Goal: Task Accomplishment & Management: Manage account settings

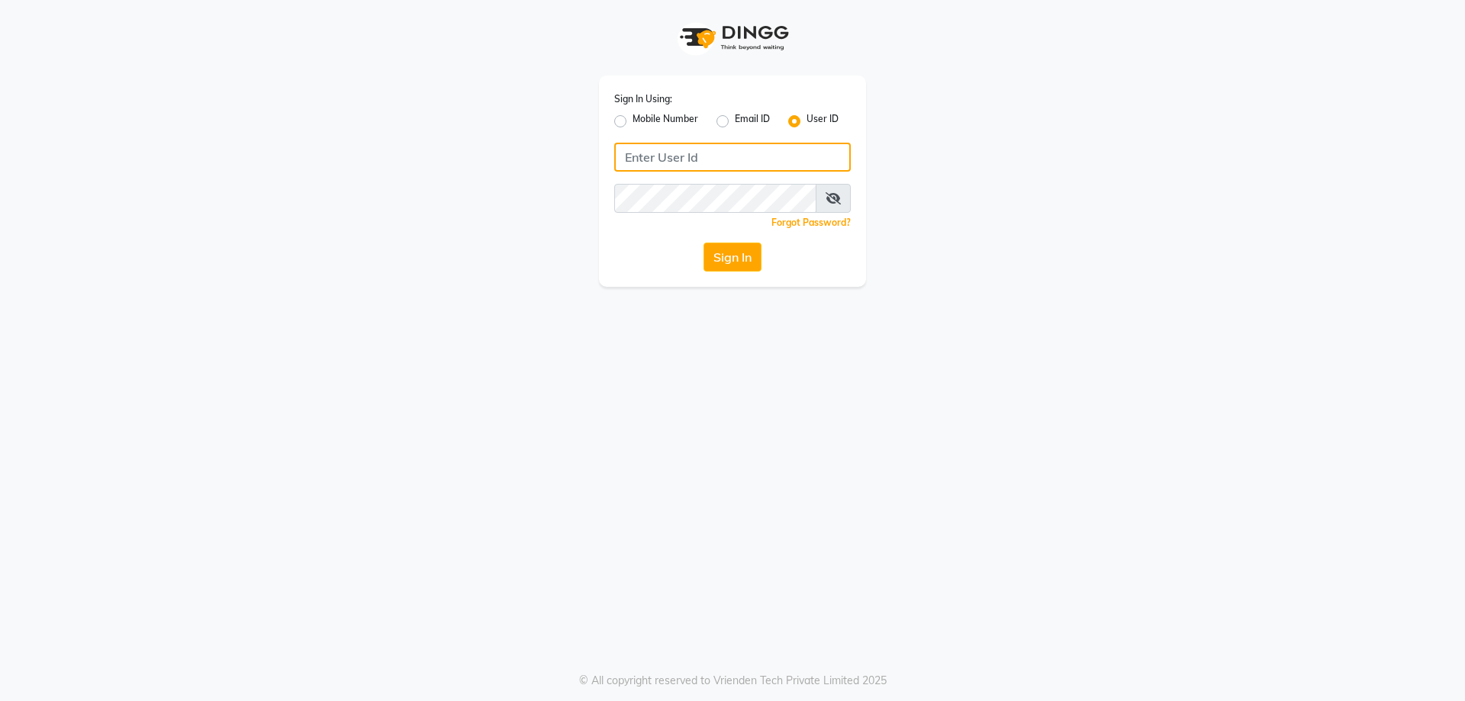
click at [636, 164] on input "Username" at bounding box center [732, 157] width 237 height 29
type input "iconic"
click at [739, 263] on button "Sign In" at bounding box center [733, 257] width 58 height 29
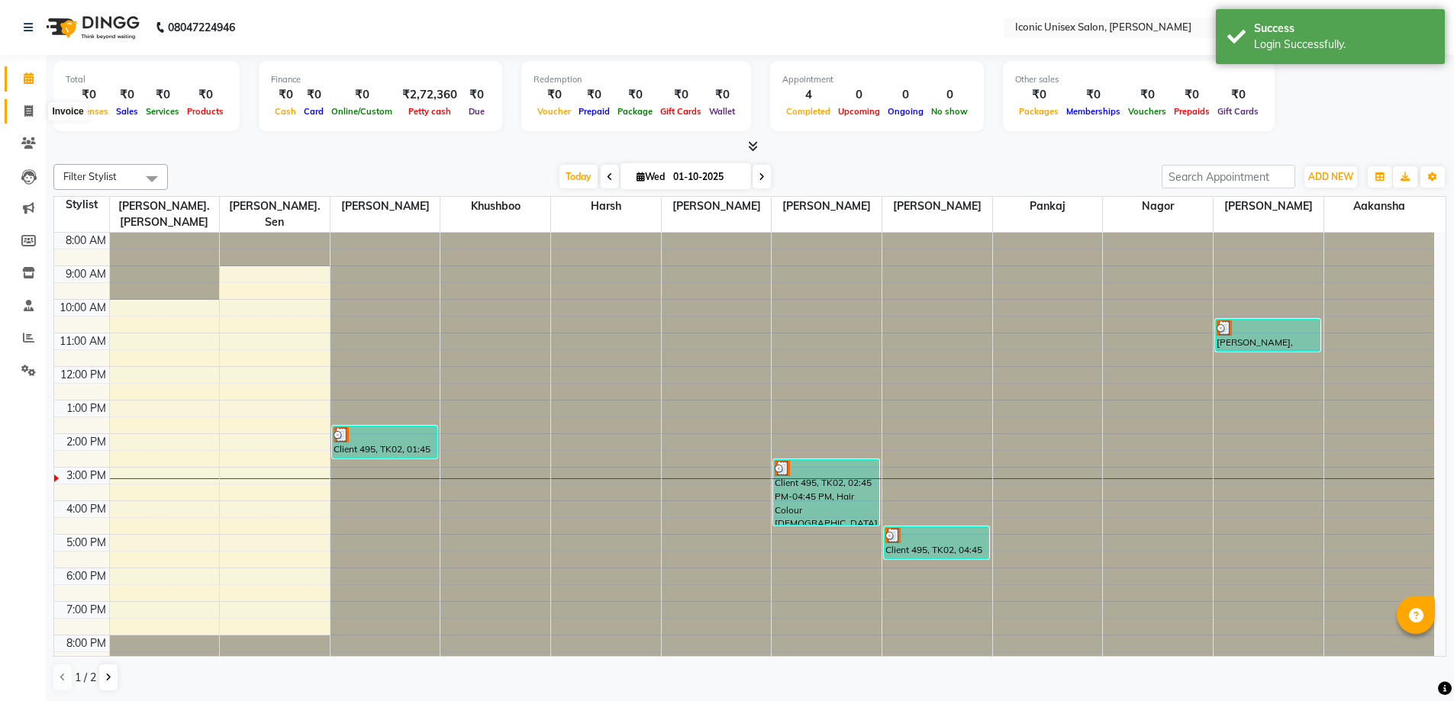
click at [37, 107] on span at bounding box center [28, 112] width 27 height 18
select select "service"
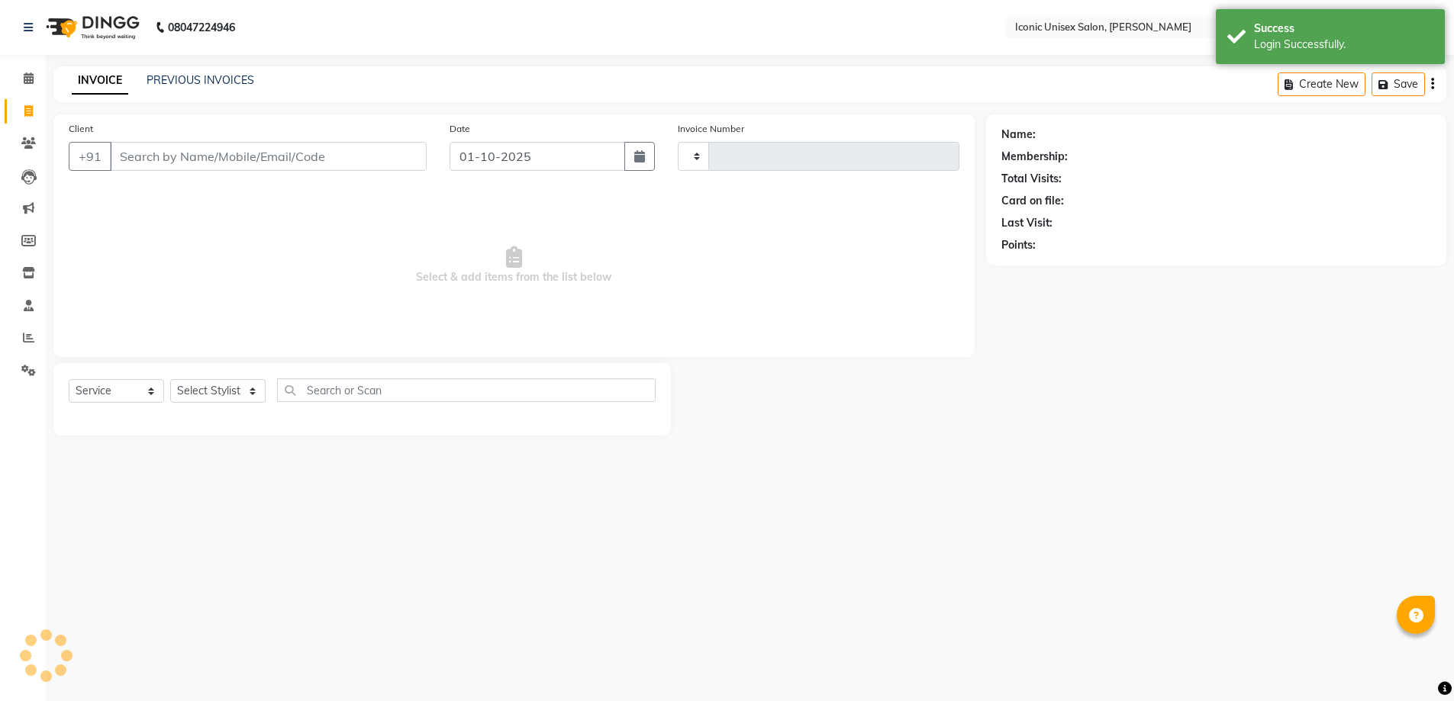
type input "2876"
select select "3884"
click at [221, 85] on link "PREVIOUS INVOICES" at bounding box center [201, 80] width 108 height 14
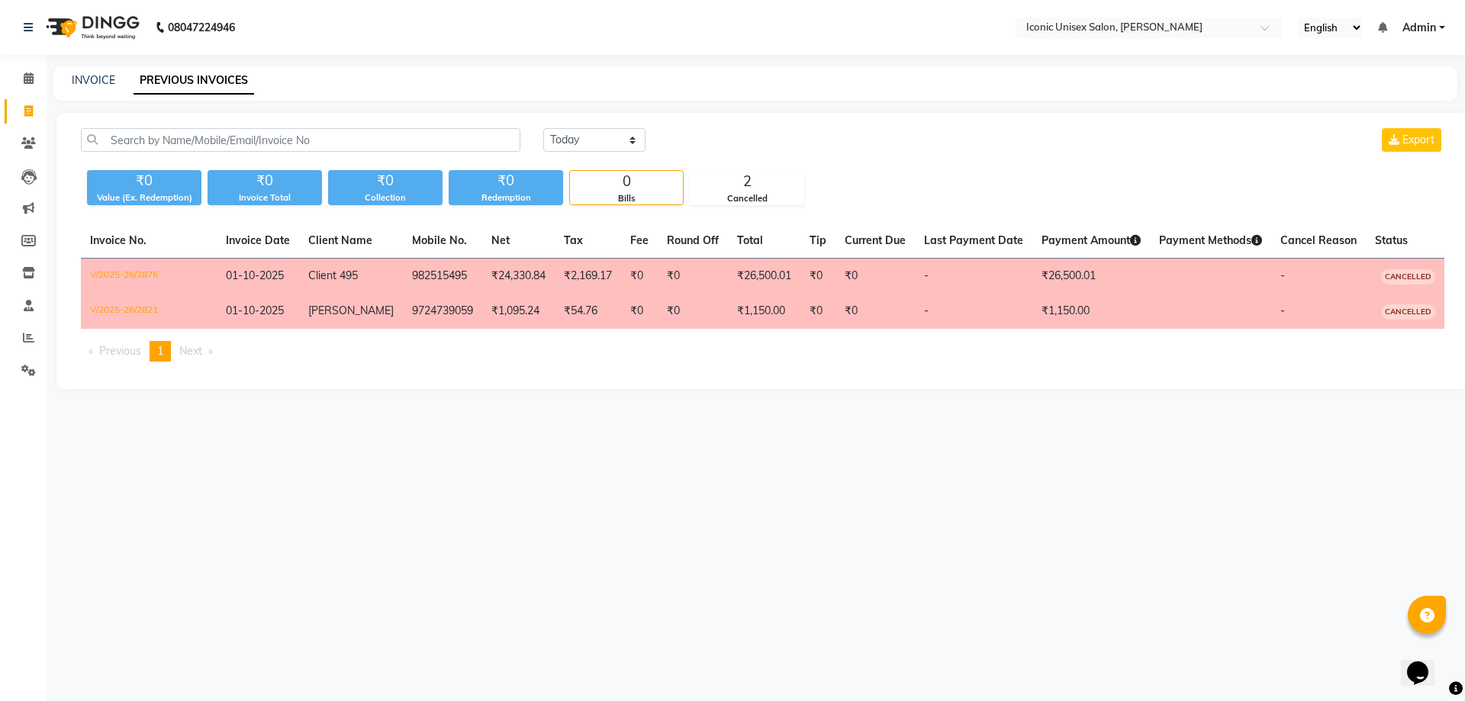
click at [353, 272] on span "Client 495" at bounding box center [333, 276] width 50 height 14
click at [88, 70] on div "INVOICE PREVIOUS INVOICES" at bounding box center [755, 83] width 1404 height 34
click at [88, 78] on link "INVOICE" at bounding box center [93, 80] width 43 height 14
select select "service"
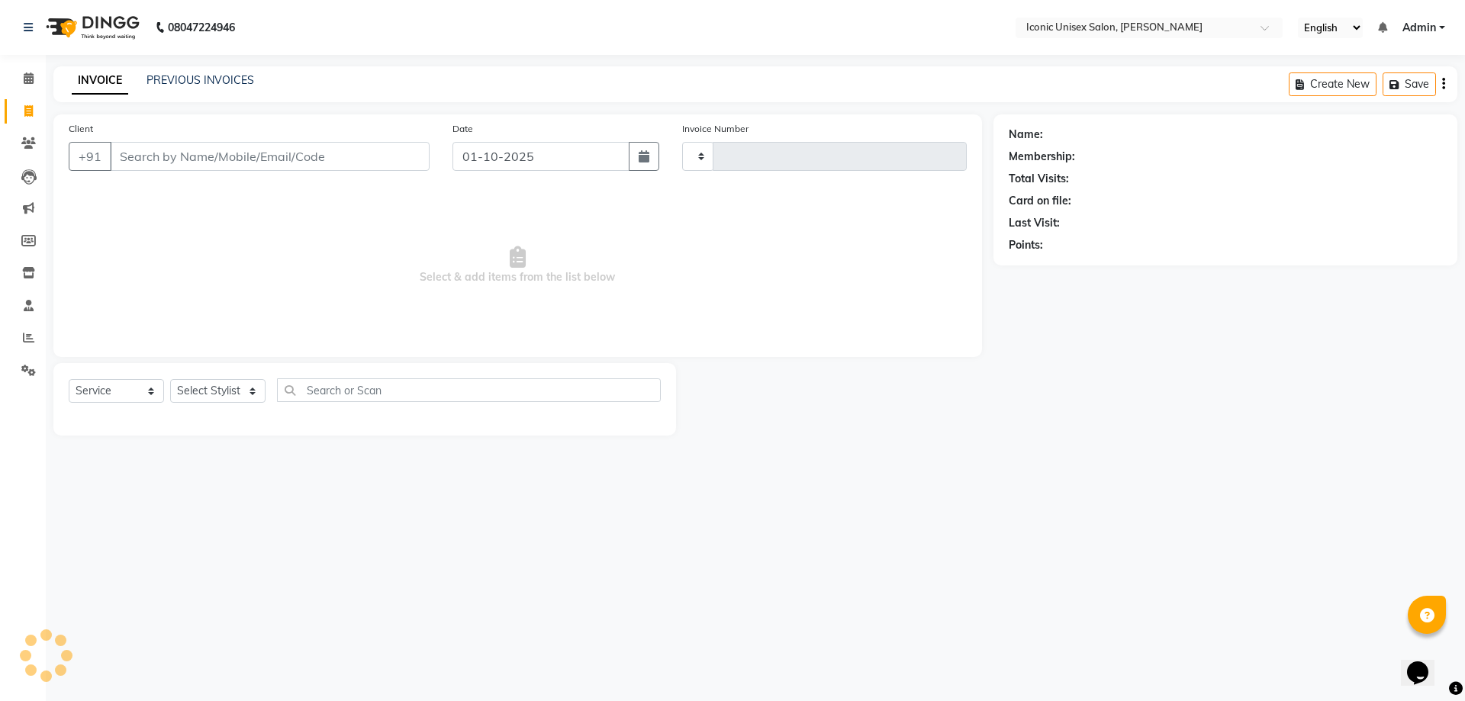
type input "2877"
select select "3884"
click at [227, 75] on link "PREVIOUS INVOICES" at bounding box center [201, 80] width 108 height 14
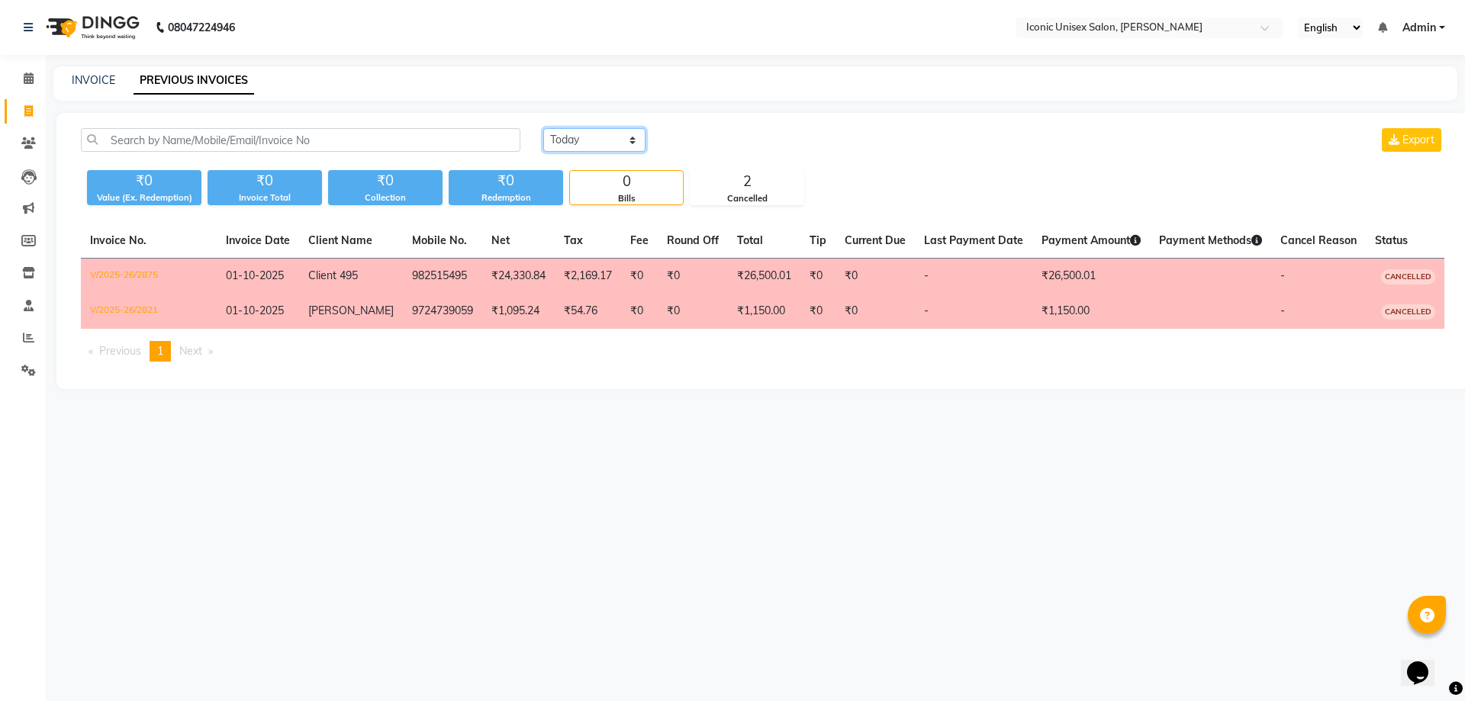
click at [612, 145] on select "[DATE] [DATE] Custom Range" at bounding box center [594, 140] width 102 height 24
click at [613, 138] on select "[DATE] [DATE] Custom Range" at bounding box center [594, 140] width 102 height 24
click at [600, 137] on select "[DATE] [DATE] Custom Range" at bounding box center [594, 140] width 102 height 24
select select "range"
click at [543, 128] on select "[DATE] [DATE] Custom Range" at bounding box center [594, 140] width 102 height 24
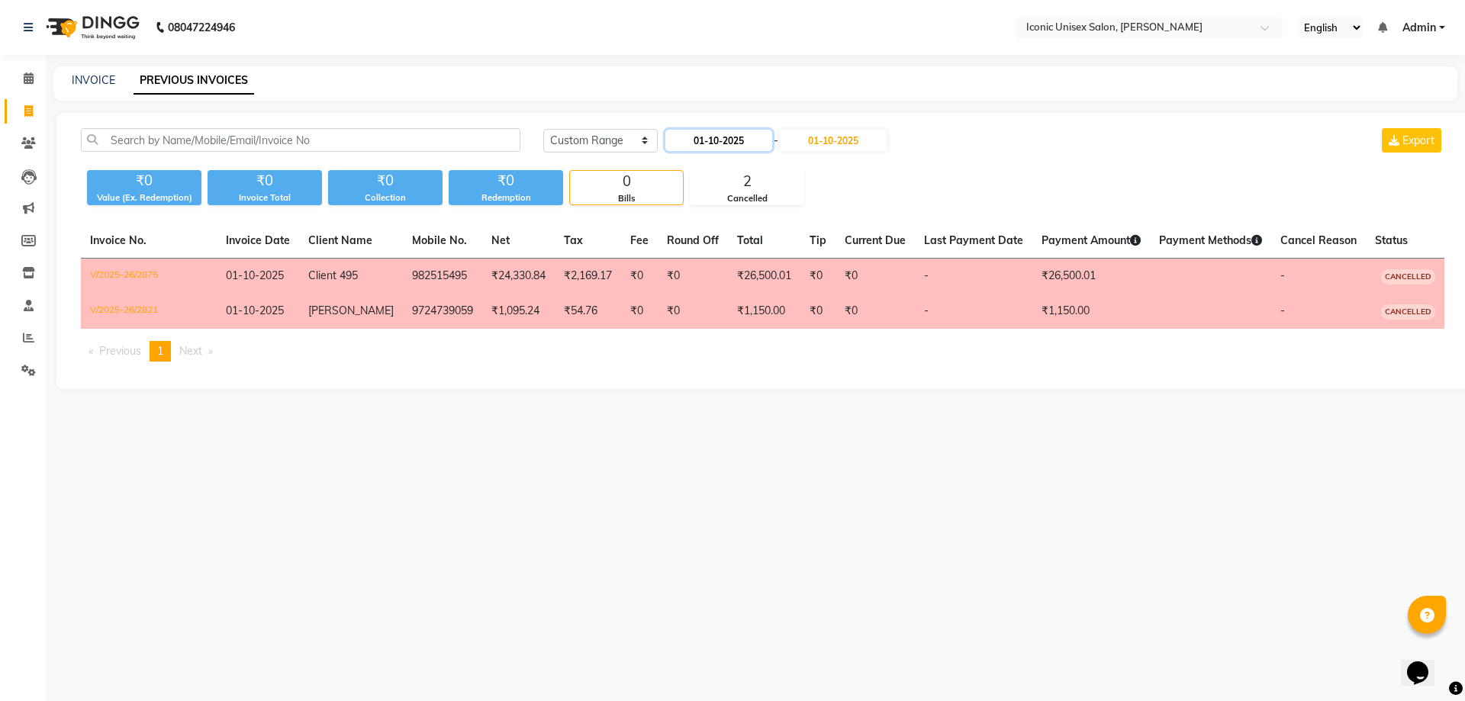
click at [705, 140] on input "01-10-2025" at bounding box center [718, 140] width 107 height 21
select select "10"
select select "2025"
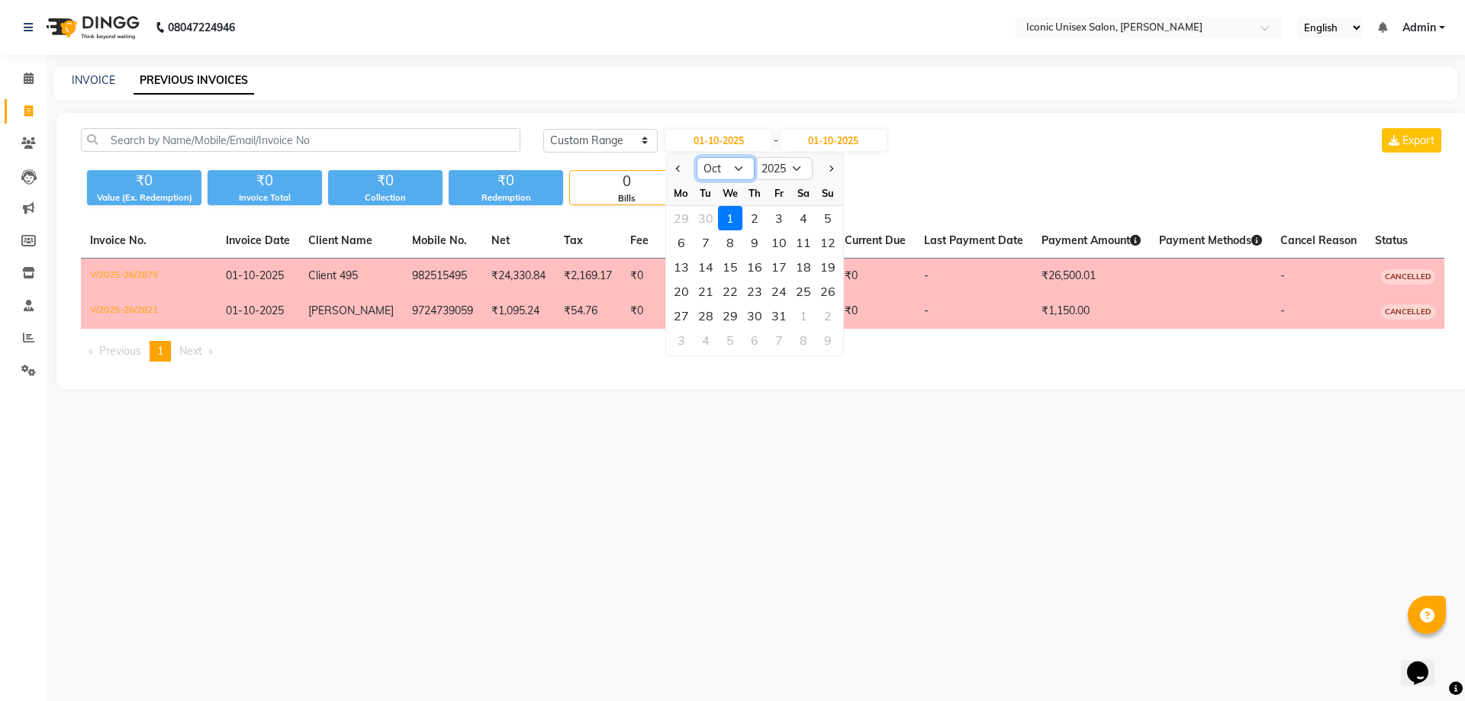
click at [739, 164] on select "Jan Feb Mar Apr May Jun [DATE] Aug Sep Oct Nov Dec" at bounding box center [726, 168] width 58 height 23
select select "9"
click at [697, 157] on select "Jan Feb Mar Apr May Jun [DATE] Aug Sep Oct Nov Dec" at bounding box center [726, 168] width 58 height 23
click at [687, 216] on div "1" at bounding box center [681, 218] width 24 height 24
type input "01-09-2025"
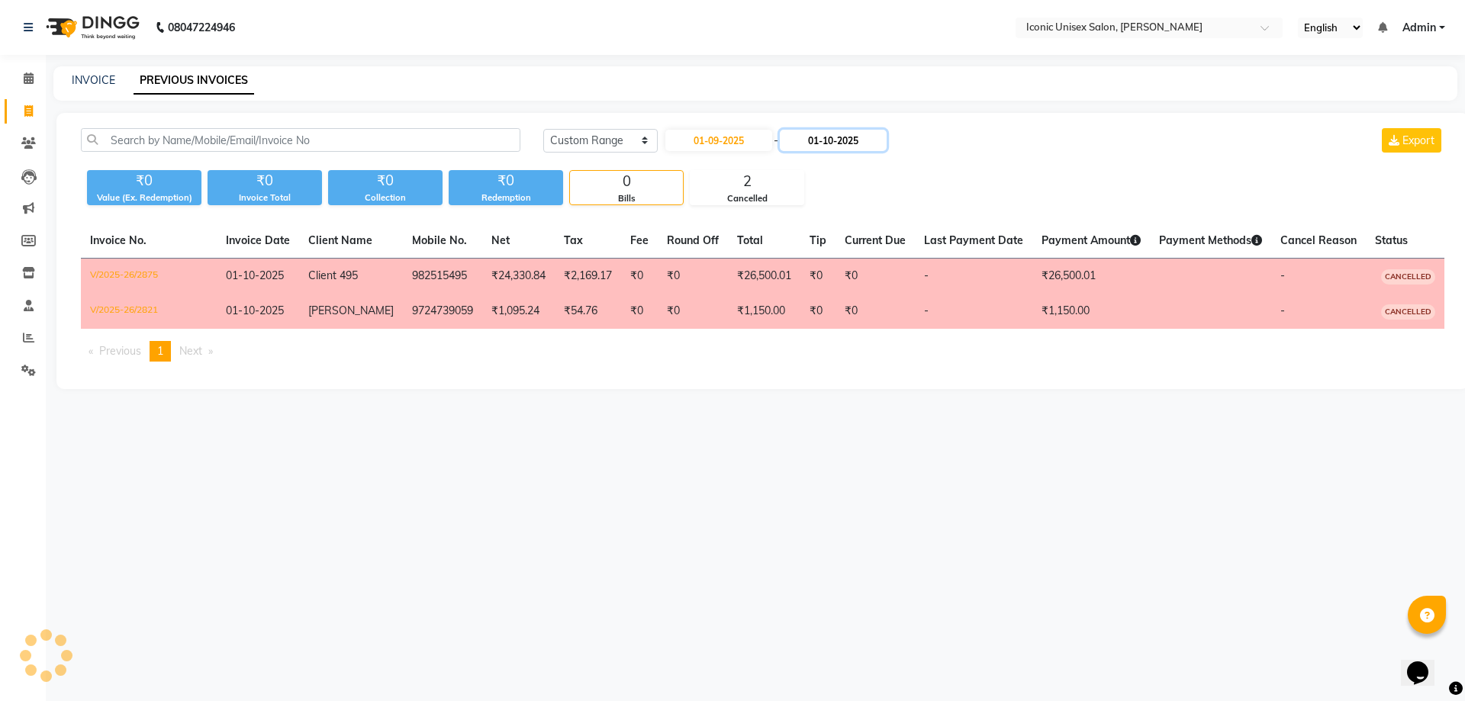
click at [827, 141] on input "01-10-2025" at bounding box center [833, 140] width 107 height 21
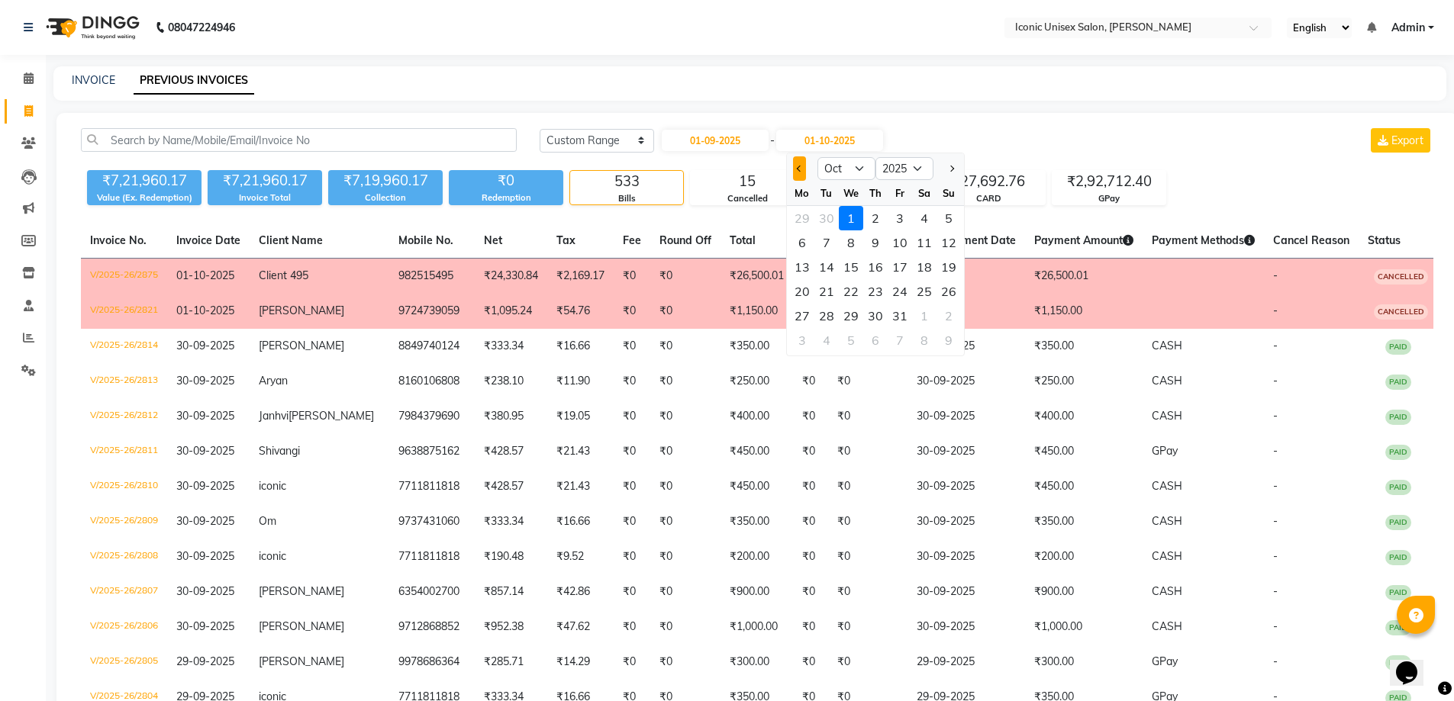
click at [797, 169] on span "Previous month" at bounding box center [799, 169] width 6 height 6
select select "9"
click at [828, 315] on div "30" at bounding box center [826, 316] width 24 height 24
type input "30-09-2025"
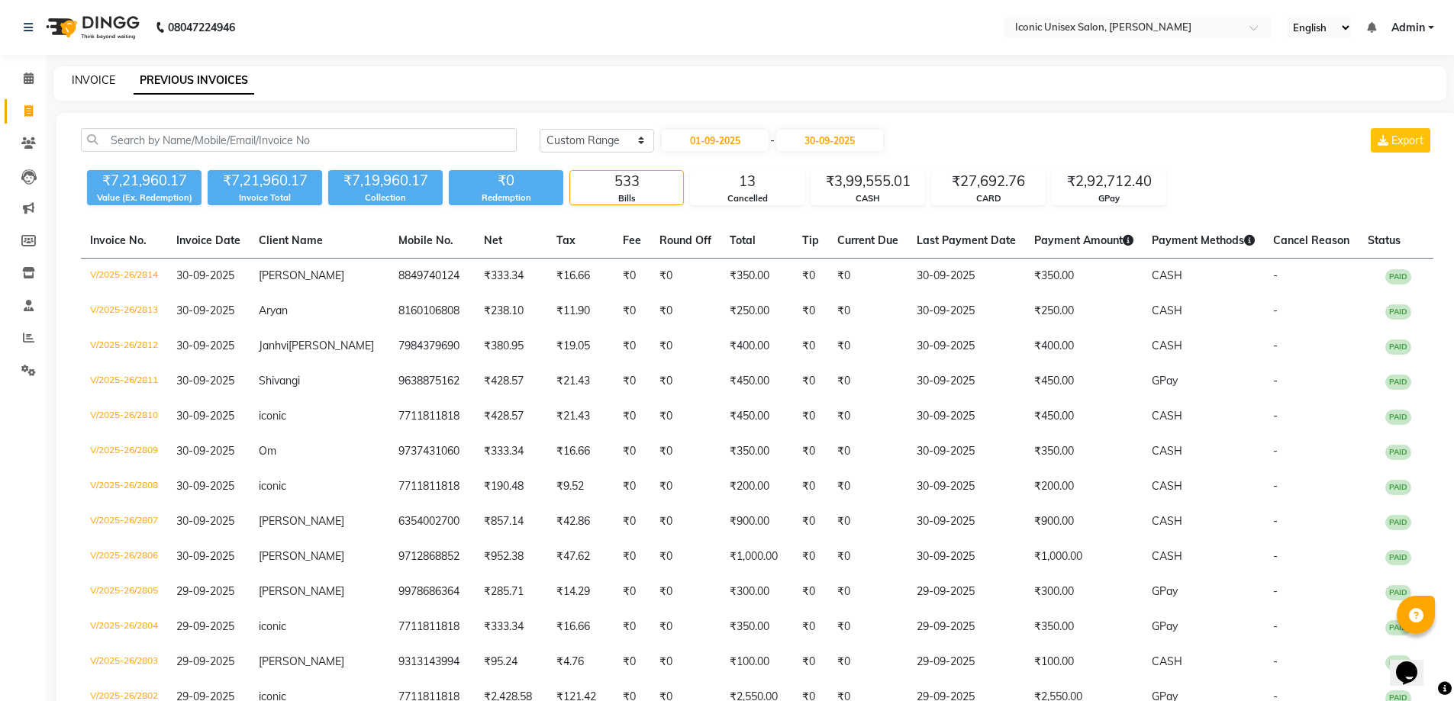
click at [96, 82] on link "INVOICE" at bounding box center [93, 80] width 43 height 14
select select "3884"
select select "service"
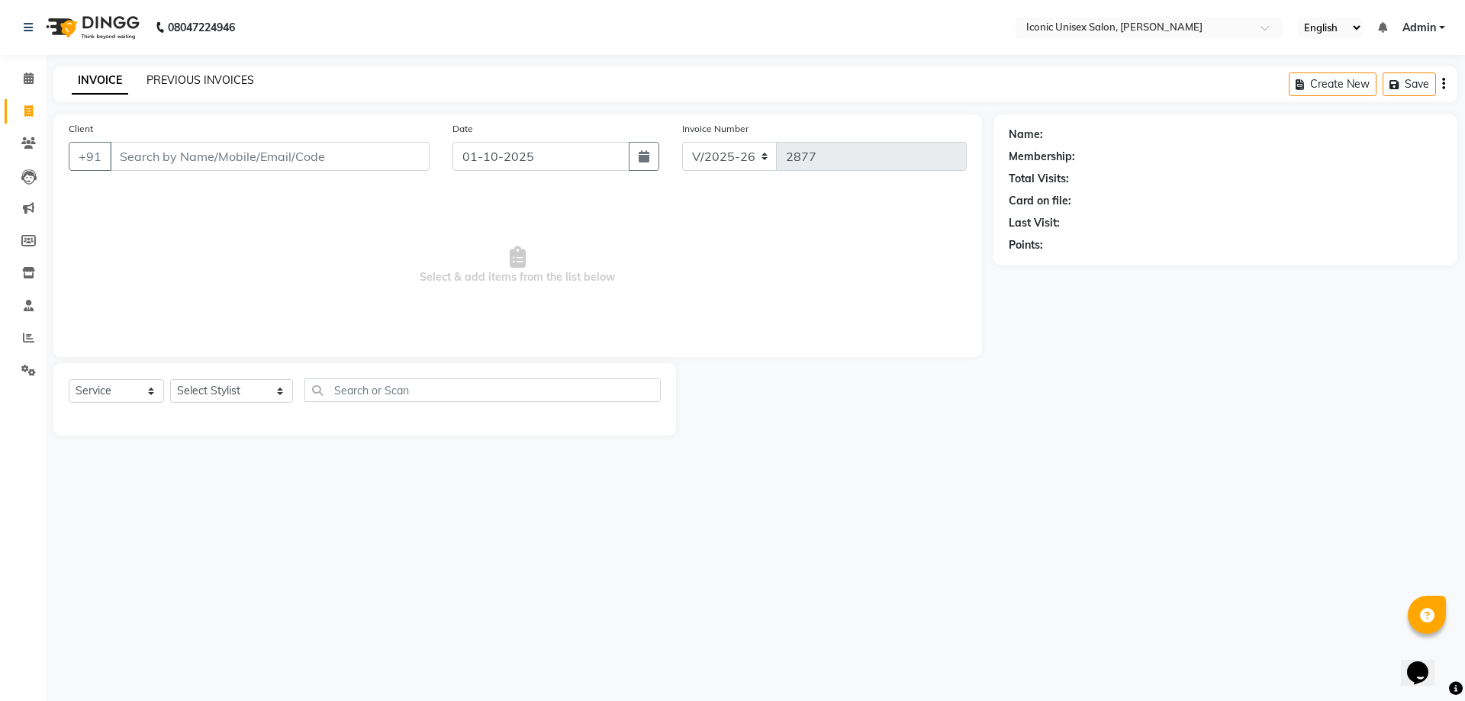
click at [204, 78] on link "PREVIOUS INVOICES" at bounding box center [201, 80] width 108 height 14
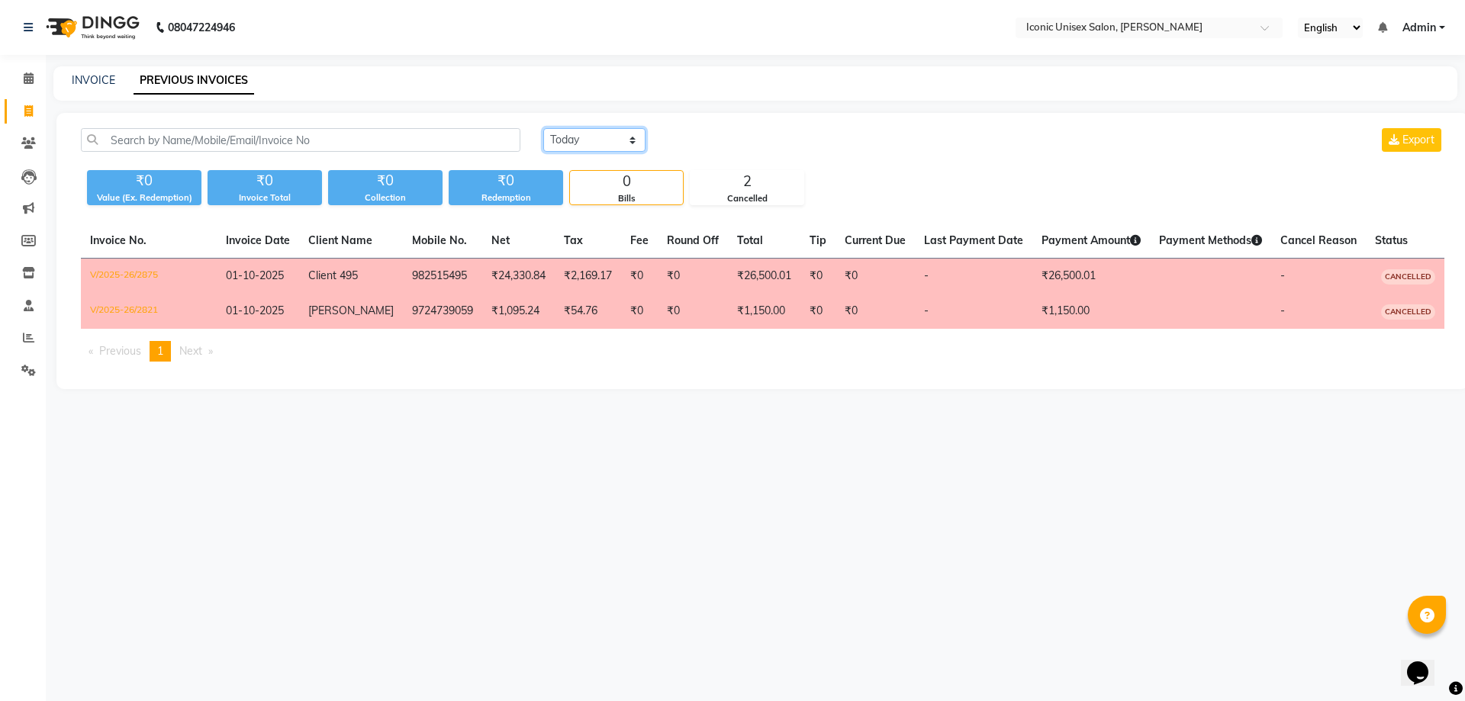
click at [594, 139] on select "[DATE] [DATE] Custom Range" at bounding box center [594, 140] width 102 height 24
select select "range"
click at [543, 128] on select "[DATE] [DATE] Custom Range" at bounding box center [594, 140] width 102 height 24
click at [769, 137] on input "01-10-2025" at bounding box center [718, 140] width 107 height 21
select select "10"
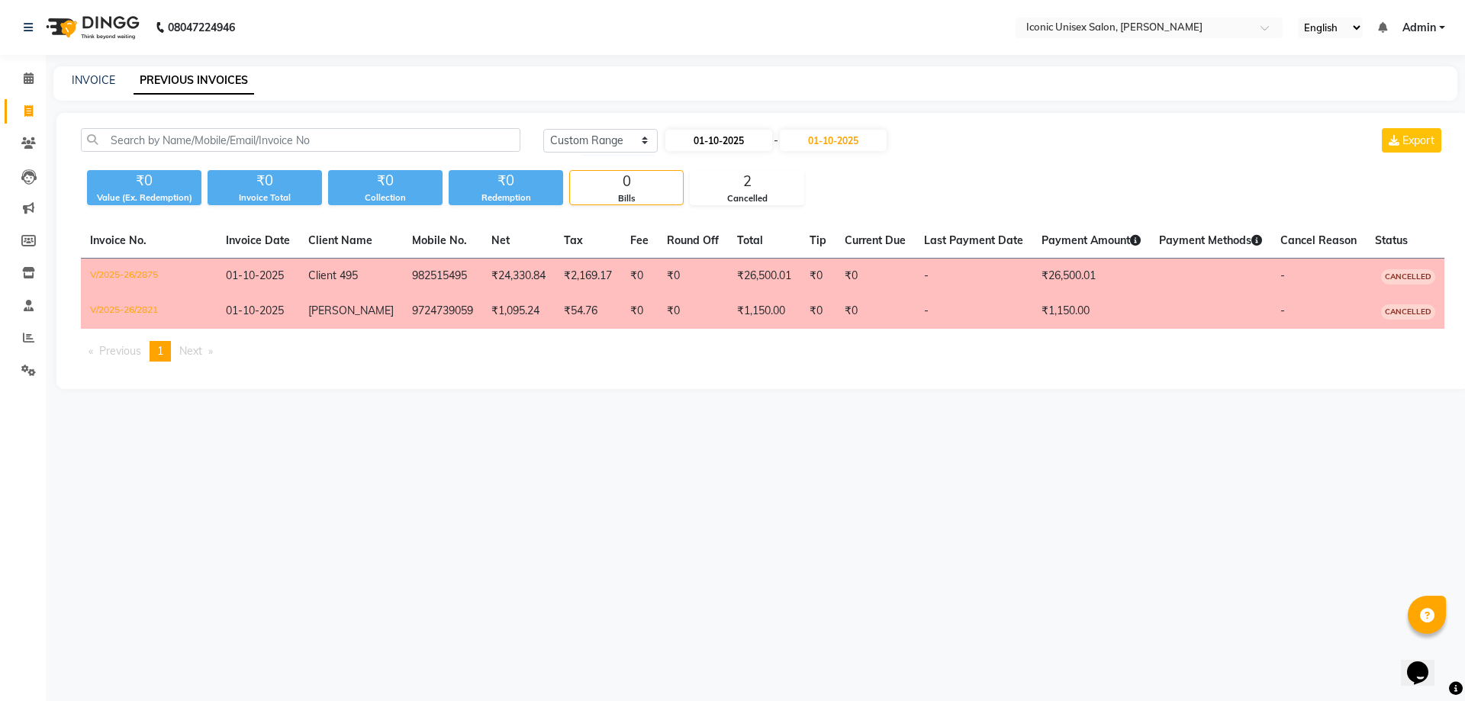
select select "2025"
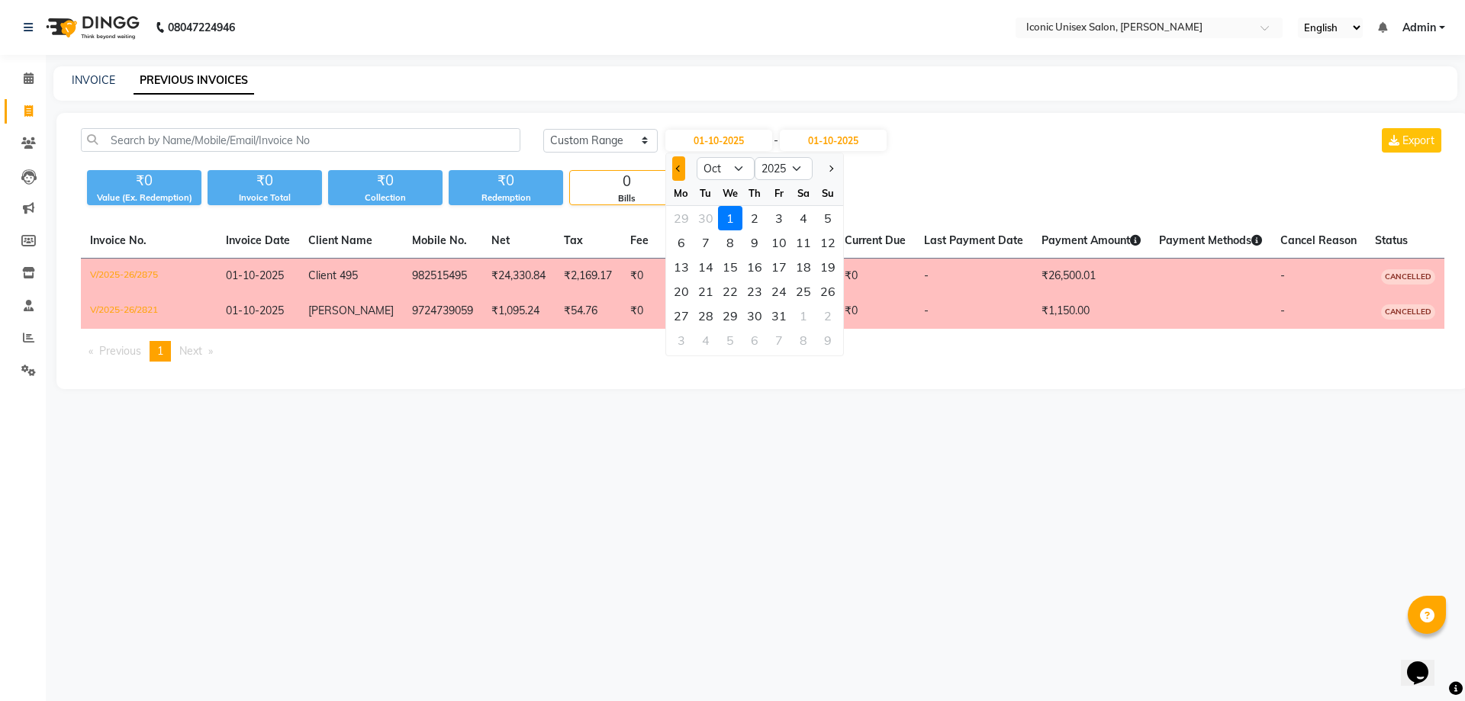
click at [675, 163] on button "Previous month" at bounding box center [678, 168] width 13 height 24
select select "9"
click at [708, 314] on div "30" at bounding box center [706, 316] width 24 height 24
type input "30-09-2025"
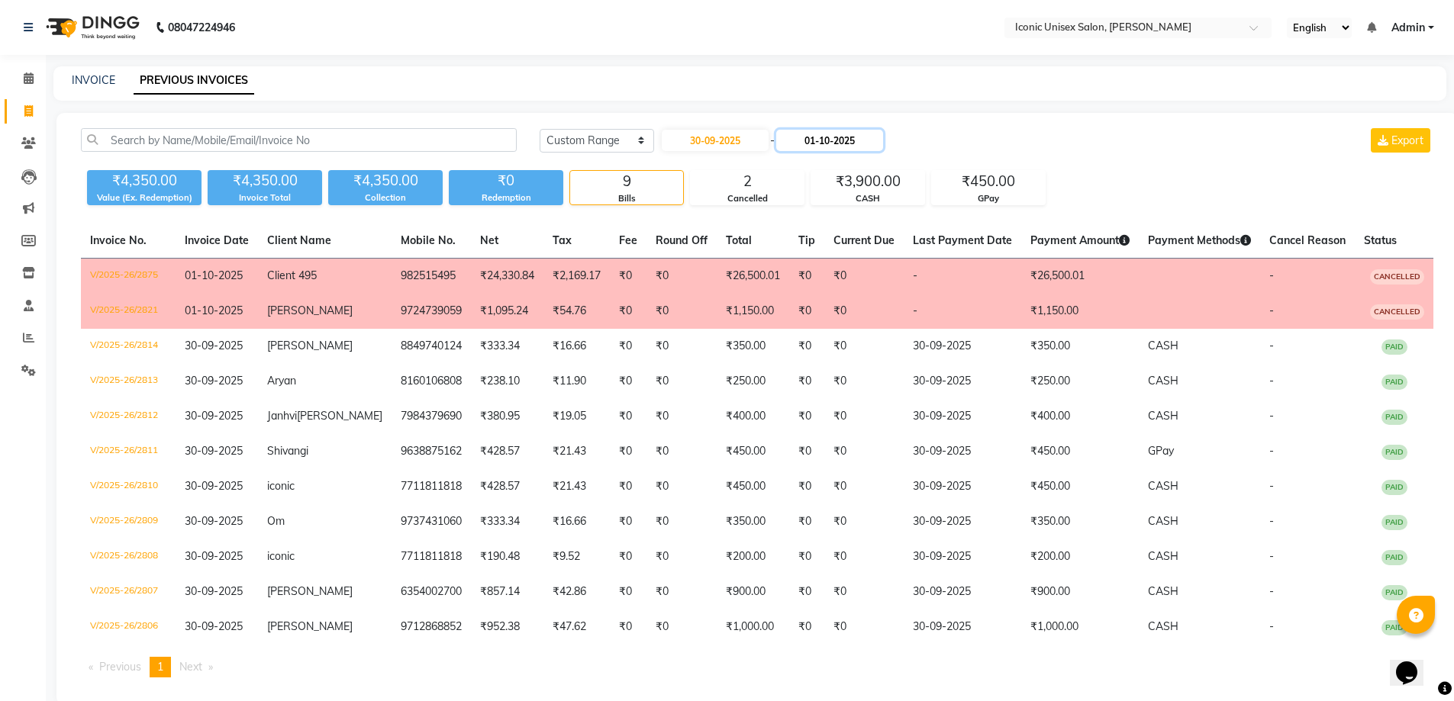
click at [849, 148] on input "01-10-2025" at bounding box center [829, 140] width 107 height 21
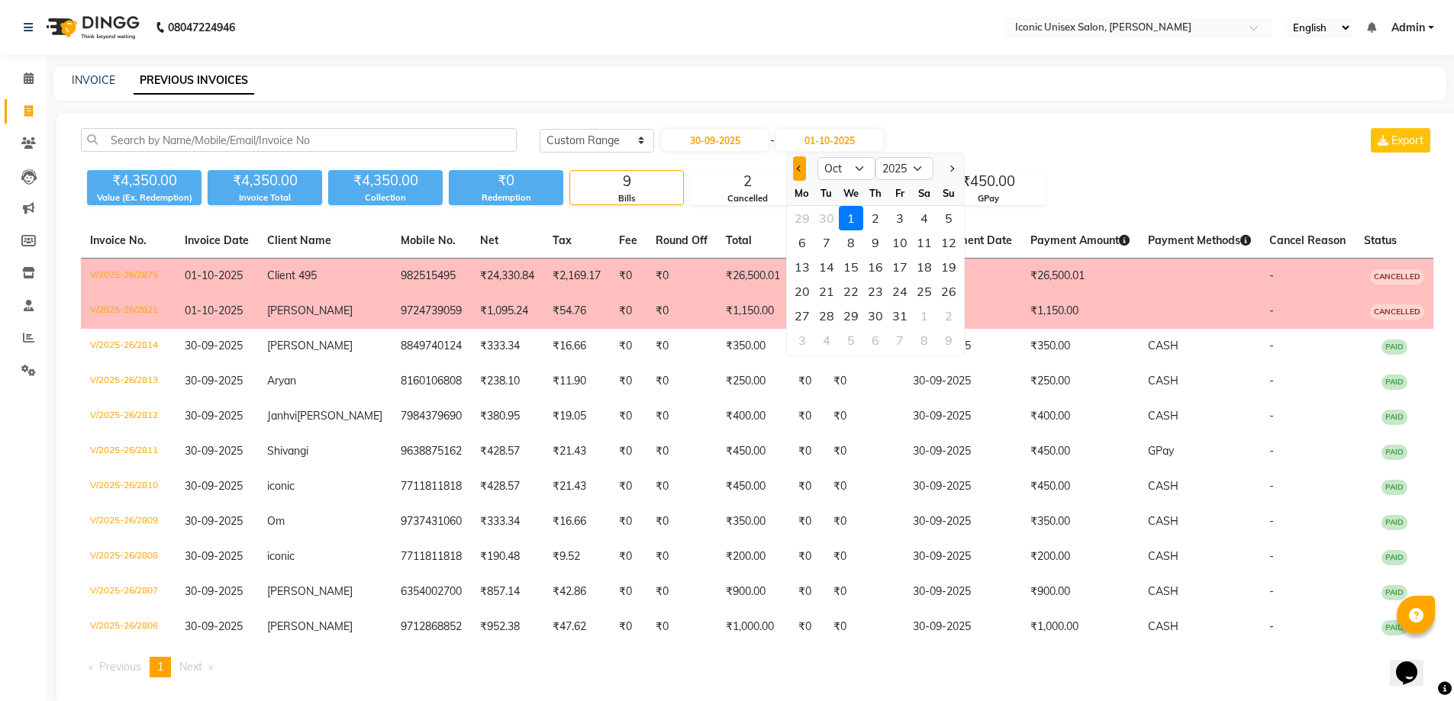
click at [794, 168] on button "Previous month" at bounding box center [799, 168] width 13 height 24
select select "9"
click at [829, 310] on div "30" at bounding box center [826, 316] width 24 height 24
type input "30-09-2025"
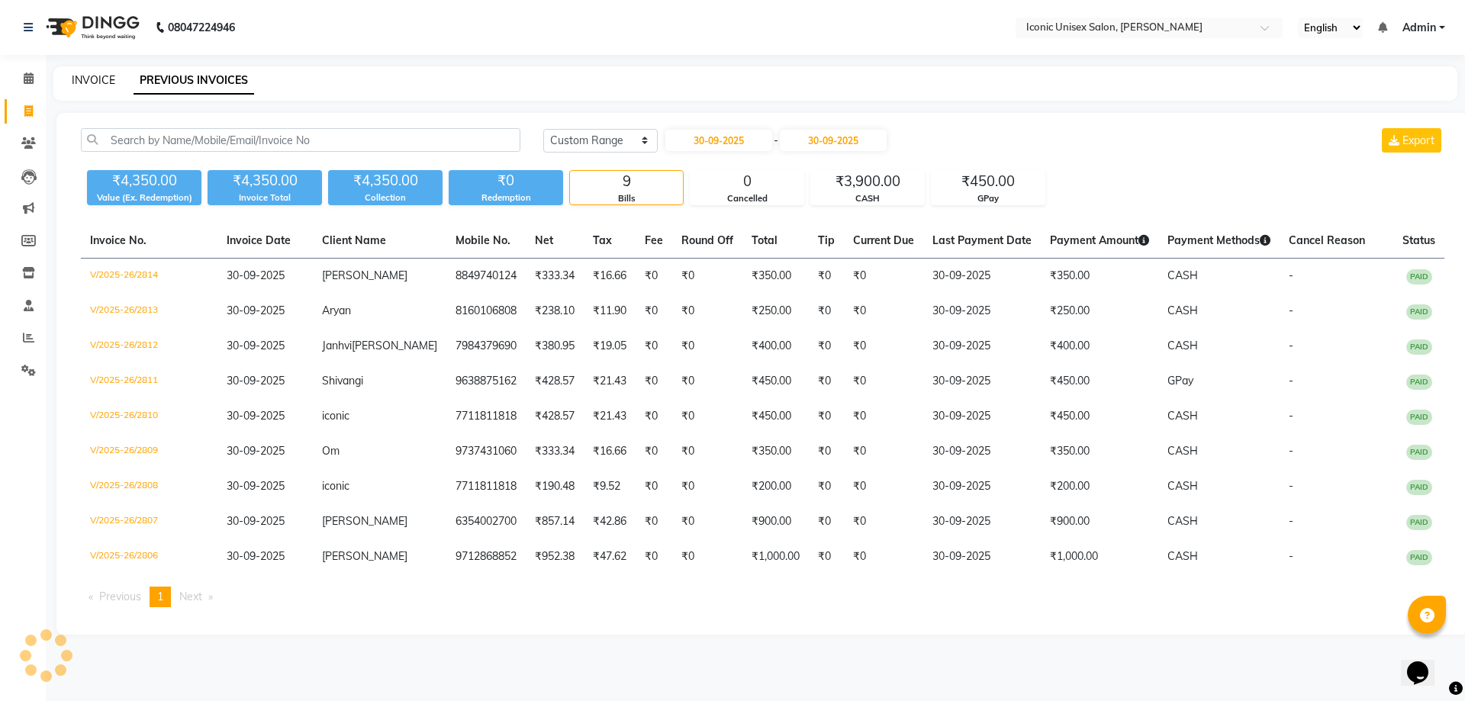
click at [85, 77] on link "INVOICE" at bounding box center [93, 80] width 43 height 14
select select "service"
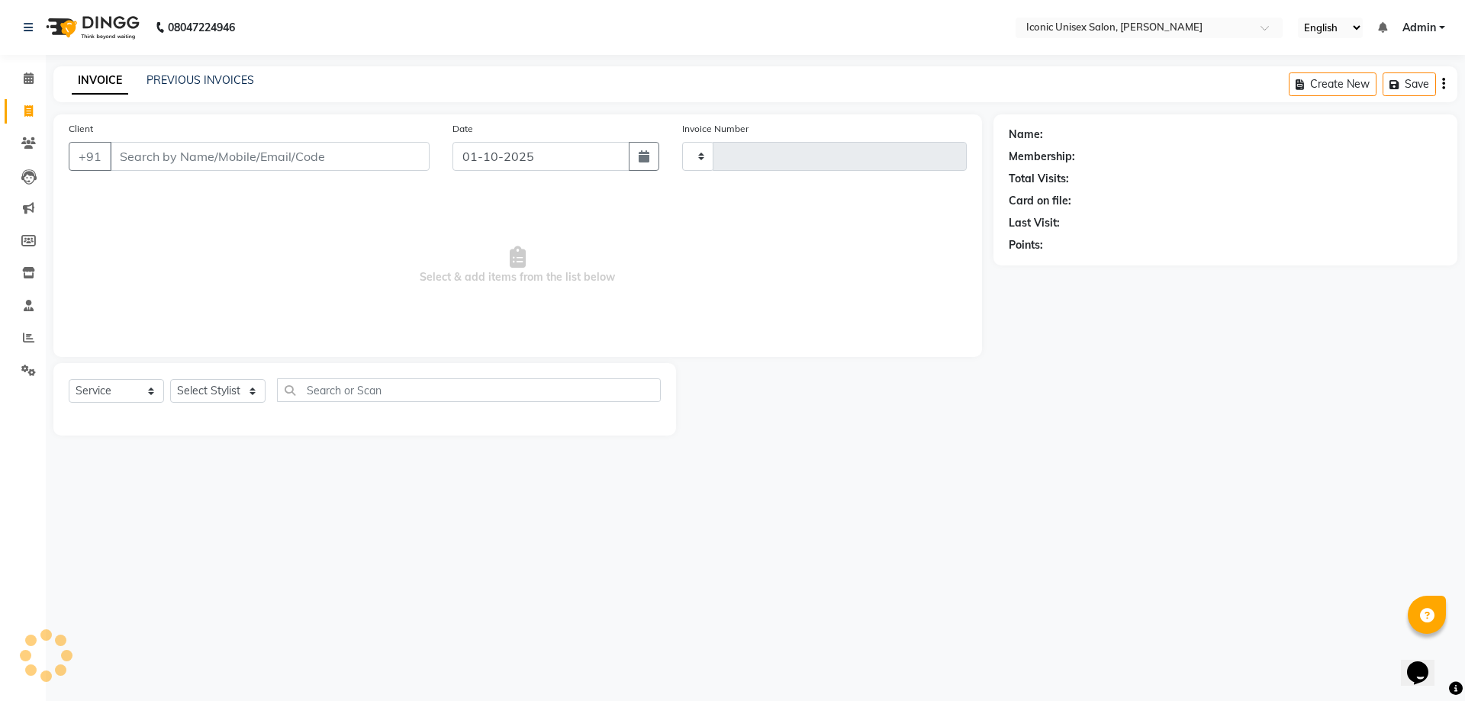
type input "2877"
select select "3884"
click at [217, 154] on input "Client" at bounding box center [270, 156] width 320 height 29
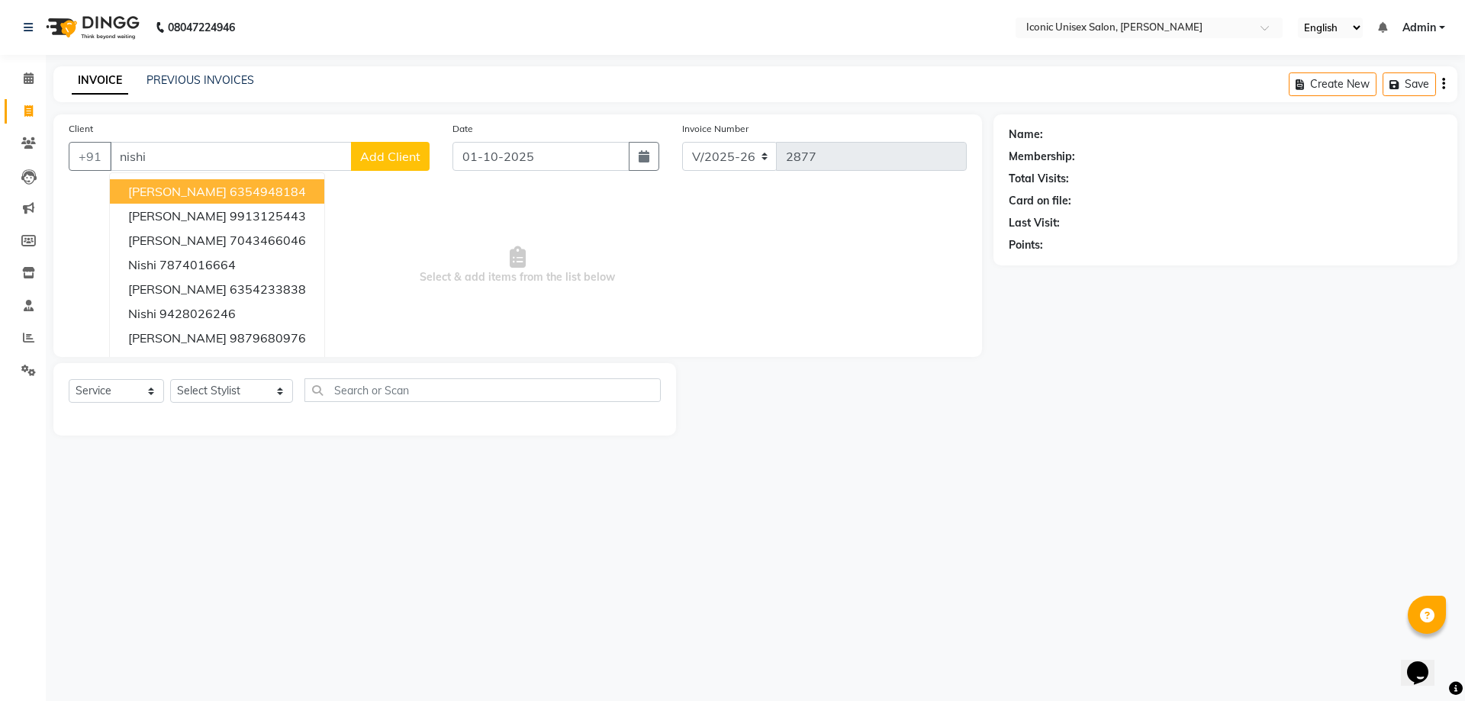
click at [268, 201] on button "[PERSON_NAME] 6354948184" at bounding box center [217, 191] width 214 height 24
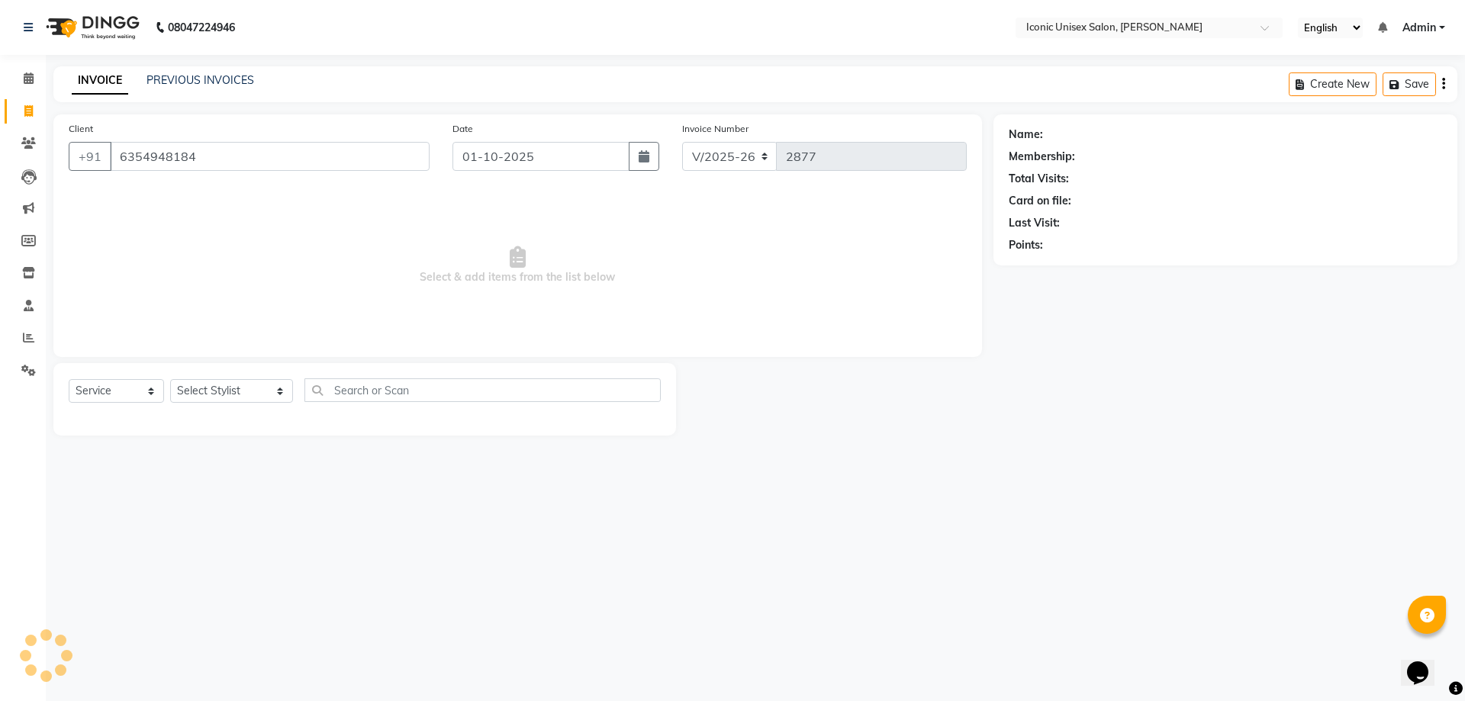
type input "6354948184"
click at [648, 156] on icon "button" at bounding box center [644, 156] width 11 height 12
select select "10"
select select "2025"
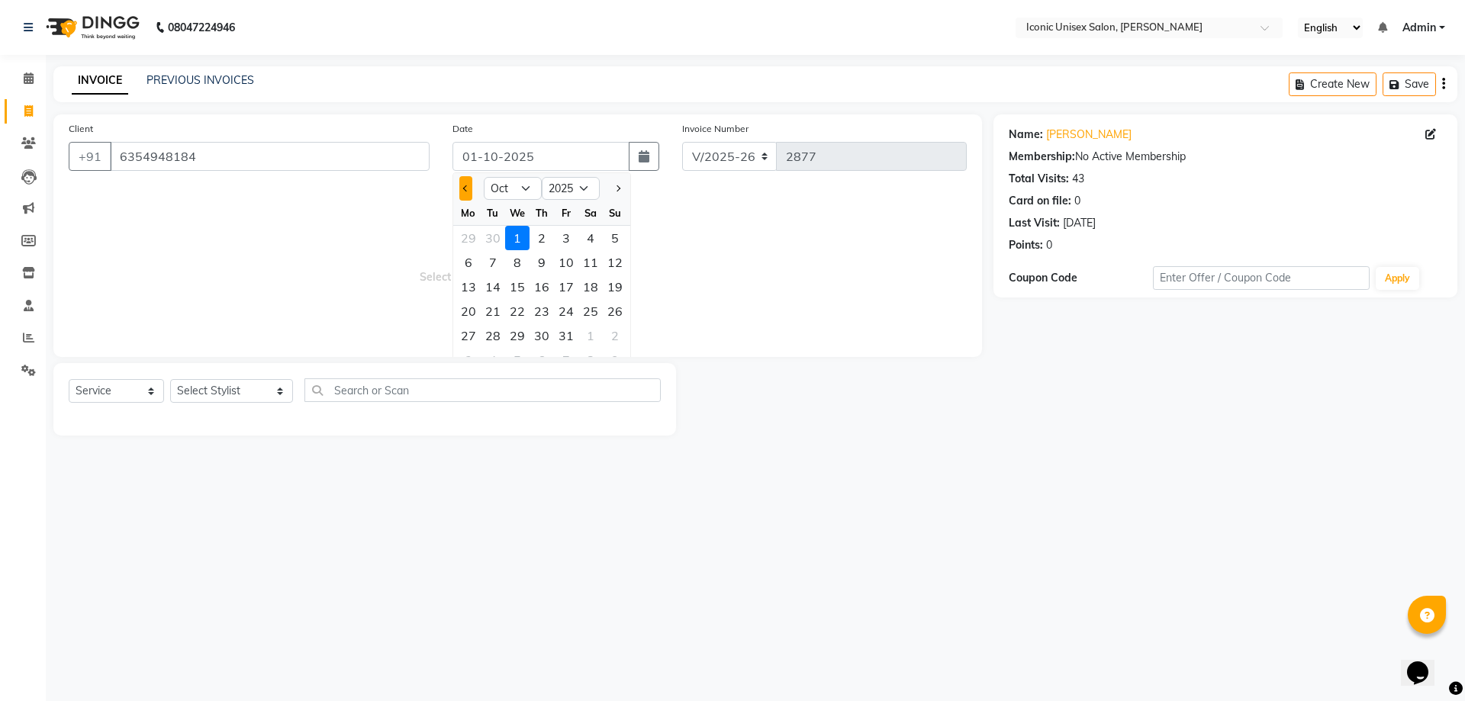
click at [466, 185] on span "Previous month" at bounding box center [466, 188] width 6 height 6
select select "9"
click at [487, 338] on div "30" at bounding box center [493, 336] width 24 height 24
type input "30-09-2025"
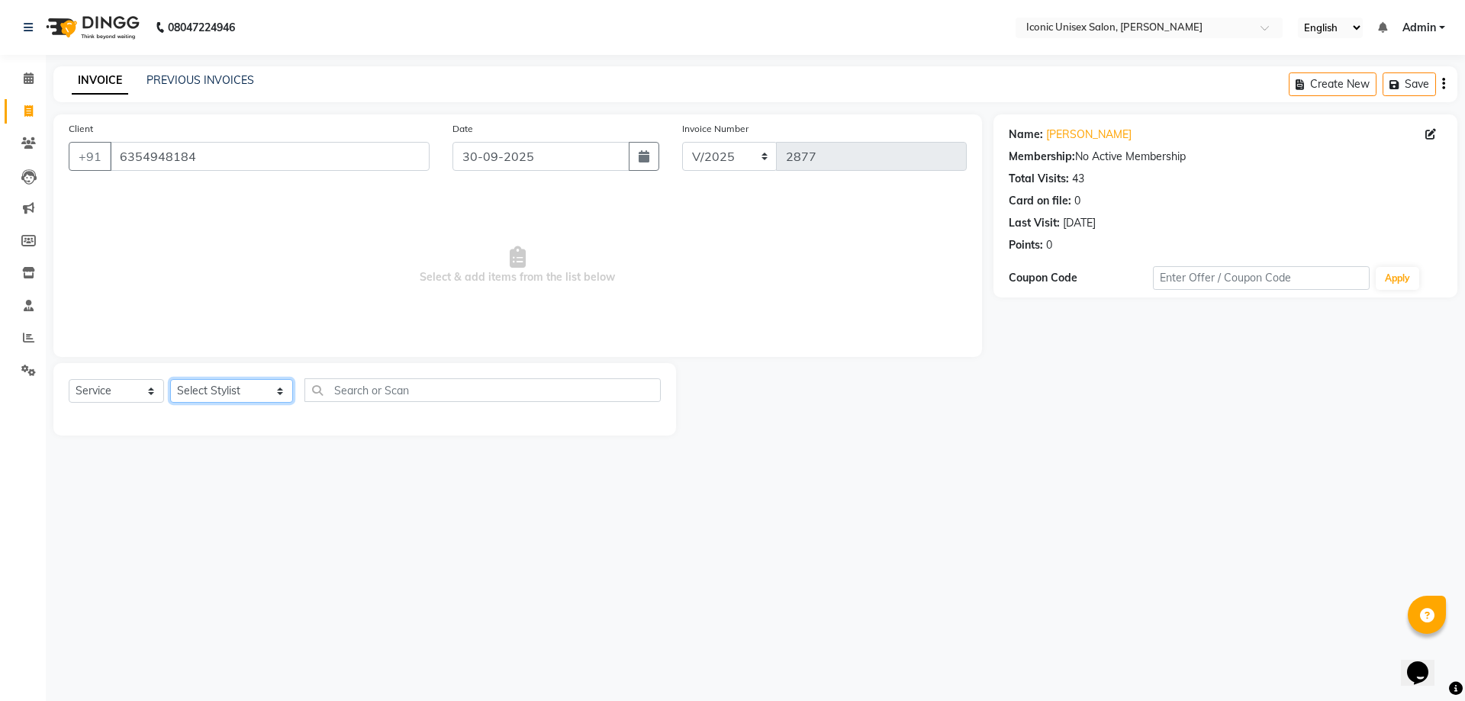
click at [219, 385] on select "Select Stylist [PERSON_NAME] [PERSON_NAME]. [PERSON_NAME] [PERSON_NAME] [PERSON…" at bounding box center [231, 391] width 123 height 24
select select "47297"
click at [170, 379] on select "Select Stylist [PERSON_NAME] [PERSON_NAME]. [PERSON_NAME] [PERSON_NAME] [PERSON…" at bounding box center [231, 391] width 123 height 24
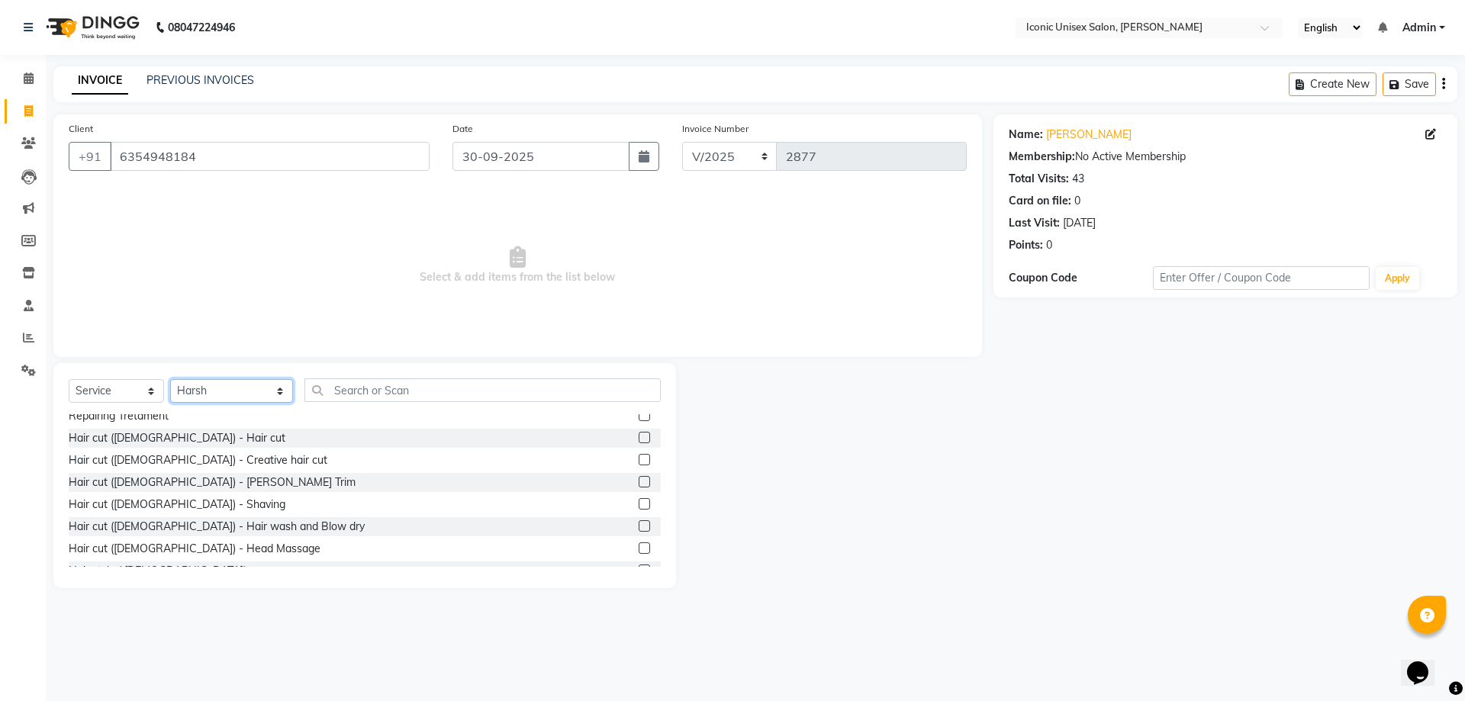
scroll to position [305, 0]
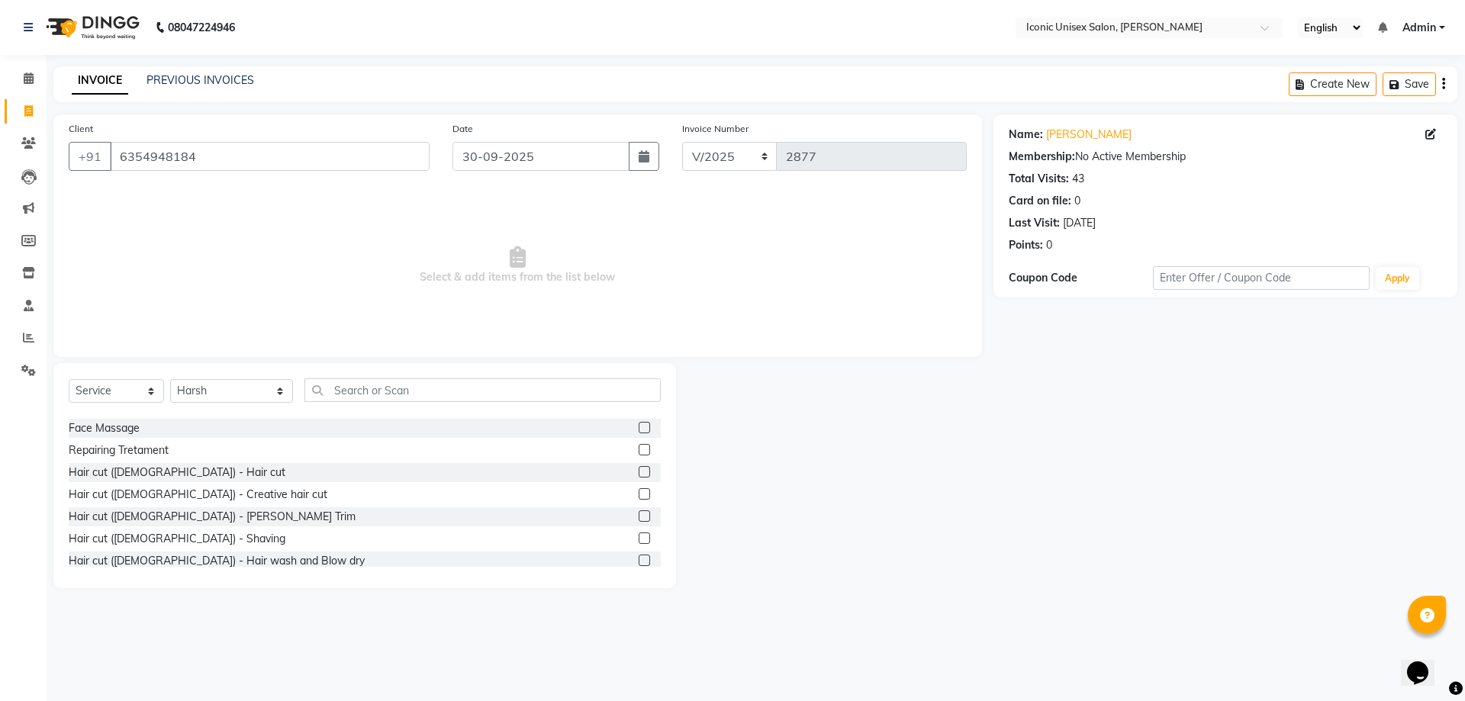
click at [639, 471] on label at bounding box center [644, 471] width 11 height 11
click at [639, 471] on input "checkbox" at bounding box center [644, 473] width 10 height 10
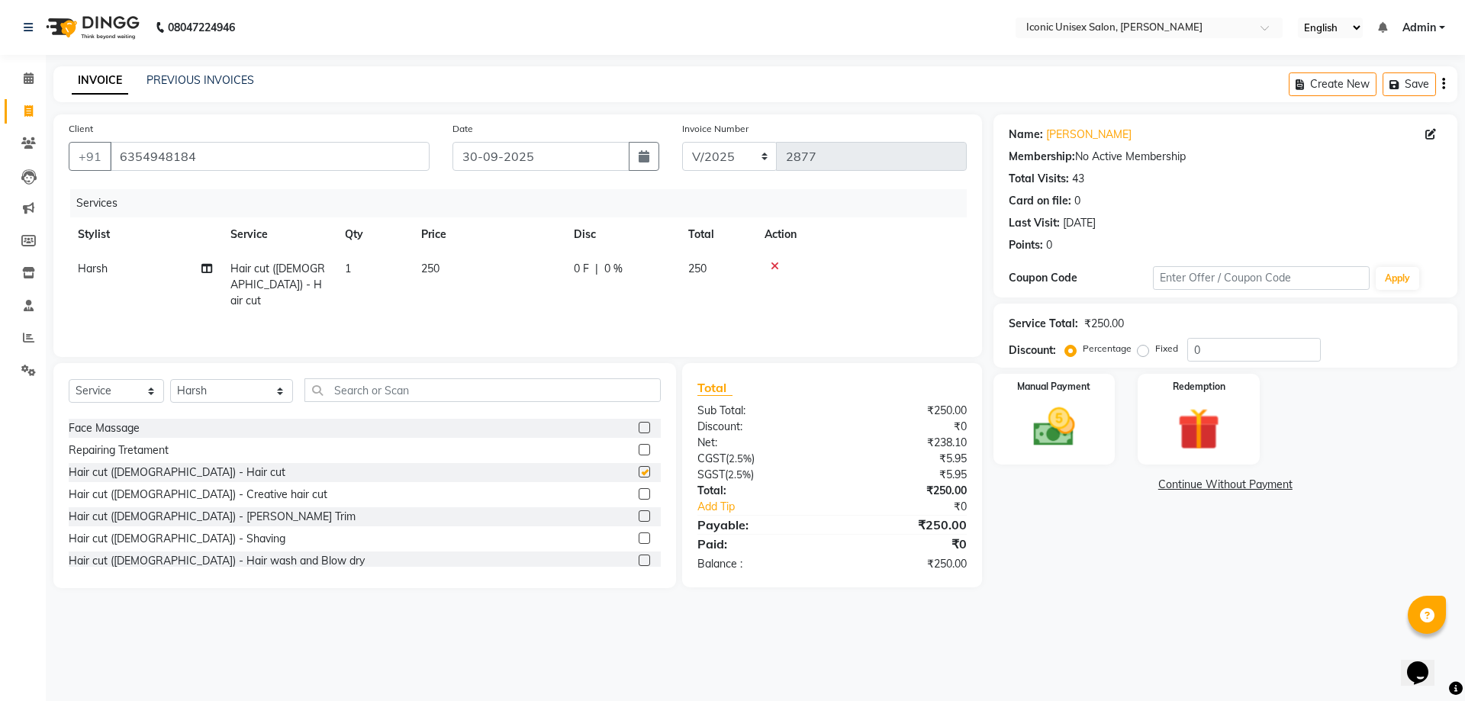
checkbox input "false"
click at [639, 540] on label at bounding box center [644, 538] width 11 height 11
click at [639, 540] on input "checkbox" at bounding box center [644, 539] width 10 height 10
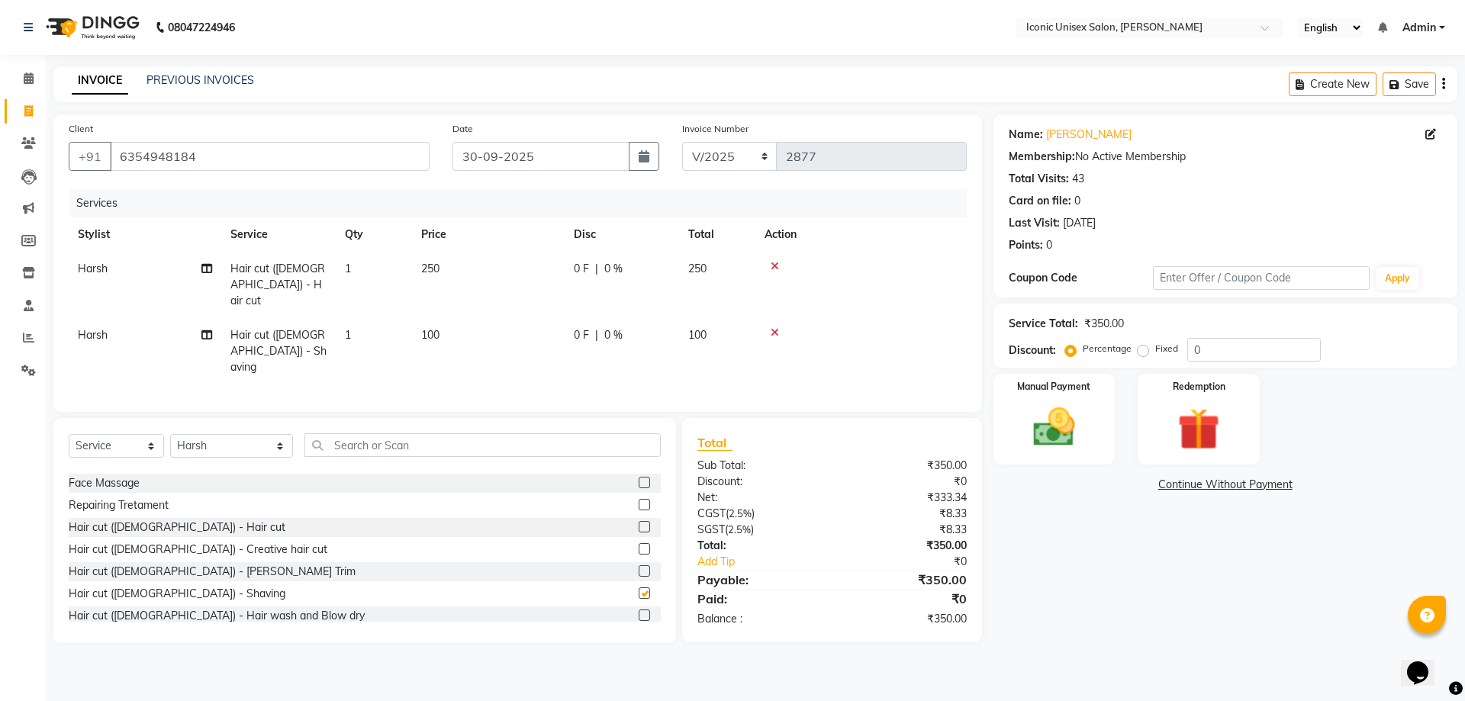
checkbox input "false"
click at [369, 433] on input "text" at bounding box center [482, 445] width 356 height 24
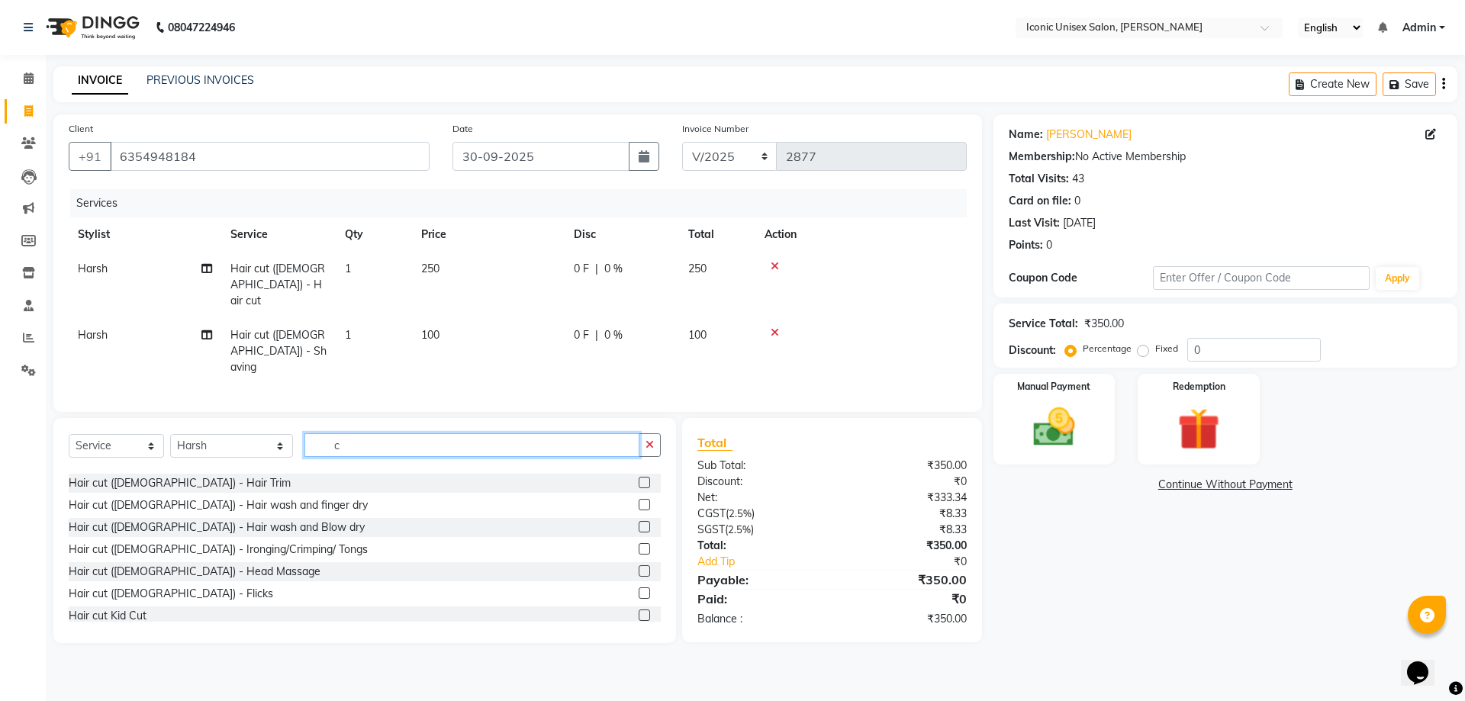
scroll to position [106, 0]
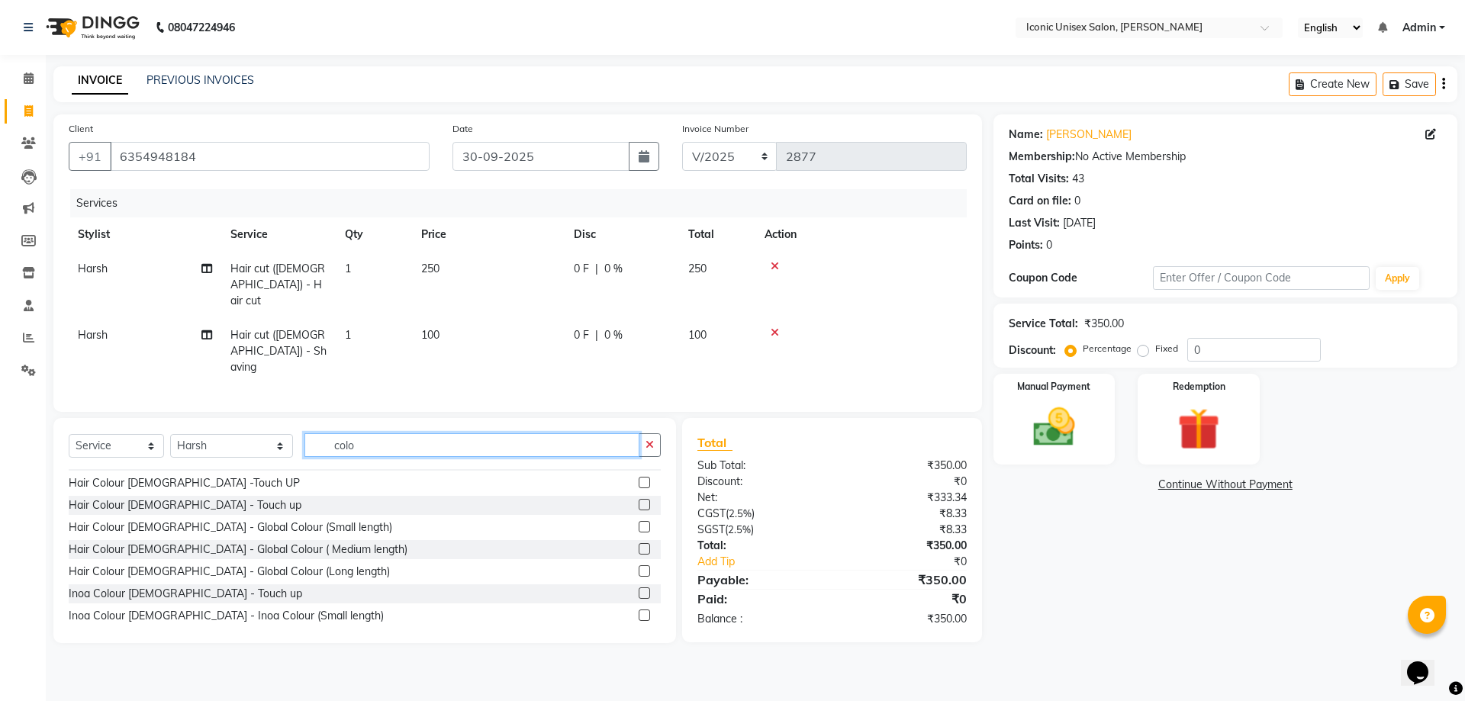
type input "colo"
drag, startPoint x: 628, startPoint y: 458, endPoint x: 662, endPoint y: 469, distance: 36.0
click at [639, 477] on label at bounding box center [644, 482] width 11 height 11
click at [639, 478] on input "checkbox" at bounding box center [644, 483] width 10 height 10
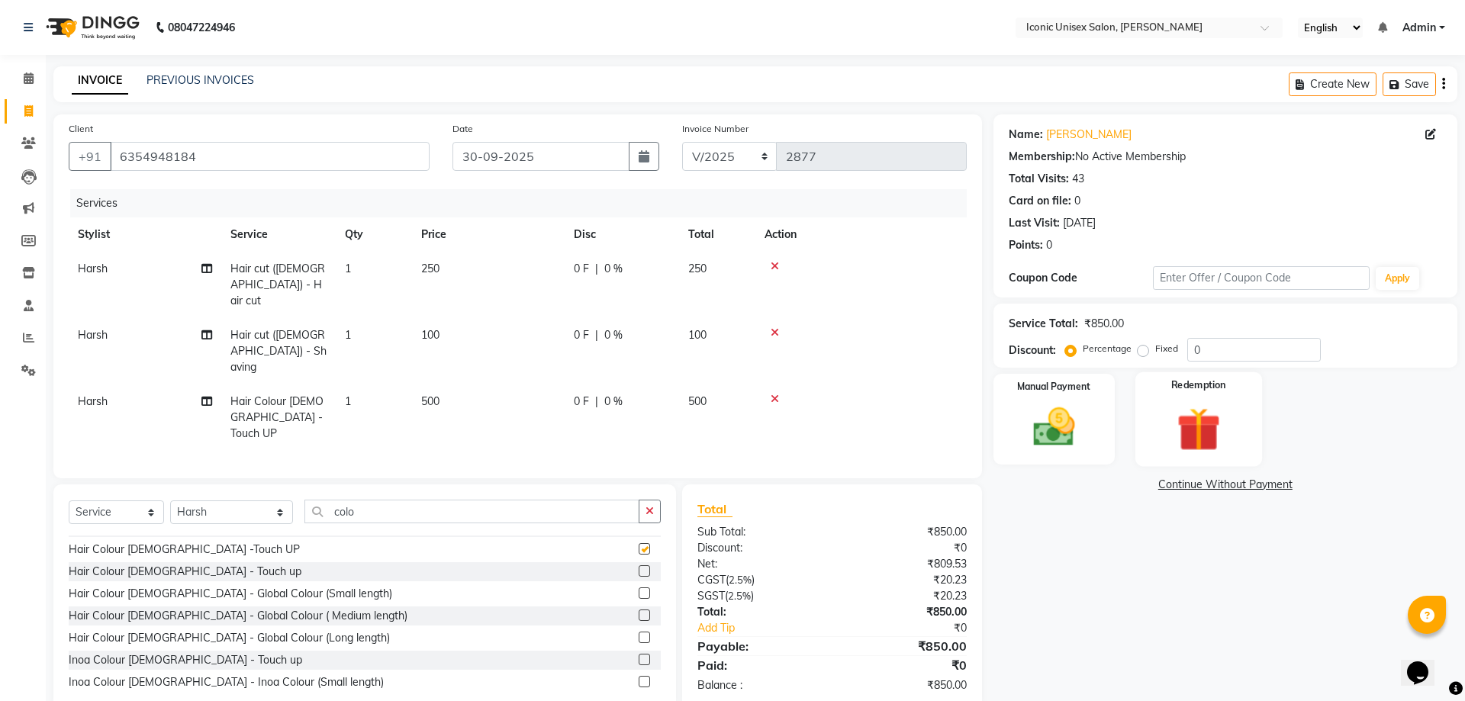
checkbox input "false"
click at [1064, 416] on img at bounding box center [1054, 427] width 71 height 50
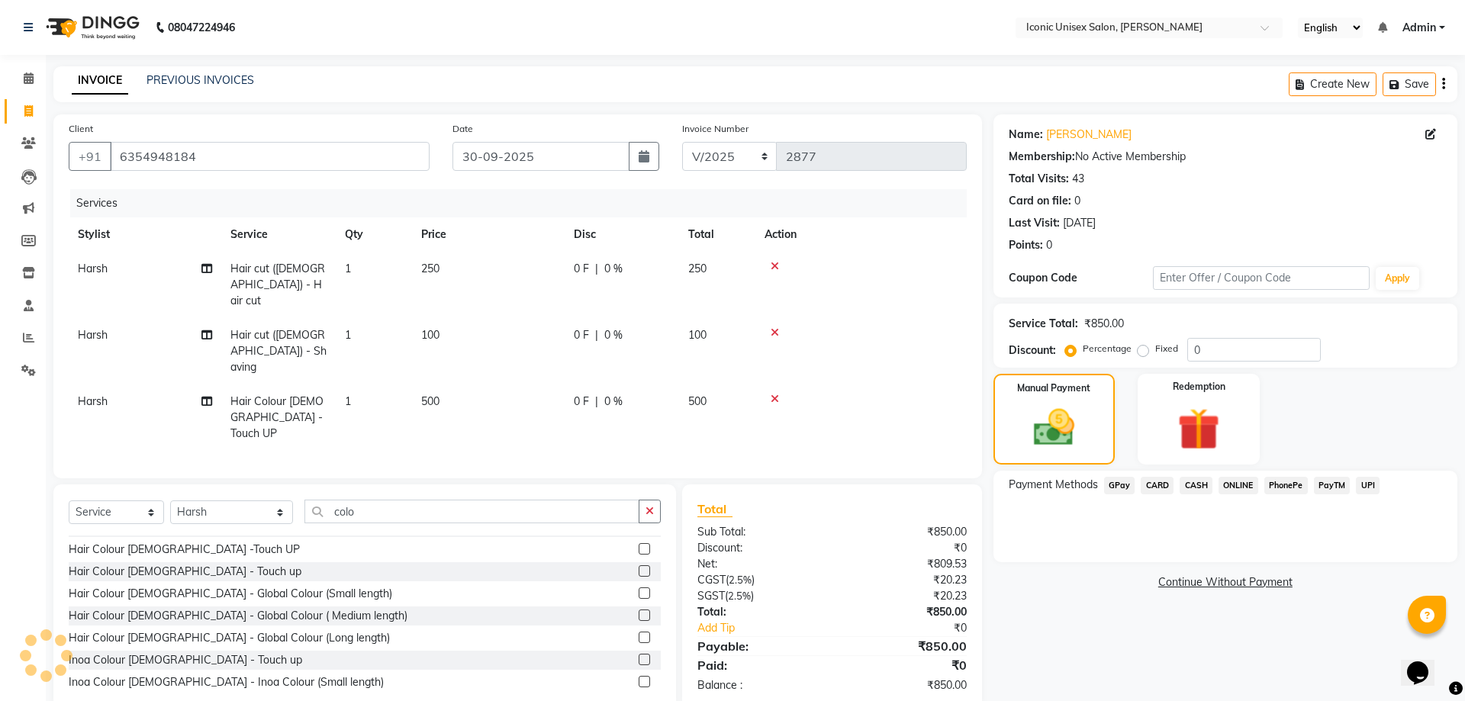
click at [1119, 483] on span "GPay" at bounding box center [1119, 486] width 31 height 18
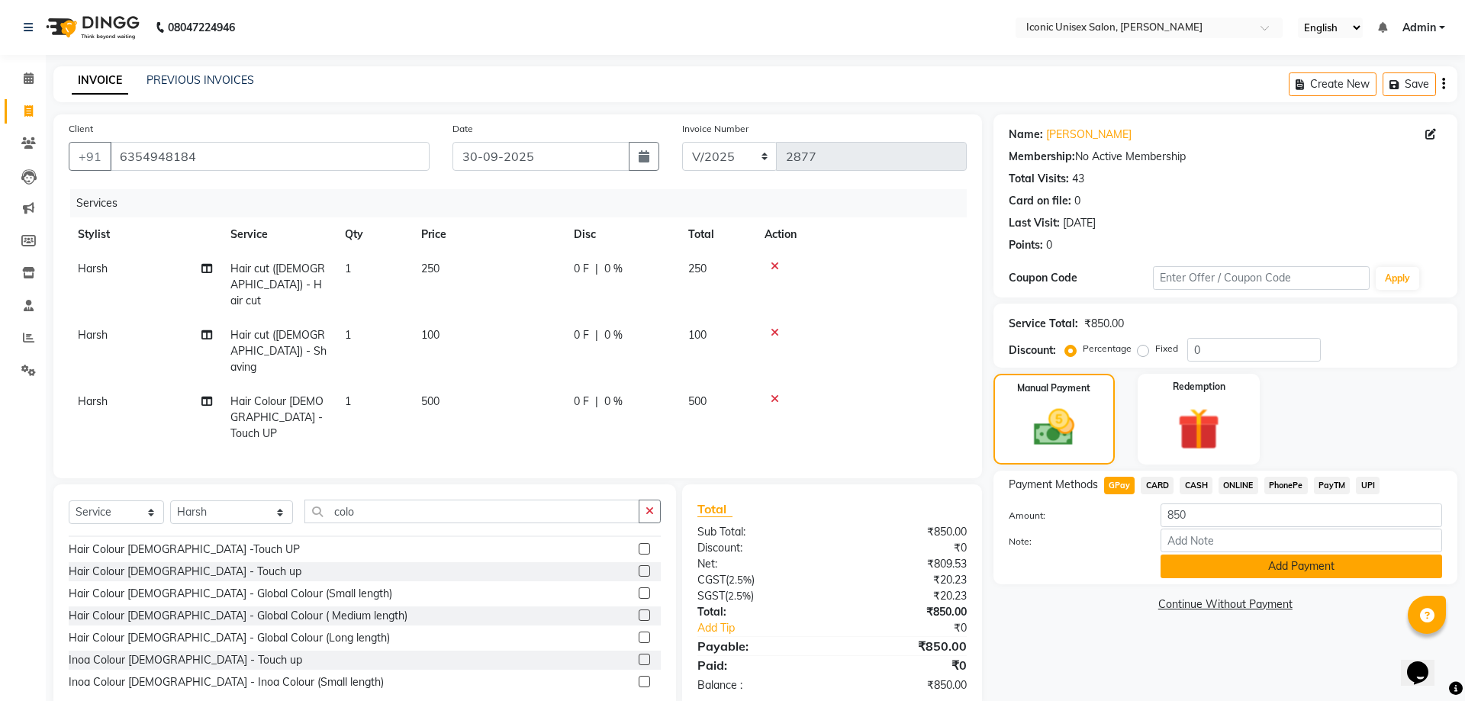
click at [1254, 559] on button "Add Payment" at bounding box center [1302, 567] width 282 height 24
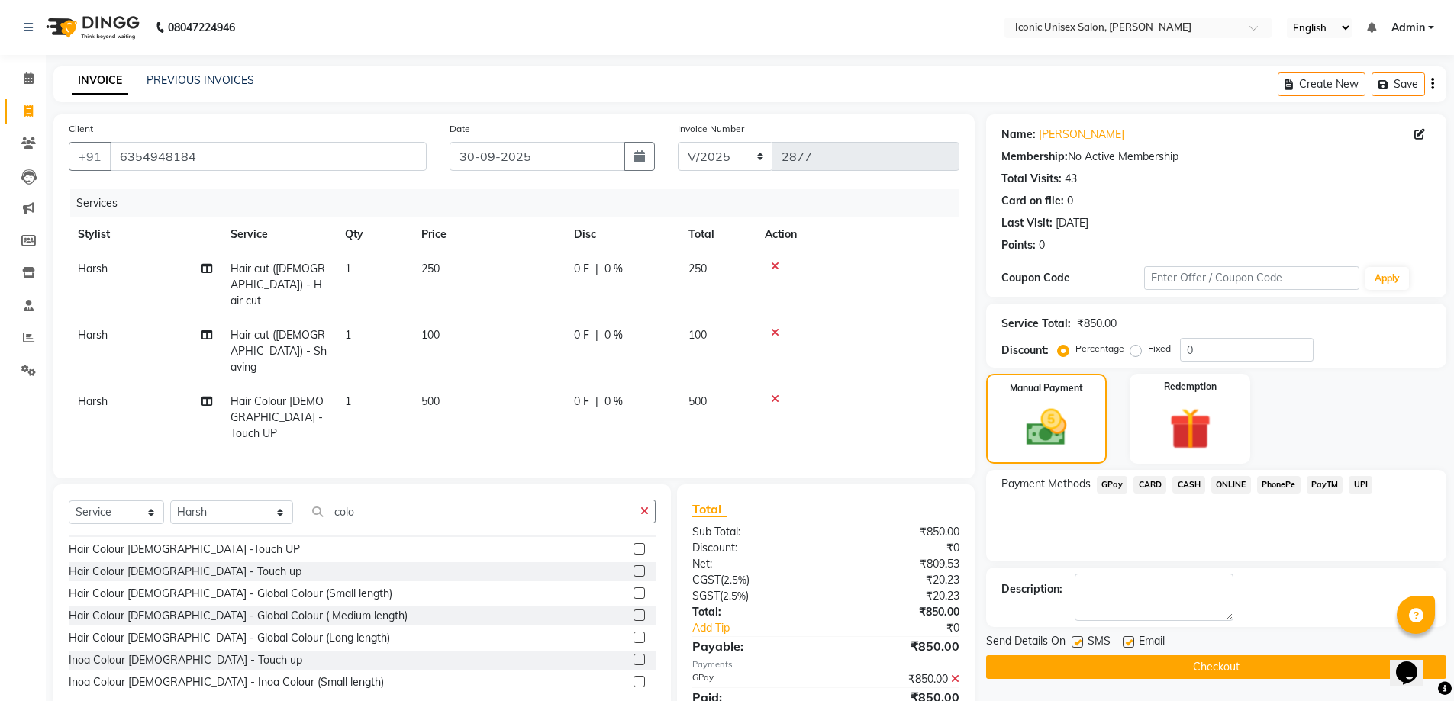
drag, startPoint x: 1077, startPoint y: 642, endPoint x: 1096, endPoint y: 663, distance: 28.6
click at [1077, 641] on label at bounding box center [1076, 641] width 11 height 11
click at [1077, 641] on input "checkbox" at bounding box center [1076, 643] width 10 height 10
checkbox input "false"
click at [1100, 670] on button "Checkout" at bounding box center [1216, 667] width 460 height 24
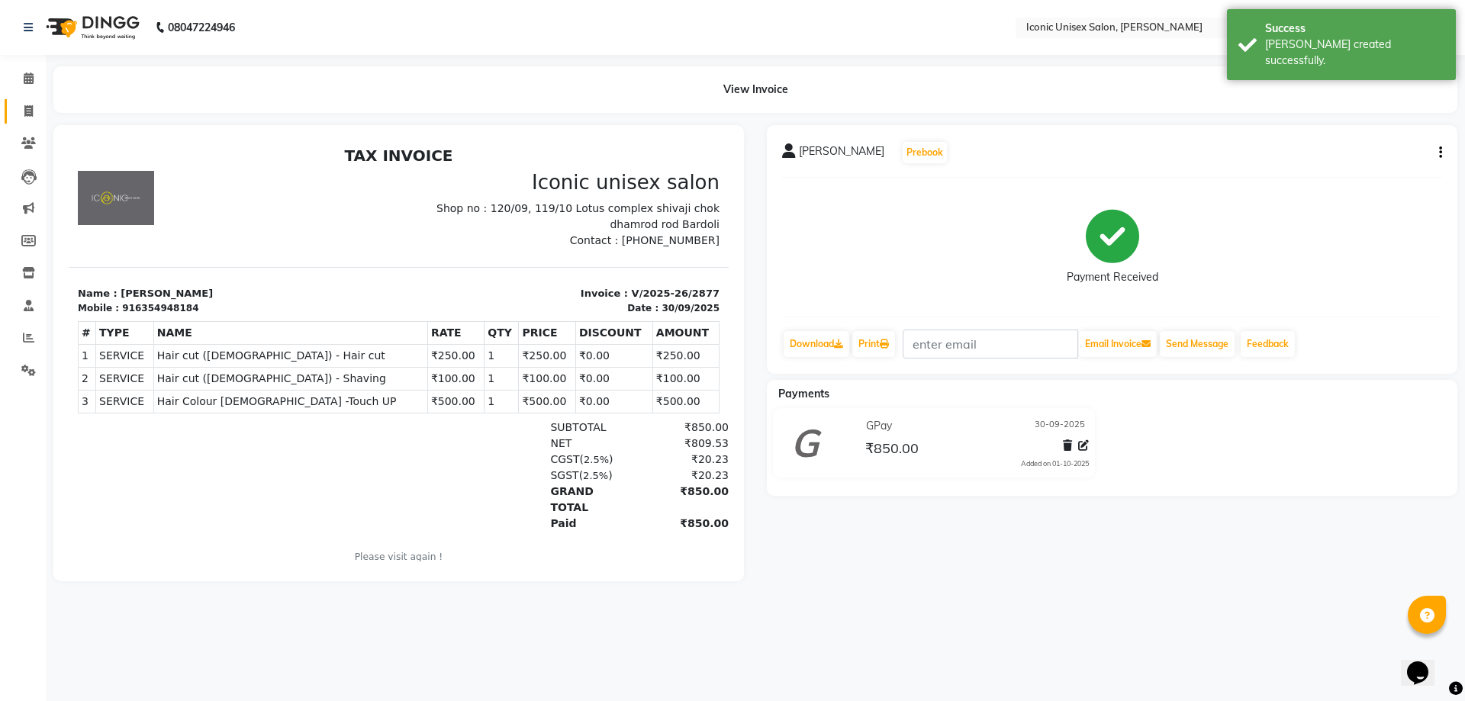
click at [28, 95] on li "Invoice" at bounding box center [23, 111] width 46 height 33
click at [28, 100] on link "Invoice" at bounding box center [23, 111] width 37 height 25
select select "service"
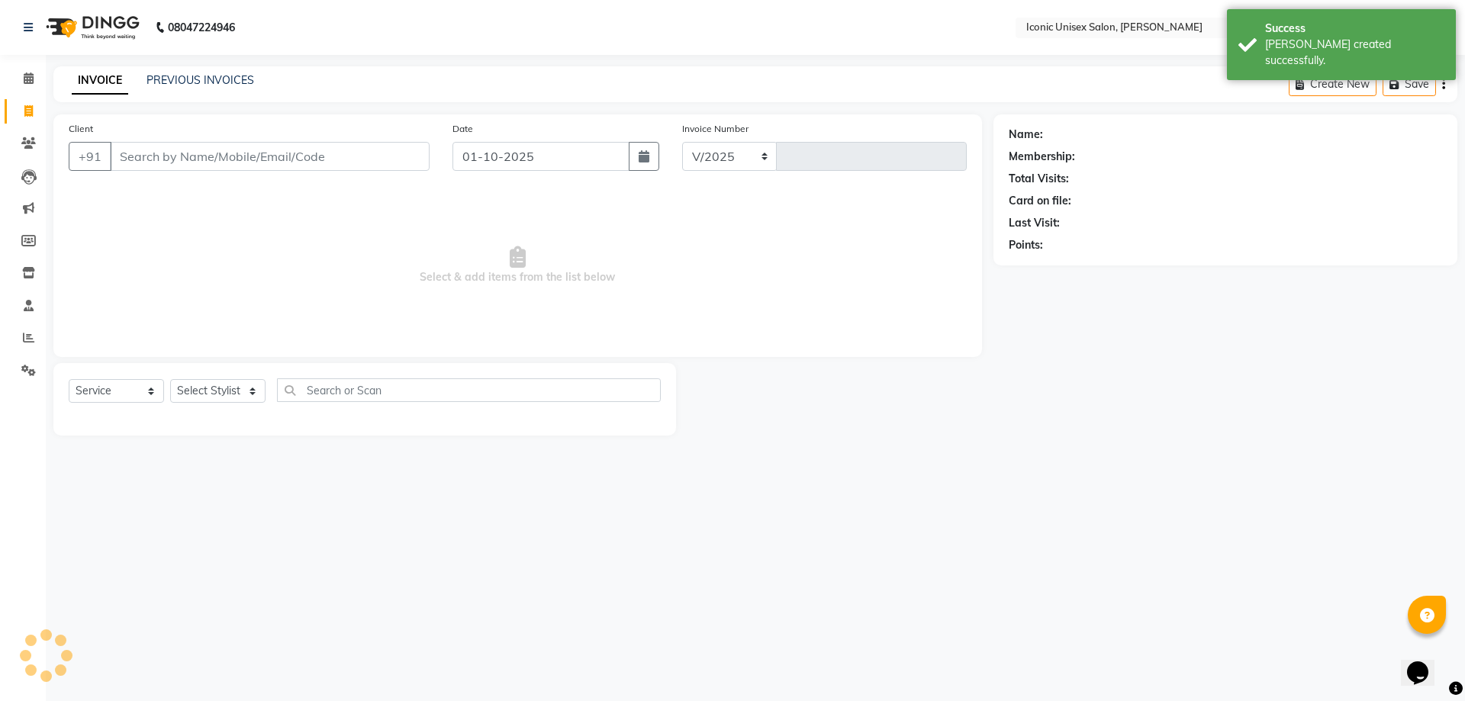
select select "3884"
type input "2878"
click at [180, 159] on input "Client" at bounding box center [270, 156] width 320 height 29
type input "9925362618"
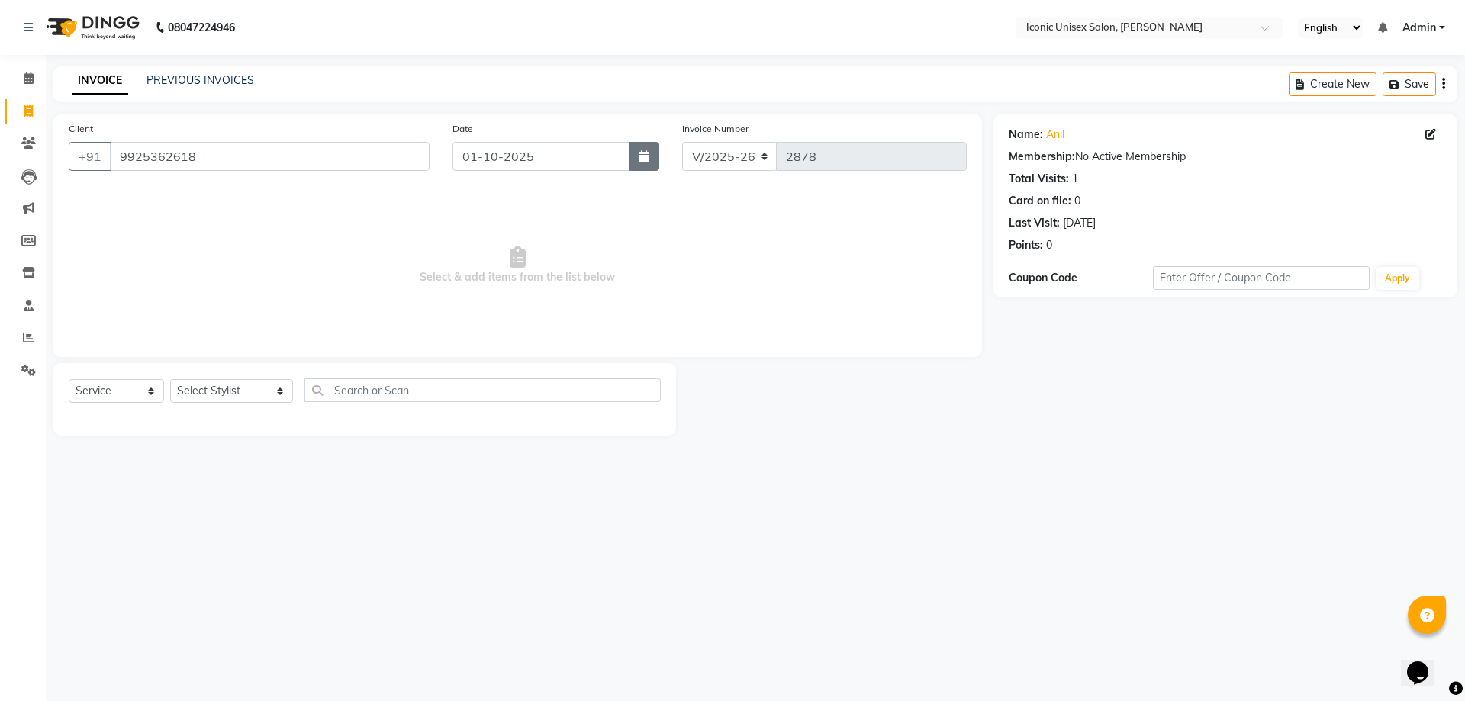
click at [639, 160] on icon "button" at bounding box center [644, 156] width 11 height 12
select select "10"
select select "2025"
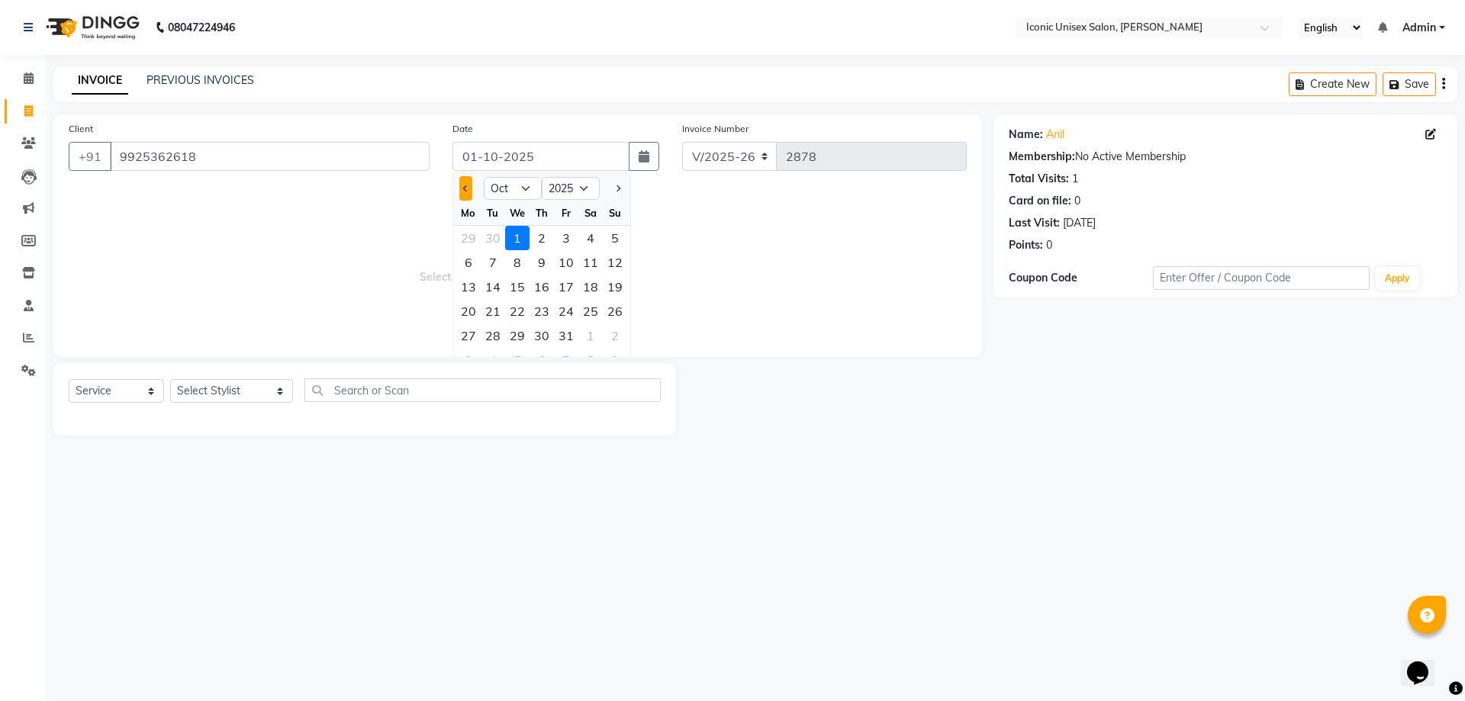
click at [462, 187] on button "Previous month" at bounding box center [465, 188] width 13 height 24
select select "9"
click at [486, 337] on div "30" at bounding box center [493, 336] width 24 height 24
type input "30-09-2025"
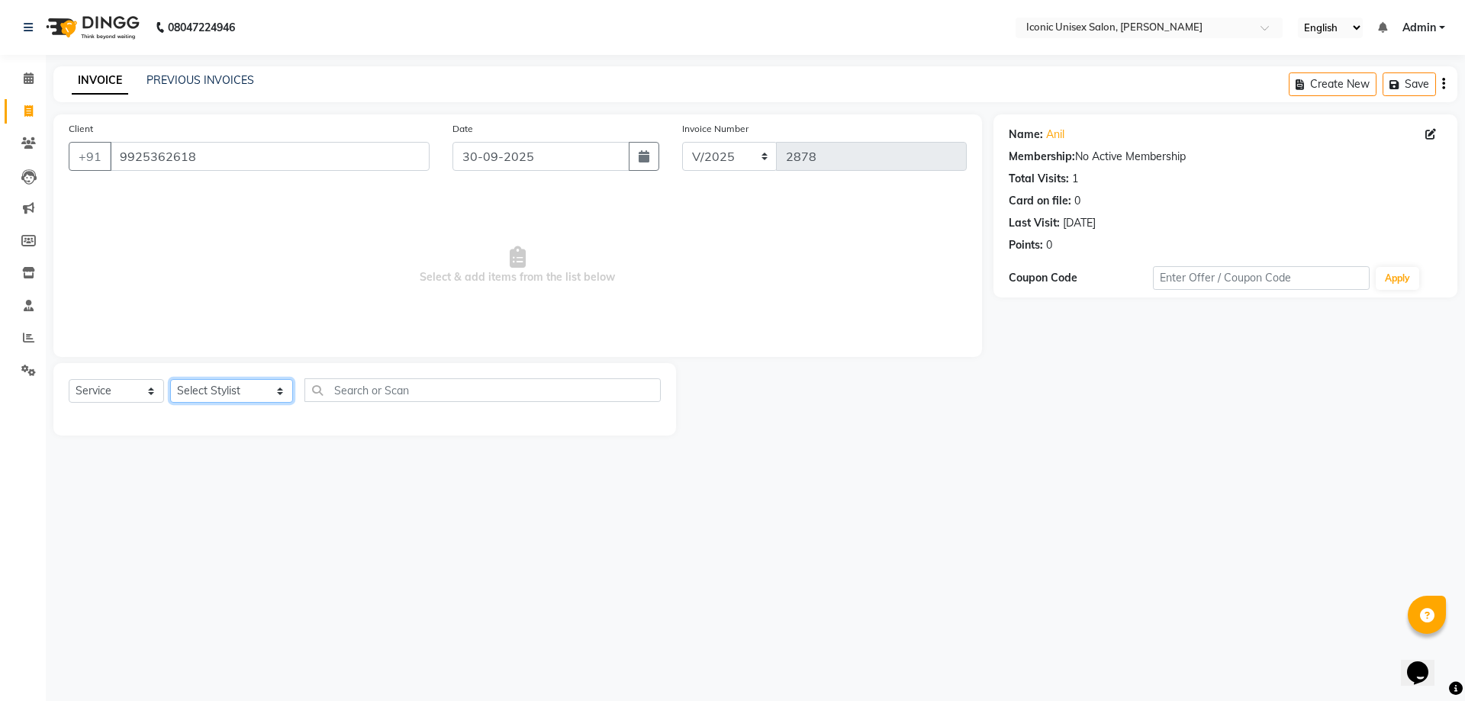
click at [224, 397] on select "Select Stylist [PERSON_NAME] [PERSON_NAME]. [PERSON_NAME] [PERSON_NAME] [PERSON…" at bounding box center [231, 391] width 123 height 24
select select "49243"
click at [170, 379] on select "Select Stylist [PERSON_NAME] [PERSON_NAME]. [PERSON_NAME] [PERSON_NAME] [PERSON…" at bounding box center [231, 391] width 123 height 24
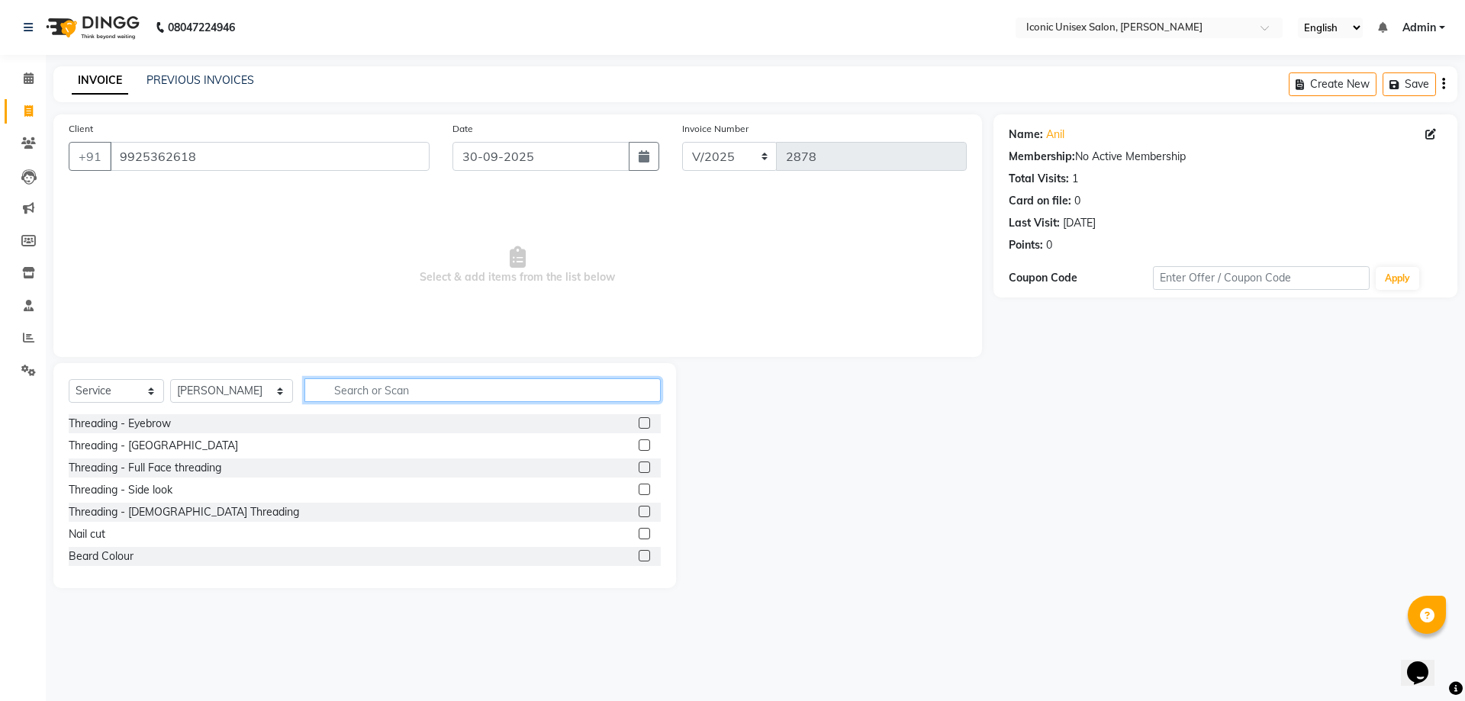
click at [432, 391] on input "text" at bounding box center [482, 390] width 356 height 24
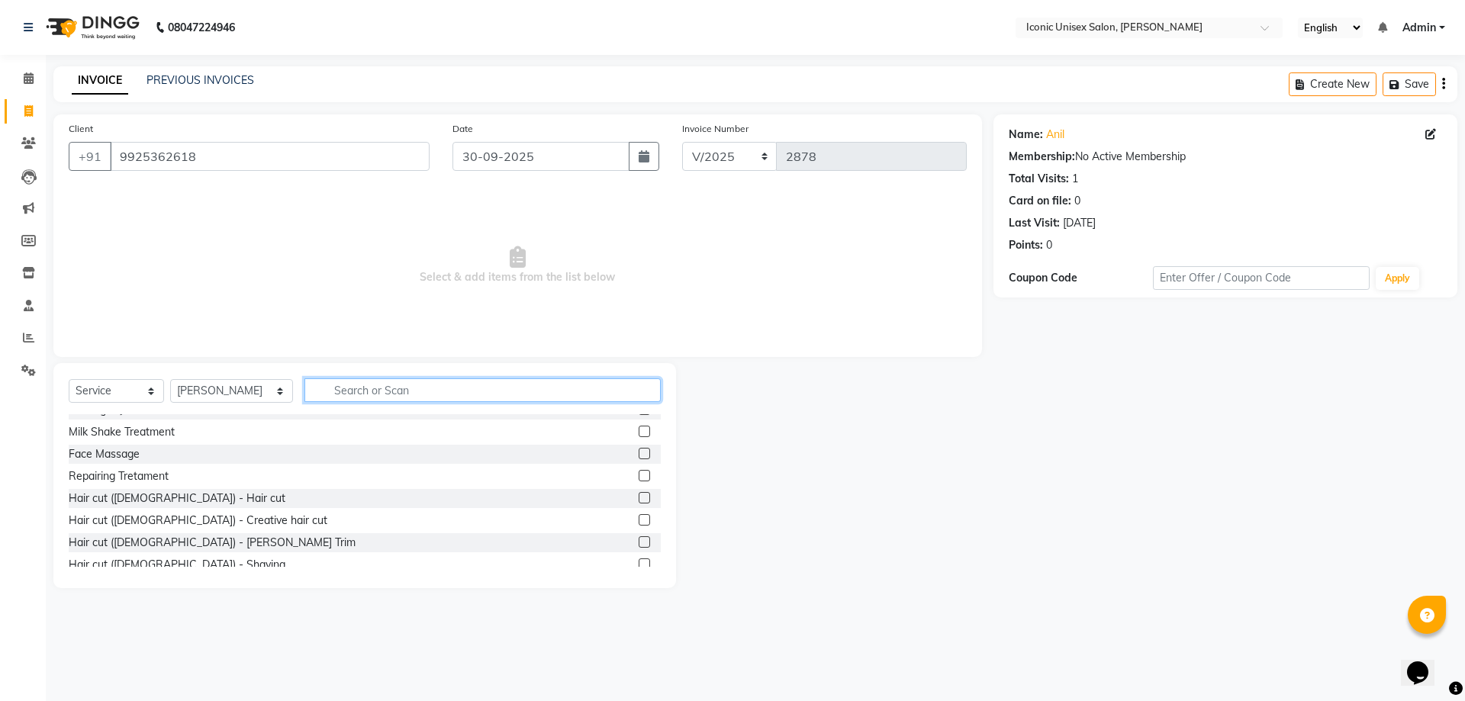
scroll to position [305, 0]
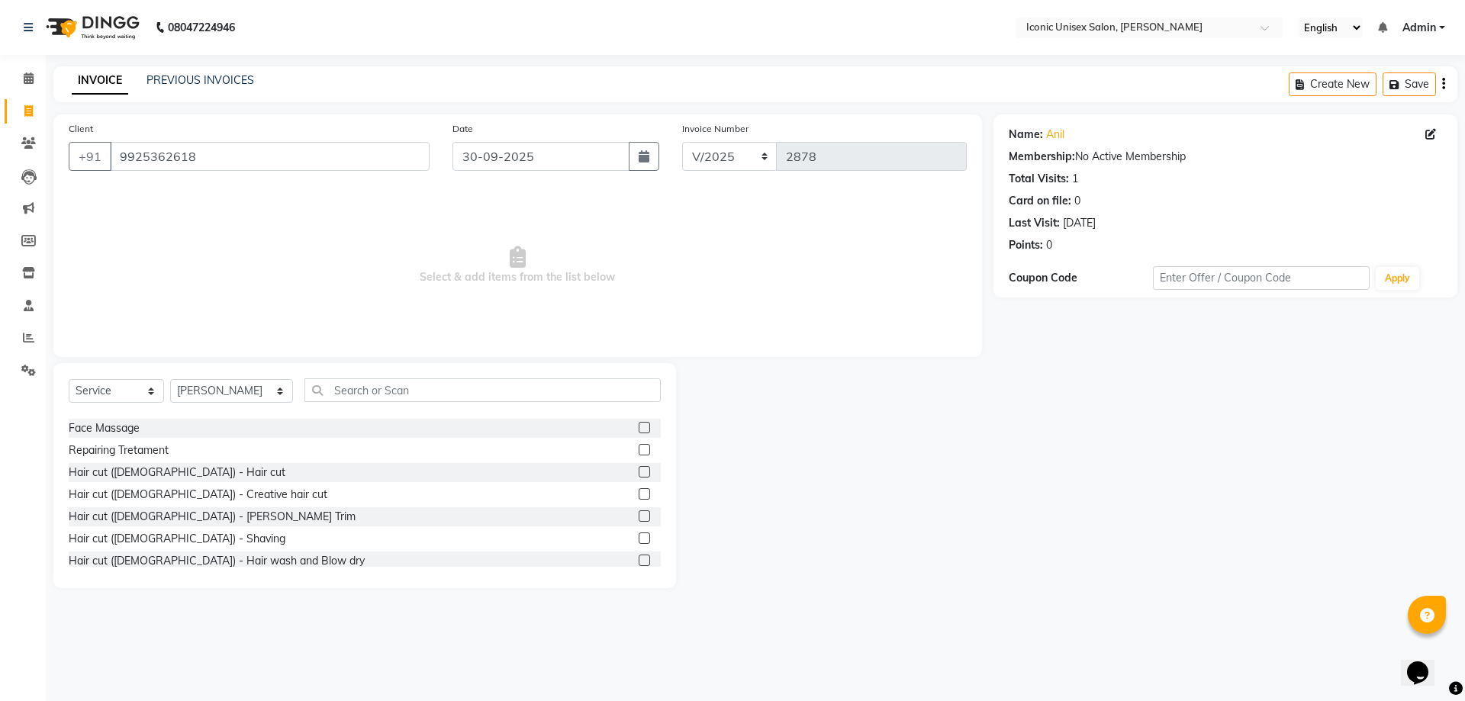
click at [639, 539] on label at bounding box center [644, 538] width 11 height 11
click at [639, 539] on input "checkbox" at bounding box center [644, 539] width 10 height 10
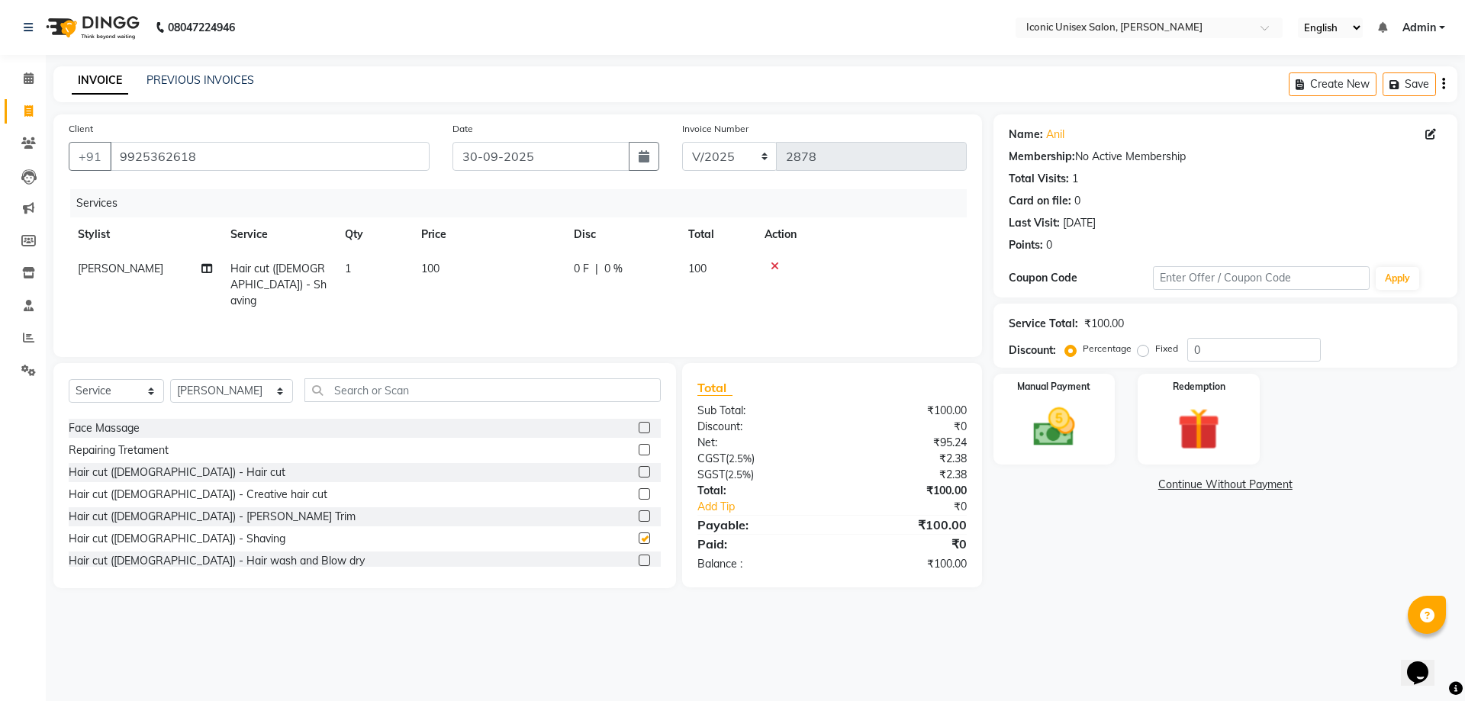
checkbox input "false"
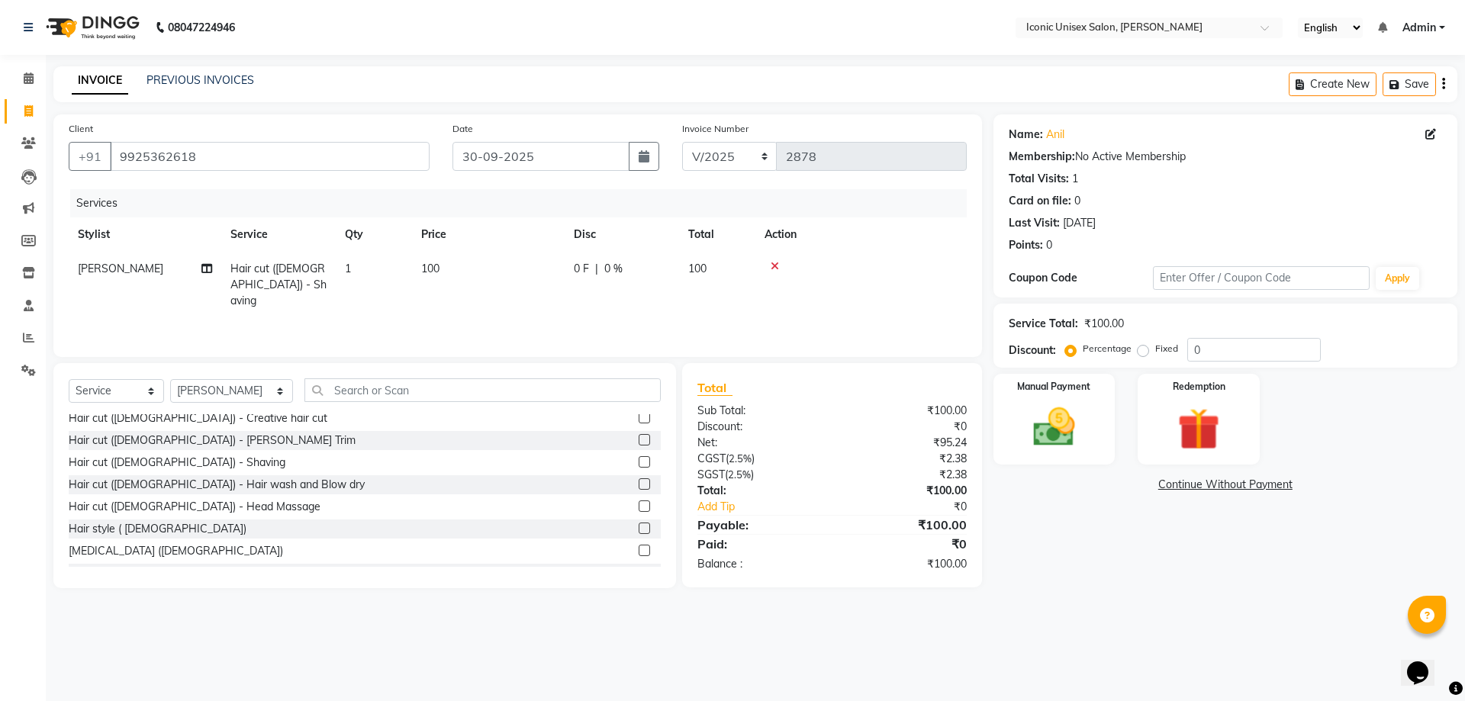
click at [639, 504] on label at bounding box center [644, 506] width 11 height 11
click at [639, 504] on input "checkbox" at bounding box center [644, 507] width 10 height 10
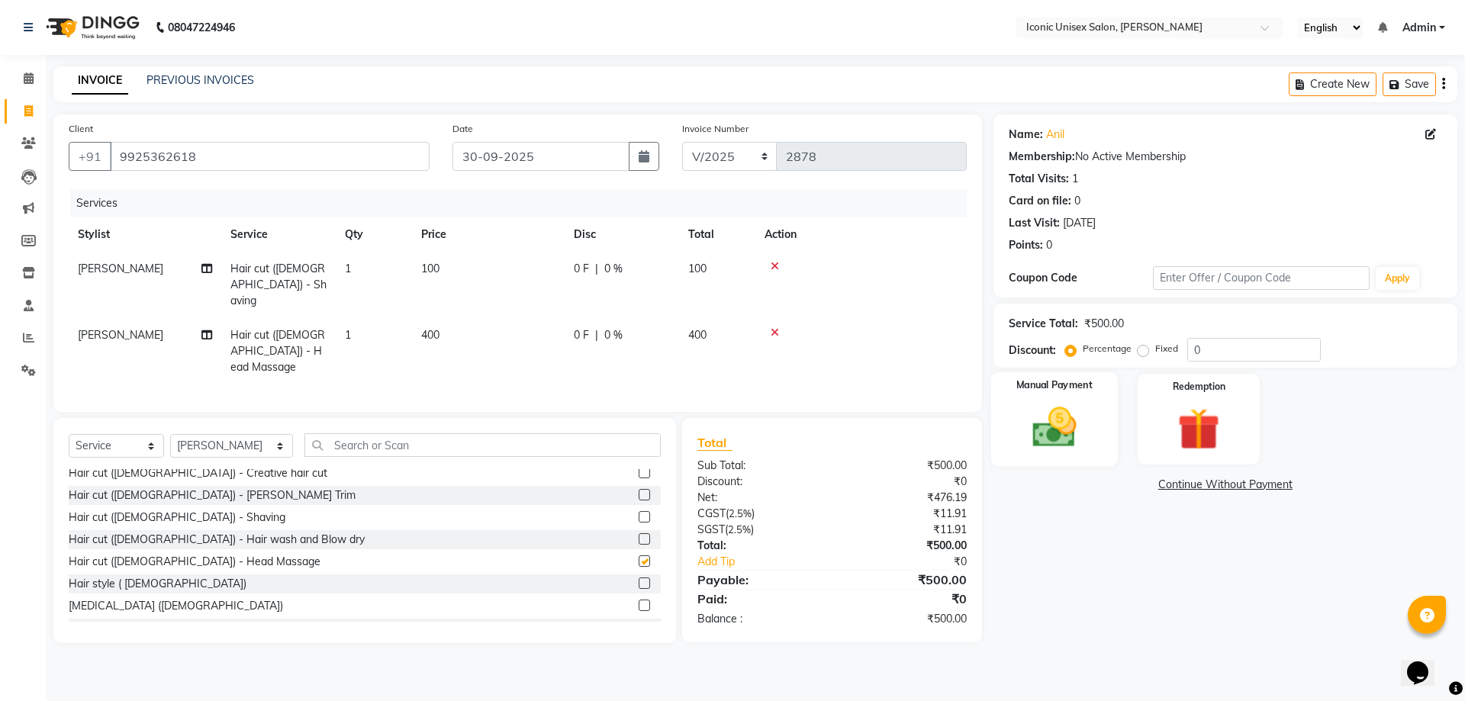
checkbox input "false"
click at [1077, 403] on img at bounding box center [1054, 427] width 71 height 50
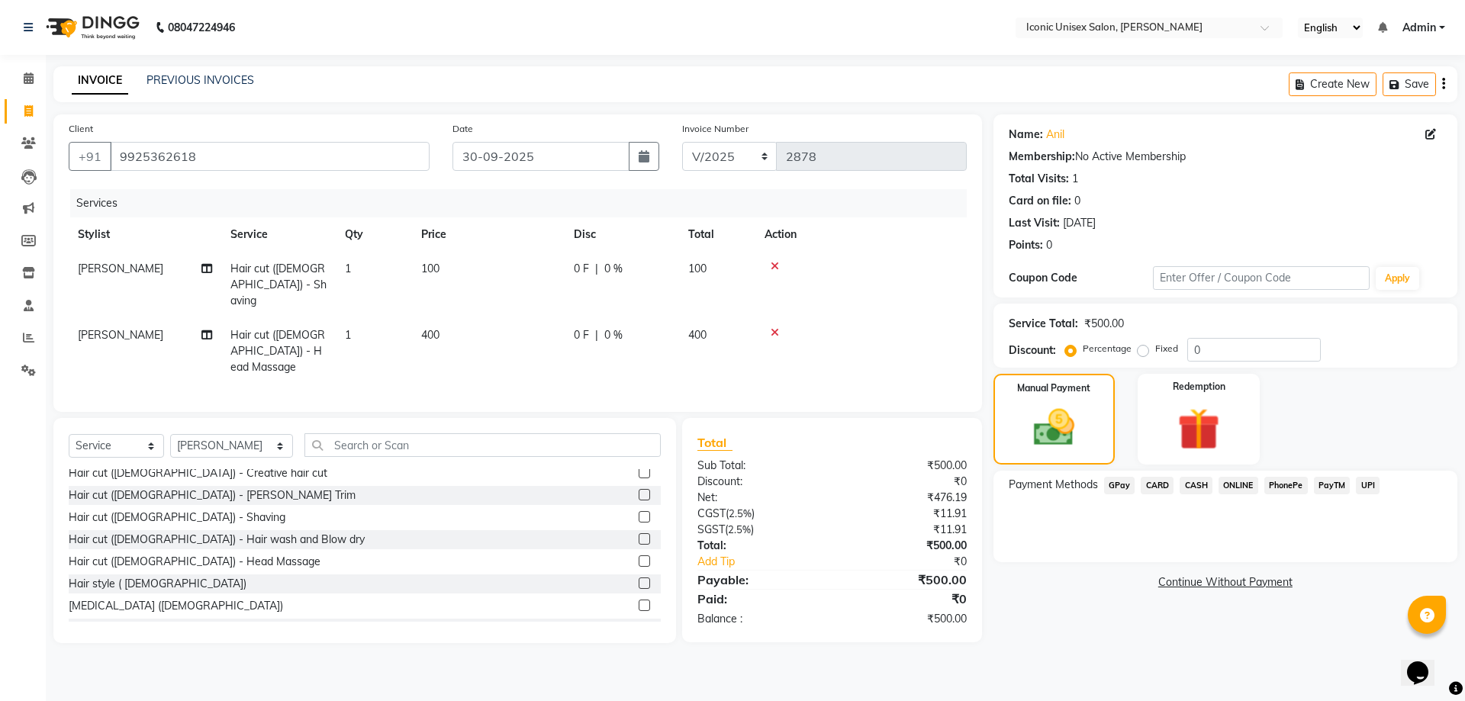
click at [1200, 486] on span "CASH" at bounding box center [1196, 486] width 33 height 18
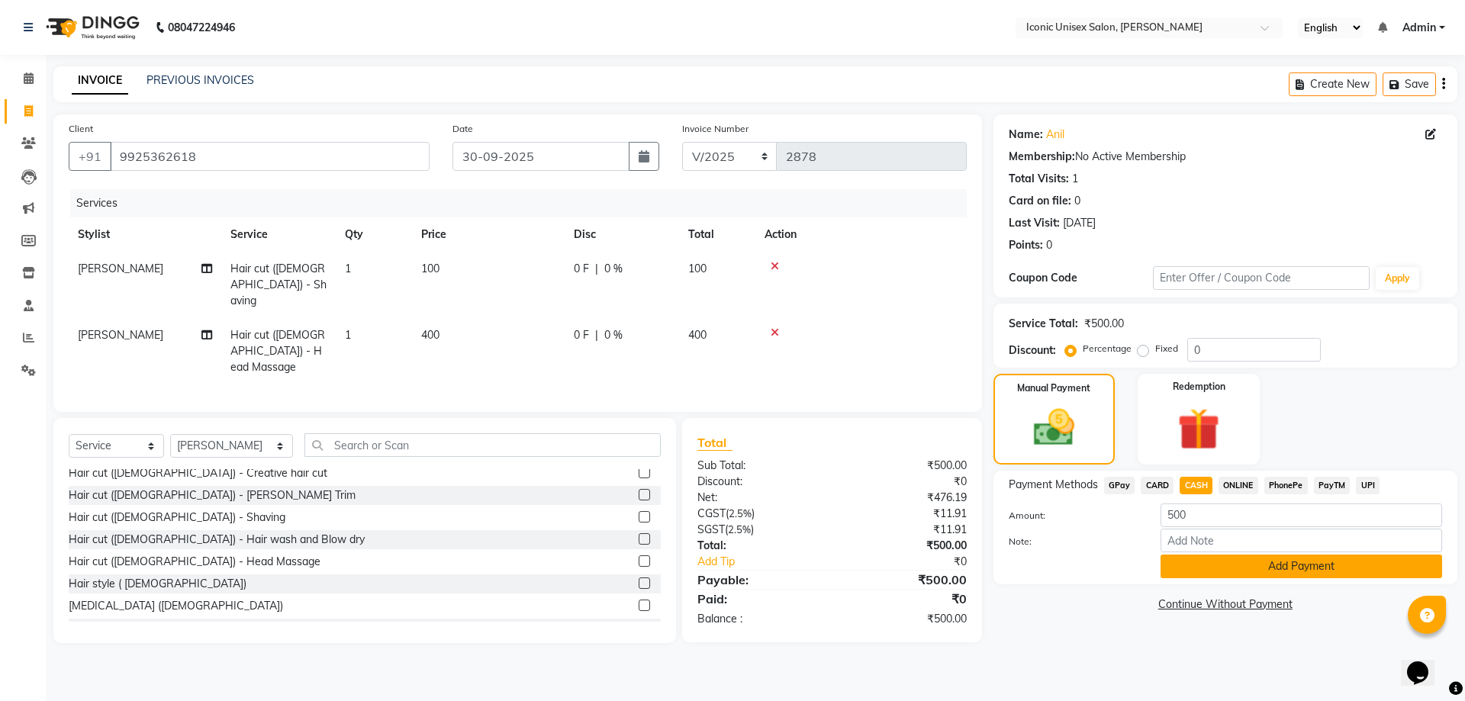
click at [1209, 567] on button "Add Payment" at bounding box center [1302, 567] width 282 height 24
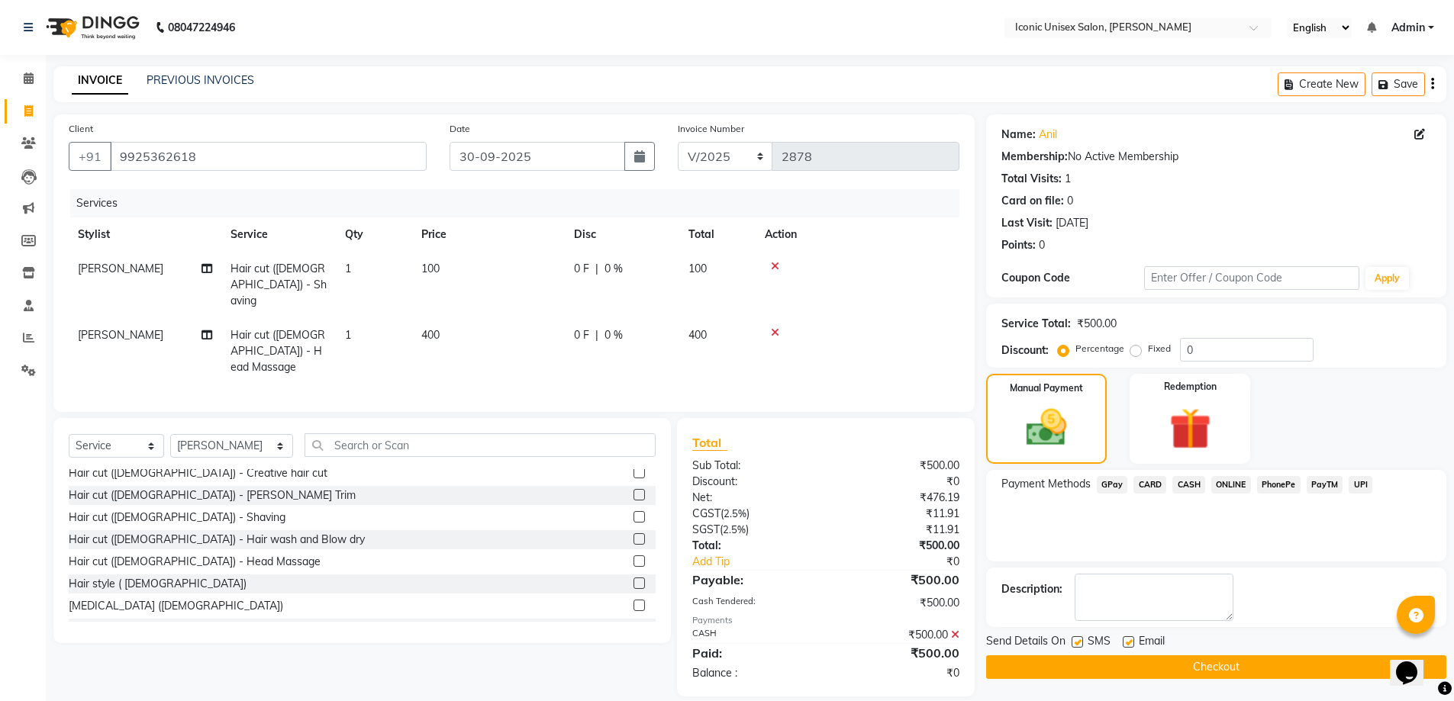
click at [1080, 641] on label at bounding box center [1076, 641] width 11 height 11
click at [1080, 641] on input "checkbox" at bounding box center [1076, 643] width 10 height 10
checkbox input "false"
click at [1086, 665] on button "Checkout" at bounding box center [1216, 667] width 460 height 24
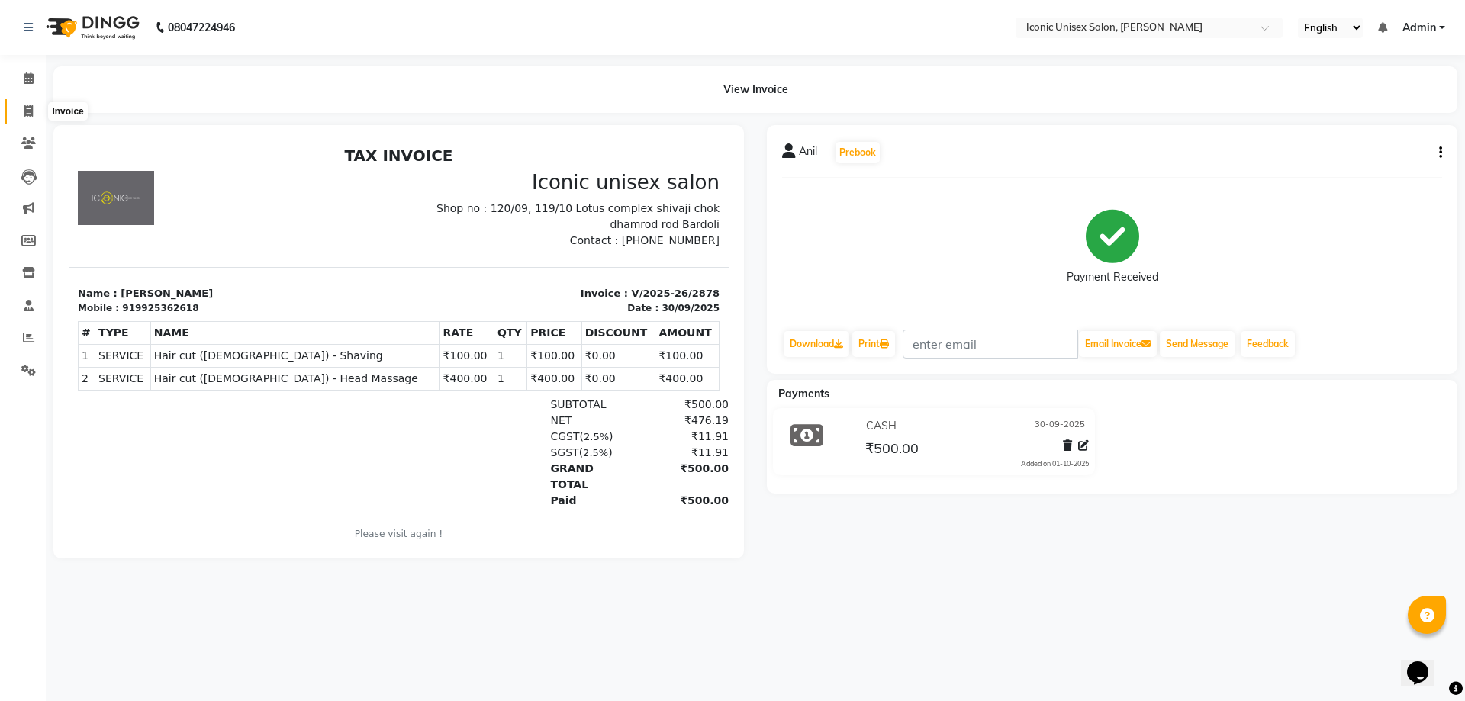
click at [33, 111] on icon at bounding box center [28, 110] width 8 height 11
select select "3884"
select select "service"
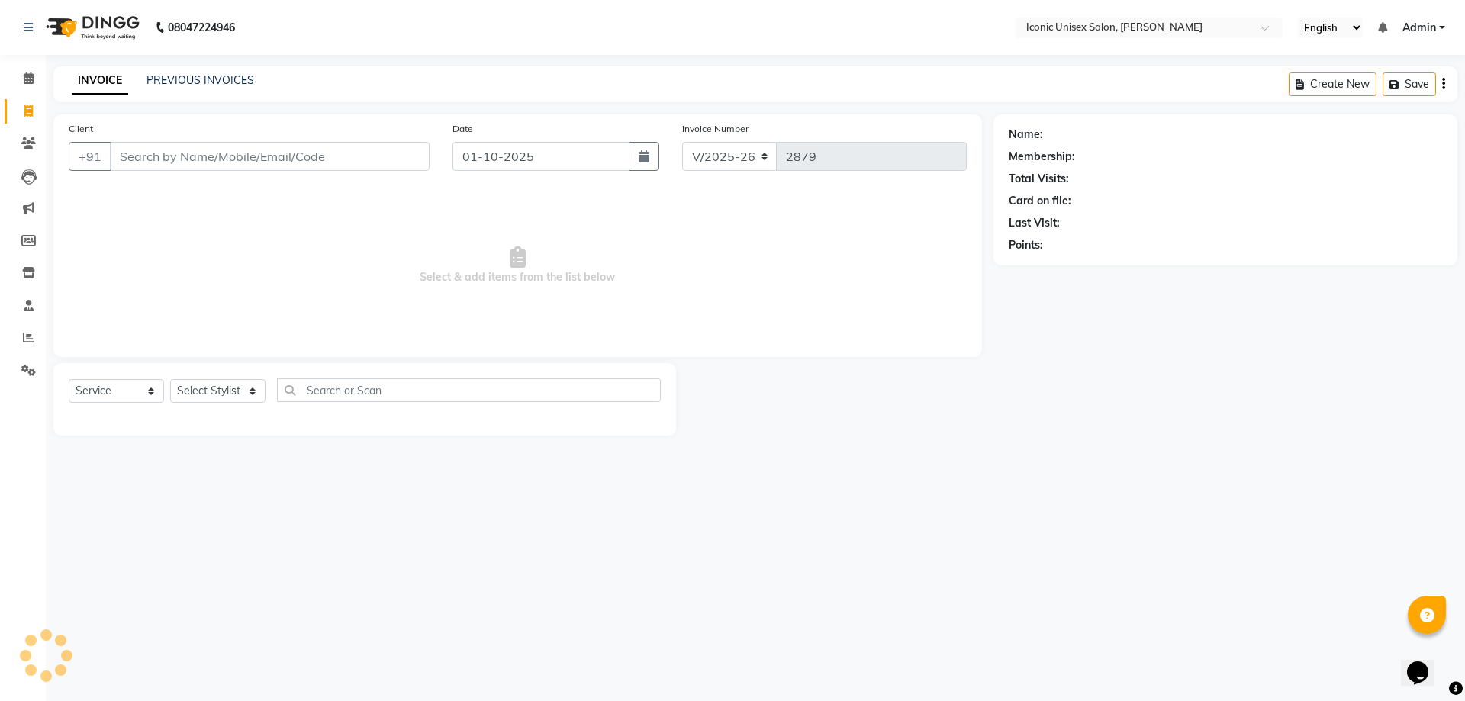
click at [246, 158] on input "Client" at bounding box center [270, 156] width 320 height 29
type input "9313679368"
click at [402, 155] on span "Add Client" at bounding box center [390, 156] width 60 height 15
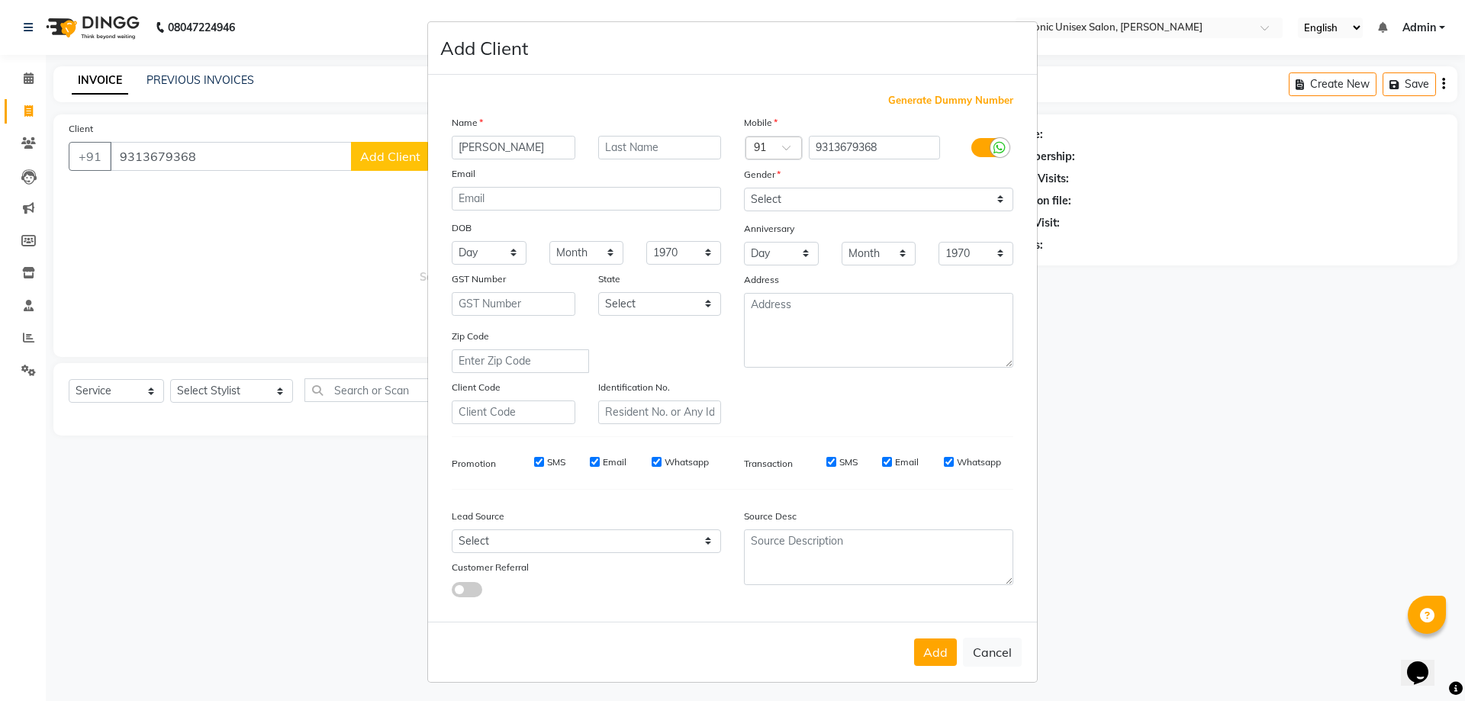
type input "[PERSON_NAME]"
click at [824, 210] on select "Select [DEMOGRAPHIC_DATA] [DEMOGRAPHIC_DATA] Other Prefer Not To Say" at bounding box center [878, 200] width 269 height 24
select select "[DEMOGRAPHIC_DATA]"
click at [744, 188] on select "Select [DEMOGRAPHIC_DATA] [DEMOGRAPHIC_DATA] Other Prefer Not To Say" at bounding box center [878, 200] width 269 height 24
click at [926, 649] on button "Add" at bounding box center [935, 652] width 43 height 27
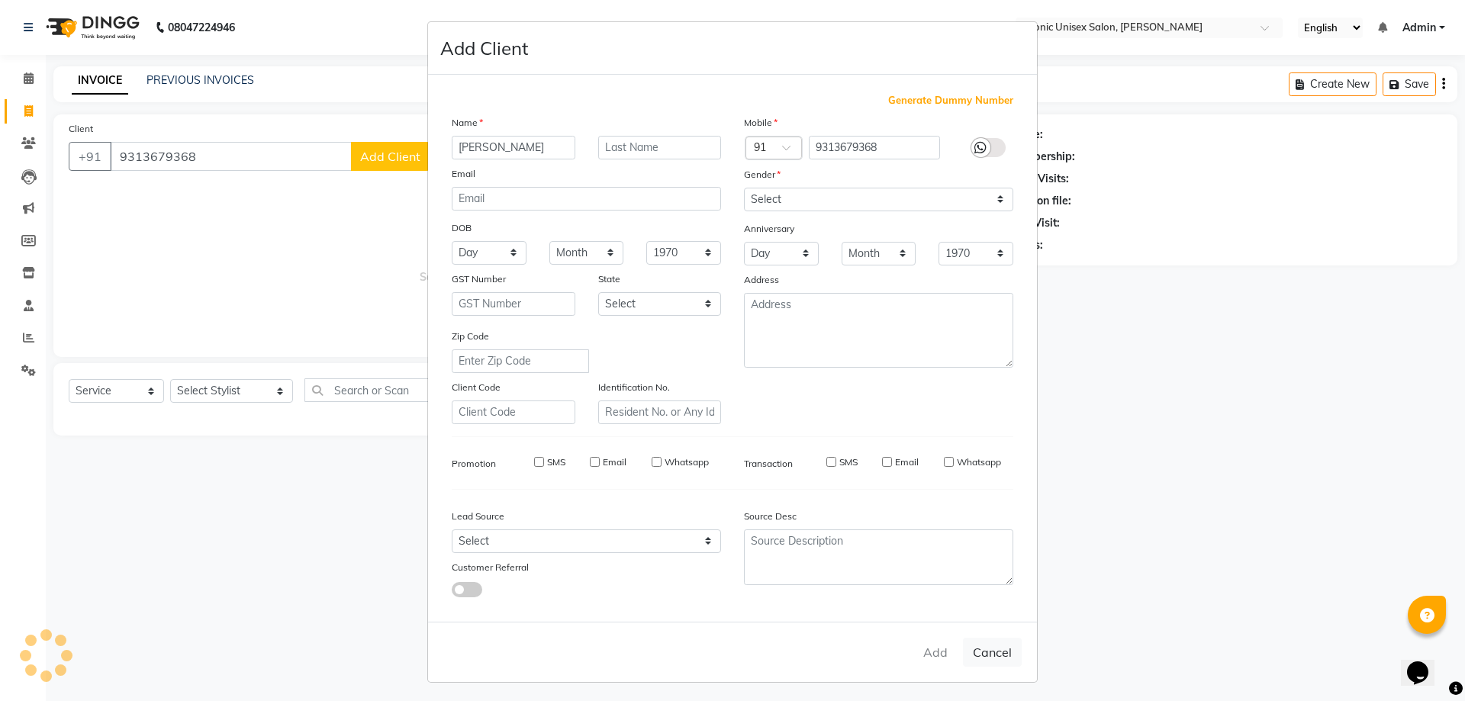
select select
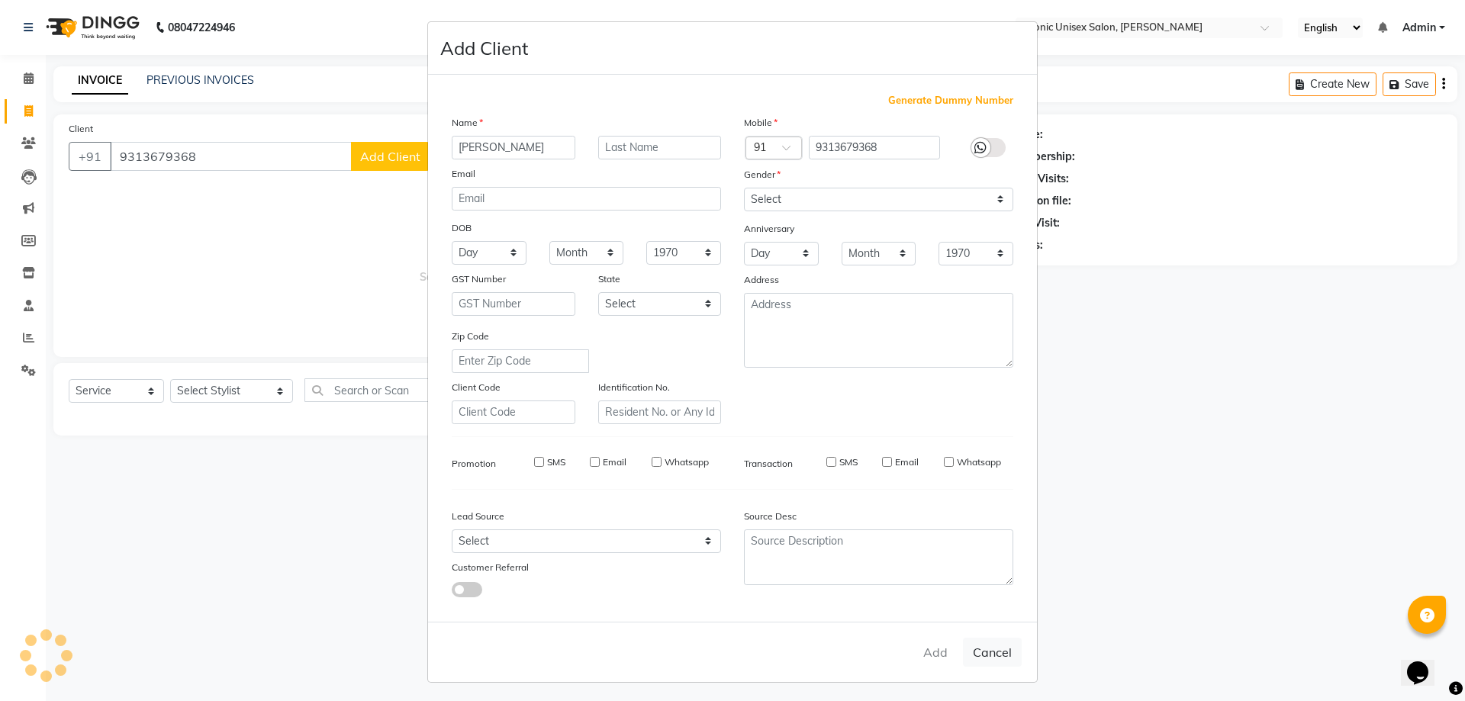
select select
checkbox input "false"
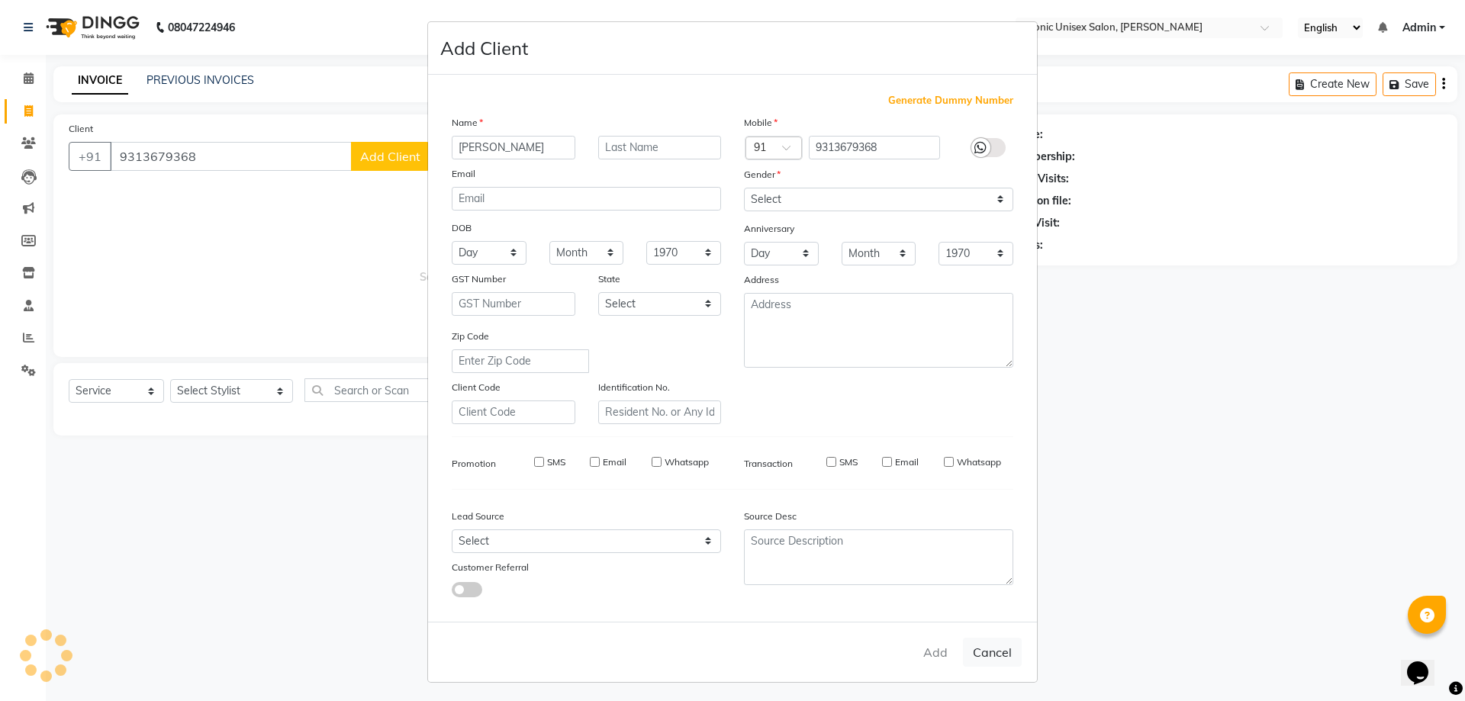
checkbox input "false"
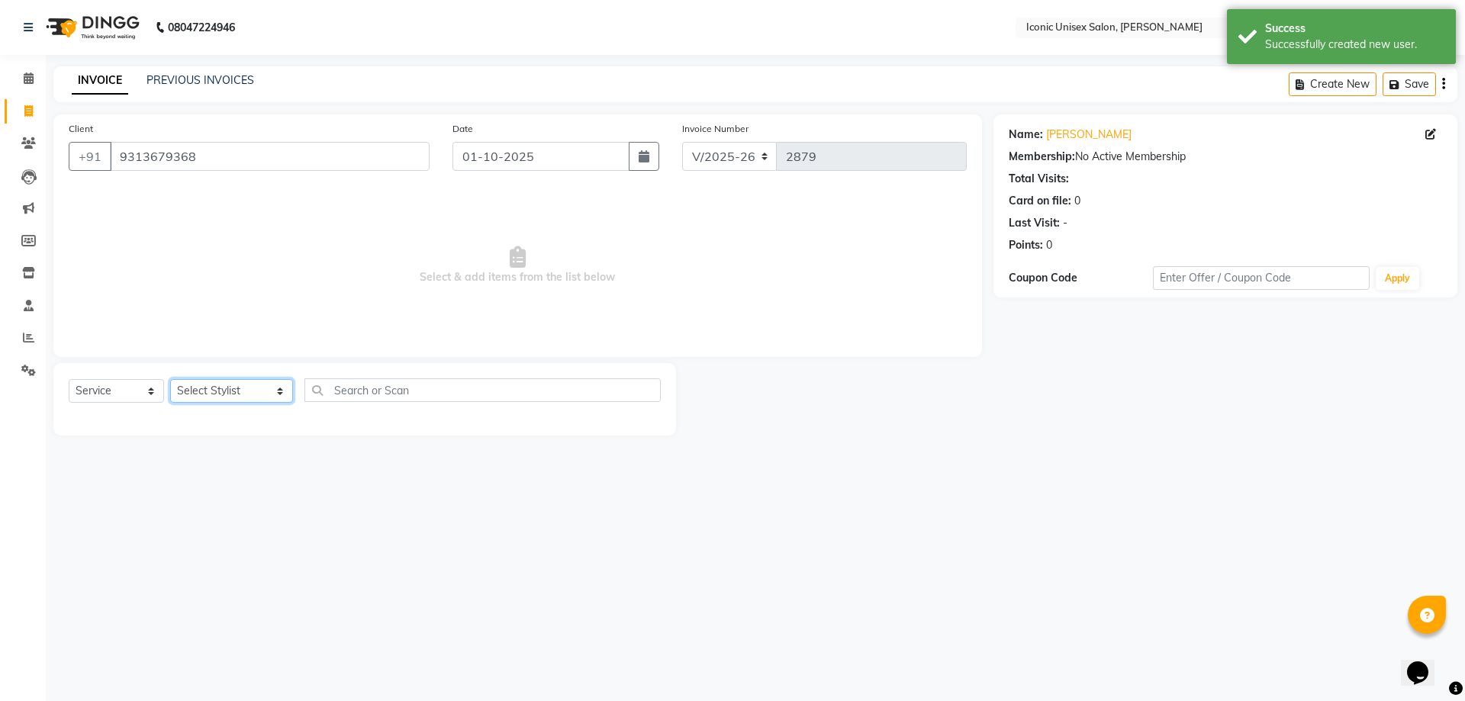
click at [201, 401] on select "Select Stylist [PERSON_NAME] [PERSON_NAME]. [PERSON_NAME] [PERSON_NAME] [PERSON…" at bounding box center [231, 391] width 123 height 24
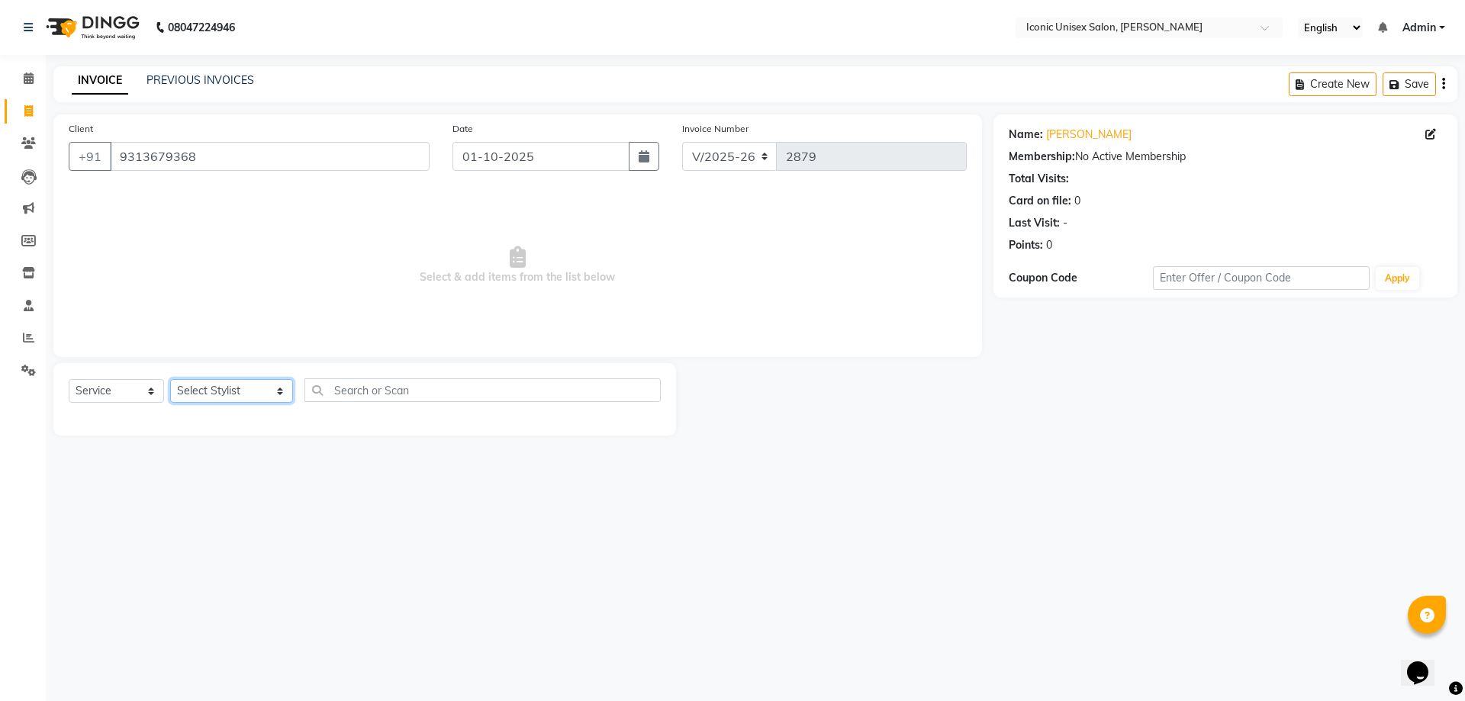
select select "35036"
click at [170, 379] on select "Select Stylist [PERSON_NAME] [PERSON_NAME]. [PERSON_NAME] [PERSON_NAME] [PERSON…" at bounding box center [231, 391] width 123 height 24
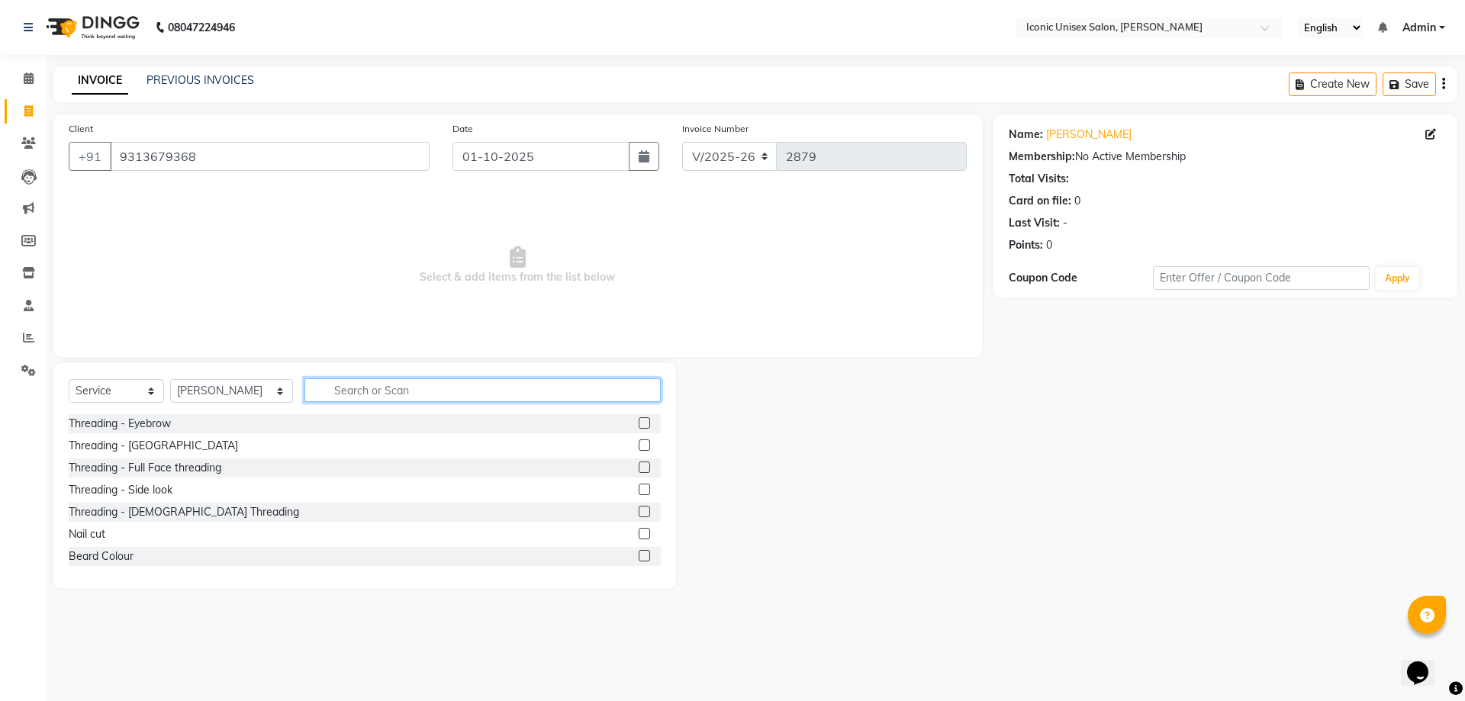
click at [415, 382] on input "text" at bounding box center [482, 390] width 356 height 24
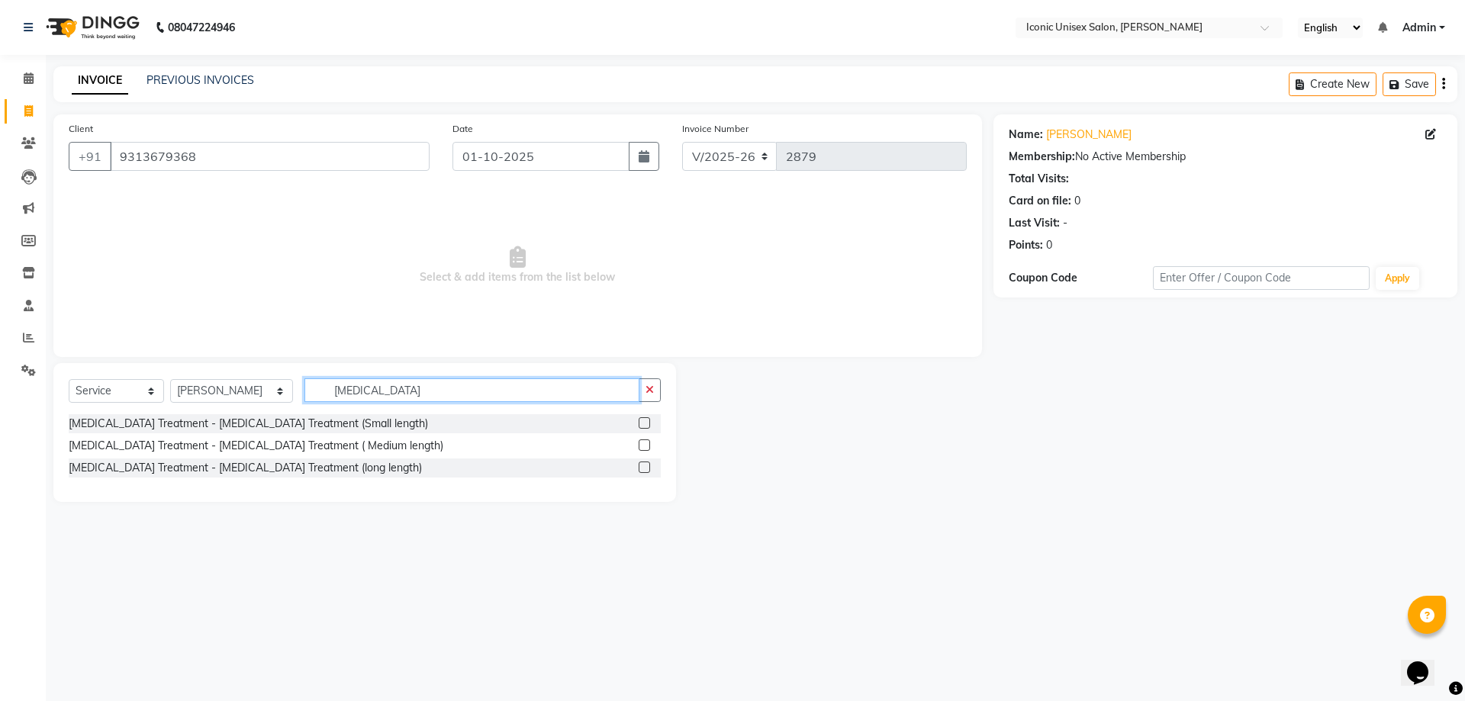
type input "[MEDICAL_DATA]"
click at [641, 466] on label at bounding box center [644, 467] width 11 height 11
click at [641, 466] on input "checkbox" at bounding box center [644, 468] width 10 height 10
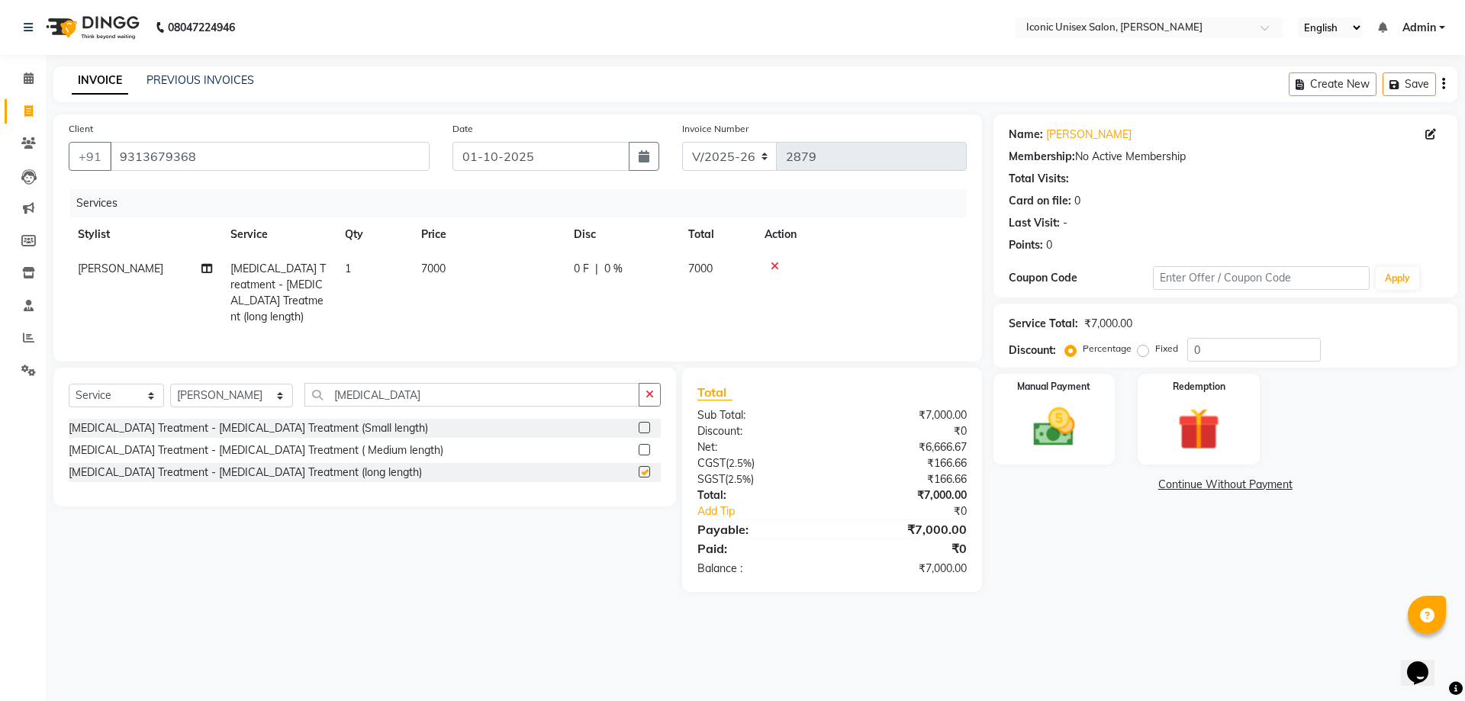
checkbox input "false"
click at [464, 291] on td "7000" at bounding box center [488, 293] width 153 height 82
select select "35036"
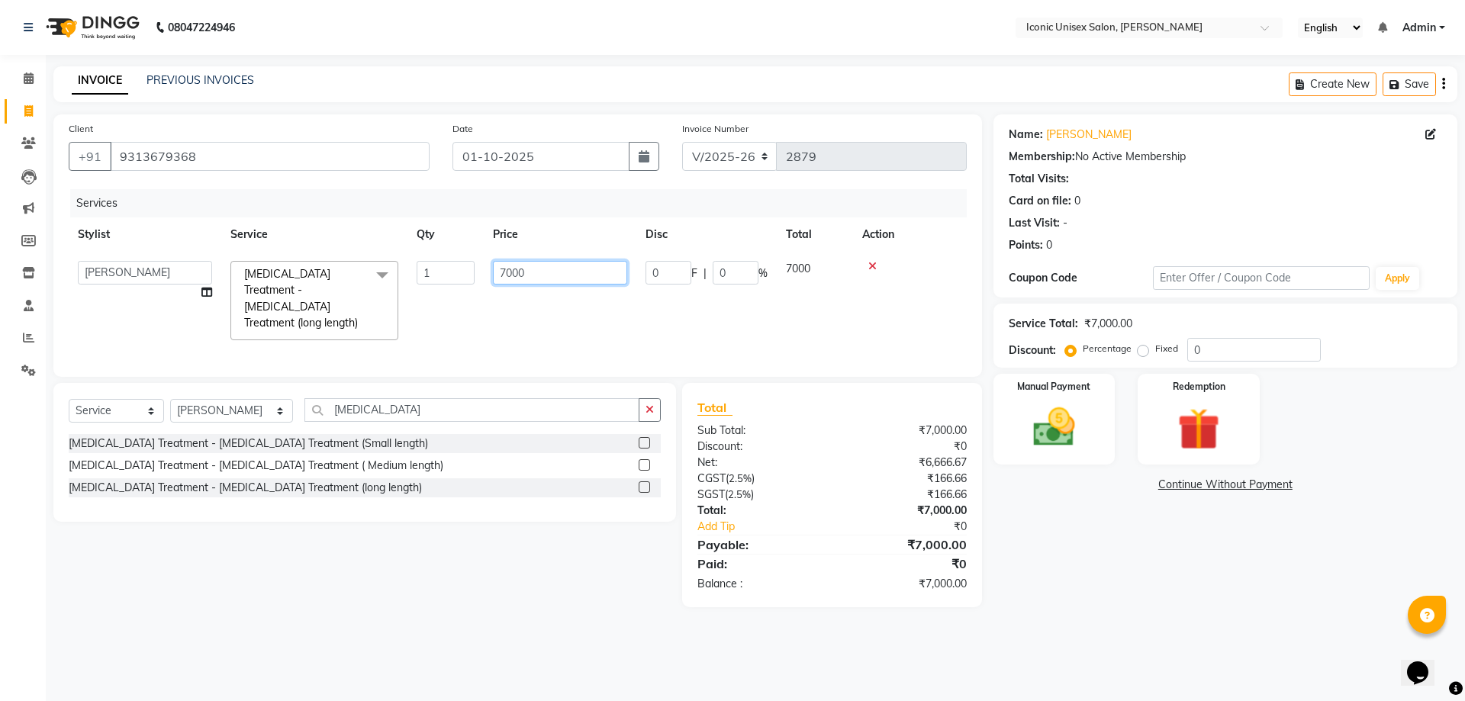
click at [515, 275] on input "7000" at bounding box center [560, 273] width 134 height 24
type input "6500"
drag, startPoint x: 1207, startPoint y: 581, endPoint x: 1172, endPoint y: 539, distance: 54.7
click at [1206, 580] on div "Name: [PERSON_NAME] Membership: No Active Membership Total Visits: Card on file…" at bounding box center [1230, 360] width 475 height 493
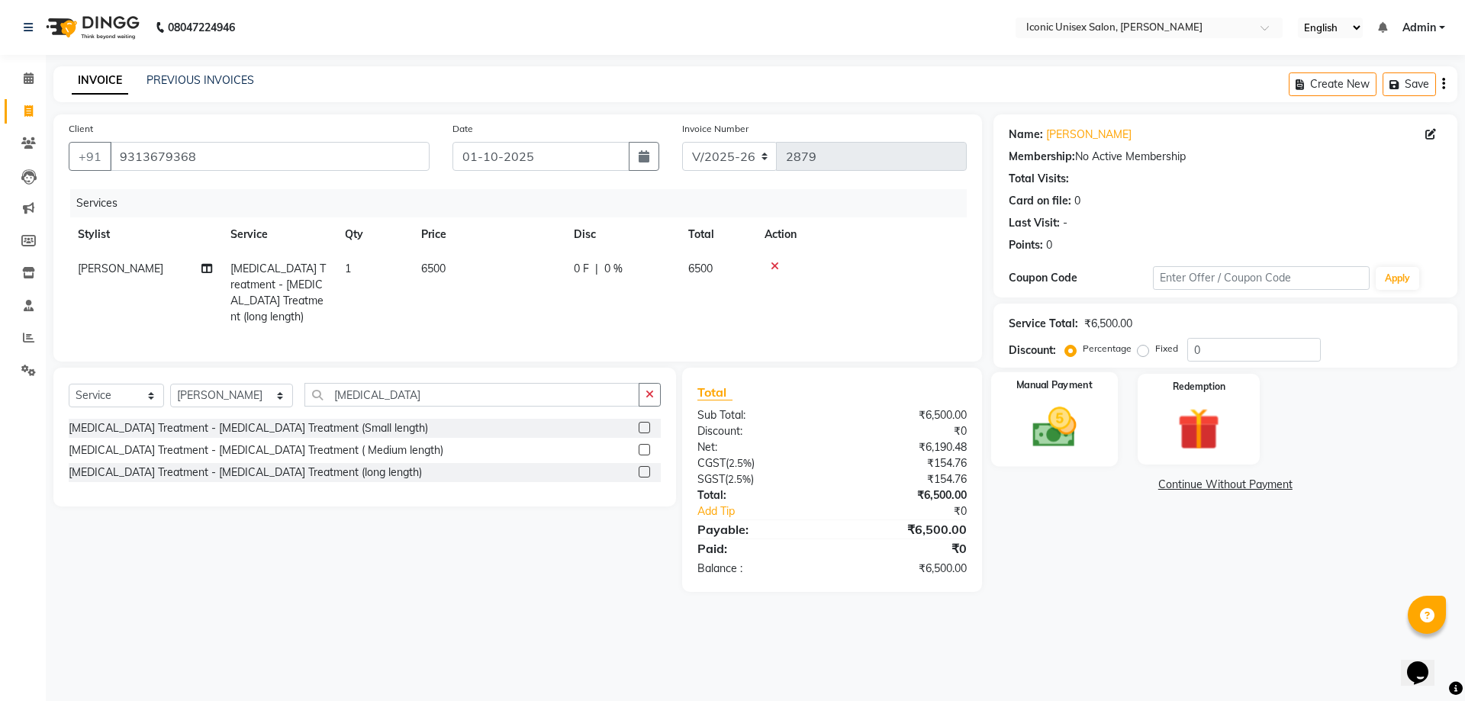
click at [1083, 440] on img at bounding box center [1054, 427] width 71 height 50
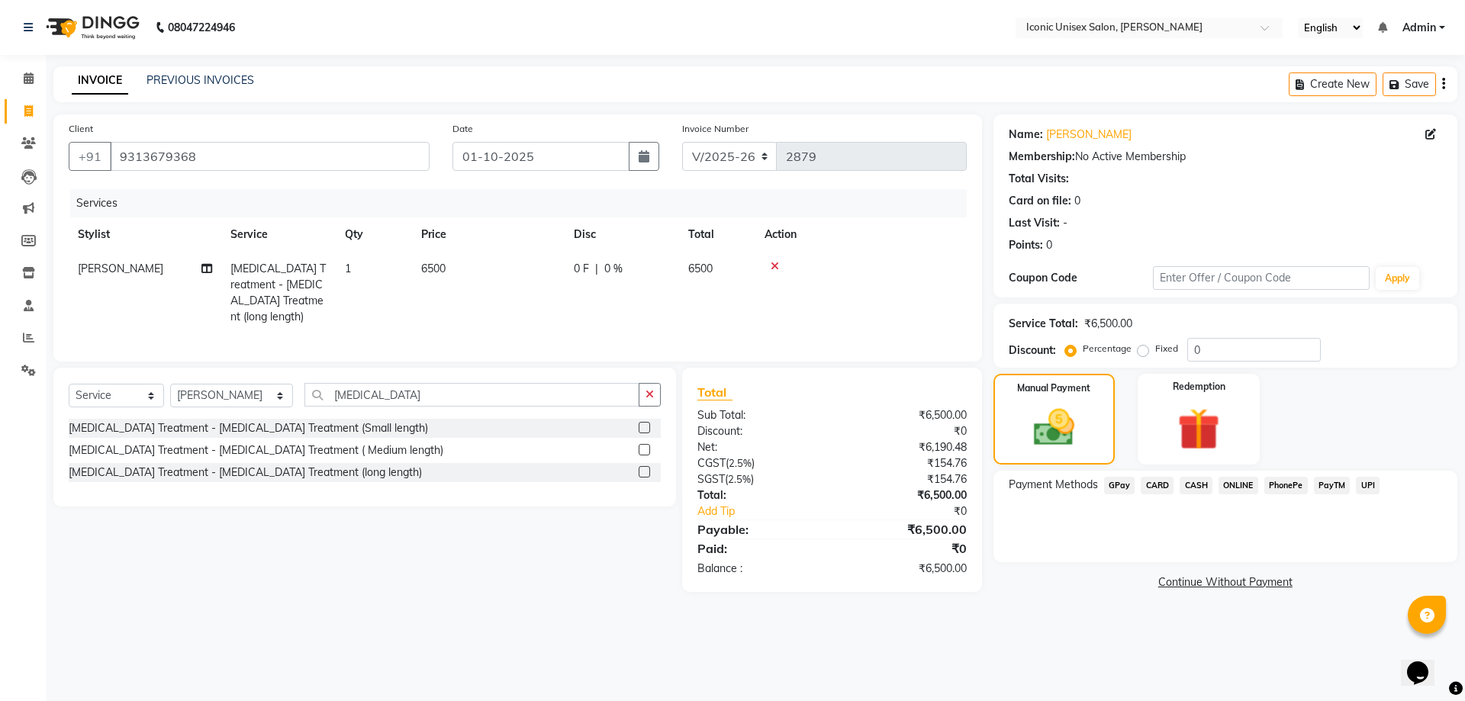
click at [1201, 485] on span "CASH" at bounding box center [1196, 486] width 33 height 18
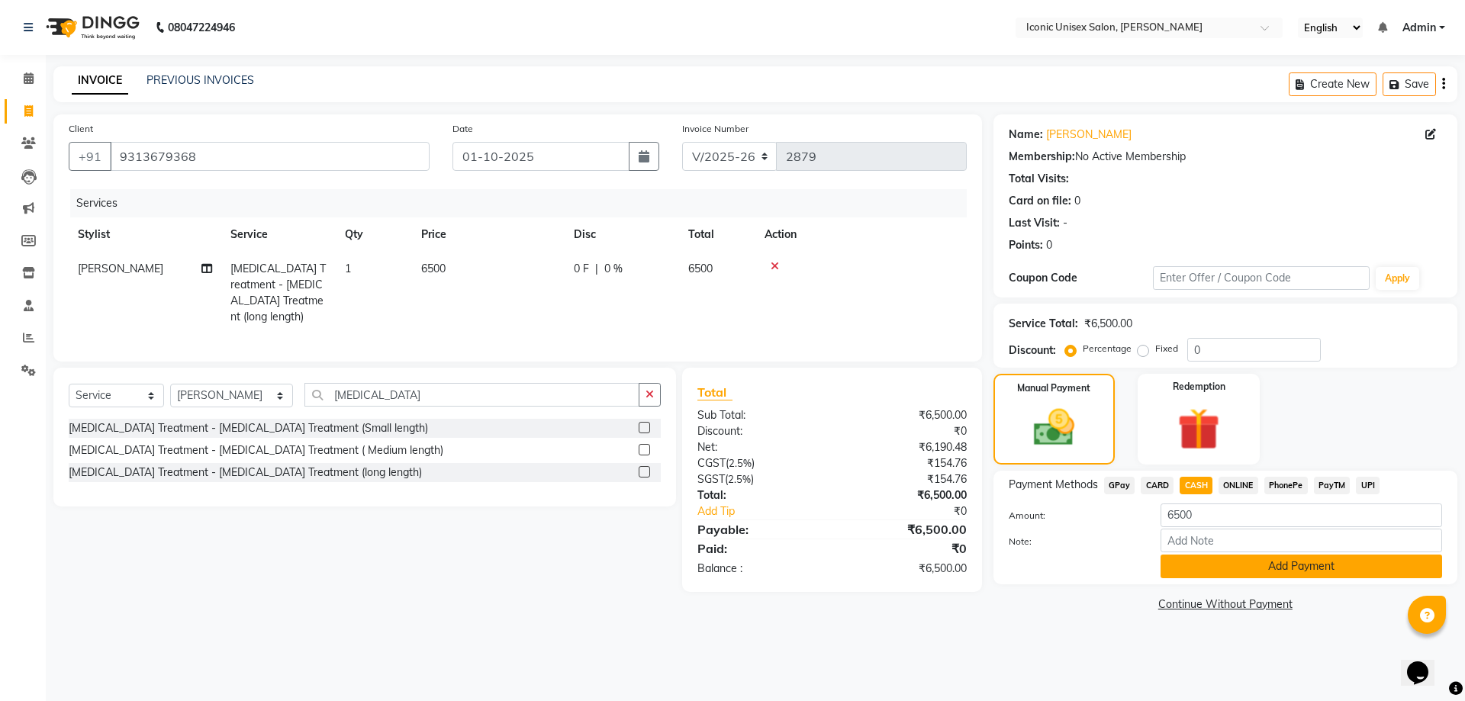
click at [1213, 575] on button "Add Payment" at bounding box center [1302, 567] width 282 height 24
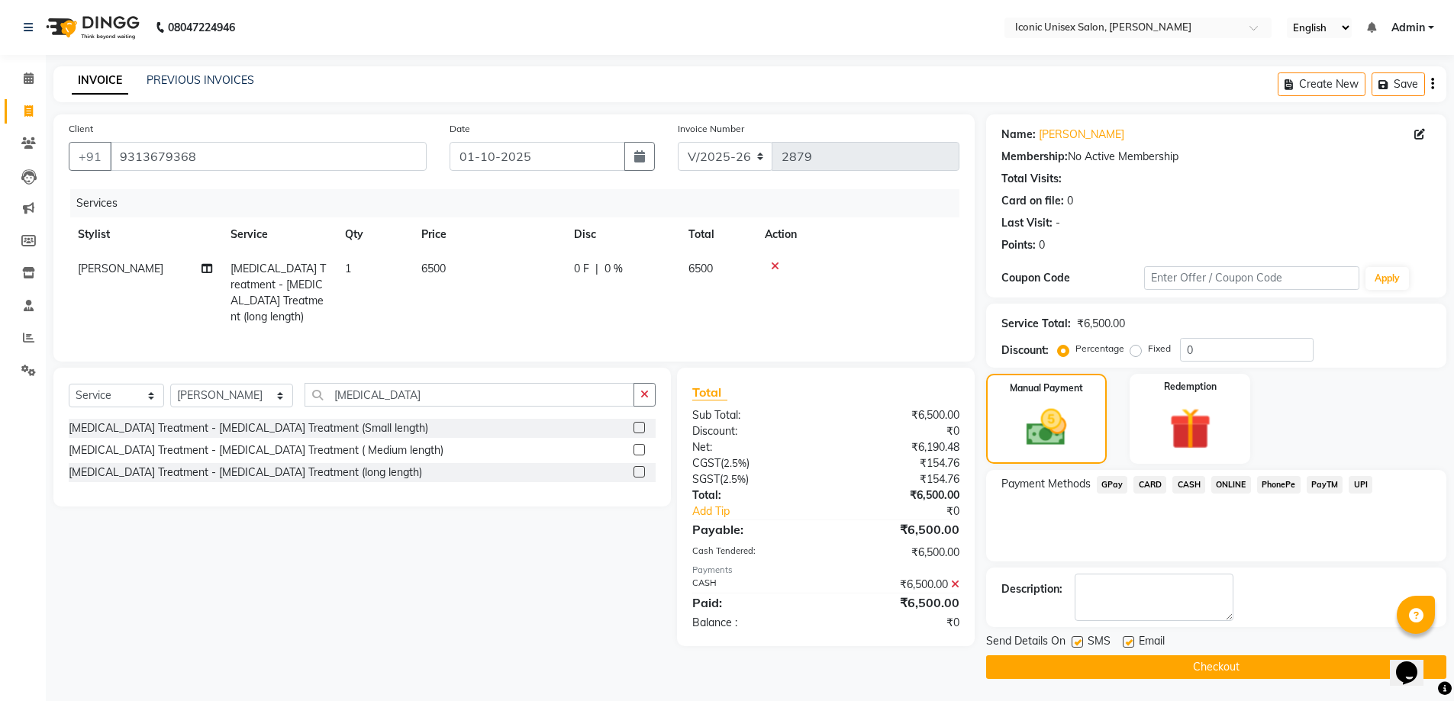
click at [1076, 642] on label at bounding box center [1076, 641] width 11 height 11
click at [1076, 642] on input "checkbox" at bounding box center [1076, 643] width 10 height 10
checkbox input "false"
click at [649, 158] on button "button" at bounding box center [639, 156] width 31 height 29
select select "10"
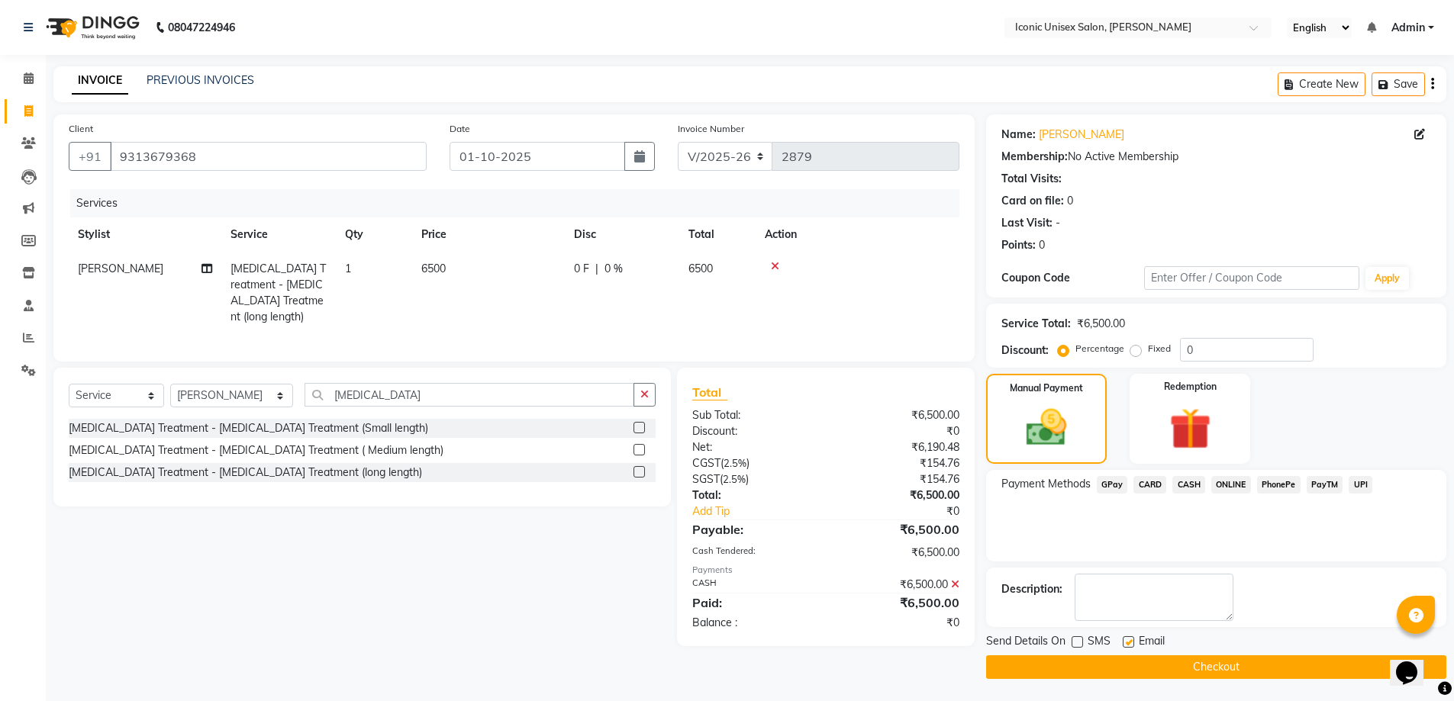
select select "2025"
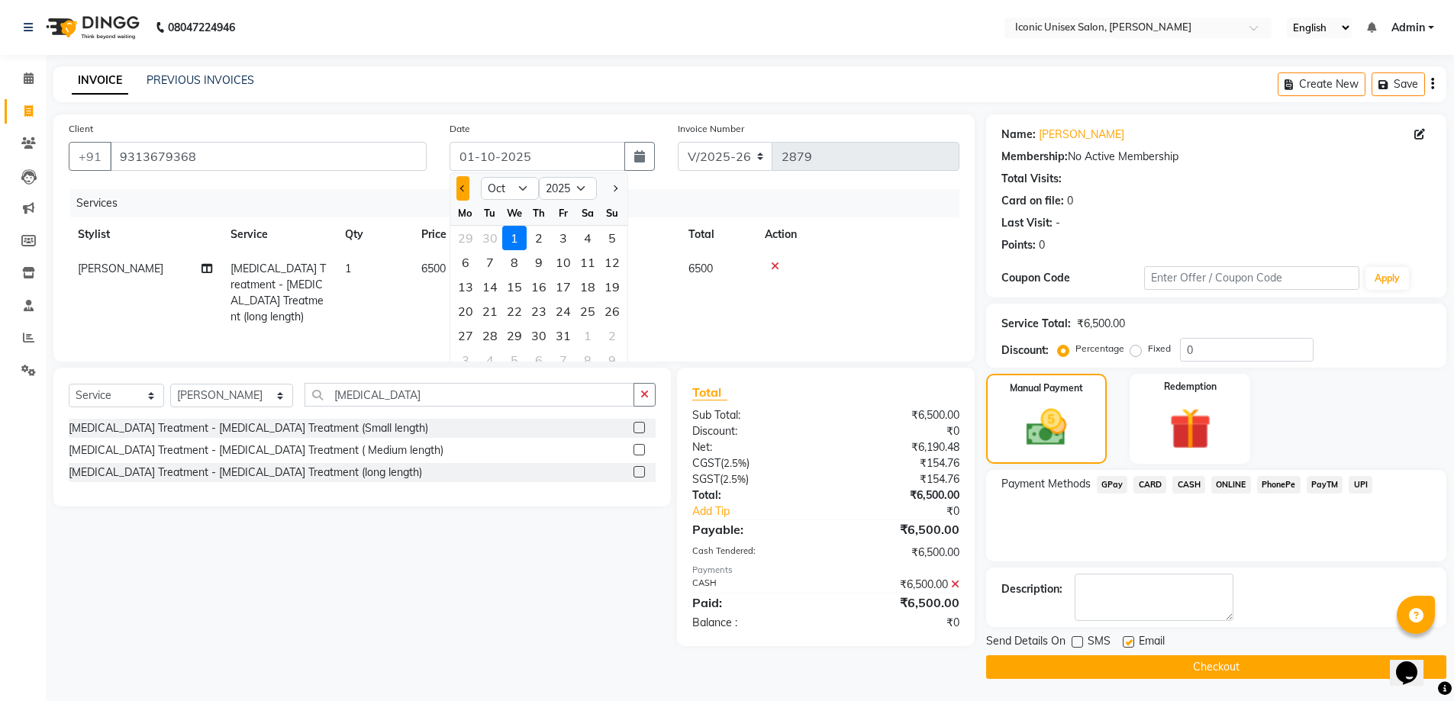
click at [462, 187] on span "Previous month" at bounding box center [462, 188] width 6 height 6
select select "9"
click at [495, 331] on div "30" at bounding box center [490, 336] width 24 height 24
type input "30-09-2025"
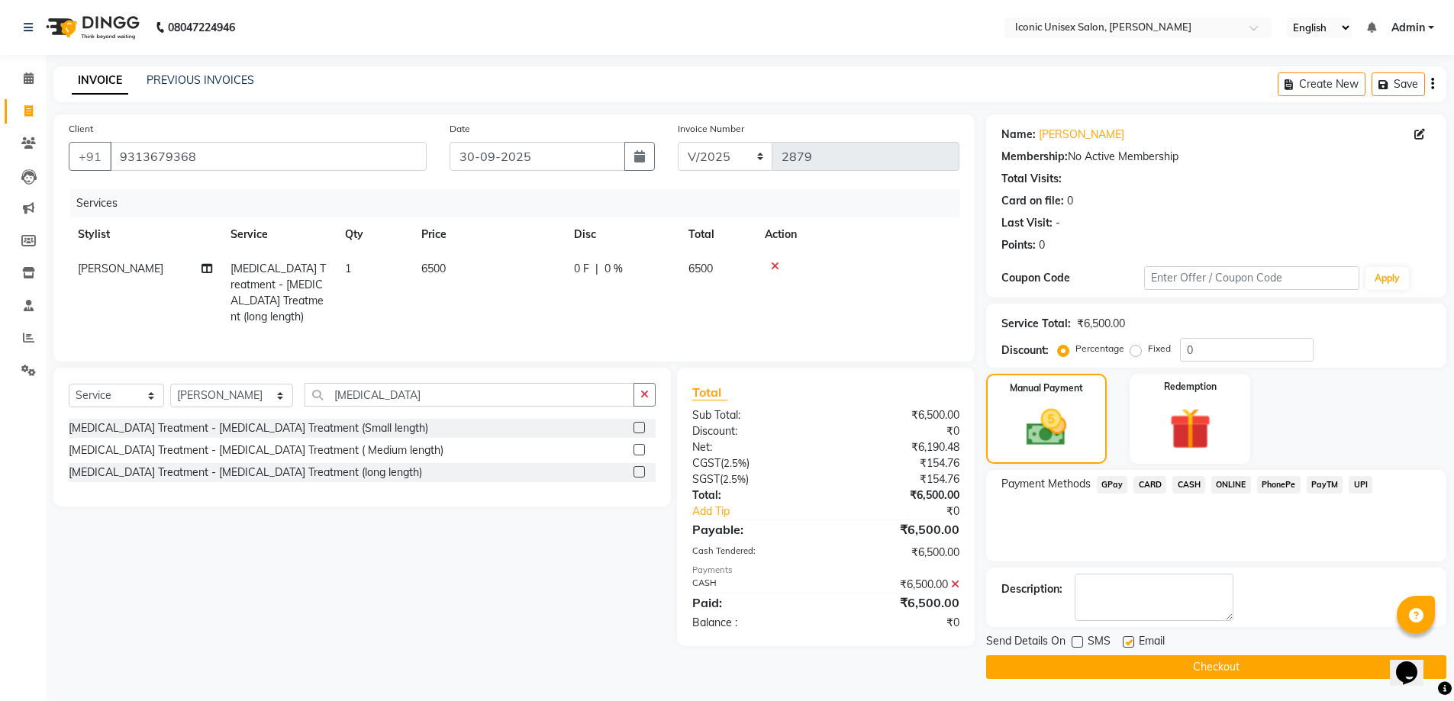
click at [1109, 665] on button "Checkout" at bounding box center [1216, 667] width 460 height 24
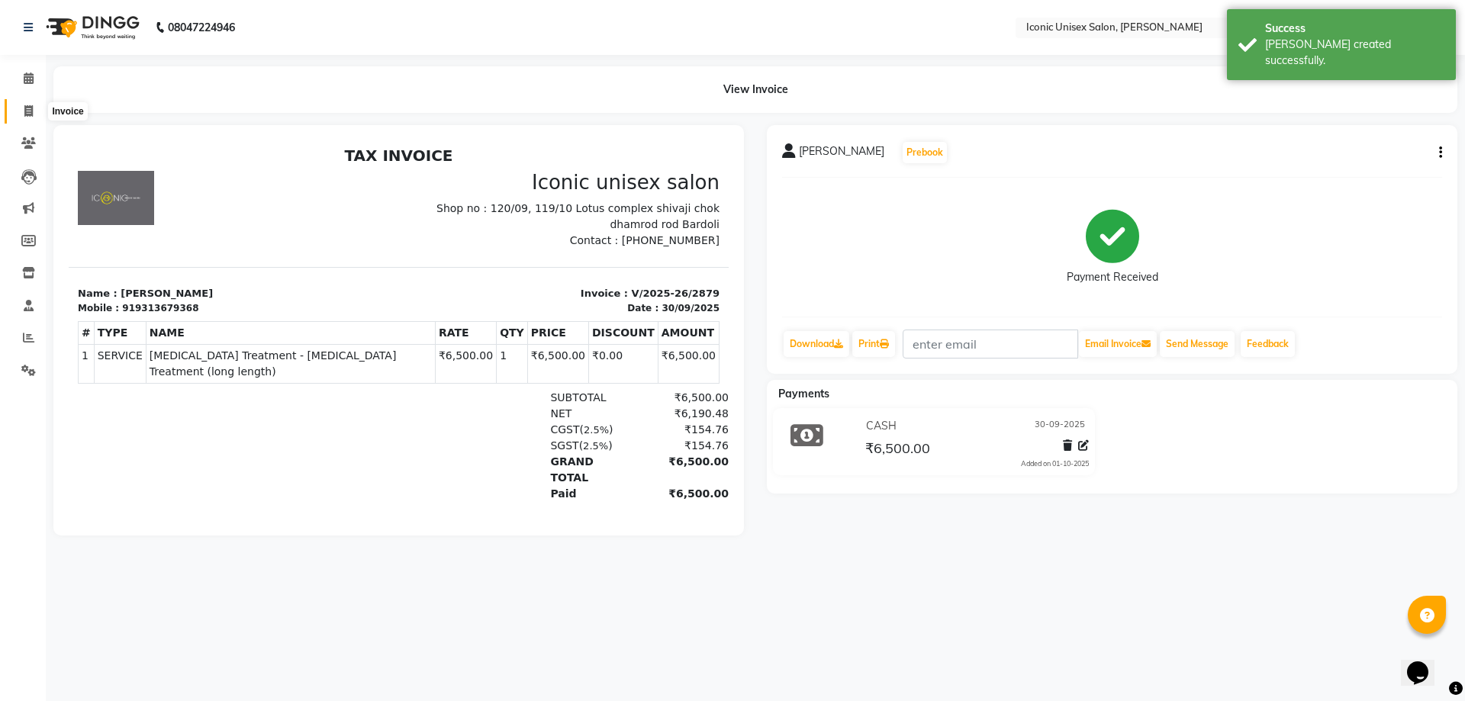
drag, startPoint x: 18, startPoint y: 106, endPoint x: 53, endPoint y: 119, distance: 36.7
click at [18, 105] on span at bounding box center [28, 112] width 27 height 18
select select "service"
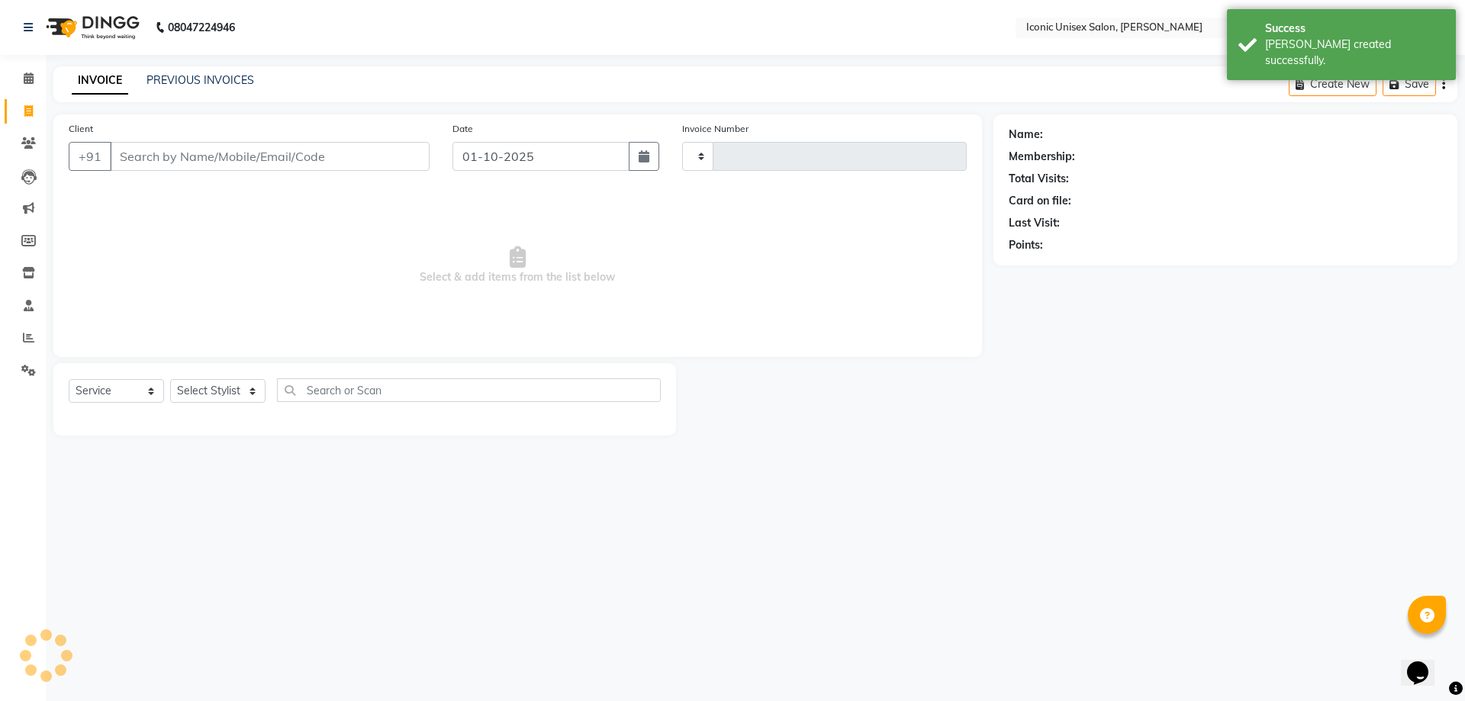
type input "2880"
select select "3884"
click at [182, 161] on input "Client" at bounding box center [270, 156] width 320 height 29
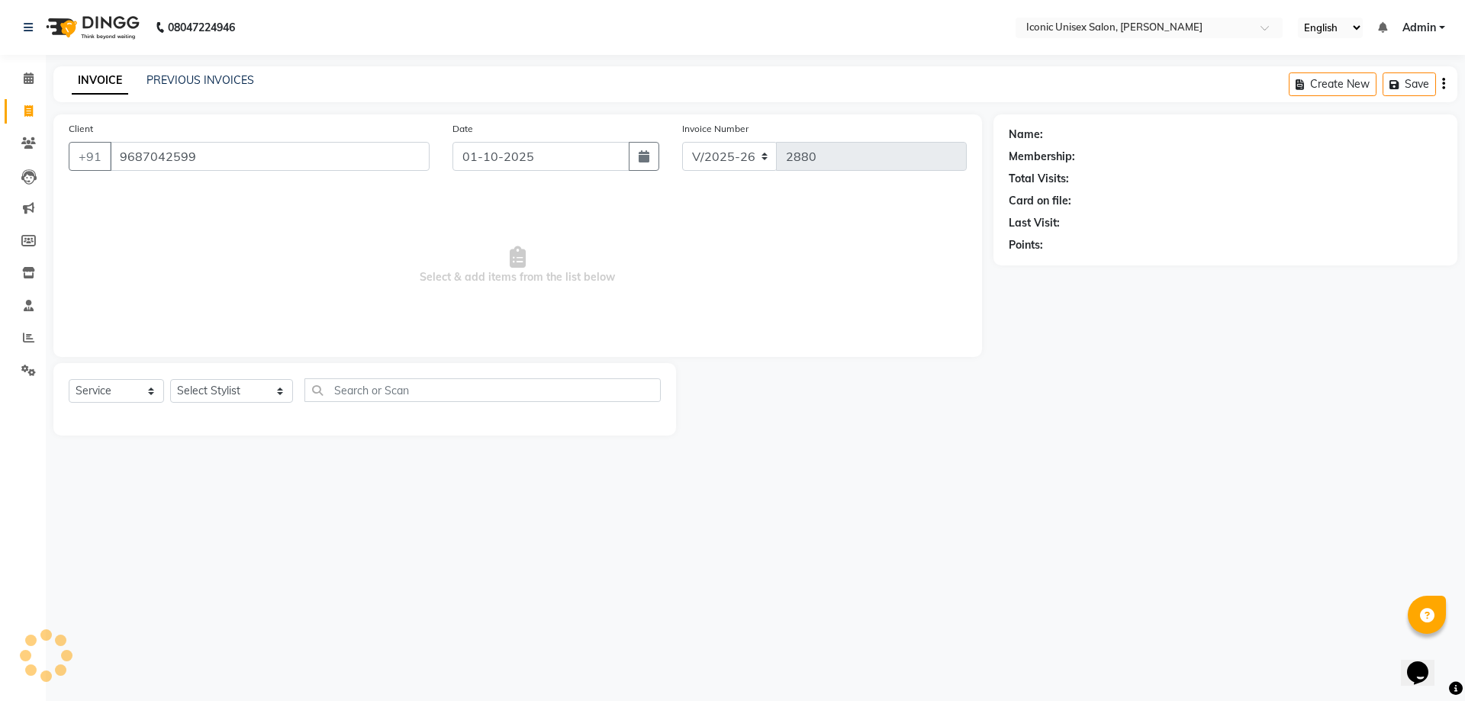
type input "9687042599"
drag, startPoint x: 633, startPoint y: 156, endPoint x: 530, endPoint y: 163, distance: 103.2
click at [633, 156] on button "button" at bounding box center [644, 156] width 31 height 29
select select "10"
select select "2025"
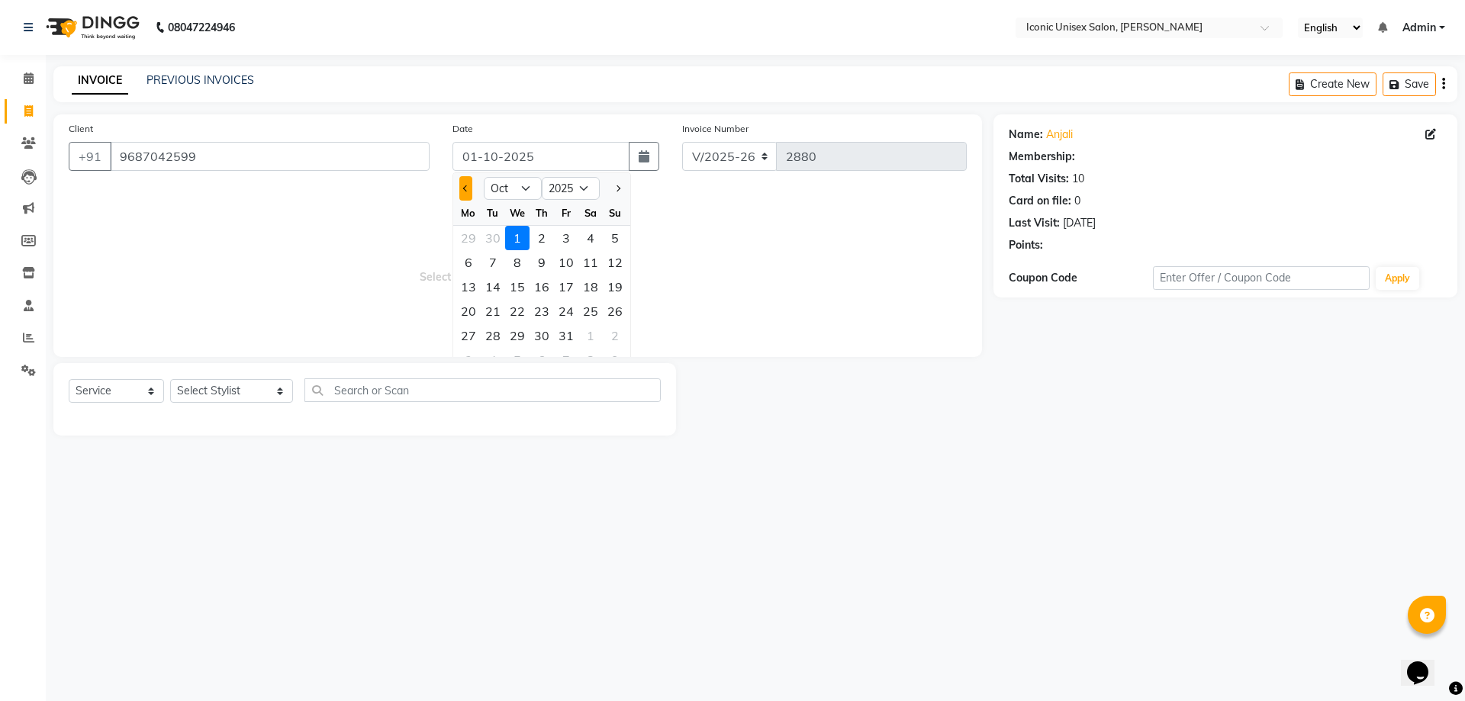
click at [462, 187] on button "Previous month" at bounding box center [465, 188] width 13 height 24
select select "9"
click at [494, 336] on div "30" at bounding box center [493, 336] width 24 height 24
type input "30-09-2025"
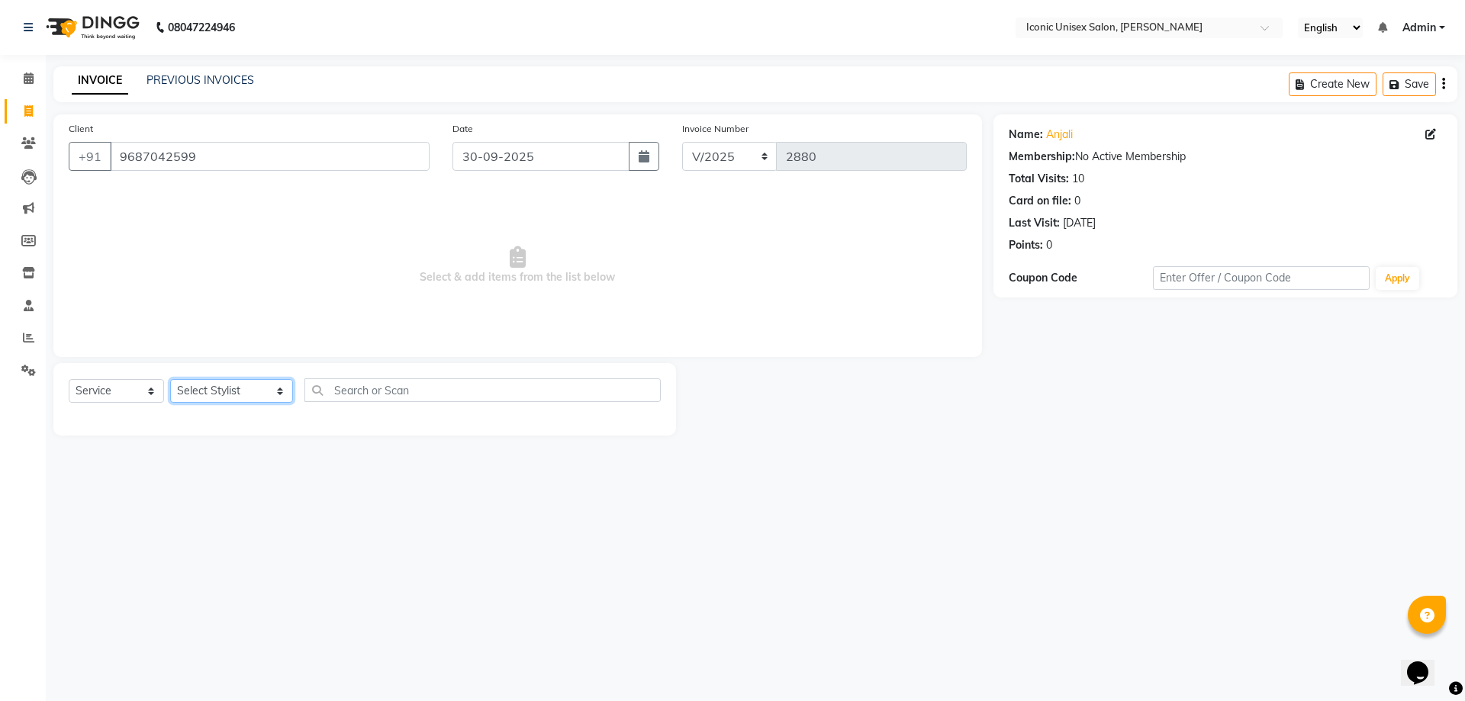
click at [202, 398] on select "Select Stylist [PERSON_NAME] [PERSON_NAME]. [PERSON_NAME] [PERSON_NAME] [PERSON…" at bounding box center [231, 391] width 123 height 24
click at [208, 385] on select "Select Stylist [PERSON_NAME] [PERSON_NAME]. [PERSON_NAME] [PERSON_NAME] [PERSON…" at bounding box center [231, 391] width 123 height 24
select select "49243"
click at [170, 379] on select "Select Stylist [PERSON_NAME] [PERSON_NAME]. [PERSON_NAME] [PERSON_NAME] [PERSON…" at bounding box center [231, 391] width 123 height 24
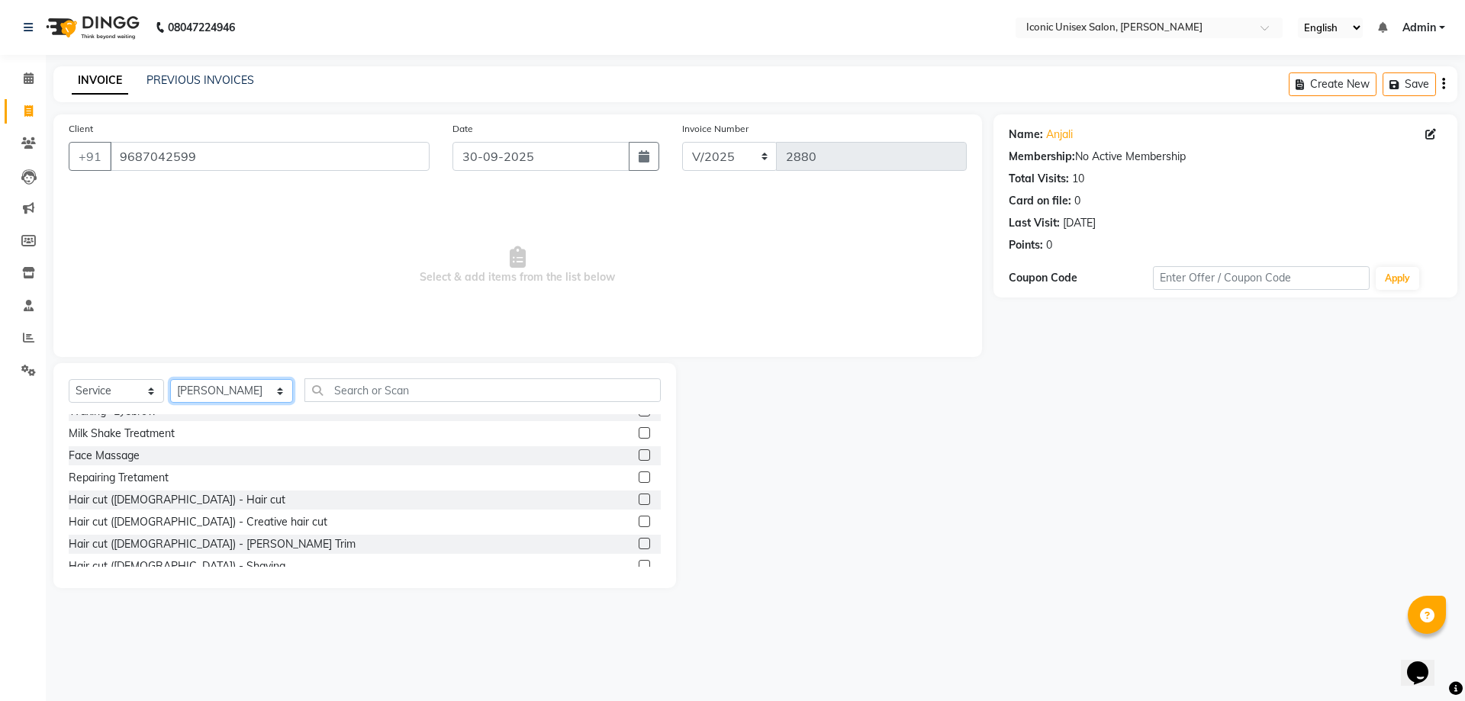
scroll to position [305, 0]
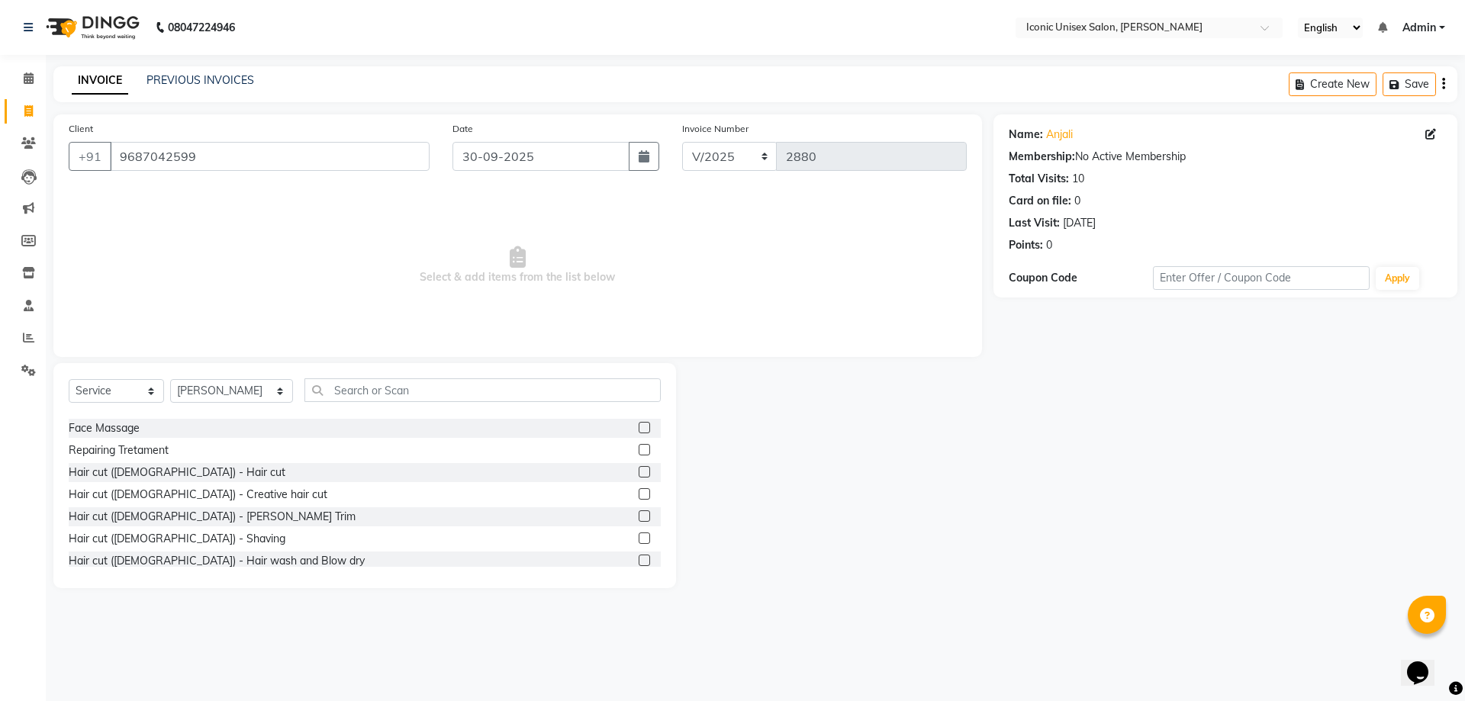
click at [639, 472] on label at bounding box center [644, 471] width 11 height 11
click at [639, 472] on input "checkbox" at bounding box center [644, 473] width 10 height 10
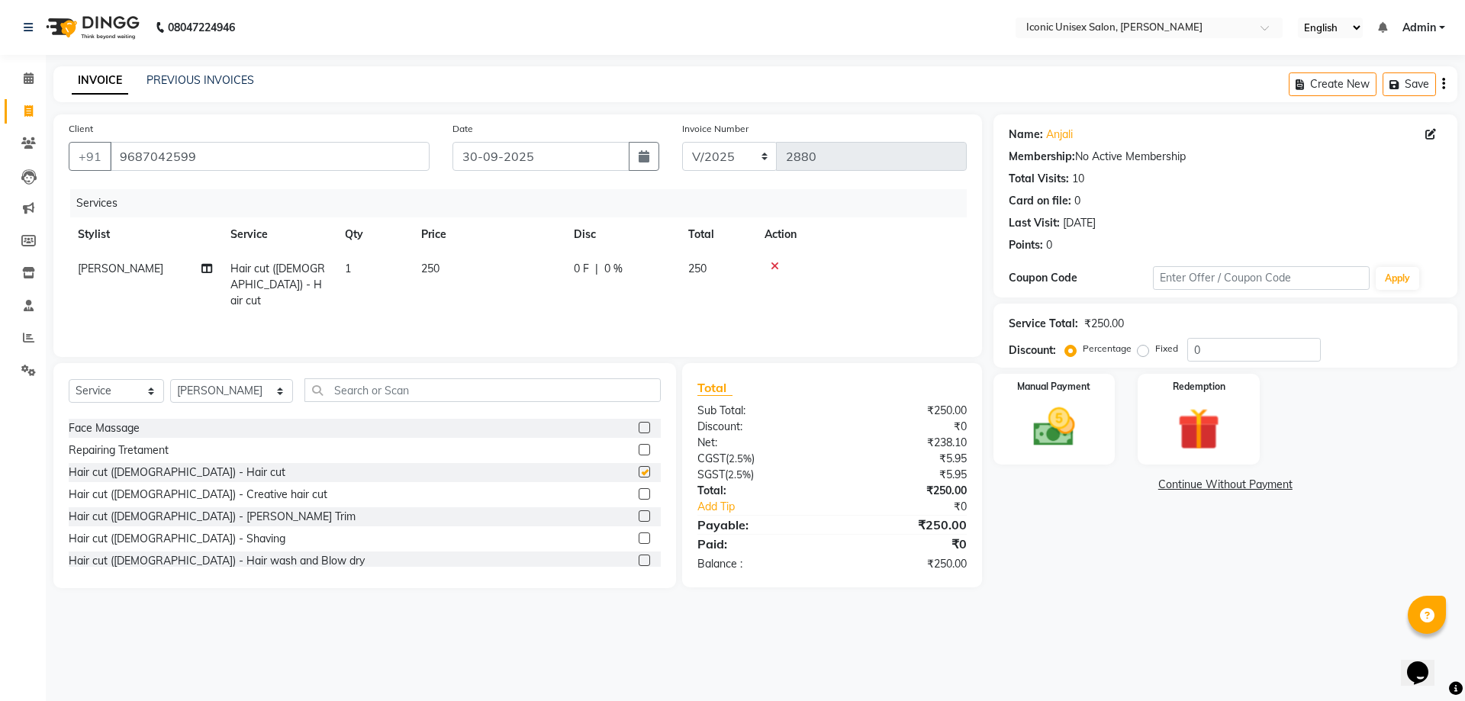
checkbox input "false"
drag, startPoint x: 634, startPoint y: 539, endPoint x: 681, endPoint y: 520, distance: 50.3
click at [639, 540] on label at bounding box center [644, 538] width 11 height 11
click at [639, 540] on input "checkbox" at bounding box center [644, 539] width 10 height 10
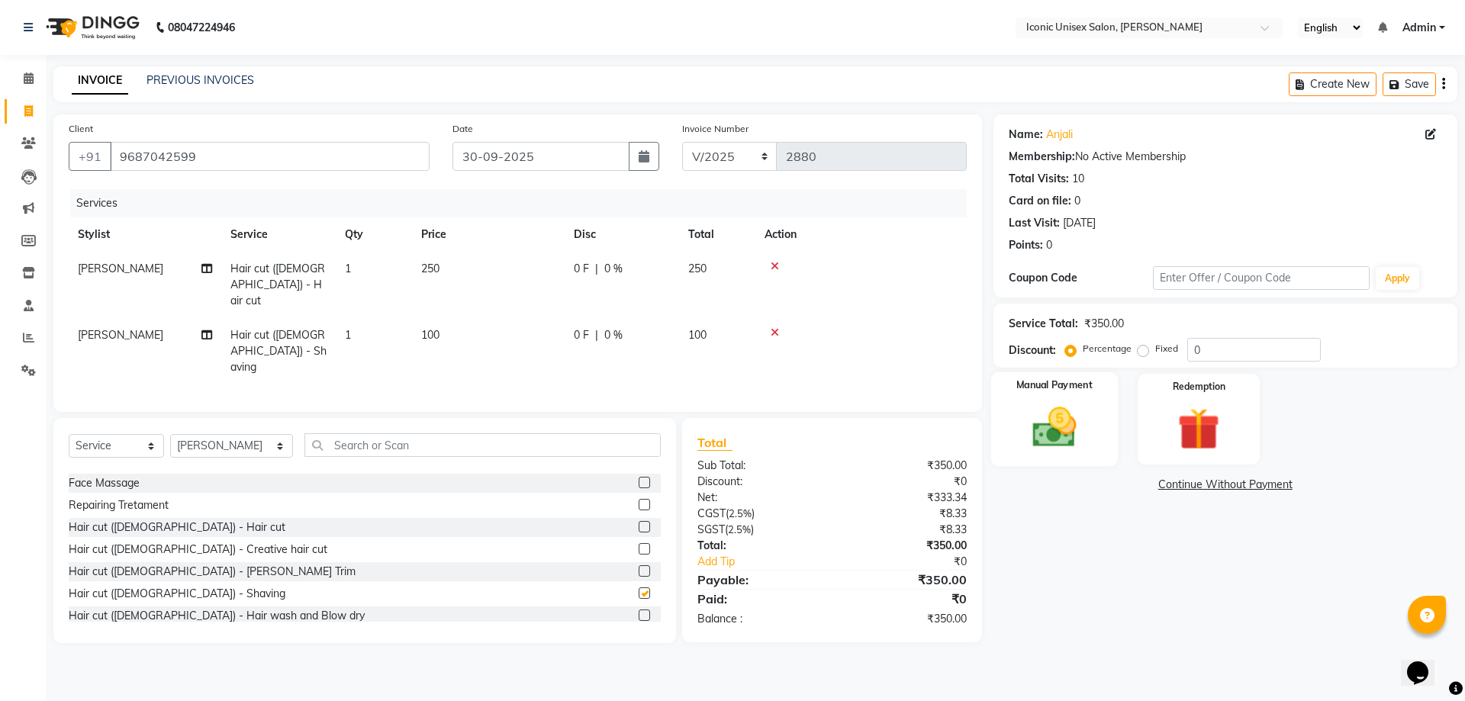
checkbox input "false"
click at [1062, 433] on img at bounding box center [1054, 427] width 71 height 50
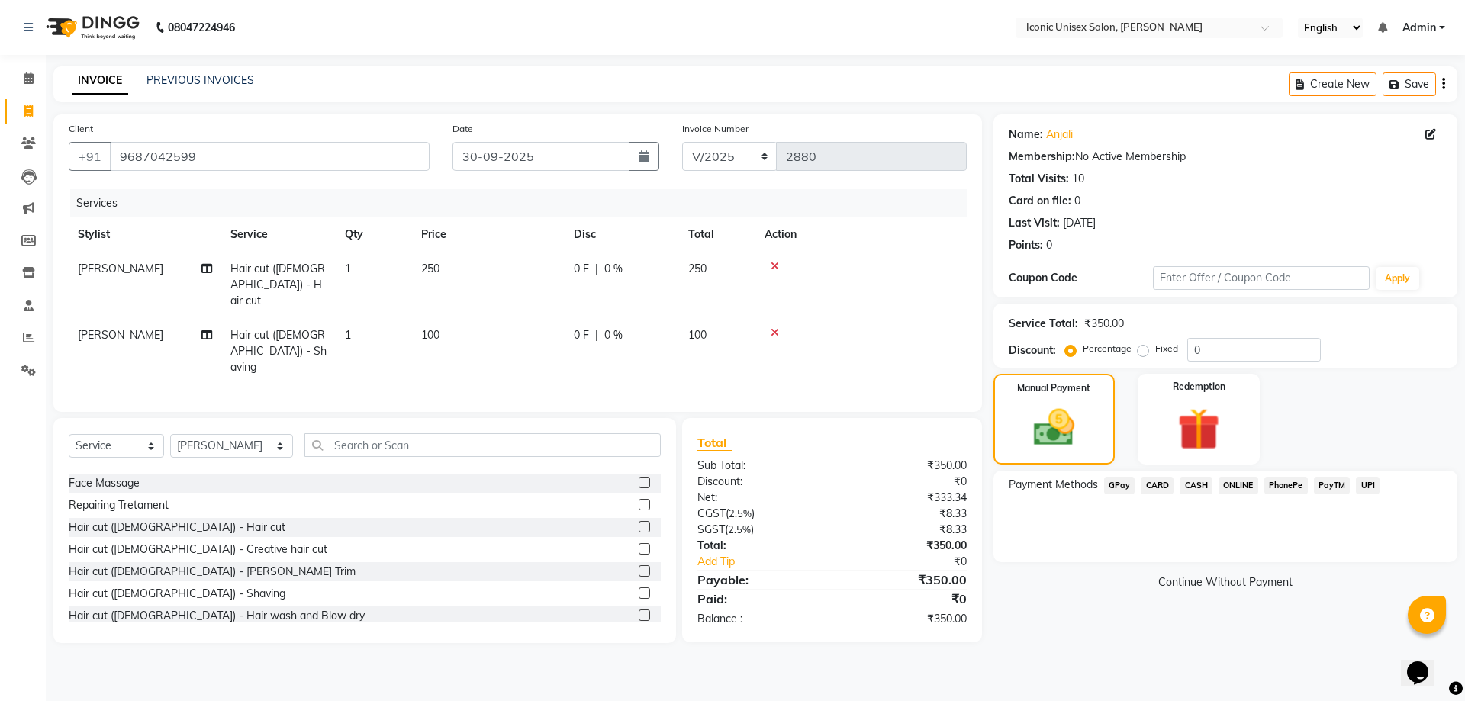
click at [1203, 478] on span "CASH" at bounding box center [1196, 486] width 33 height 18
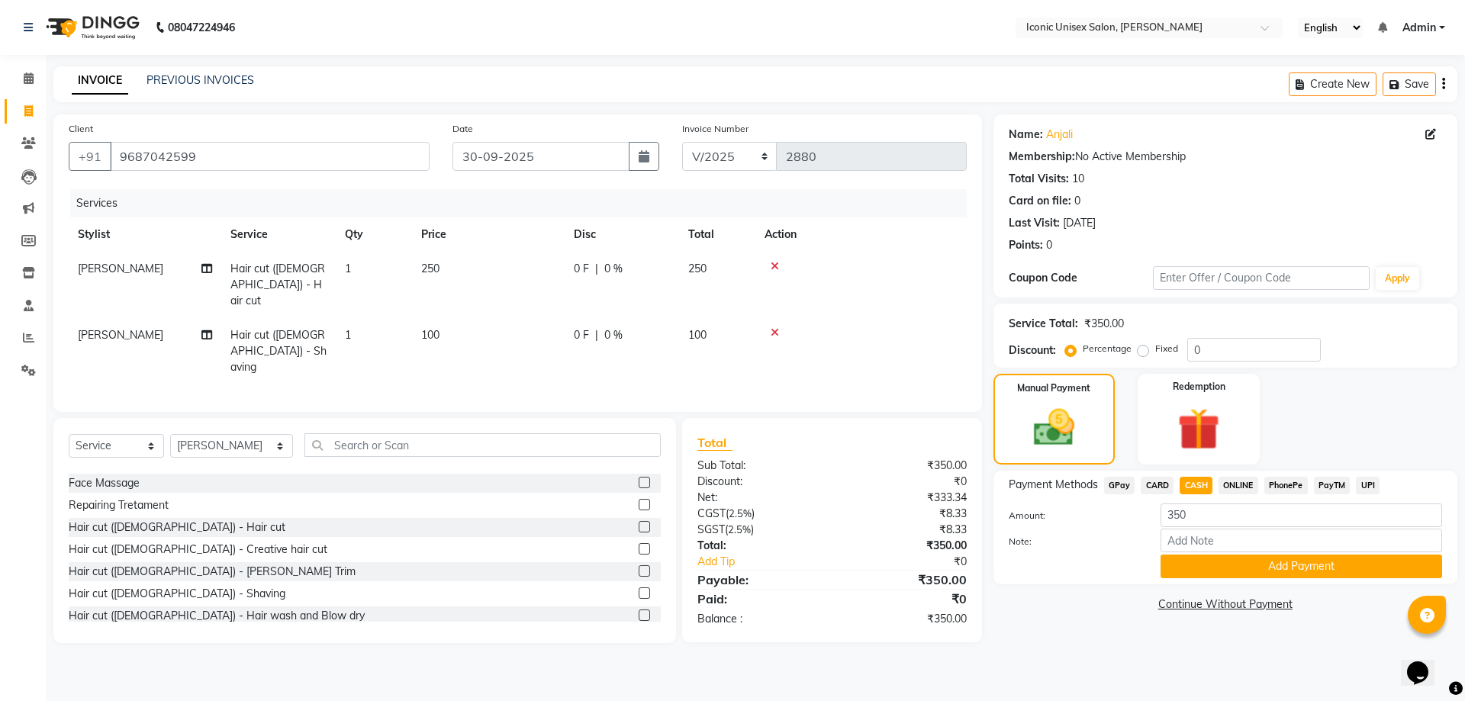
drag, startPoint x: 1264, startPoint y: 567, endPoint x: 1256, endPoint y: 566, distance: 8.4
click at [1267, 562] on button "Add Payment" at bounding box center [1302, 567] width 282 height 24
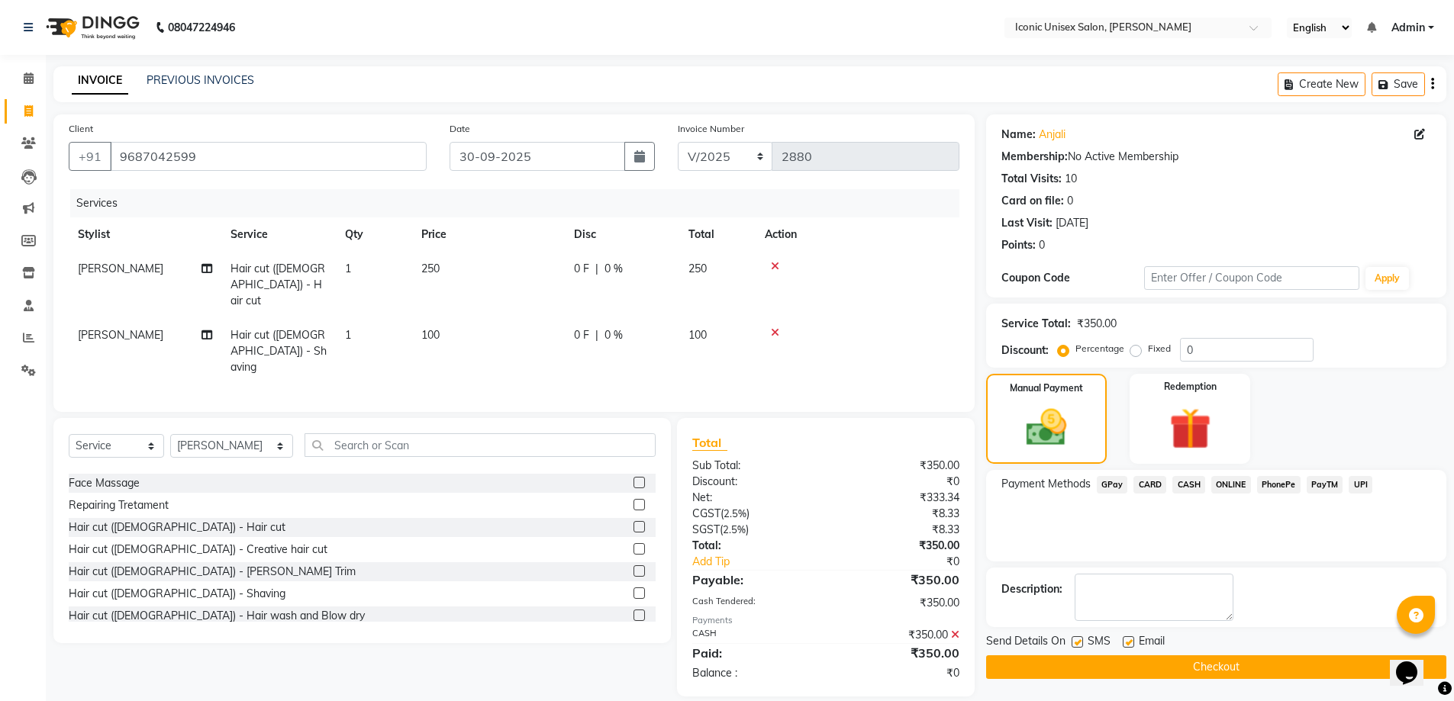
drag, startPoint x: 1075, startPoint y: 641, endPoint x: 1083, endPoint y: 642, distance: 7.7
click at [1077, 639] on label at bounding box center [1076, 641] width 11 height 11
click at [1077, 639] on input "checkbox" at bounding box center [1076, 643] width 10 height 10
checkbox input "false"
click at [1113, 667] on button "Checkout" at bounding box center [1216, 667] width 460 height 24
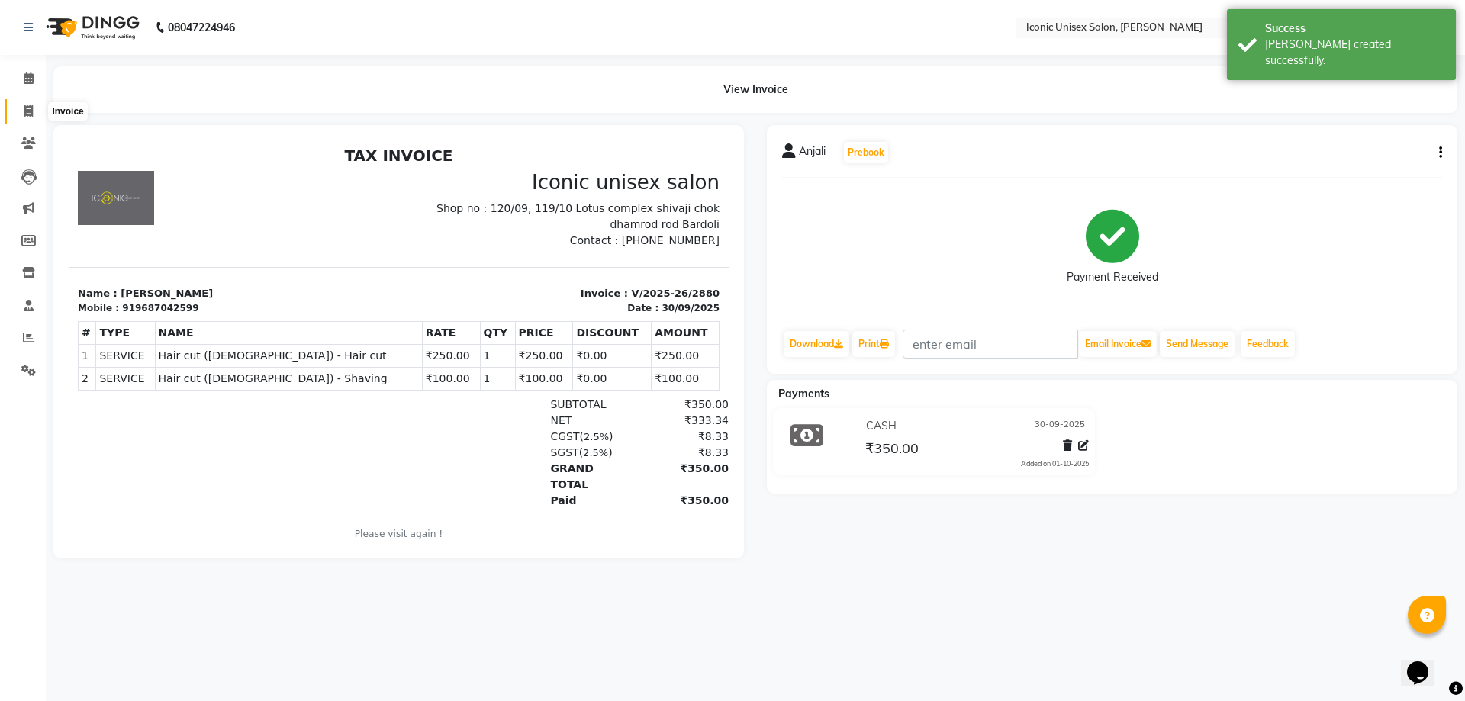
click at [26, 114] on icon at bounding box center [28, 110] width 8 height 11
select select "service"
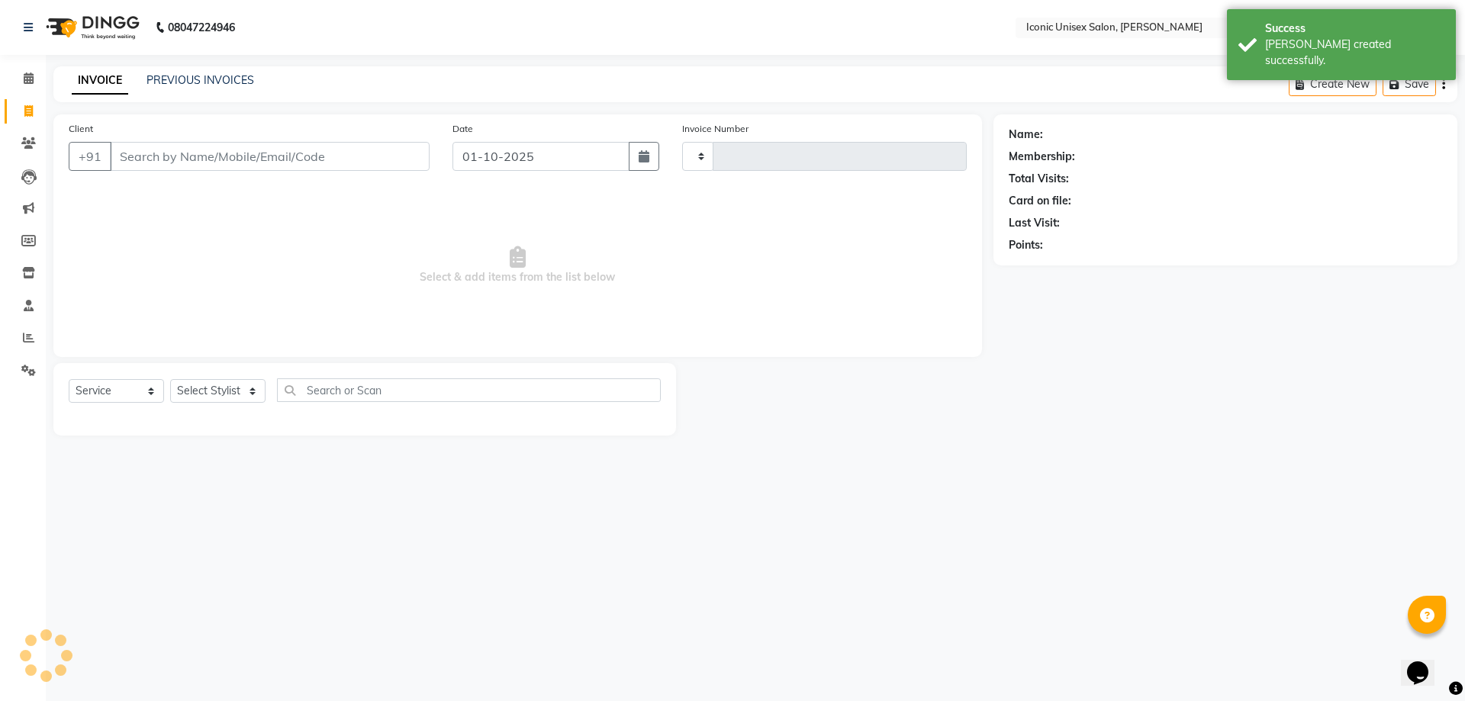
type input "2881"
select select "3884"
click at [266, 160] on input "Client" at bounding box center [270, 156] width 320 height 29
type input "9723153653"
click at [404, 162] on span "Add Client" at bounding box center [390, 156] width 60 height 15
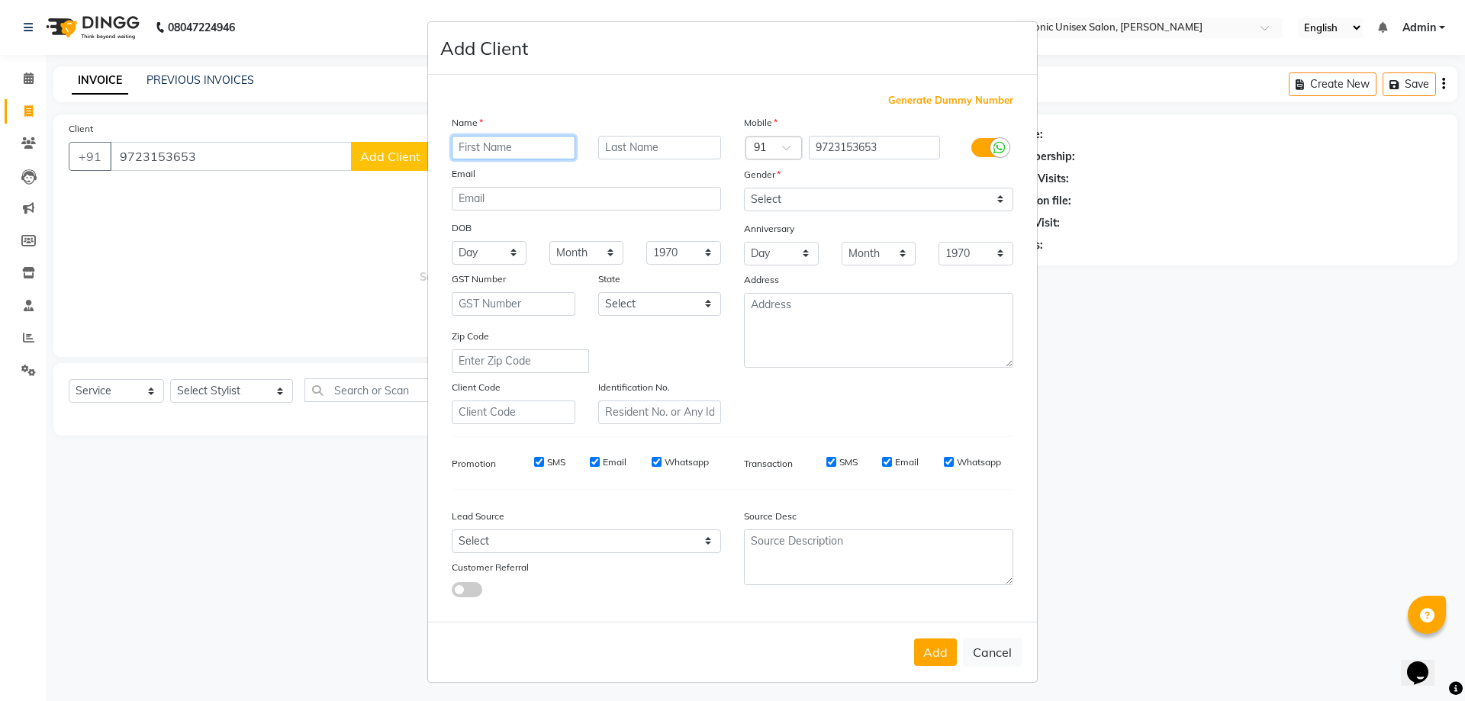
click at [532, 151] on input "text" at bounding box center [514, 148] width 124 height 24
paste input "vivek"
click at [458, 152] on input "vivek" at bounding box center [514, 148] width 124 height 24
type input "[PERSON_NAME]"
click at [874, 200] on select "Select [DEMOGRAPHIC_DATA] [DEMOGRAPHIC_DATA] Other Prefer Not To Say" at bounding box center [878, 200] width 269 height 24
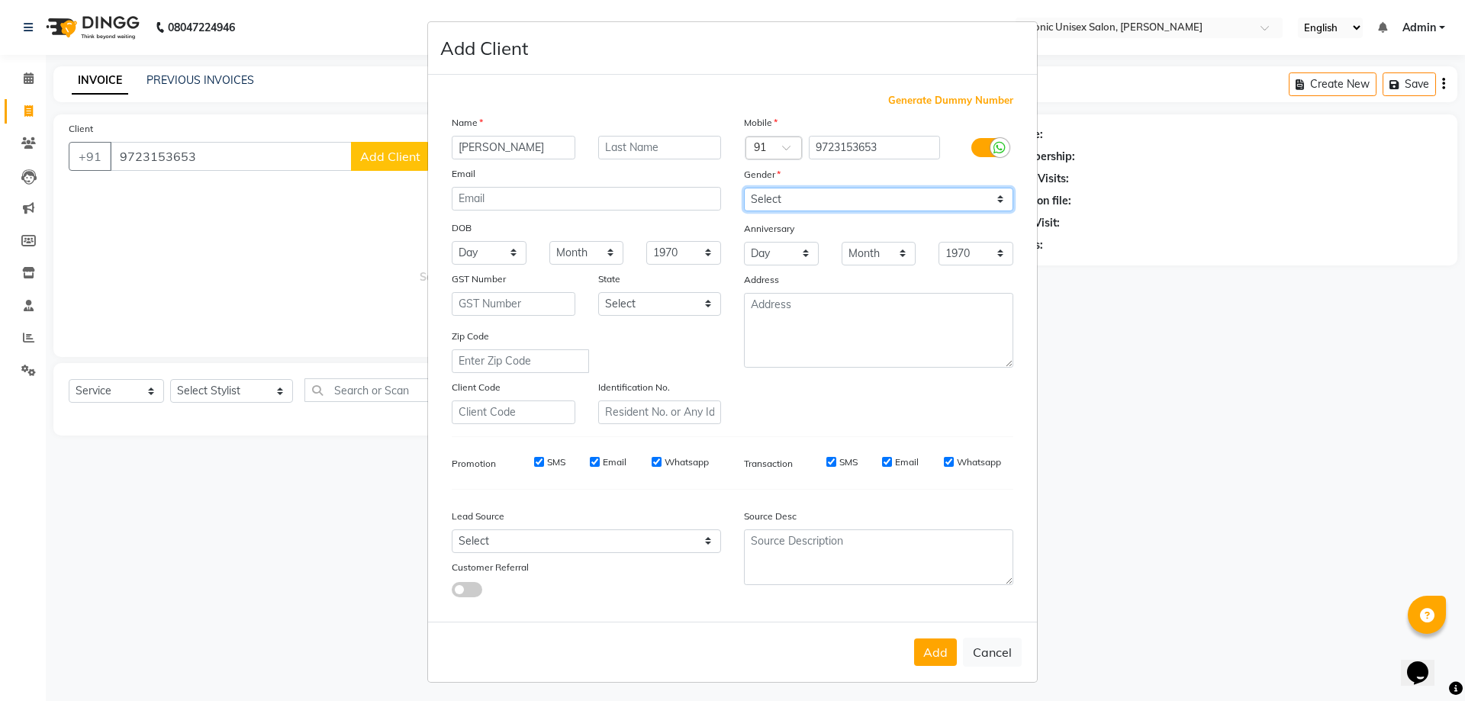
select select "[DEMOGRAPHIC_DATA]"
click at [744, 188] on select "Select [DEMOGRAPHIC_DATA] [DEMOGRAPHIC_DATA] Other Prefer Not To Say" at bounding box center [878, 200] width 269 height 24
click at [926, 651] on button "Add" at bounding box center [935, 652] width 43 height 27
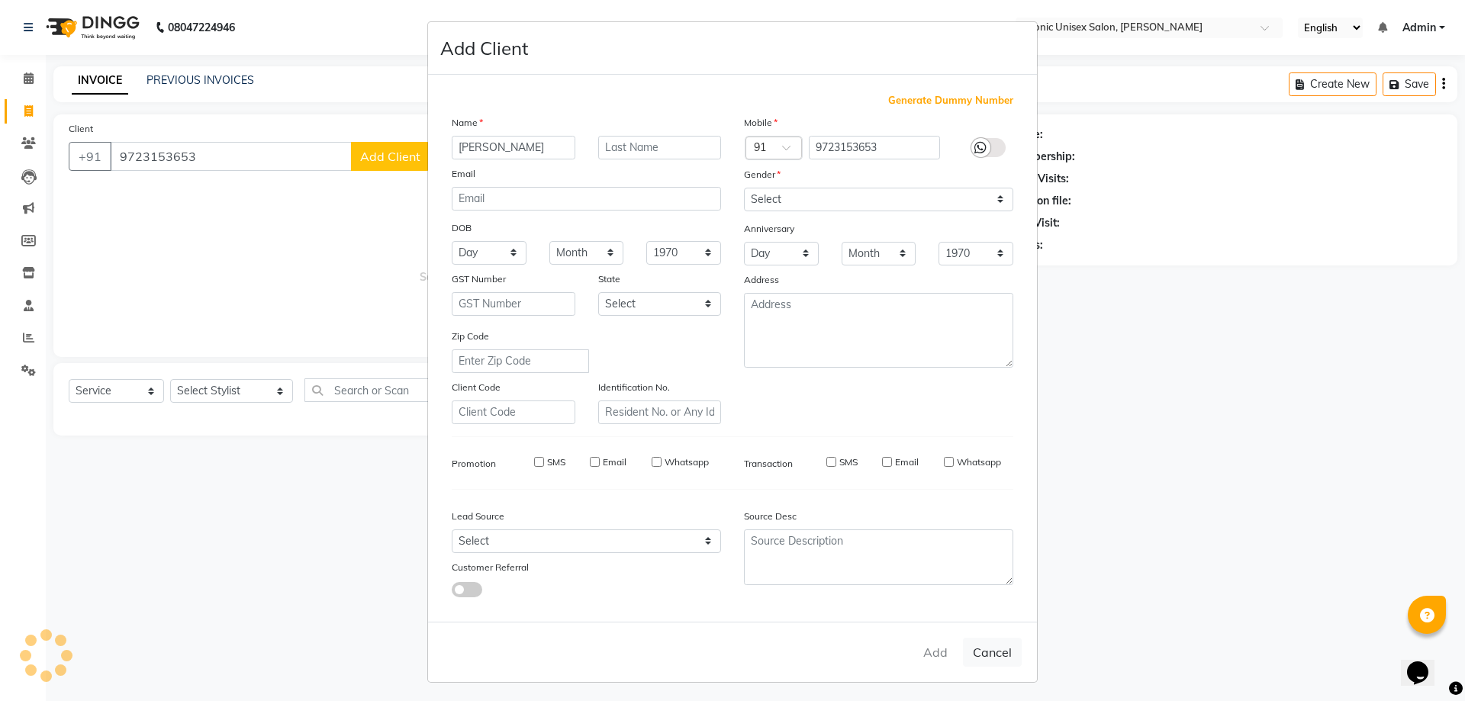
select select
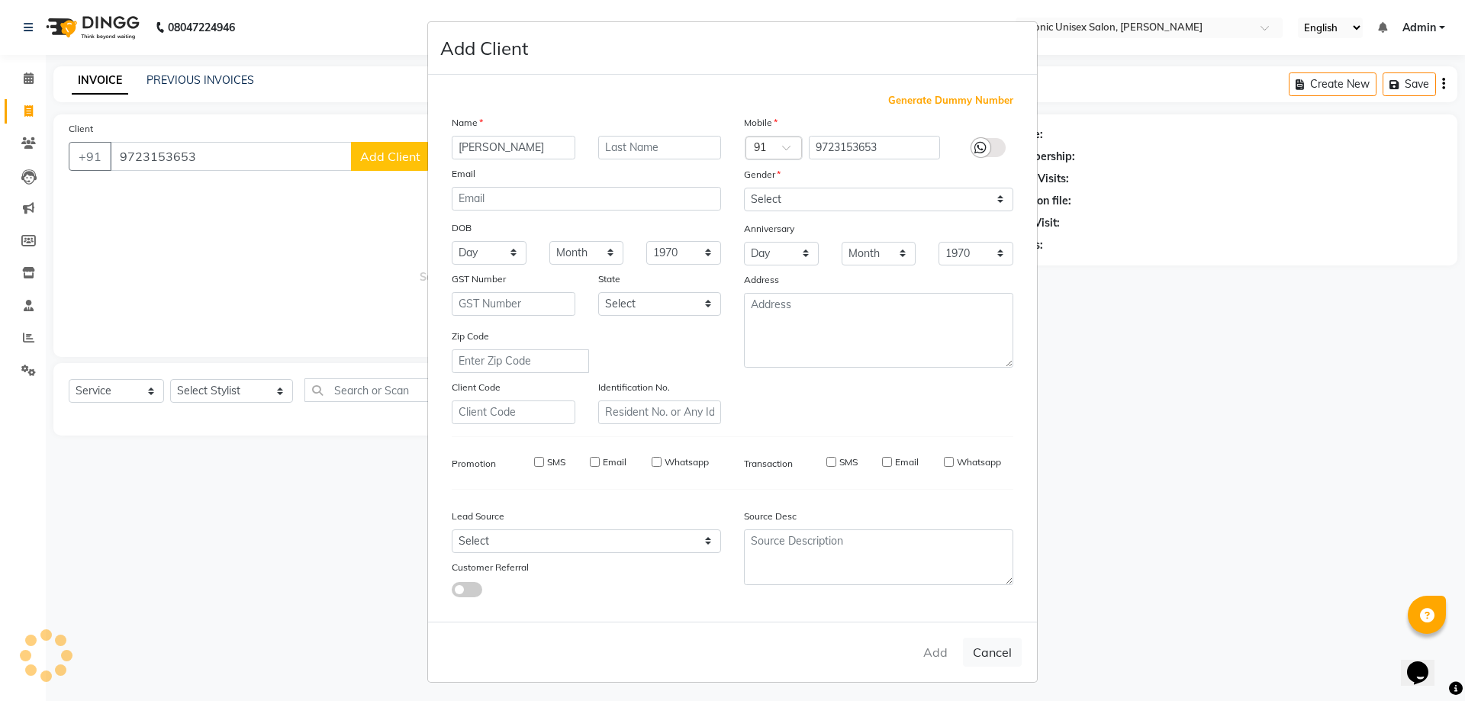
select select
checkbox input "false"
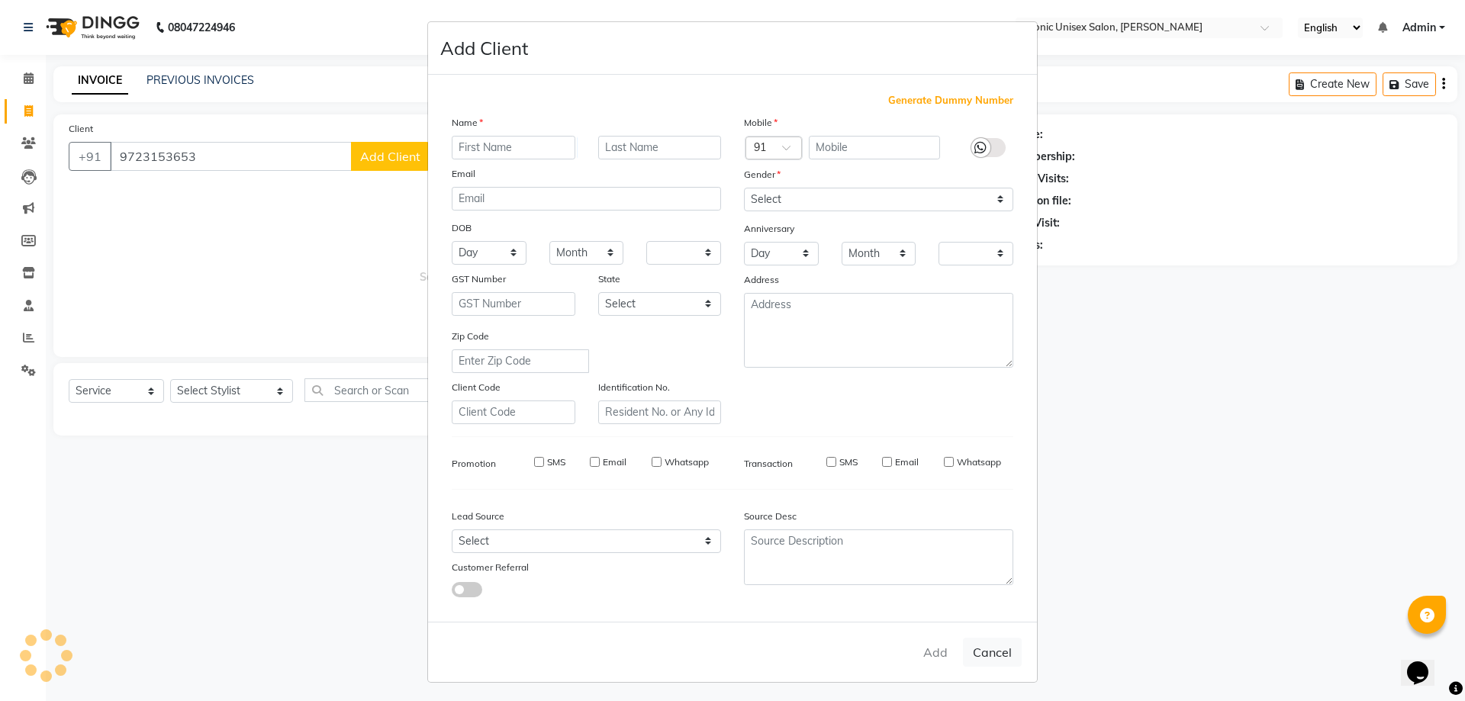
checkbox input "false"
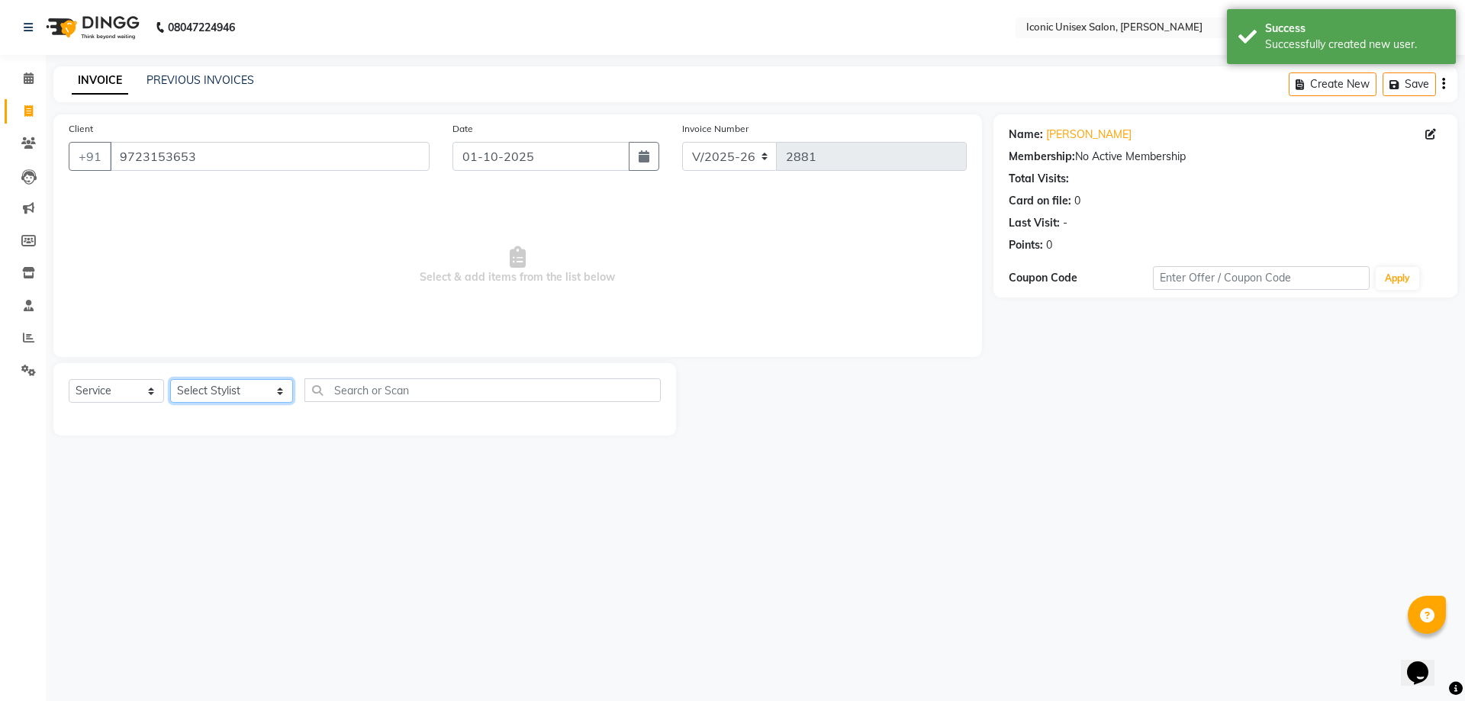
click at [200, 393] on select "Select Stylist [PERSON_NAME] [PERSON_NAME]. [PERSON_NAME] [PERSON_NAME] [PERSON…" at bounding box center [231, 391] width 123 height 24
select select "47297"
click at [170, 379] on select "Select Stylist [PERSON_NAME] [PERSON_NAME]. [PERSON_NAME] [PERSON_NAME] [PERSON…" at bounding box center [231, 391] width 123 height 24
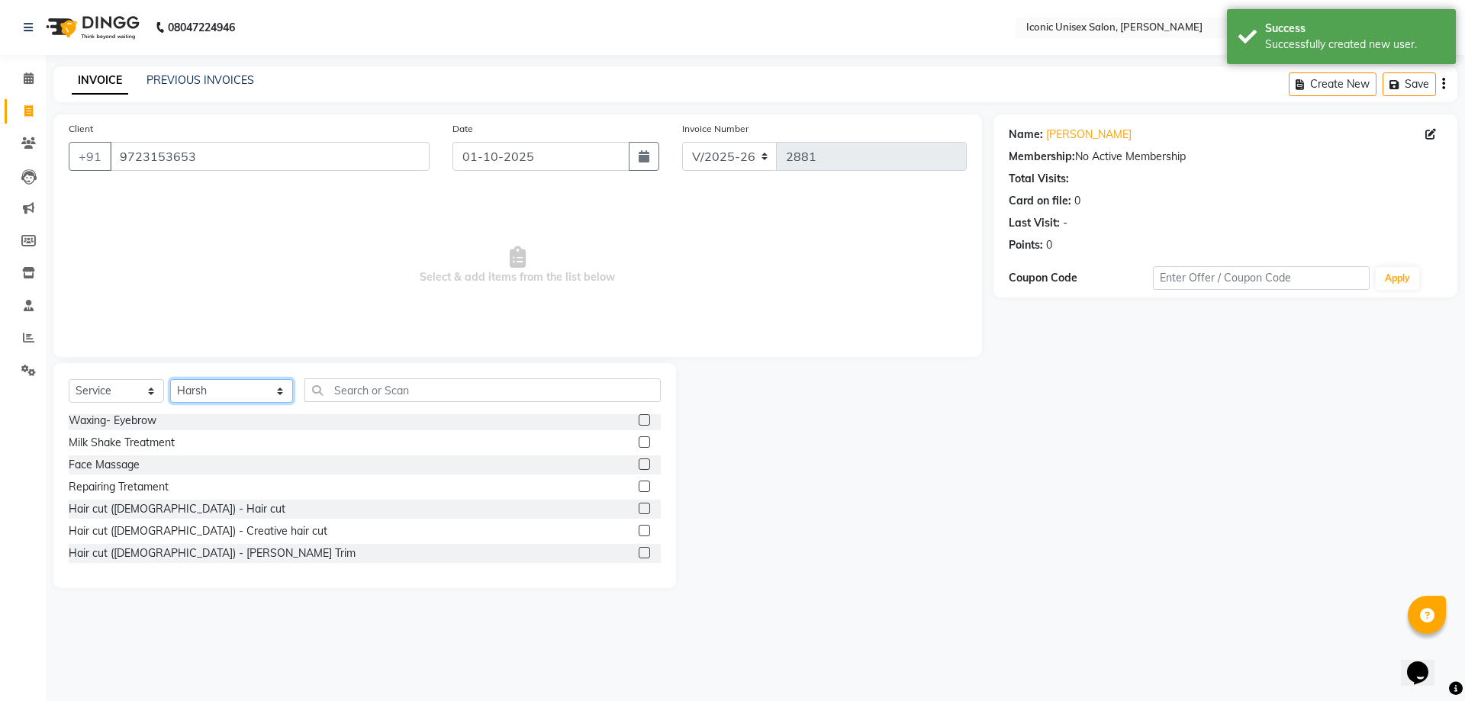
scroll to position [305, 0]
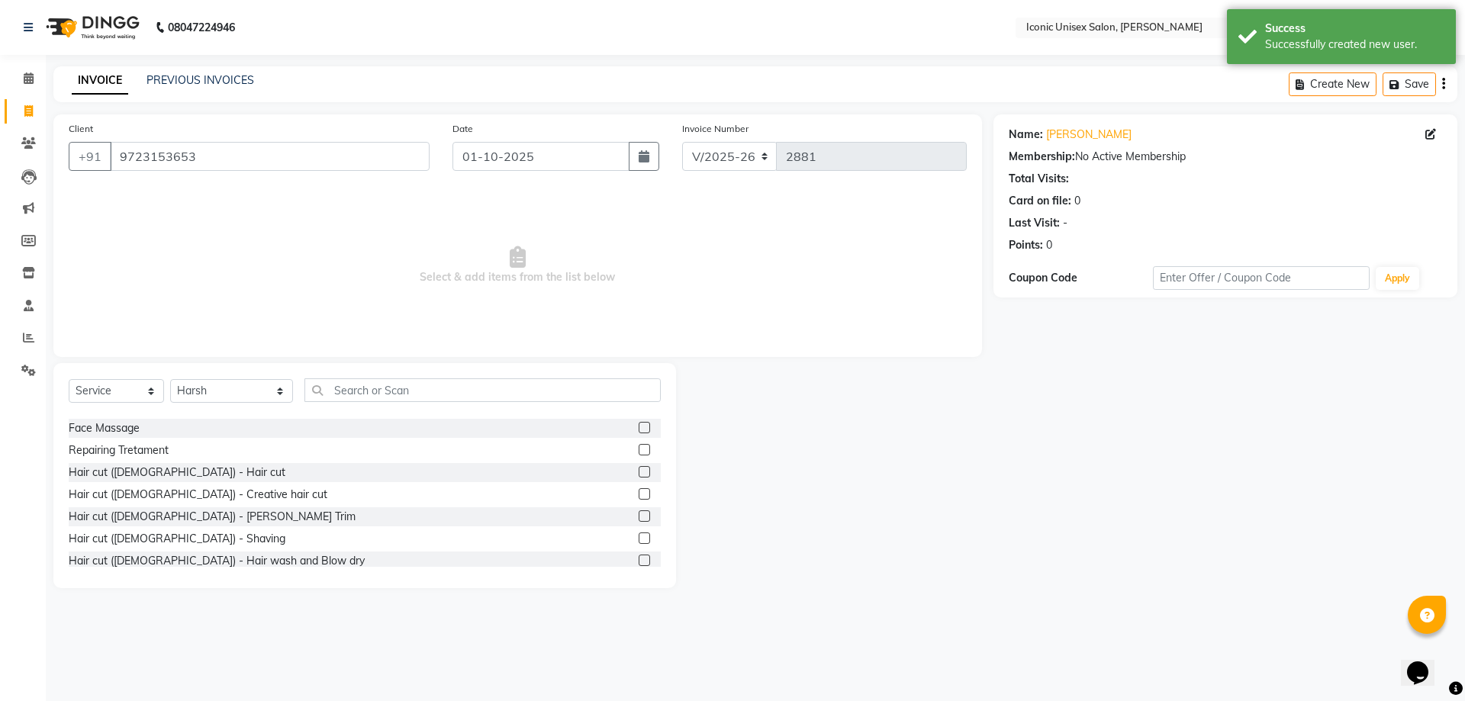
click at [639, 470] on label at bounding box center [644, 471] width 11 height 11
click at [639, 470] on input "checkbox" at bounding box center [644, 473] width 10 height 10
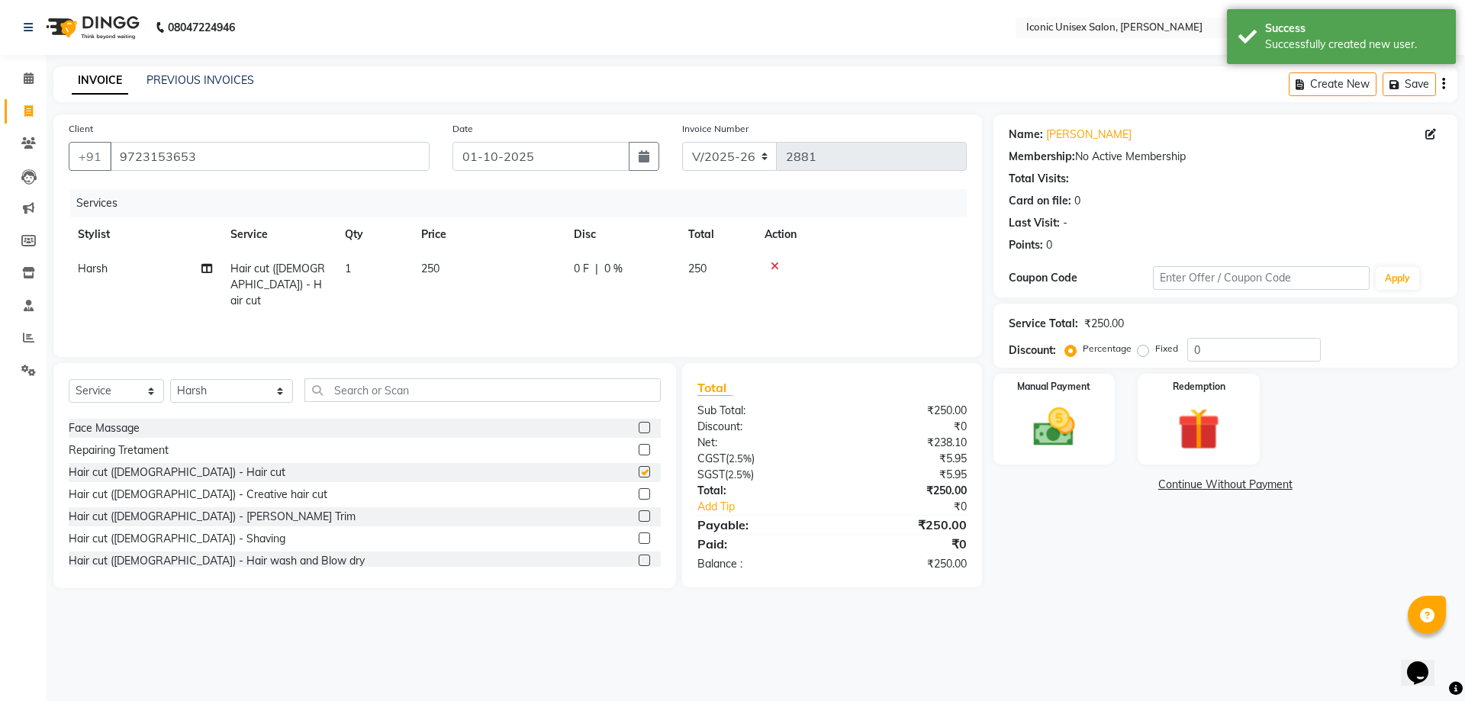
checkbox input "false"
drag, startPoint x: 632, startPoint y: 535, endPoint x: 623, endPoint y: 534, distance: 9.2
click at [639, 534] on label at bounding box center [644, 538] width 11 height 11
click at [639, 534] on input "checkbox" at bounding box center [644, 539] width 10 height 10
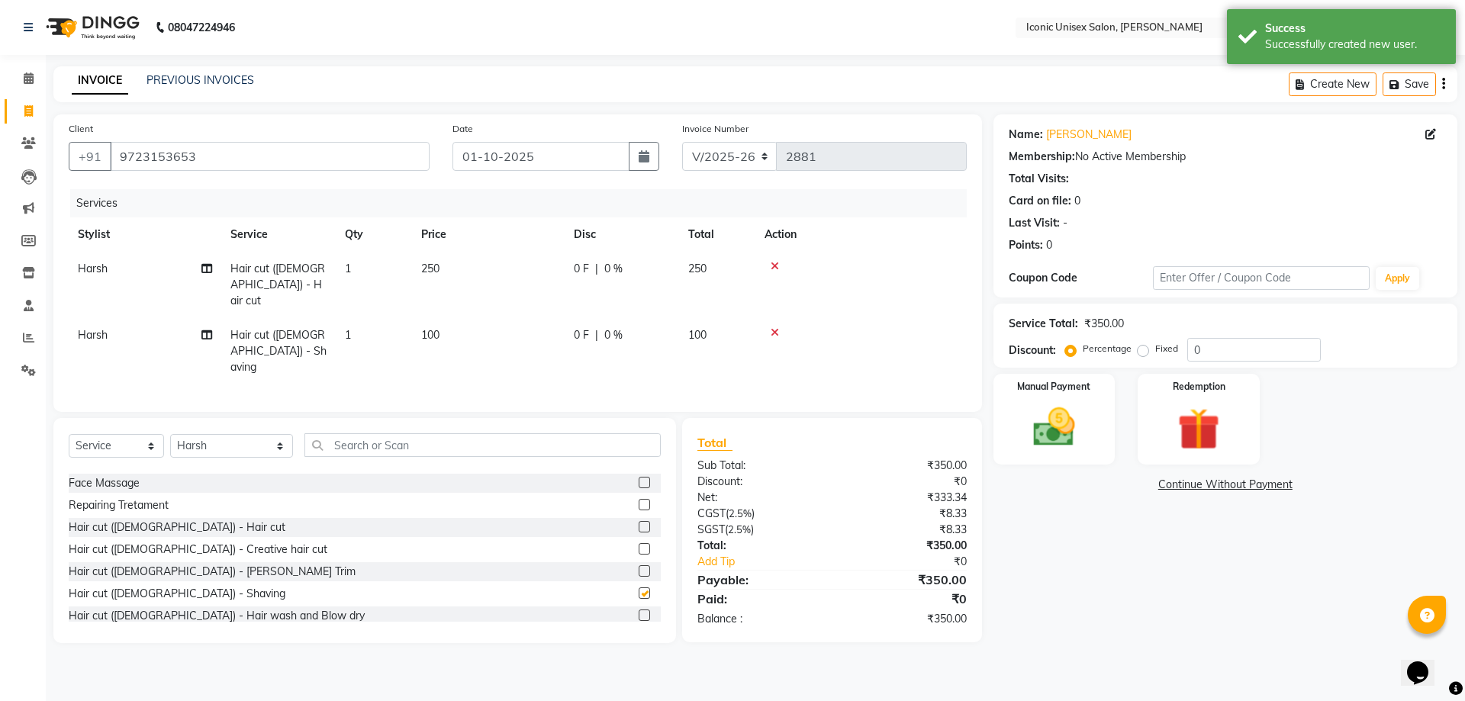
checkbox input "false"
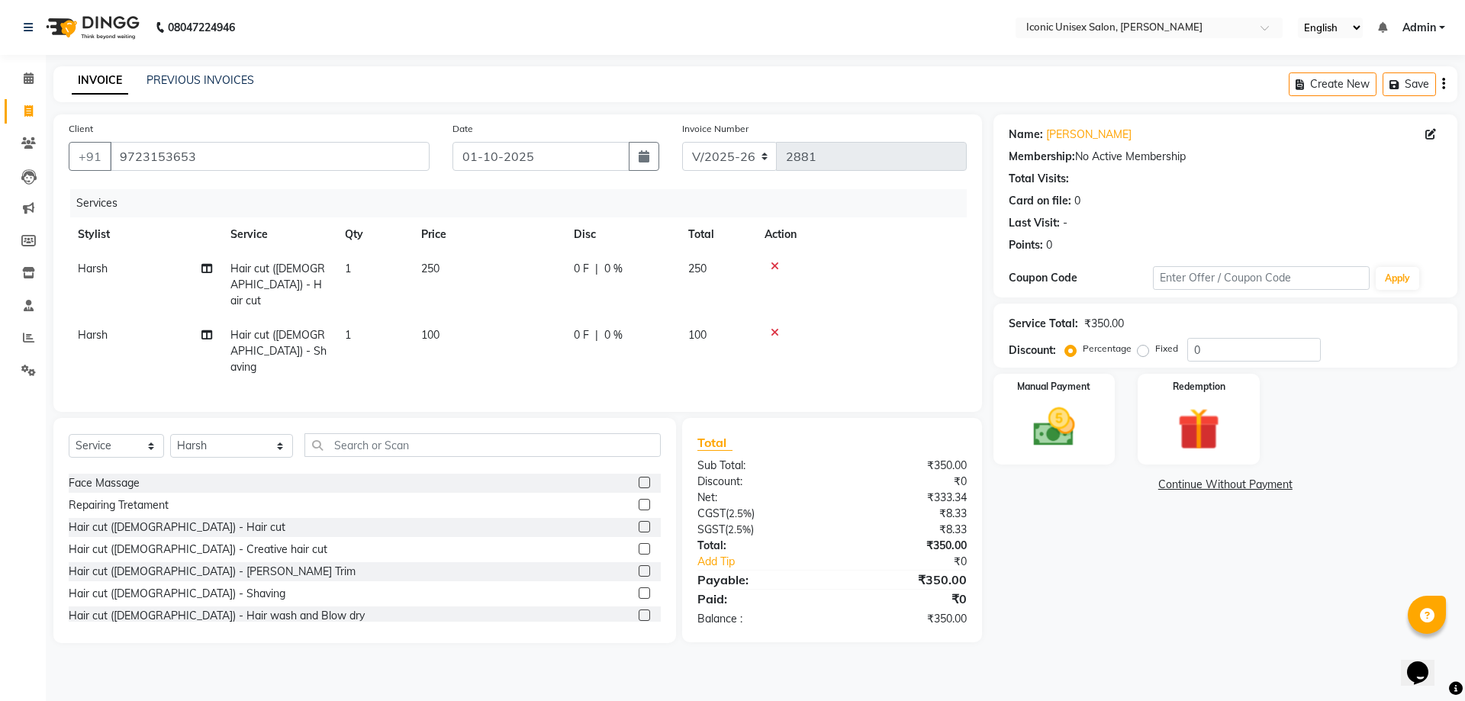
click at [371, 271] on td "1" at bounding box center [374, 285] width 76 height 66
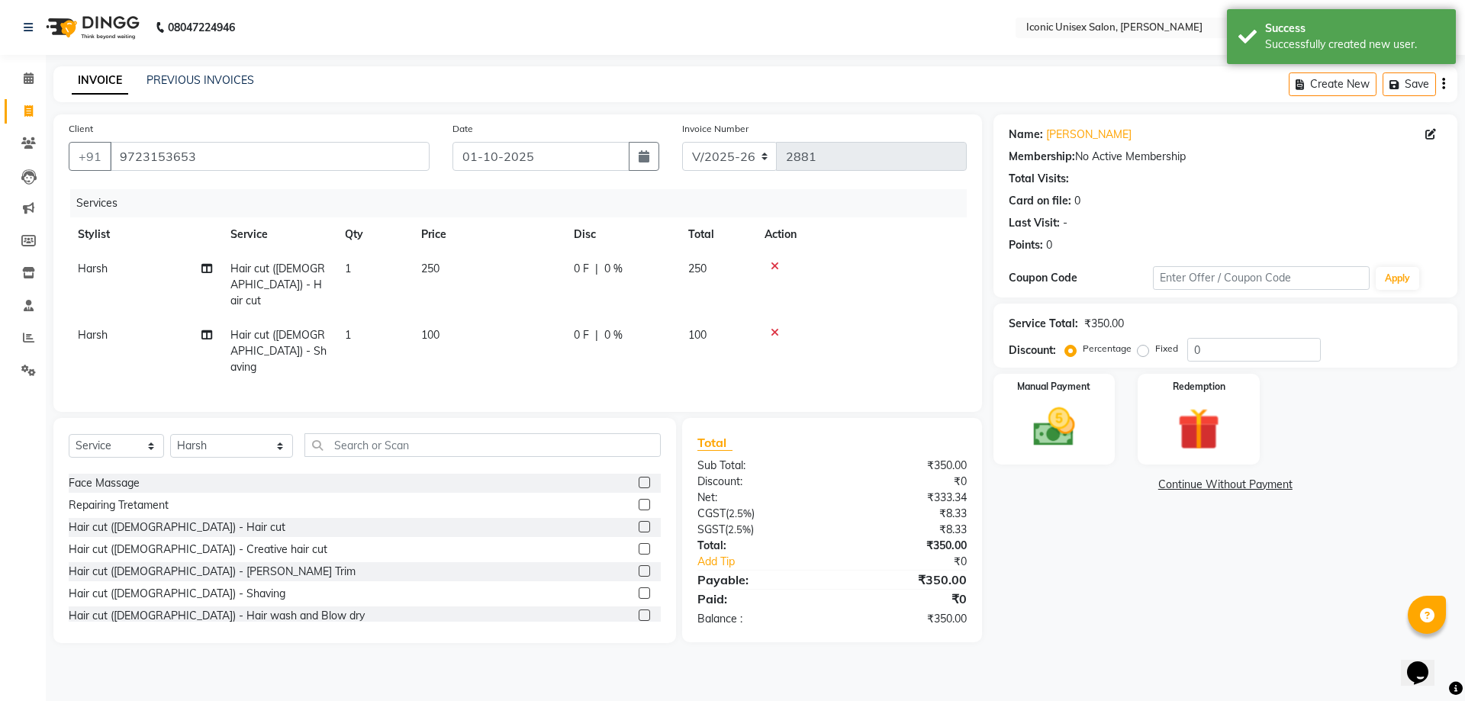
select select "47297"
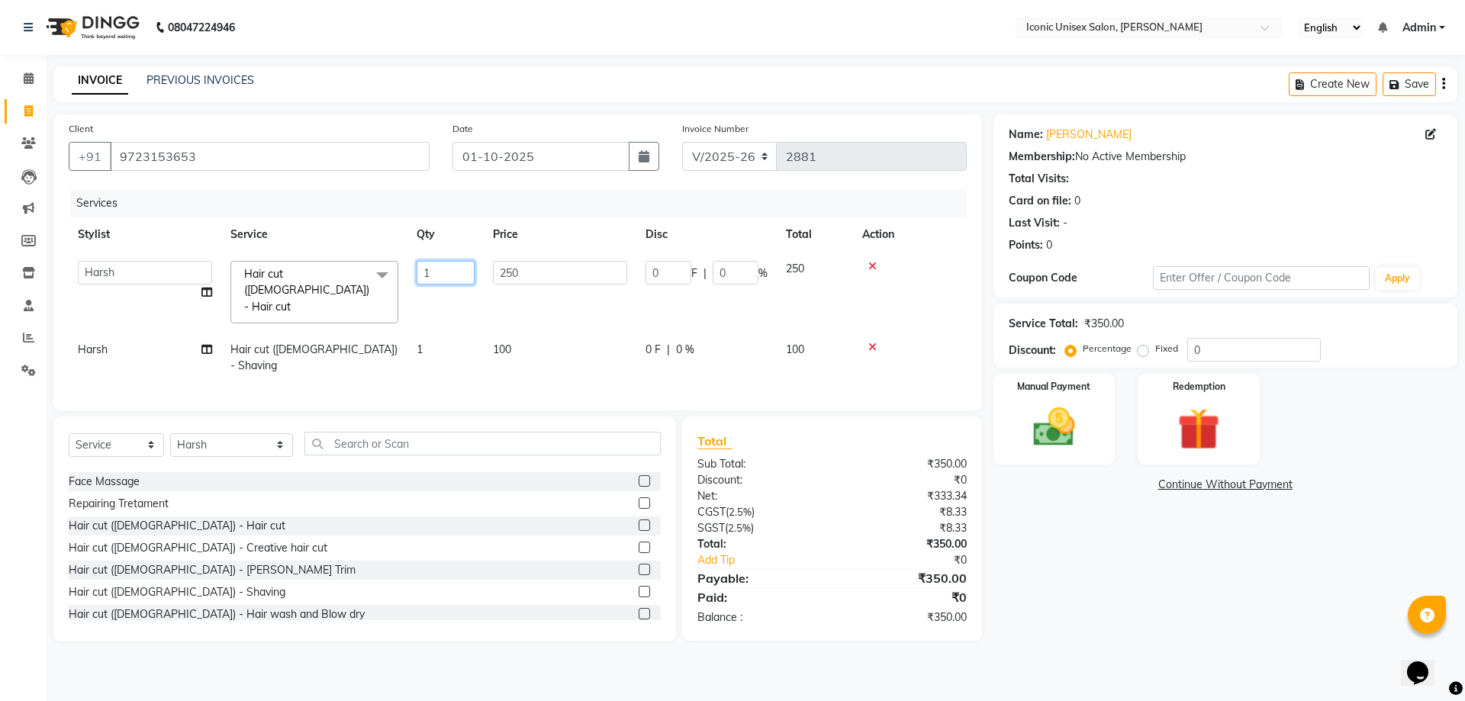
click at [440, 272] on input "1" at bounding box center [446, 273] width 58 height 24
type input "2"
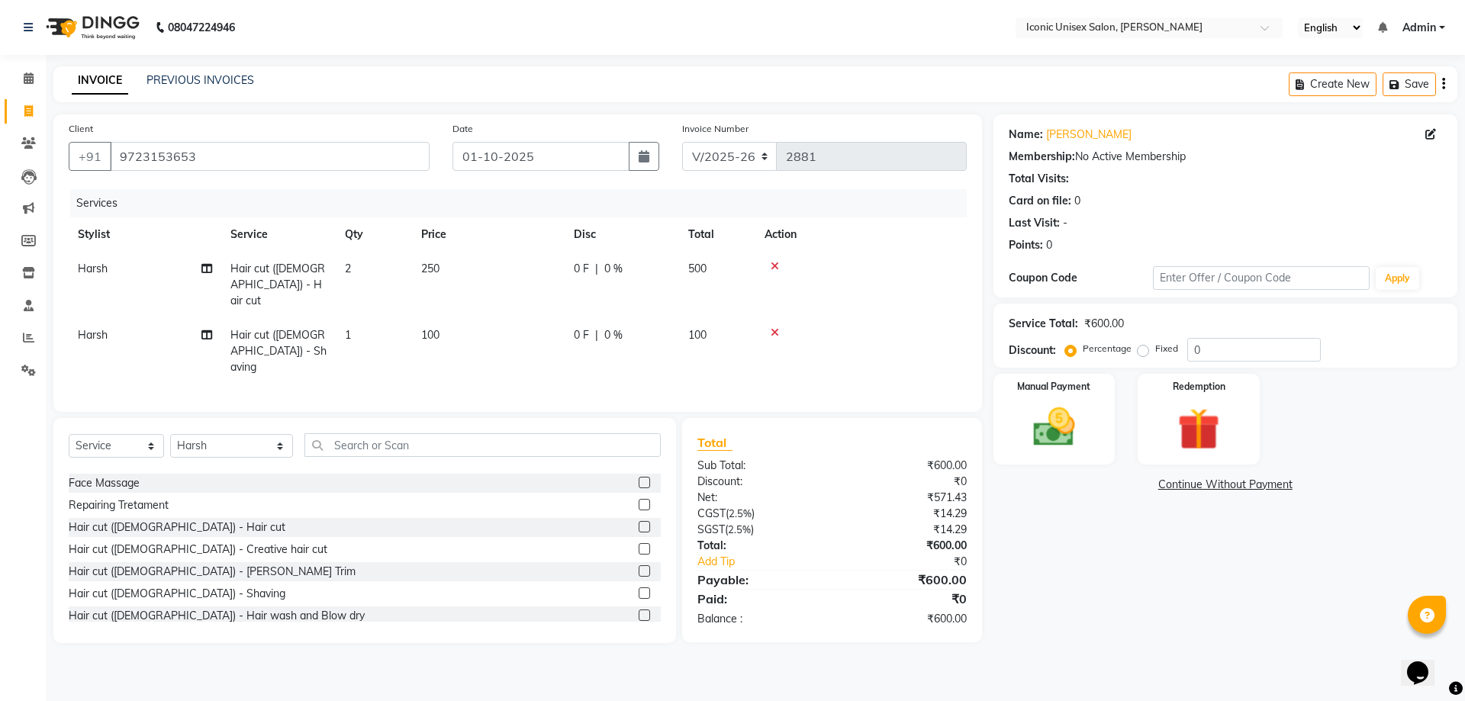
click at [456, 340] on tr "Harsh Hair cut ([DEMOGRAPHIC_DATA]) - Shaving 1 100 0 F | 0 % 100" at bounding box center [518, 351] width 898 height 66
click at [376, 325] on td "1" at bounding box center [374, 351] width 76 height 66
select select "47297"
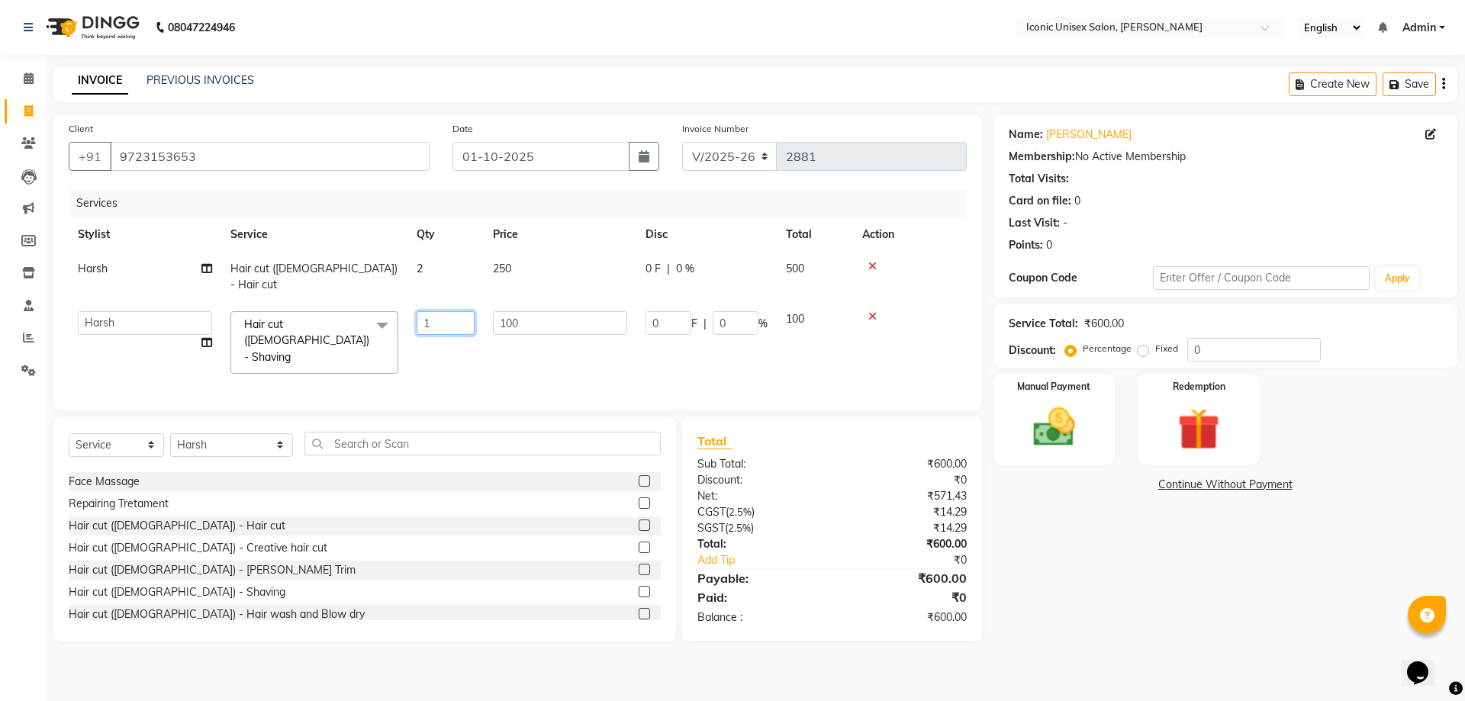
click at [436, 311] on input "1" at bounding box center [446, 323] width 58 height 24
type input "2"
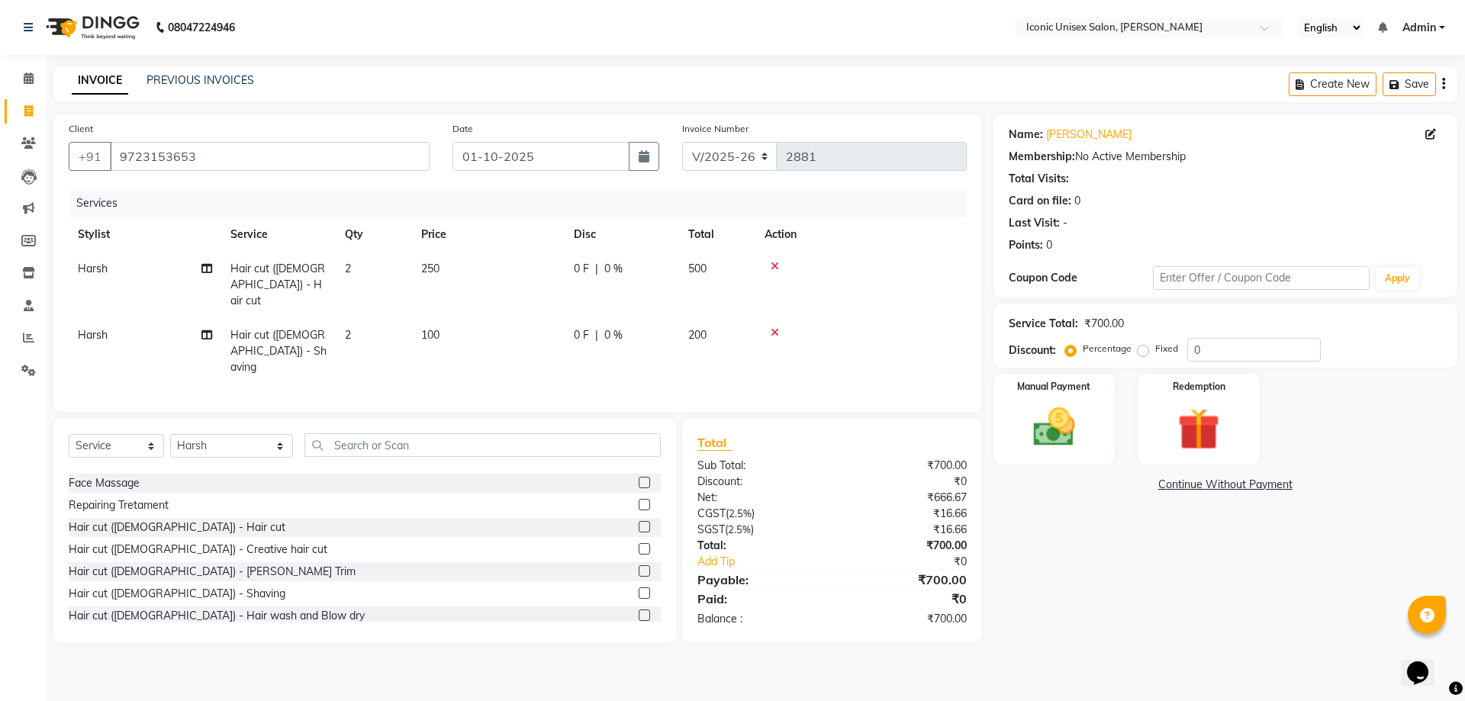
drag, startPoint x: 1152, startPoint y: 512, endPoint x: 762, endPoint y: 599, distance: 400.2
click at [1153, 512] on div "Name: [PERSON_NAME] Membership: No Active Membership Total Visits: Card on file…" at bounding box center [1230, 378] width 475 height 529
click at [100, 434] on select "Select Service Product Membership Package Voucher Prepaid Gift Card" at bounding box center [116, 446] width 95 height 24
select select "product"
click at [69, 434] on select "Select Service Product Membership Package Voucher Prepaid Gift Card" at bounding box center [116, 446] width 95 height 24
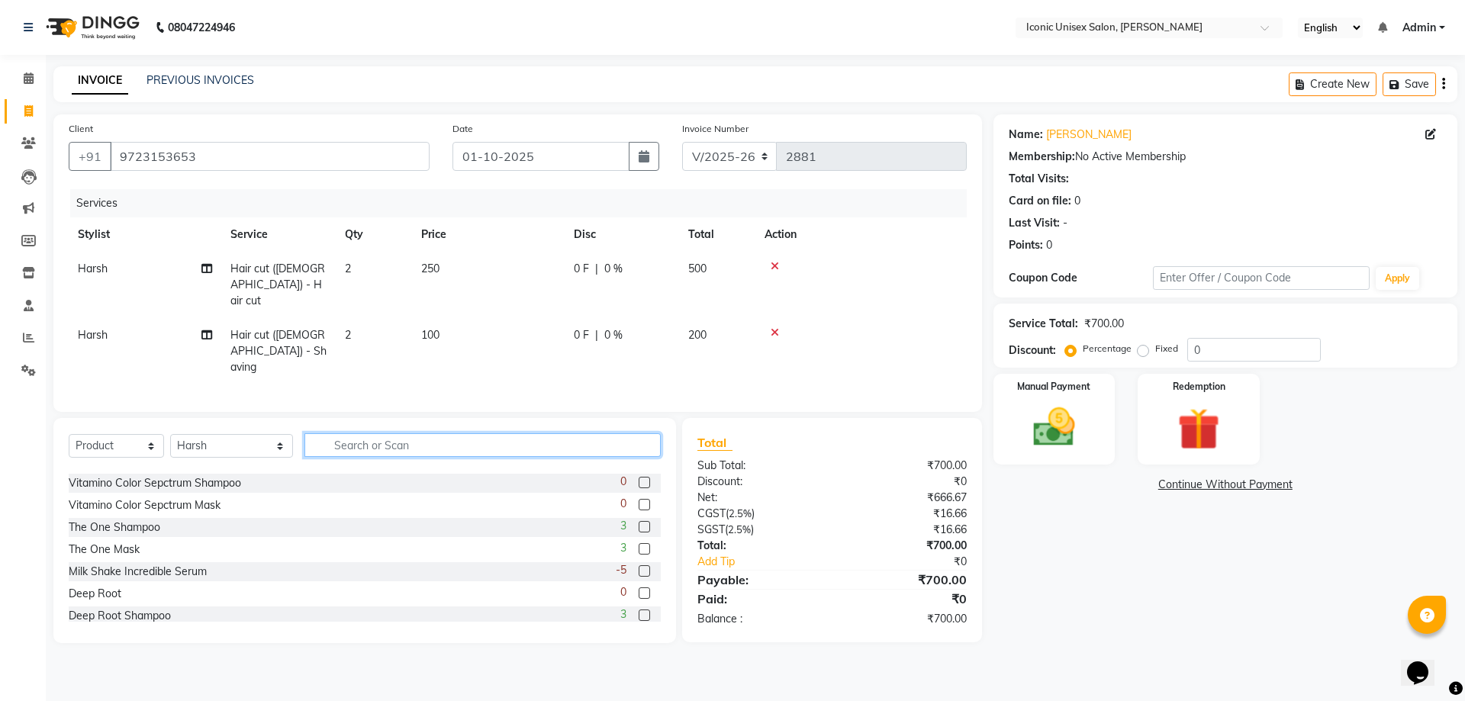
click at [394, 433] on input "text" at bounding box center [482, 445] width 356 height 24
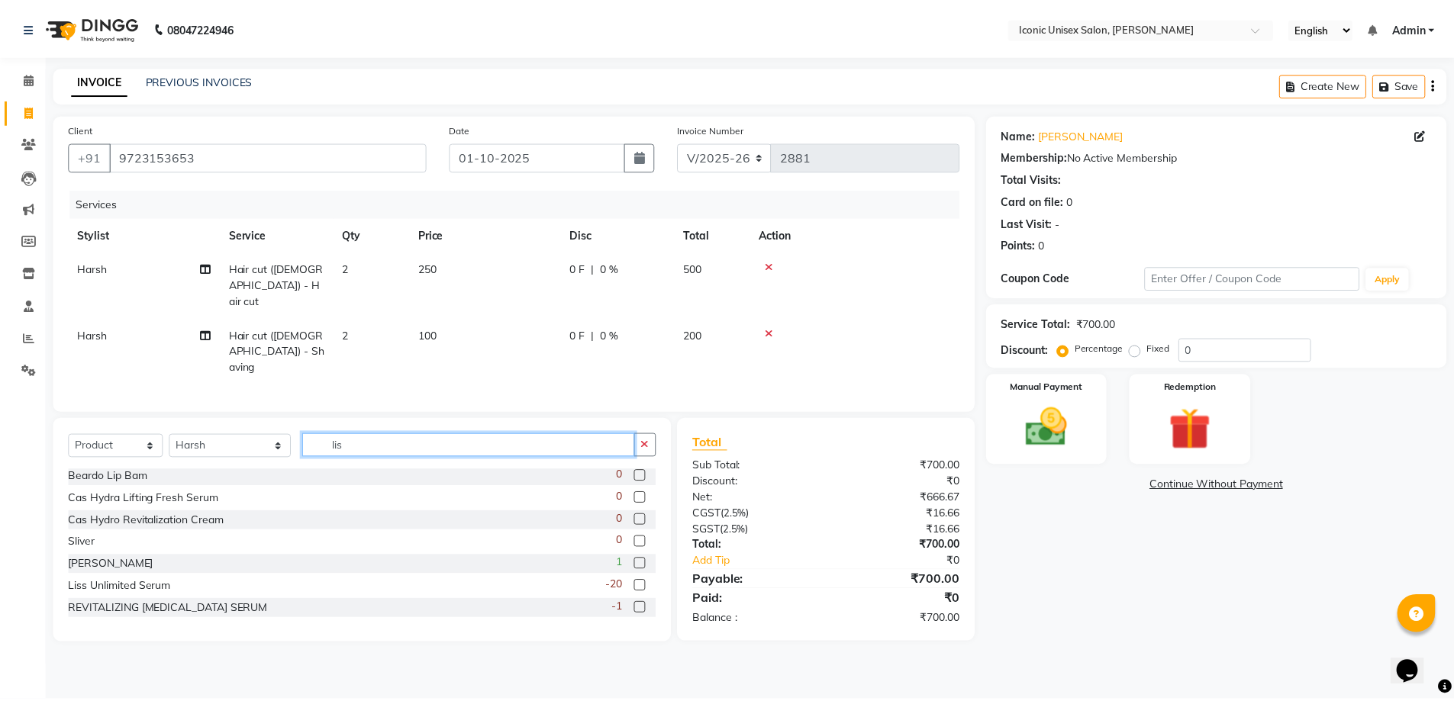
scroll to position [0, 0]
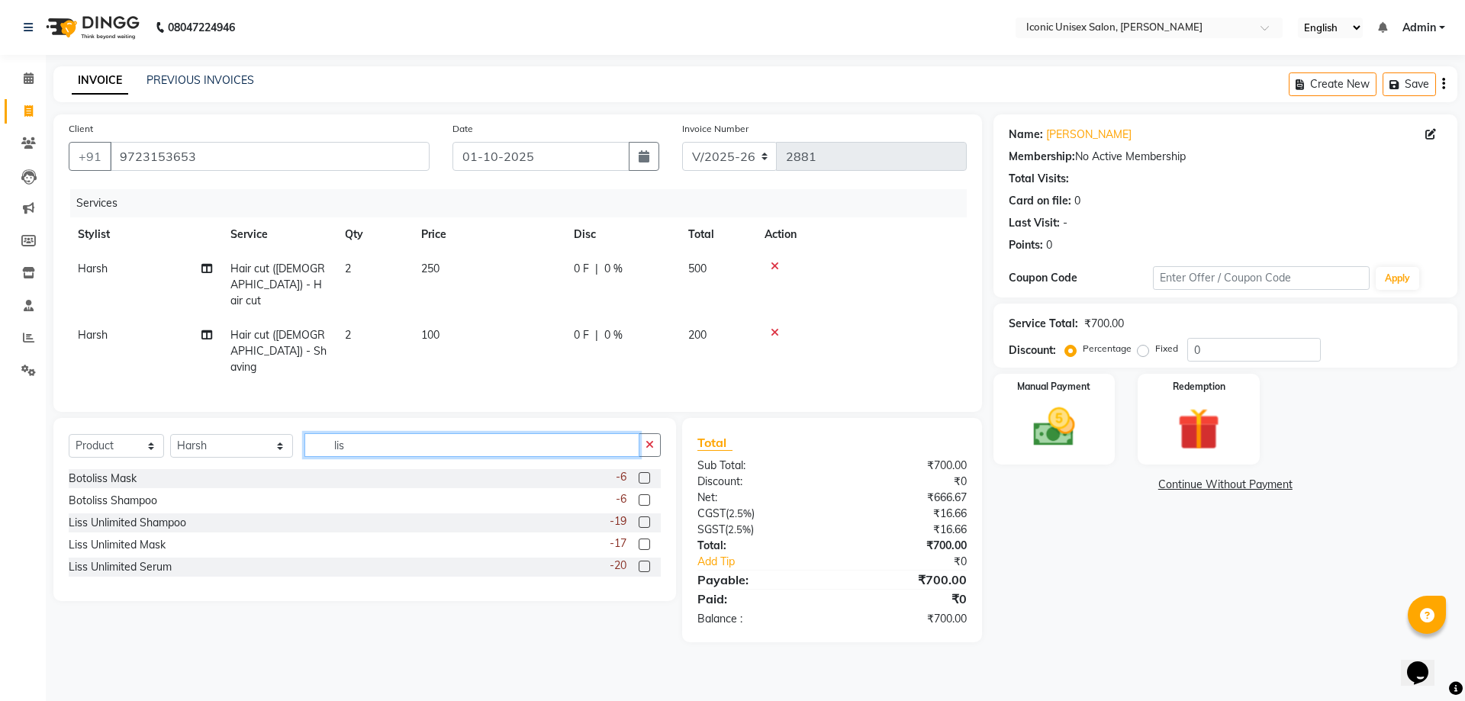
type input "lis"
drag, startPoint x: 643, startPoint y: 543, endPoint x: 636, endPoint y: 544, distance: 7.7
click at [643, 561] on label at bounding box center [644, 566] width 11 height 11
click at [643, 562] on input "checkbox" at bounding box center [644, 567] width 10 height 10
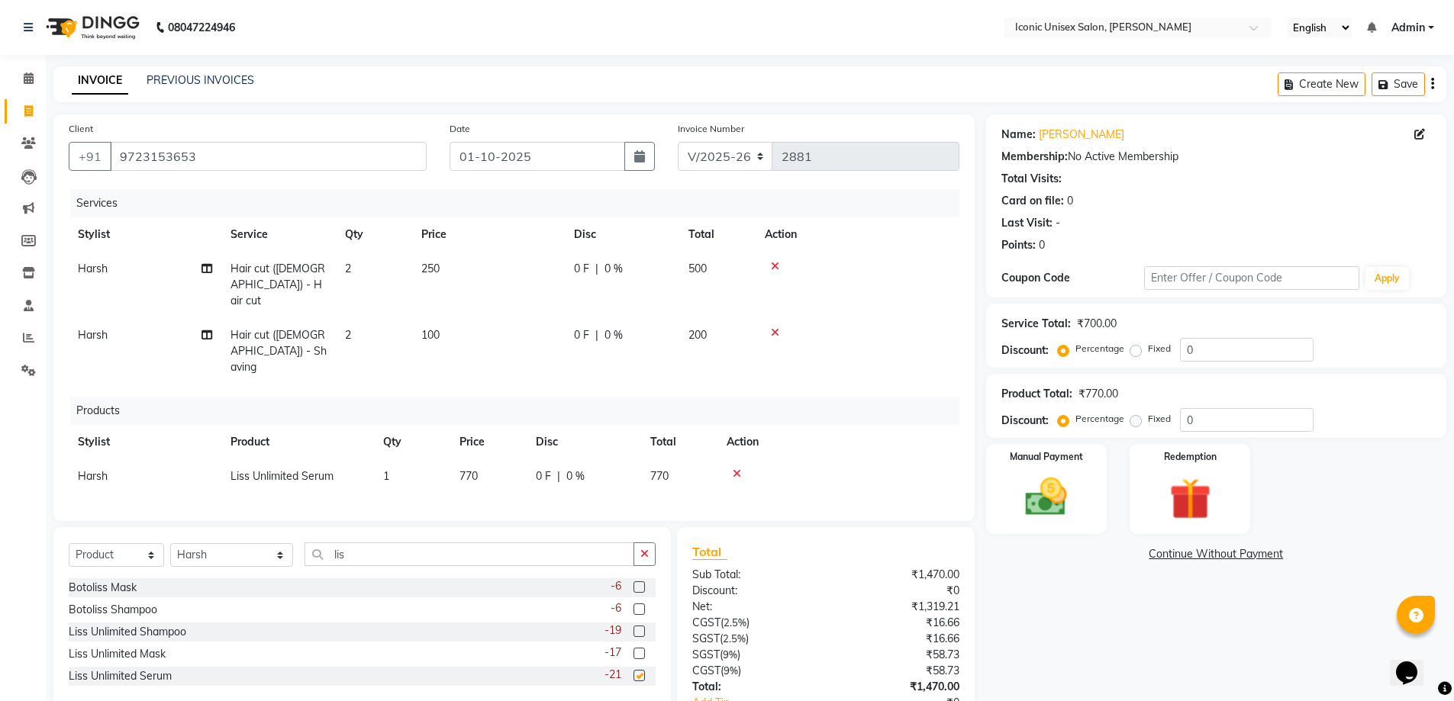
checkbox input "false"
click at [492, 459] on td "770" at bounding box center [488, 476] width 76 height 34
select select "47297"
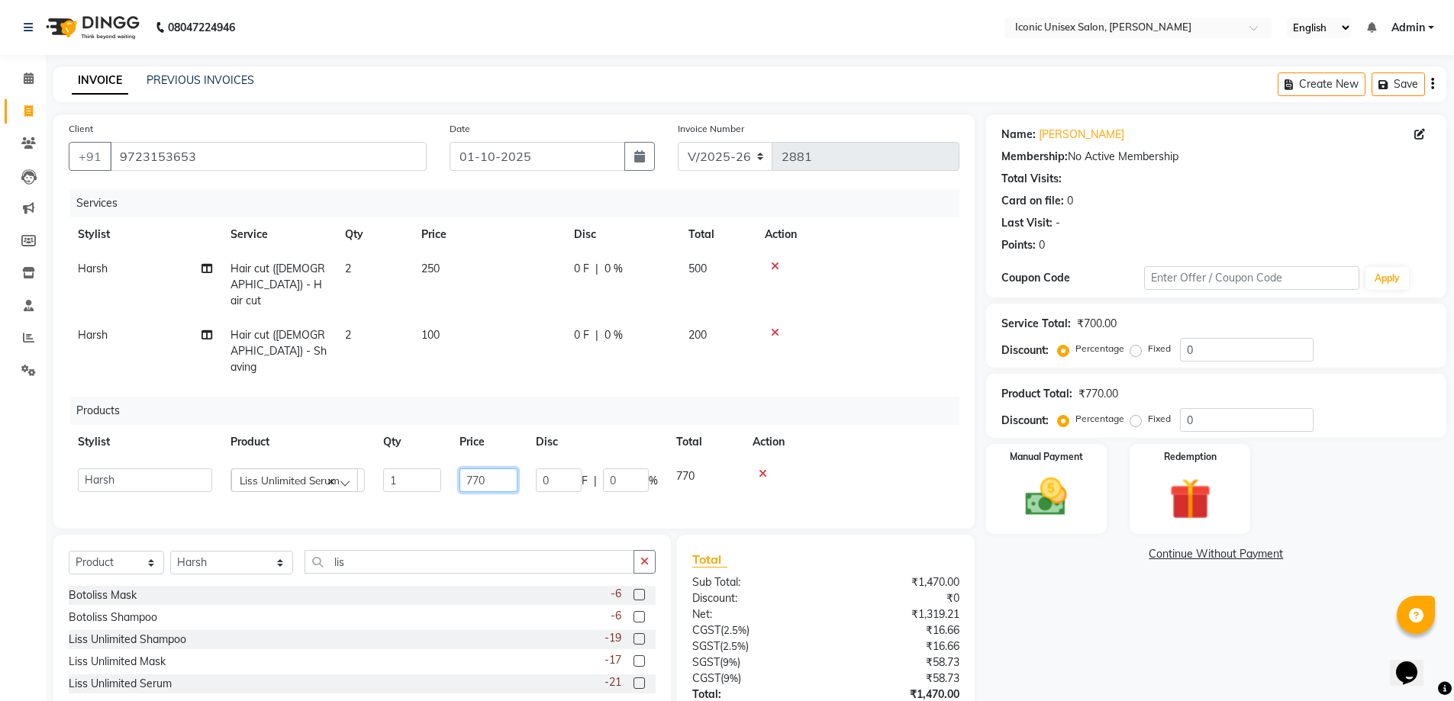
click at [479, 469] on input "770" at bounding box center [488, 481] width 58 height 24
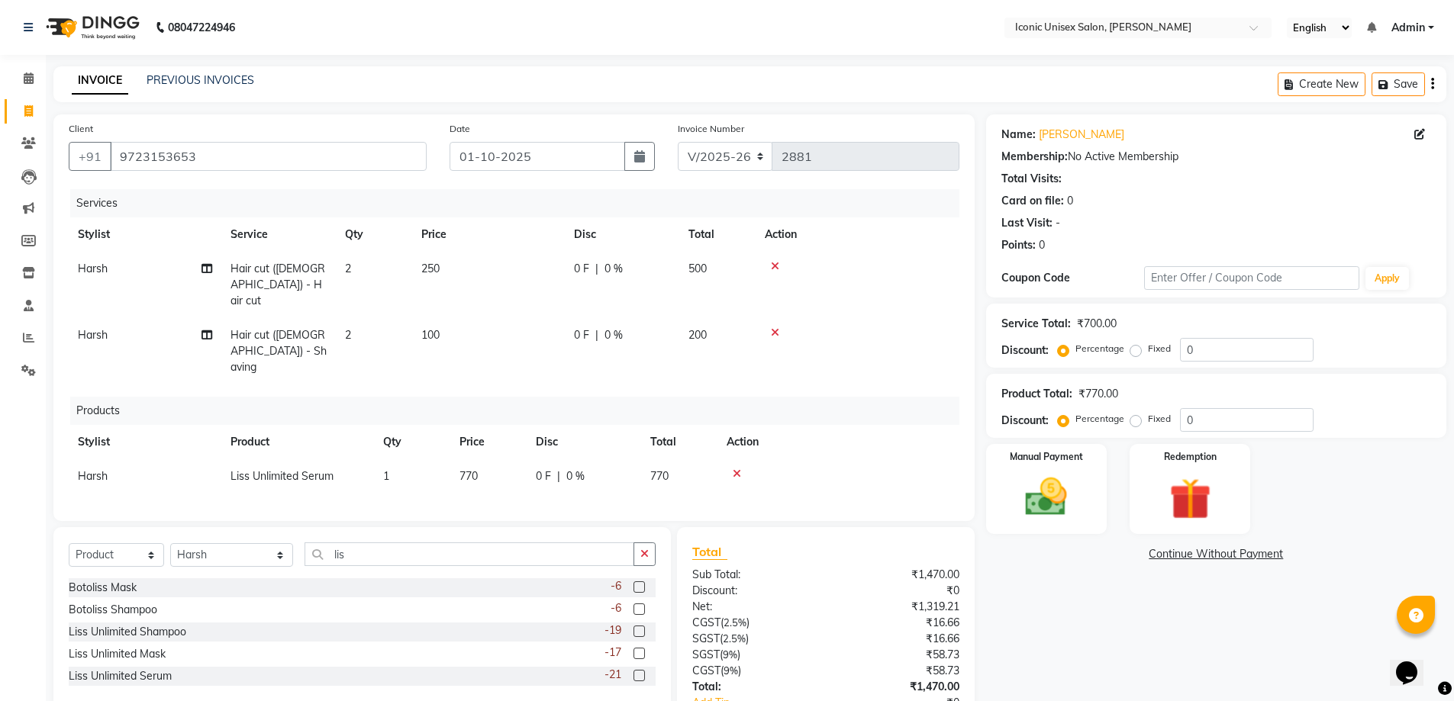
click at [479, 459] on td "770" at bounding box center [488, 476] width 76 height 34
select select "47297"
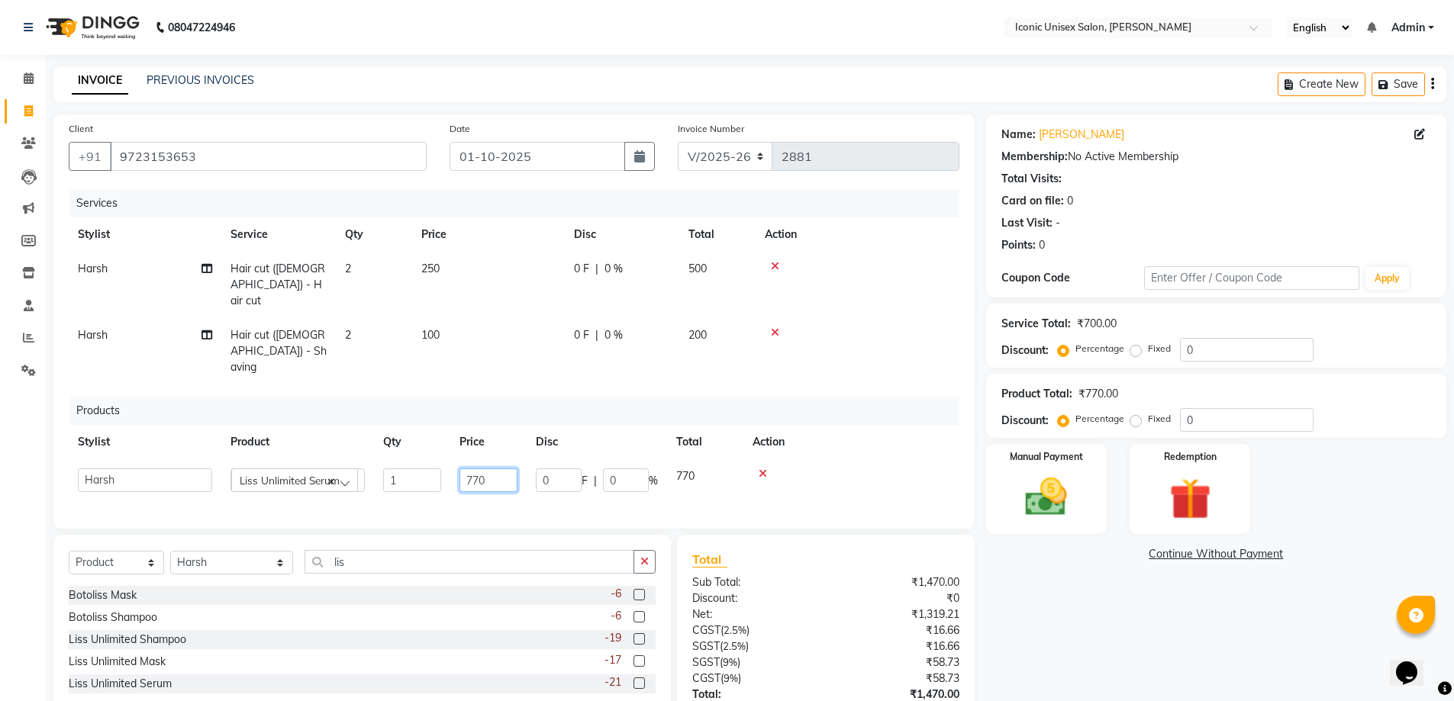
click at [493, 469] on input "770" at bounding box center [488, 481] width 58 height 24
type input "790"
click at [1209, 652] on div "Name: [PERSON_NAME] Membership: No Active Membership Total Visits: Card on file…" at bounding box center [1222, 452] width 472 height 677
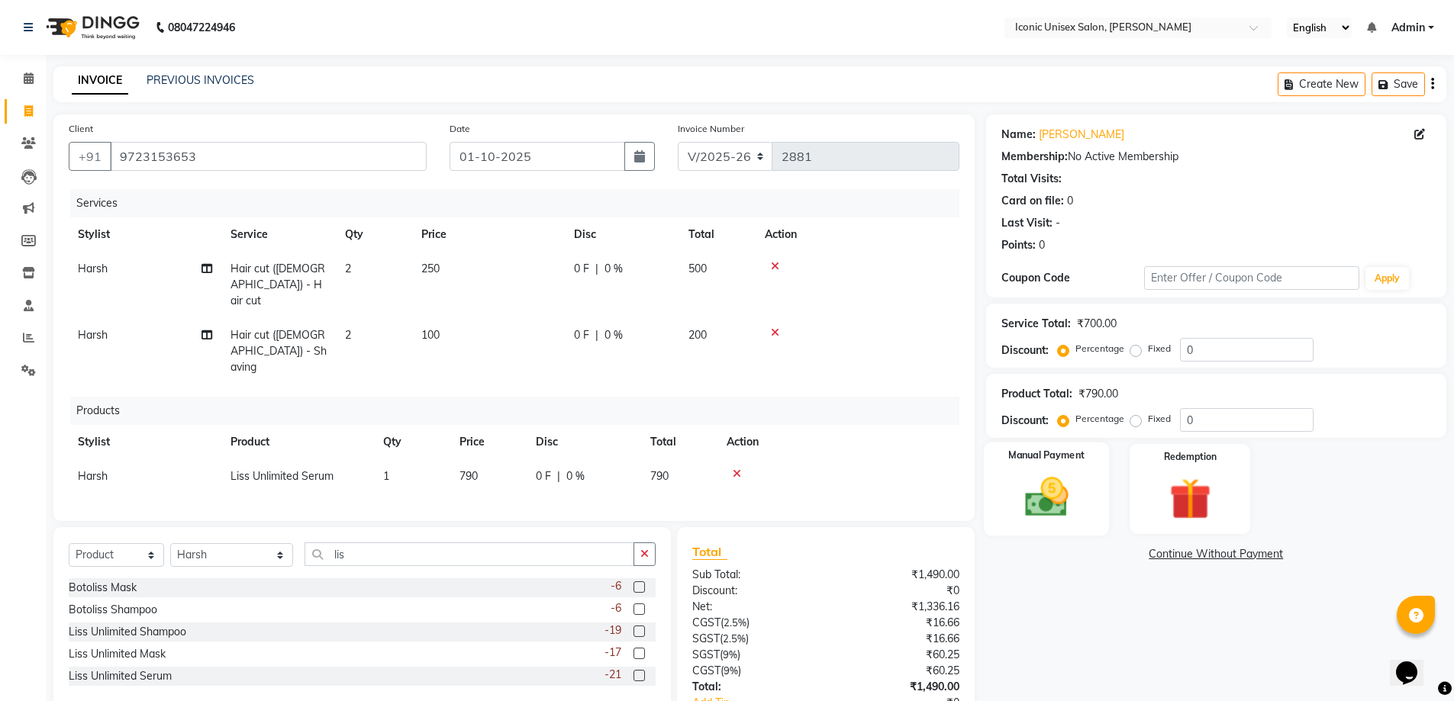
click at [1030, 481] on img at bounding box center [1046, 497] width 70 height 50
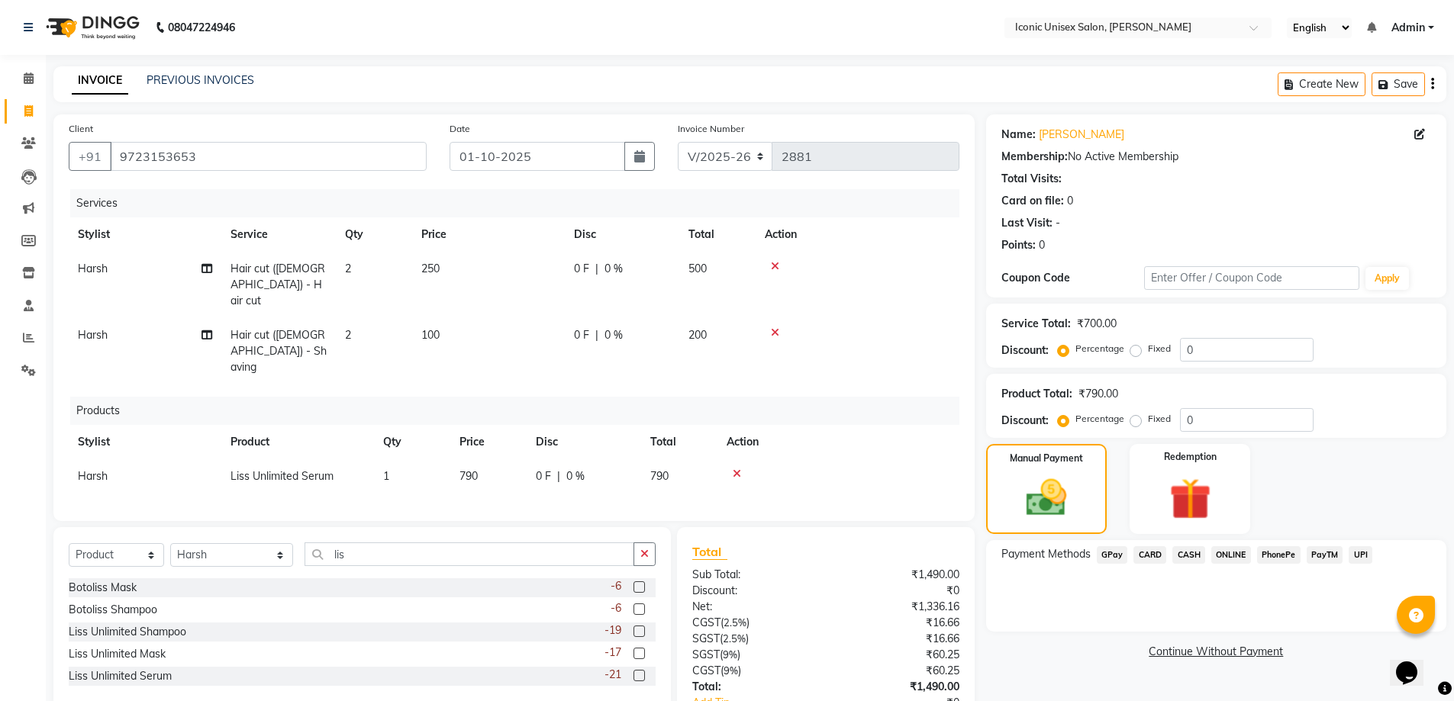
click at [1196, 550] on span "CASH" at bounding box center [1188, 555] width 33 height 18
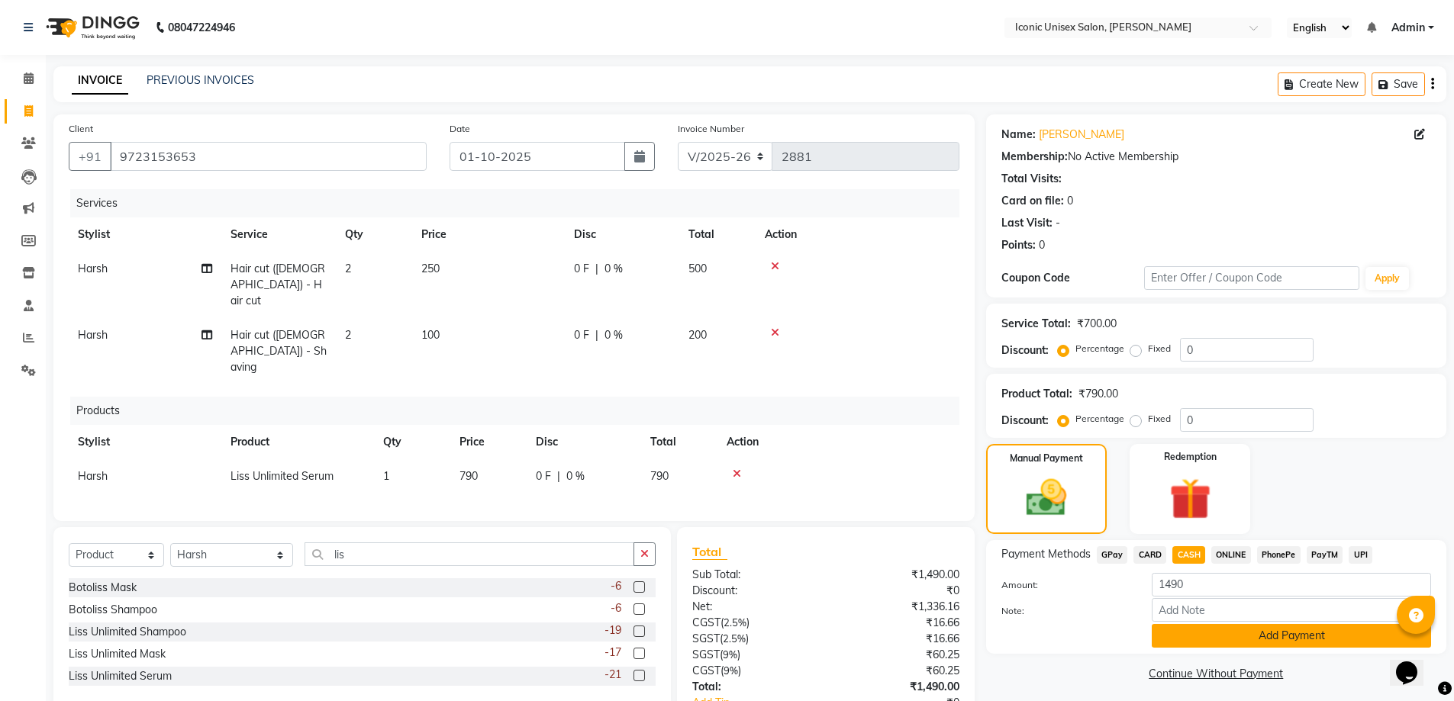
click at [1227, 639] on button "Add Payment" at bounding box center [1290, 636] width 279 height 24
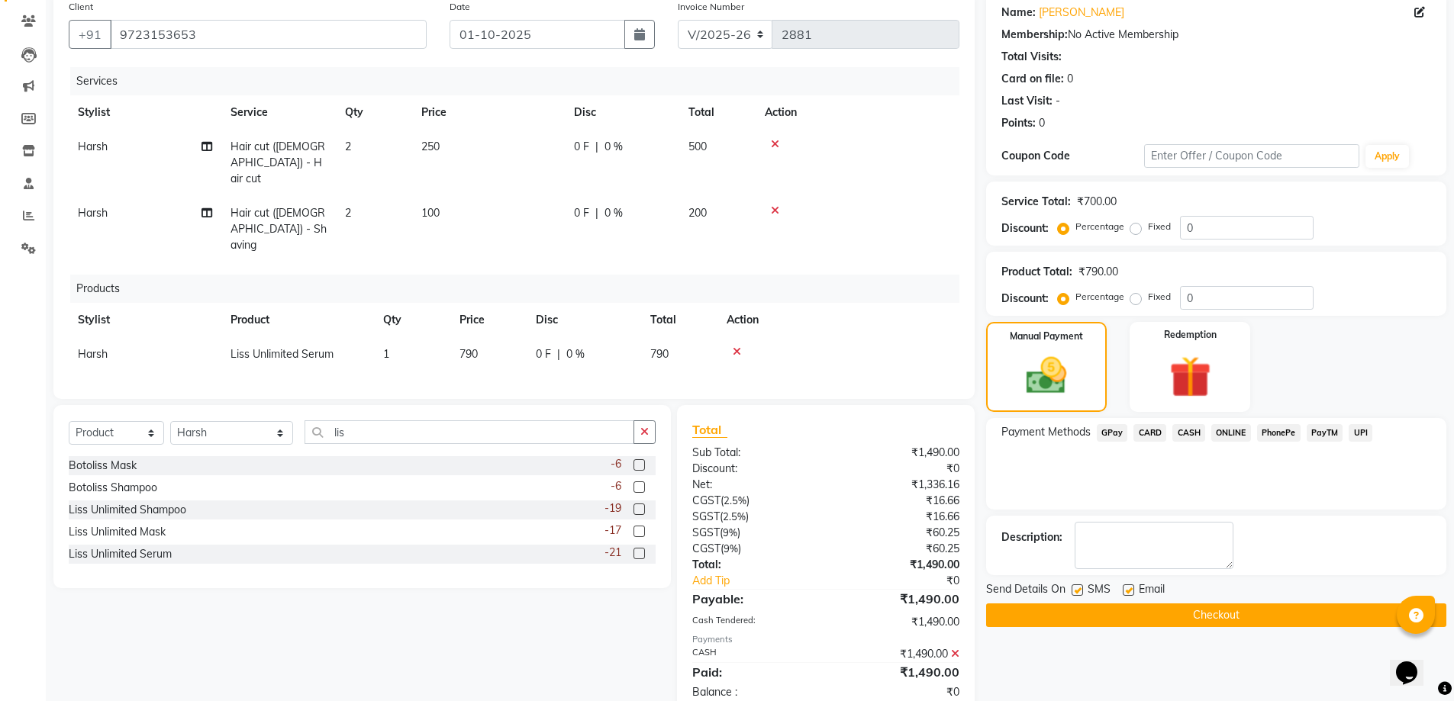
scroll to position [139, 0]
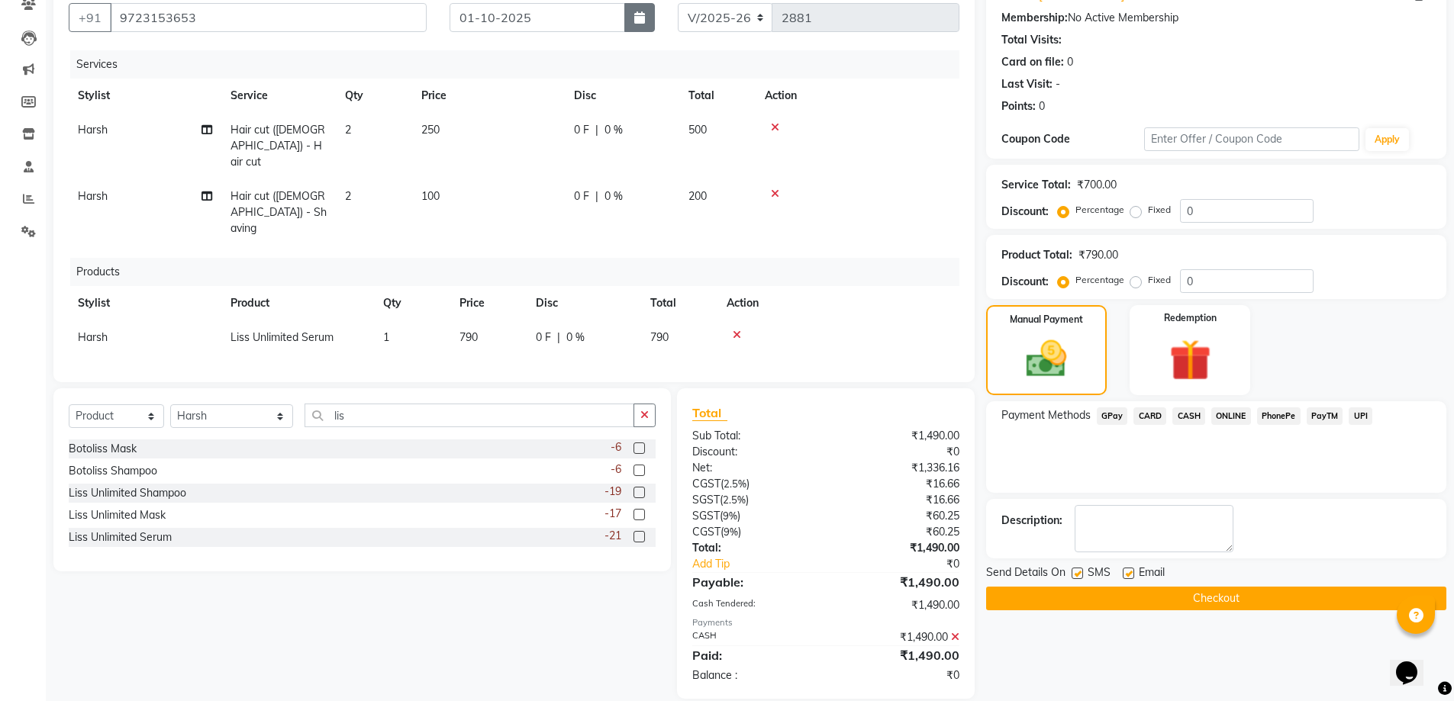
click at [640, 18] on icon "button" at bounding box center [639, 17] width 11 height 12
select select "10"
select select "2025"
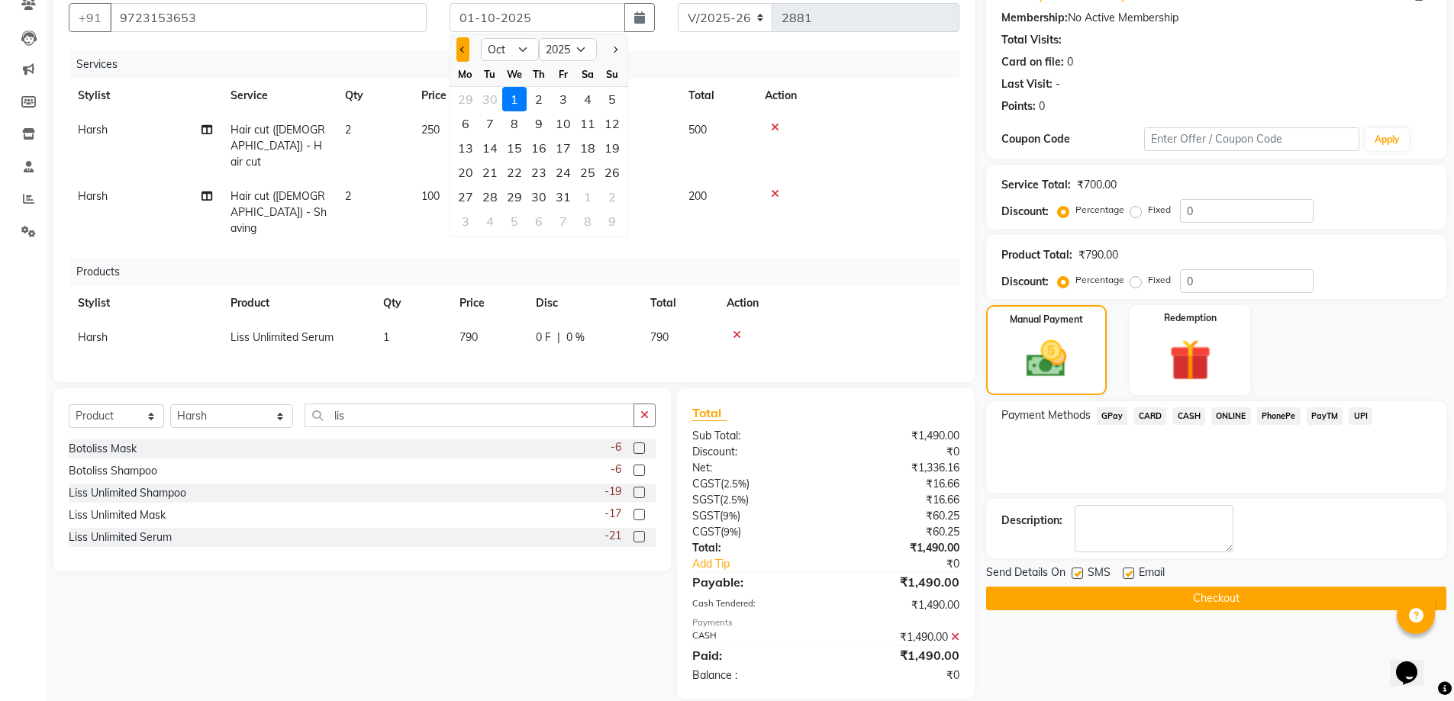
click at [459, 49] on span "Previous month" at bounding box center [462, 50] width 6 height 6
select select "9"
click at [489, 192] on div "30" at bounding box center [490, 197] width 24 height 24
type input "30-09-2025"
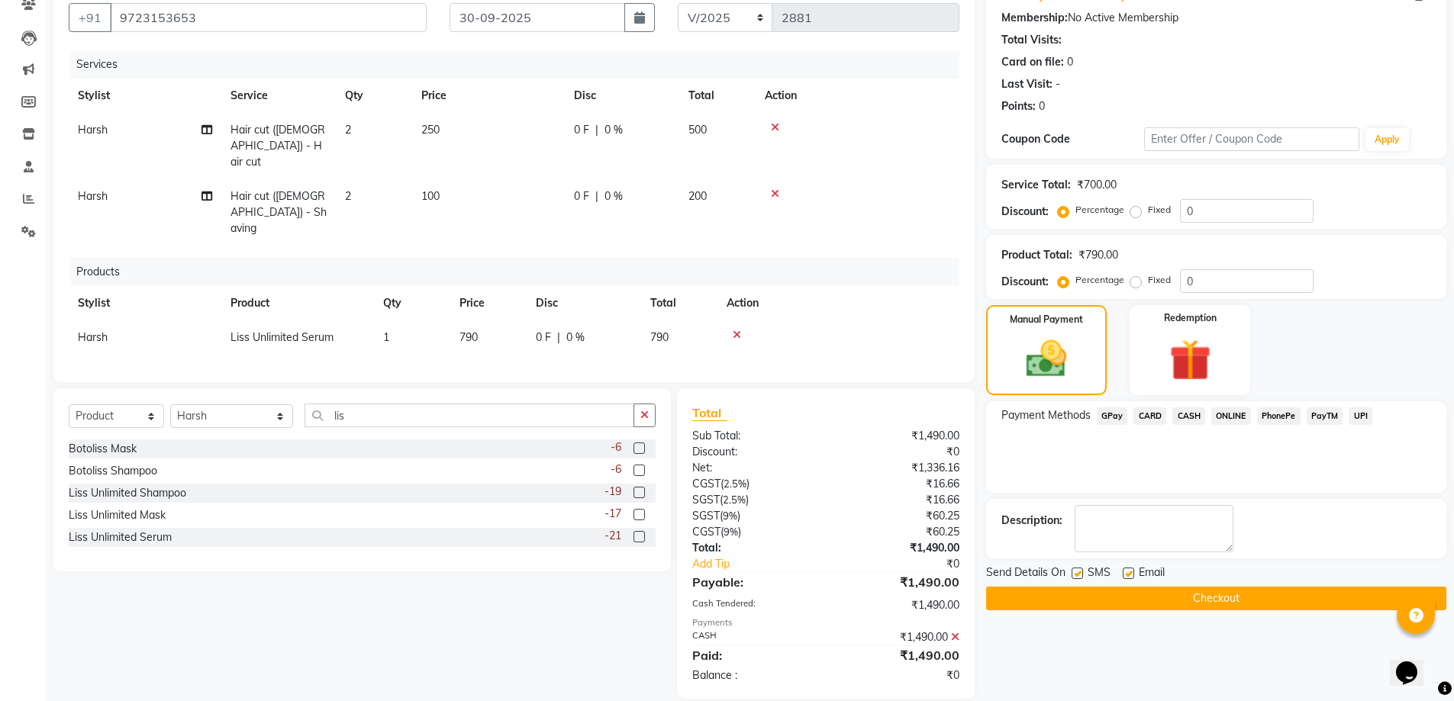
drag, startPoint x: 1074, startPoint y: 575, endPoint x: 1106, endPoint y: 601, distance: 41.7
click at [1074, 573] on label at bounding box center [1076, 573] width 11 height 11
click at [1074, 573] on input "checkbox" at bounding box center [1076, 574] width 10 height 10
checkbox input "false"
click at [1107, 602] on button "Checkout" at bounding box center [1216, 599] width 460 height 24
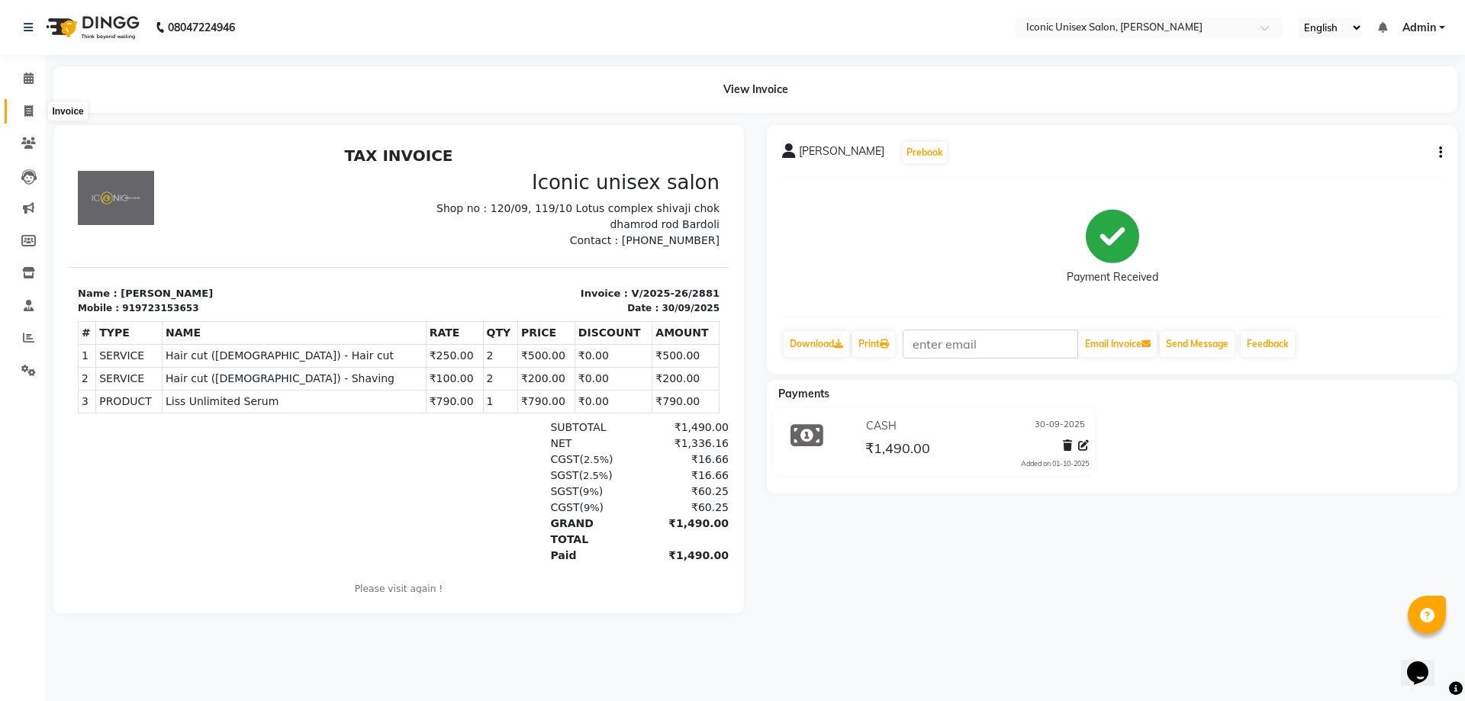
click at [26, 111] on icon at bounding box center [28, 110] width 8 height 11
select select "service"
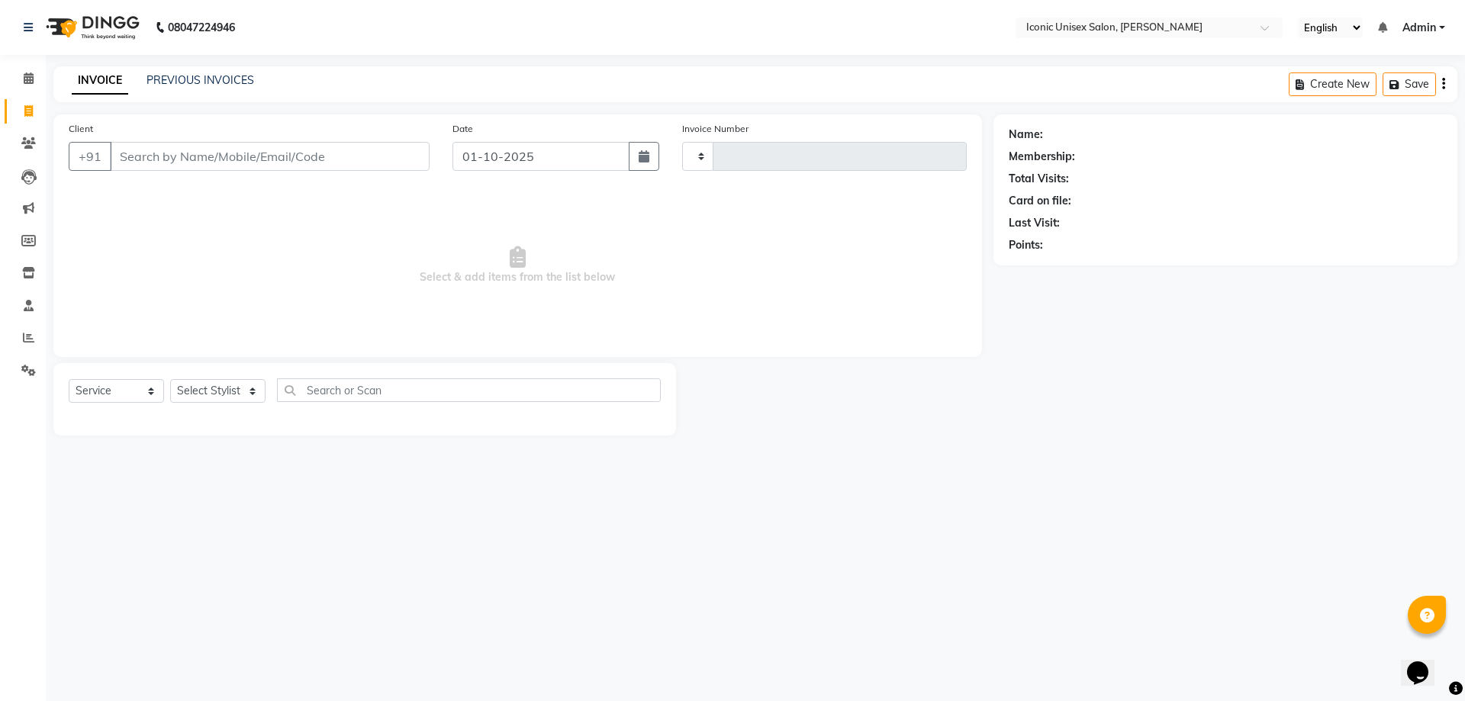
type input "2882"
select select "3884"
click at [168, 166] on input "Client" at bounding box center [270, 156] width 320 height 29
type input "7600768574"
click at [99, 385] on select "Select Service Product Membership Package Voucher Prepaid Gift Card" at bounding box center [116, 391] width 95 height 24
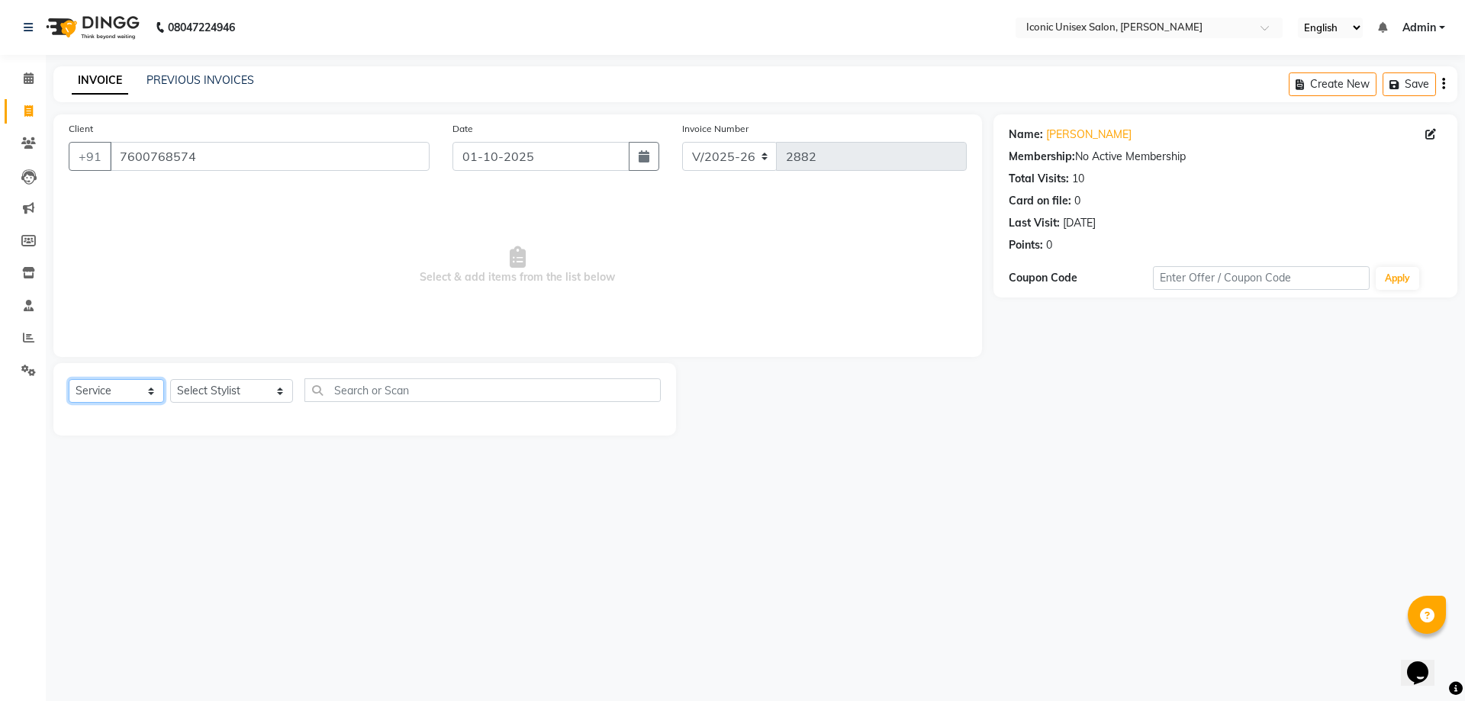
select select "product"
click at [69, 379] on select "Select Service Product Membership Package Voucher Prepaid Gift Card" at bounding box center [116, 391] width 95 height 24
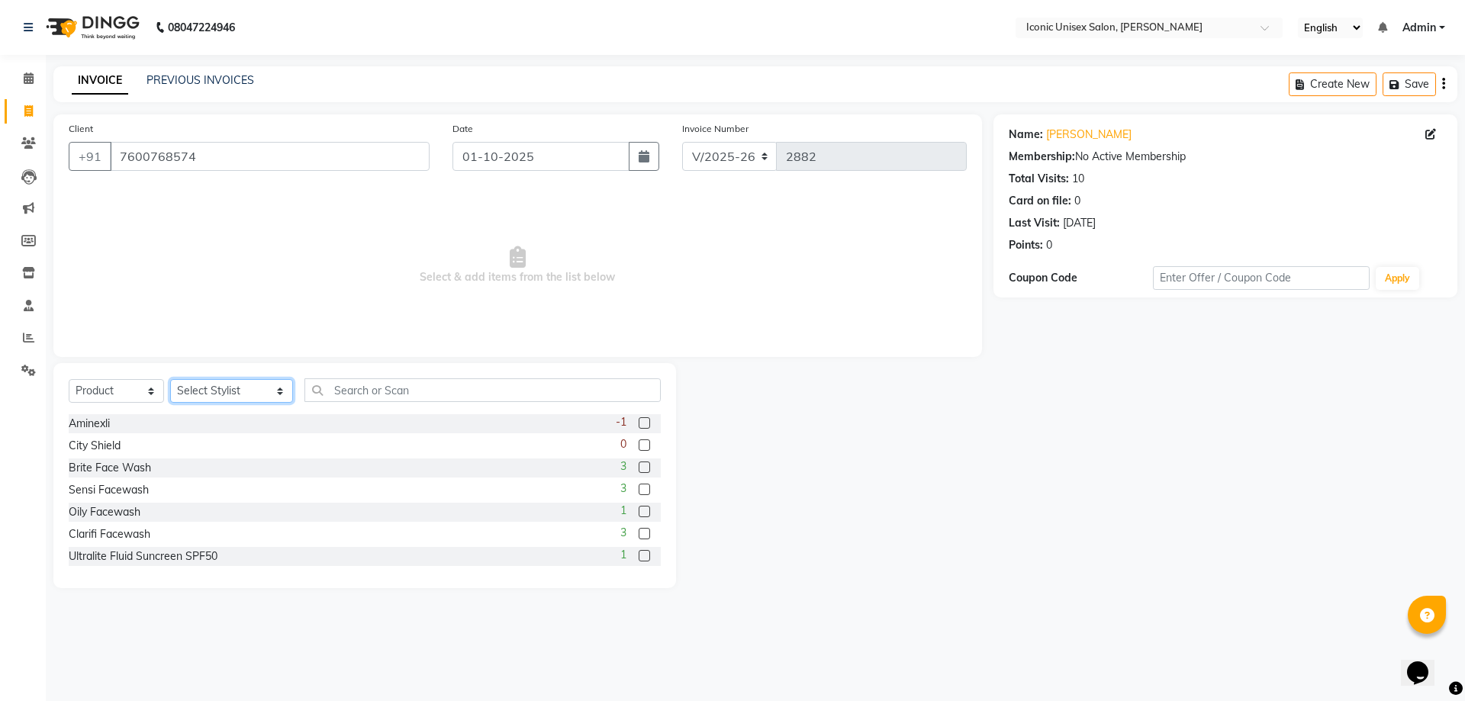
click at [252, 382] on select "Select Stylist [PERSON_NAME] [PERSON_NAME]. [PERSON_NAME] [PERSON_NAME] [PERSON…" at bounding box center [231, 391] width 123 height 24
select select "21053"
click at [170, 379] on select "Select Stylist [PERSON_NAME] [PERSON_NAME]. [PERSON_NAME] [PERSON_NAME] [PERSON…" at bounding box center [231, 391] width 123 height 24
click at [353, 387] on input "text" at bounding box center [482, 390] width 356 height 24
click at [283, 161] on input "7600768574" at bounding box center [270, 156] width 320 height 29
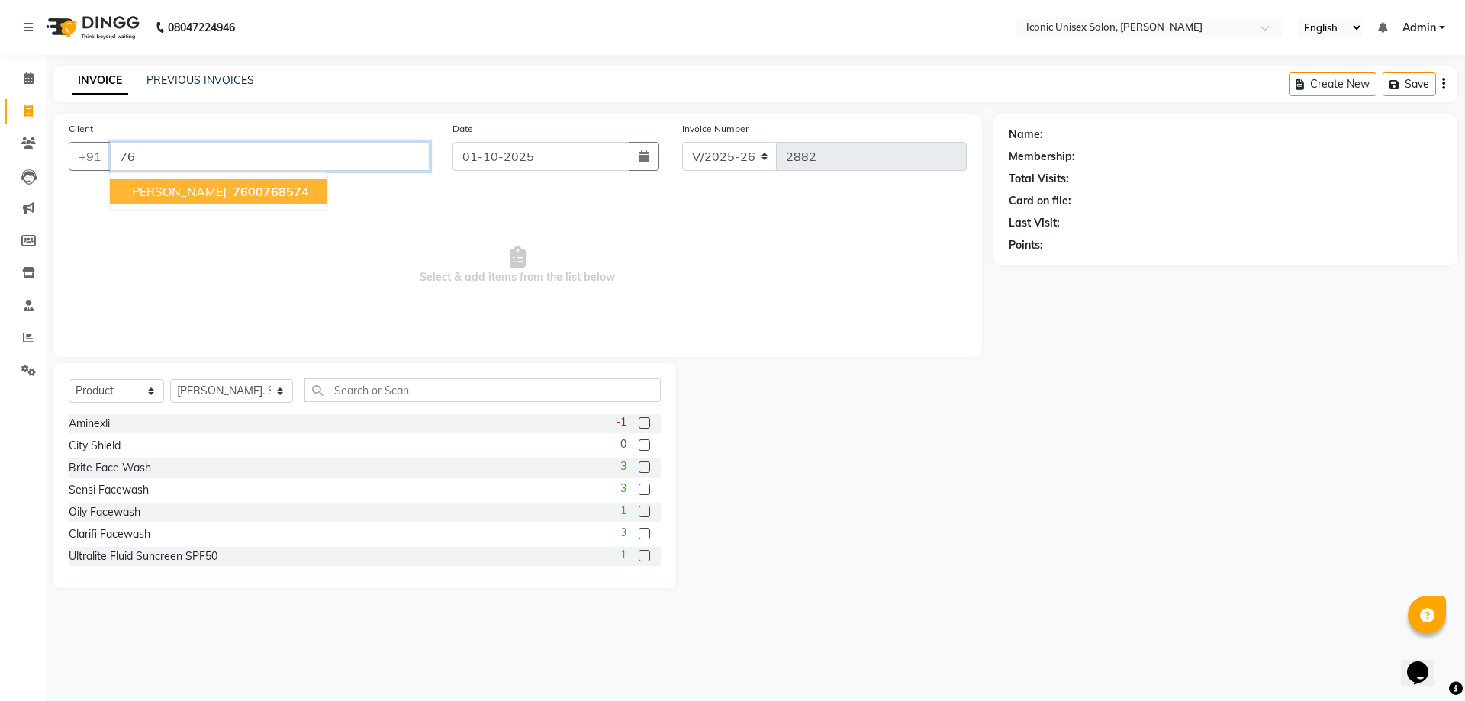
type input "7"
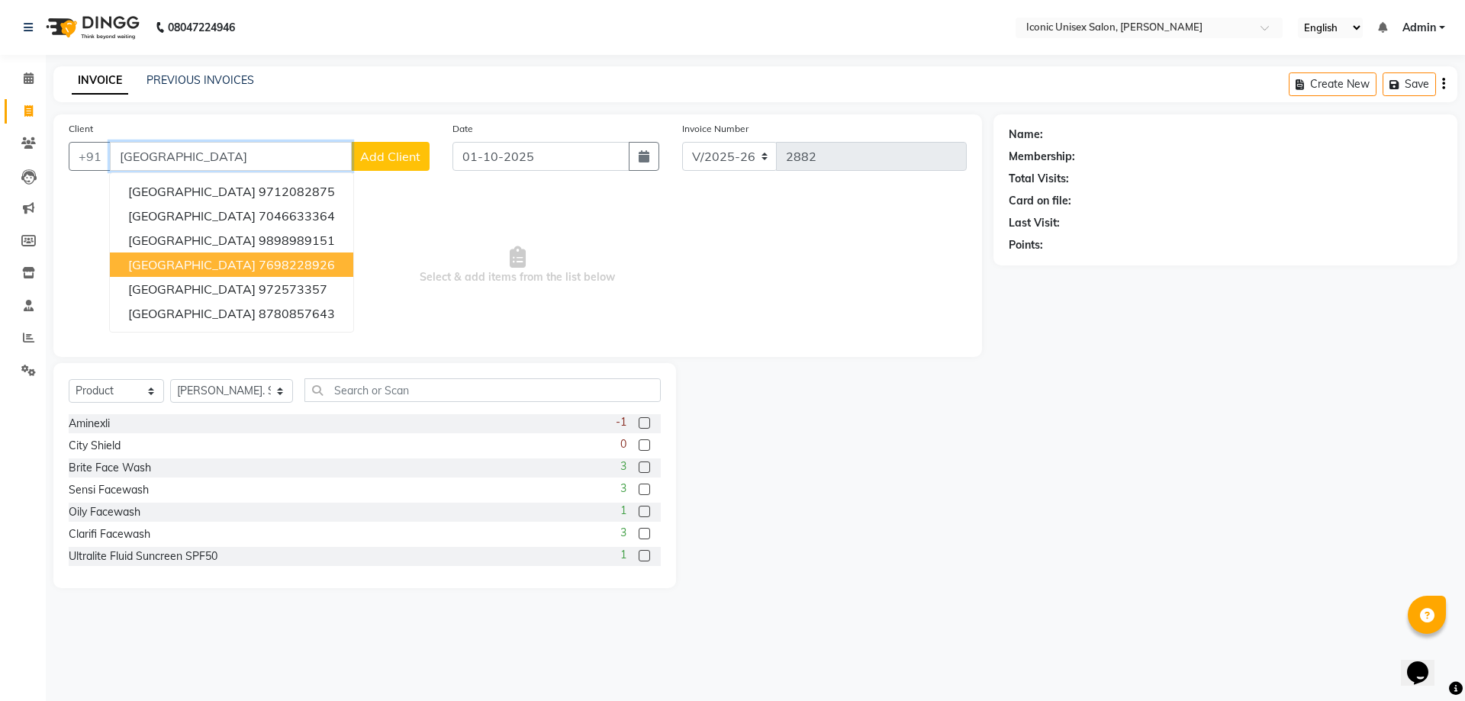
click at [281, 154] on input "[GEOGRAPHIC_DATA]" at bounding box center [231, 156] width 242 height 29
type input "m"
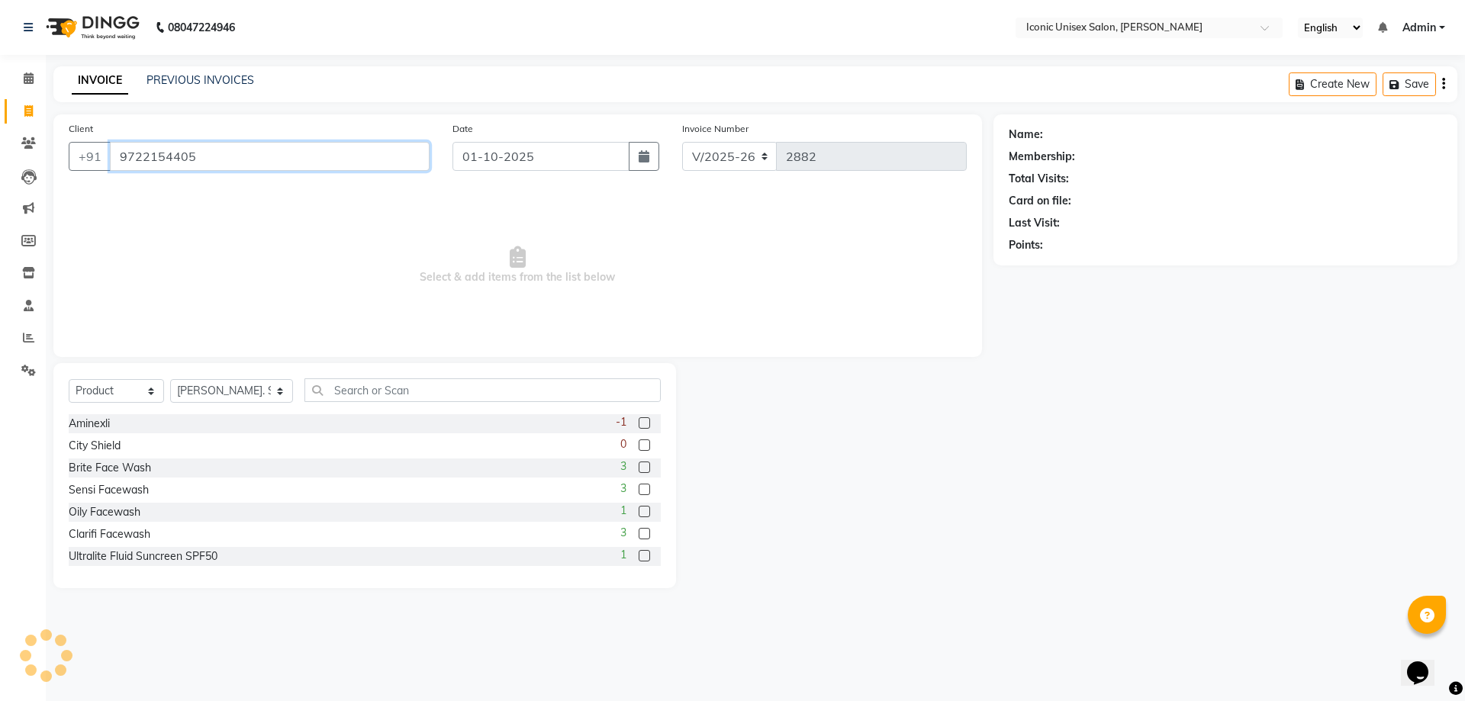
type input "9722154405"
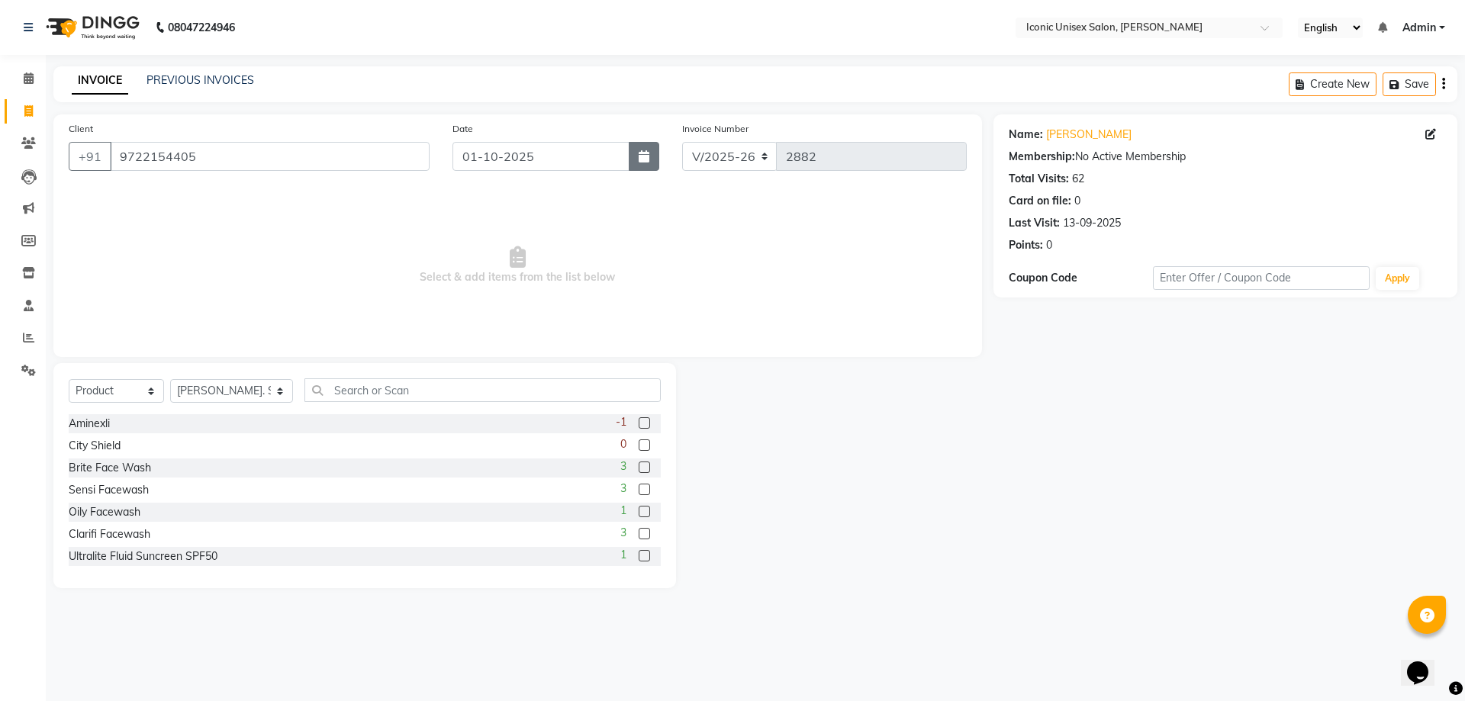
click at [634, 154] on button "button" at bounding box center [644, 156] width 31 height 29
select select "10"
select select "2025"
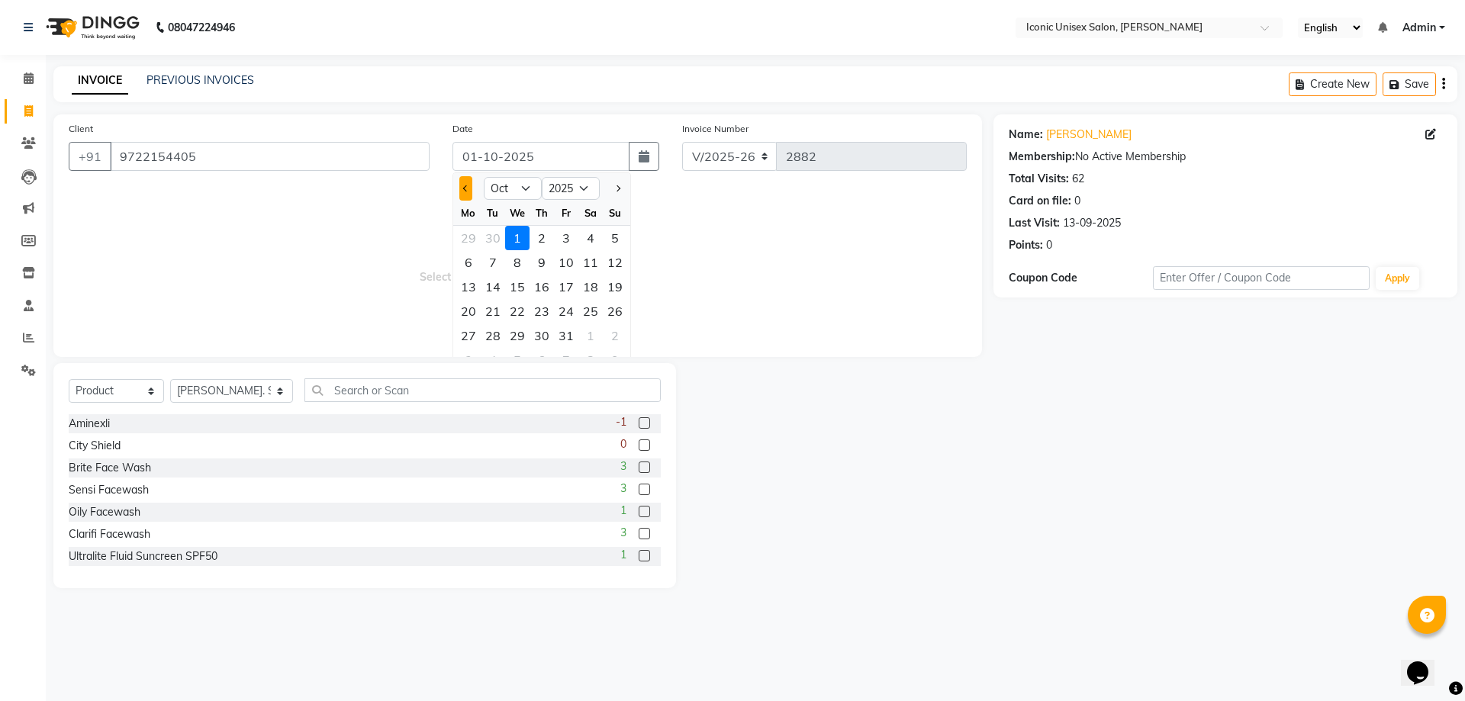
click at [465, 188] on span "Previous month" at bounding box center [466, 188] width 6 height 6
select select "9"
click at [494, 329] on div "30" at bounding box center [493, 336] width 24 height 24
type input "30-09-2025"
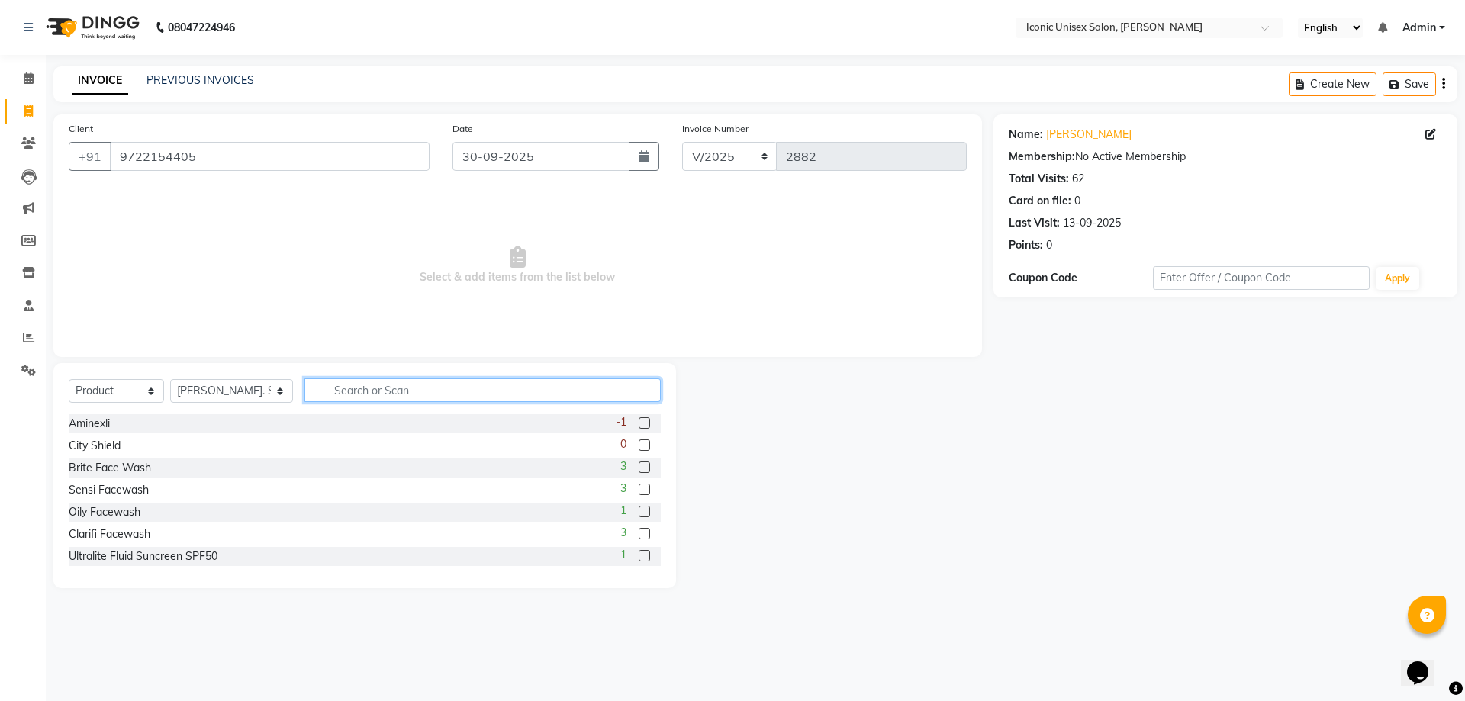
click at [345, 391] on input "text" at bounding box center [482, 390] width 356 height 24
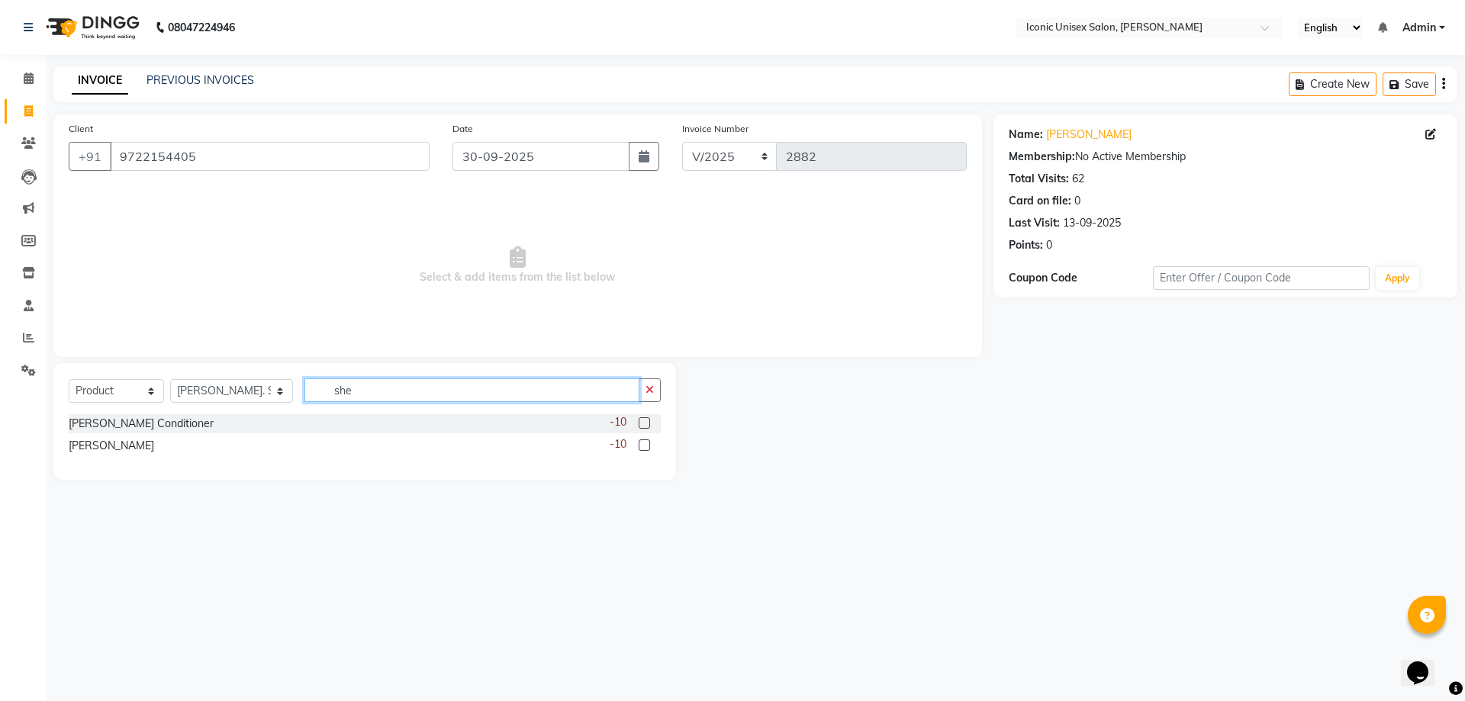
type input "she"
click at [645, 423] on label at bounding box center [644, 422] width 11 height 11
click at [645, 423] on input "checkbox" at bounding box center [644, 424] width 10 height 10
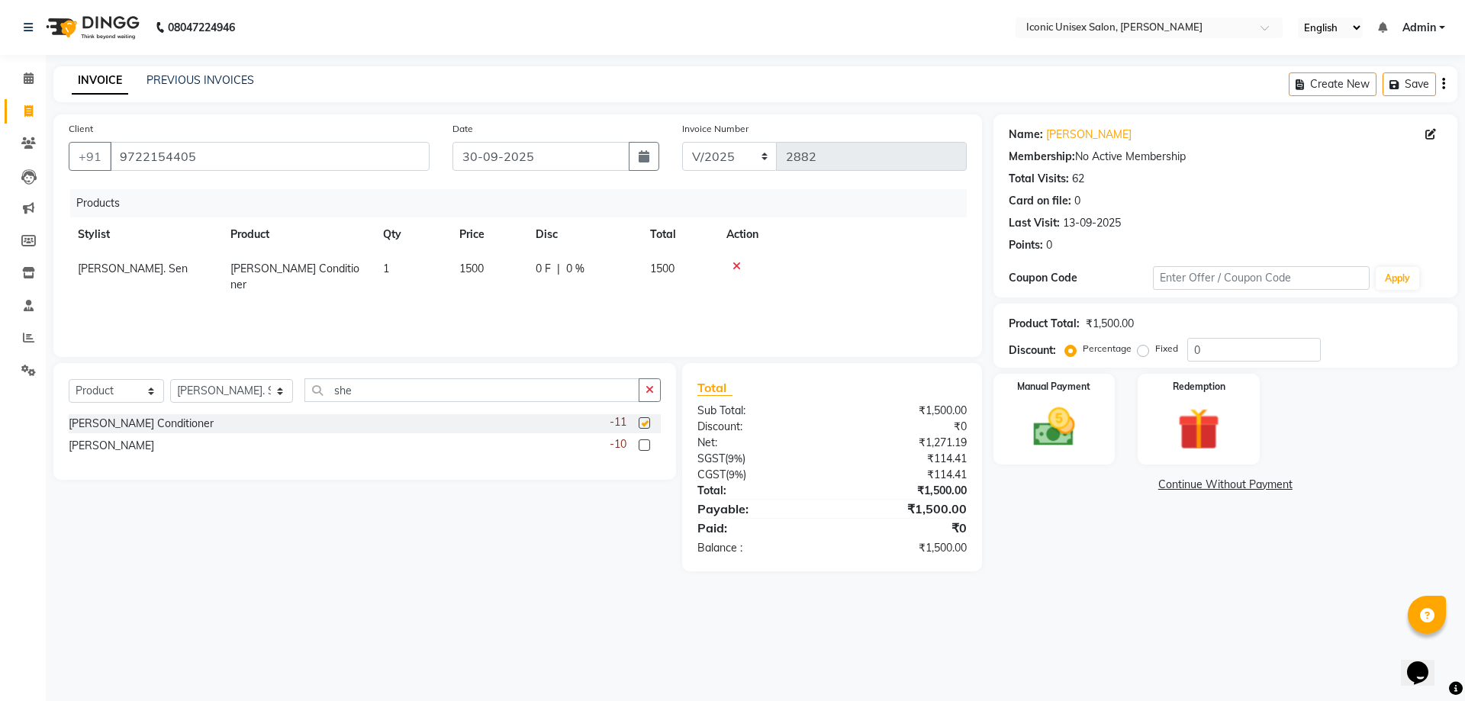
checkbox input "false"
click at [643, 446] on label at bounding box center [644, 445] width 11 height 11
click at [643, 446] on input "checkbox" at bounding box center [644, 446] width 10 height 10
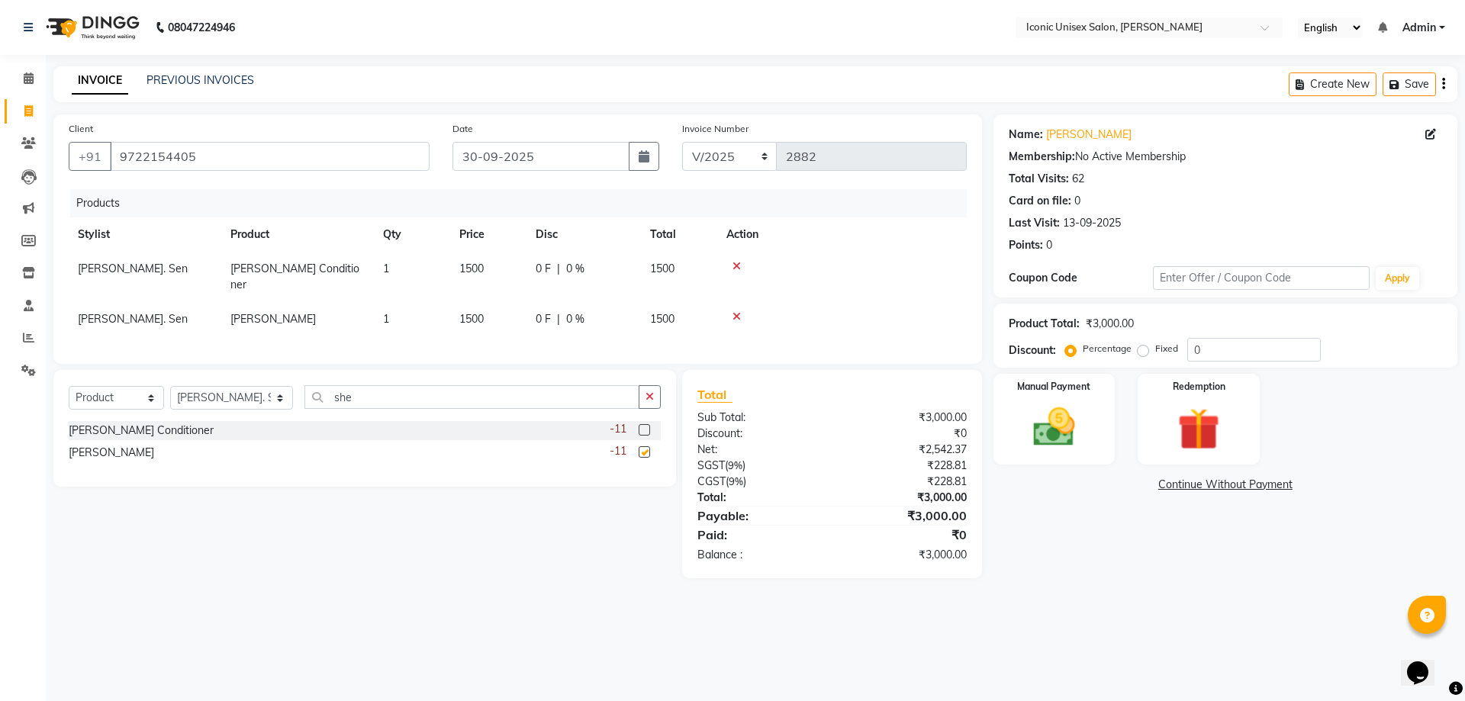
checkbox input "false"
click at [415, 302] on td "1" at bounding box center [412, 319] width 76 height 34
select select "21053"
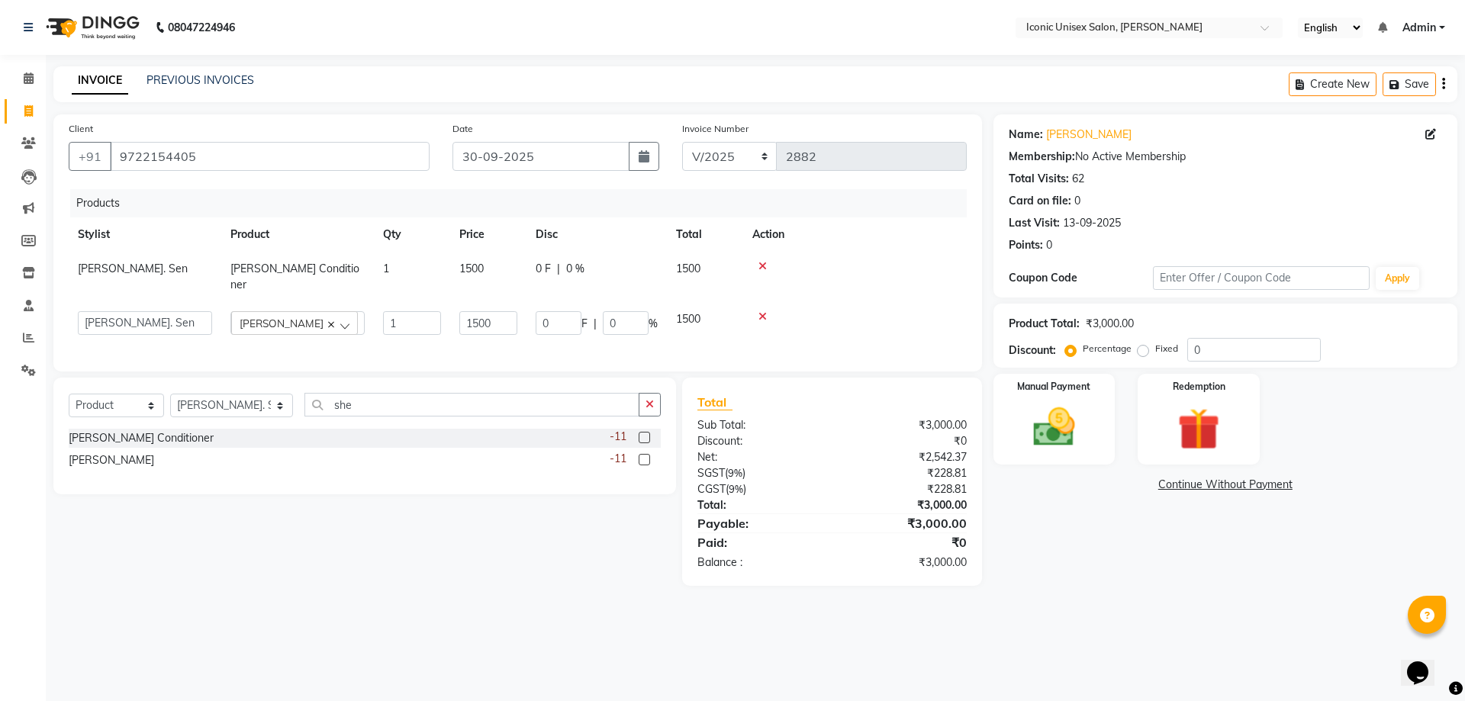
click at [398, 267] on td "1" at bounding box center [412, 277] width 76 height 50
select select "21053"
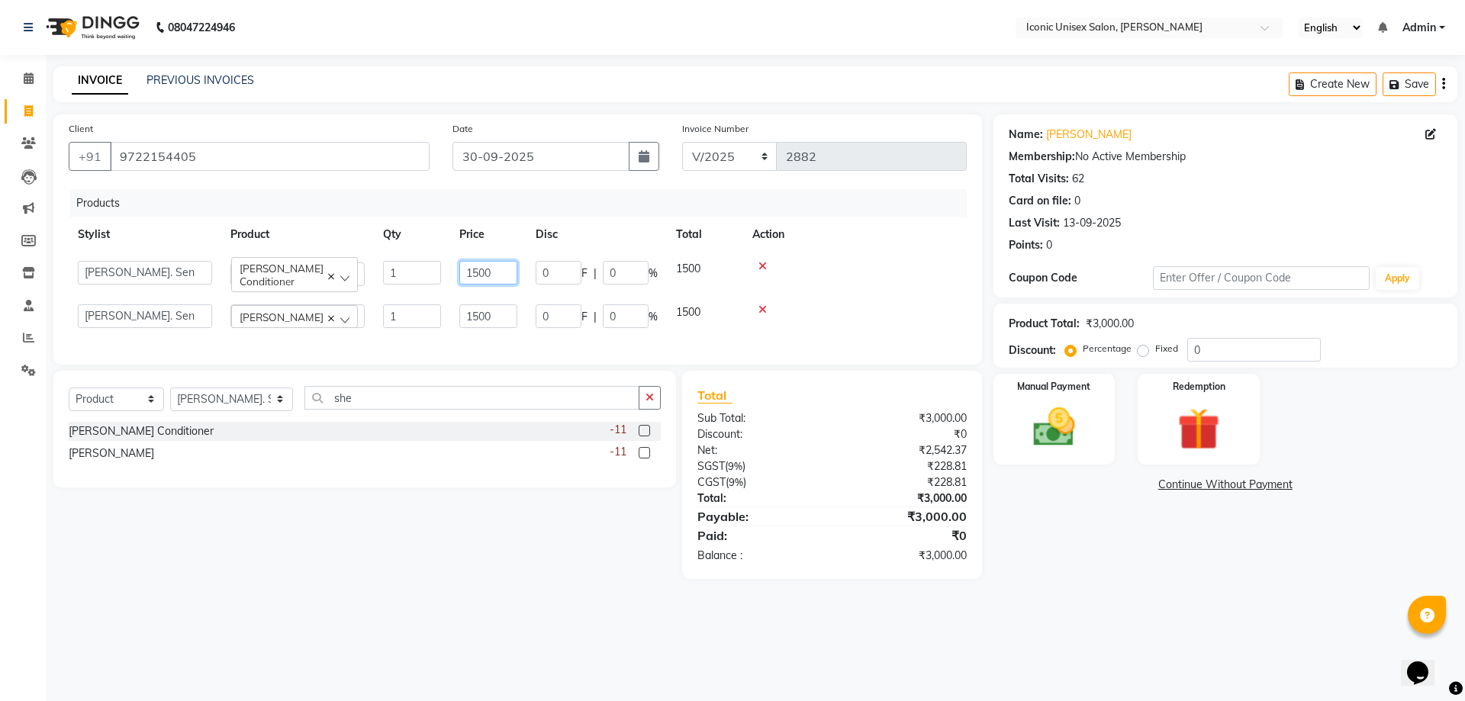
click at [491, 279] on input "1500" at bounding box center [488, 273] width 58 height 24
type input "1"
type input "2220"
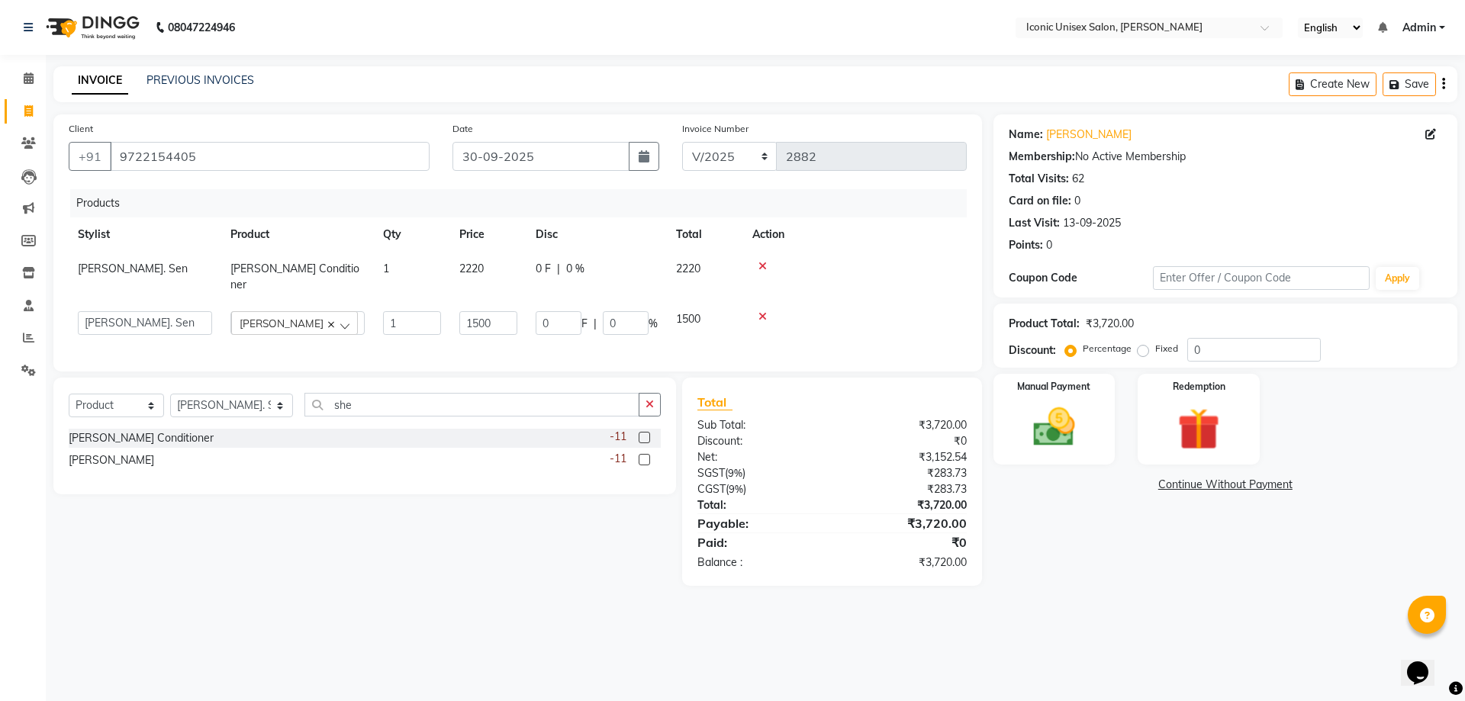
drag, startPoint x: 1304, startPoint y: 549, endPoint x: 960, endPoint y: 488, distance: 349.5
click at [1303, 549] on div "Name: [PERSON_NAME] Membership: No Active Membership Total Visits: 62 Card on f…" at bounding box center [1230, 350] width 475 height 472
click at [1065, 416] on img at bounding box center [1054, 427] width 71 height 50
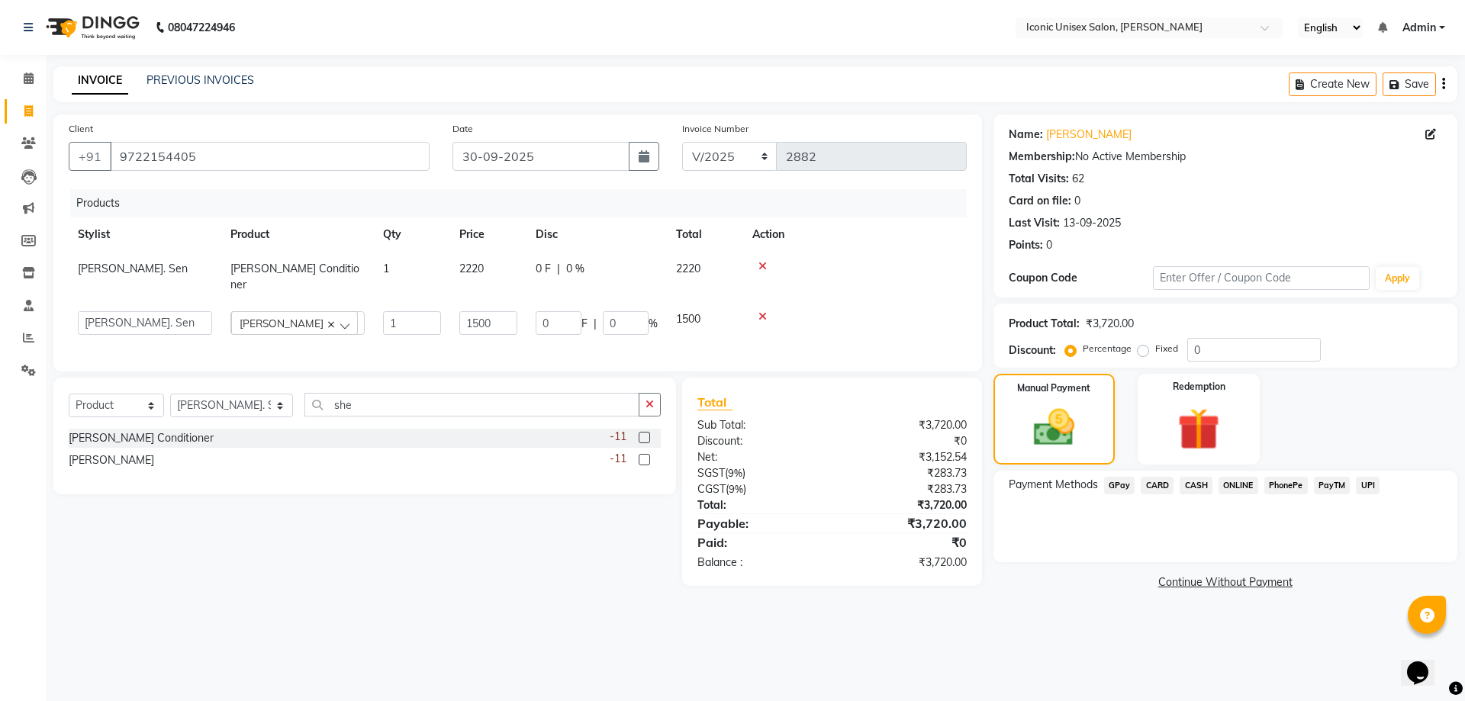
click at [1187, 478] on span "CASH" at bounding box center [1196, 486] width 33 height 18
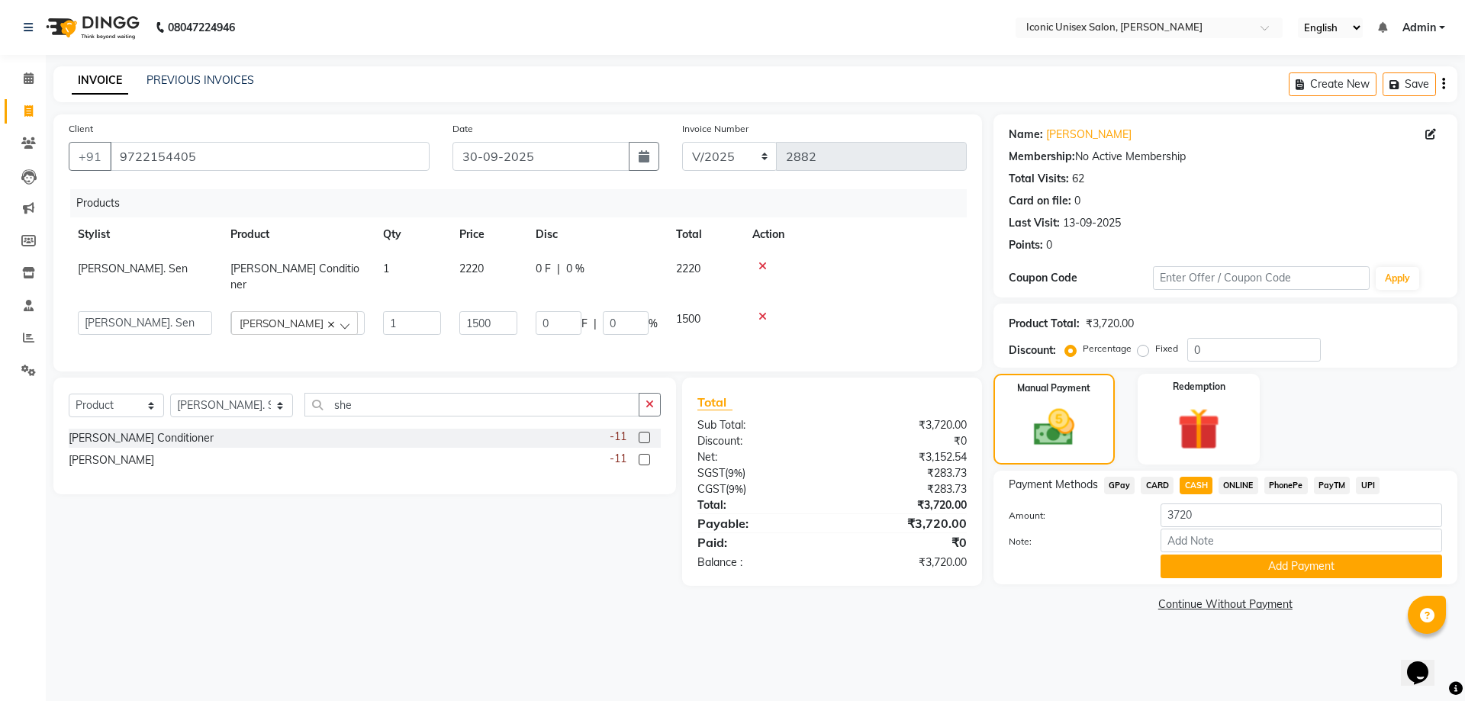
click at [1117, 482] on span "GPay" at bounding box center [1119, 486] width 31 height 18
click at [1218, 568] on button "Add Payment" at bounding box center [1302, 567] width 282 height 24
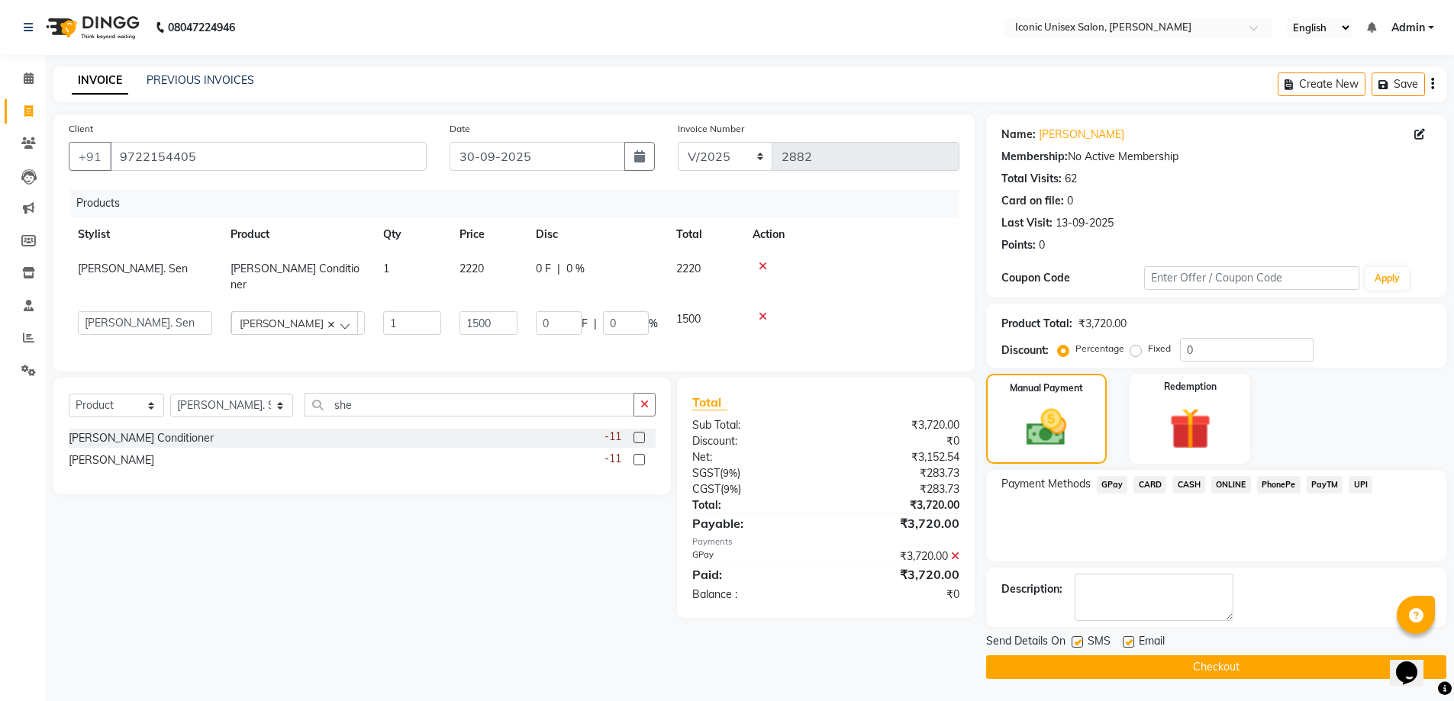
click at [1080, 641] on label at bounding box center [1076, 641] width 11 height 11
click at [1080, 641] on input "checkbox" at bounding box center [1076, 643] width 10 height 10
checkbox input "false"
drag, startPoint x: 1119, startPoint y: 671, endPoint x: 932, endPoint y: 658, distance: 188.2
click at [932, 658] on div "Client [PHONE_NUMBER] Date [DATE] Invoice Number V/2025 V/[PHONE_NUMBER] Produc…" at bounding box center [749, 396] width 1415 height 565
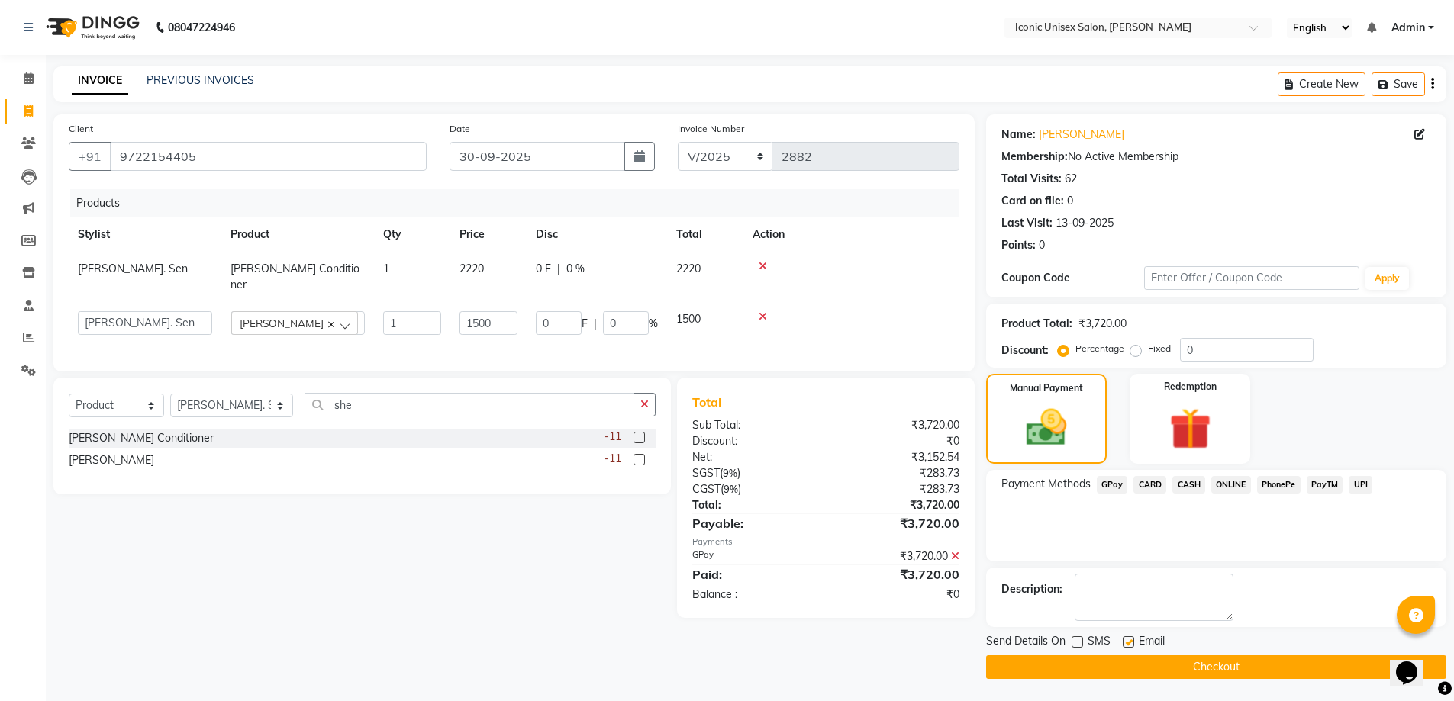
click at [1196, 673] on button "Checkout" at bounding box center [1216, 667] width 460 height 24
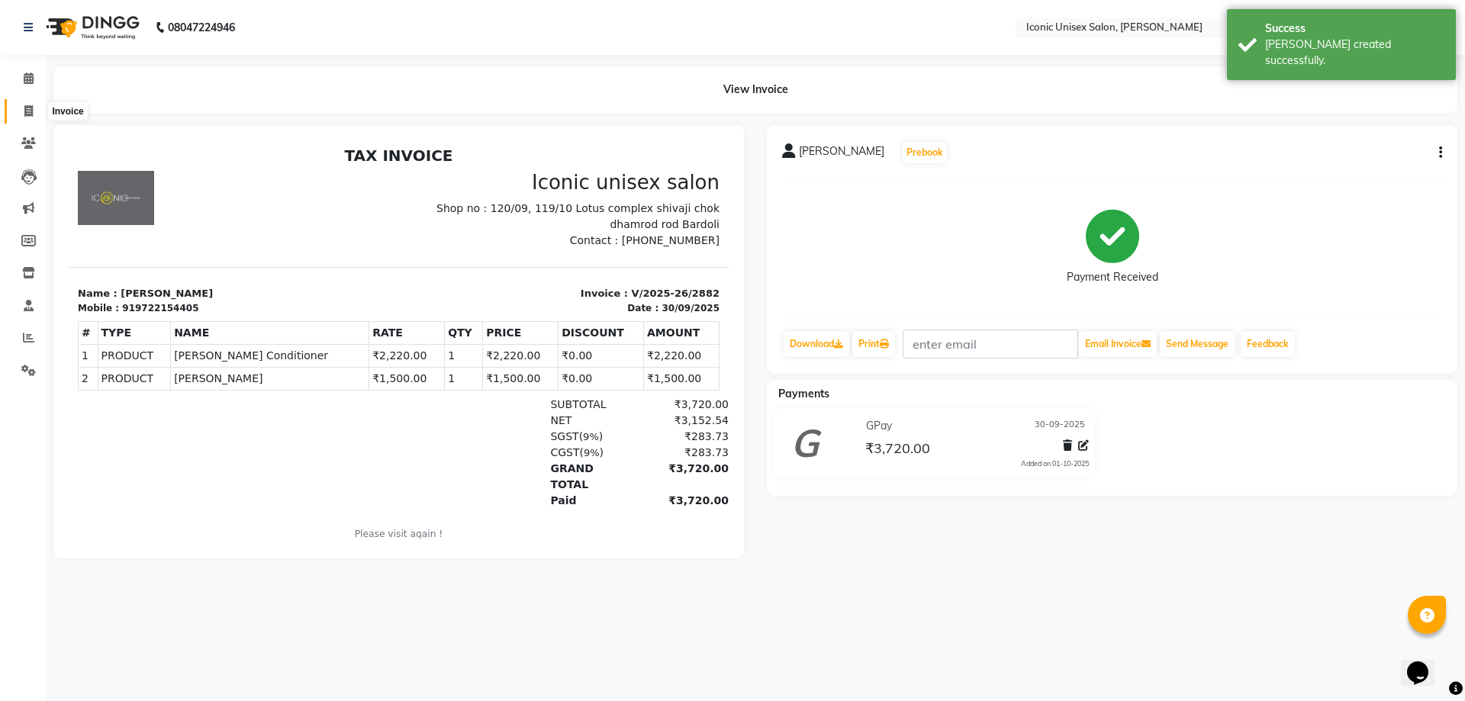
click at [34, 108] on span at bounding box center [28, 112] width 27 height 18
select select "service"
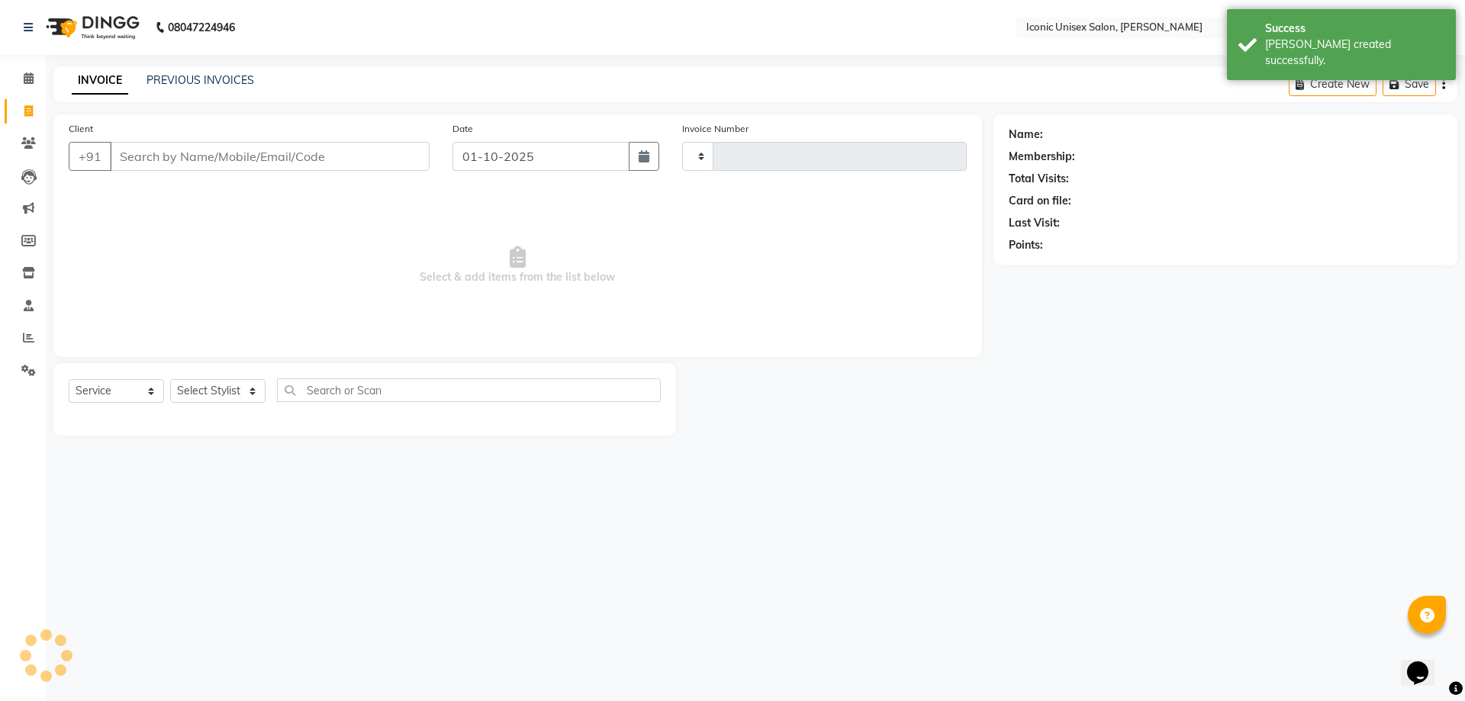
type input "2883"
select select "3884"
click at [195, 159] on input "Client" at bounding box center [270, 156] width 320 height 29
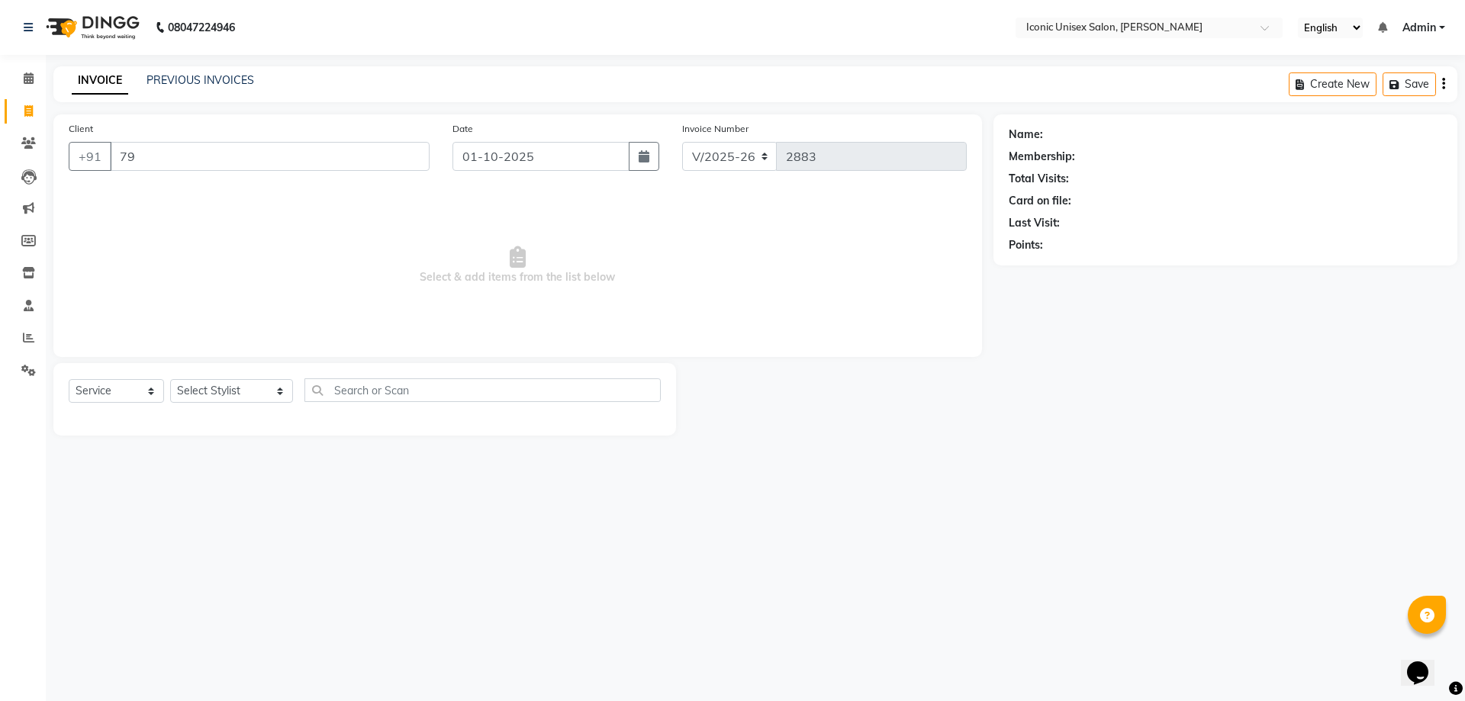
type input "7"
type input "9924572333"
click at [645, 159] on icon "button" at bounding box center [644, 156] width 11 height 12
select select "10"
select select "2025"
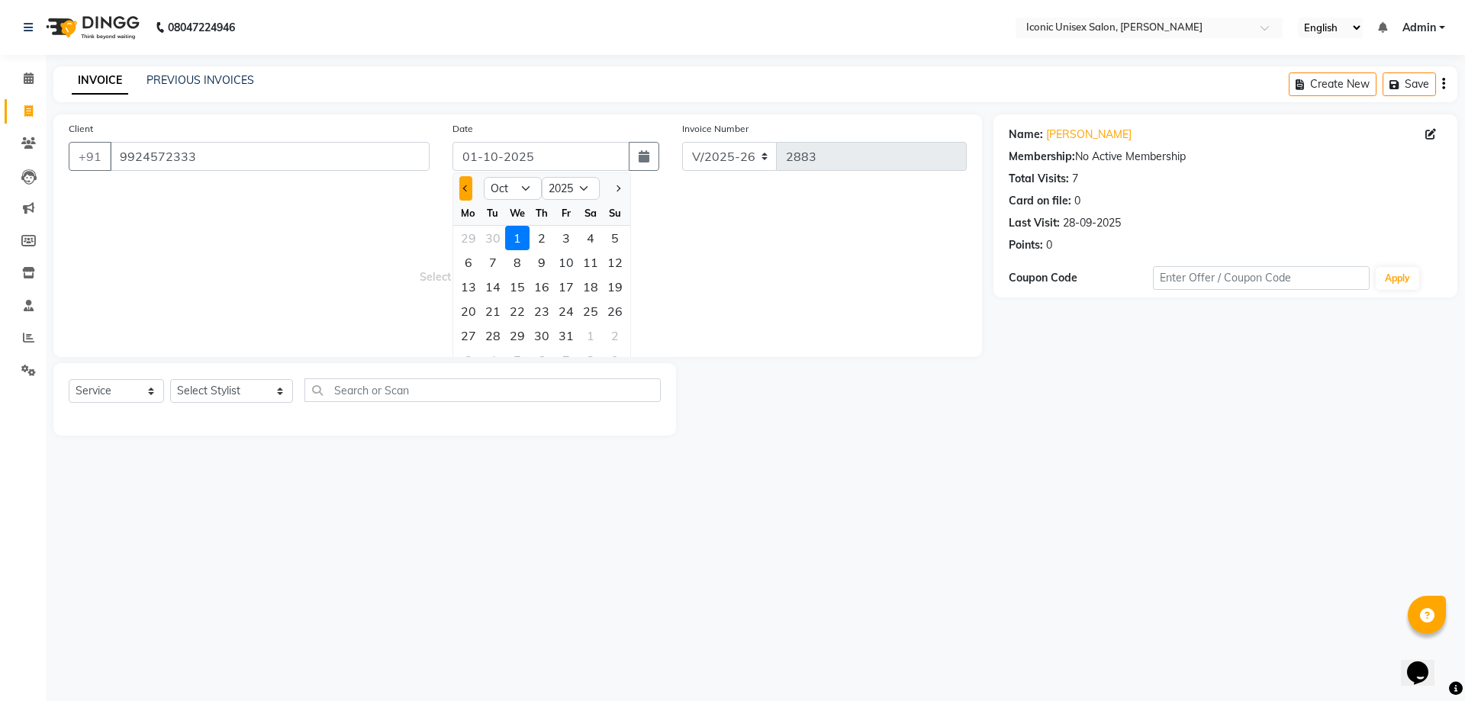
click at [469, 186] on button "Previous month" at bounding box center [465, 188] width 13 height 24
select select "9"
click at [497, 332] on div "30" at bounding box center [493, 336] width 24 height 24
type input "30-09-2025"
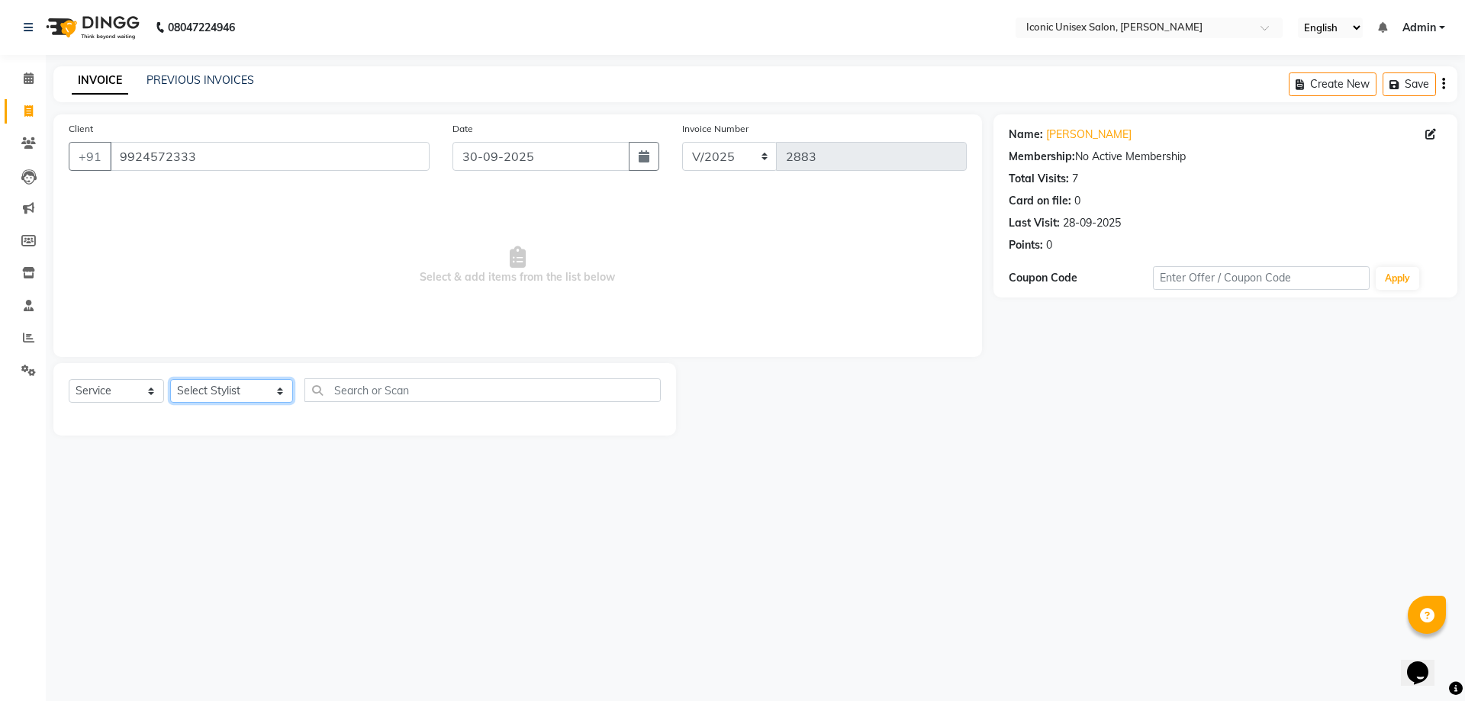
click at [207, 391] on select "Select Stylist [PERSON_NAME] [PERSON_NAME]. [PERSON_NAME] [PERSON_NAME] [PERSON…" at bounding box center [231, 391] width 123 height 24
select select "49243"
click at [170, 379] on select "Select Stylist [PERSON_NAME] [PERSON_NAME]. [PERSON_NAME] [PERSON_NAME] [PERSON…" at bounding box center [231, 391] width 123 height 24
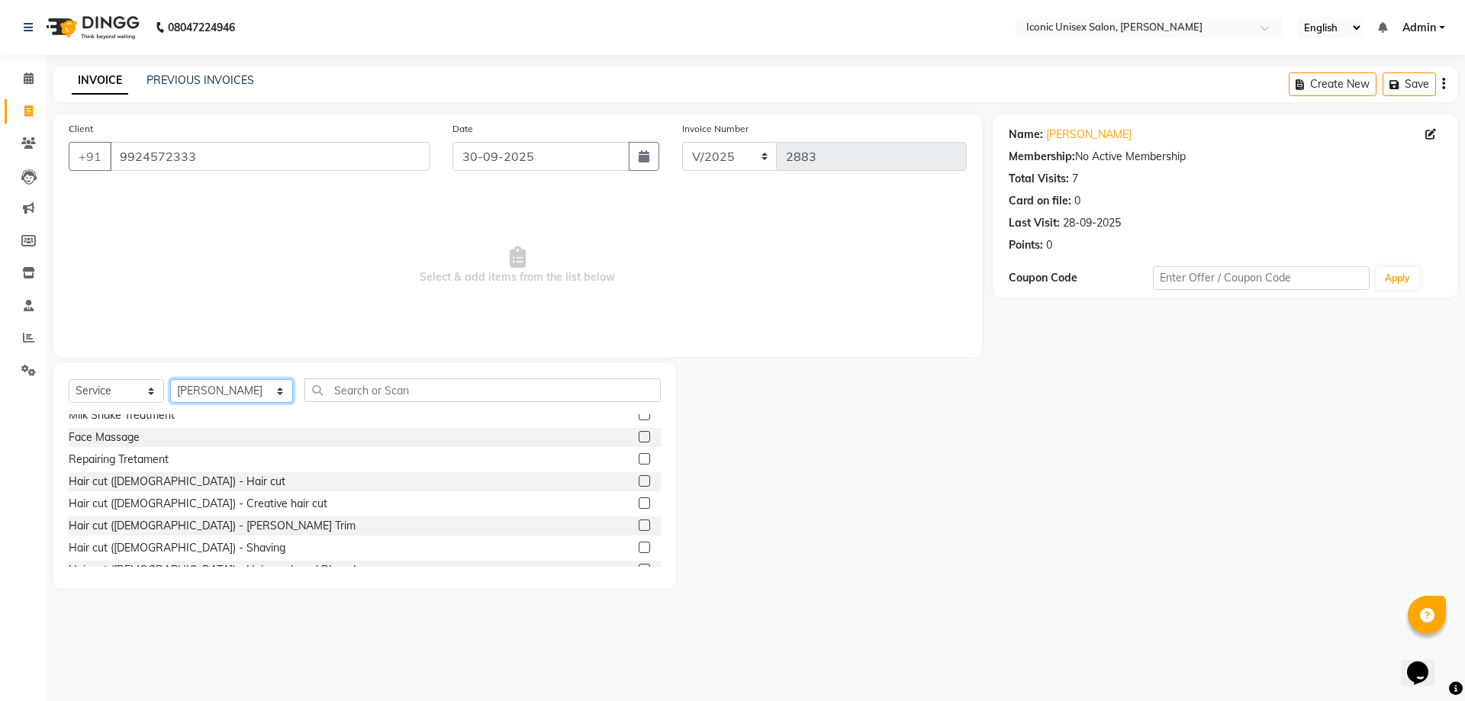
scroll to position [305, 0]
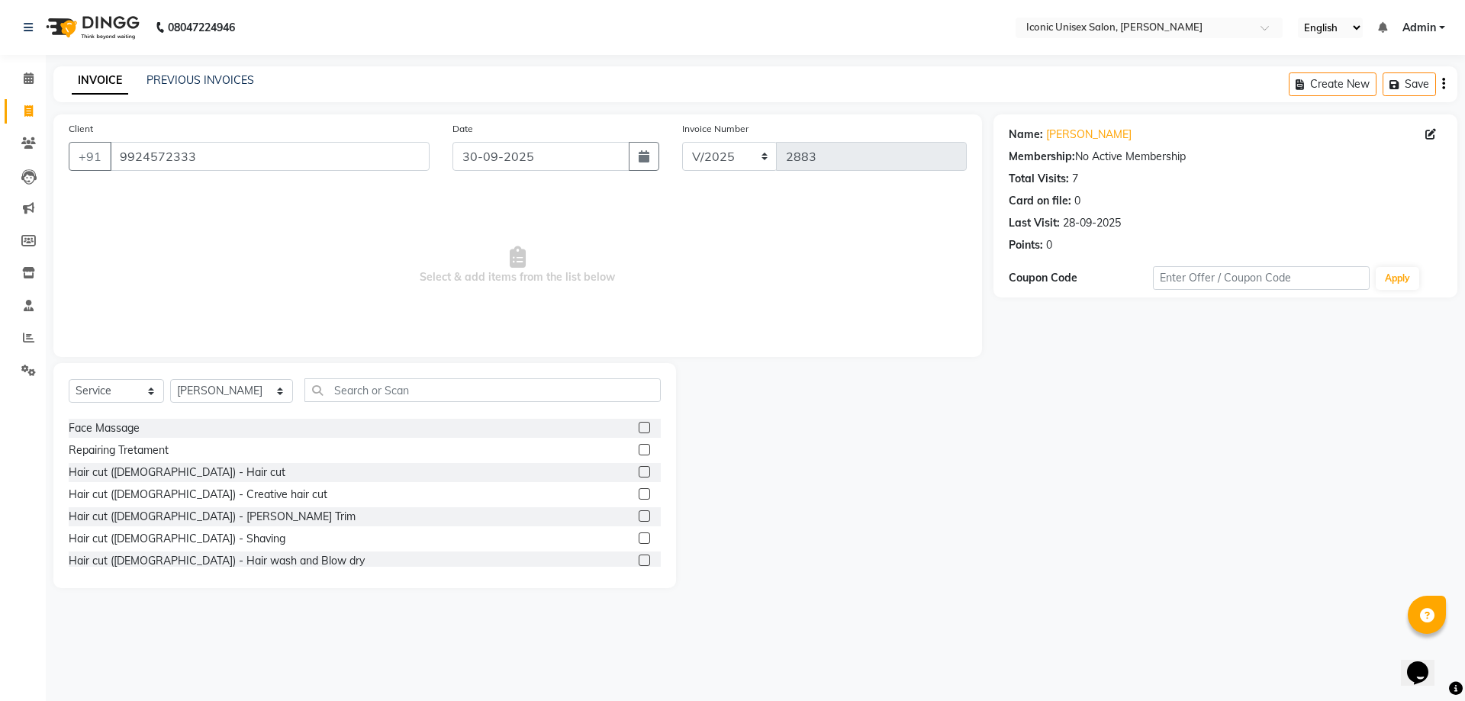
click at [639, 536] on label at bounding box center [644, 538] width 11 height 11
click at [639, 536] on input "checkbox" at bounding box center [644, 539] width 10 height 10
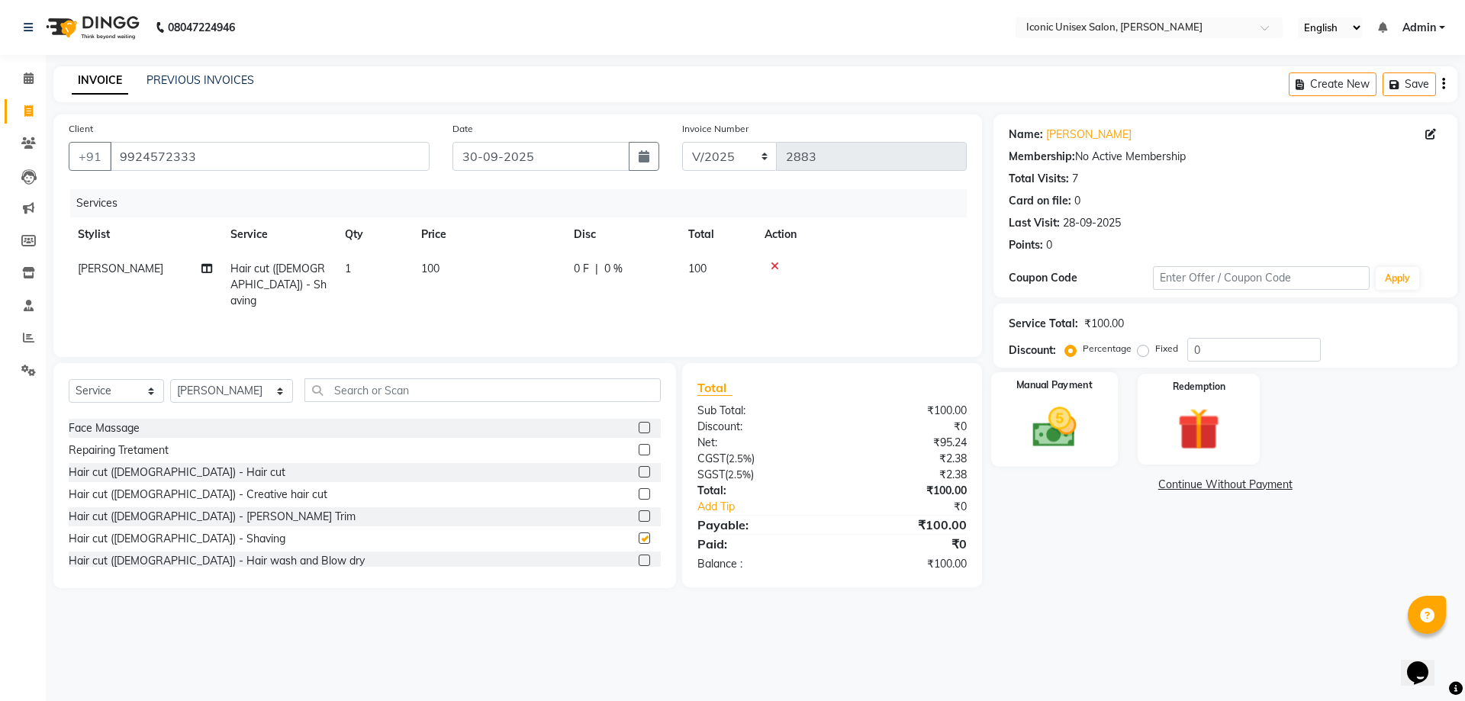
checkbox input "false"
click at [1090, 427] on img at bounding box center [1054, 427] width 71 height 50
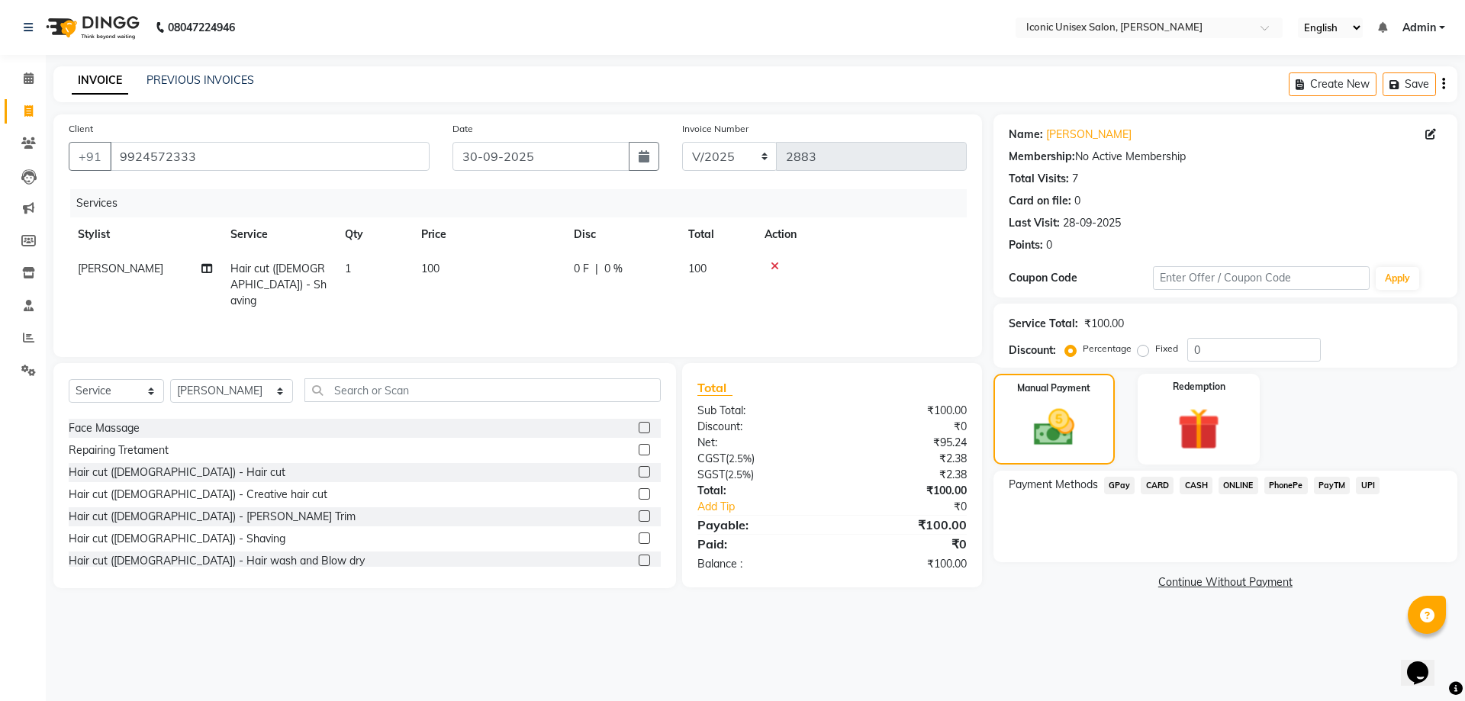
drag, startPoint x: 1124, startPoint y: 484, endPoint x: 1138, endPoint y: 492, distance: 16.1
click at [1124, 485] on span "GPay" at bounding box center [1119, 486] width 31 height 18
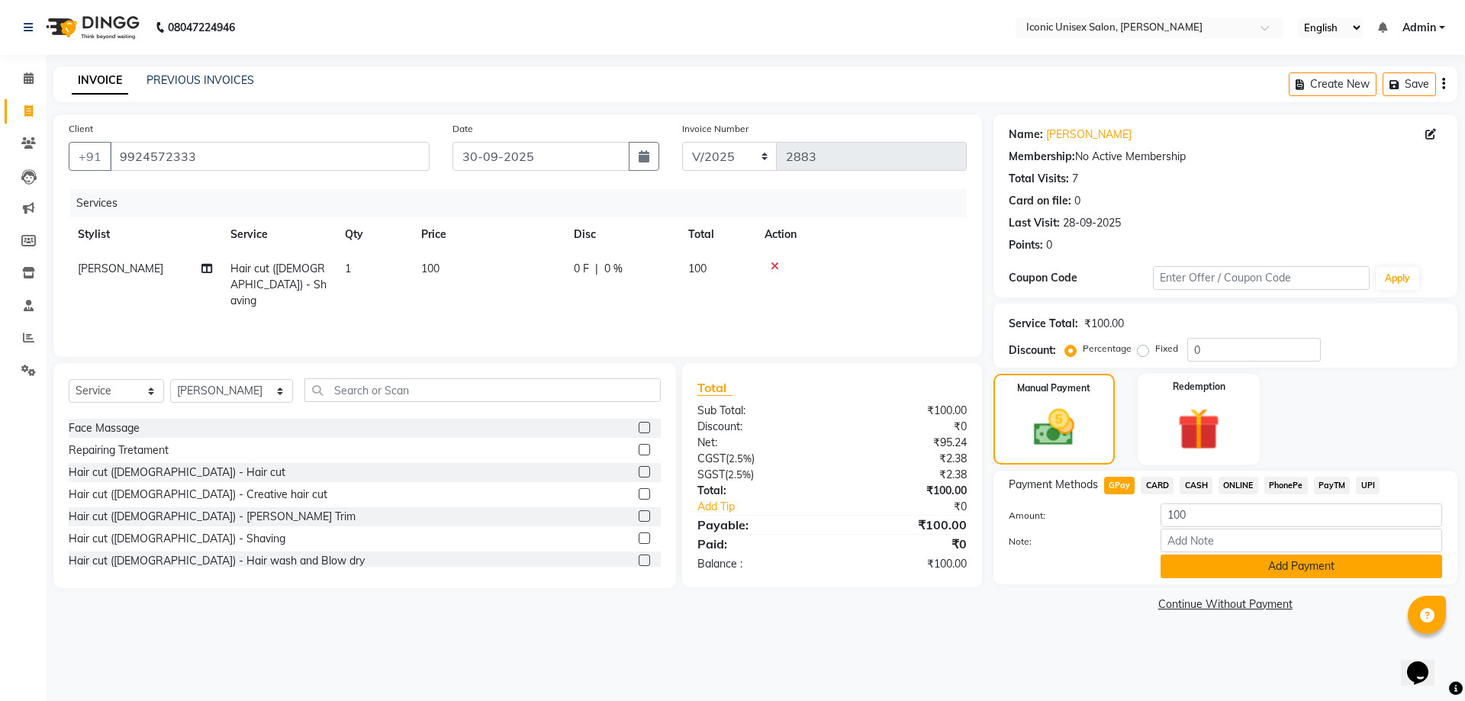
click at [1247, 568] on button "Add Payment" at bounding box center [1302, 567] width 282 height 24
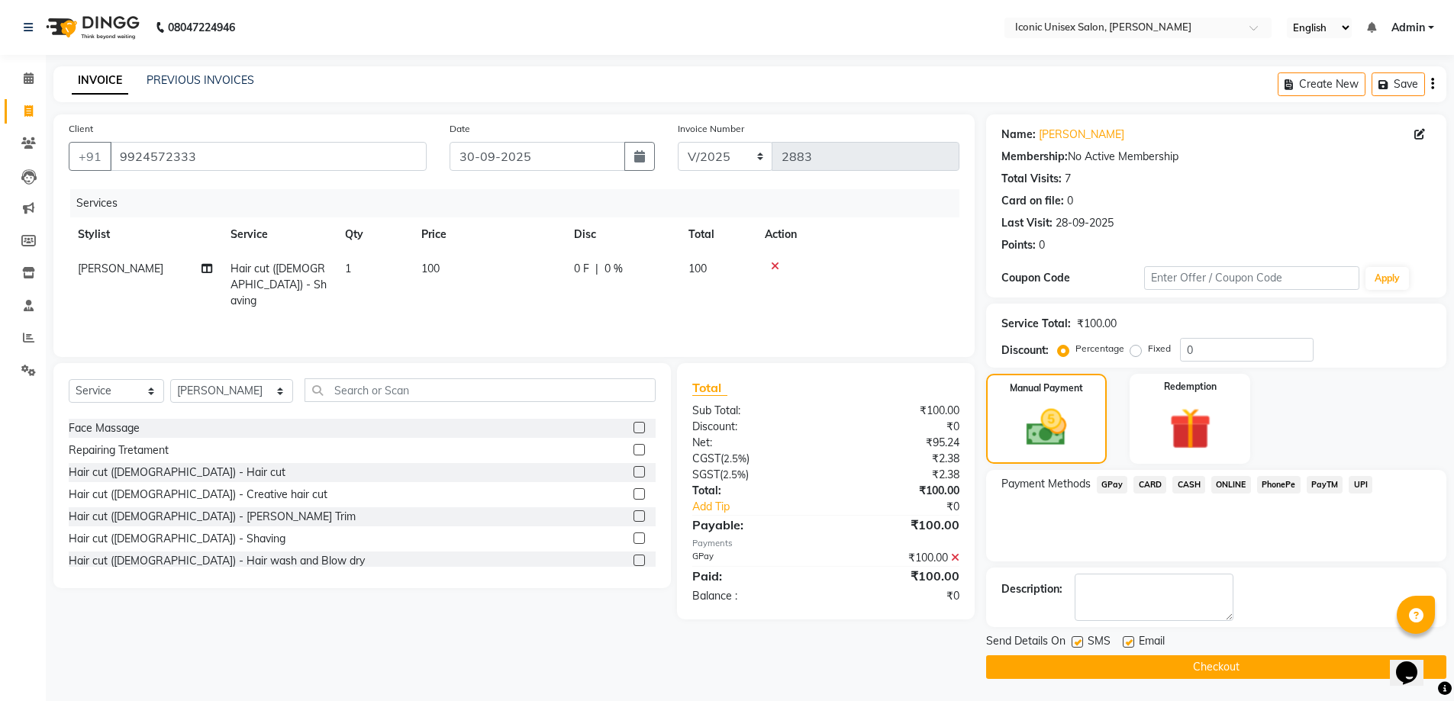
click at [1077, 636] on label at bounding box center [1076, 641] width 11 height 11
click at [1077, 638] on input "checkbox" at bounding box center [1076, 643] width 10 height 10
checkbox input "false"
drag, startPoint x: 1110, startPoint y: 666, endPoint x: 1021, endPoint y: 546, distance: 150.0
click at [1111, 666] on button "Checkout" at bounding box center [1216, 667] width 460 height 24
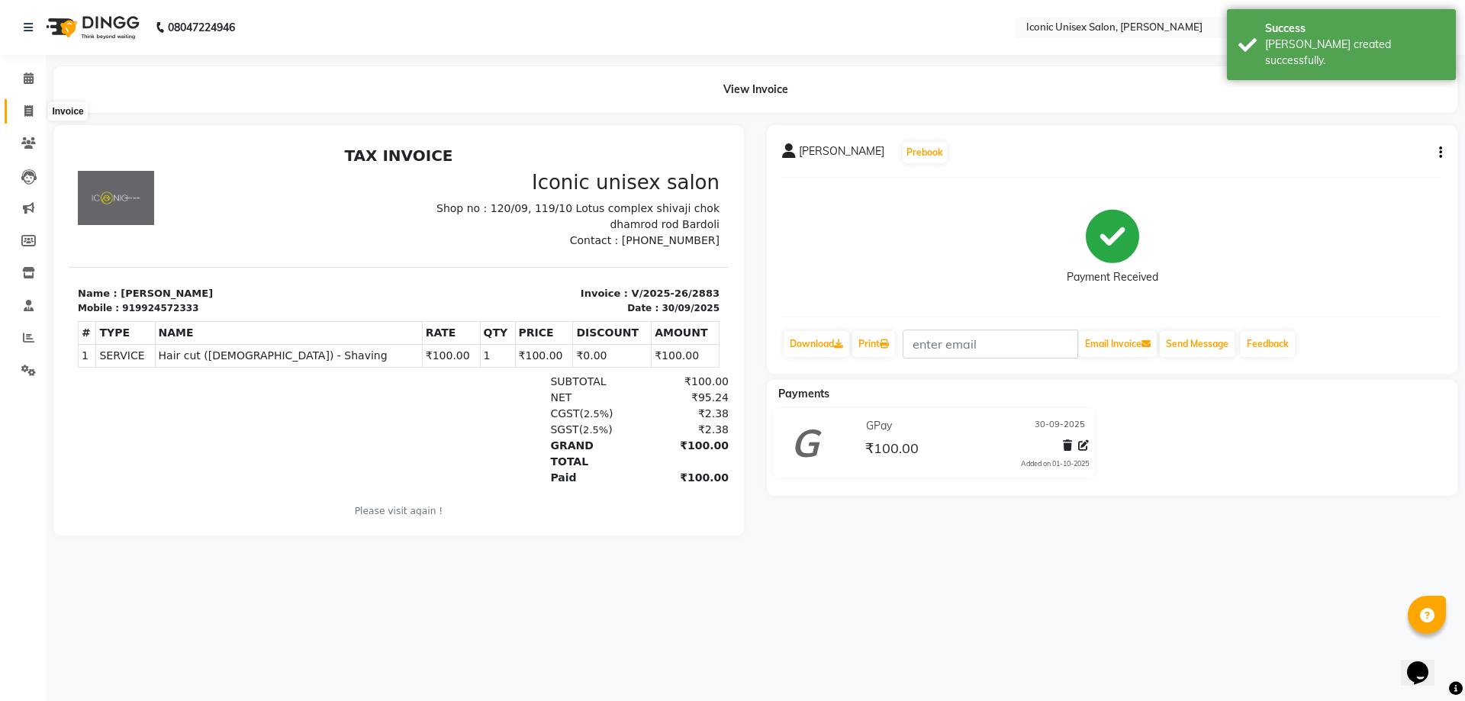
click at [32, 107] on icon at bounding box center [28, 110] width 8 height 11
select select "service"
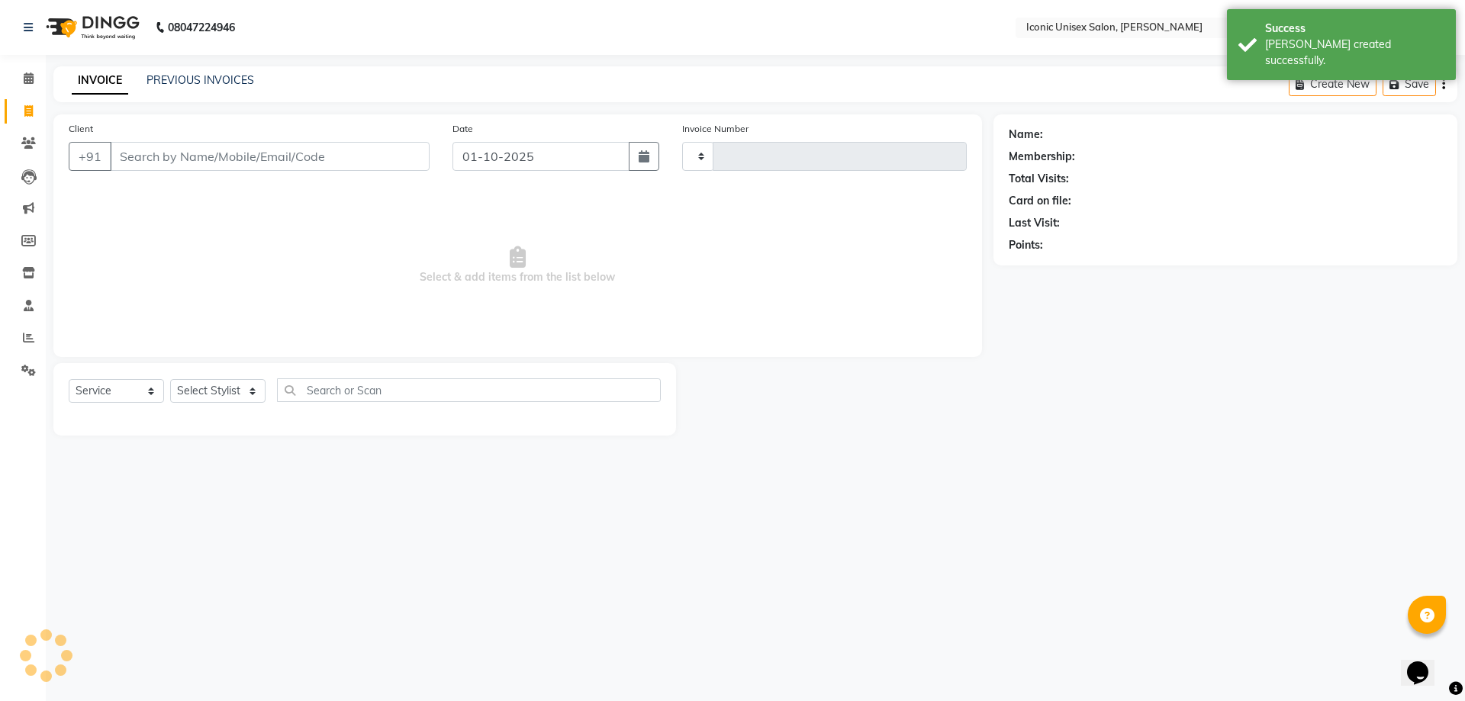
type input "2884"
select select "3884"
click at [234, 77] on link "PREVIOUS INVOICES" at bounding box center [201, 80] width 108 height 14
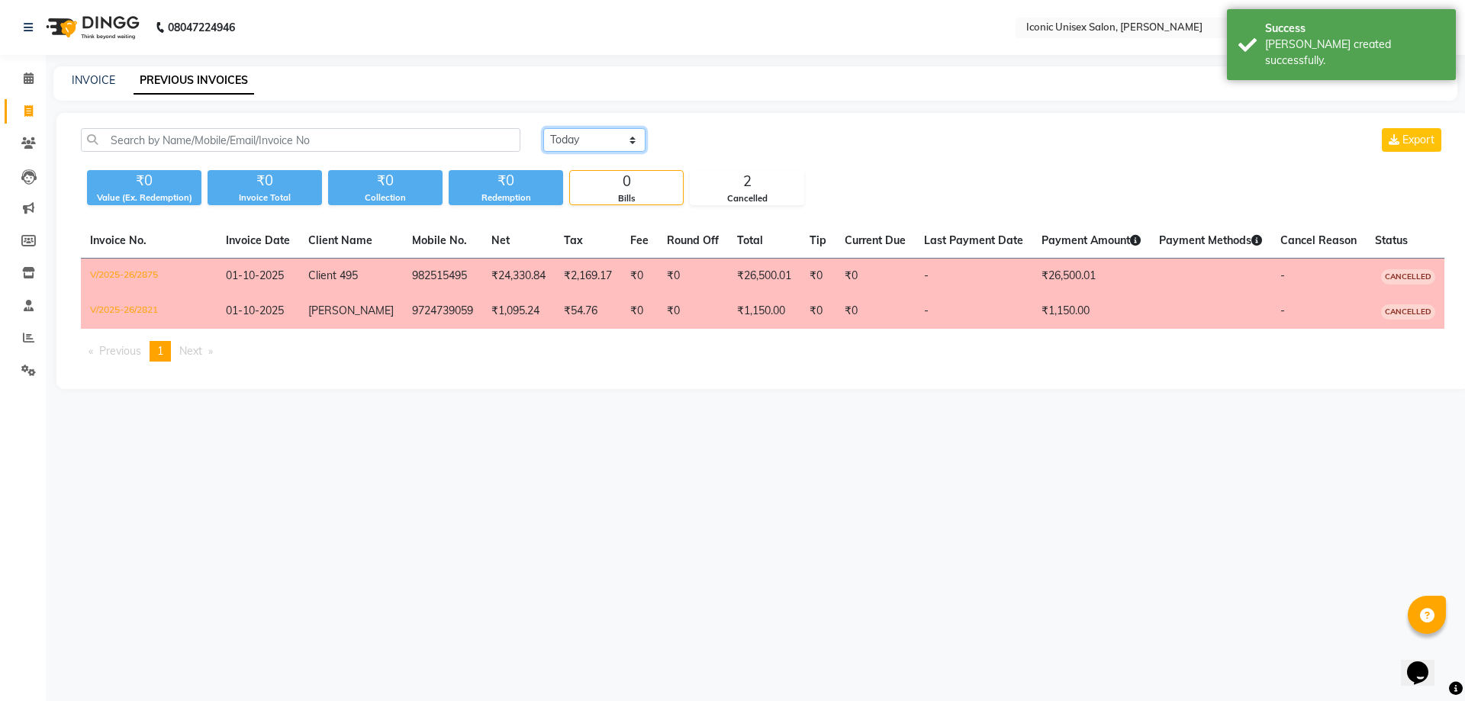
click at [566, 131] on select "[DATE] [DATE] Custom Range" at bounding box center [594, 140] width 102 height 24
click at [543, 128] on select "[DATE] [DATE] Custom Range" at bounding box center [594, 140] width 102 height 24
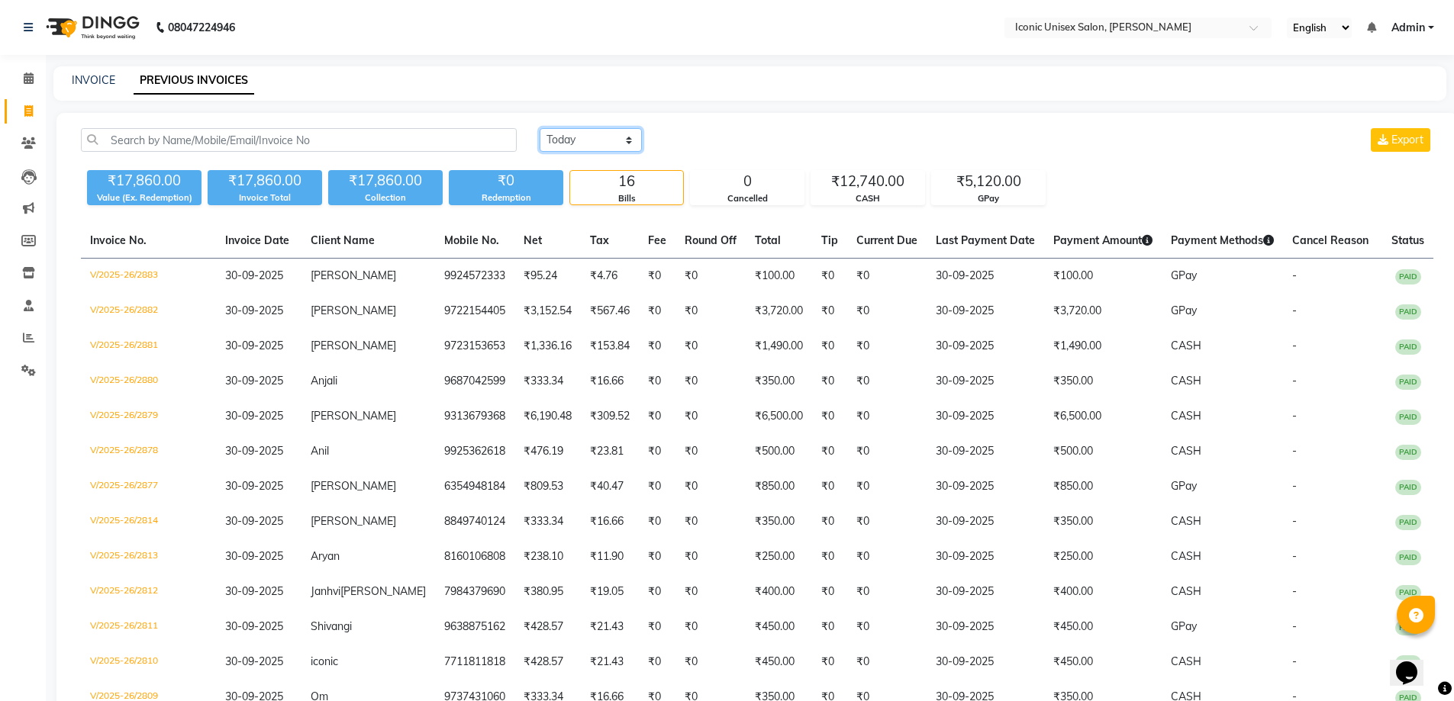
click at [604, 142] on select "[DATE] [DATE] Custom Range" at bounding box center [590, 140] width 102 height 24
select select "range"
click at [539, 128] on select "[DATE] [DATE] Custom Range" at bounding box center [590, 140] width 102 height 24
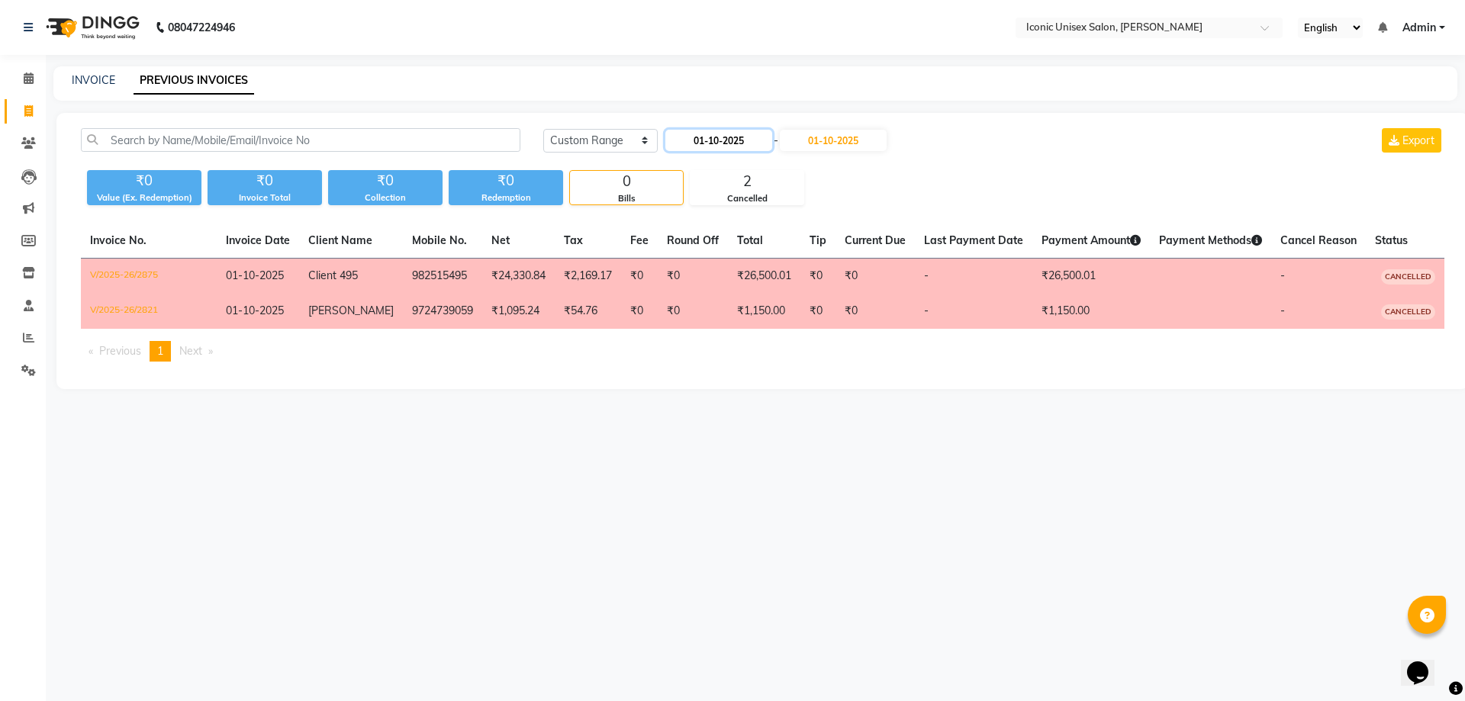
click at [719, 140] on input "01-10-2025" at bounding box center [718, 140] width 107 height 21
select select "10"
select select "2025"
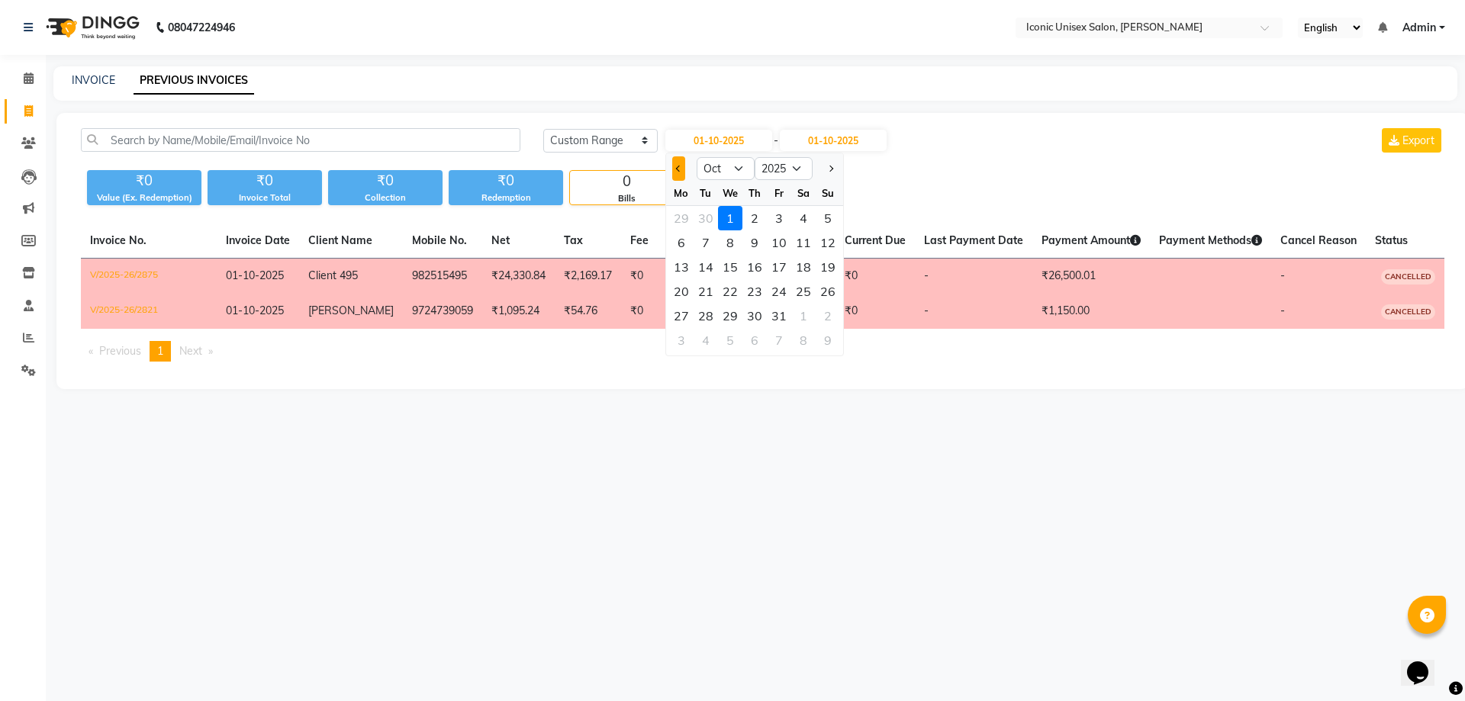
click at [675, 166] on button "Previous month" at bounding box center [678, 168] width 13 height 24
select select "9"
click at [678, 221] on div "1" at bounding box center [681, 218] width 24 height 24
type input "01-09-2025"
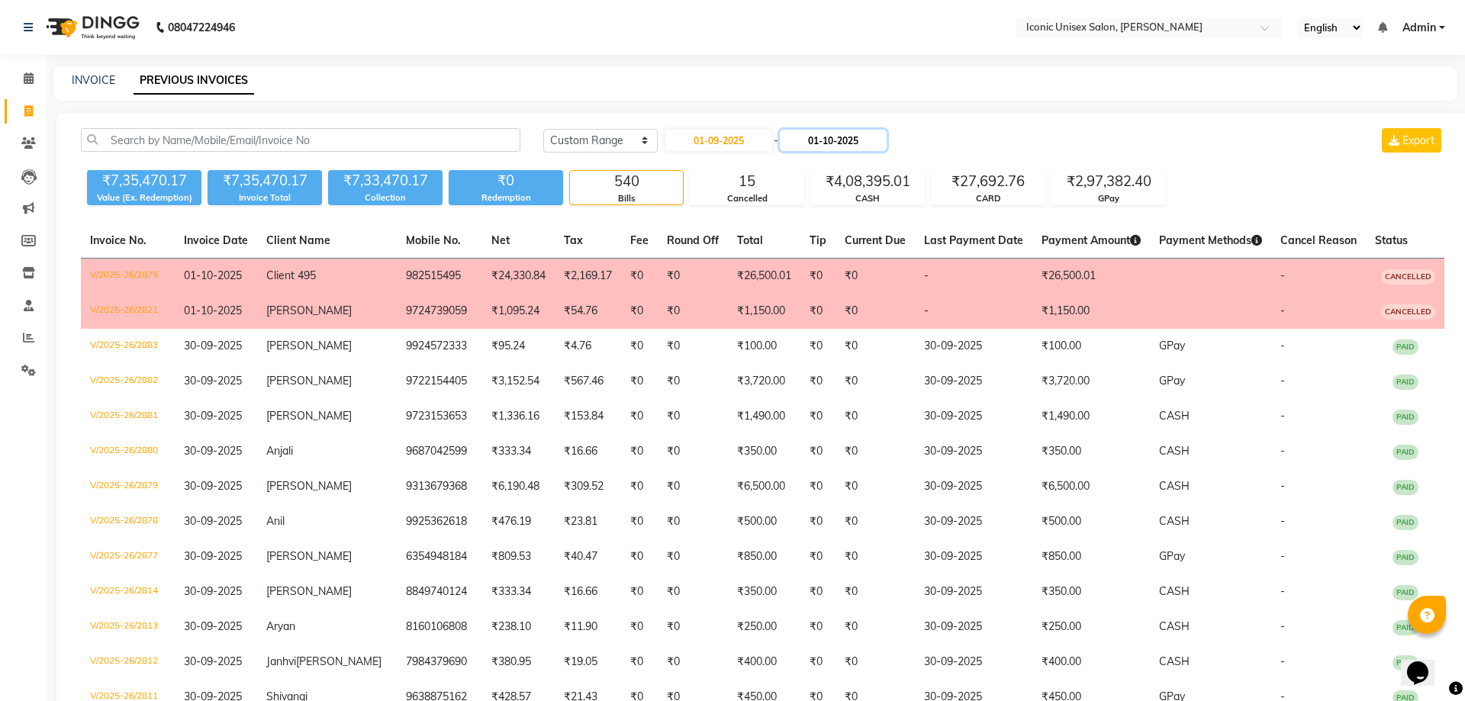
click at [870, 146] on input "01-10-2025" at bounding box center [833, 140] width 107 height 21
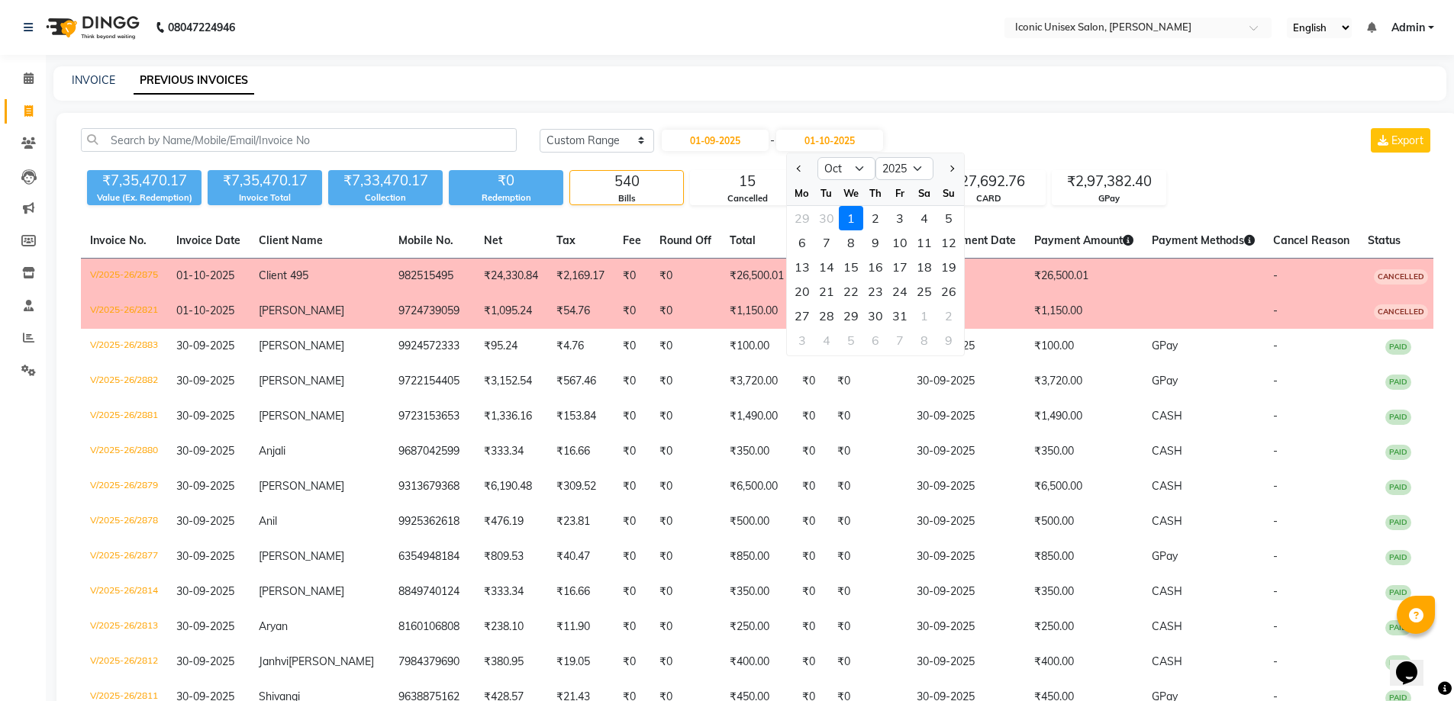
click at [800, 167] on button "Previous month" at bounding box center [799, 168] width 13 height 24
select select "9"
click at [833, 315] on div "30" at bounding box center [826, 316] width 24 height 24
type input "30-09-2025"
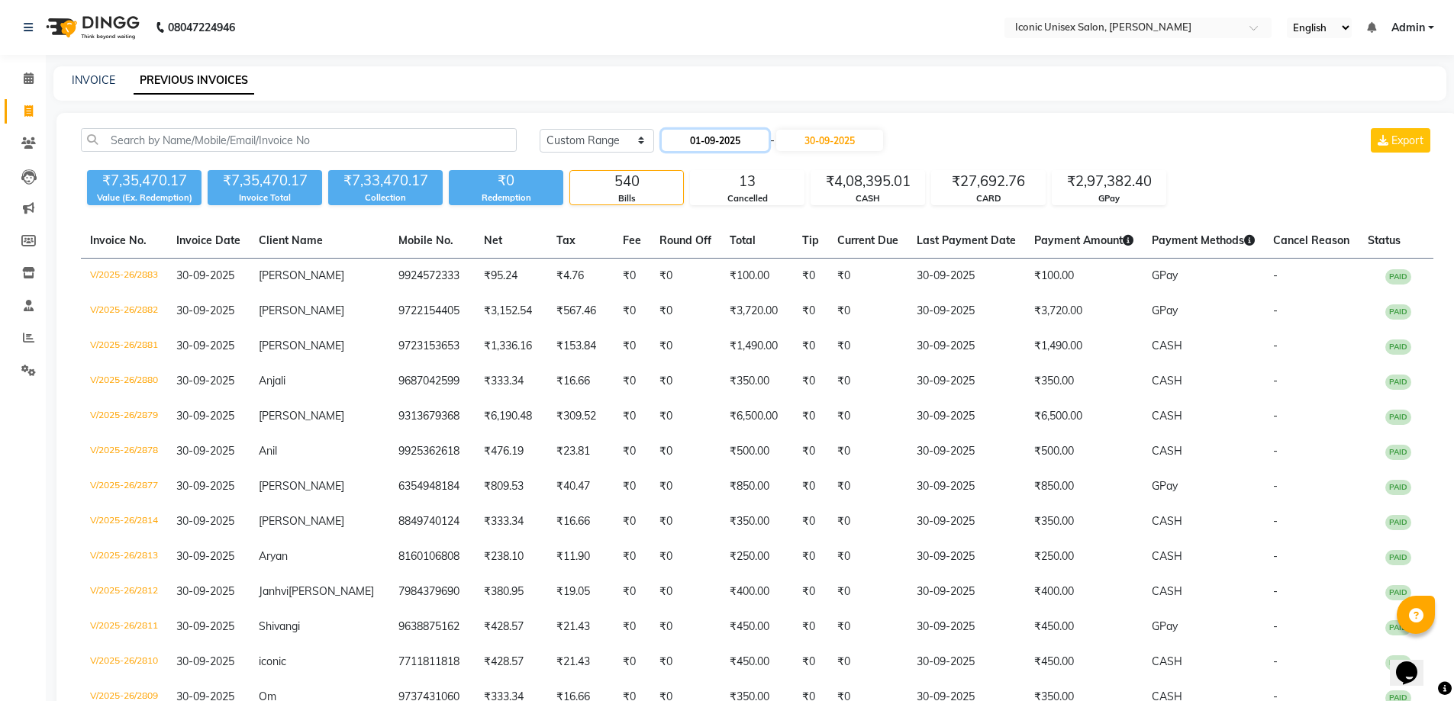
click at [721, 145] on input "01-09-2025" at bounding box center [715, 140] width 107 height 21
select select "9"
select select "2025"
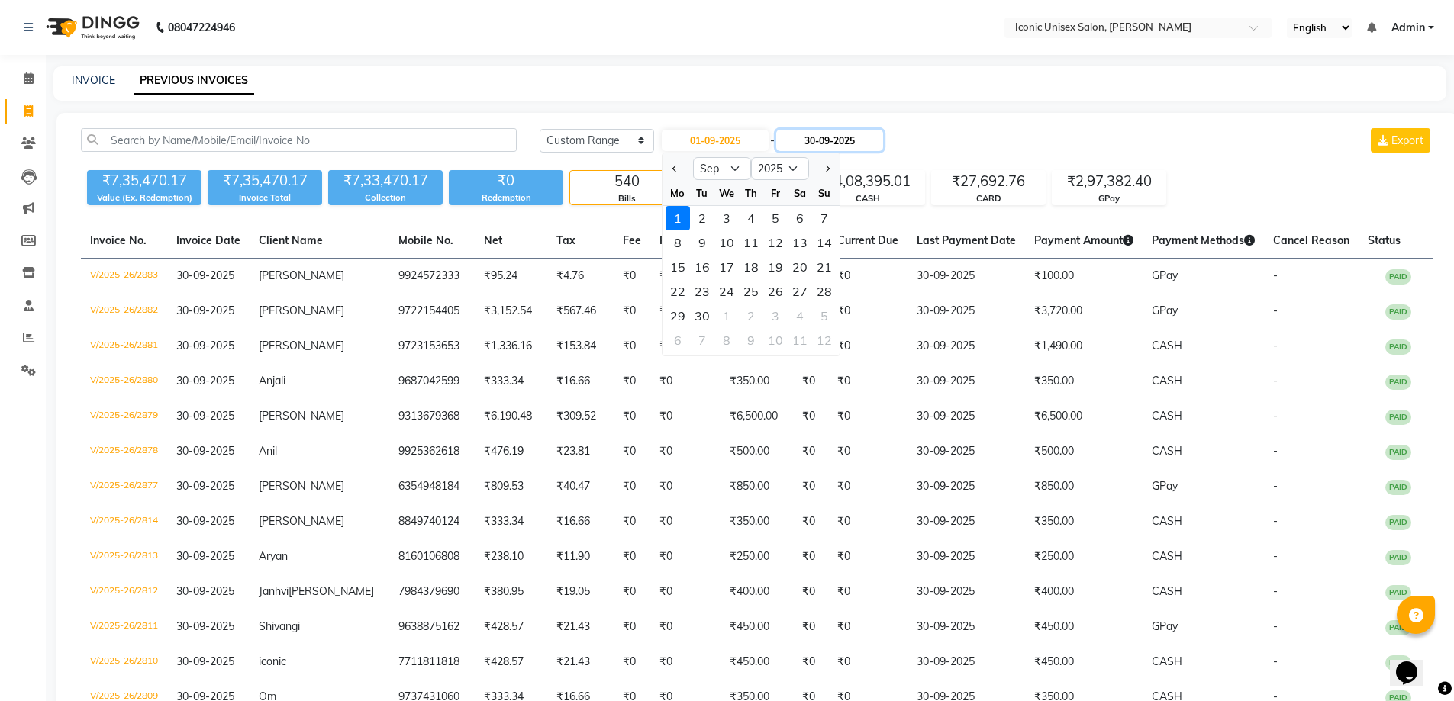
click at [866, 137] on input "30-09-2025" at bounding box center [829, 140] width 107 height 21
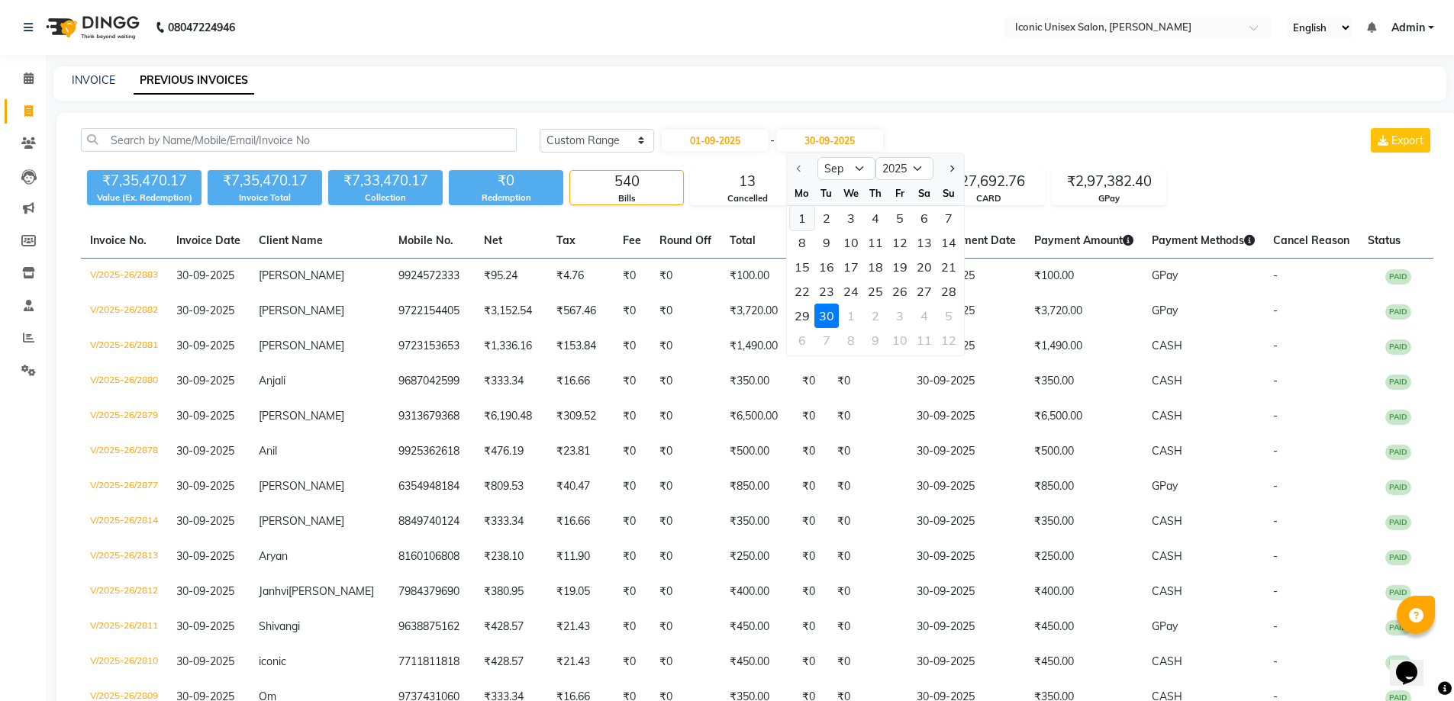
click at [802, 212] on div "1" at bounding box center [802, 218] width 24 height 24
type input "01-09-2025"
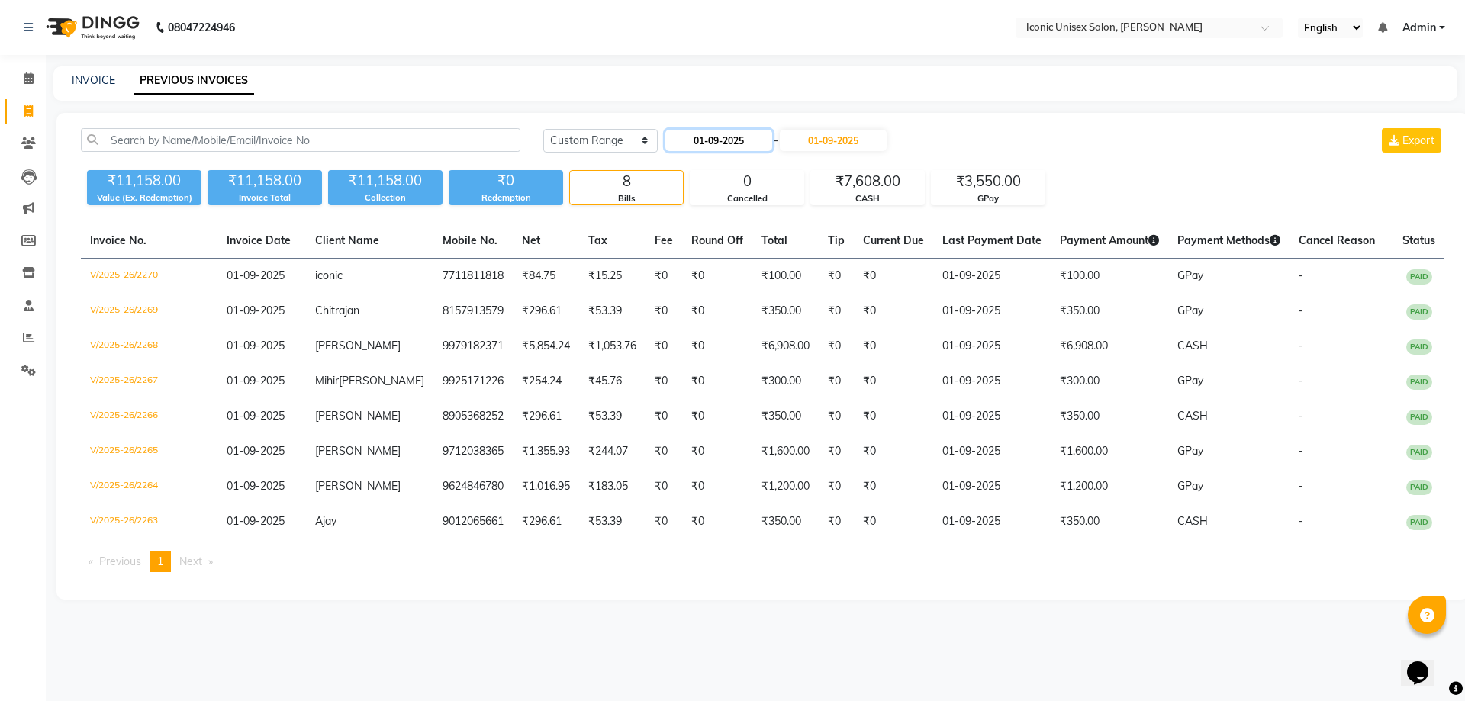
click at [695, 138] on input "01-09-2025" at bounding box center [718, 140] width 107 height 21
select select "9"
select select "2025"
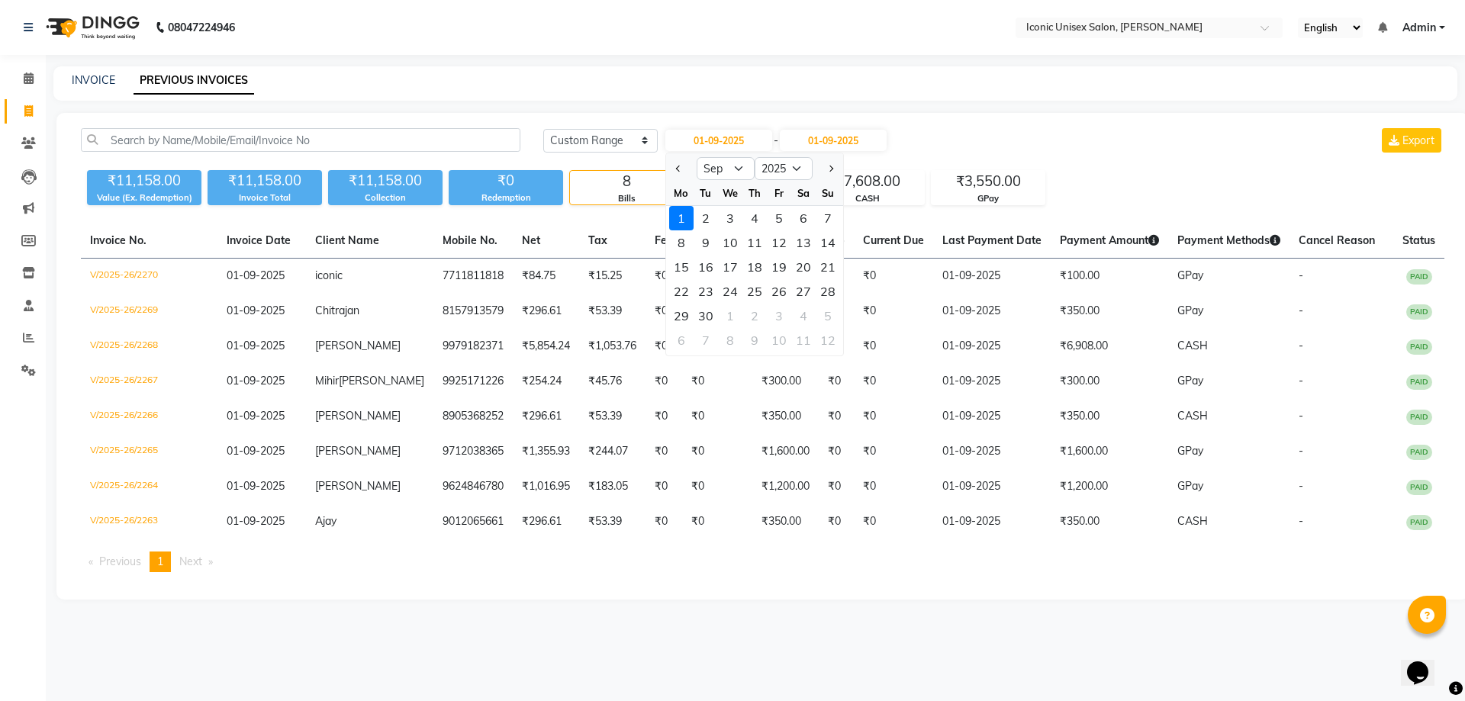
click at [699, 214] on div "2" at bounding box center [706, 218] width 24 height 24
type input "[DATE]"
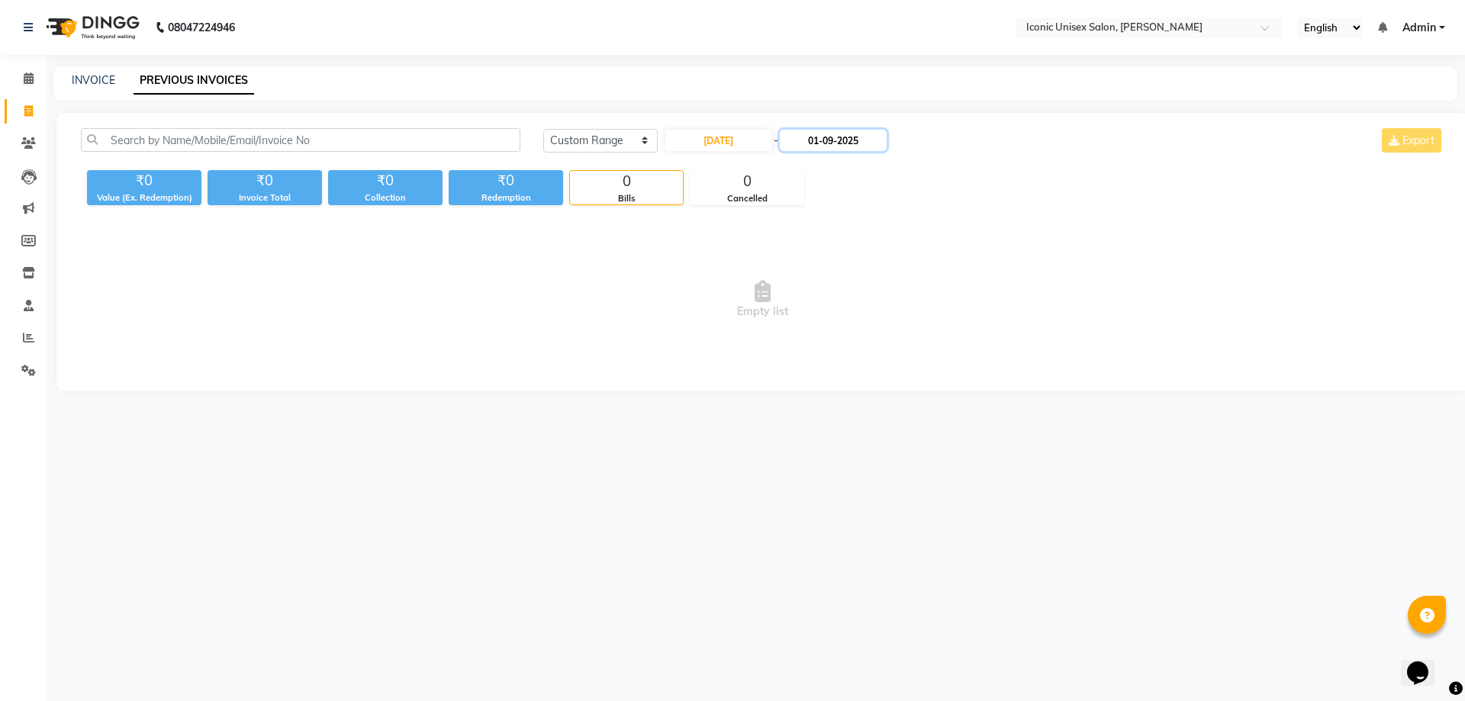
click at [840, 130] on input "01-09-2025" at bounding box center [833, 140] width 107 height 21
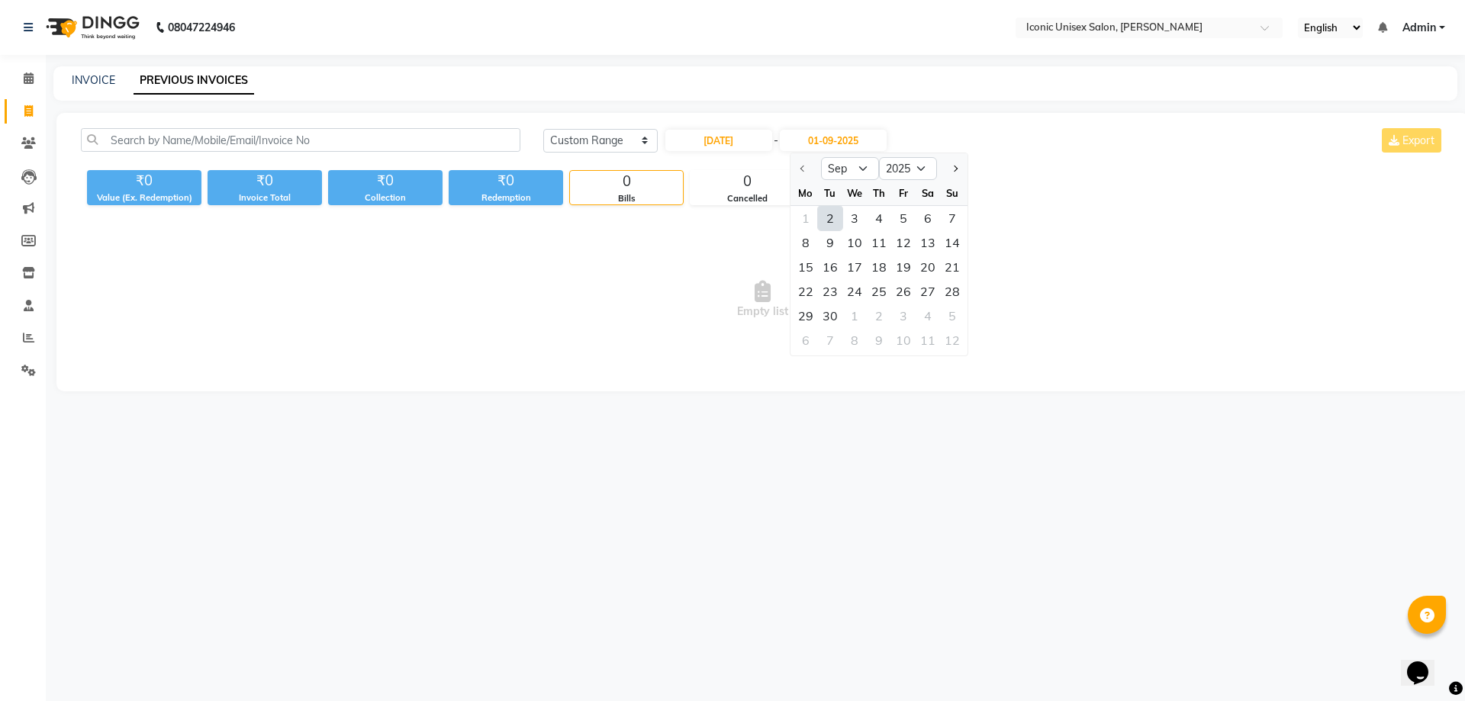
click at [828, 221] on div "2" at bounding box center [830, 218] width 24 height 24
type input "[DATE]"
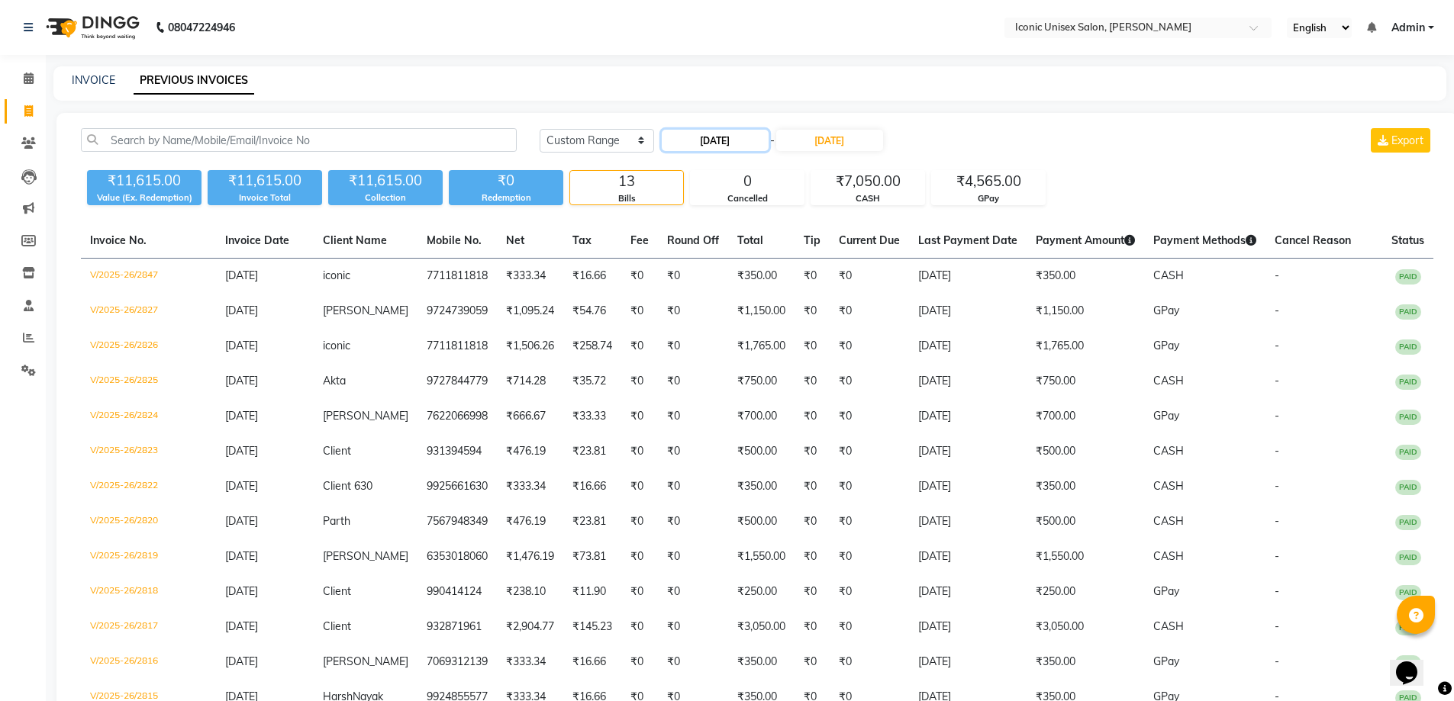
click at [728, 140] on input "[DATE]" at bounding box center [715, 140] width 107 height 21
select select "9"
select select "2025"
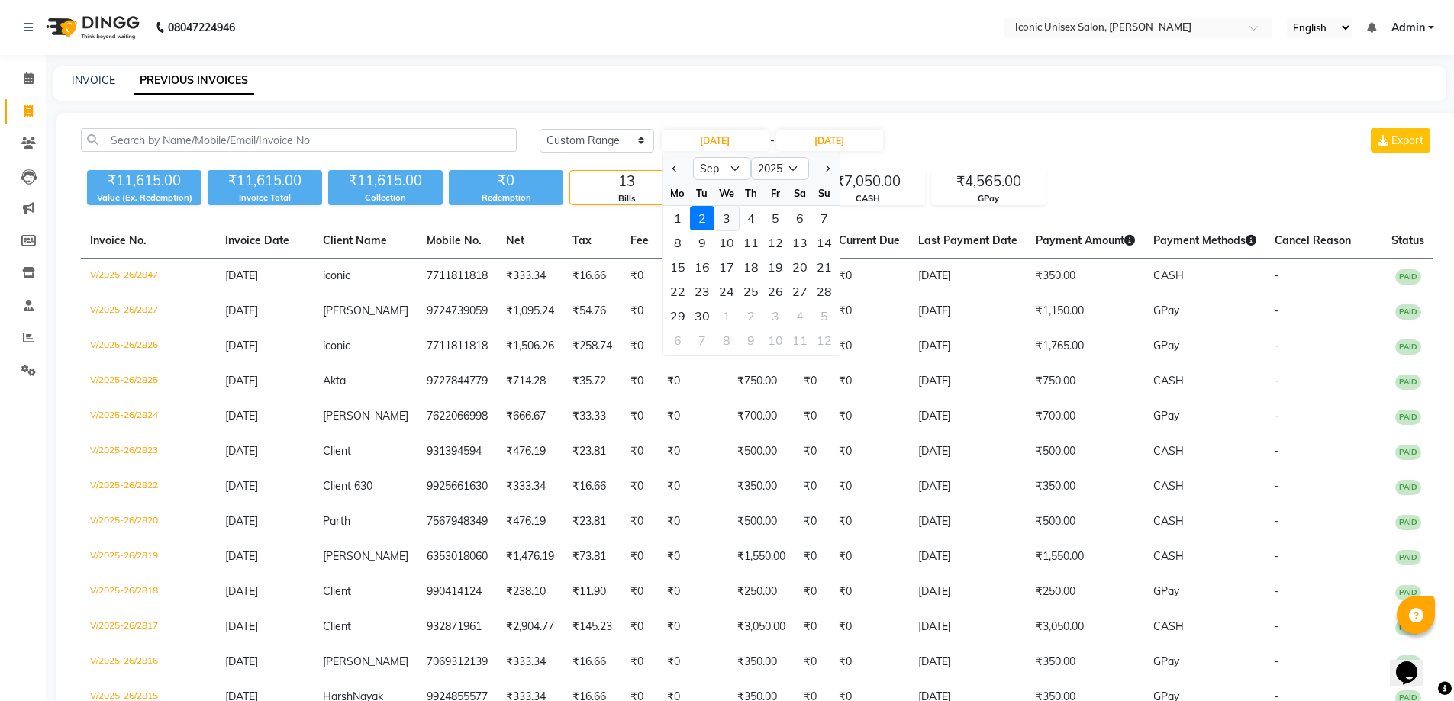
click at [726, 222] on div "3" at bounding box center [726, 218] width 24 height 24
type input "[DATE]"
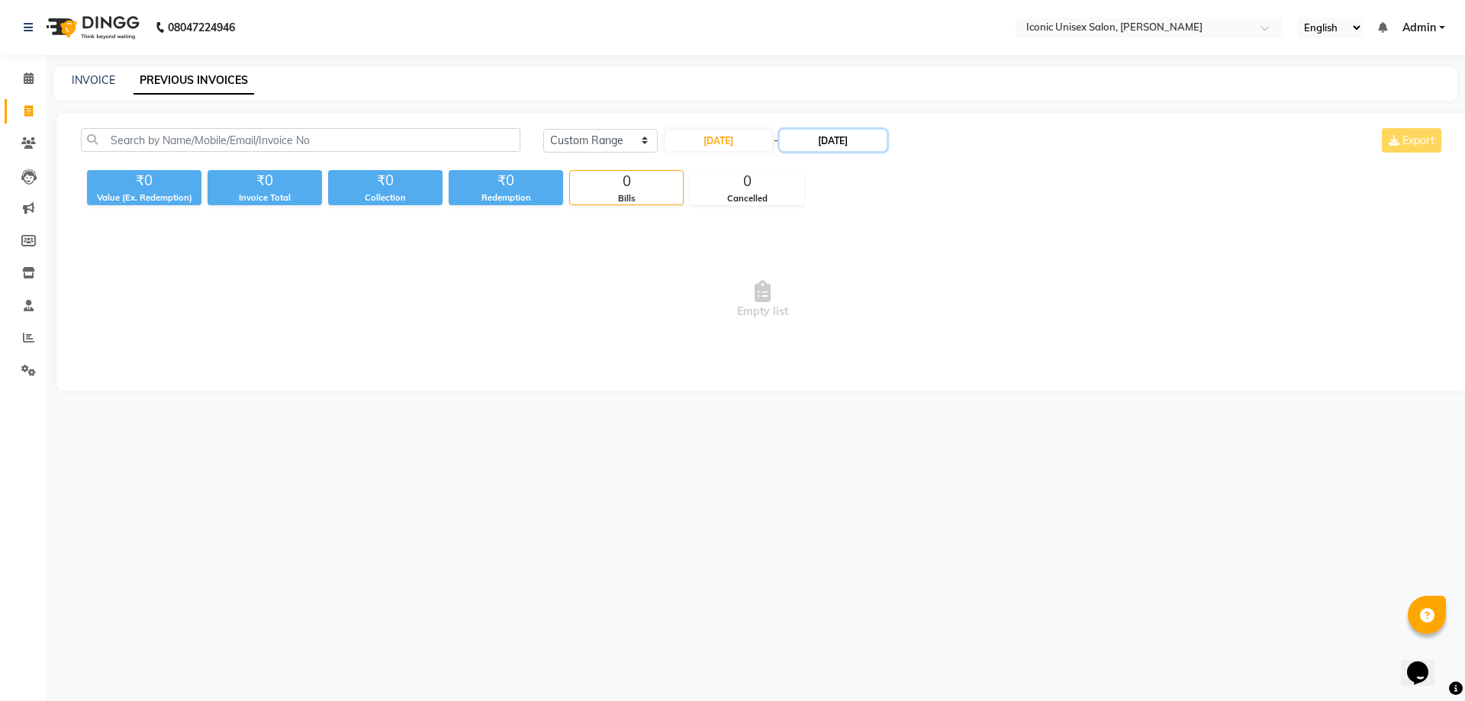
click at [845, 143] on input "[DATE]" at bounding box center [833, 140] width 107 height 21
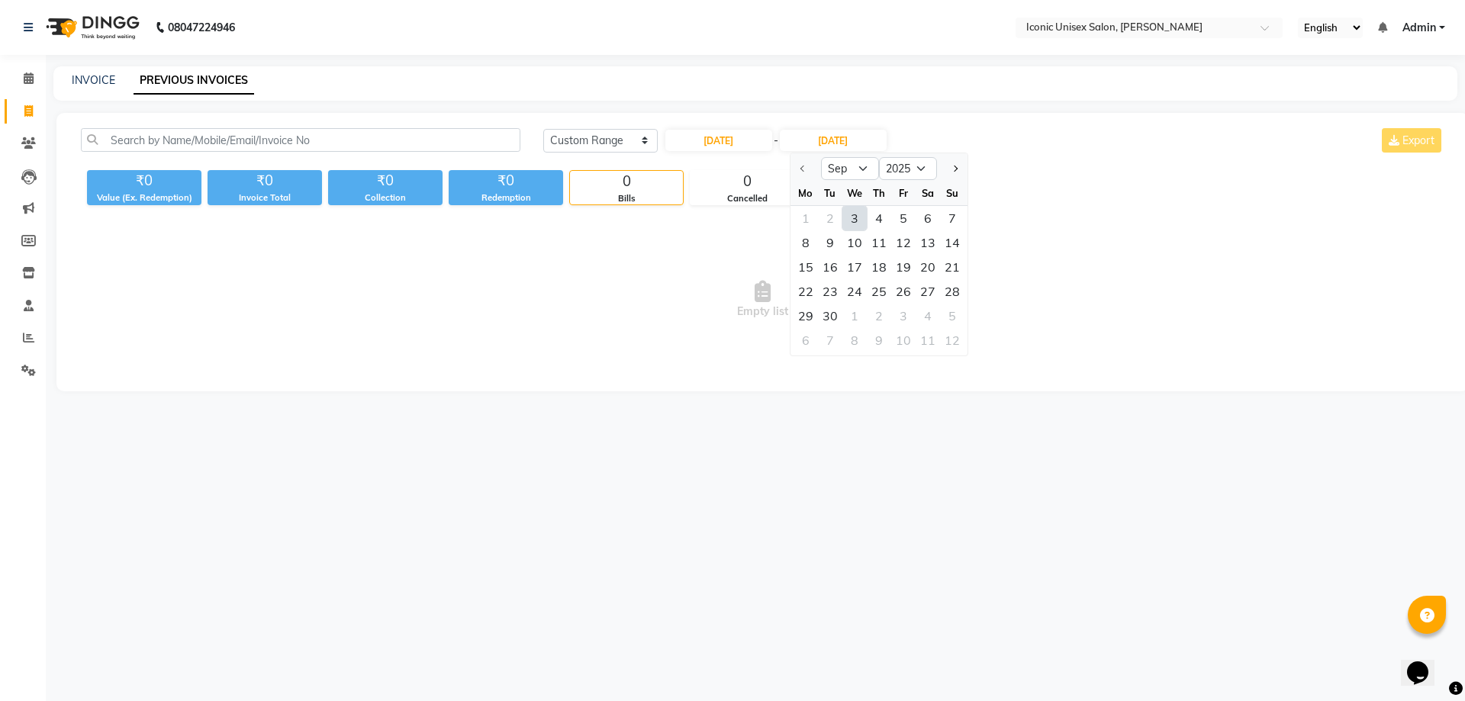
click at [848, 211] on div "3" at bounding box center [854, 218] width 24 height 24
type input "[DATE]"
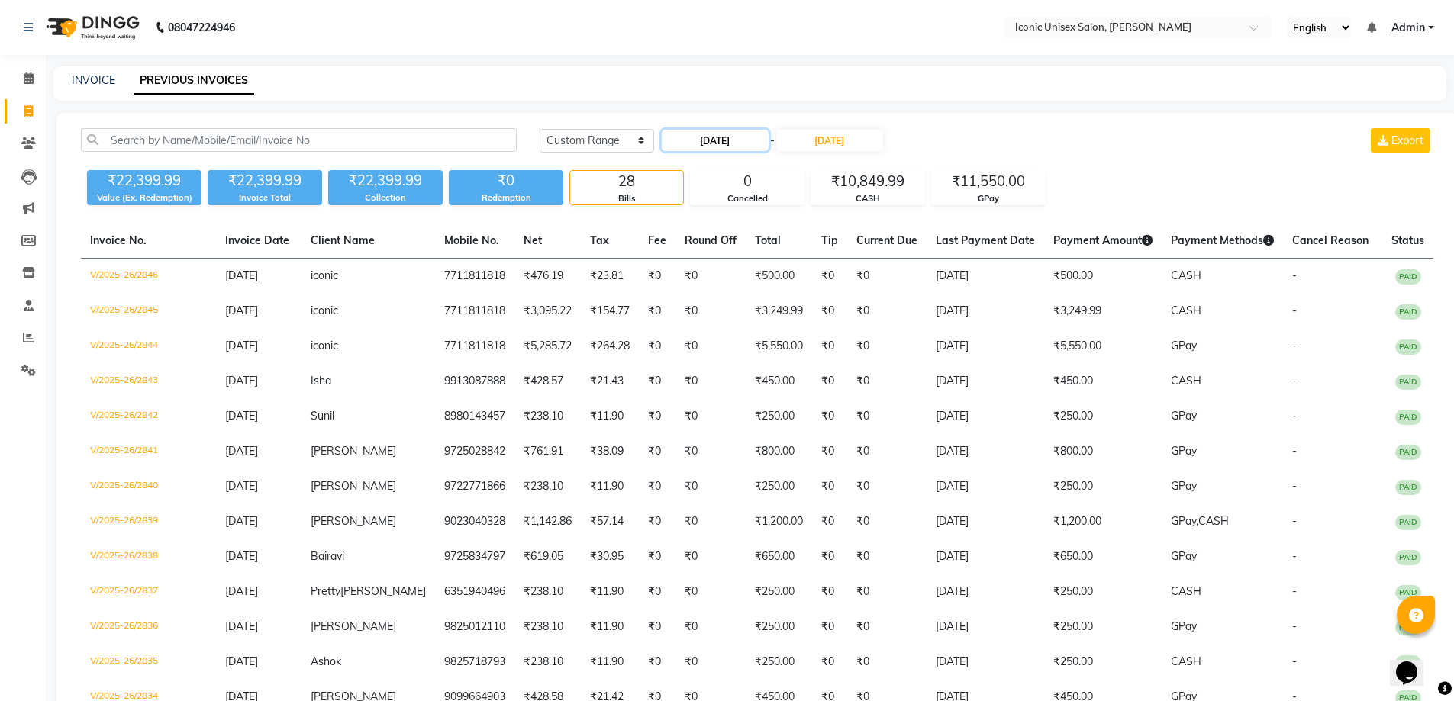
click at [729, 146] on input "[DATE]" at bounding box center [715, 140] width 107 height 21
select select "9"
select select "2025"
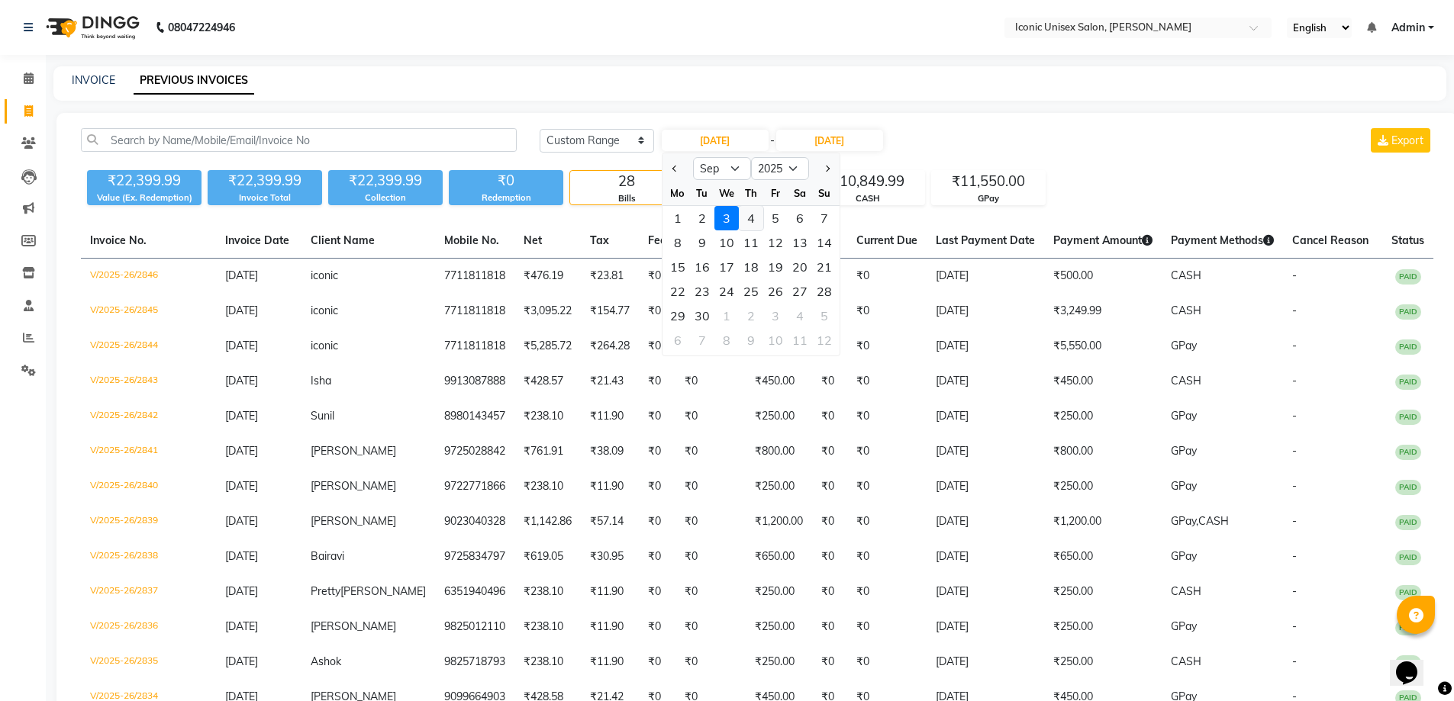
click at [749, 217] on div "4" at bounding box center [751, 218] width 24 height 24
type input "[DATE]"
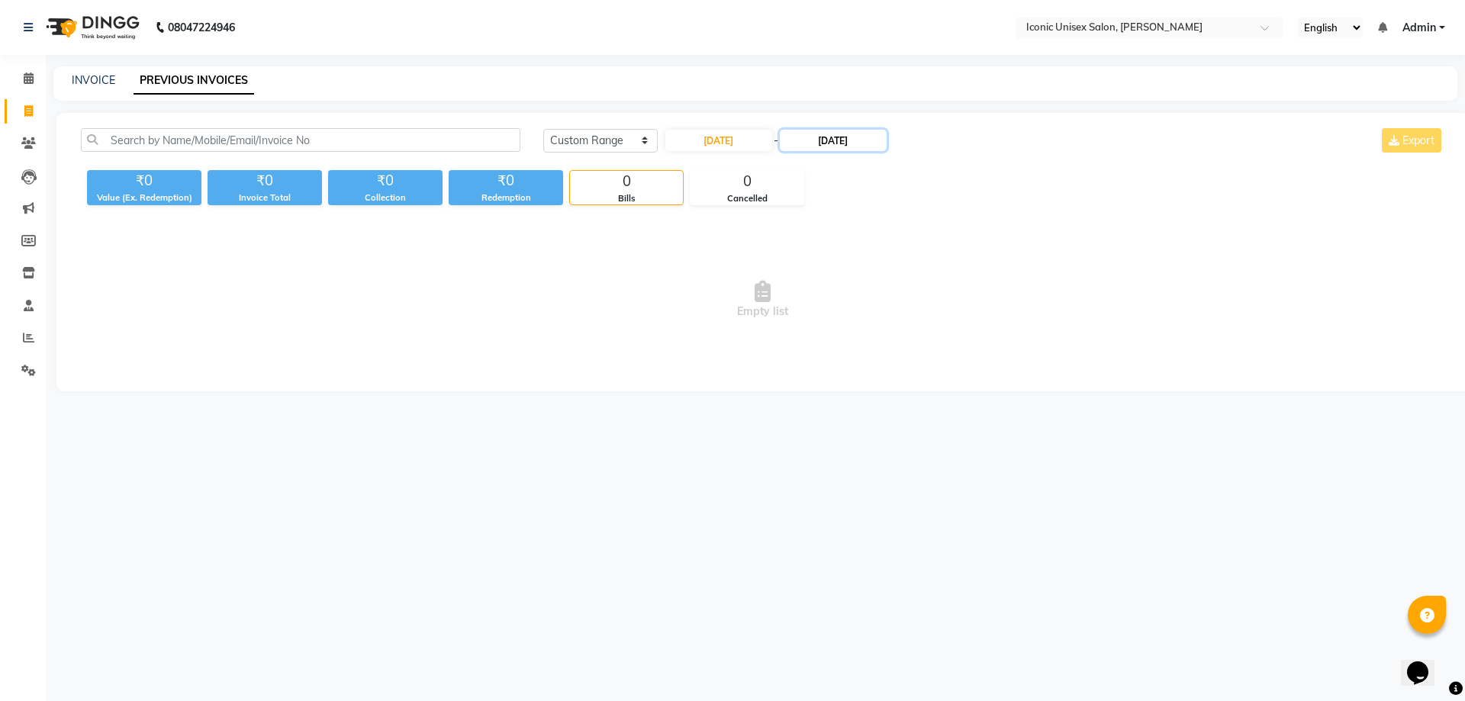
click at [836, 147] on input "[DATE]" at bounding box center [833, 140] width 107 height 21
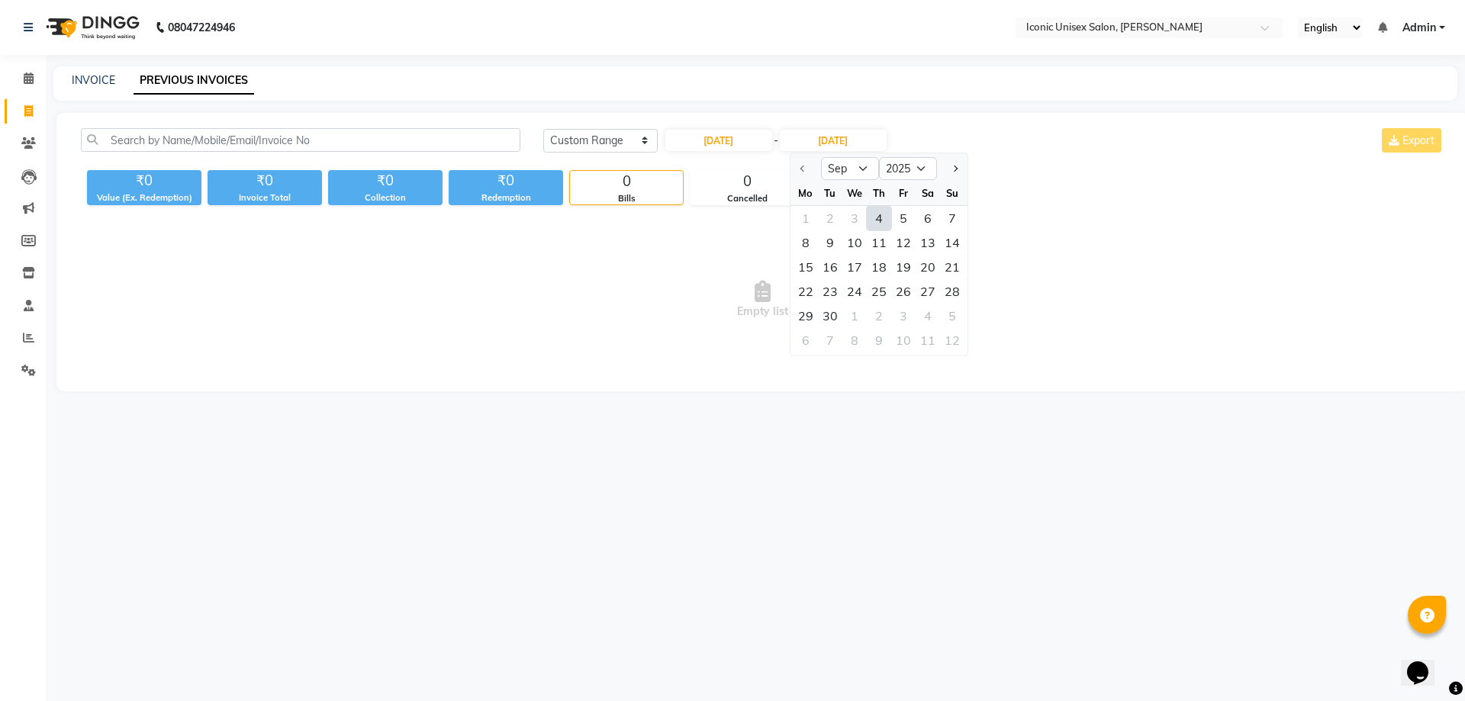
click at [881, 224] on div "4" at bounding box center [879, 218] width 24 height 24
type input "[DATE]"
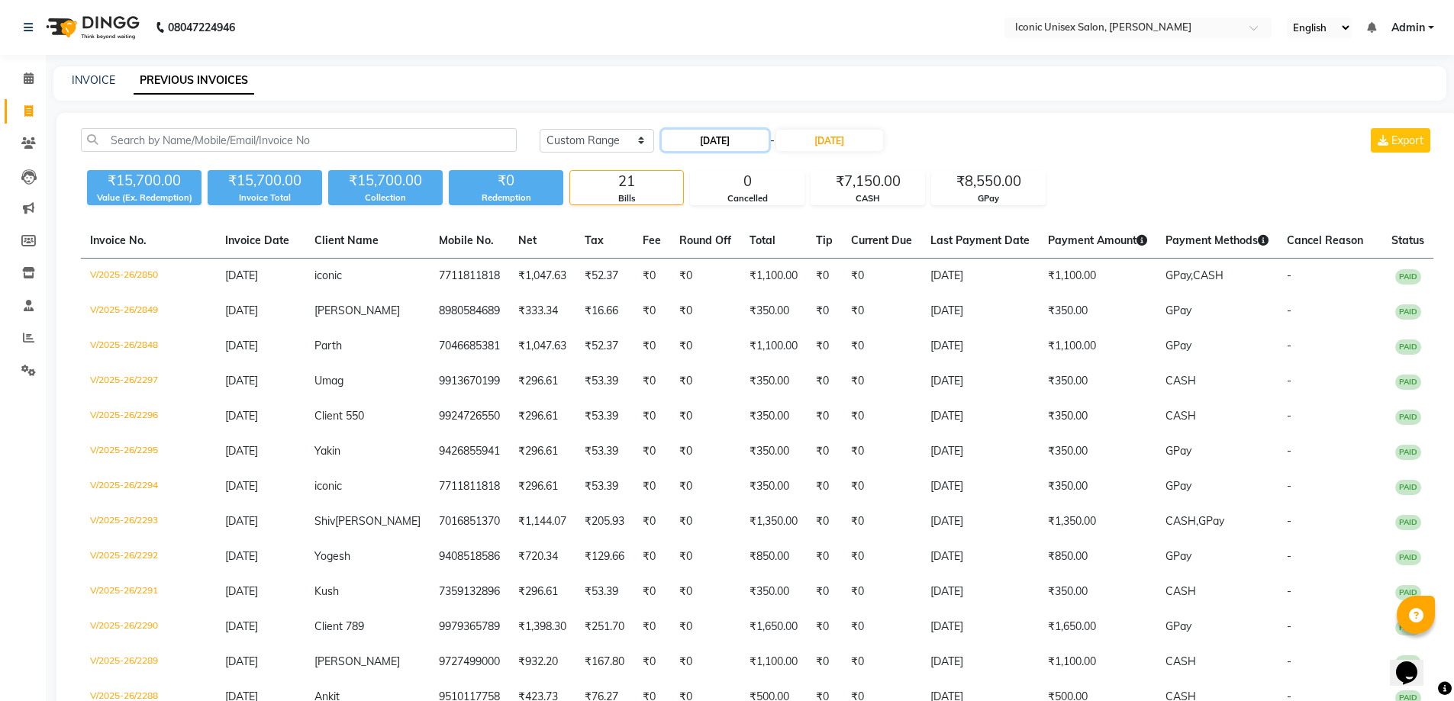
click at [749, 139] on input "[DATE]" at bounding box center [715, 140] width 107 height 21
select select "9"
select select "2025"
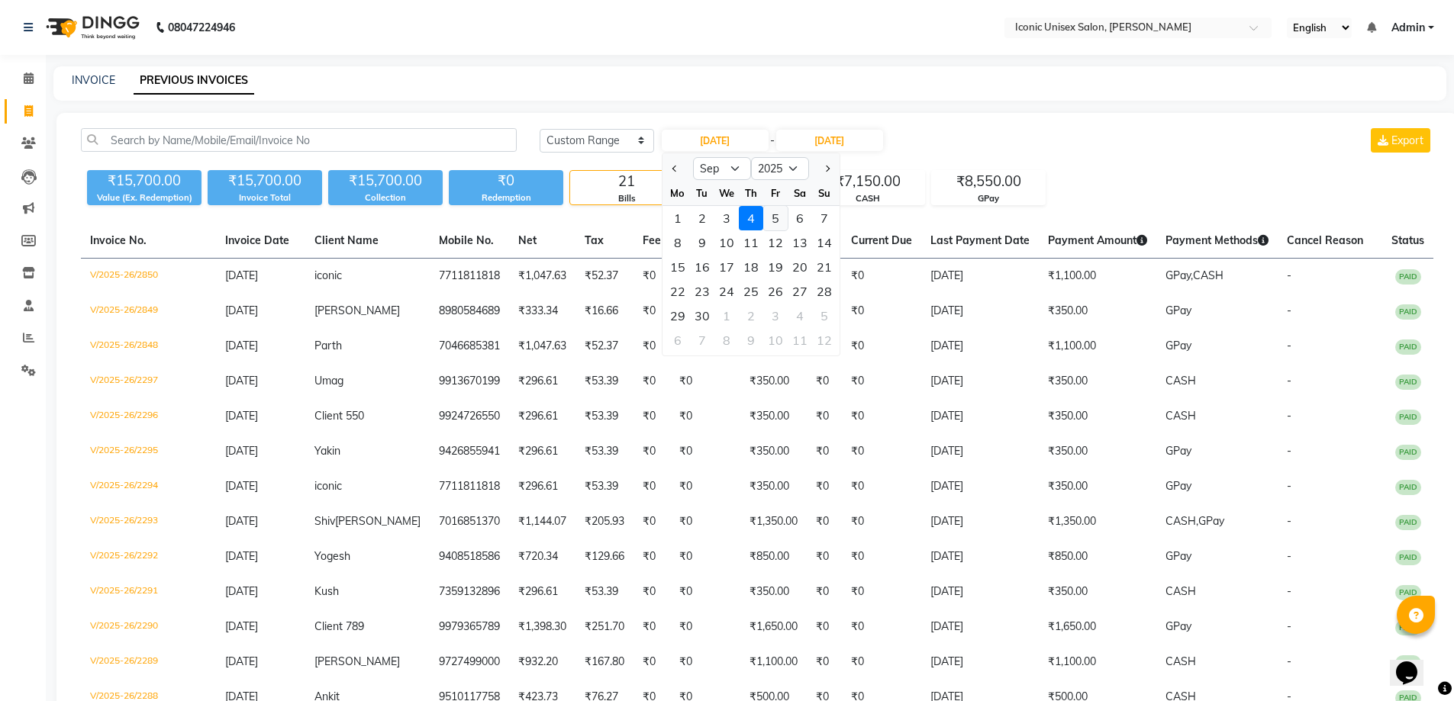
click at [774, 219] on div "5" at bounding box center [775, 218] width 24 height 24
type input "[DATE]"
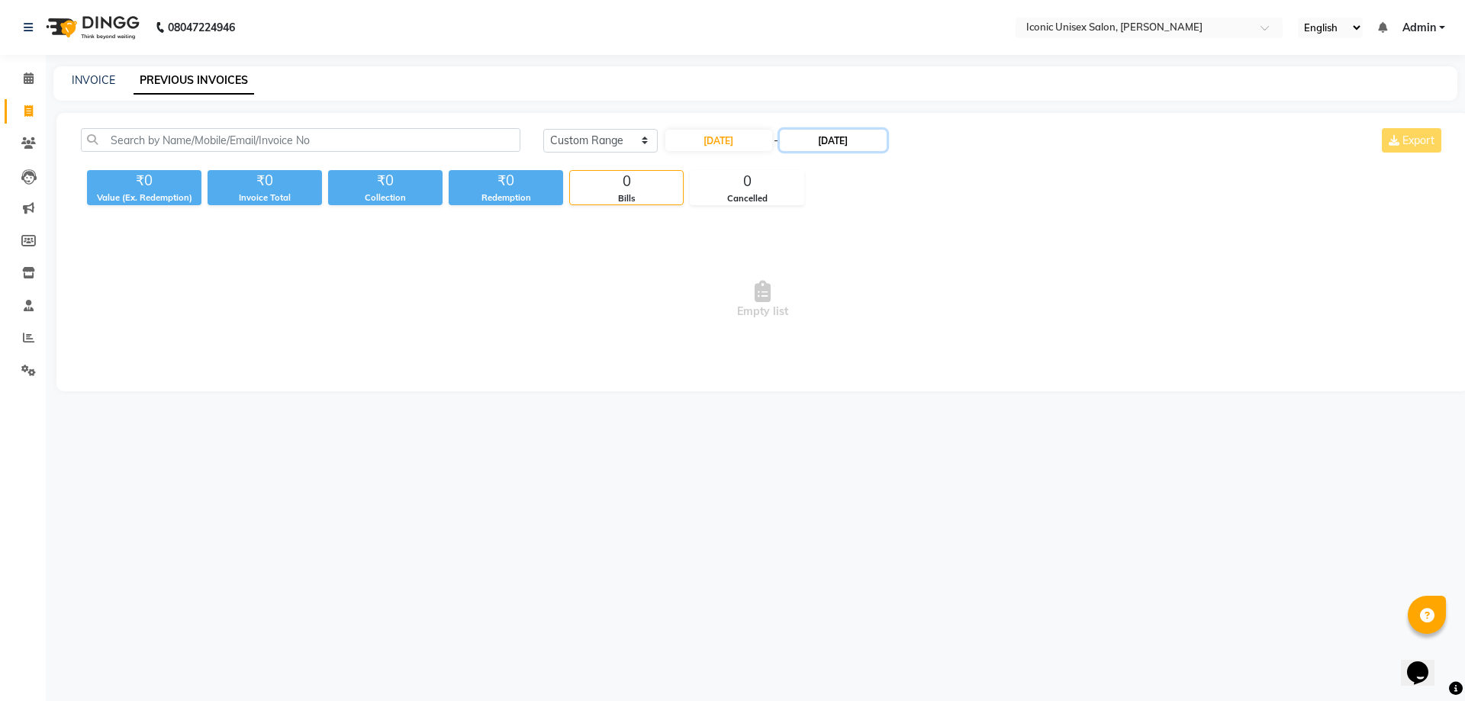
click at [824, 135] on input "[DATE]" at bounding box center [833, 140] width 107 height 21
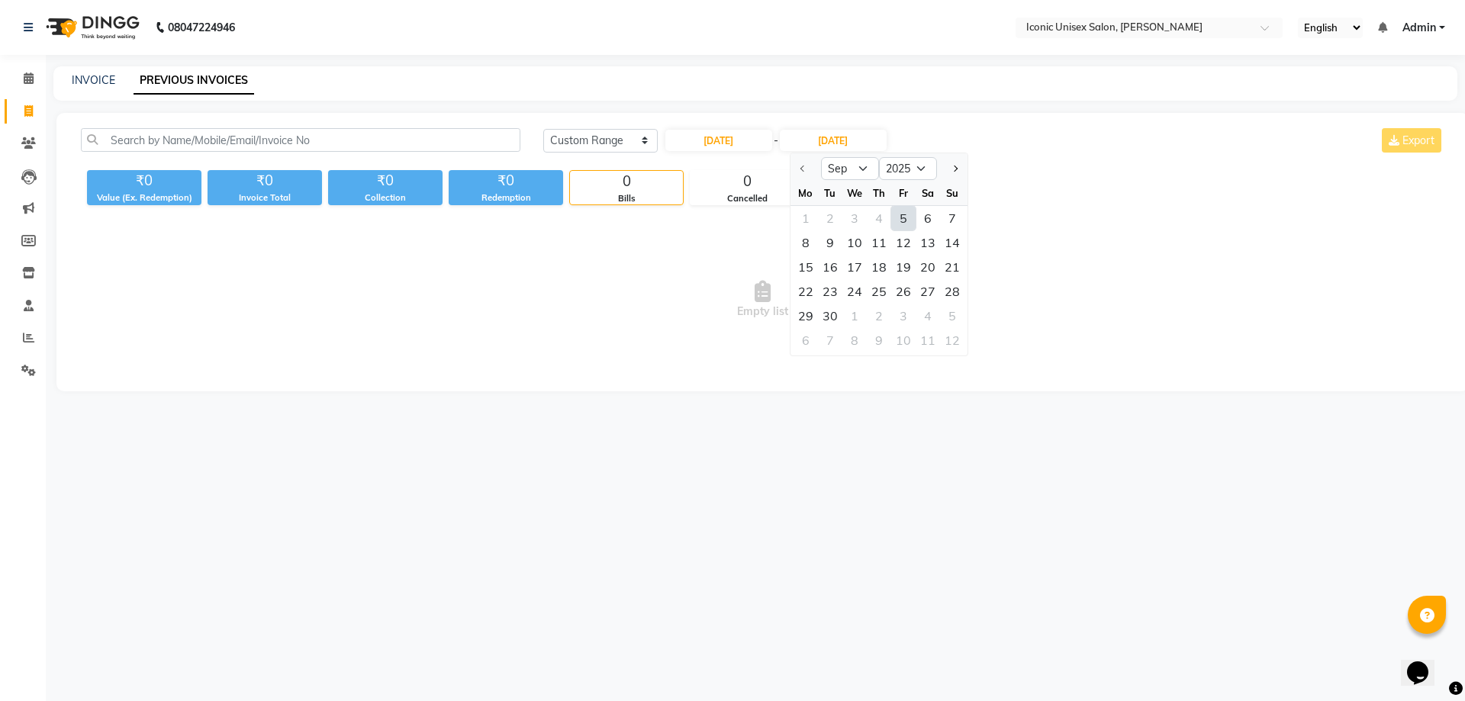
click at [897, 221] on div "5" at bounding box center [903, 218] width 24 height 24
type input "[DATE]"
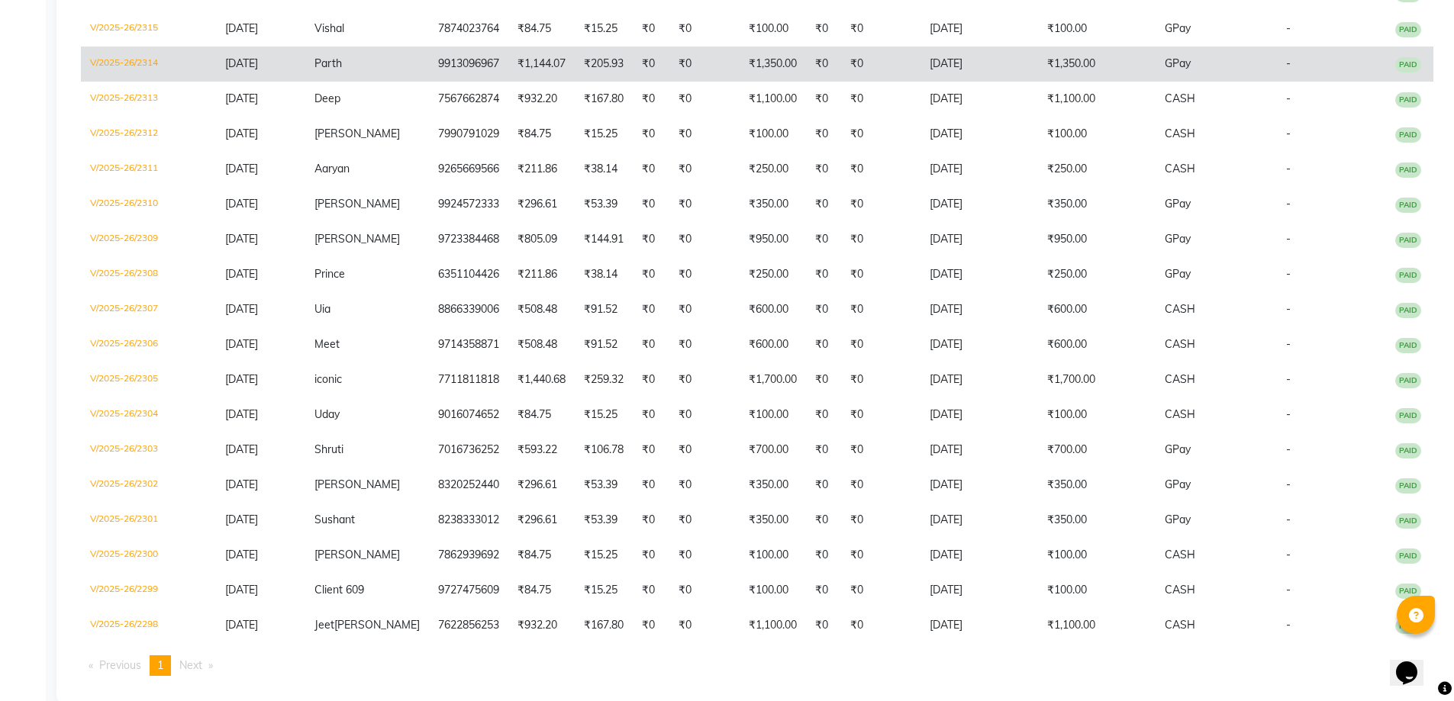
scroll to position [76, 0]
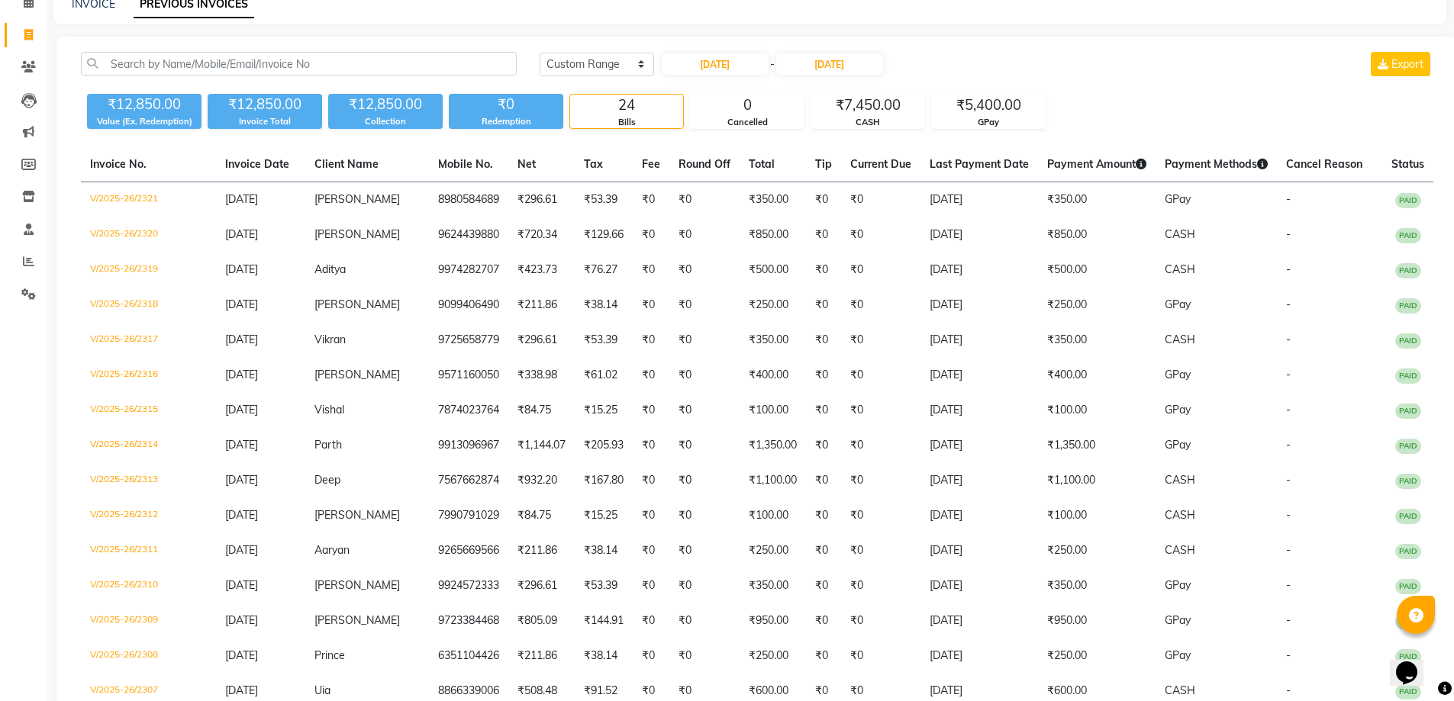
select select "service"
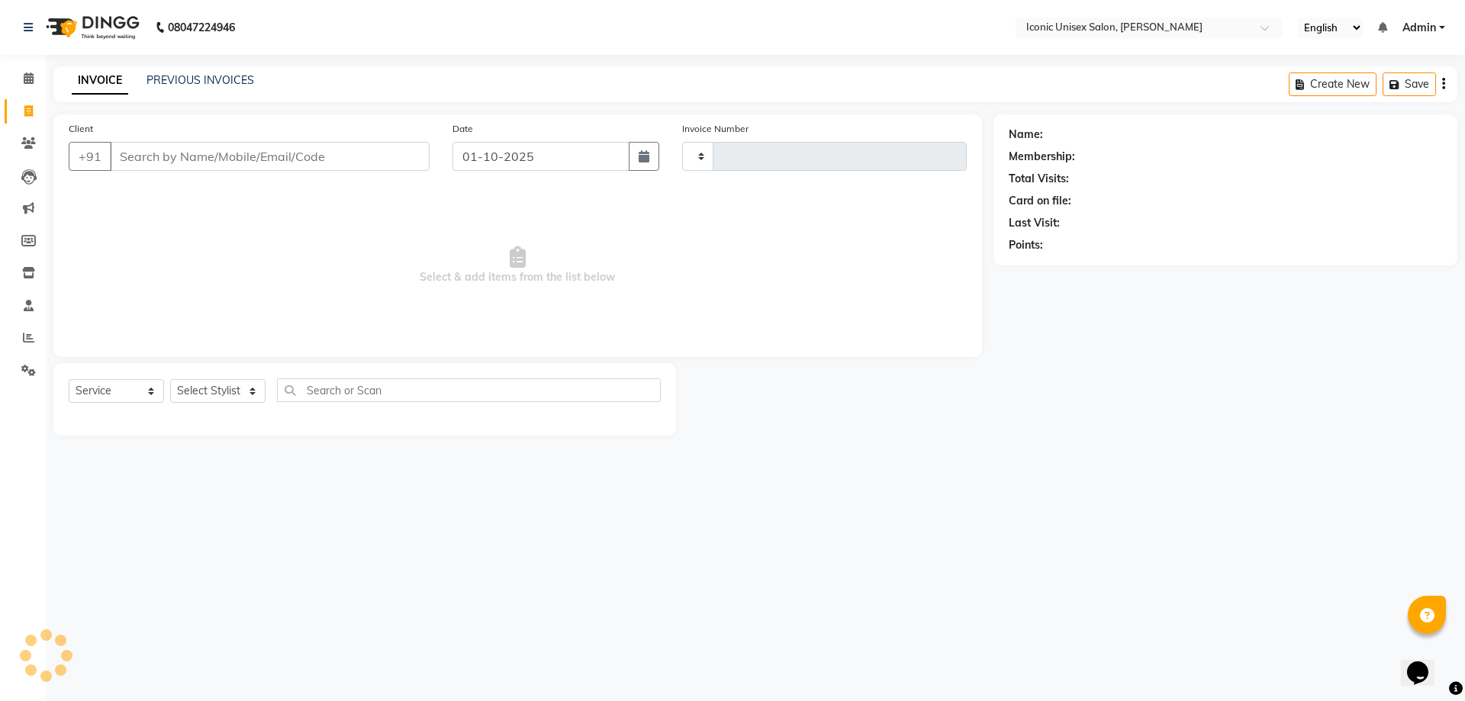
type input "2884"
select select "3884"
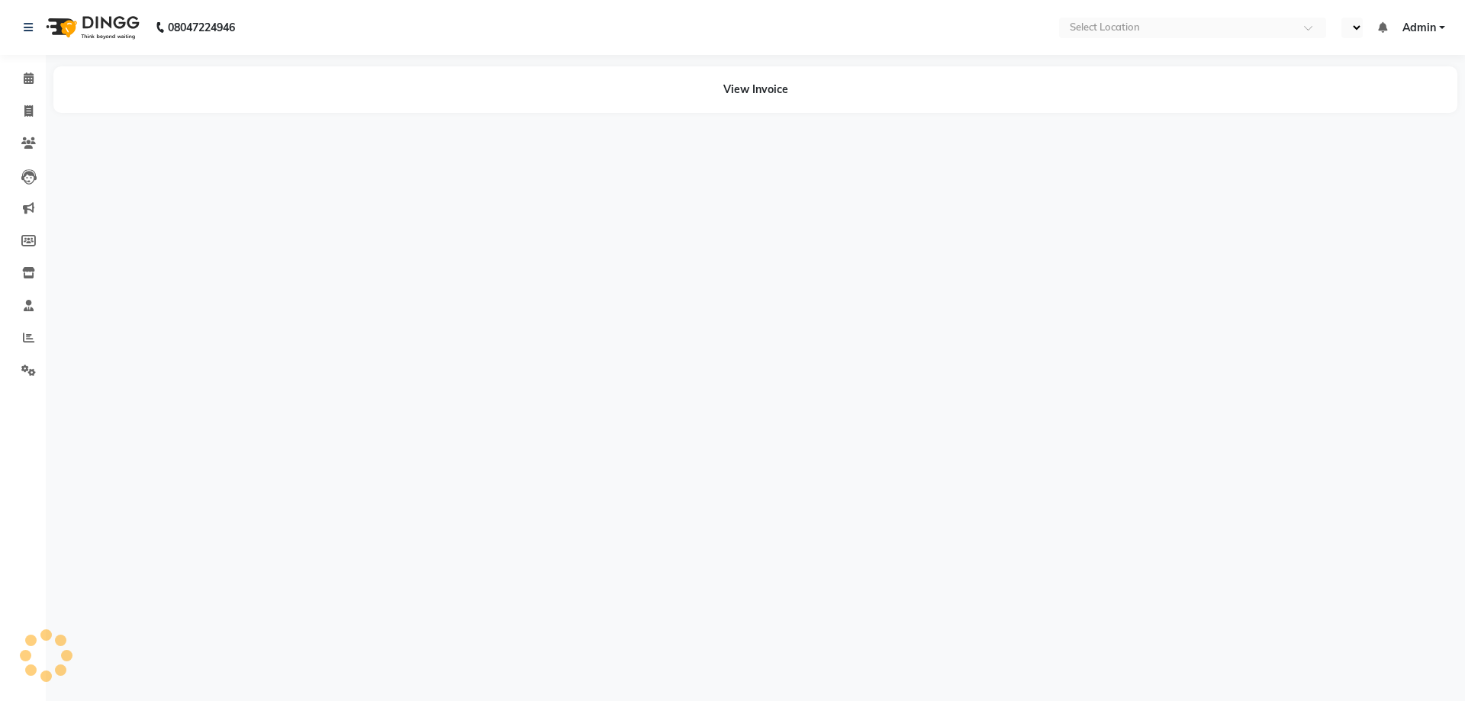
select select "en"
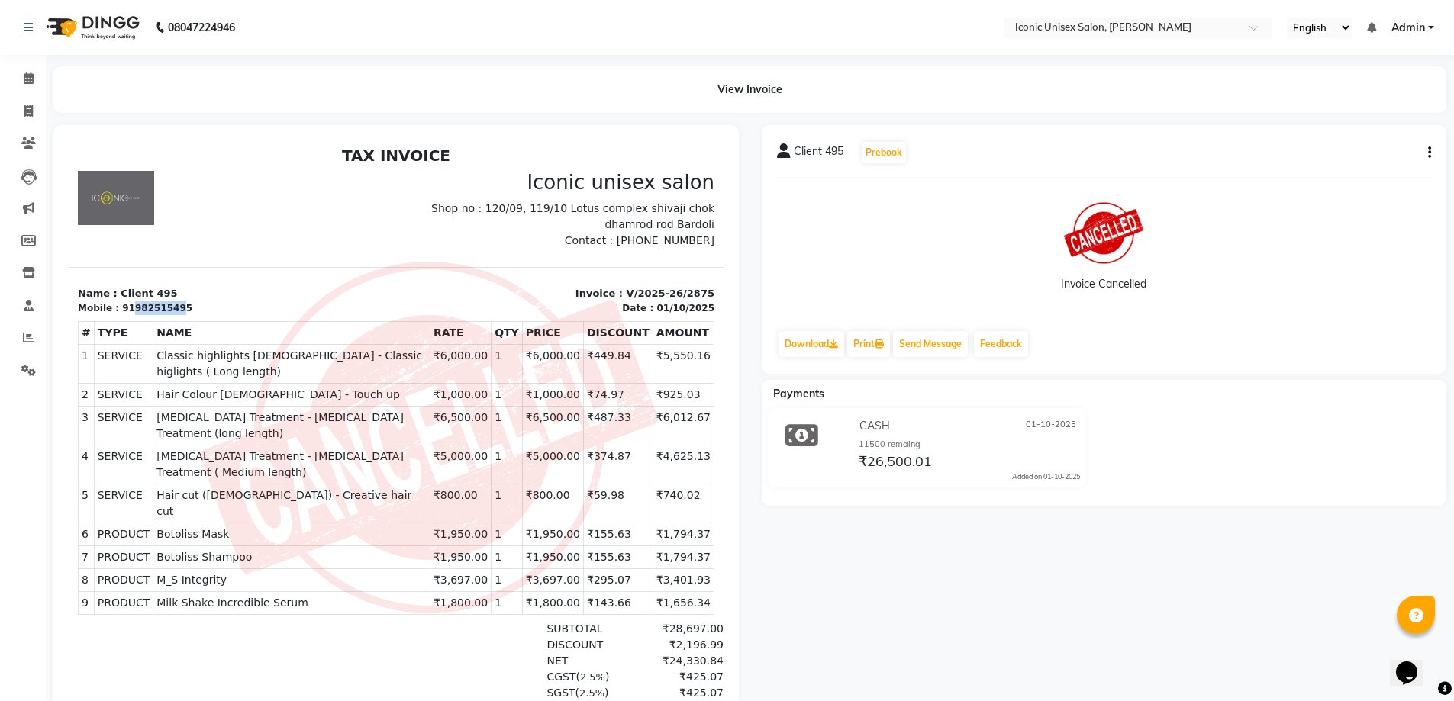
drag, startPoint x: 169, startPoint y: 308, endPoint x: 128, endPoint y: 308, distance: 41.2
click at [128, 308] on div "91982515495" at bounding box center [157, 308] width 70 height 14
copy div "98251549"
click at [33, 99] on link "Invoice" at bounding box center [23, 111] width 37 height 25
select select "service"
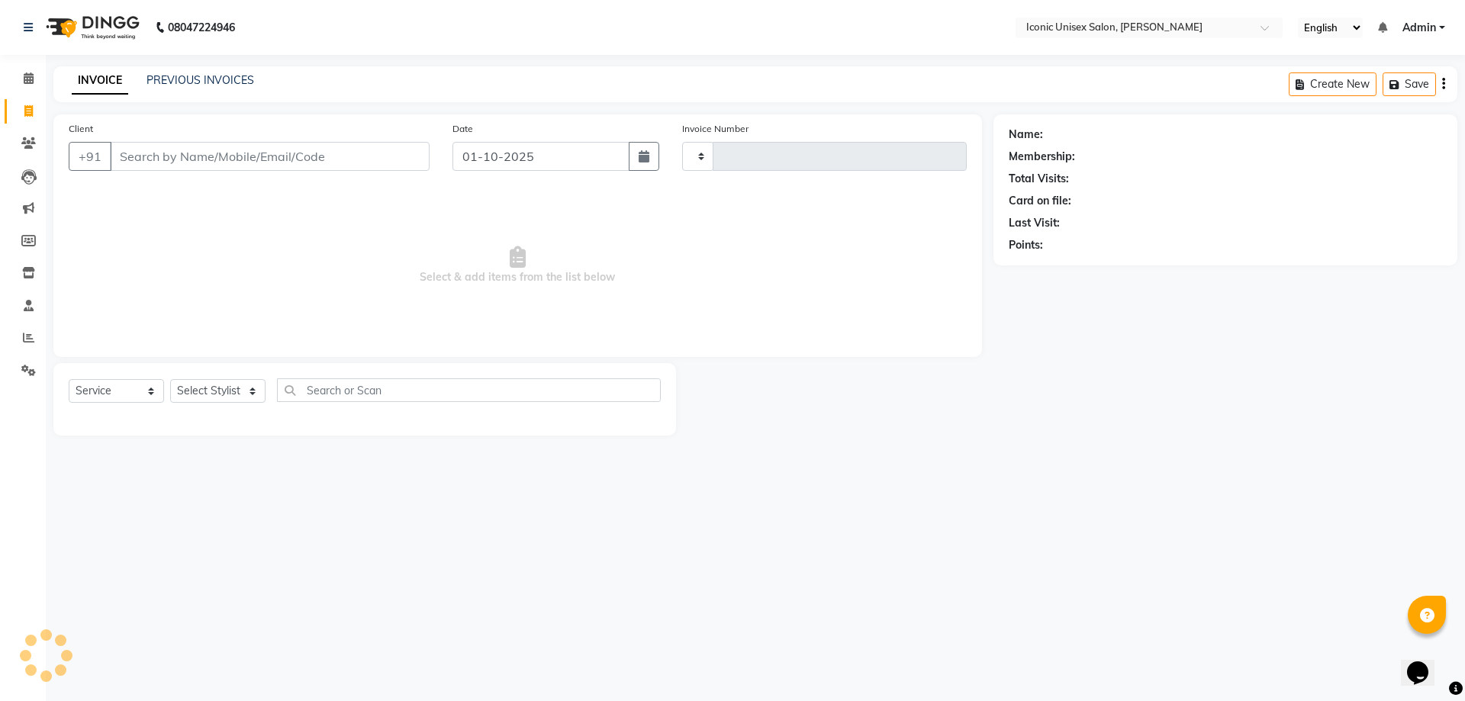
type input "2876"
select select "3884"
click at [178, 151] on input "Client" at bounding box center [270, 156] width 320 height 29
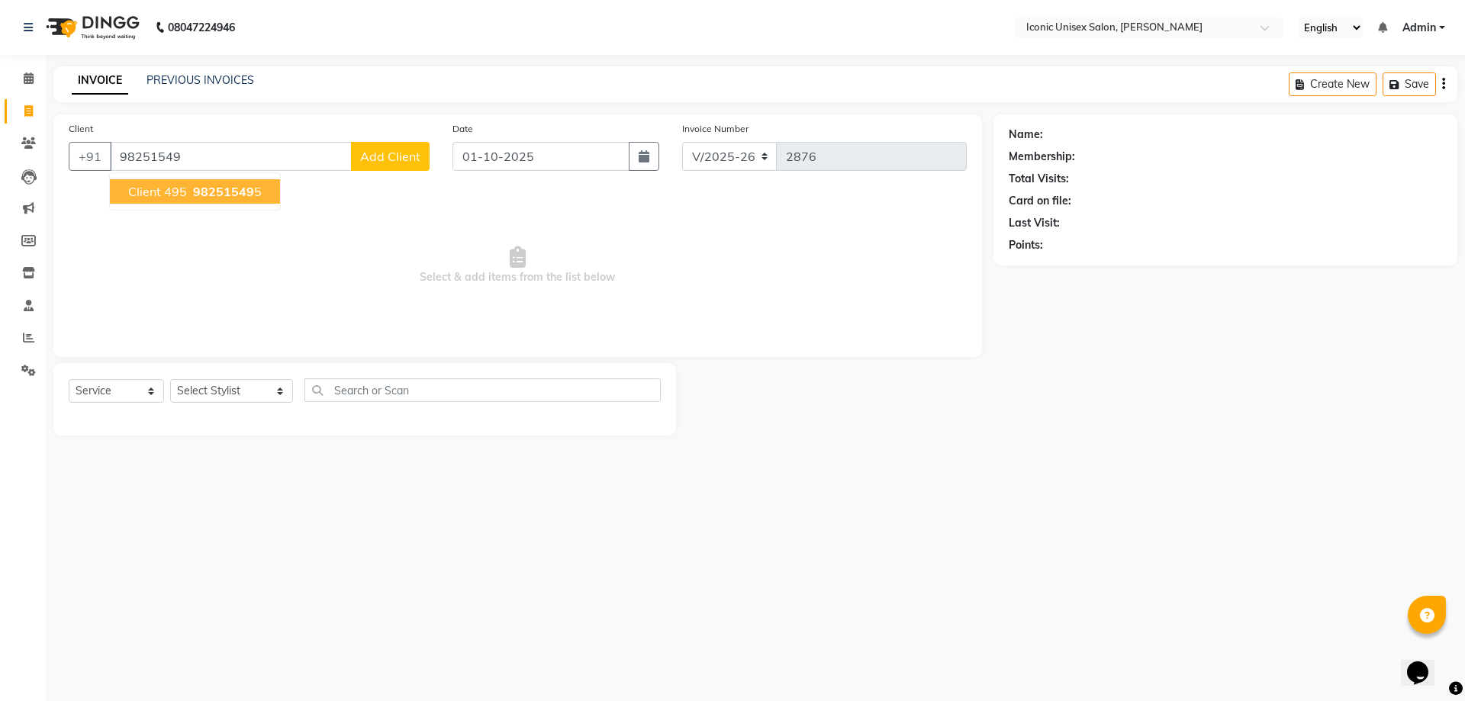
click at [232, 201] on button "Client 495 98251549 5" at bounding box center [195, 191] width 170 height 24
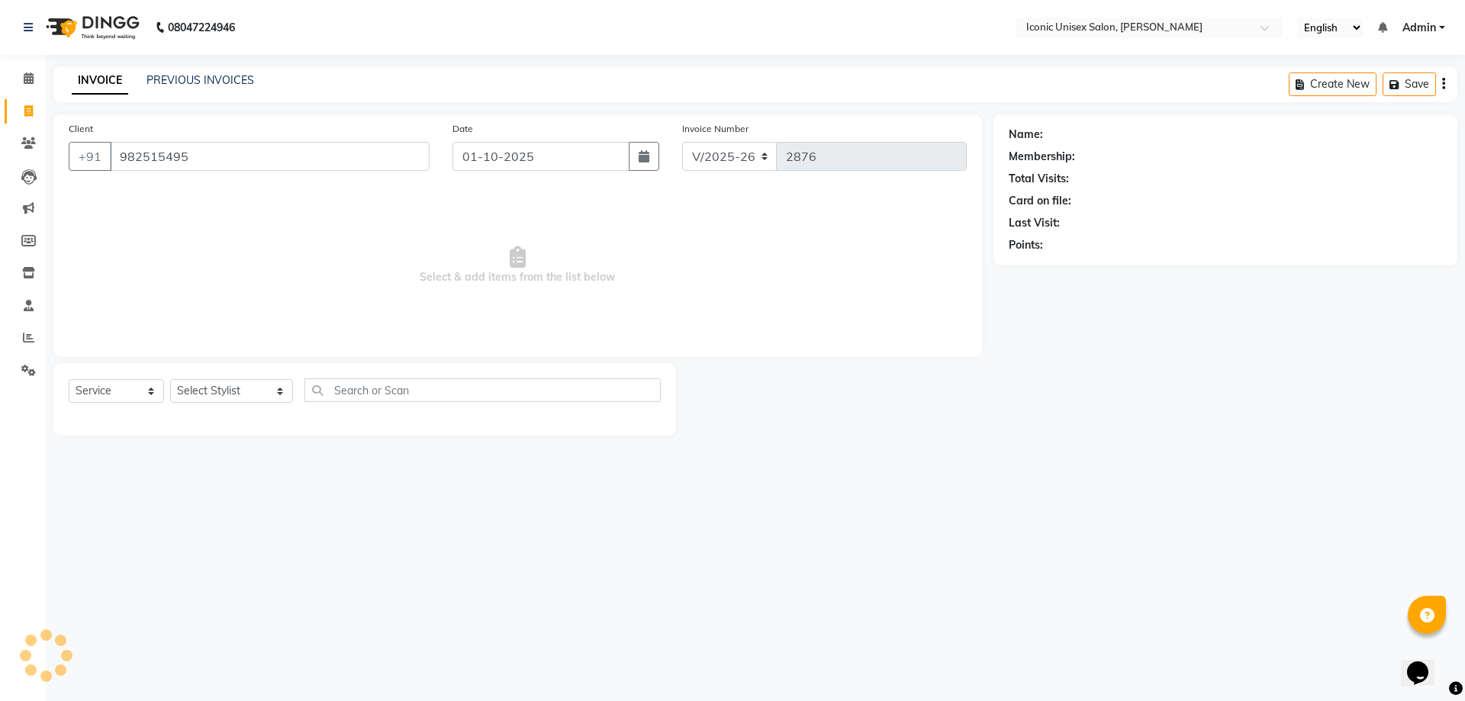
type input "982515495"
click at [634, 166] on button "button" at bounding box center [644, 156] width 31 height 29
select select "10"
select select "2025"
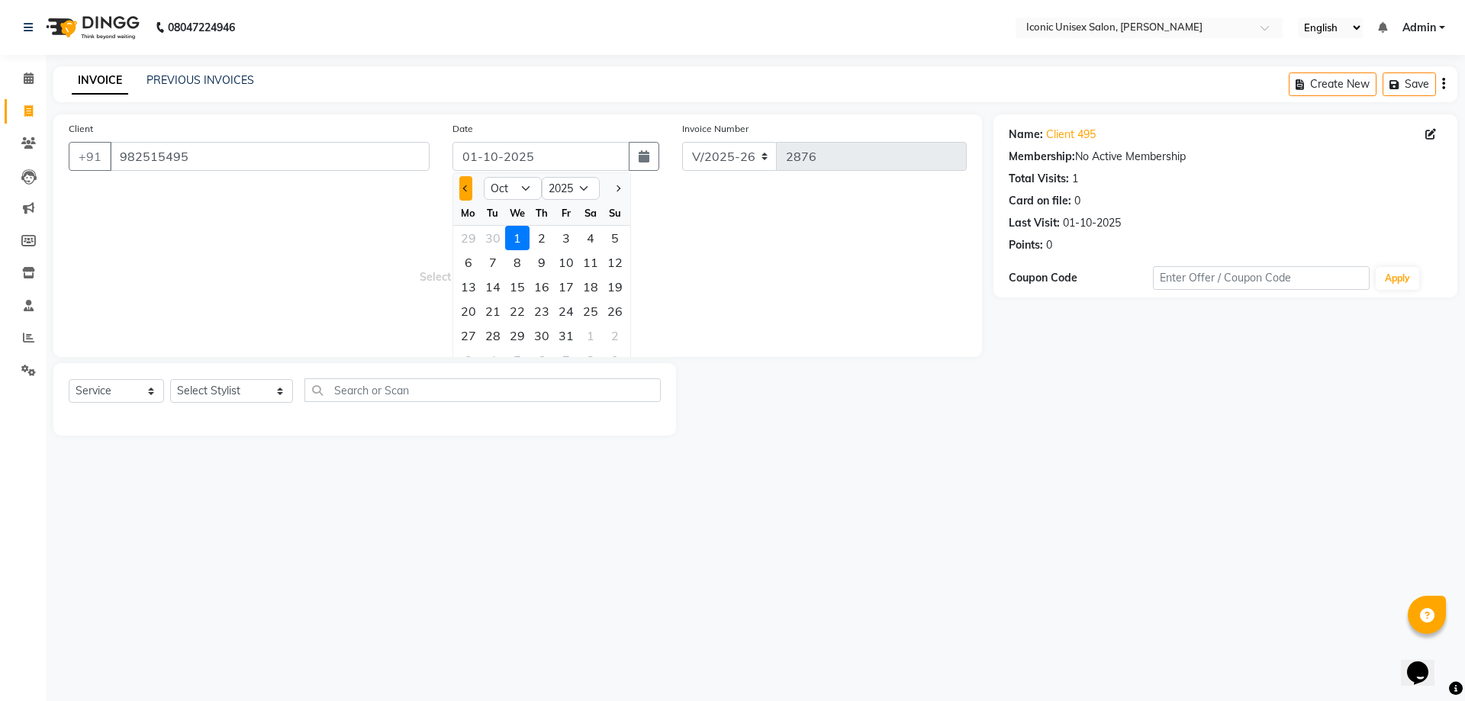
click at [468, 192] on button "Previous month" at bounding box center [465, 188] width 13 height 24
select select "9"
click at [619, 312] on div "28" at bounding box center [615, 311] width 24 height 24
type input "28-09-2025"
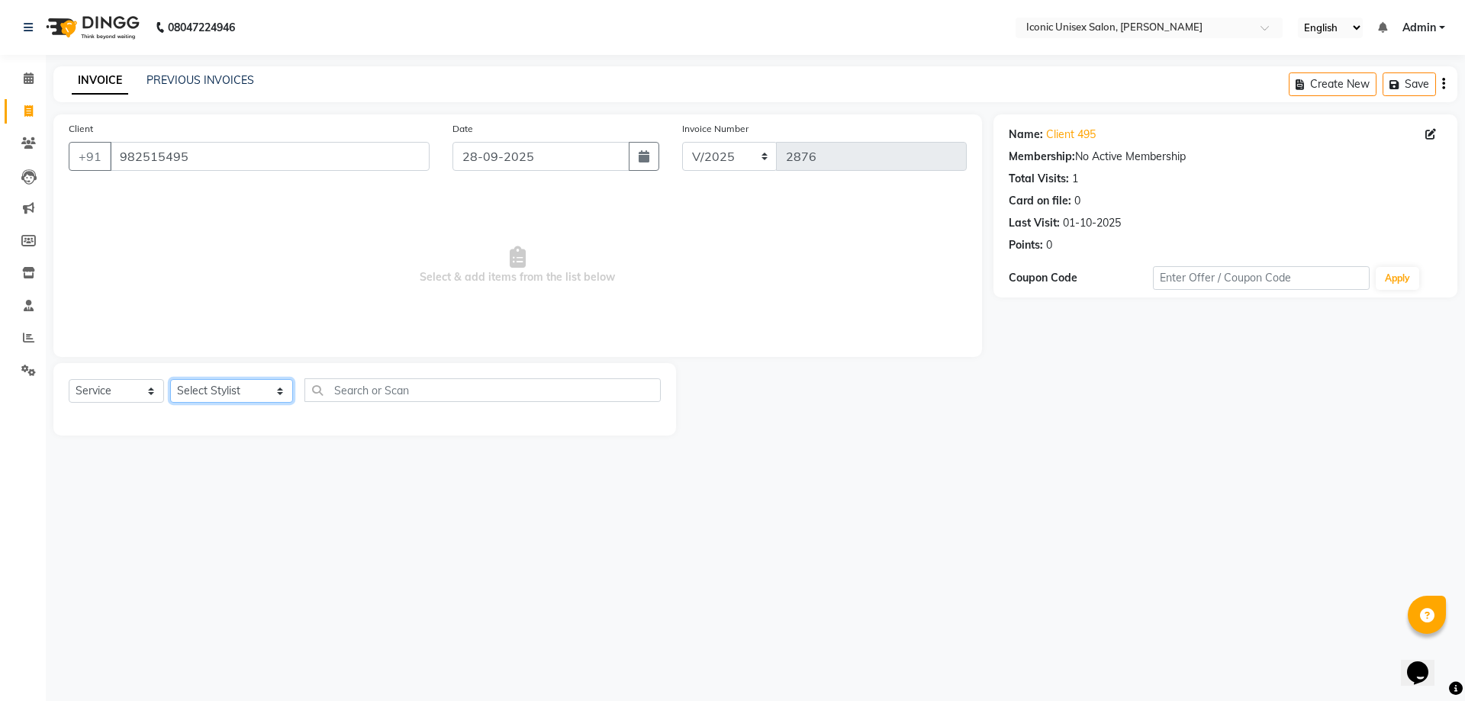
click at [205, 393] on select "Select Stylist [PERSON_NAME] [PERSON_NAME]. [PERSON_NAME] [PERSON_NAME] [PERSON…" at bounding box center [231, 391] width 123 height 24
select select "35036"
click at [170, 379] on select "Select Stylist [PERSON_NAME] [PERSON_NAME]. [PERSON_NAME] [PERSON_NAME] [PERSON…" at bounding box center [231, 391] width 123 height 24
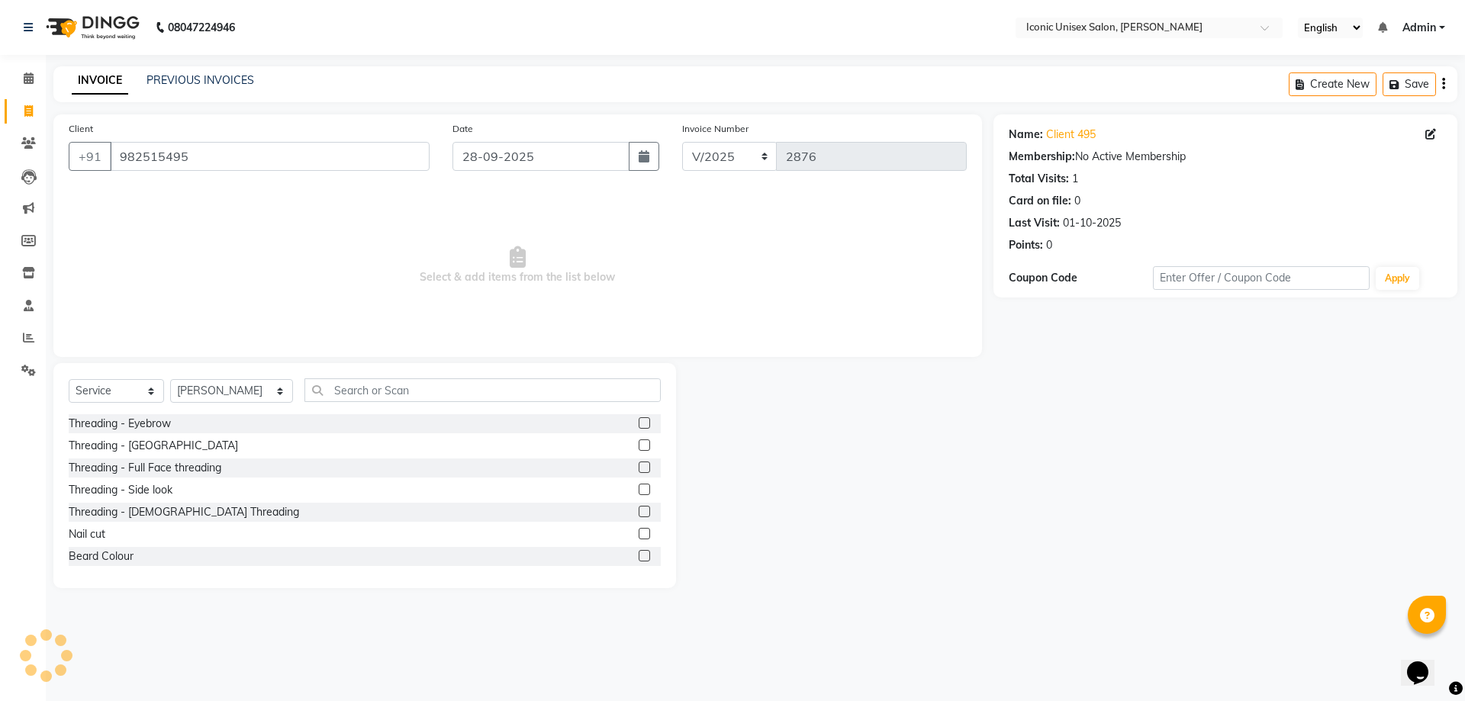
click at [460, 404] on div "Select Service Product Membership Package Voucher Prepaid Gift Card Select Styl…" at bounding box center [365, 396] width 592 height 36
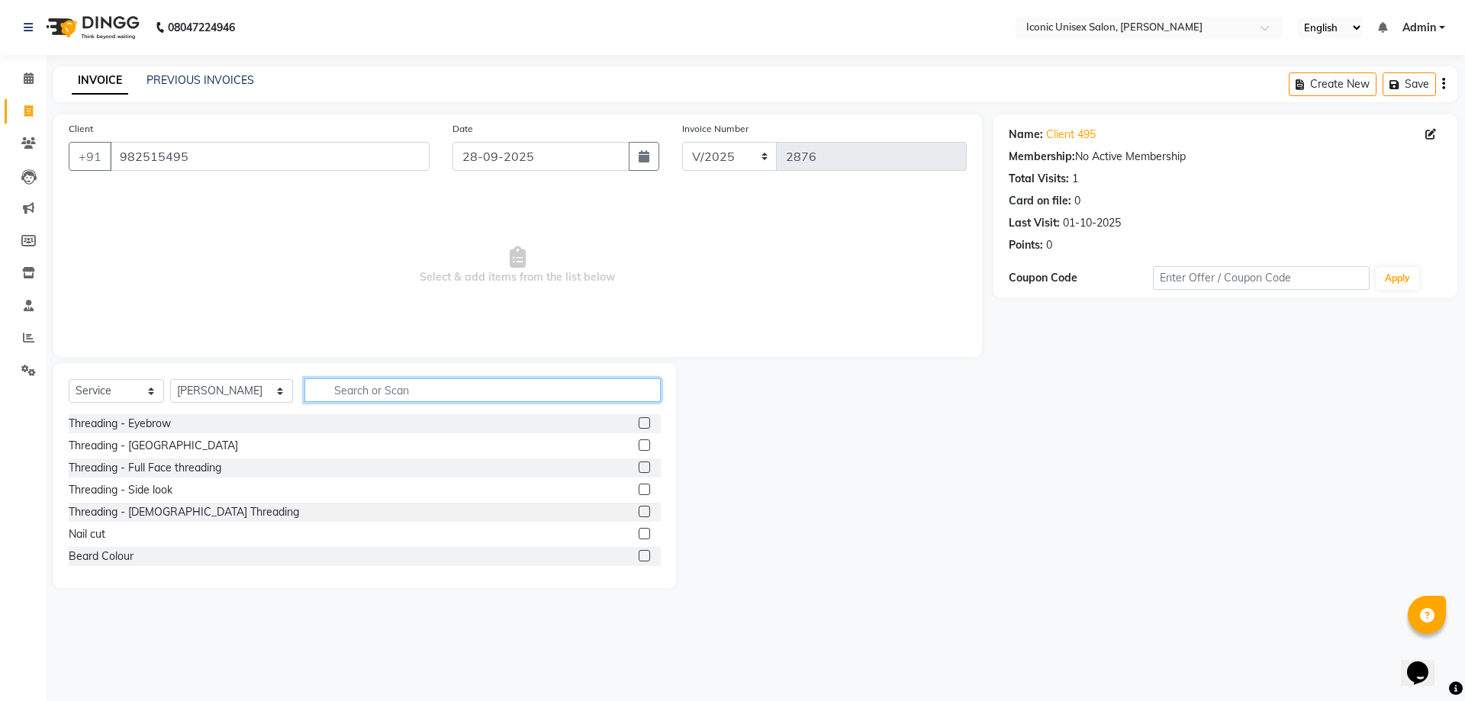
click at [471, 398] on input "text" at bounding box center [482, 390] width 356 height 24
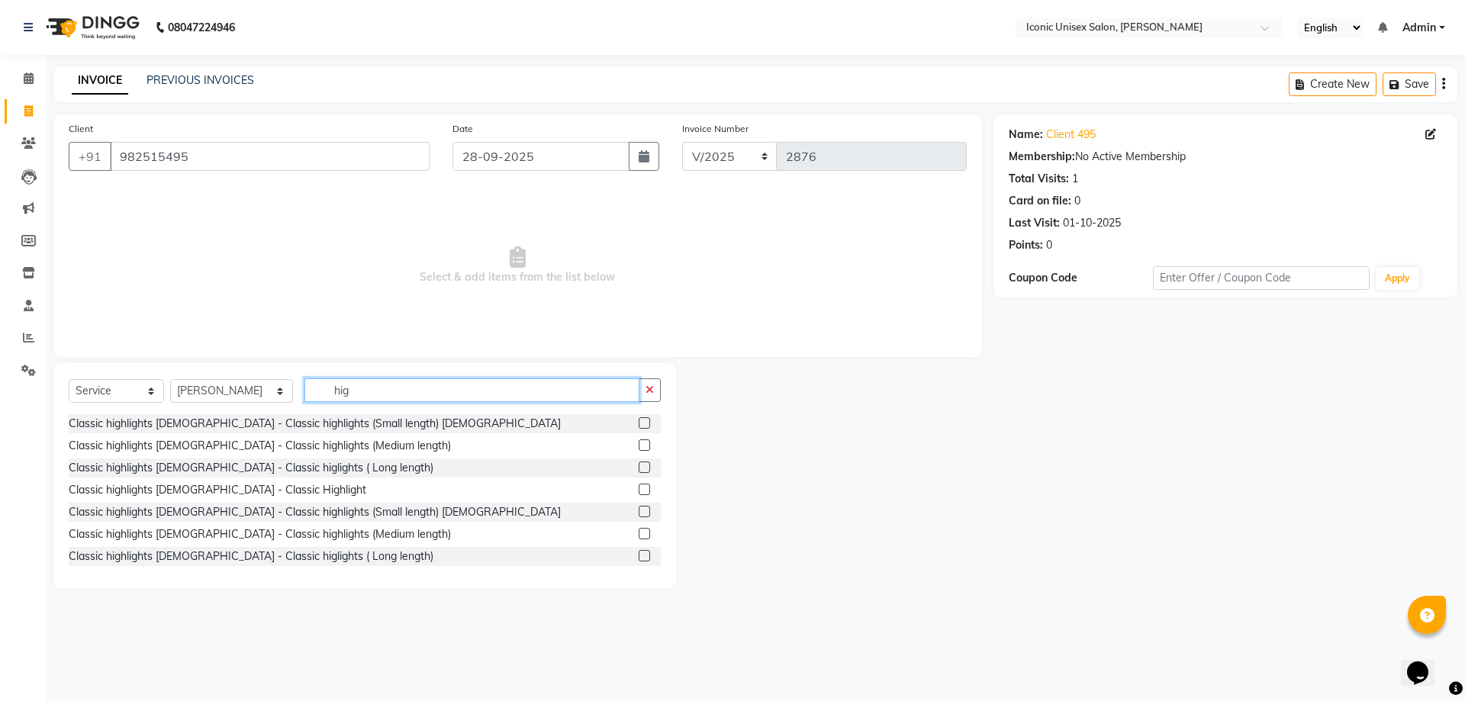
type input "hig"
click at [639, 556] on label at bounding box center [644, 555] width 11 height 11
click at [639, 556] on input "checkbox" at bounding box center [644, 557] width 10 height 10
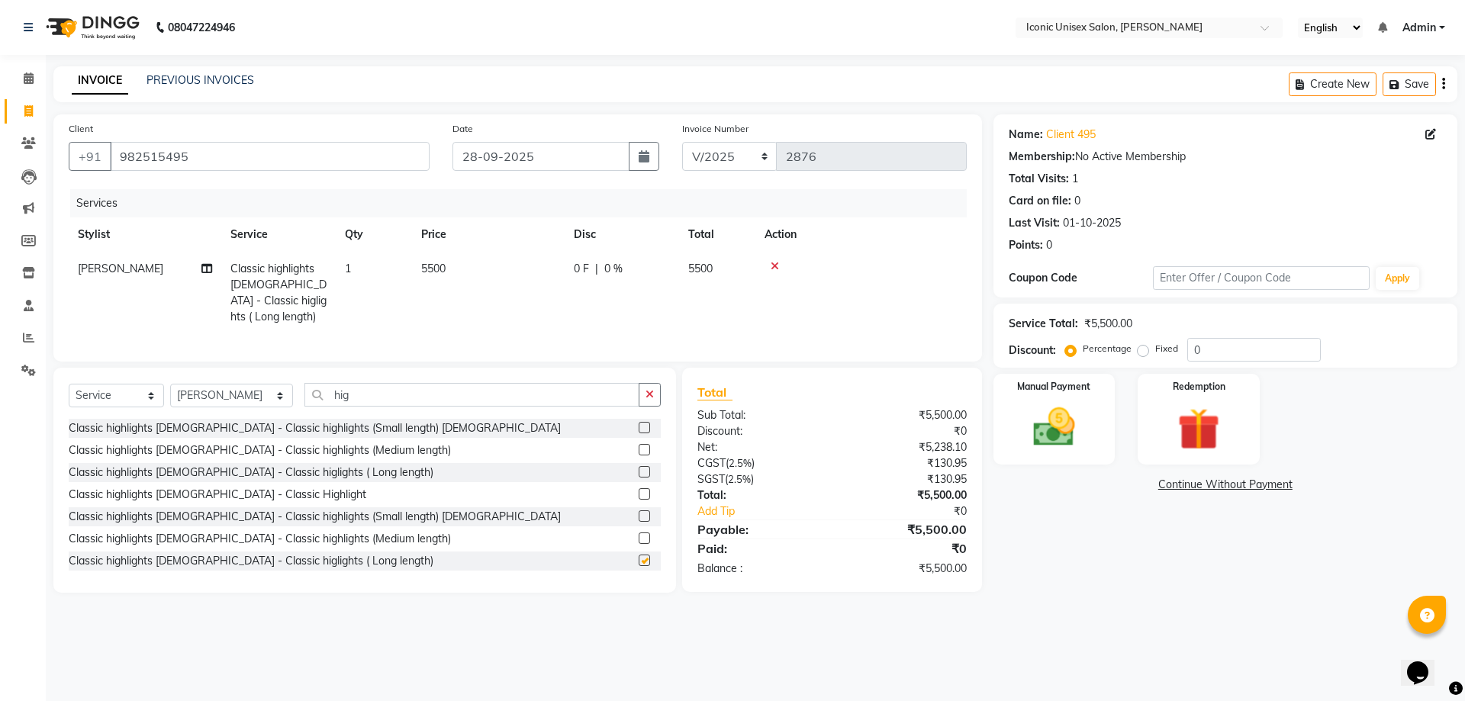
checkbox input "false"
click at [476, 391] on input "hig" at bounding box center [471, 395] width 335 height 24
type input "h"
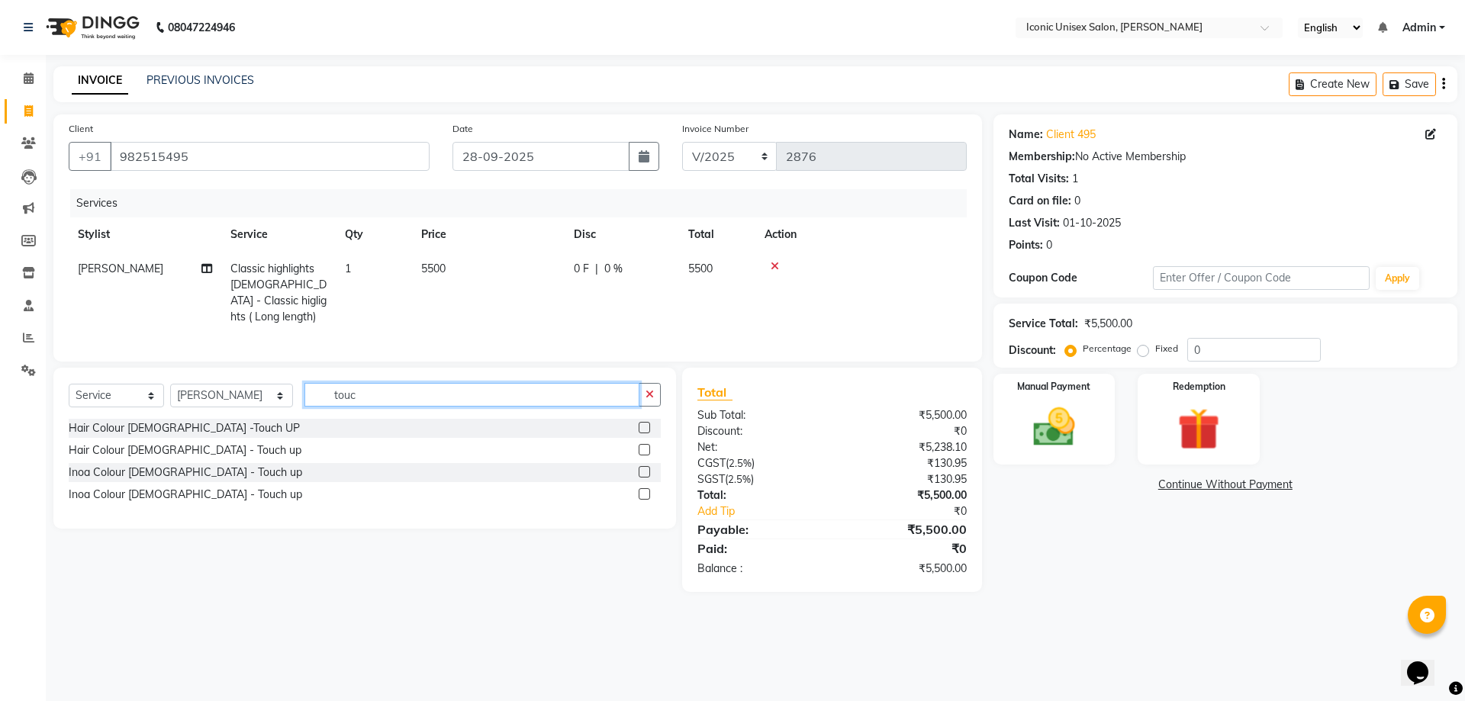
type input "touc"
click at [645, 444] on label at bounding box center [644, 449] width 11 height 11
click at [645, 446] on input "checkbox" at bounding box center [644, 451] width 10 height 10
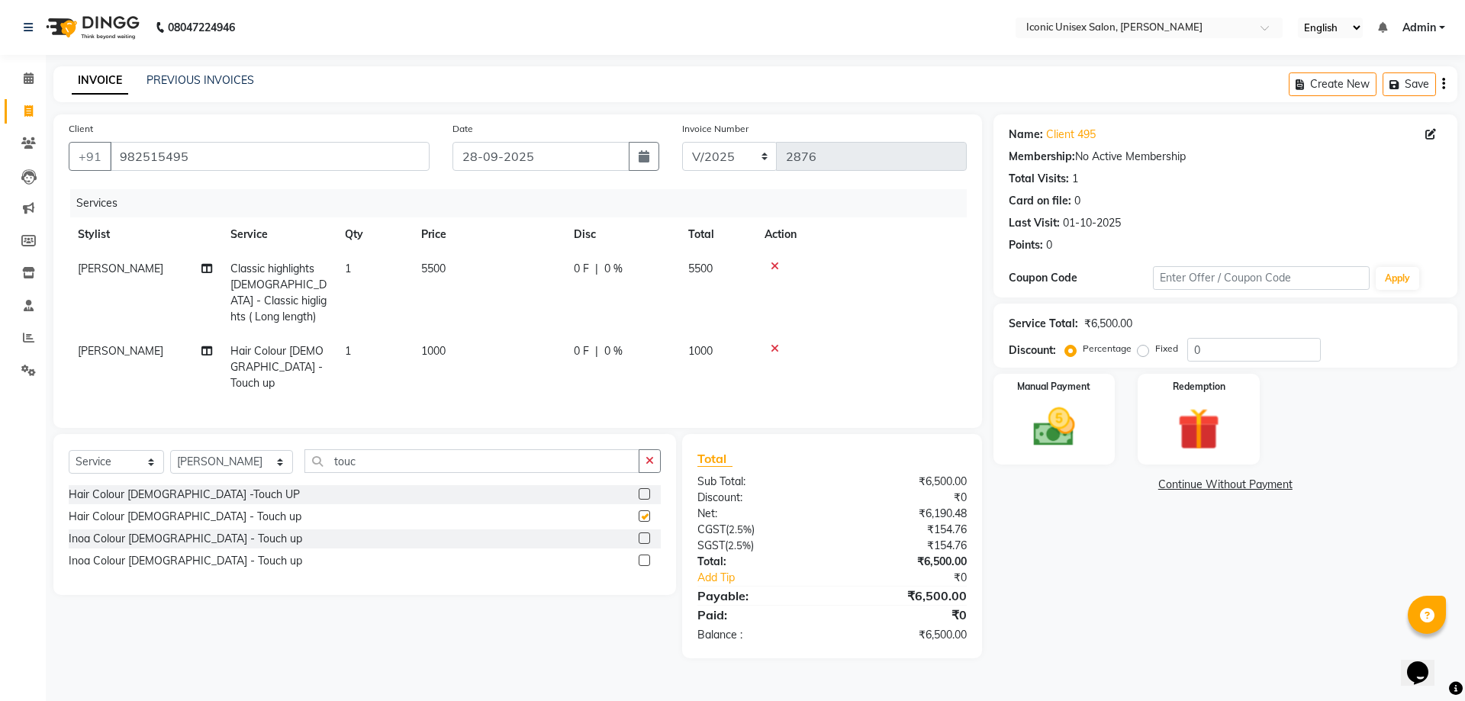
checkbox input "false"
click at [445, 288] on td "5500" at bounding box center [488, 293] width 153 height 82
select select "35036"
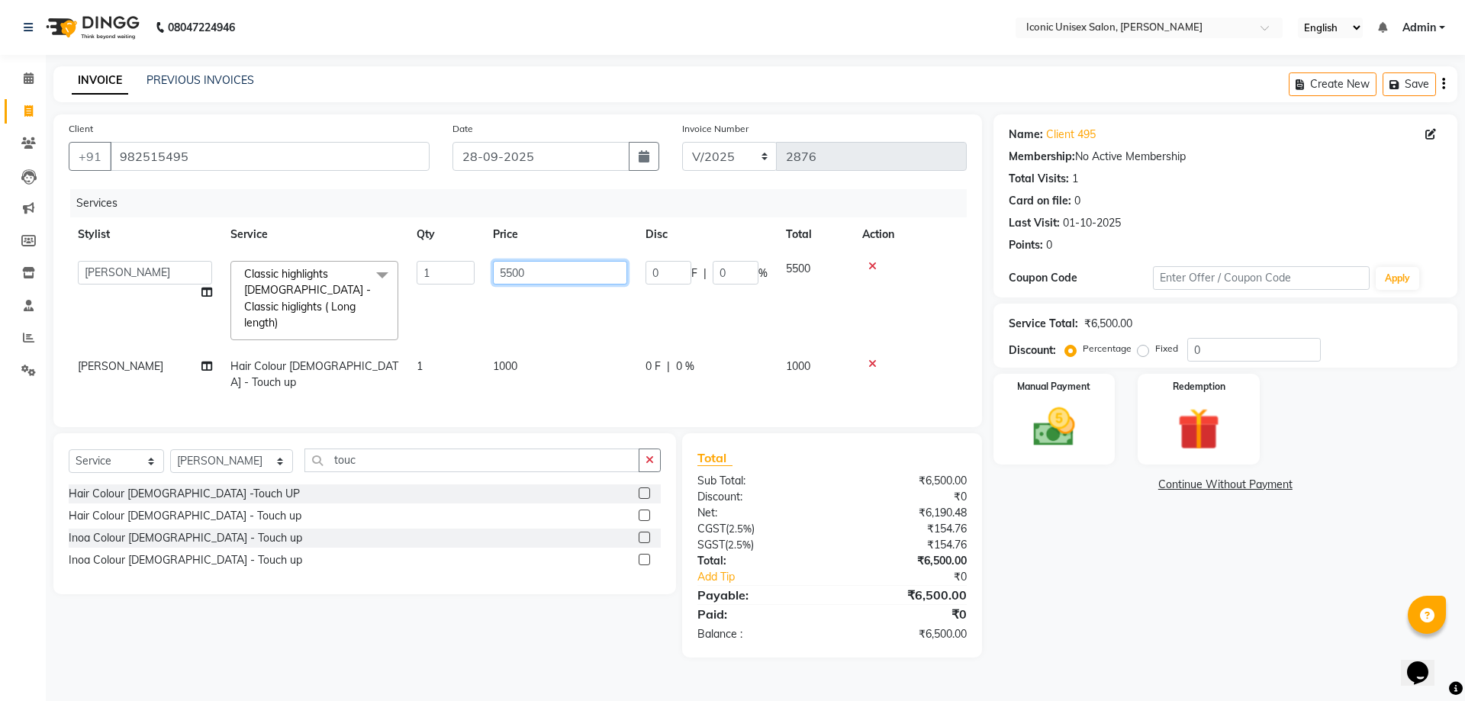
click at [505, 275] on input "5500" at bounding box center [560, 273] width 134 height 24
type input "6500"
click at [580, 324] on tbody "Aakansha Anita Ayush Bhavesh. Sen Bhavik Bhumika Eliza. Mehta Harsh Khushboo Na…" at bounding box center [518, 326] width 898 height 148
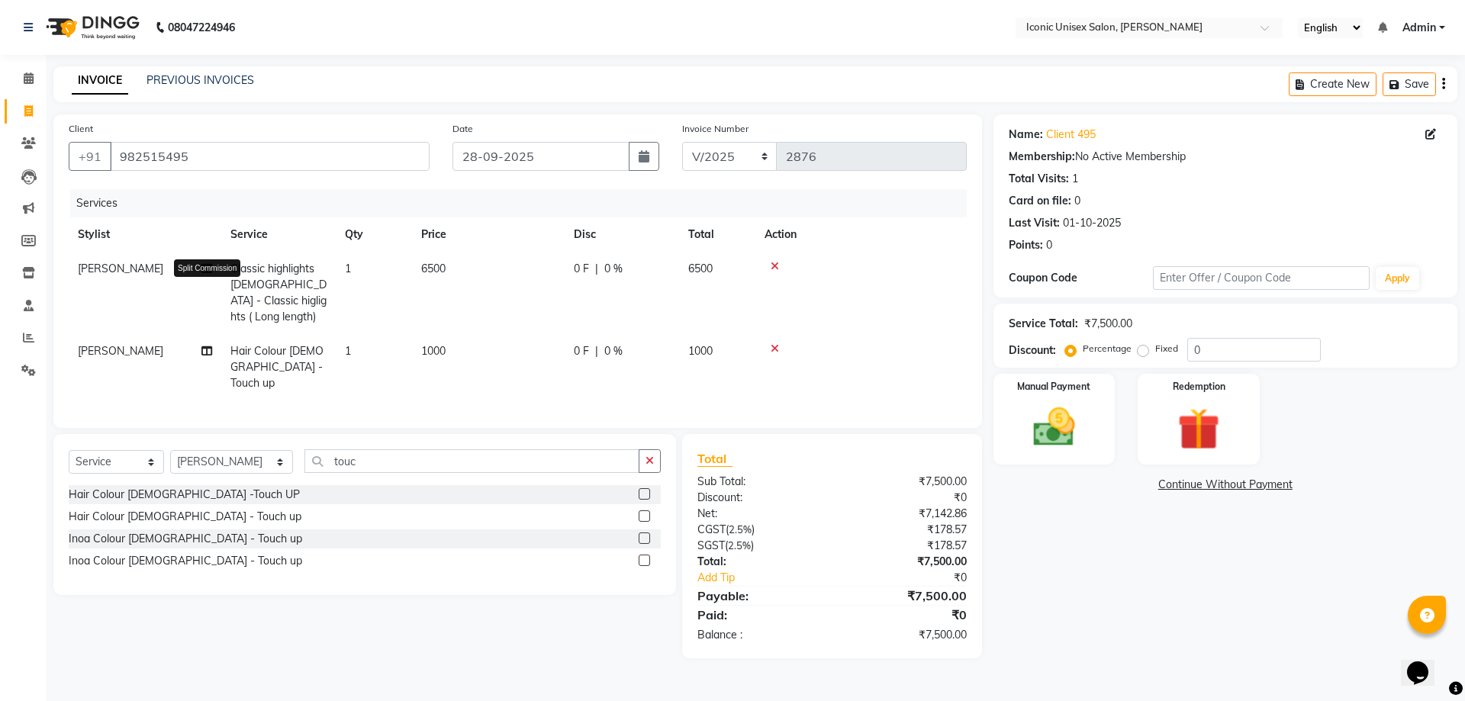
click at [205, 266] on icon at bounding box center [206, 268] width 11 height 11
select select "35036"
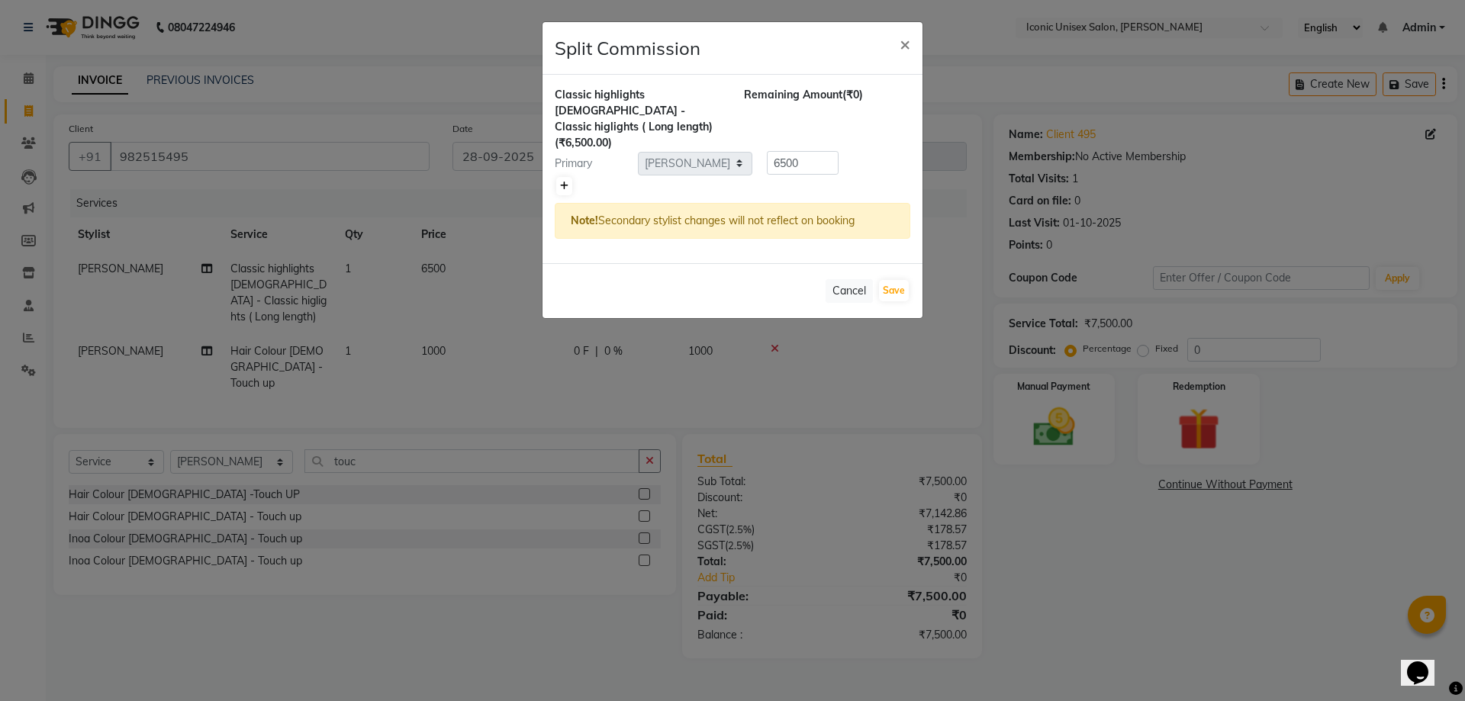
click at [564, 182] on icon at bounding box center [564, 186] width 8 height 9
type input "3250"
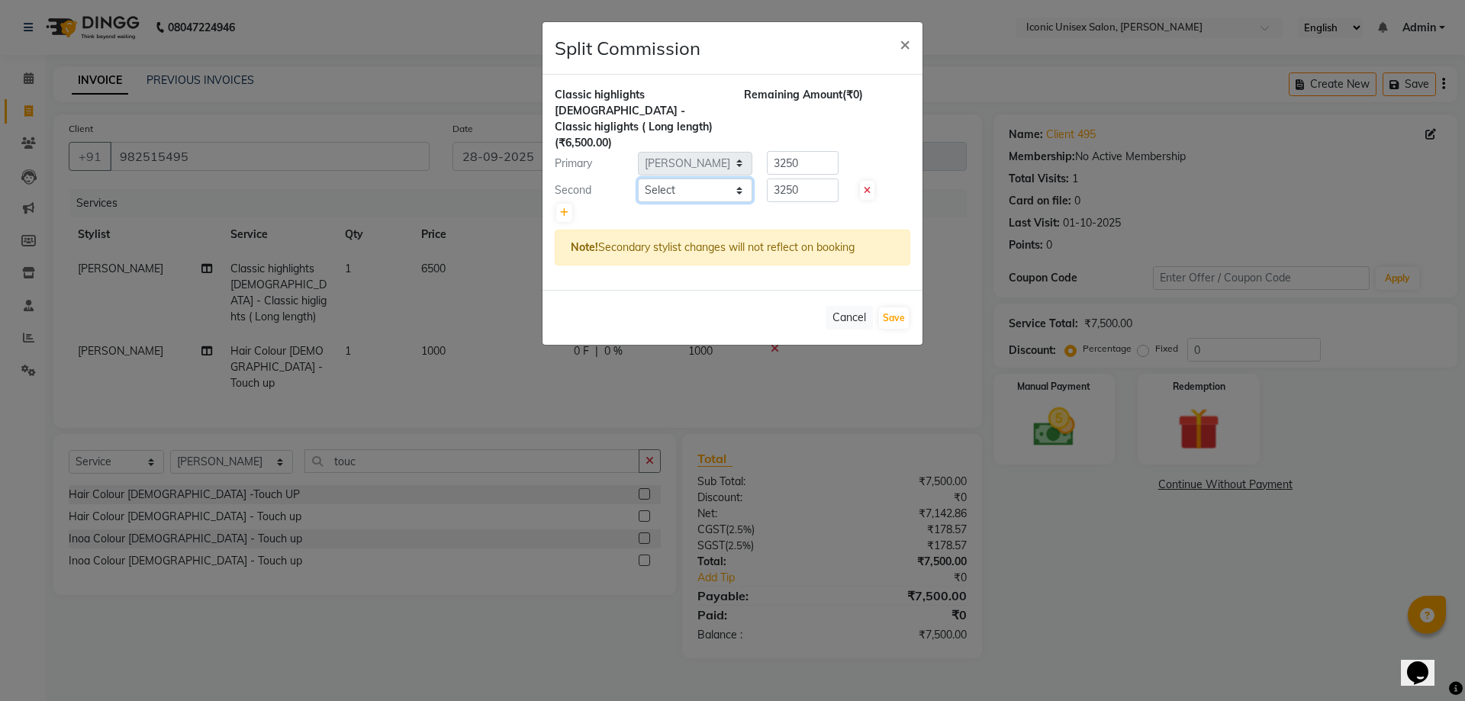
click at [697, 179] on select "Select Aakansha Anita Ayush Bhavesh. Sen Bhavik Bhumika Eliza. Mehta Harsh Khus…" at bounding box center [695, 191] width 114 height 24
select select "71402"
click at [638, 179] on select "Select Aakansha Anita Ayush Bhavesh. Sen Bhavik Bhumika Eliza. Mehta Harsh Khus…" at bounding box center [695, 191] width 114 height 24
click at [902, 308] on button "Save" at bounding box center [894, 318] width 30 height 21
select select "Select"
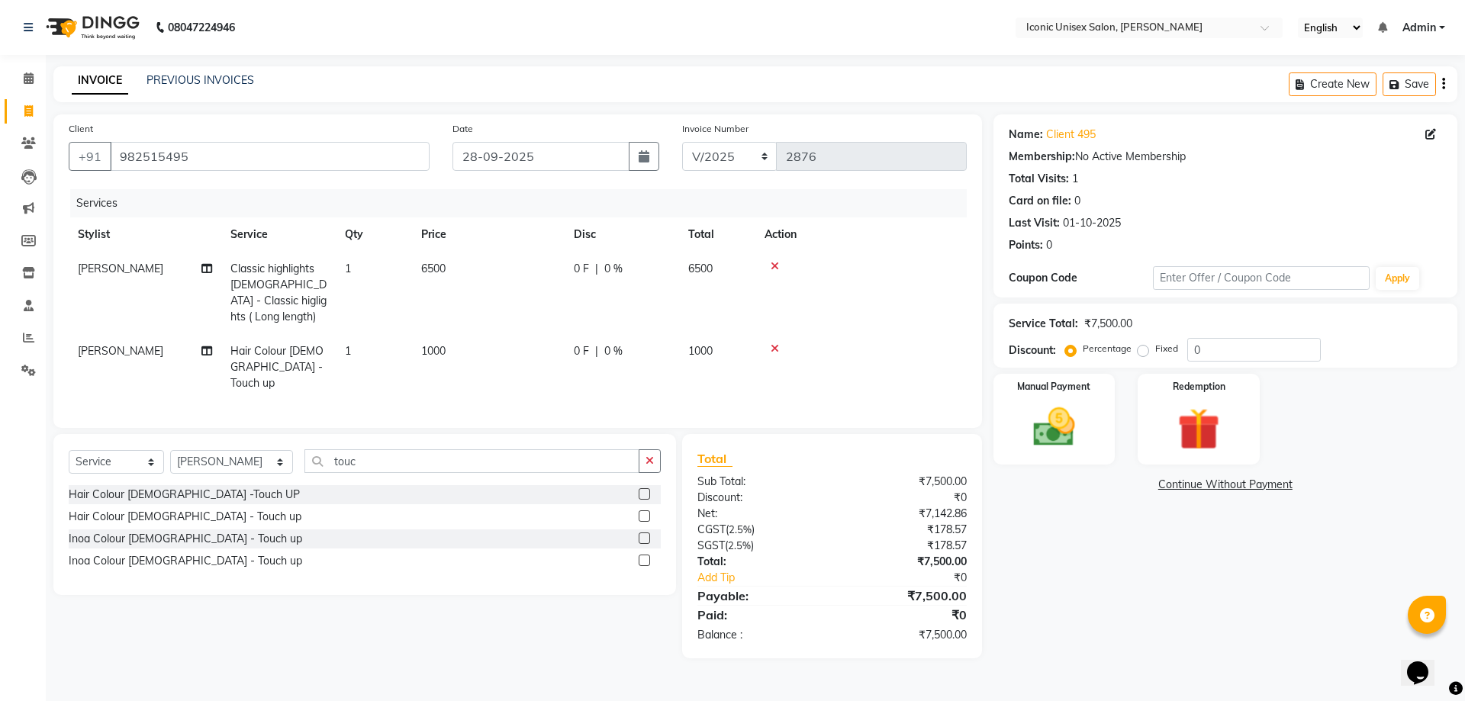
click at [163, 334] on td "[PERSON_NAME]" at bounding box center [145, 367] width 153 height 66
select select "35036"
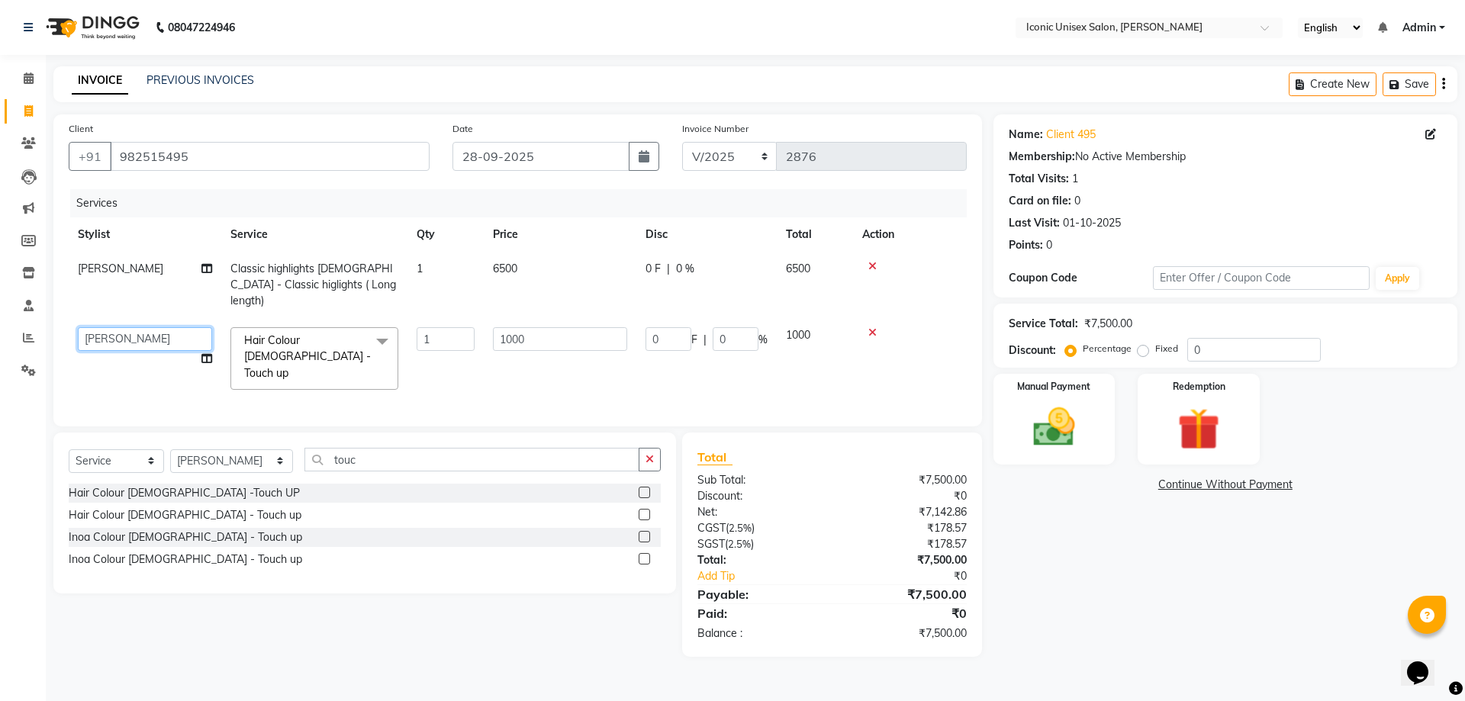
click at [171, 327] on select "Aakansha Anita Ayush Bhavesh. Sen Bhavik Bhumika Eliza. Mehta Harsh Khushboo Na…" at bounding box center [145, 339] width 134 height 24
select select "65200"
click at [209, 353] on icon at bounding box center [206, 358] width 11 height 11
select select "65200"
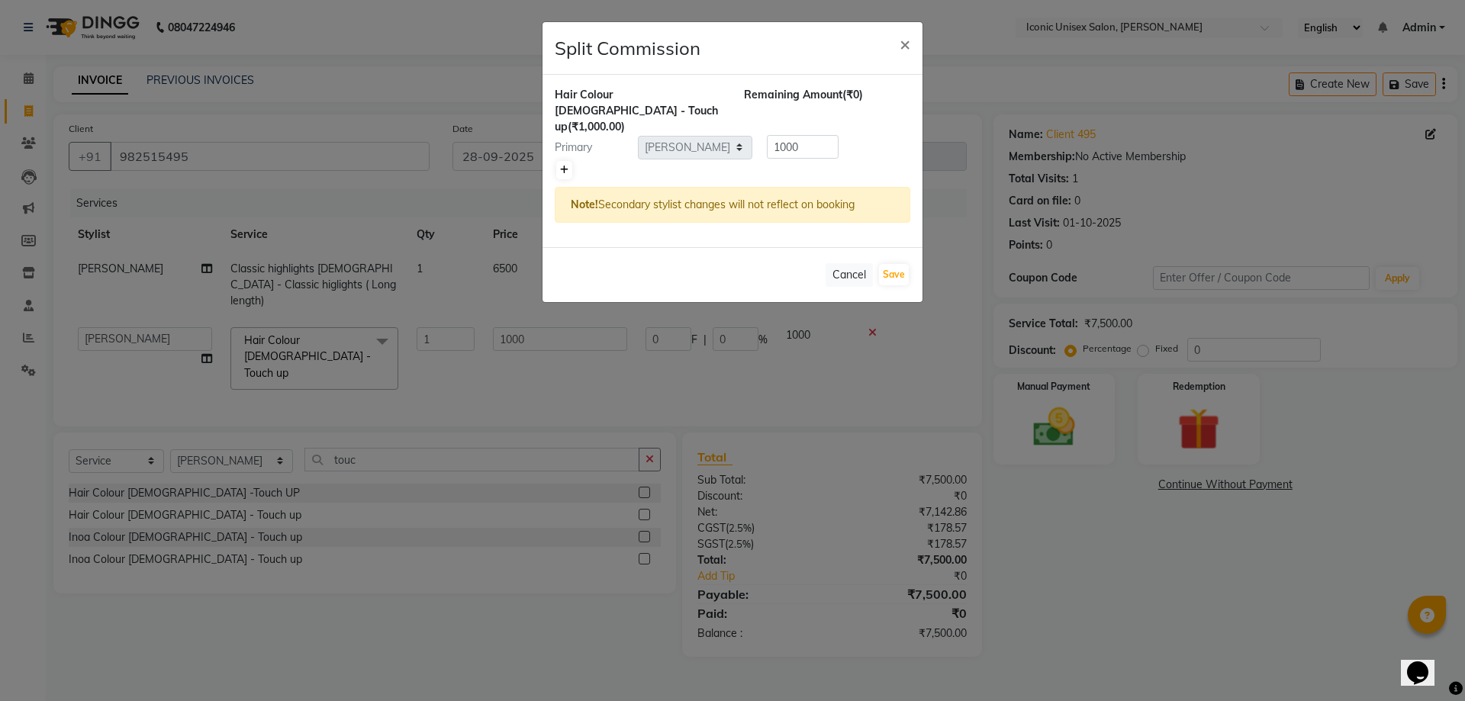
click at [565, 166] on icon at bounding box center [564, 170] width 8 height 9
type input "500"
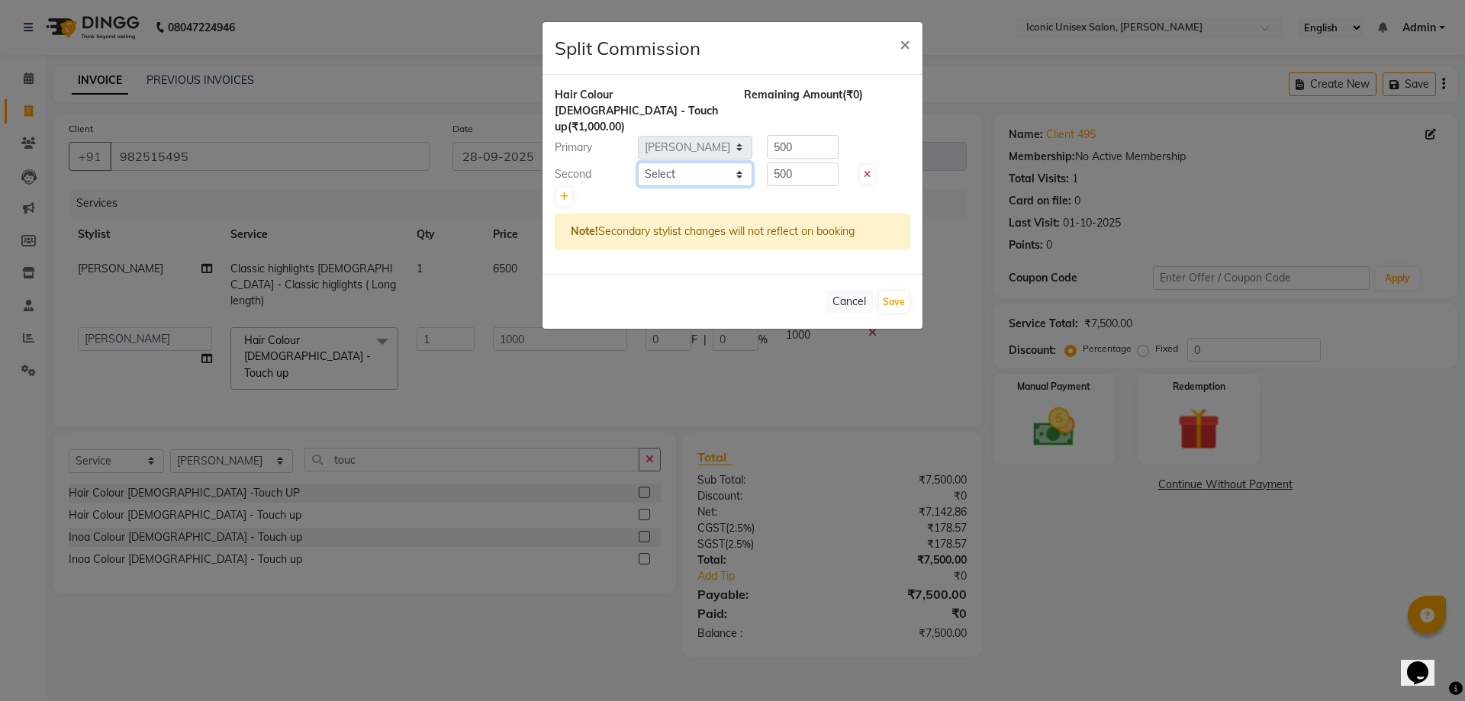
click at [681, 163] on select "Select Aakansha Anita Ayush Bhavesh. Sen Bhavik Bhumika Eliza. Mehta Harsh Khus…" at bounding box center [695, 175] width 114 height 24
select select "21053"
click at [638, 163] on select "Select Aakansha Anita Ayush Bhavesh. Sen Bhavik Bhumika Eliza. Mehta Harsh Khus…" at bounding box center [695, 175] width 114 height 24
click at [902, 291] on button "Save" at bounding box center [894, 301] width 30 height 21
select select "Select"
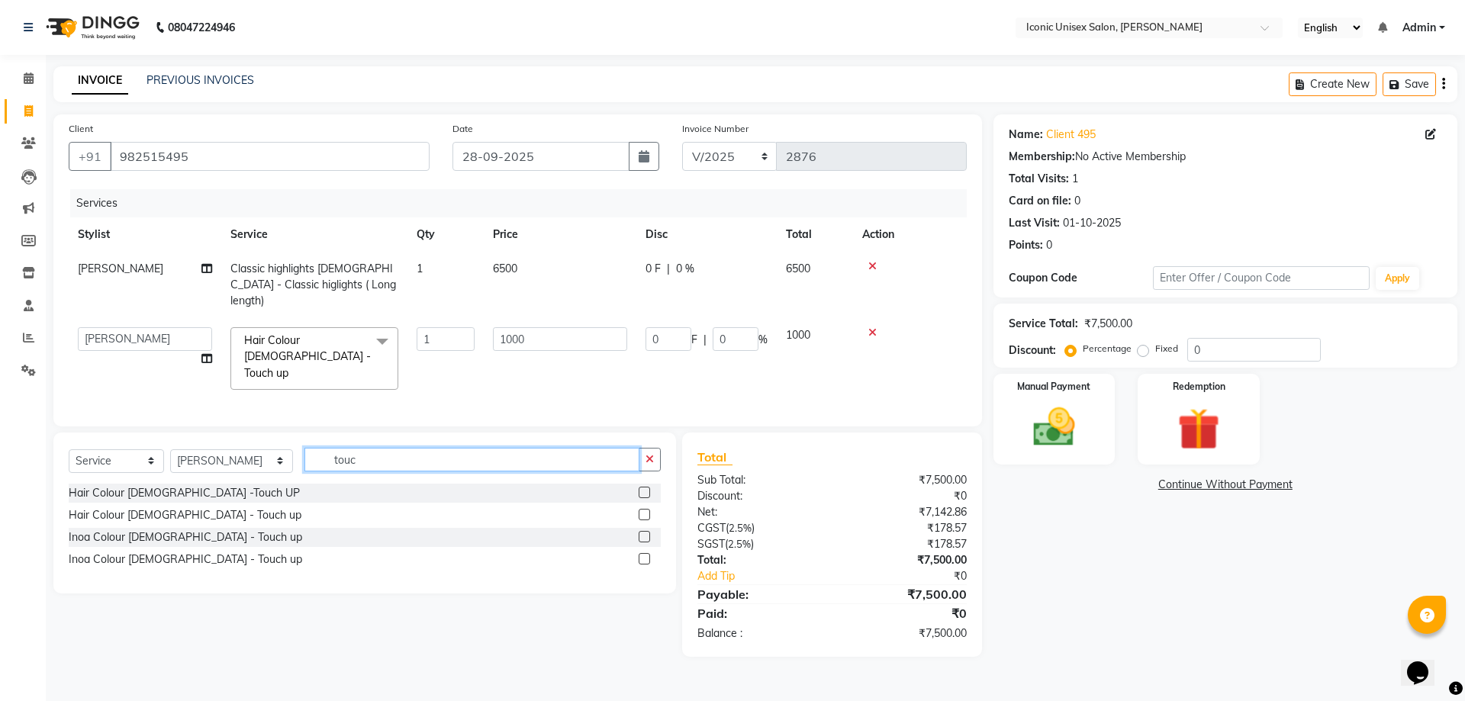
click at [354, 448] on input "touc" at bounding box center [471, 460] width 335 height 24
type input "t"
type input "bot"
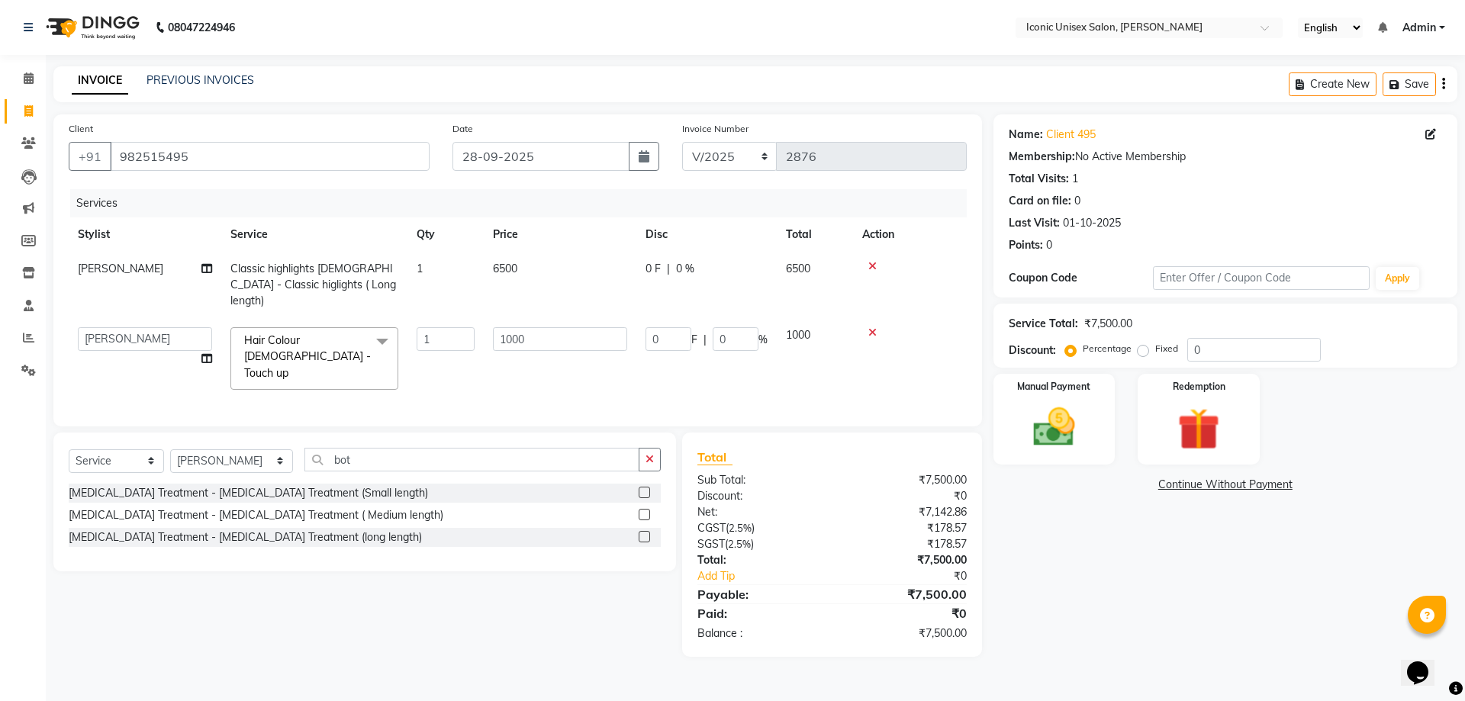
click at [647, 531] on label at bounding box center [644, 536] width 11 height 11
click at [647, 533] on input "checkbox" at bounding box center [644, 538] width 10 height 10
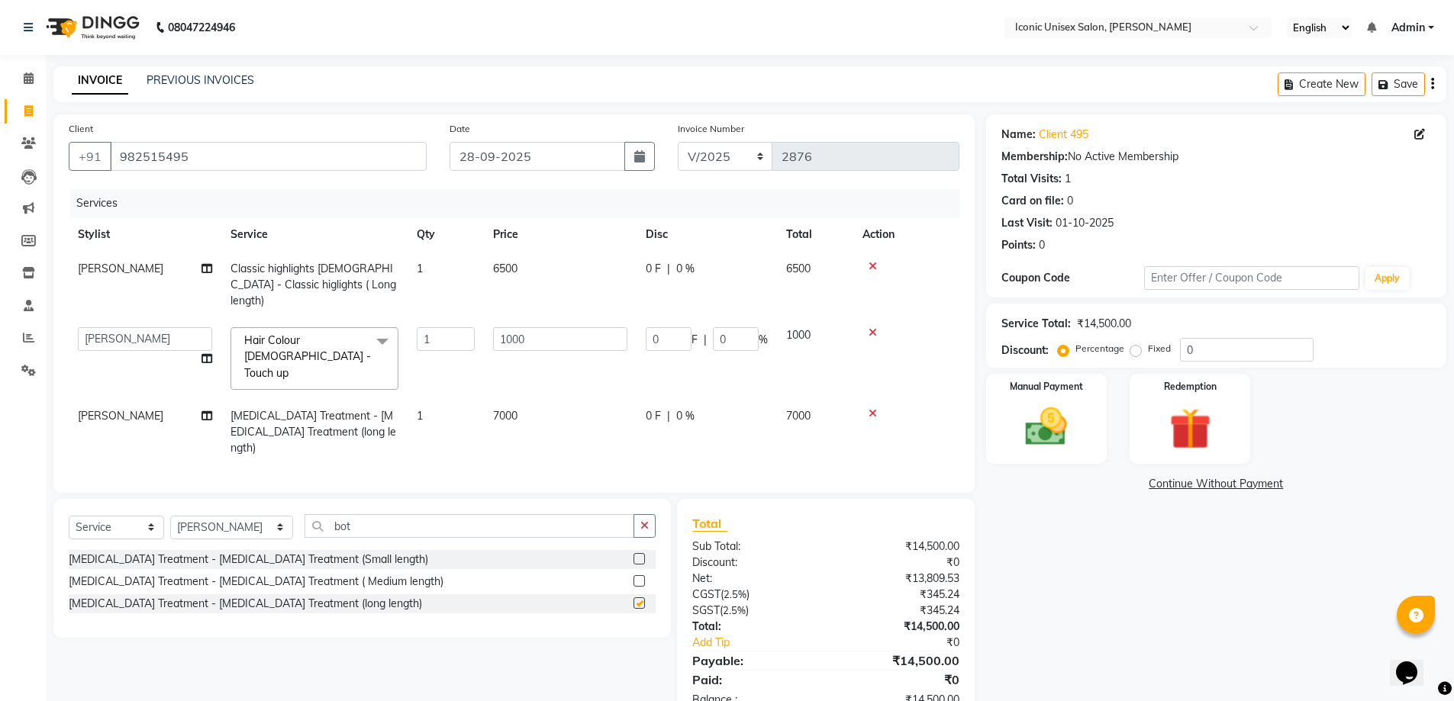
checkbox input "false"
click at [640, 575] on label at bounding box center [638, 580] width 11 height 11
click at [640, 577] on input "checkbox" at bounding box center [638, 582] width 10 height 10
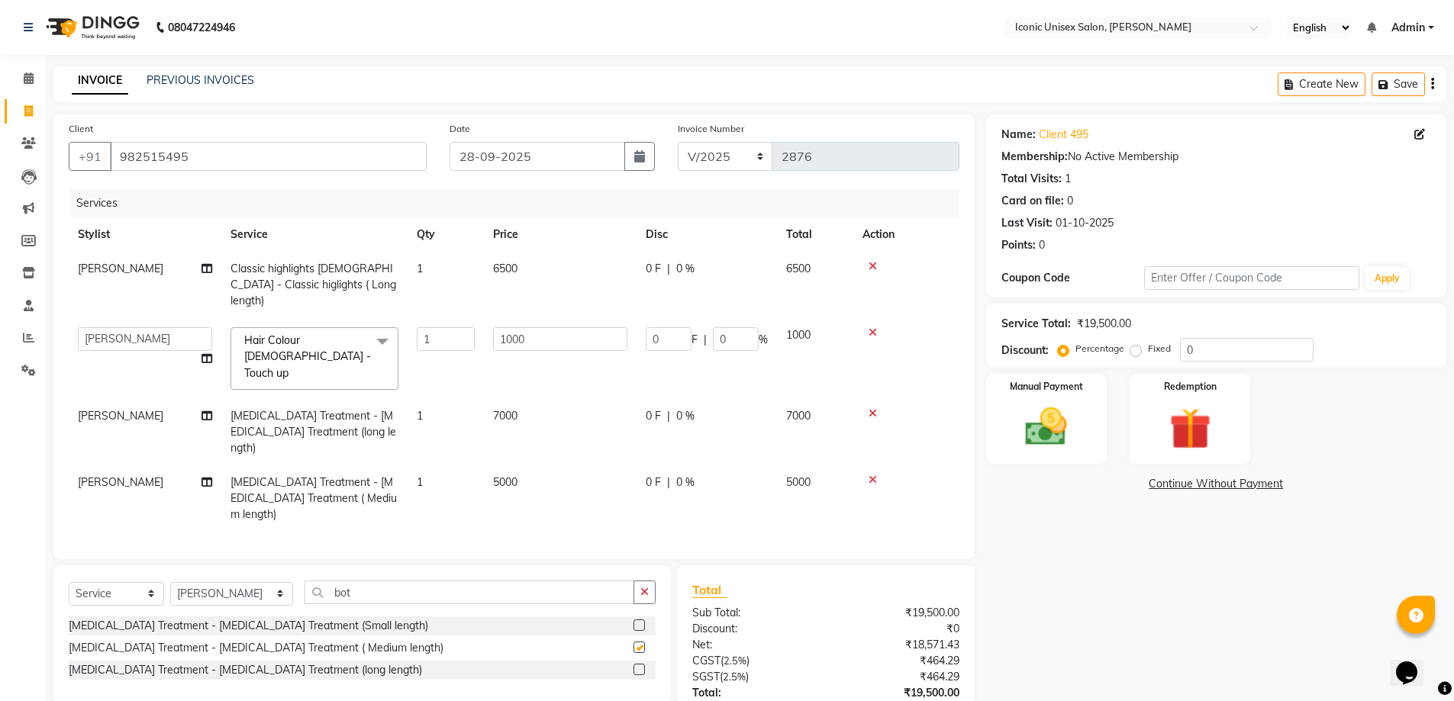
checkbox input "false"
click at [469, 399] on td "1" at bounding box center [445, 432] width 76 height 66
select select "35036"
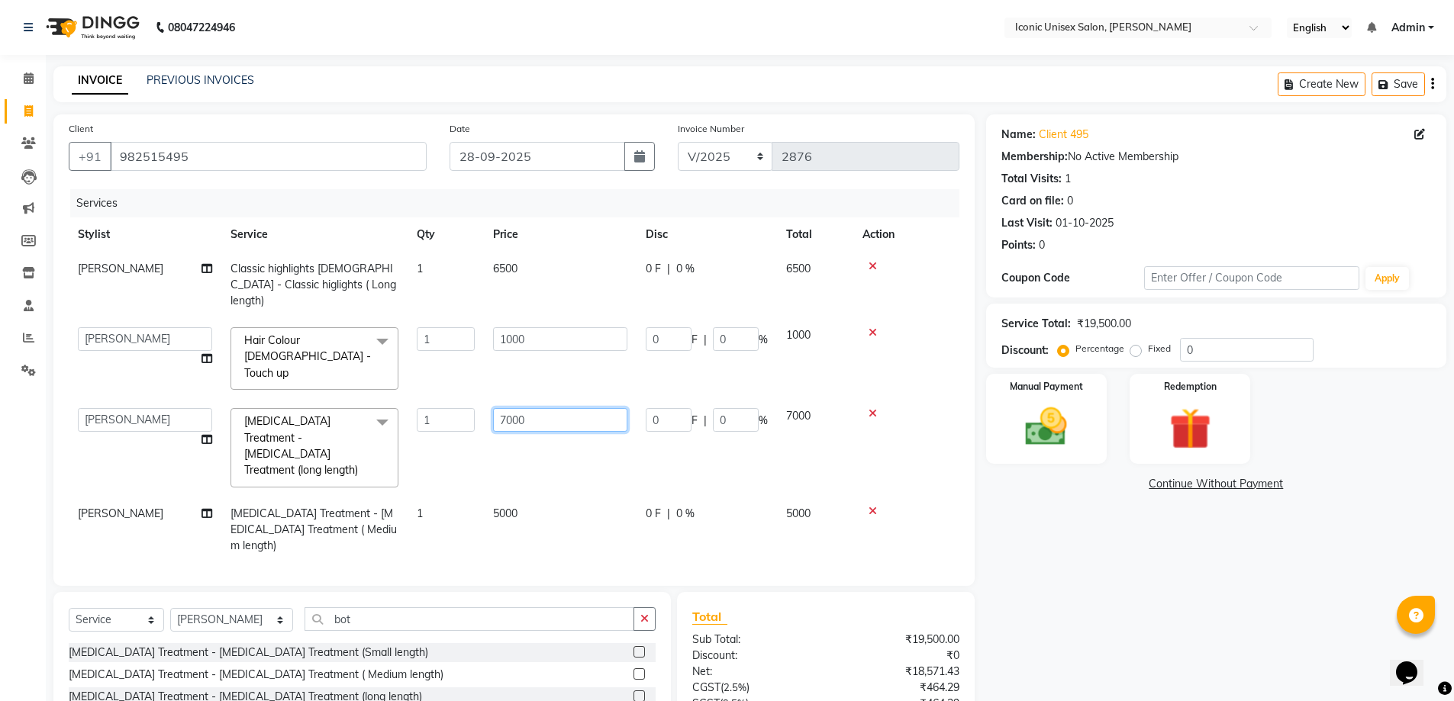
click at [513, 408] on input "7000" at bounding box center [560, 420] width 134 height 24
type input "6500"
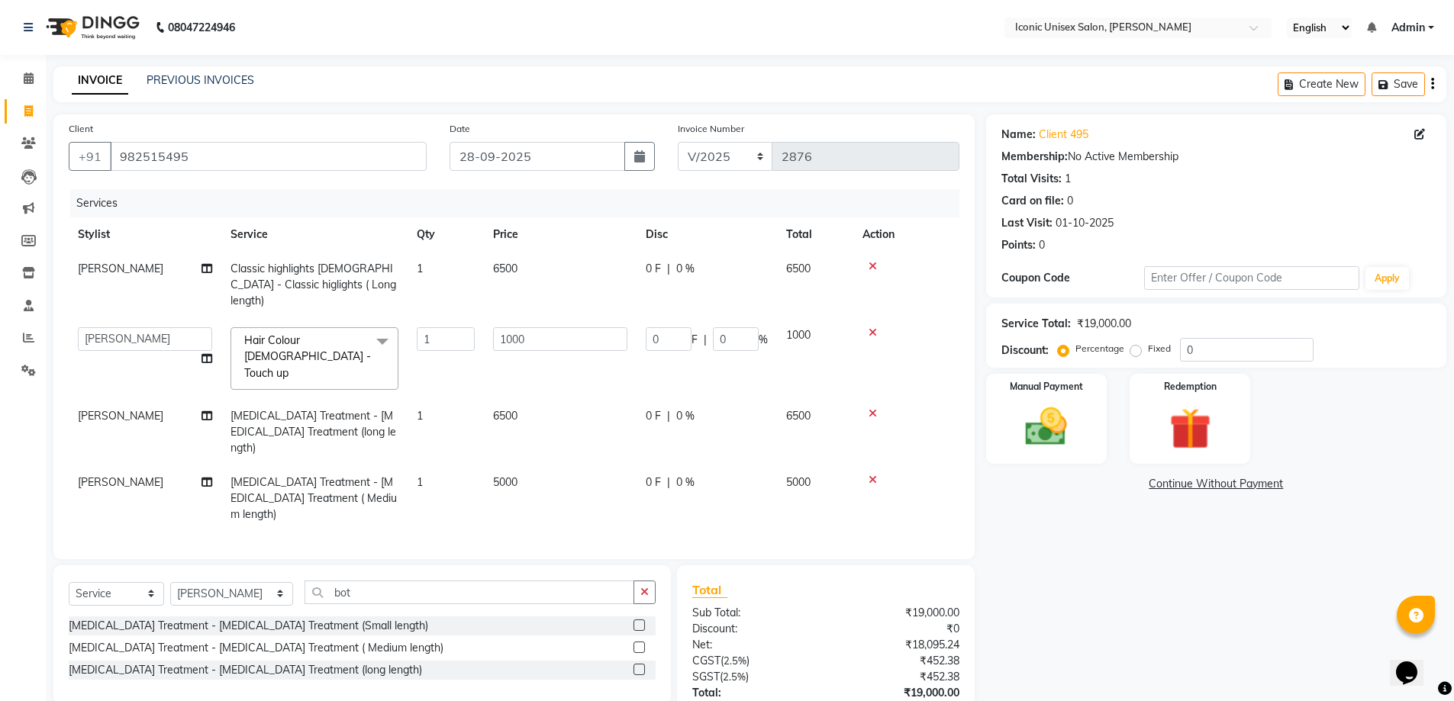
click at [1177, 570] on div "Name: Client 495 Membership: No Active Membership Total Visits: 1 Card on file:…" at bounding box center [1222, 451] width 472 height 675
click at [209, 411] on icon at bounding box center [206, 416] width 11 height 11
select select "35036"
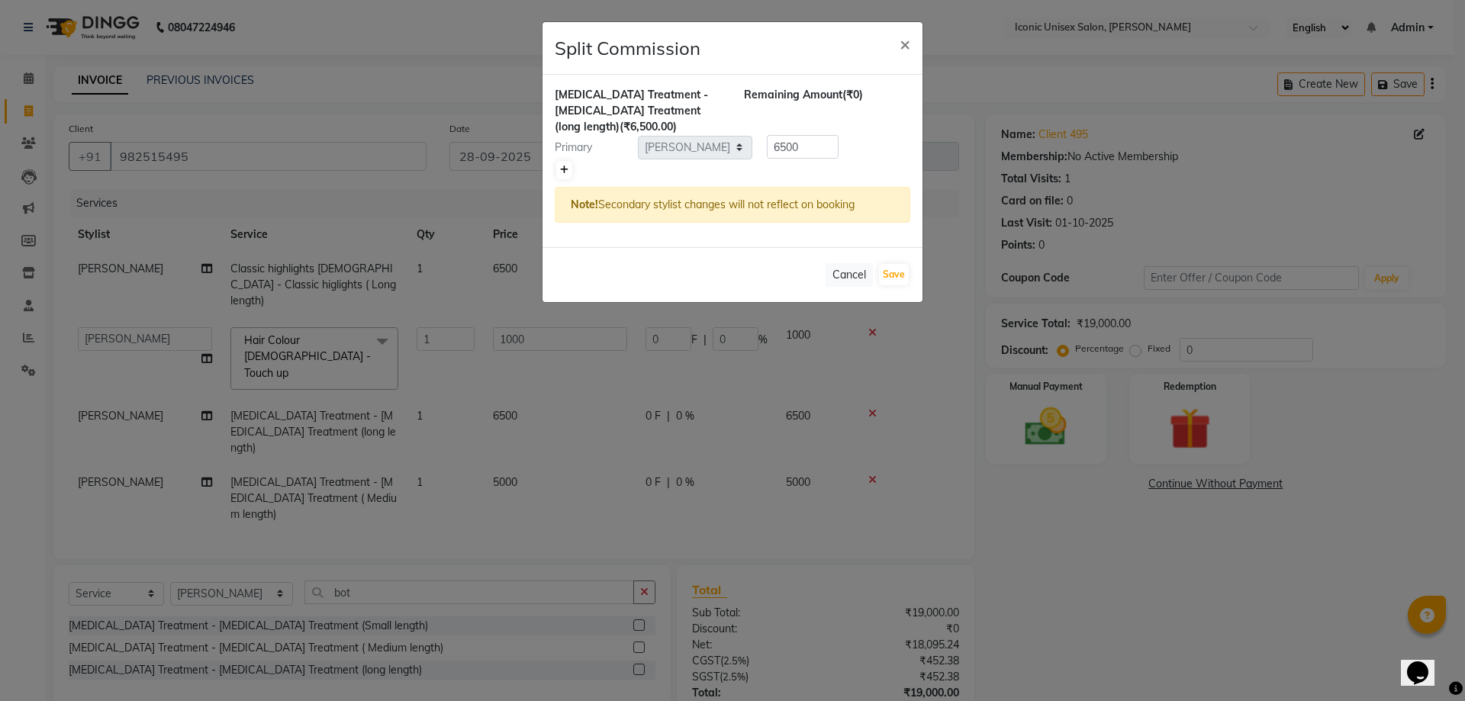
click at [567, 166] on icon at bounding box center [564, 170] width 8 height 9
type input "3250"
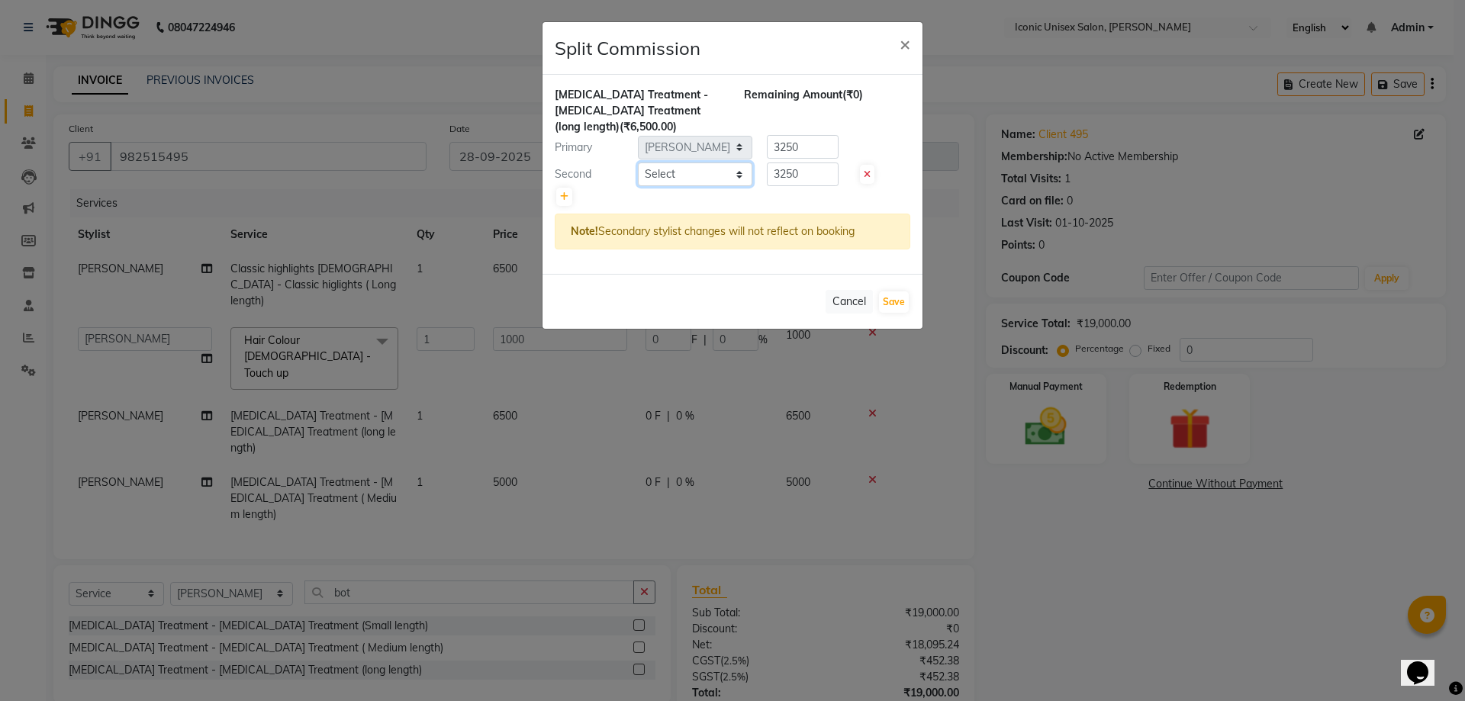
click at [677, 171] on select "Select Aakansha Anita Ayush Bhavesh. Sen Bhavik Bhumika Eliza. Mehta Harsh Khus…" at bounding box center [695, 175] width 114 height 24
select select "71402"
click at [638, 163] on select "Select Aakansha Anita Ayush Bhavesh. Sen Bhavik Bhumika Eliza. Mehta Harsh Khus…" at bounding box center [695, 175] width 114 height 24
click at [900, 298] on button "Save" at bounding box center [894, 301] width 30 height 21
select select "Select"
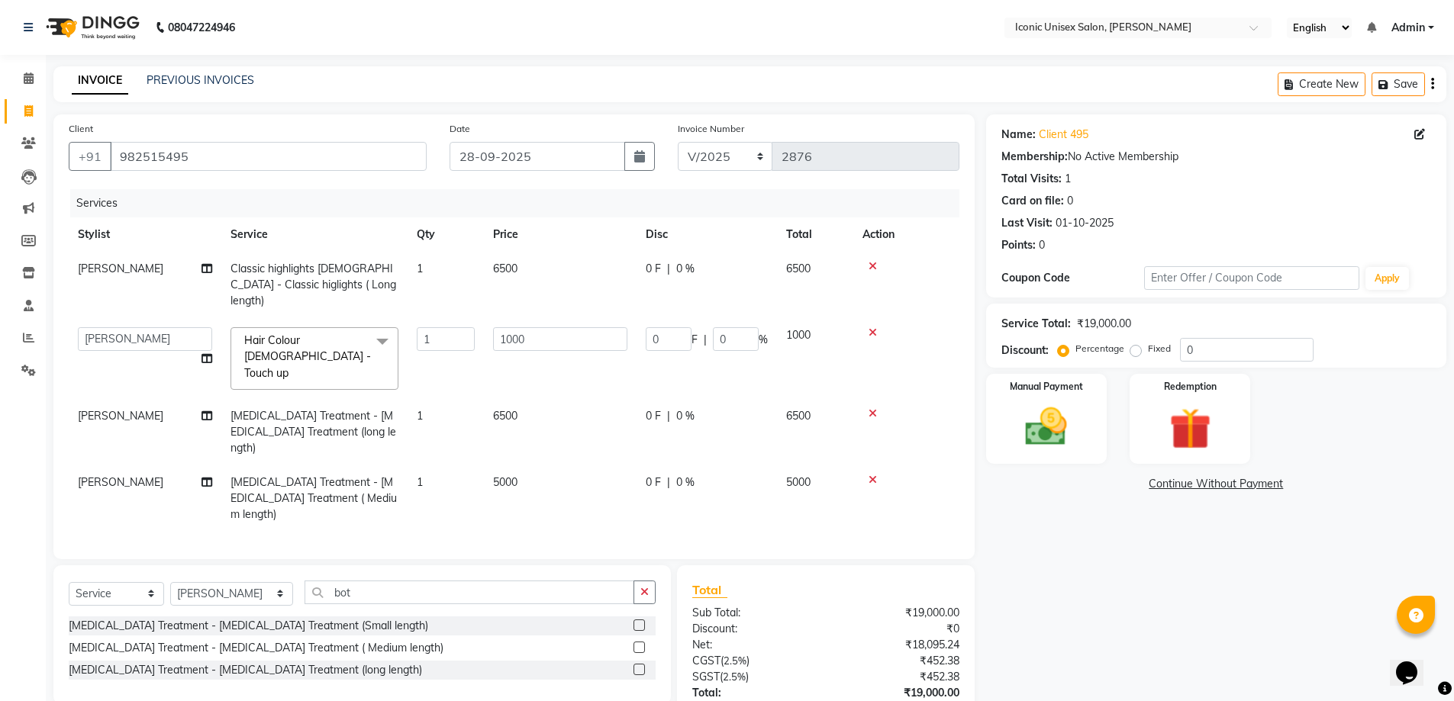
click at [166, 465] on td "[PERSON_NAME]" at bounding box center [145, 498] width 153 height 66
select select "35036"
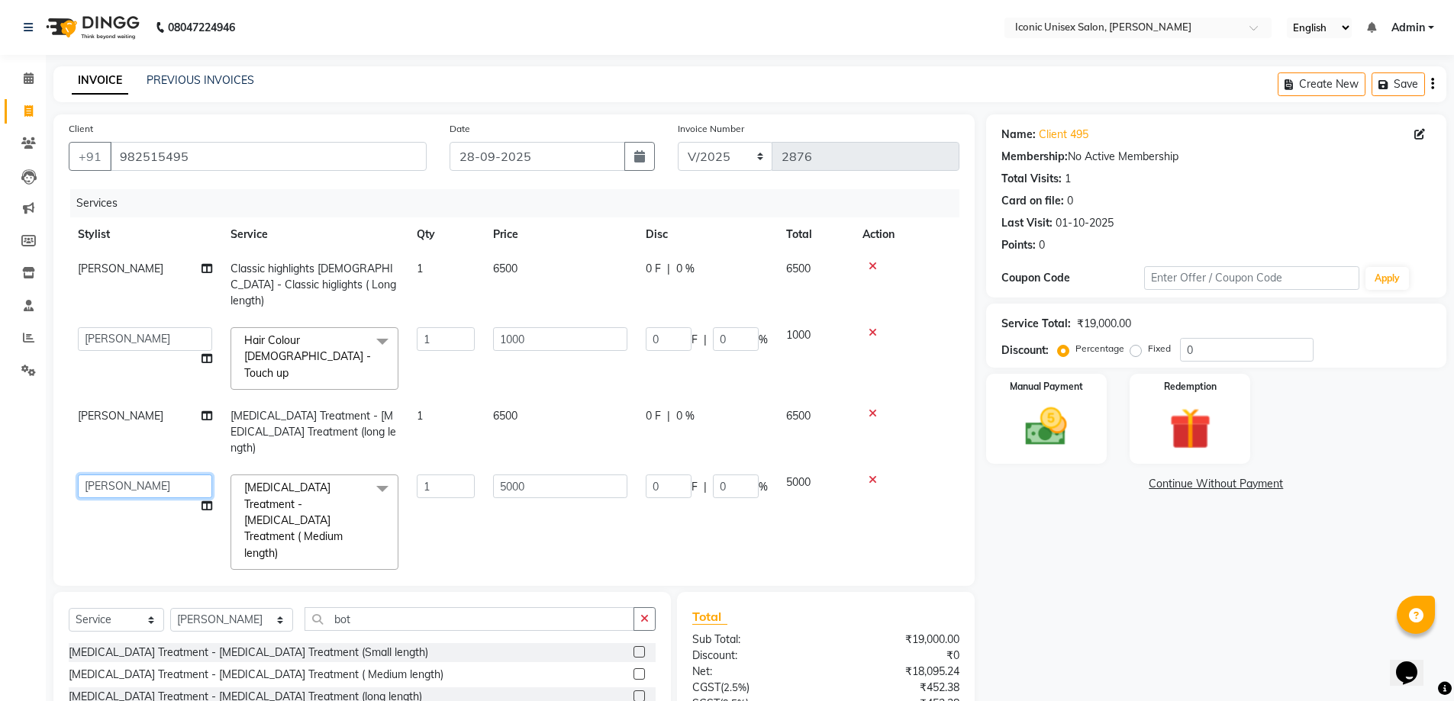
click at [164, 475] on select "Aakansha Anita Ayush Bhavesh. Sen Bhavik Bhumika Eliza. Mehta Harsh Khushboo Na…" at bounding box center [145, 487] width 134 height 24
select select "65200"
click at [211, 501] on icon at bounding box center [206, 506] width 11 height 11
select select "65200"
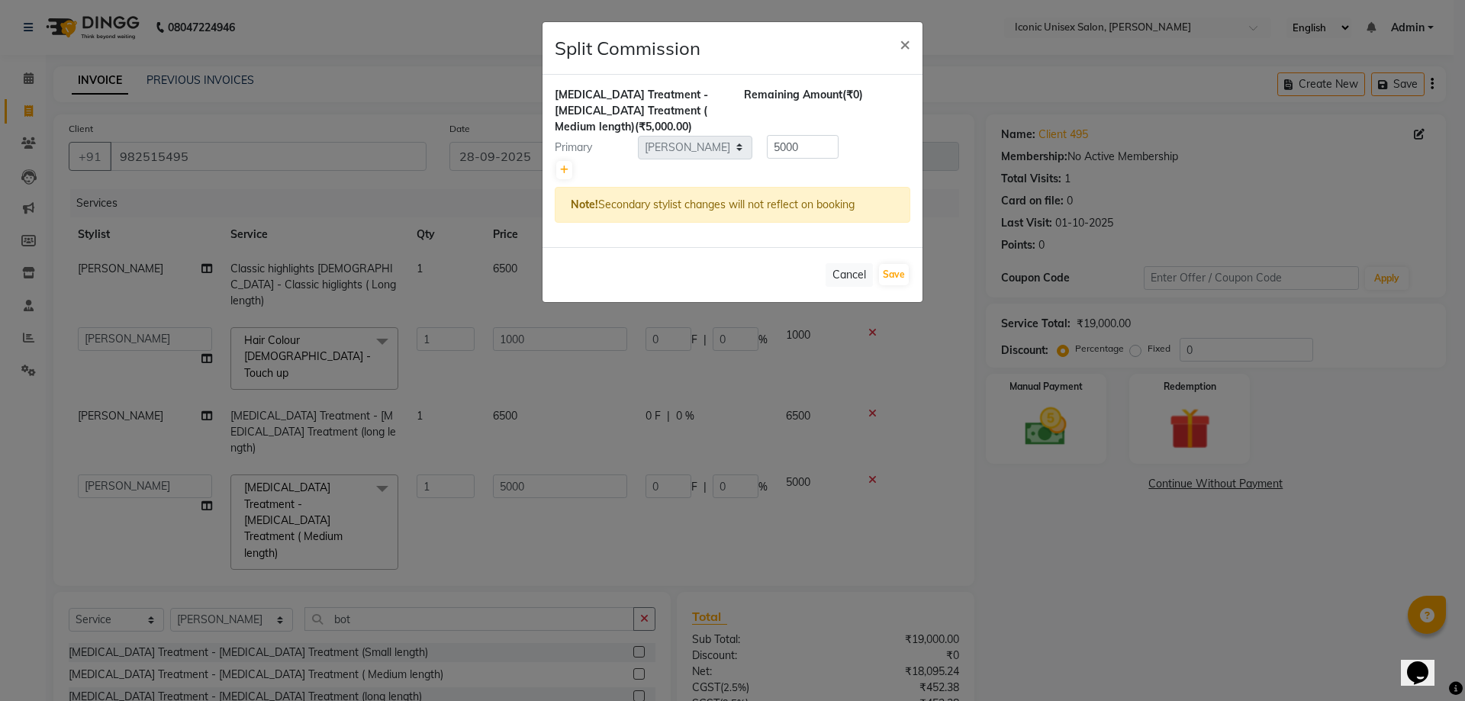
click at [578, 153] on div "Primary" at bounding box center [590, 148] width 95 height 16
click at [568, 175] on link at bounding box center [564, 170] width 16 height 18
type input "2500"
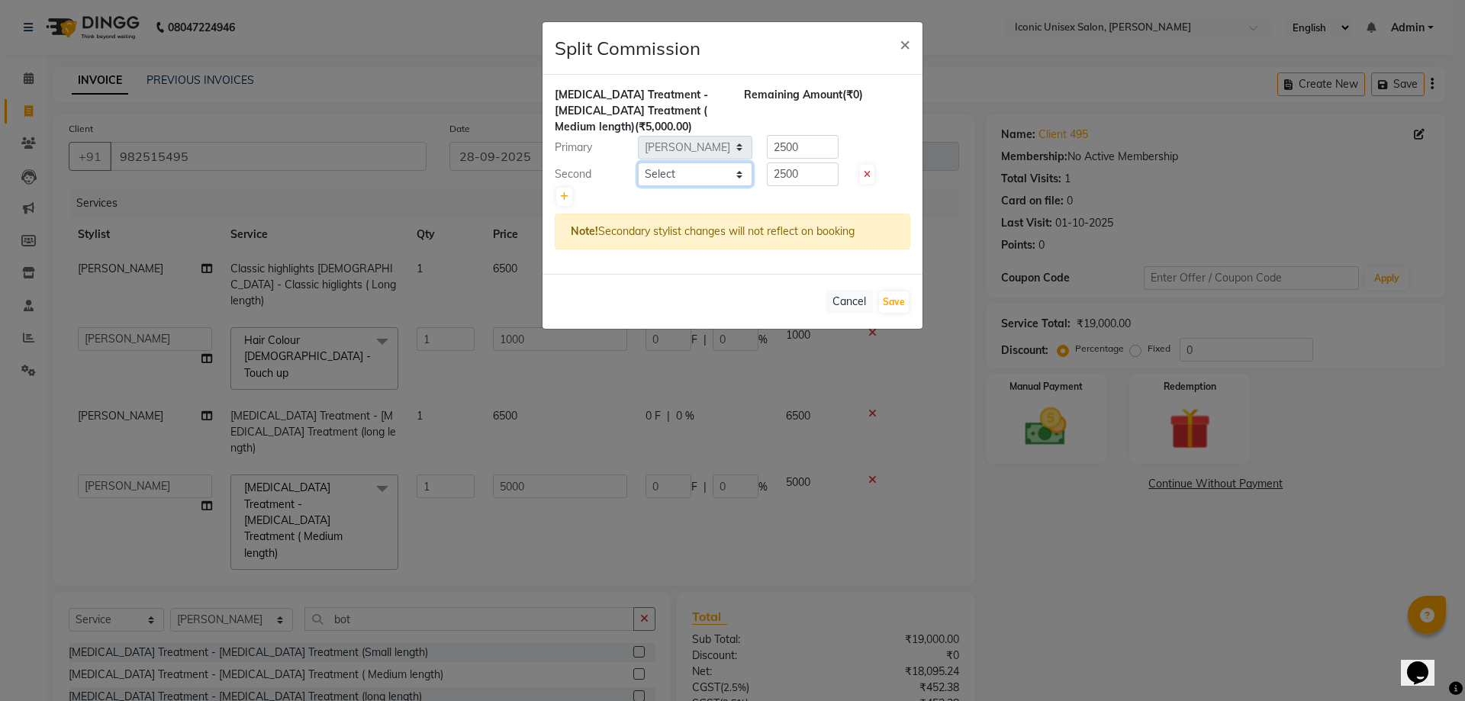
click at [678, 175] on select "Select Aakansha Anita Ayush Bhavesh. Sen Bhavik Bhumika Eliza. Mehta Harsh Khus…" at bounding box center [695, 175] width 114 height 24
select select "21053"
click at [638, 163] on select "Select Aakansha Anita Ayush Bhavesh. Sen Bhavik Bhumika Eliza. Mehta Harsh Khus…" at bounding box center [695, 175] width 114 height 24
click at [898, 305] on button "Save" at bounding box center [894, 301] width 30 height 21
select select "Select"
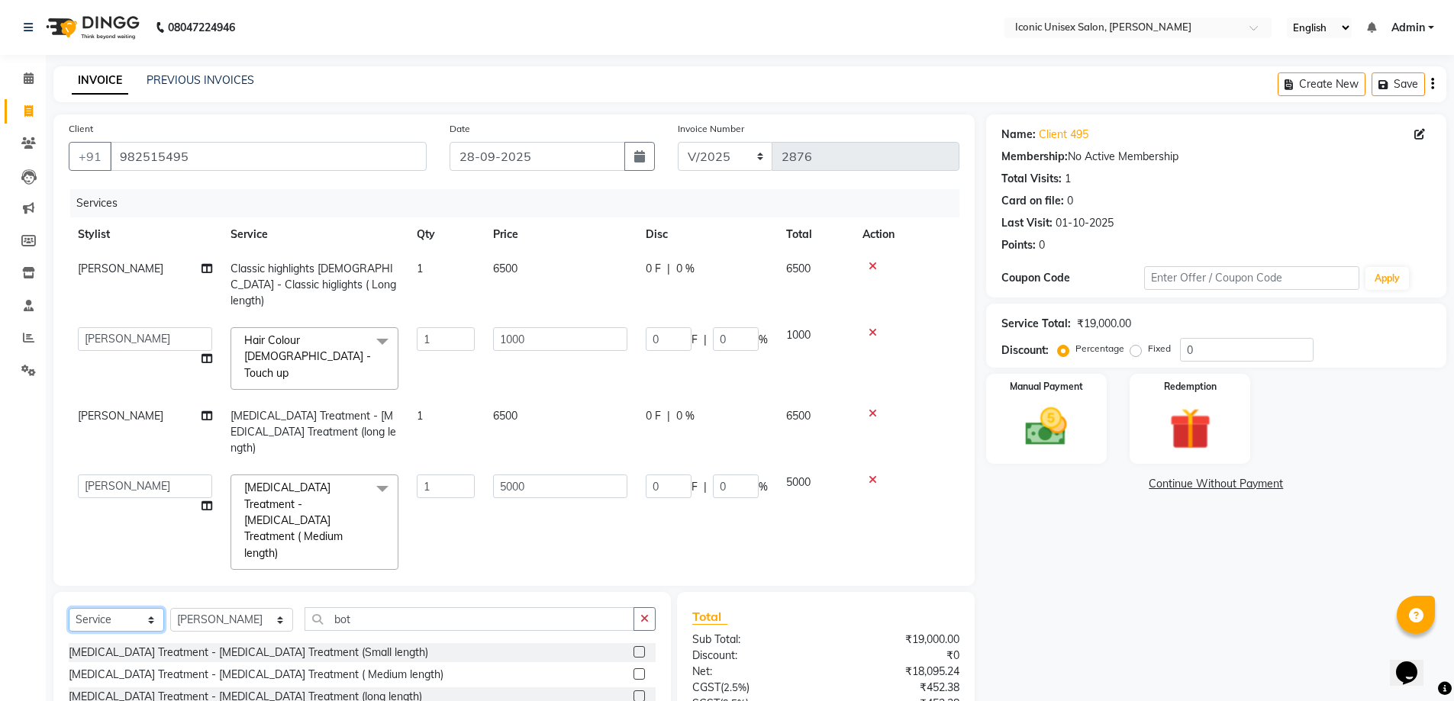
click at [139, 608] on select "Select Service Product Membership Package Voucher Prepaid Gift Card" at bounding box center [116, 620] width 95 height 24
click at [210, 608] on select "Select Stylist [PERSON_NAME] [PERSON_NAME]. [PERSON_NAME] [PERSON_NAME] [PERSON…" at bounding box center [231, 620] width 123 height 24
select select "65200"
click at [170, 608] on select "Select Stylist [PERSON_NAME] [PERSON_NAME]. [PERSON_NAME] [PERSON_NAME] [PERSON…" at bounding box center [231, 620] width 123 height 24
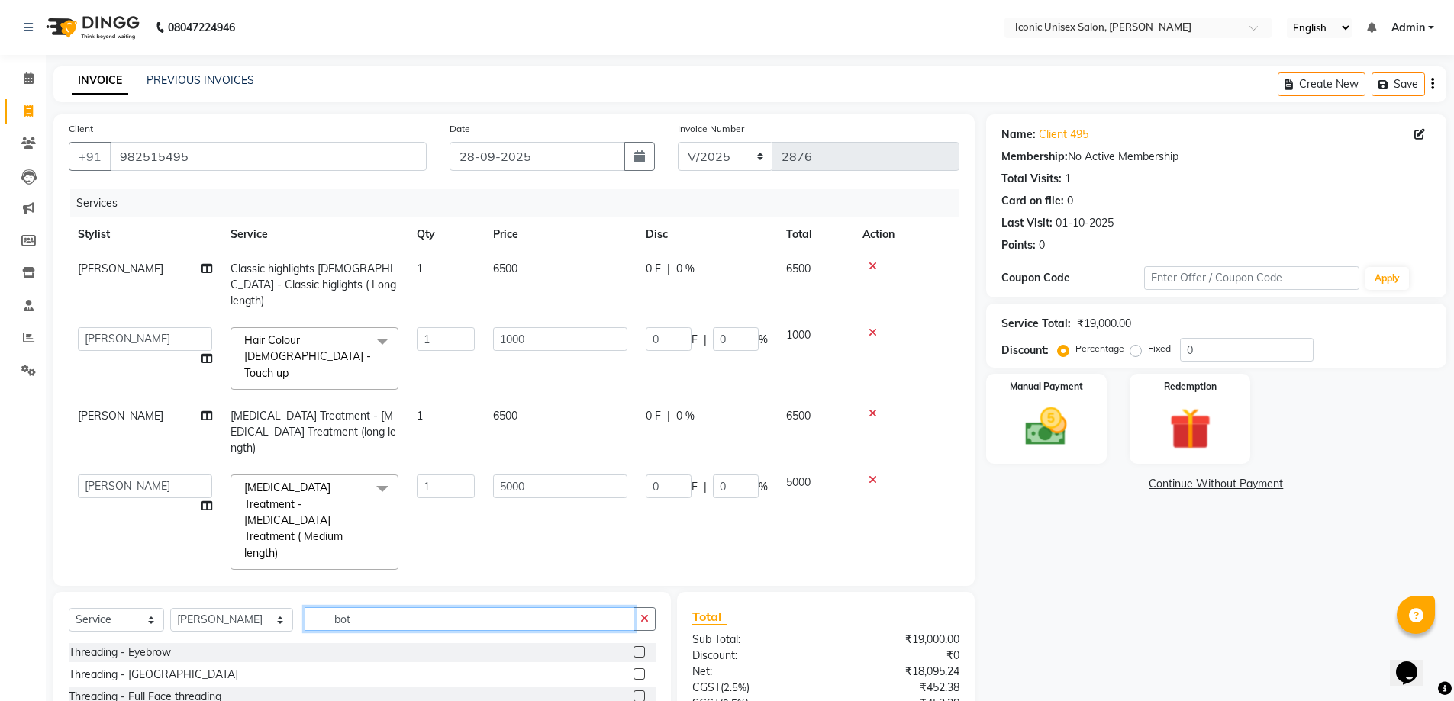
click at [403, 607] on input "bot" at bounding box center [469, 619] width 330 height 24
type input "b"
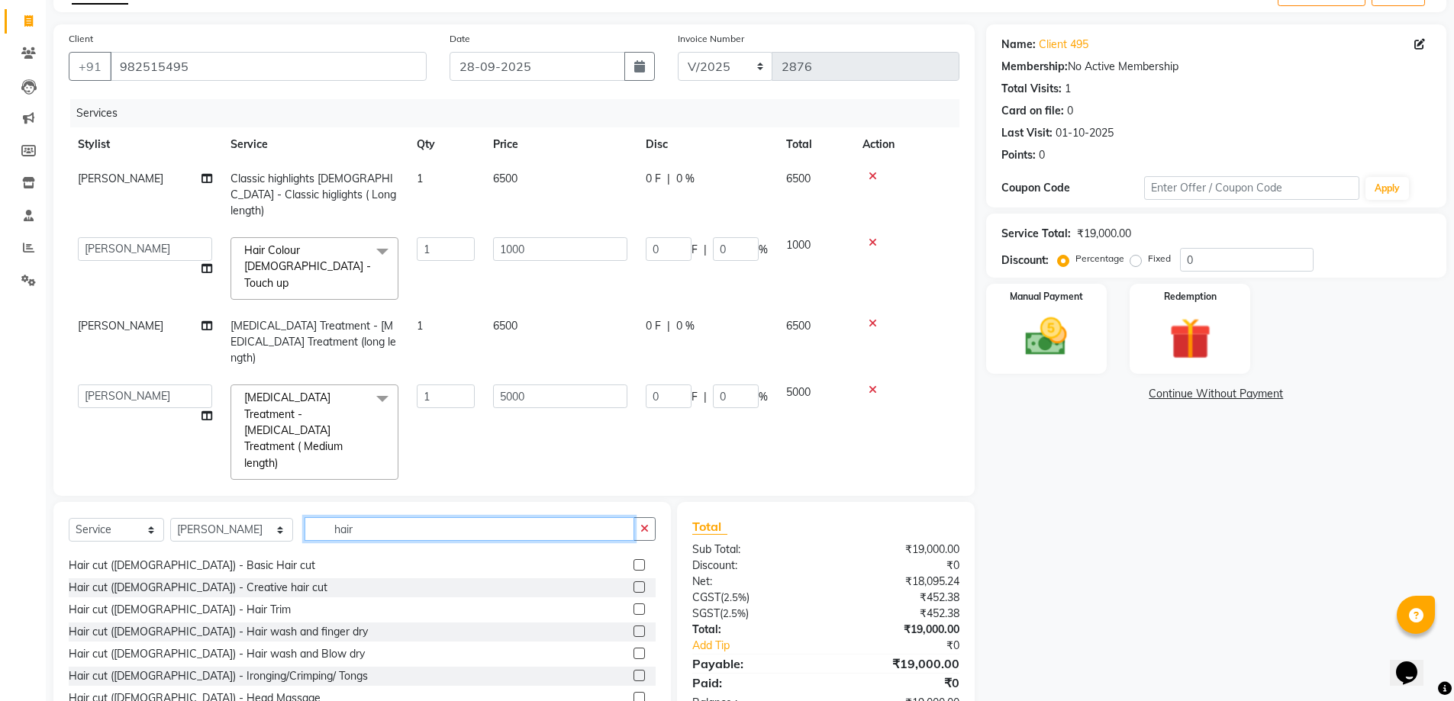
scroll to position [153, 0]
type input "hair"
click at [633, 581] on label at bounding box center [638, 586] width 11 height 11
click at [633, 582] on input "checkbox" at bounding box center [638, 587] width 10 height 10
checkbox input "false"
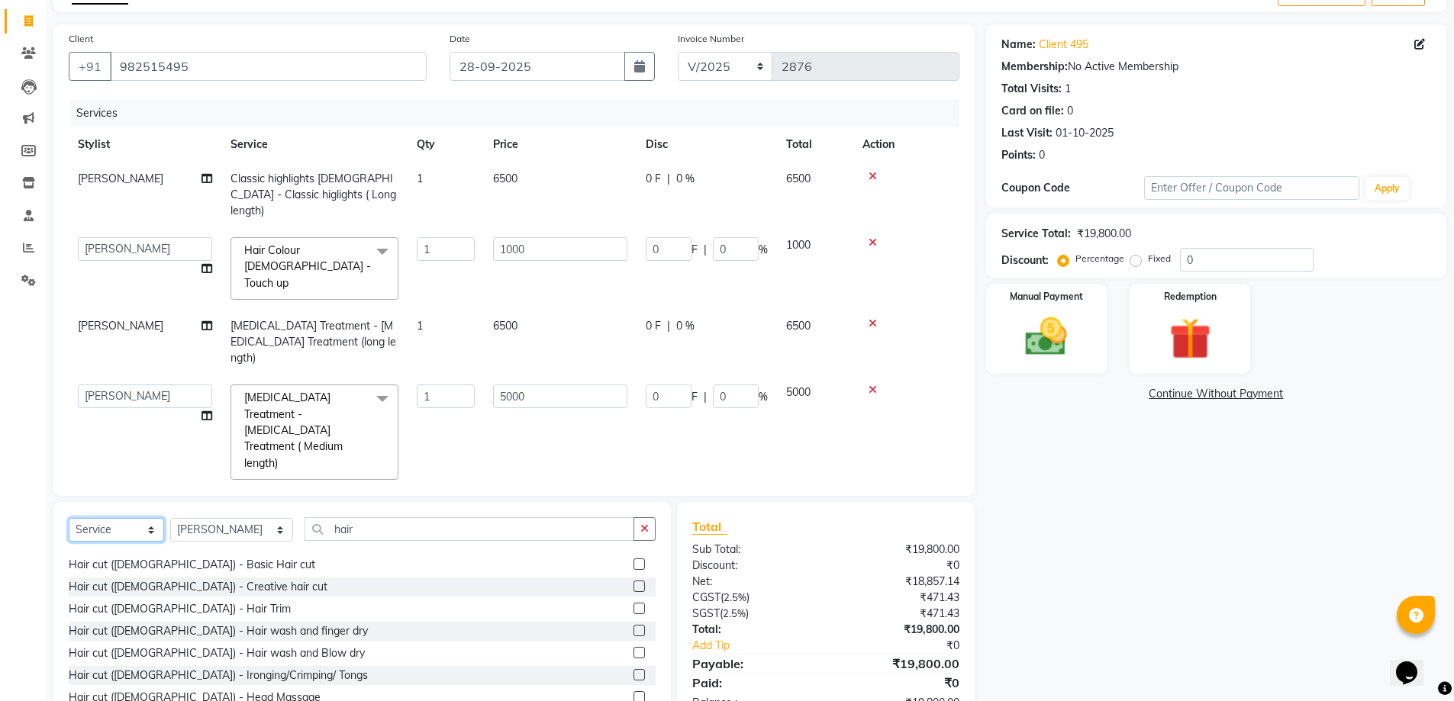
drag, startPoint x: 72, startPoint y: 530, endPoint x: 79, endPoint y: 529, distance: 7.8
click at [72, 529] on select "Select Service Product Membership Package Voucher Prepaid Gift Card" at bounding box center [116, 530] width 95 height 24
select select "product"
click at [69, 518] on select "Select Service Product Membership Package Voucher Prepaid Gift Card" at bounding box center [116, 530] width 95 height 24
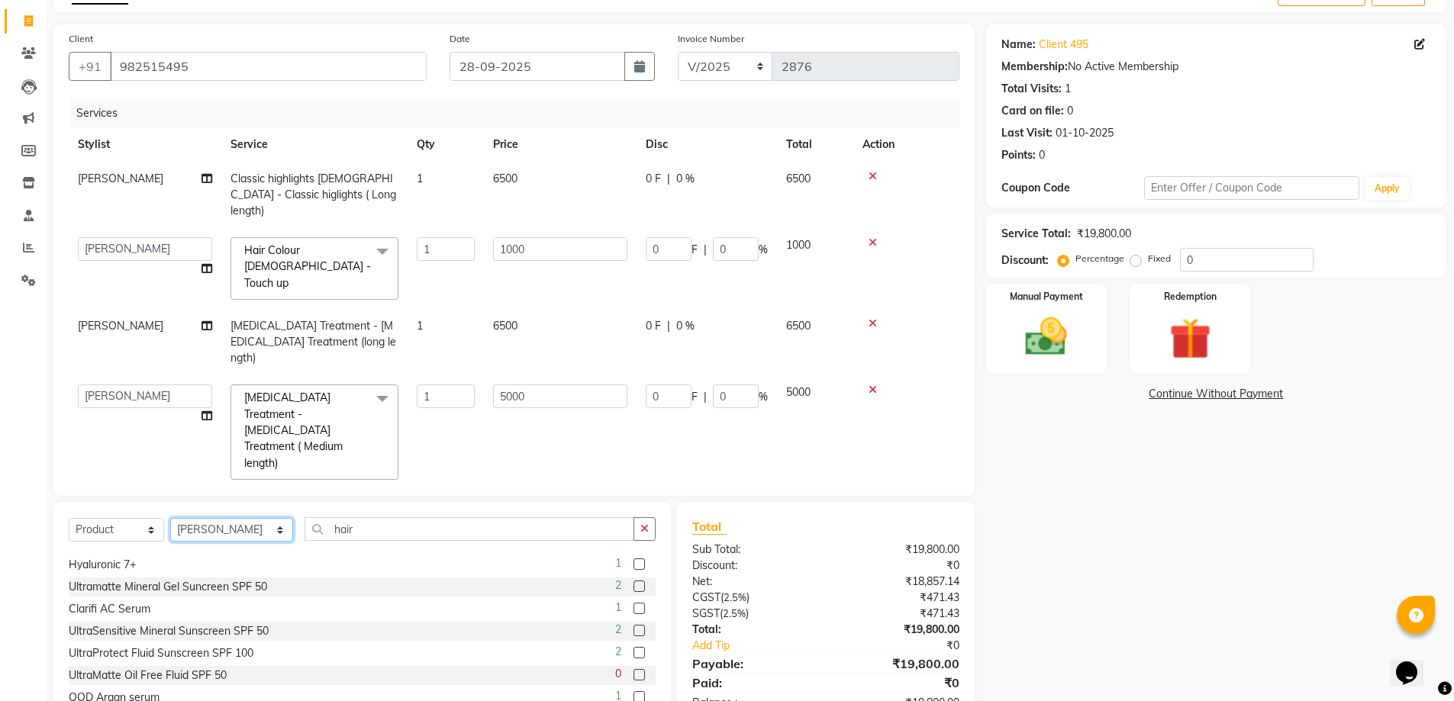
click at [218, 527] on select "Select Stylist [PERSON_NAME] [PERSON_NAME]. [PERSON_NAME] [PERSON_NAME] [PERSON…" at bounding box center [231, 530] width 123 height 24
select select "35036"
click at [170, 518] on select "Select Stylist [PERSON_NAME] [PERSON_NAME]. [PERSON_NAME] [PERSON_NAME] [PERSON…" at bounding box center [231, 530] width 123 height 24
click at [436, 528] on input "hair" at bounding box center [469, 529] width 330 height 24
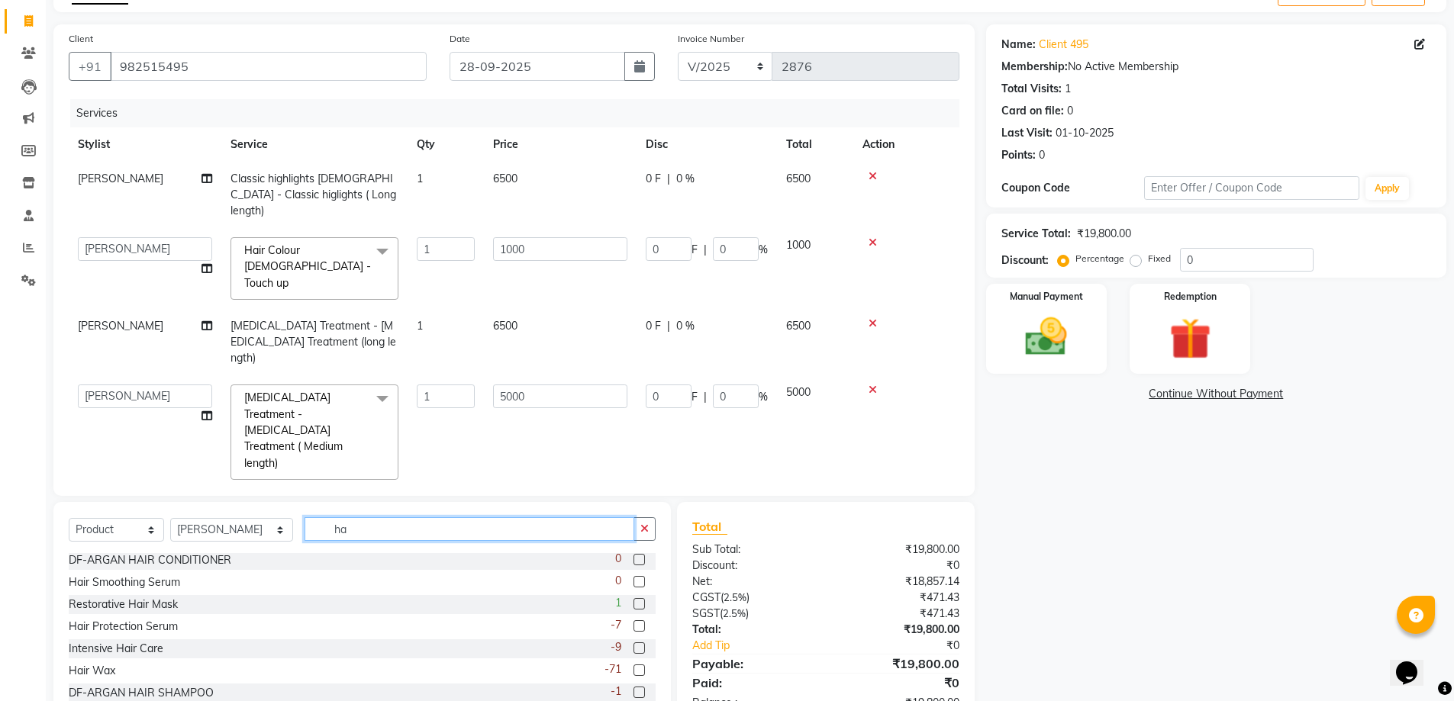
type input "h"
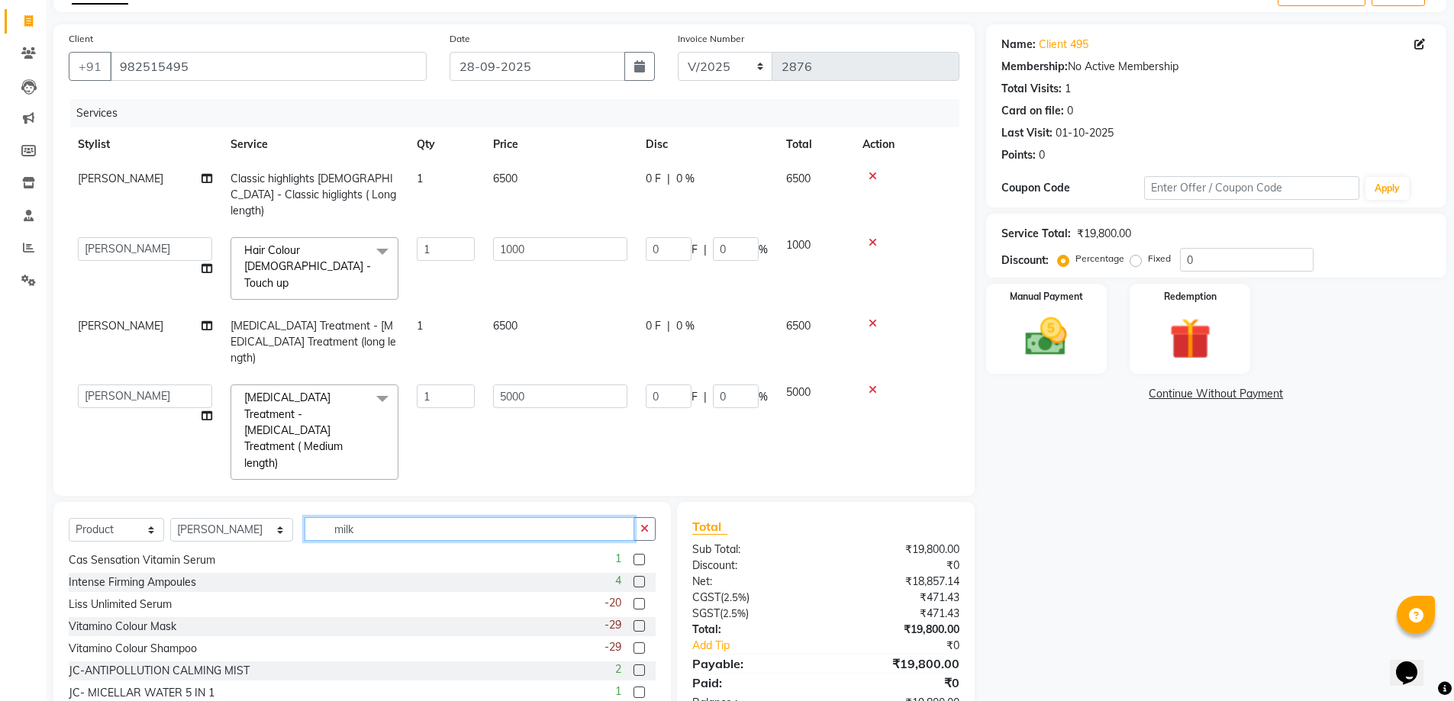
scroll to position [0, 0]
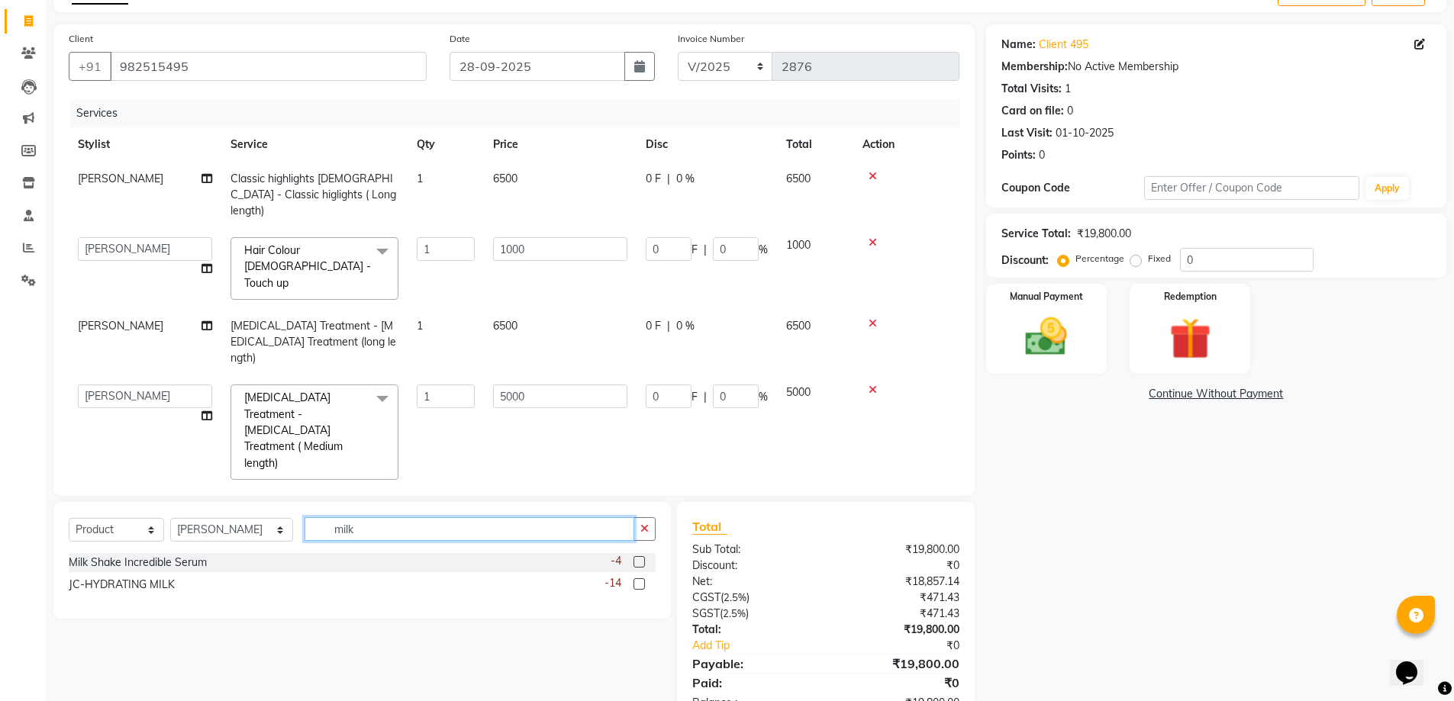
type input "milk"
click at [643, 564] on label at bounding box center [638, 561] width 11 height 11
click at [643, 564] on input "checkbox" at bounding box center [638, 563] width 10 height 10
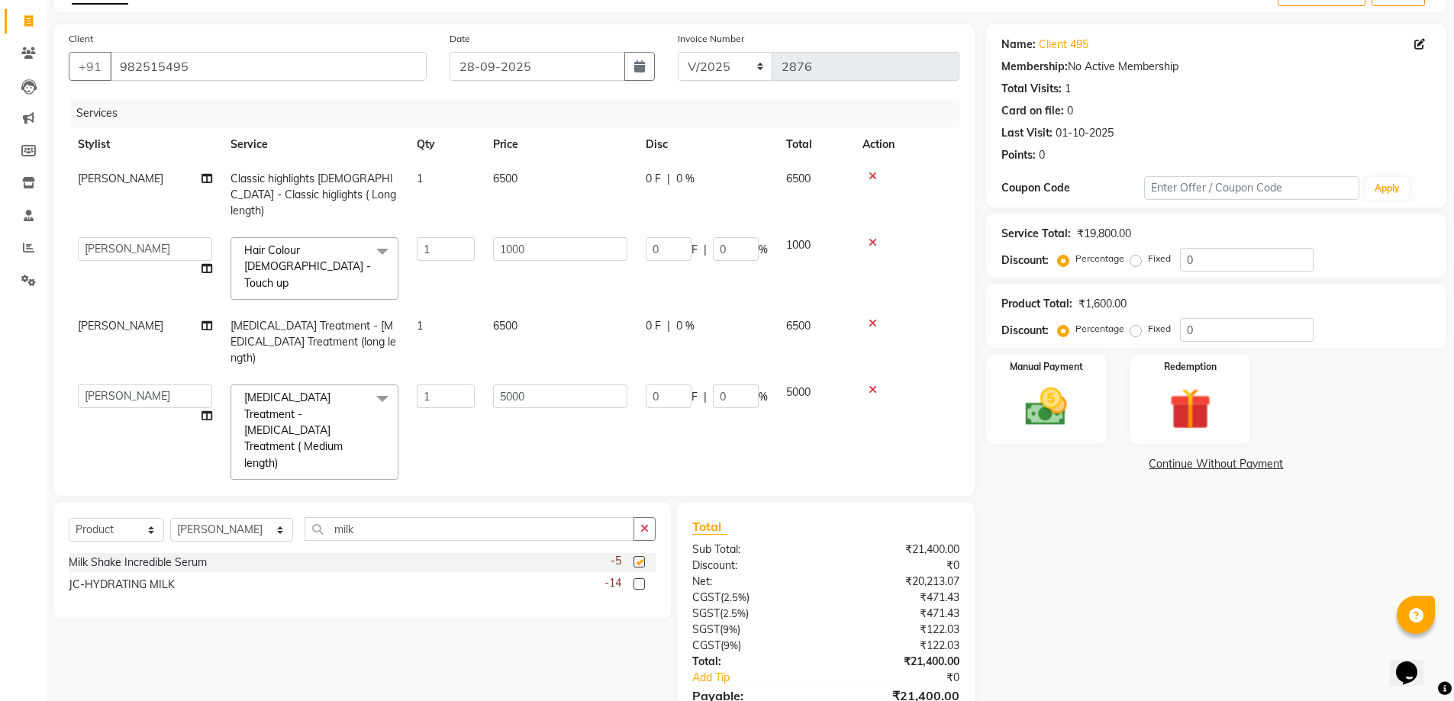
checkbox input "false"
click at [433, 528] on input "milk" at bounding box center [469, 529] width 330 height 24
type input "m"
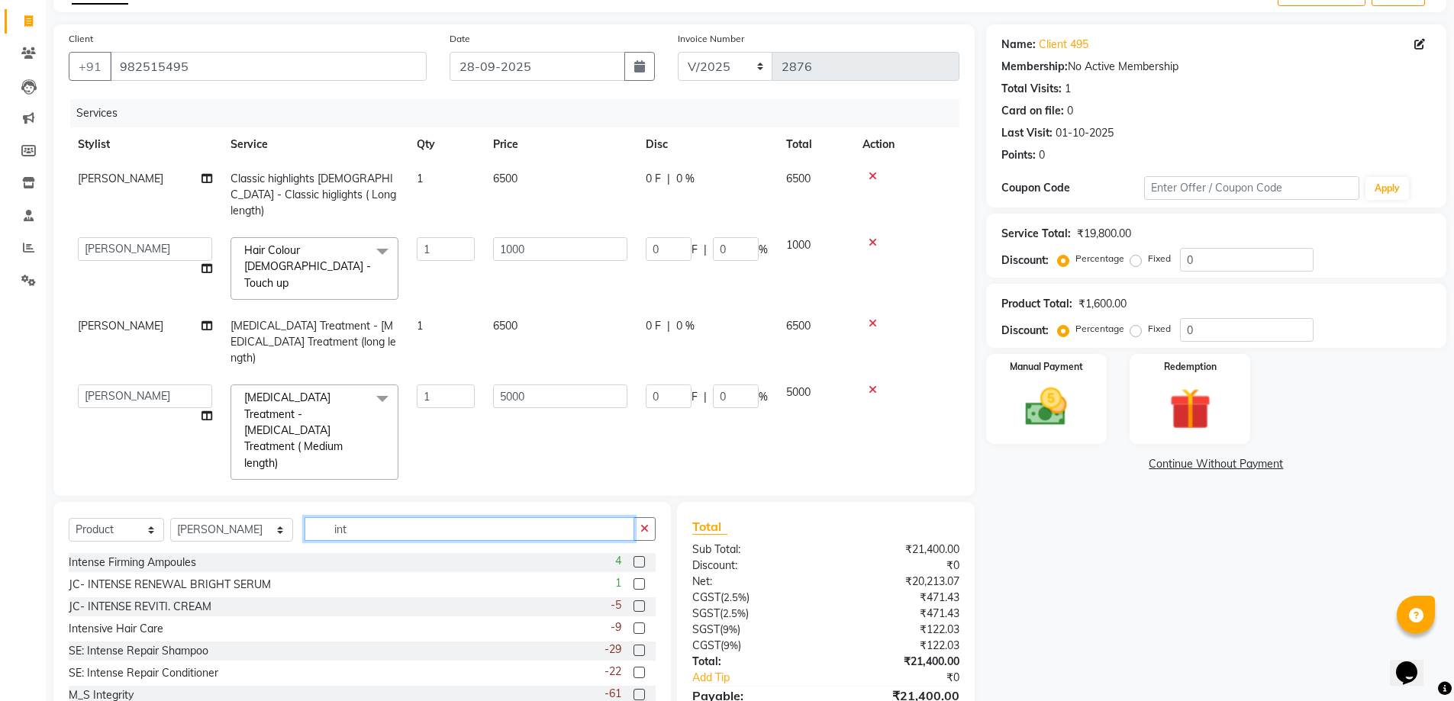
type input "int"
click at [633, 692] on label at bounding box center [638, 694] width 11 height 11
click at [633, 692] on input "checkbox" at bounding box center [638, 696] width 10 height 10
checkbox input "false"
click at [556, 525] on input "int" at bounding box center [469, 529] width 330 height 24
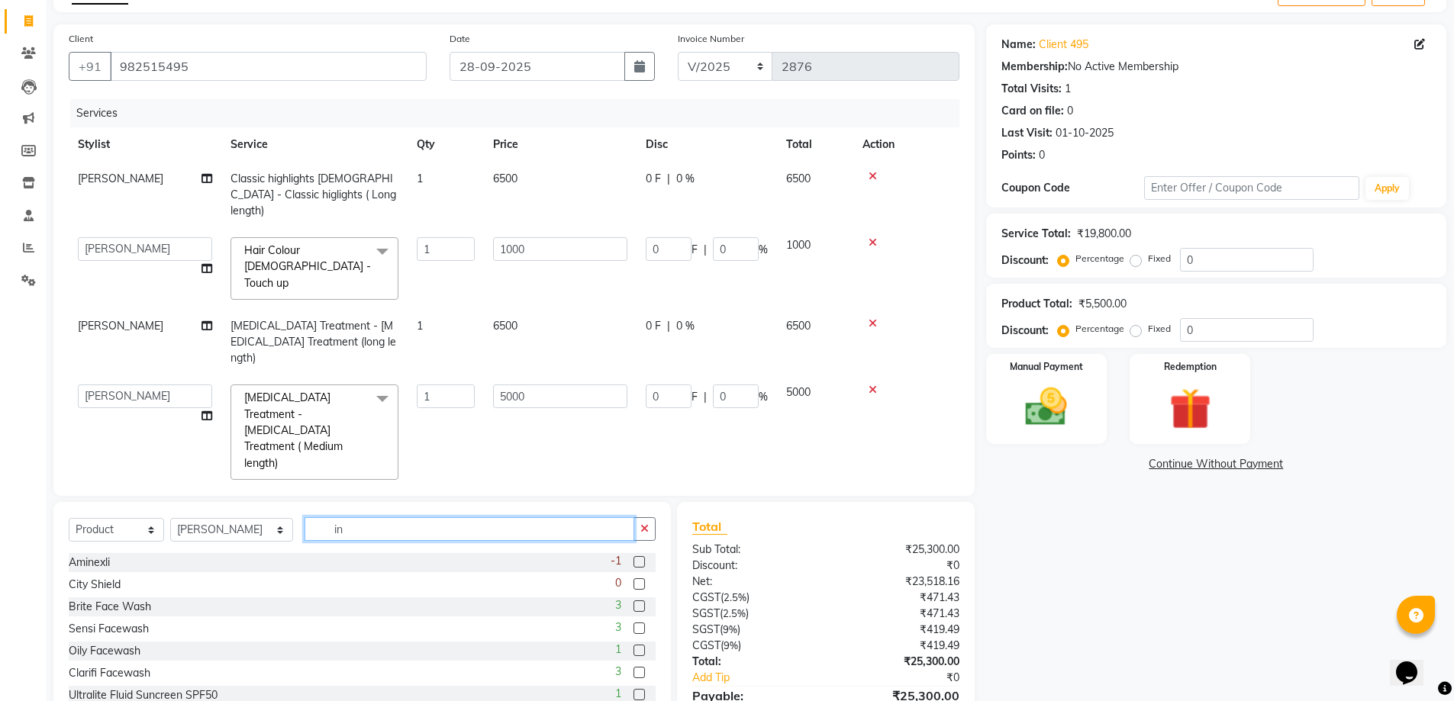
type input "i"
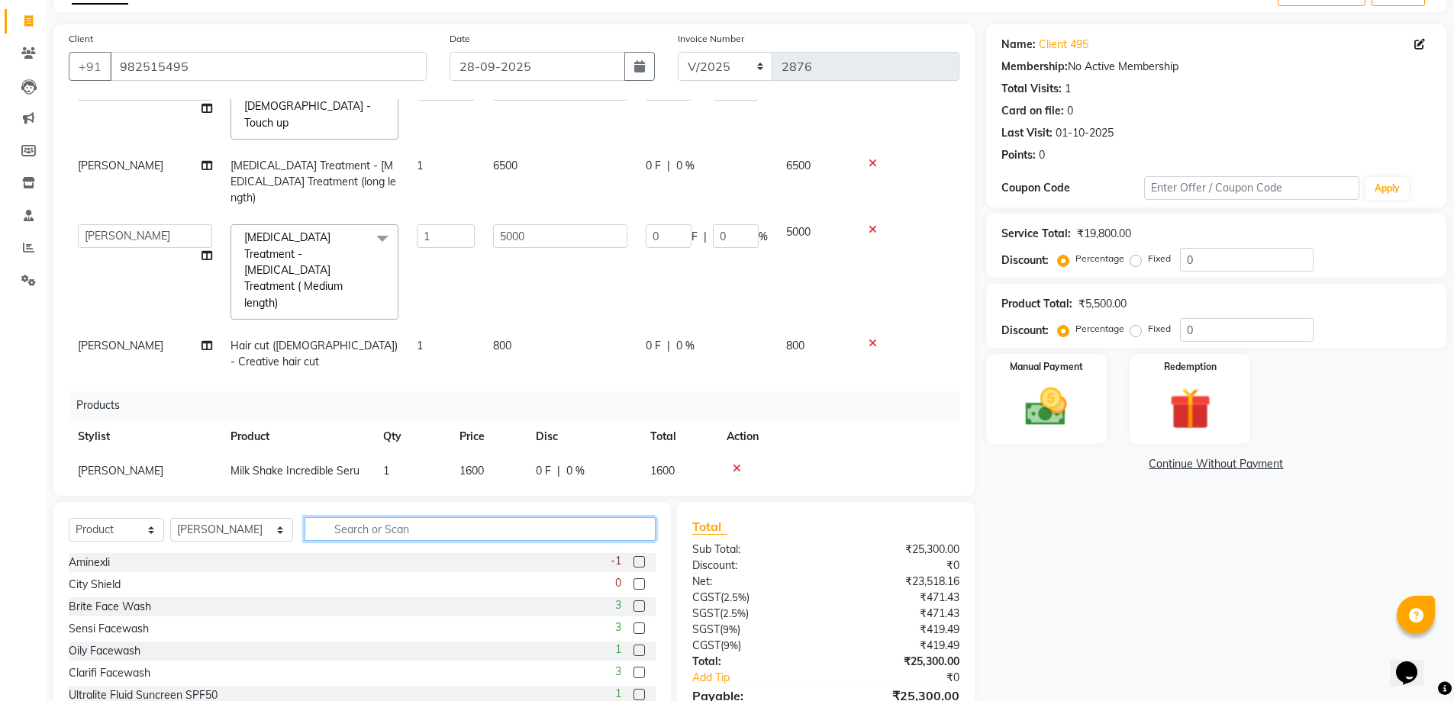
scroll to position [161, 0]
click at [403, 532] on input "text" at bounding box center [480, 529] width 352 height 24
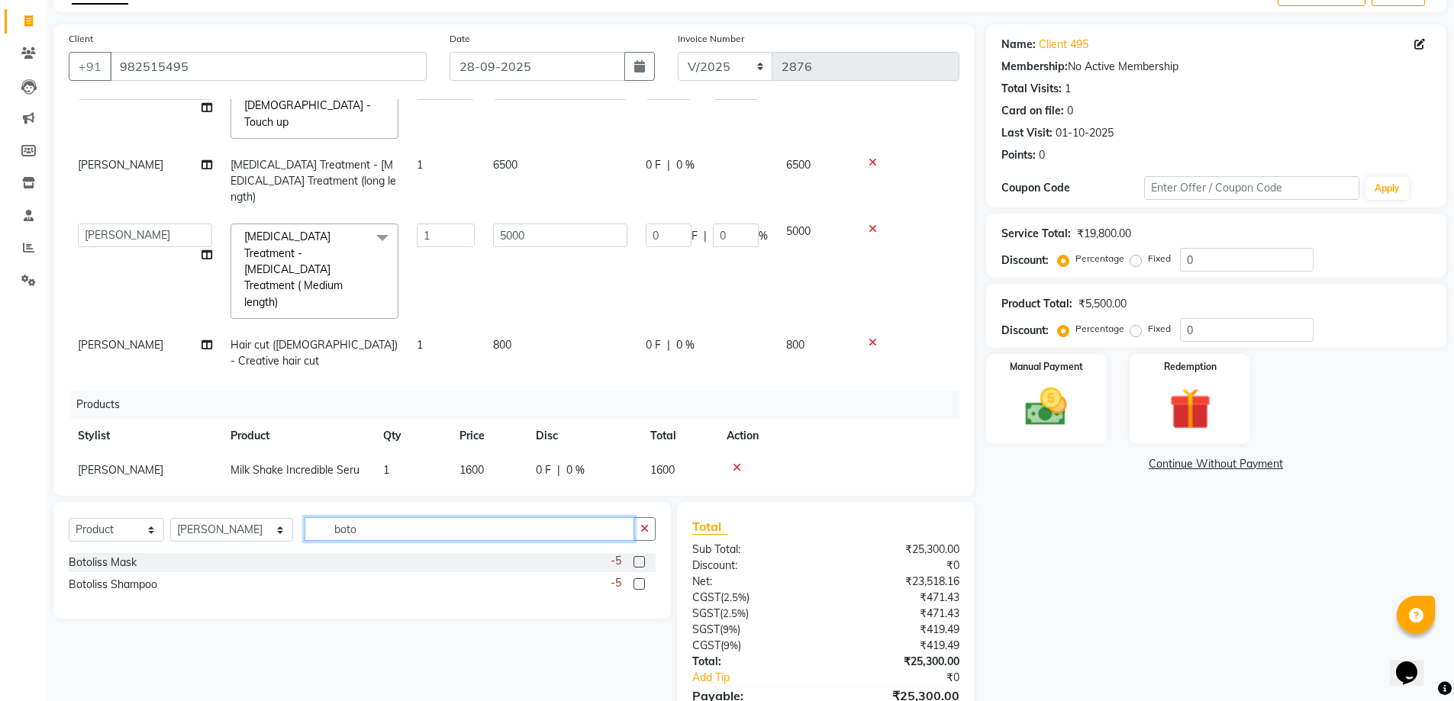
type input "boto"
click at [639, 562] on label at bounding box center [638, 561] width 11 height 11
click at [639, 562] on input "checkbox" at bounding box center [638, 563] width 10 height 10
checkbox input "false"
click at [636, 582] on label at bounding box center [638, 583] width 11 height 11
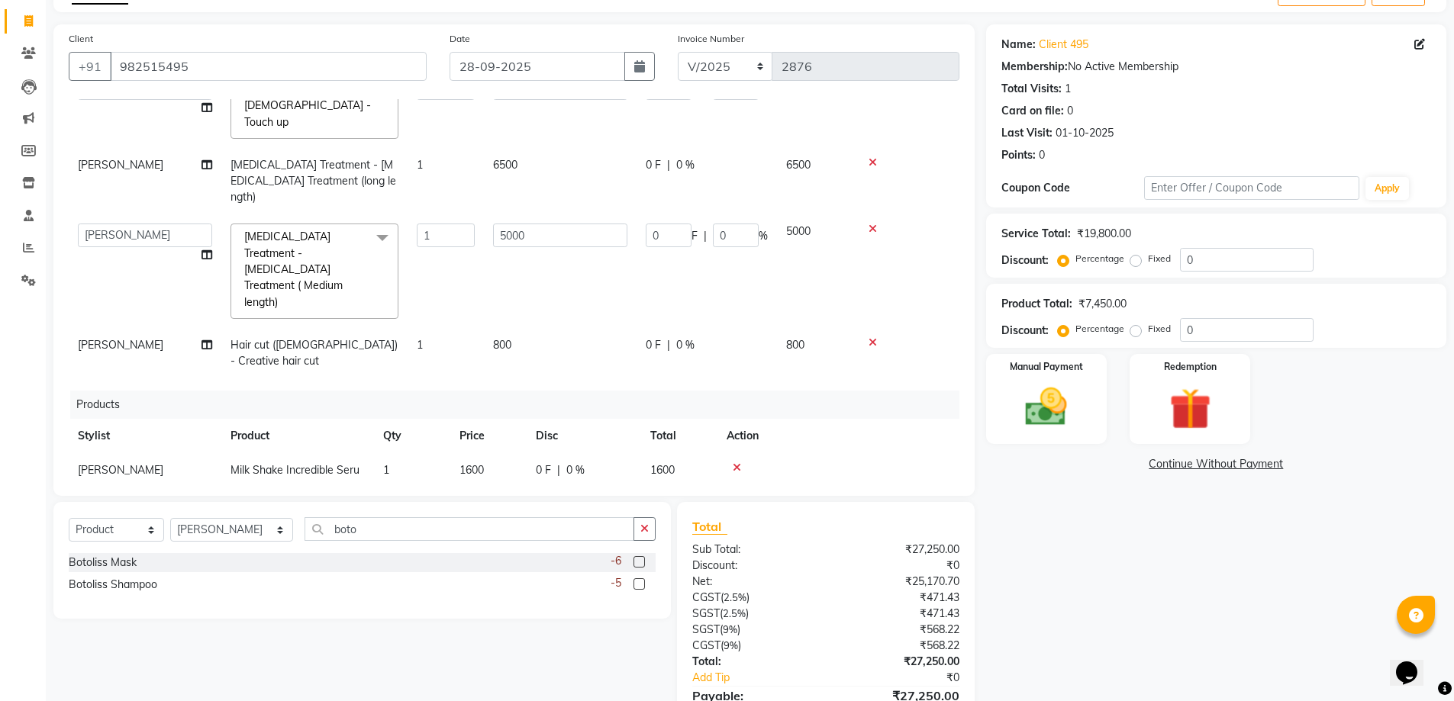
click at [636, 582] on input "checkbox" at bounding box center [638, 585] width 10 height 10
checkbox input "false"
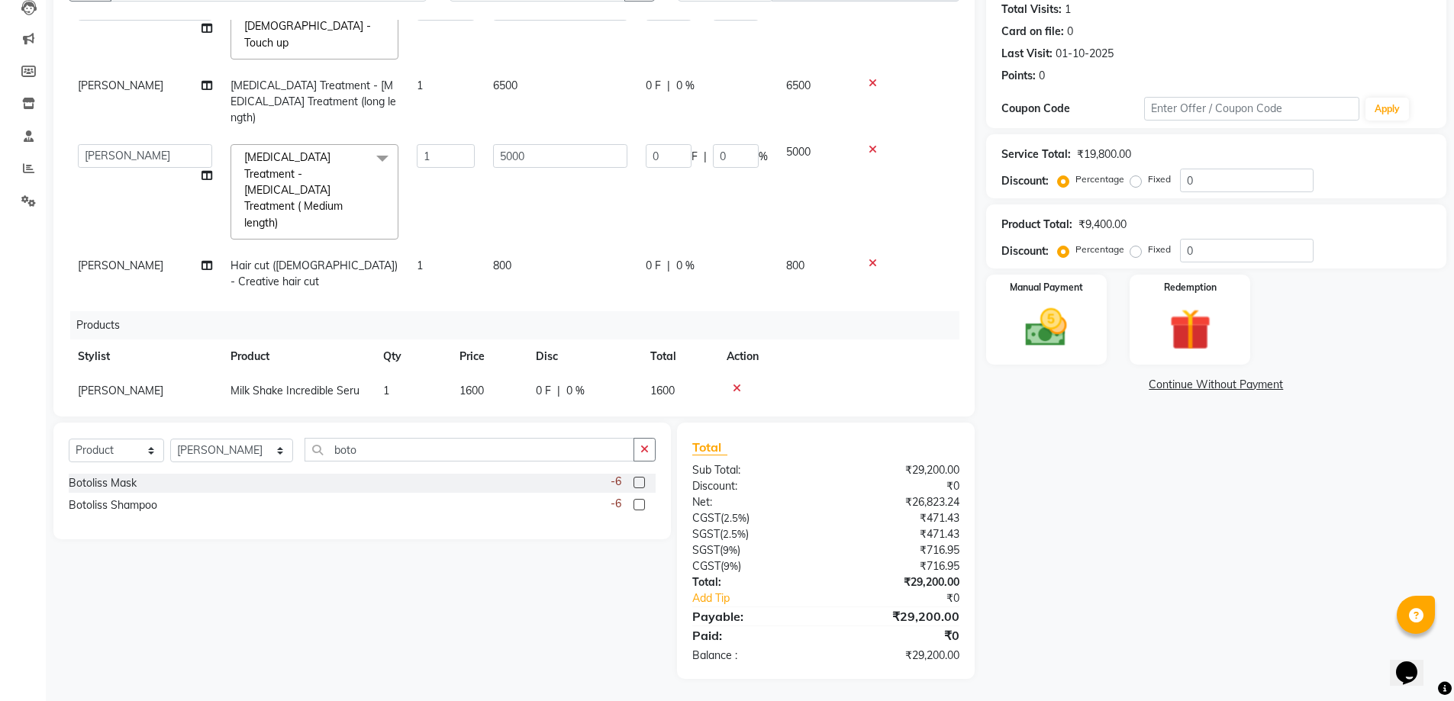
scroll to position [170, 0]
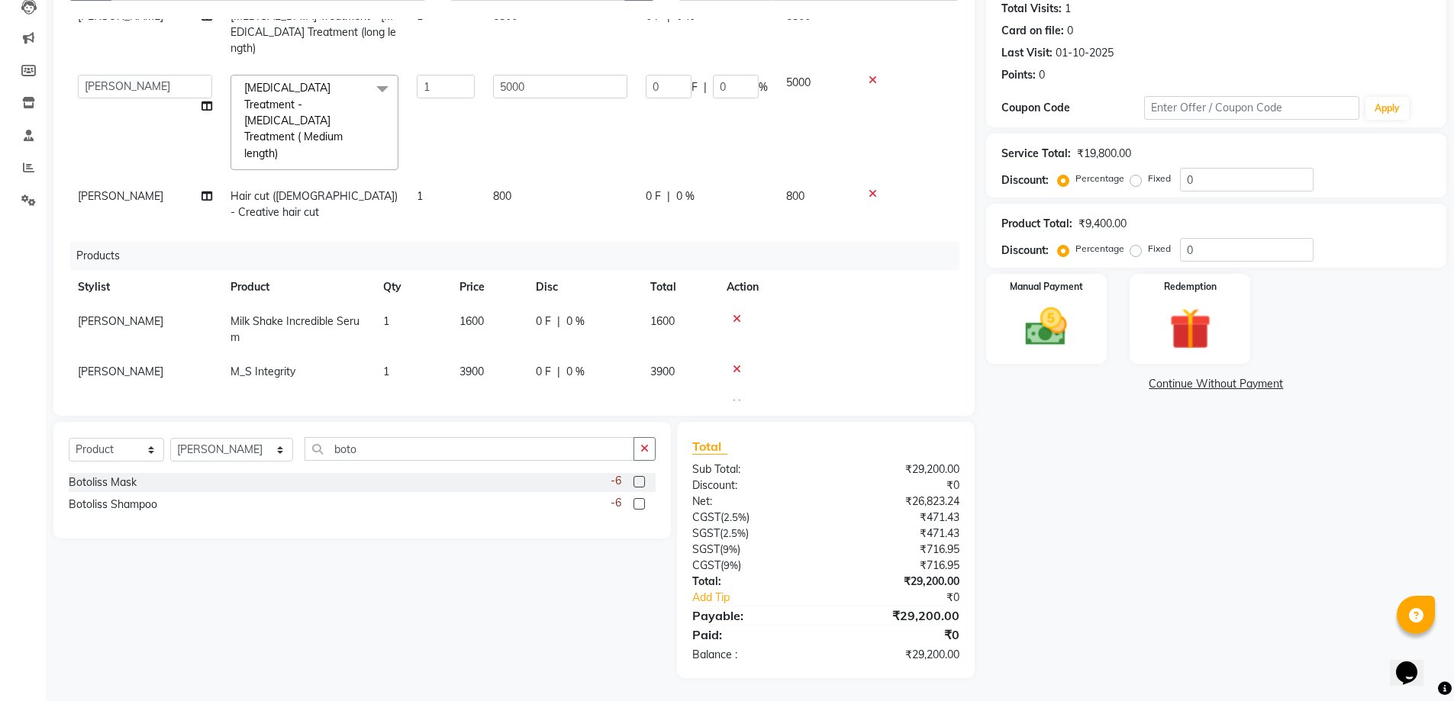
click at [481, 314] on span "1600" at bounding box center [471, 321] width 24 height 14
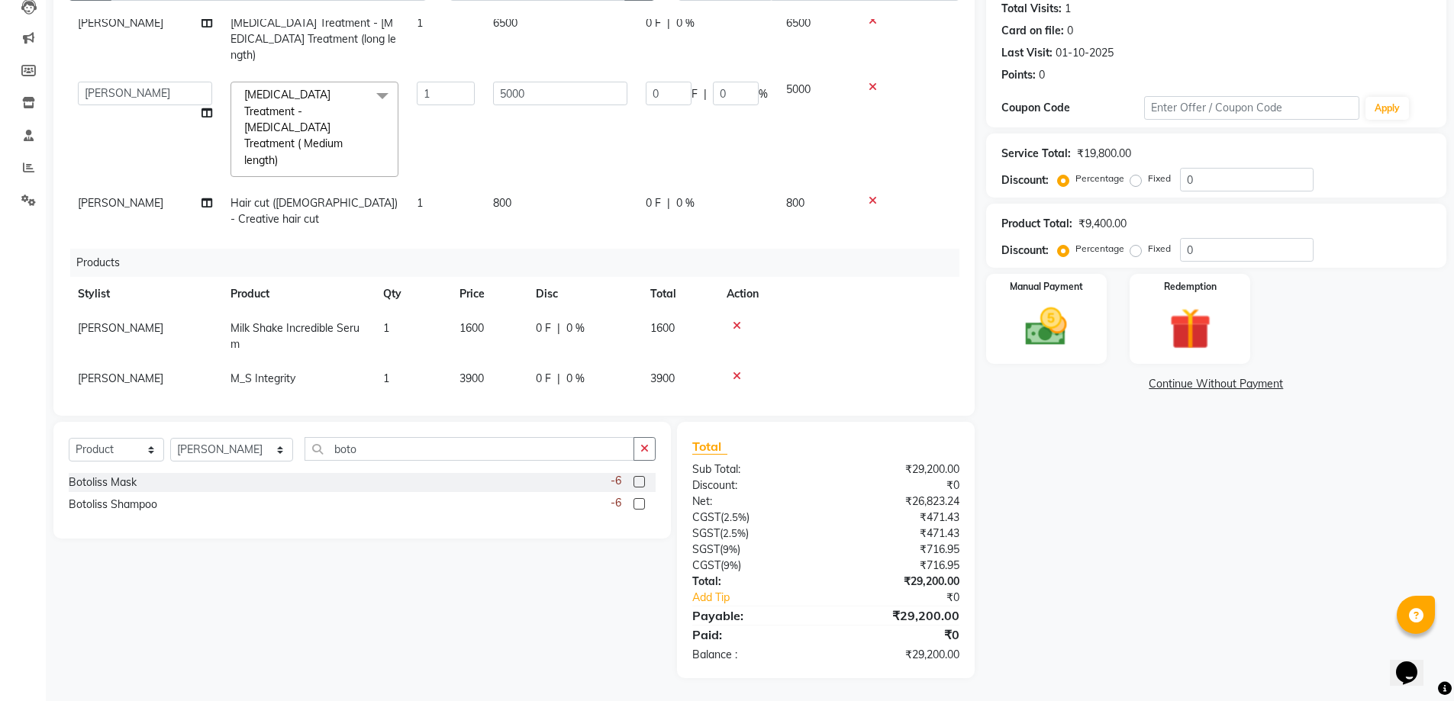
select select "35036"
click at [480, 320] on input "1600" at bounding box center [488, 332] width 58 height 24
type input "1800"
click at [493, 356] on td "3900" at bounding box center [488, 373] width 76 height 34
select select "35036"
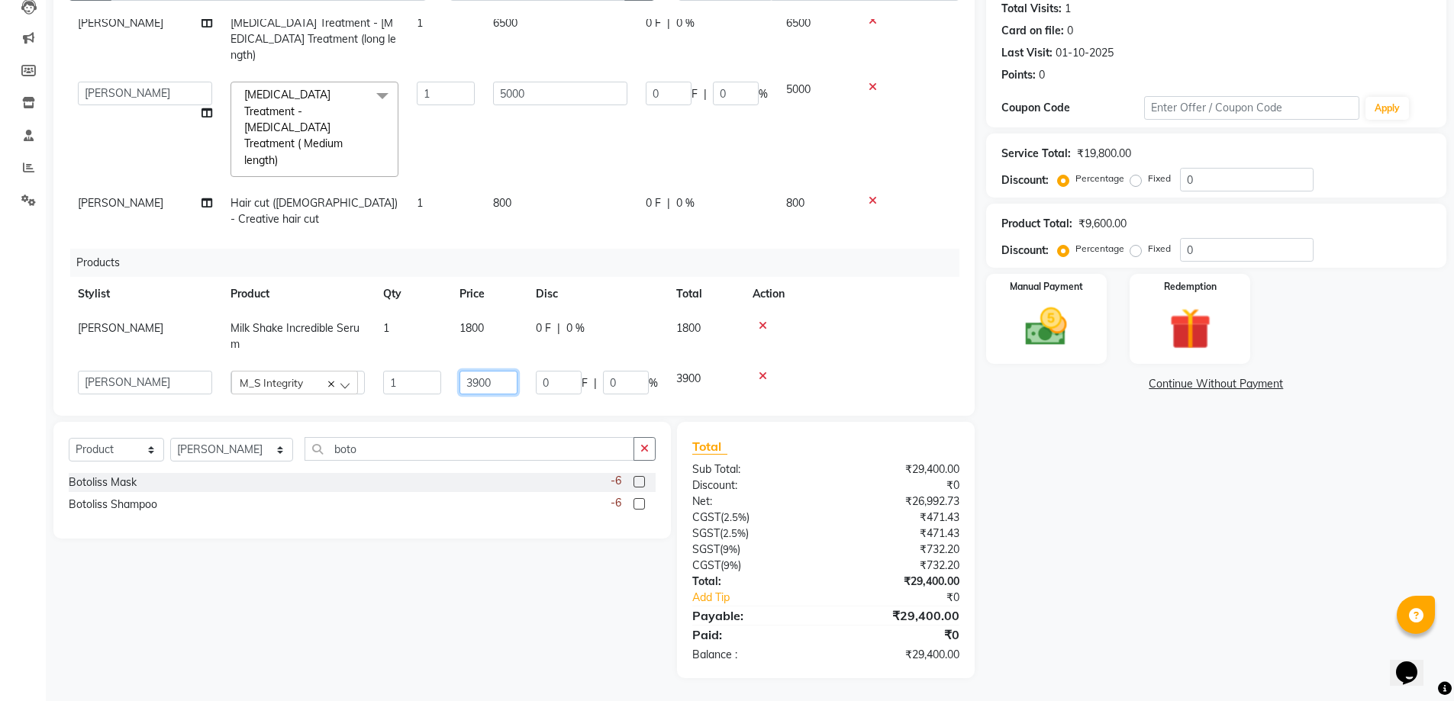
click at [493, 371] on input "3900" at bounding box center [488, 383] width 58 height 24
type input "3697"
click at [510, 404] on td "1950" at bounding box center [488, 421] width 76 height 34
select select "35036"
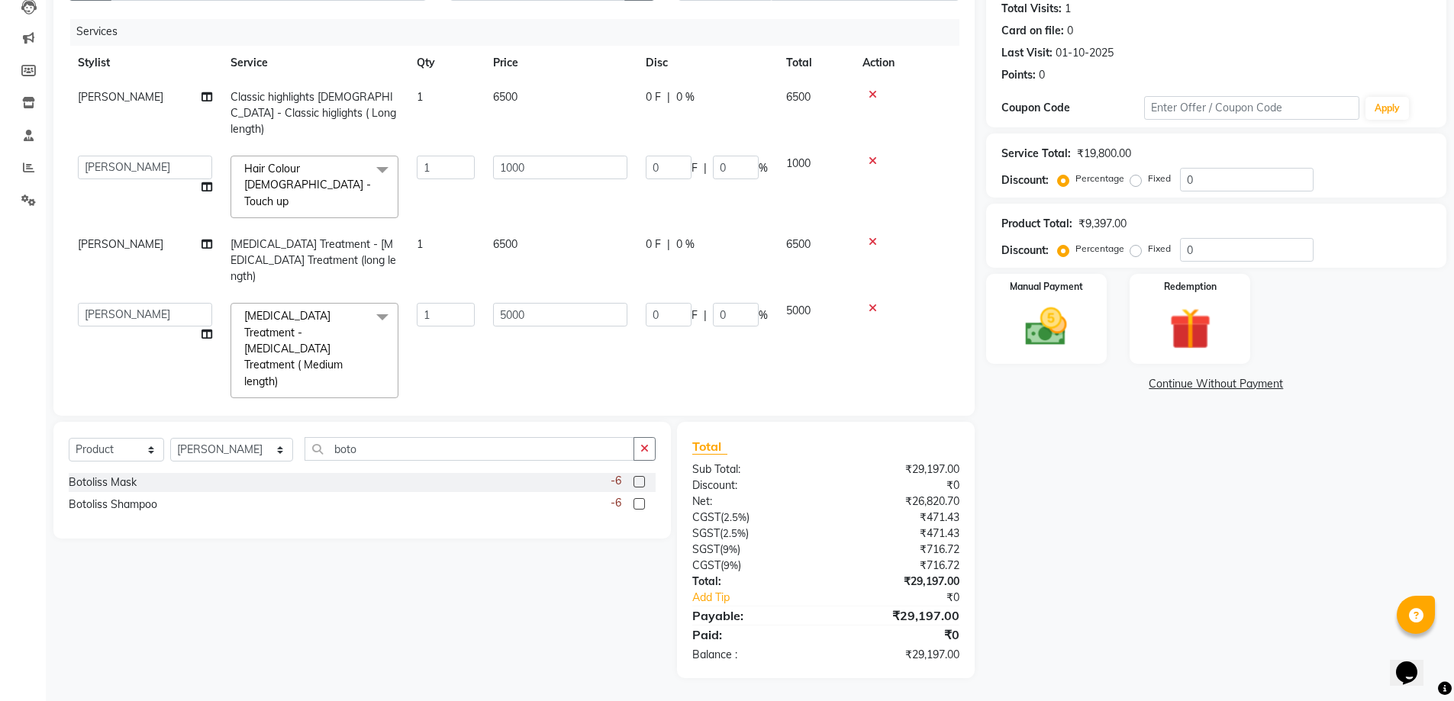
scroll to position [0, 0]
click at [512, 92] on span "6500" at bounding box center [505, 99] width 24 height 14
select select "35036"
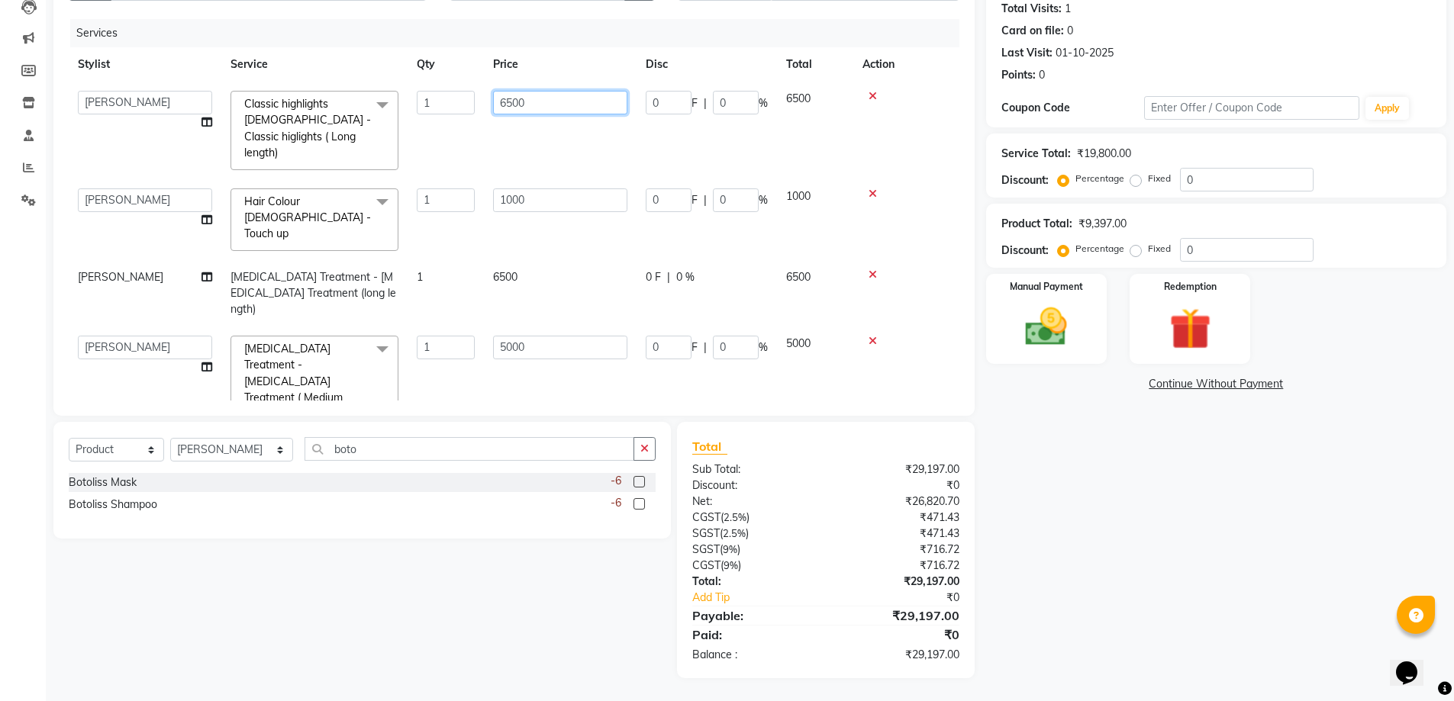
click at [516, 98] on input "6500" at bounding box center [560, 103] width 134 height 24
type input "6000"
click at [1177, 568] on div "Name: Client 495 Membership: No Active Membership Total Visits: 1 Card on file:…" at bounding box center [1222, 311] width 472 height 734
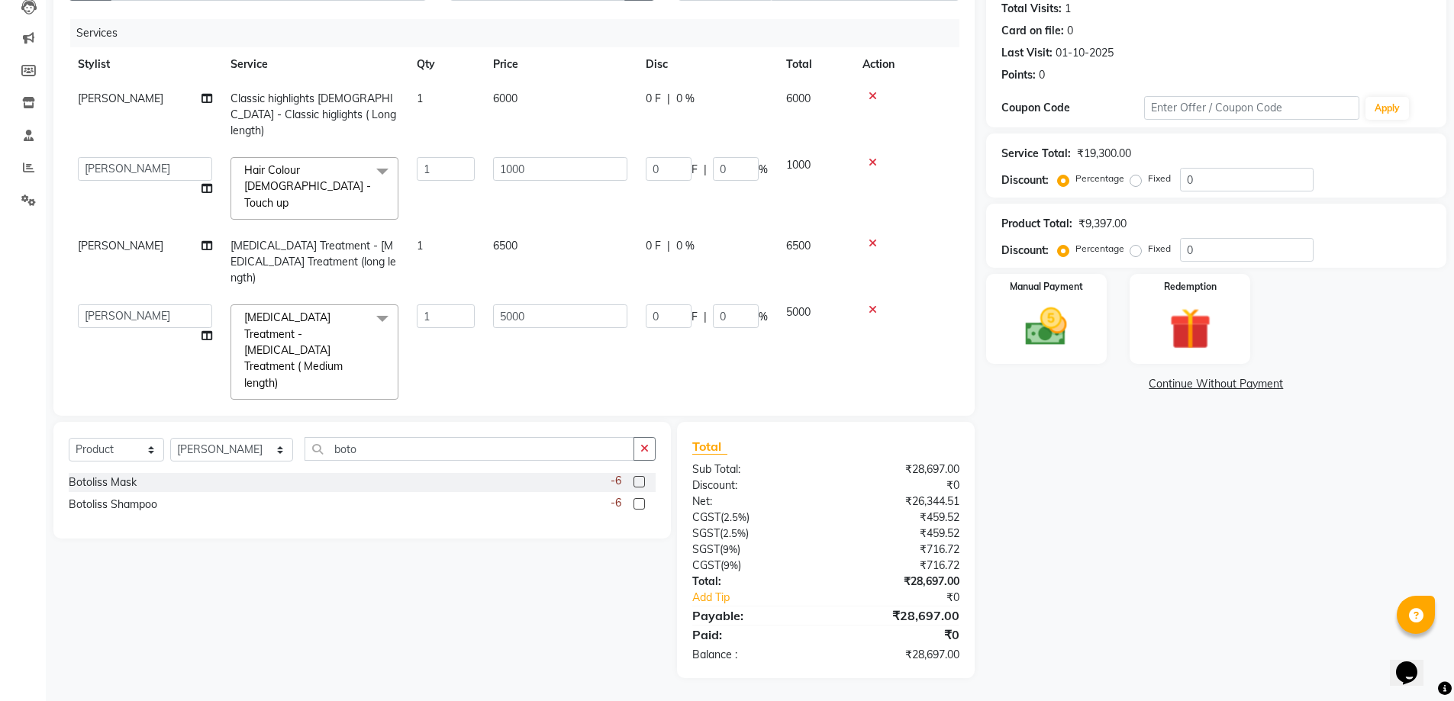
click at [1148, 251] on label "Fixed" at bounding box center [1159, 249] width 23 height 14
click at [1138, 251] on input "Fixed" at bounding box center [1138, 248] width 11 height 11
radio input "true"
click at [1264, 250] on input "0" at bounding box center [1247, 250] width 134 height 24
type input "7"
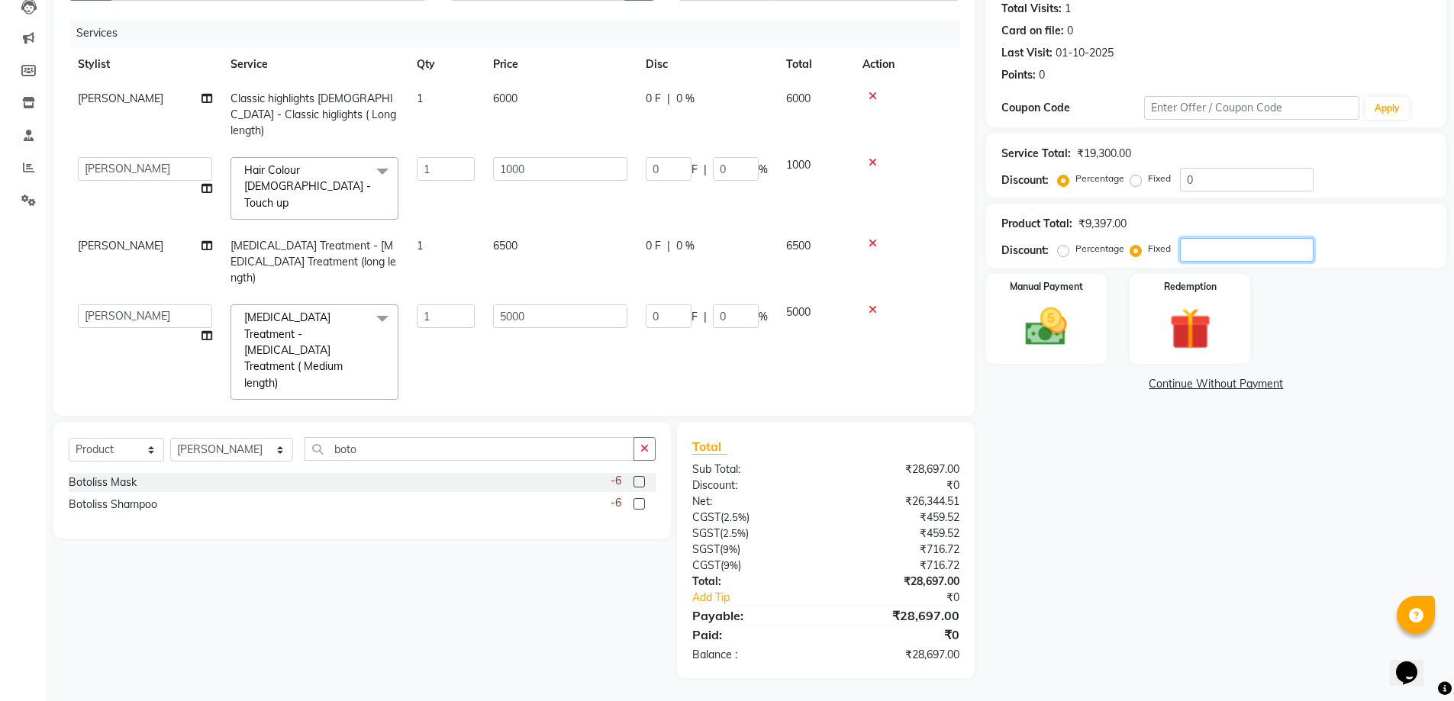
type input "1.45"
type input "0.07"
type input "79"
type input "16.39"
type input "0.84"
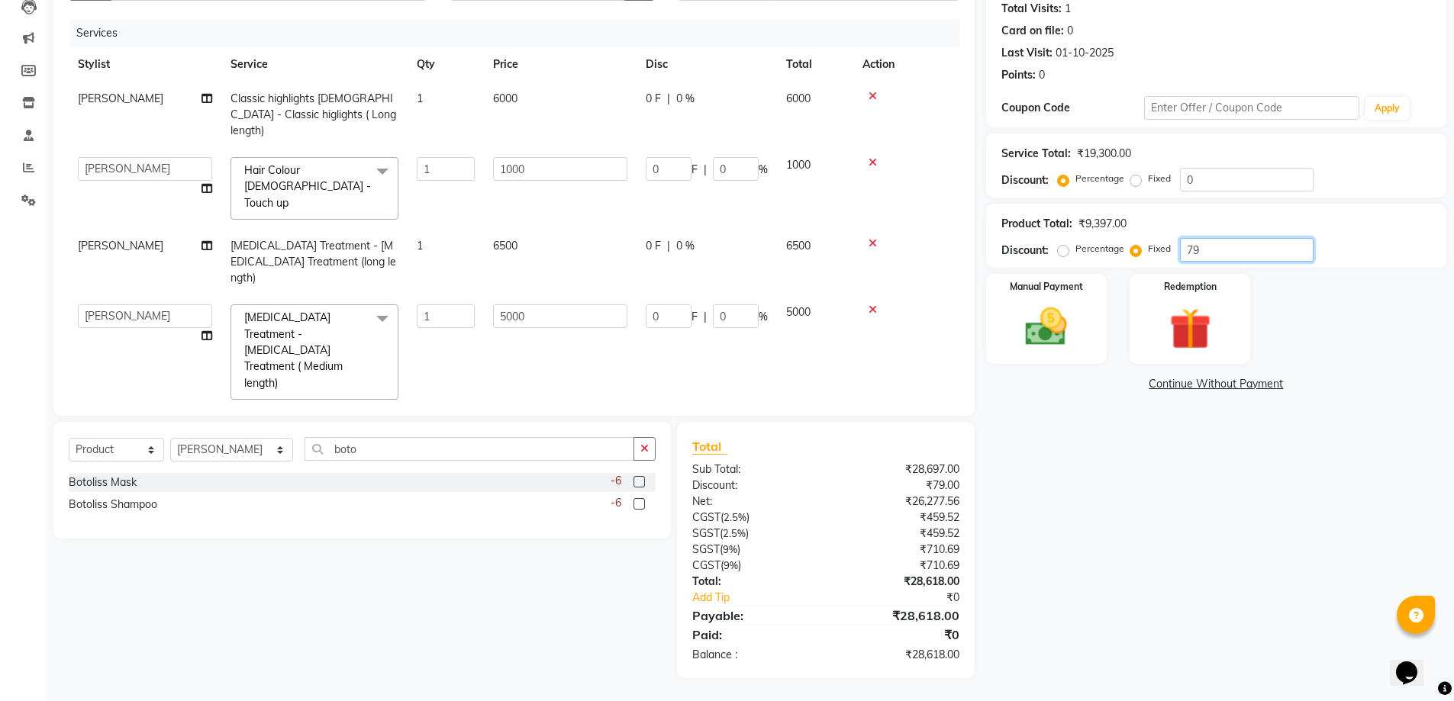
type input "790"
type input "163.94"
type input "8.41"
type input "79"
type input "16.39"
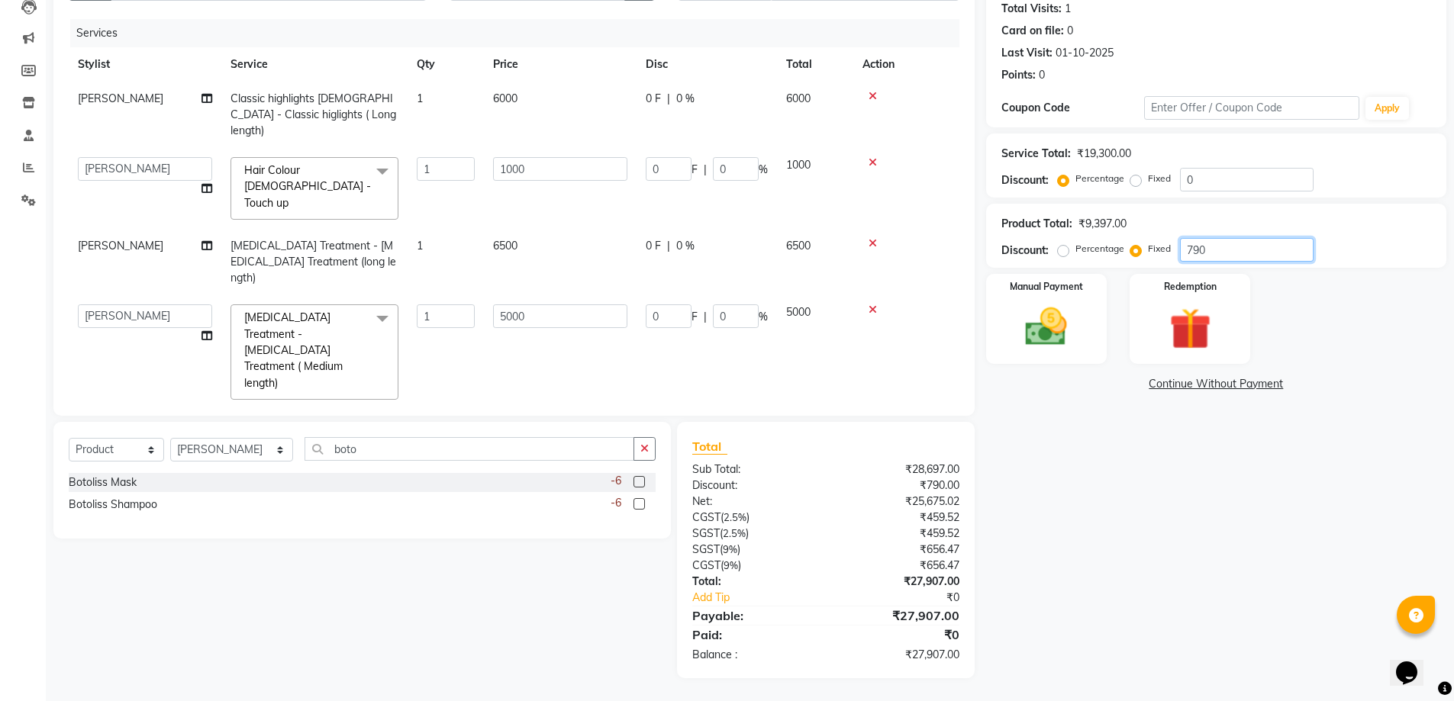
type input "0.84"
type input "7"
type input "1.45"
type input "0.07"
type input "75"
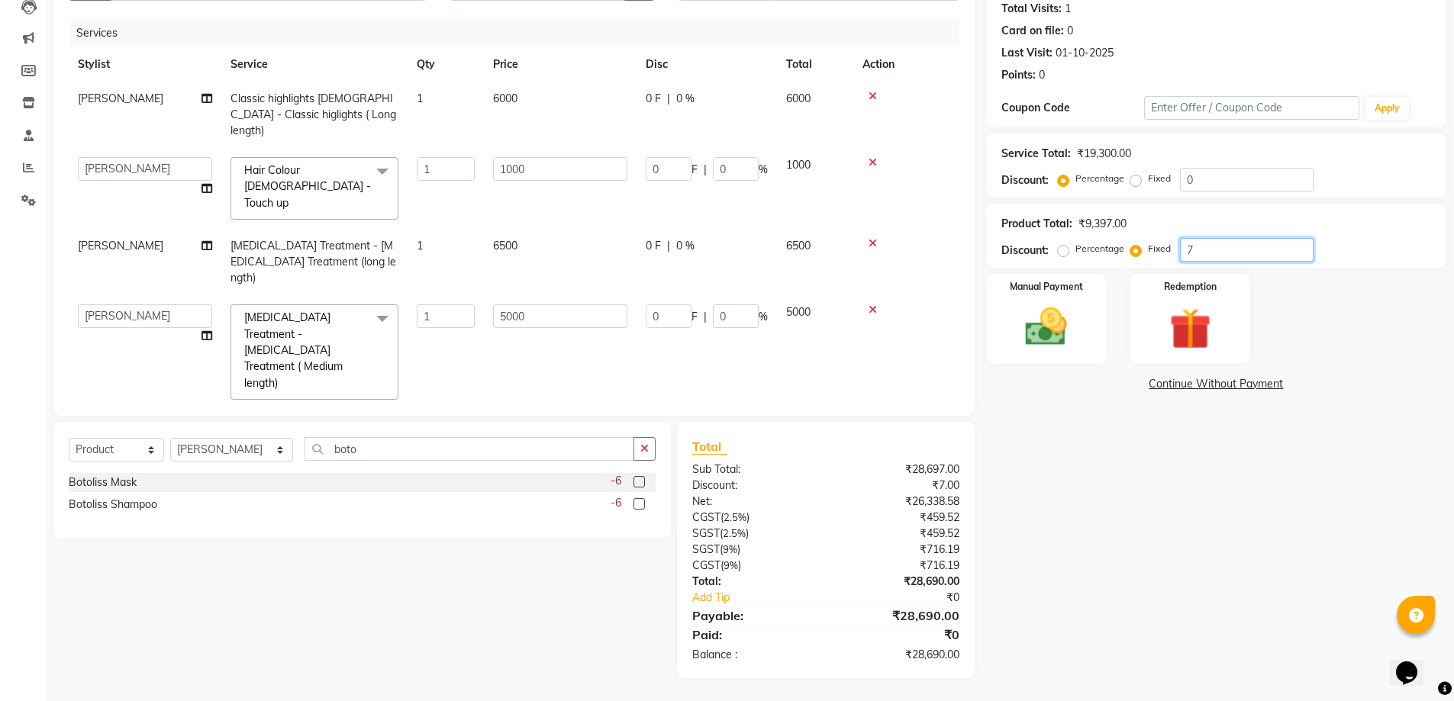
type input "15.56"
type input "0.8"
type input "750"
type input "155.63"
type input "7.98"
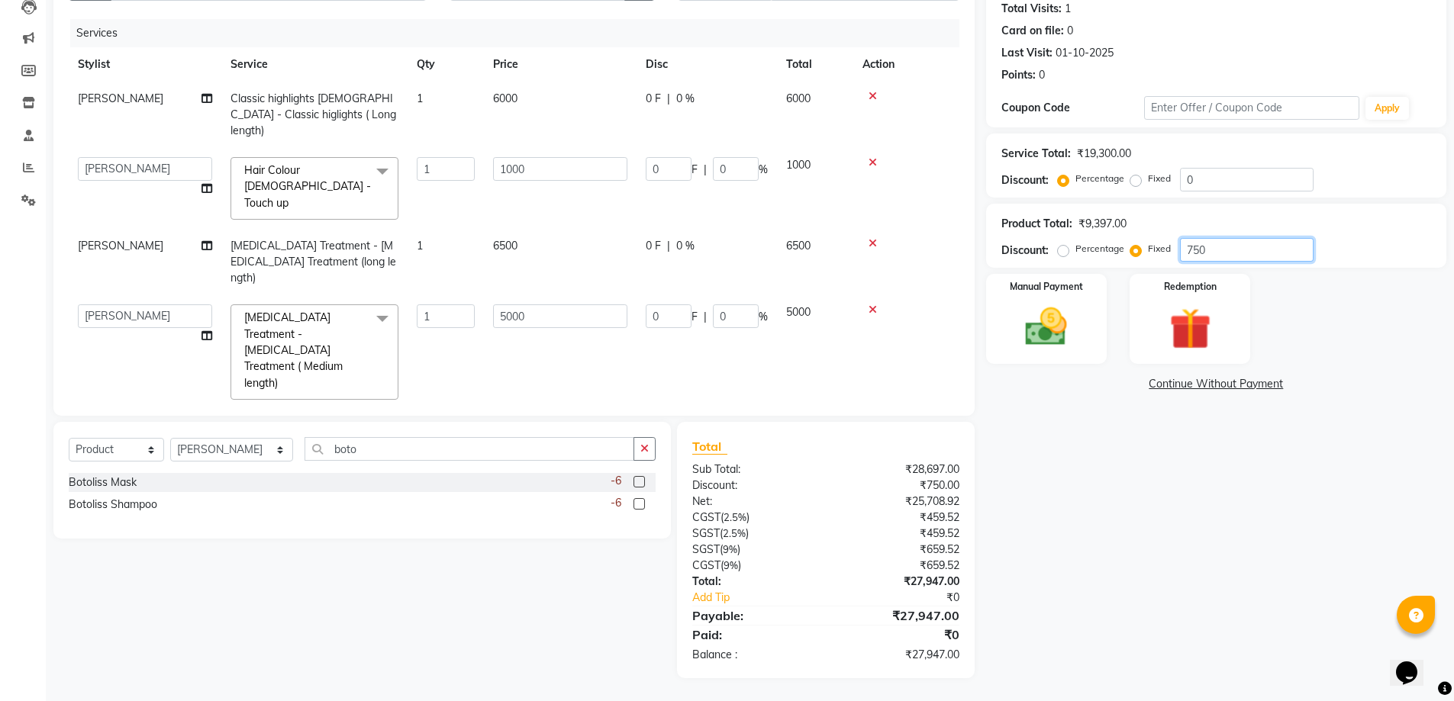
type input "750"
click at [1148, 180] on label "Fixed" at bounding box center [1159, 179] width 23 height 14
click at [1133, 180] on input "Fixed" at bounding box center [1138, 178] width 11 height 11
radio input "true"
click at [1214, 179] on input "0" at bounding box center [1247, 180] width 134 height 24
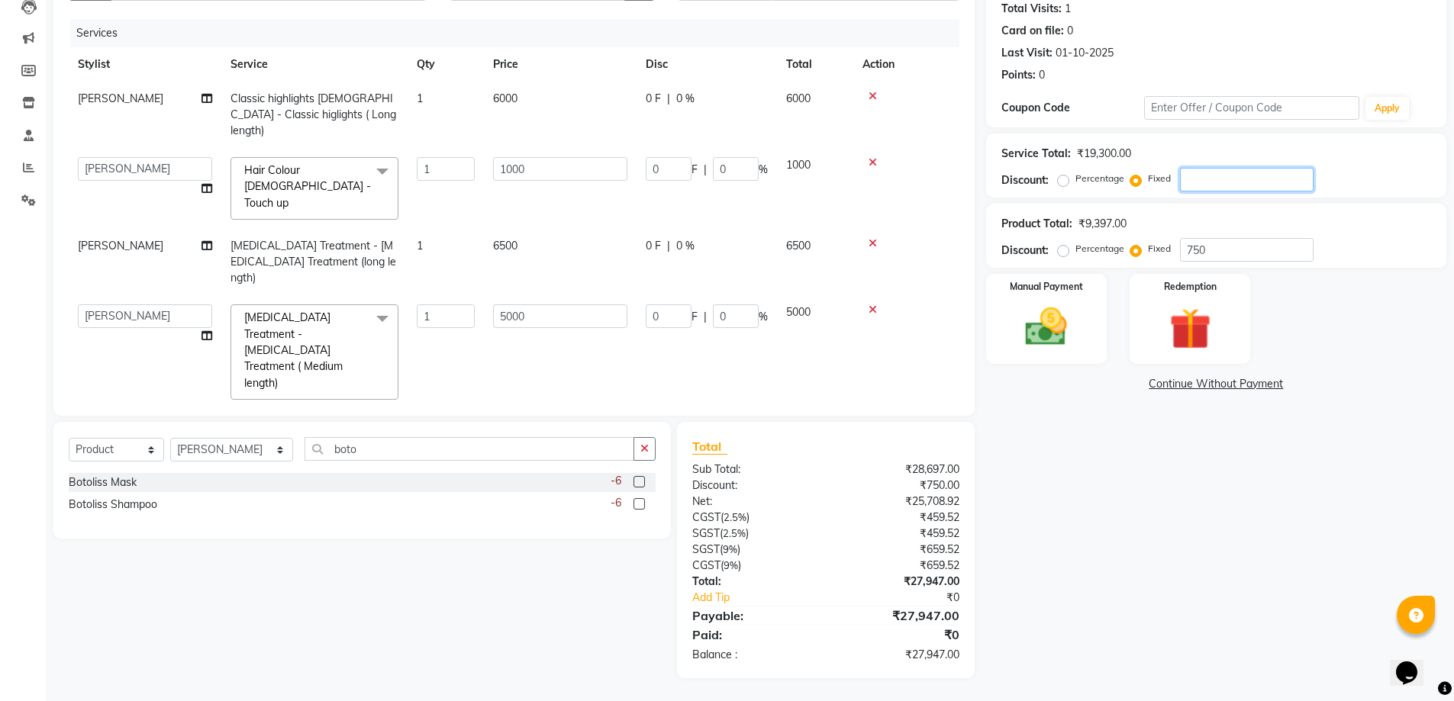
type input "1"
type input "0.05"
type input "0.01"
type input "0.26"
type input "0.01"
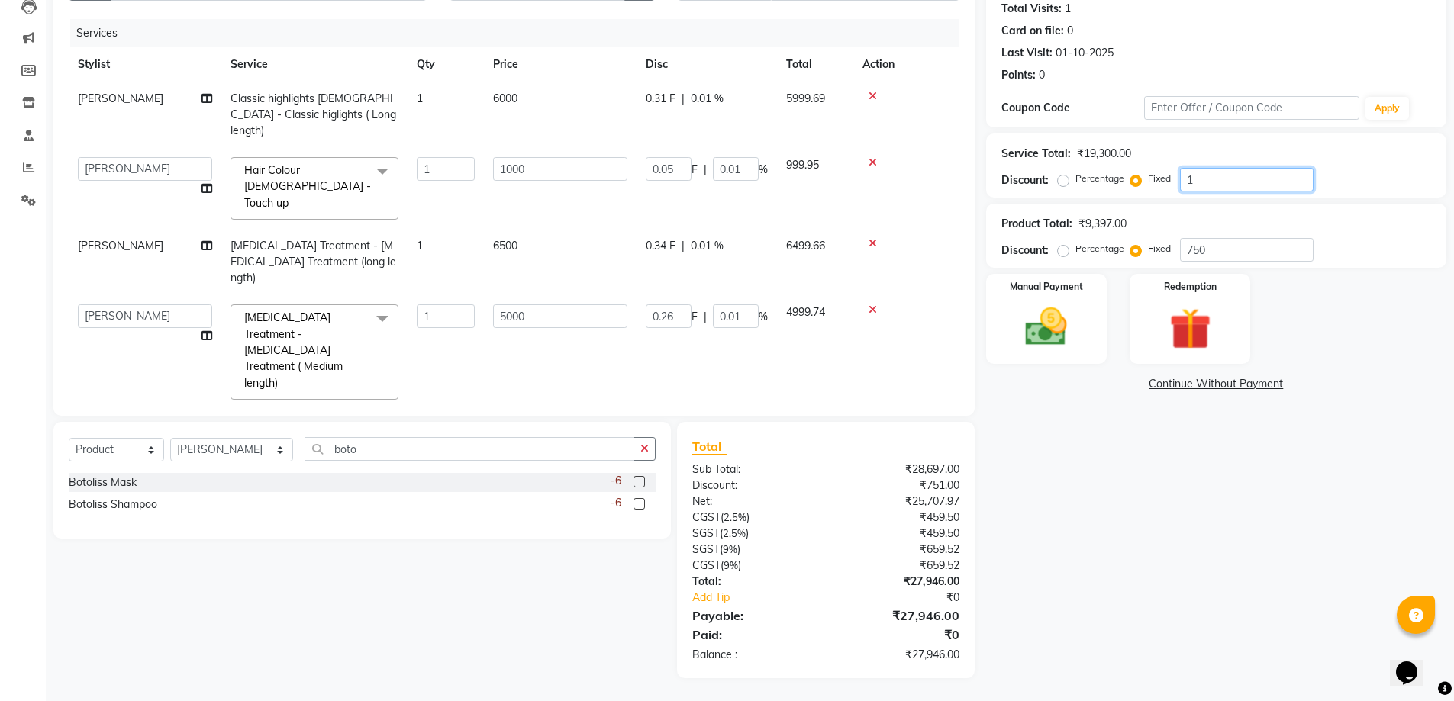
type input "14"
type input "0.73"
type input "0.07"
type input "3.63"
type input "0.07"
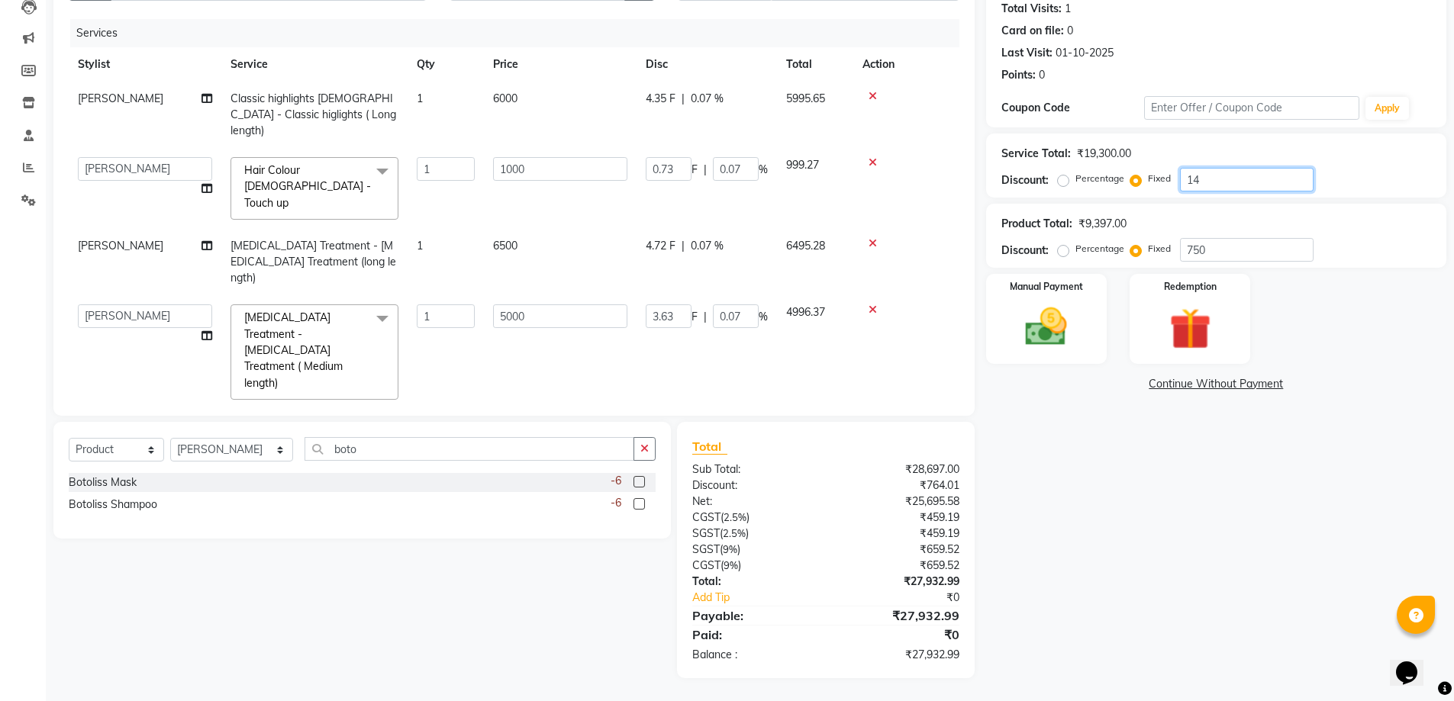
type input "144"
type input "7.46"
type input "0.75"
type input "37.31"
type input "0.75"
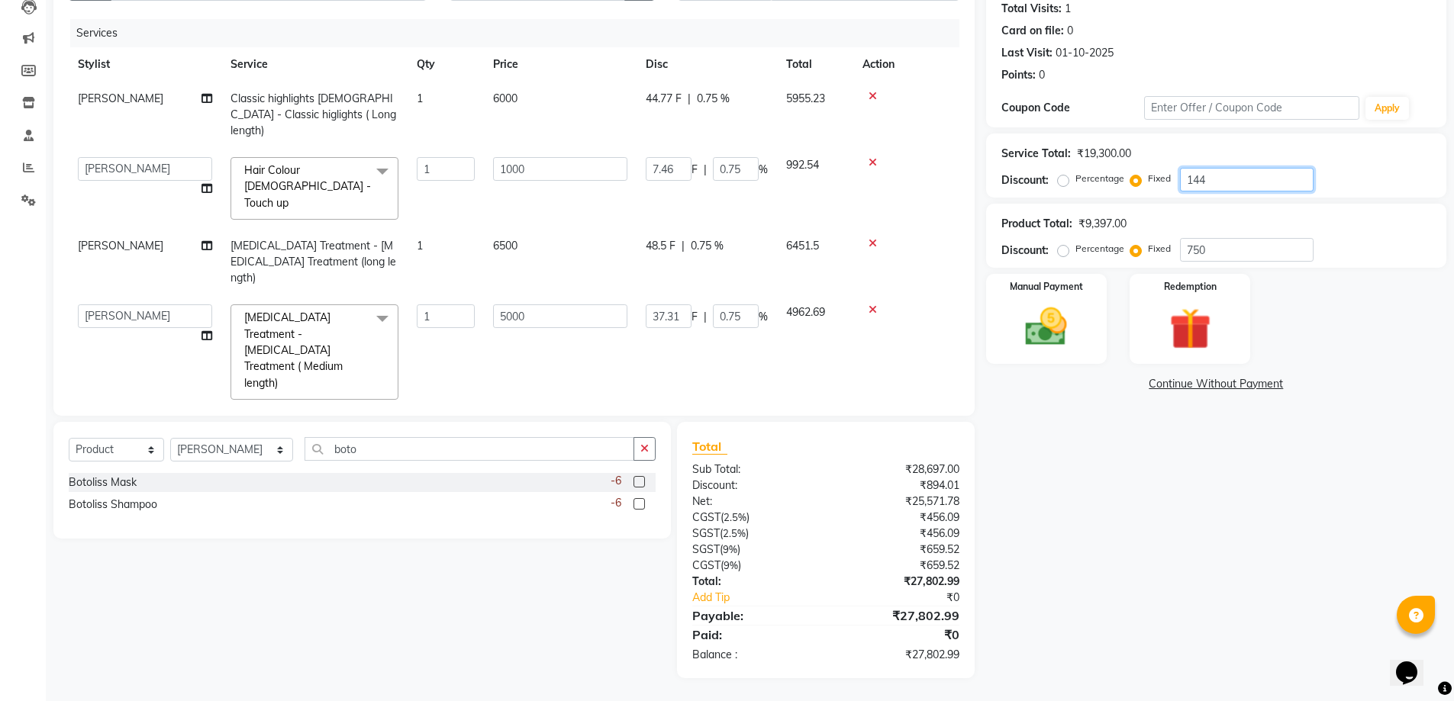
type input "1447"
type input "74.97"
type input "7.5"
type input "374.87"
type input "7.5"
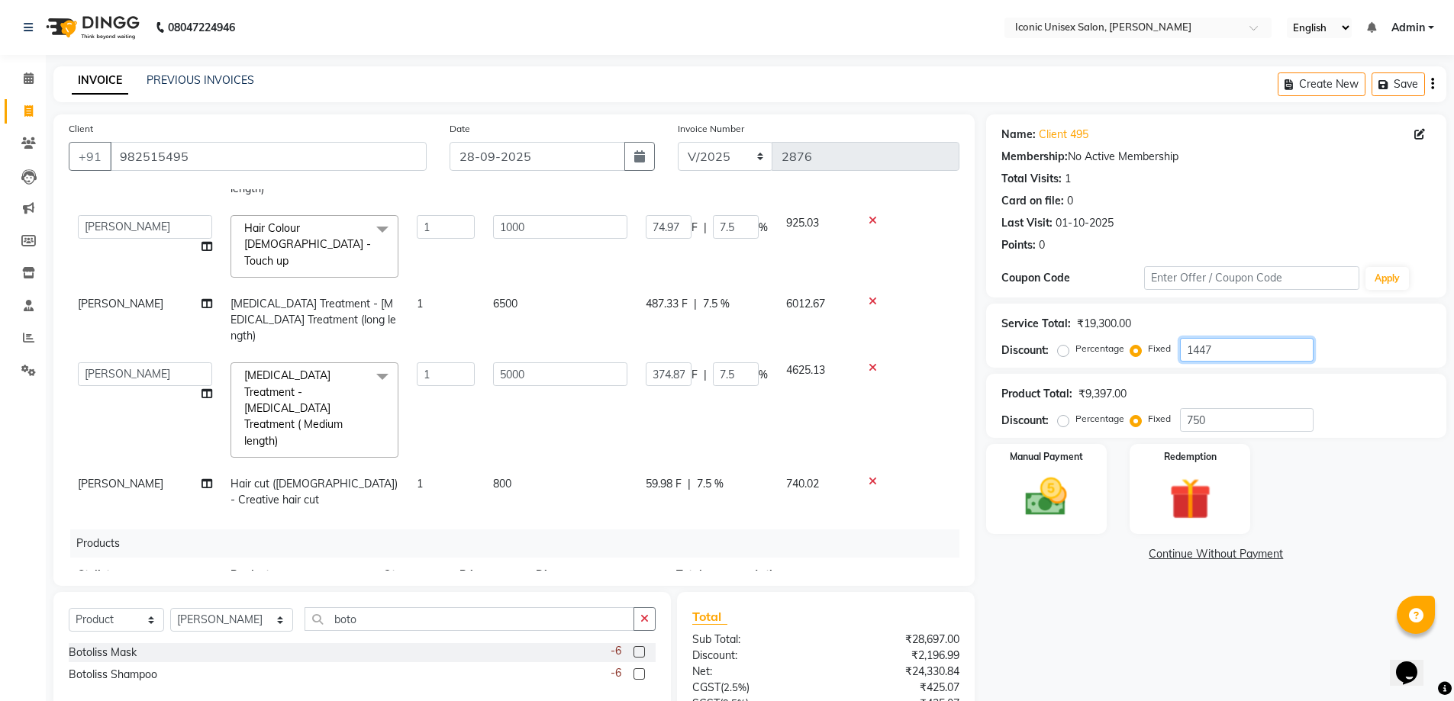
scroll to position [76, 0]
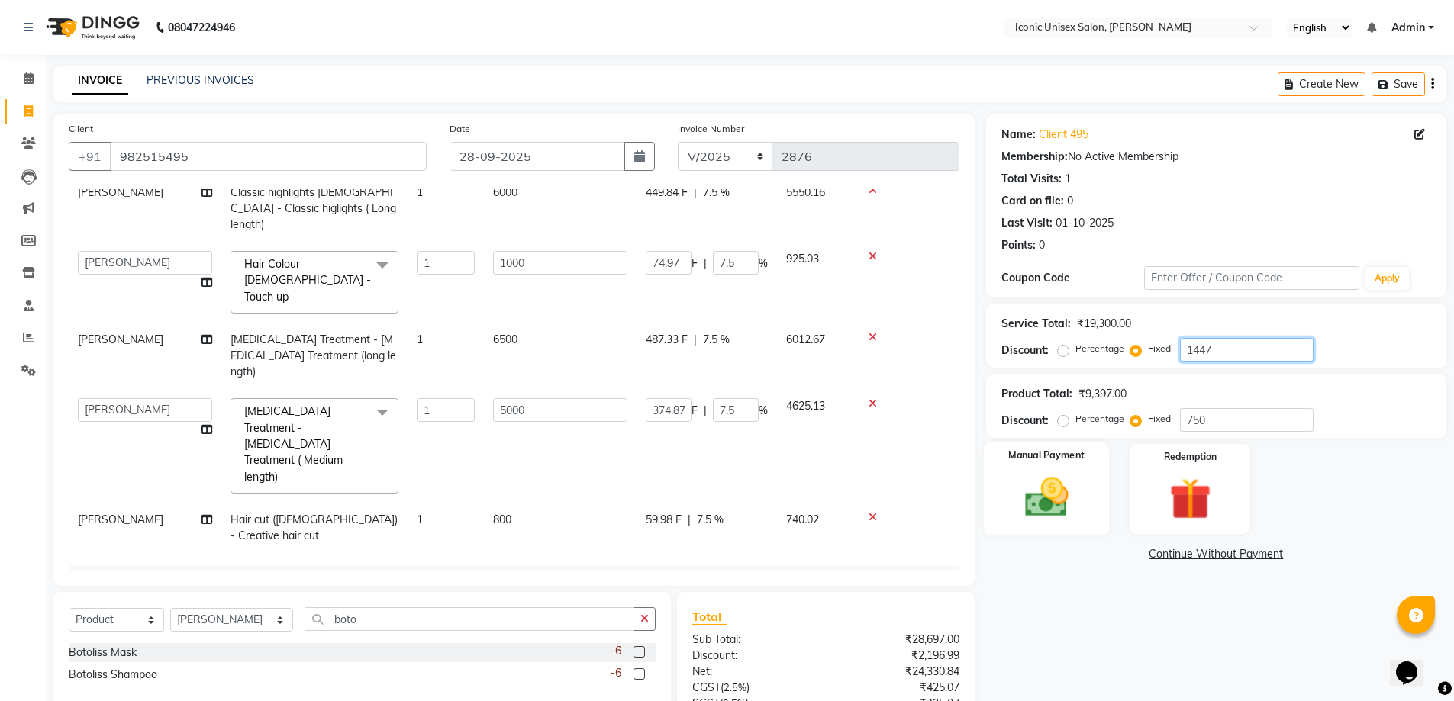
type input "1447"
click at [1048, 496] on img at bounding box center [1046, 497] width 70 height 50
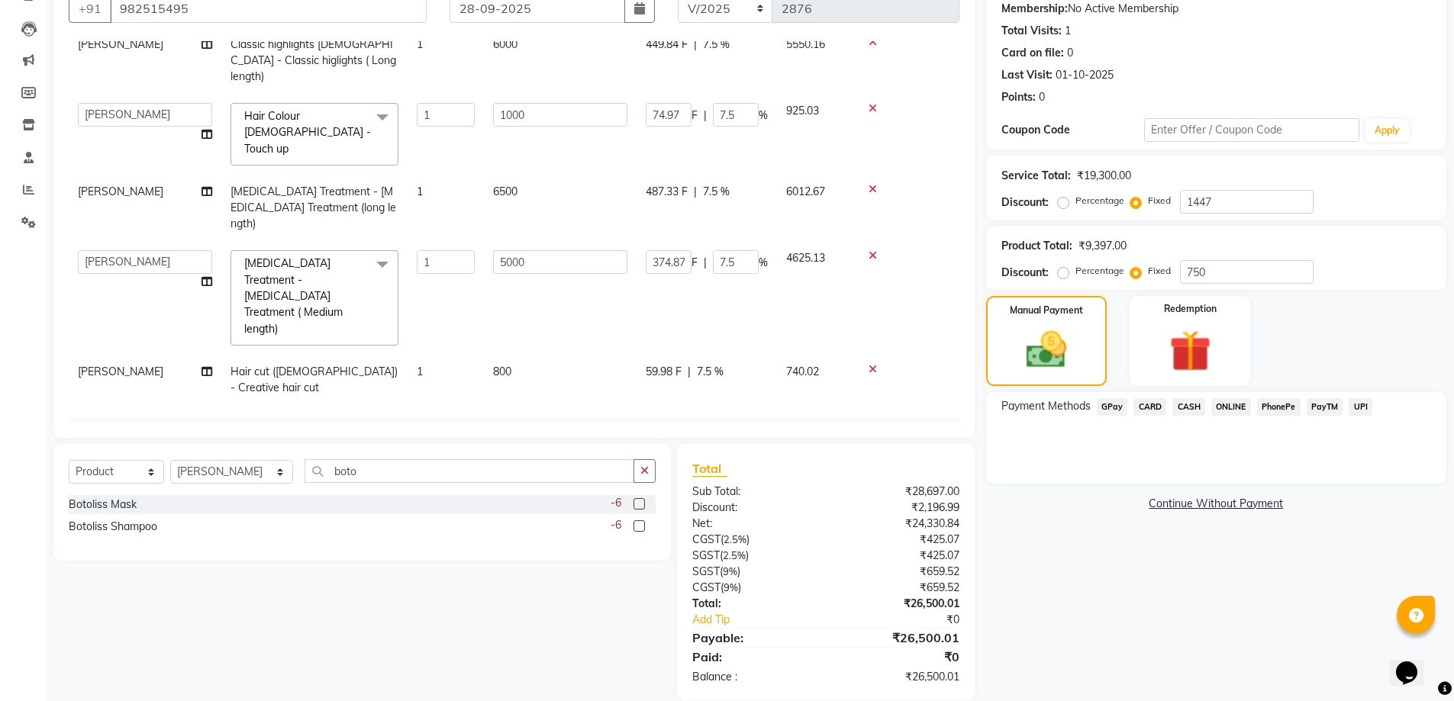
scroll to position [153, 0]
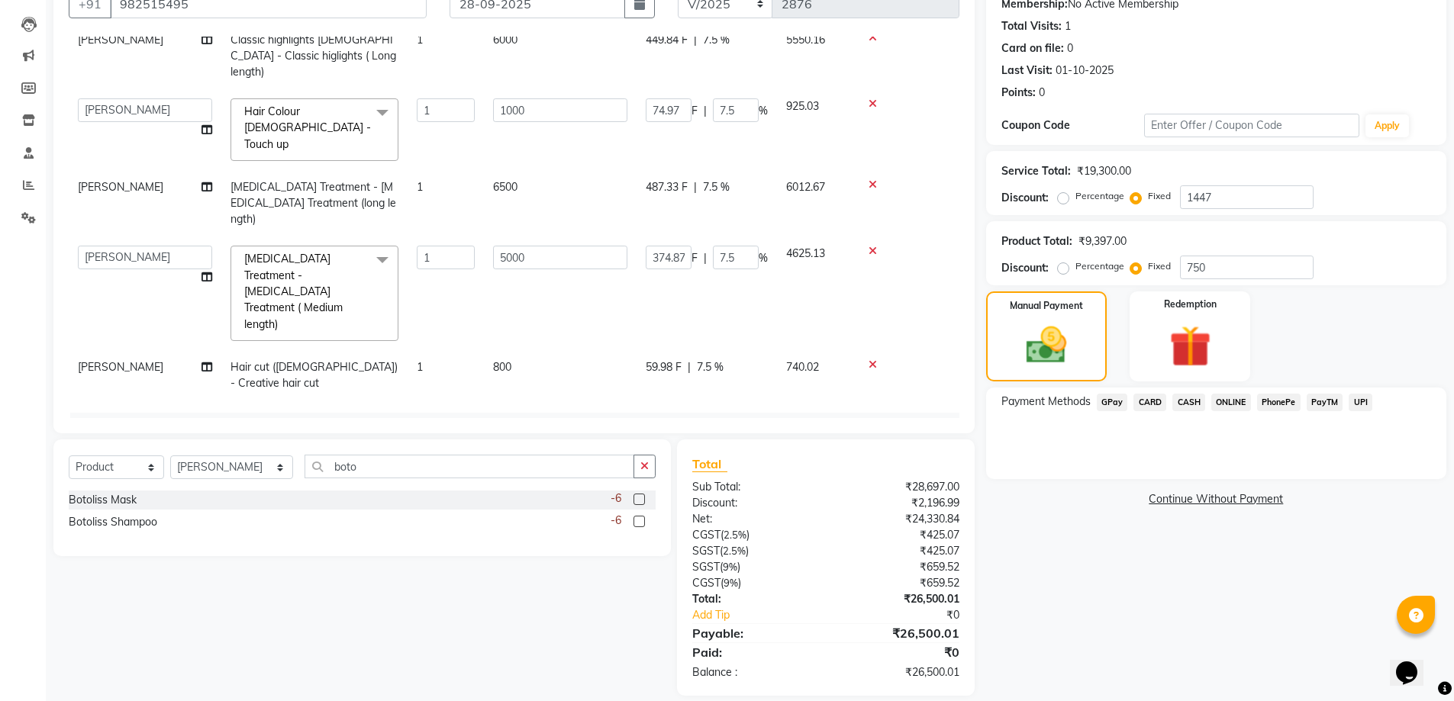
click at [1188, 400] on span "CASH" at bounding box center [1188, 403] width 33 height 18
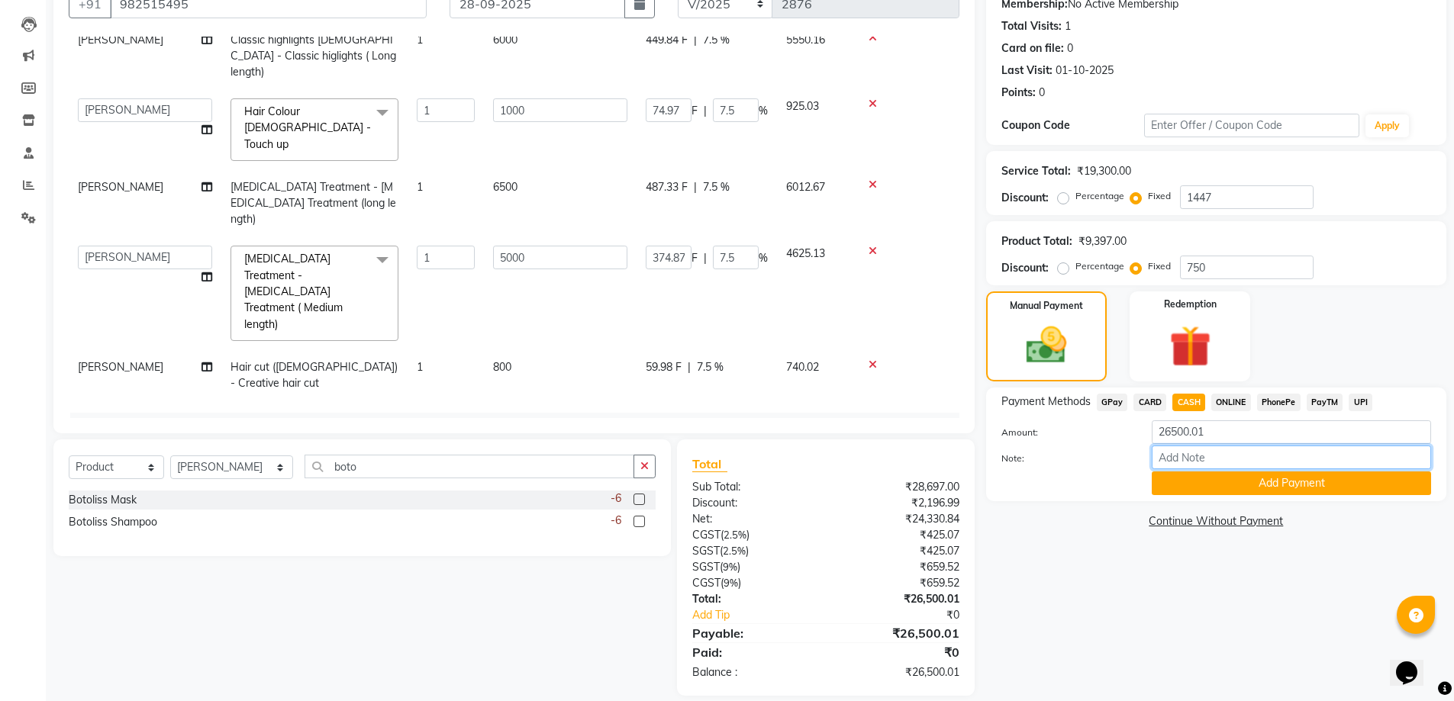
click at [1171, 456] on input "Note:" at bounding box center [1290, 458] width 279 height 24
type input "11500 remaing"
click at [1217, 487] on button "Add Payment" at bounding box center [1290, 484] width 279 height 24
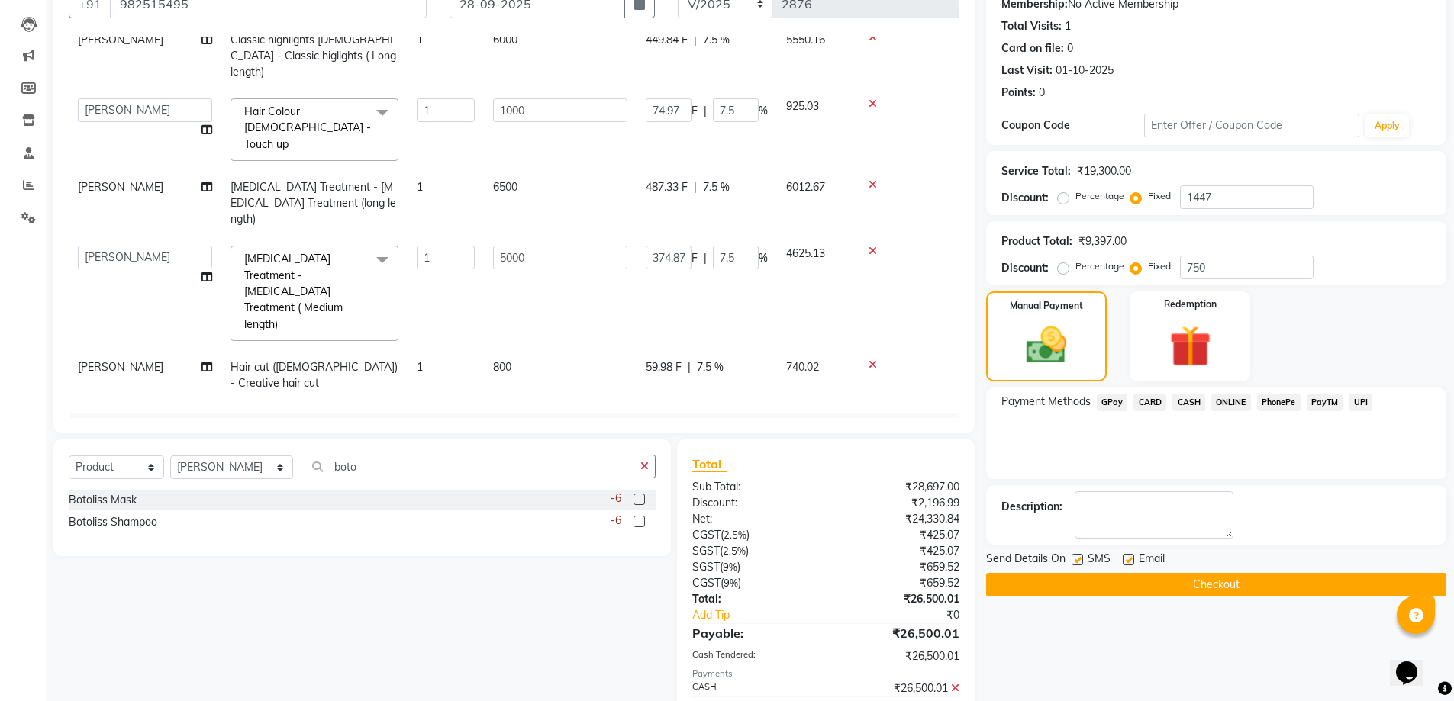
click at [1074, 560] on label at bounding box center [1076, 559] width 11 height 11
click at [1074, 560] on input "checkbox" at bounding box center [1076, 560] width 10 height 10
checkbox input "false"
click at [1087, 586] on button "Checkout" at bounding box center [1216, 585] width 460 height 24
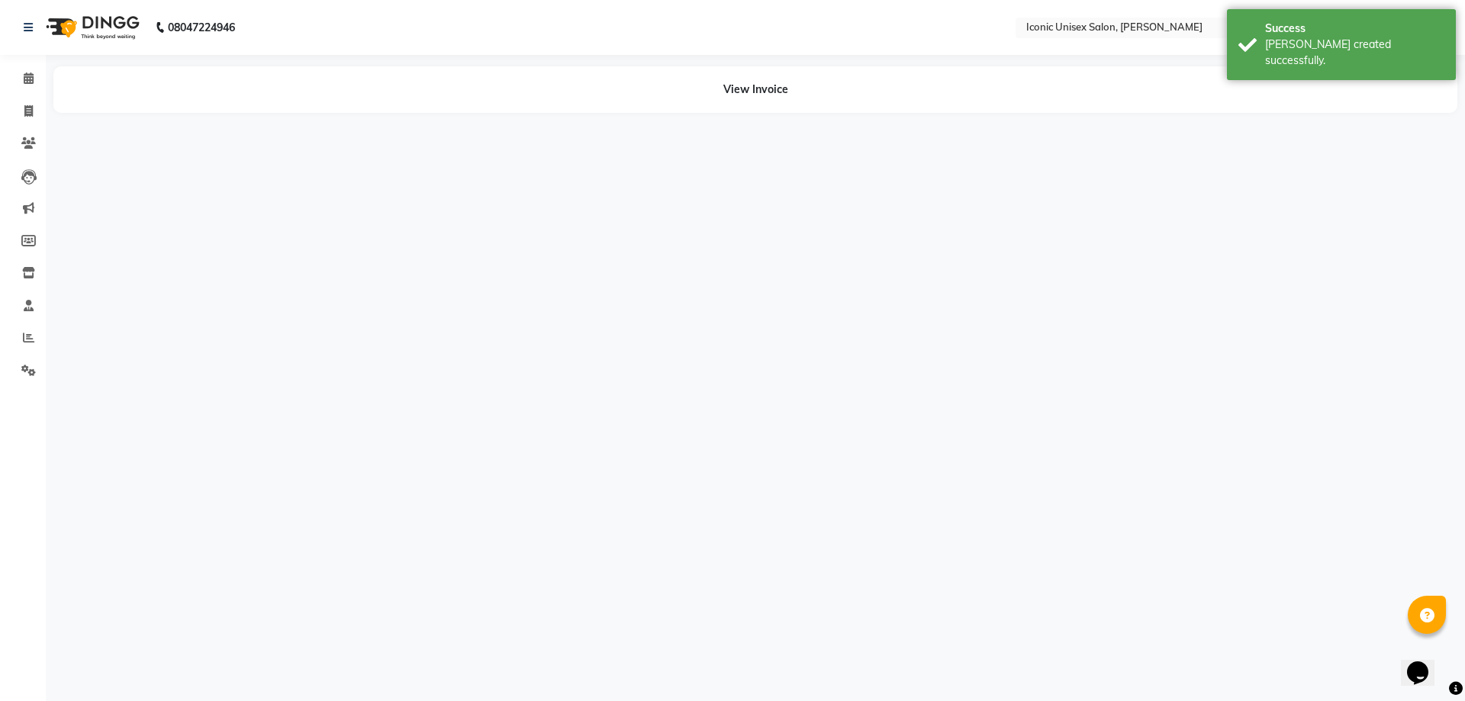
select select "35036"
select select "71402"
select select "65200"
select select "21053"
select select "35036"
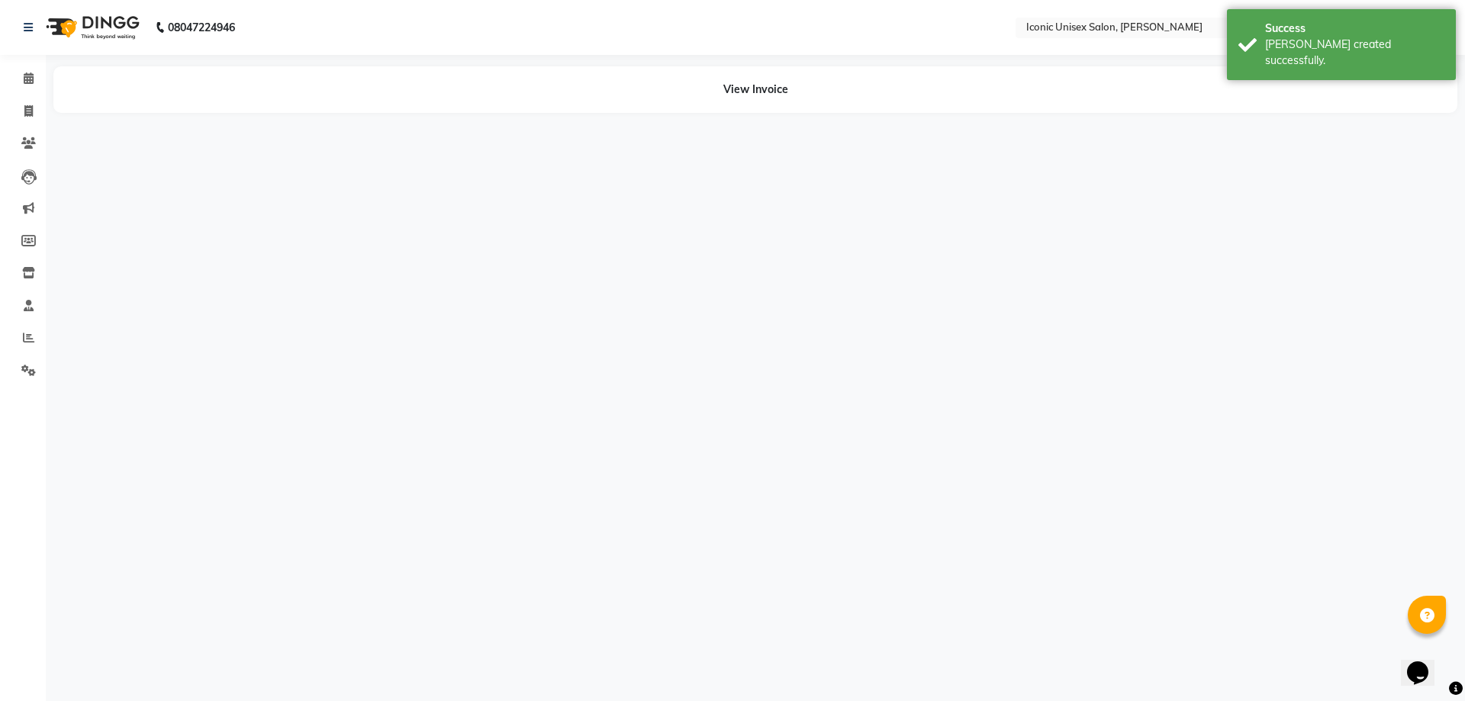
select select "71402"
select select "65200"
select select "21053"
select select "65200"
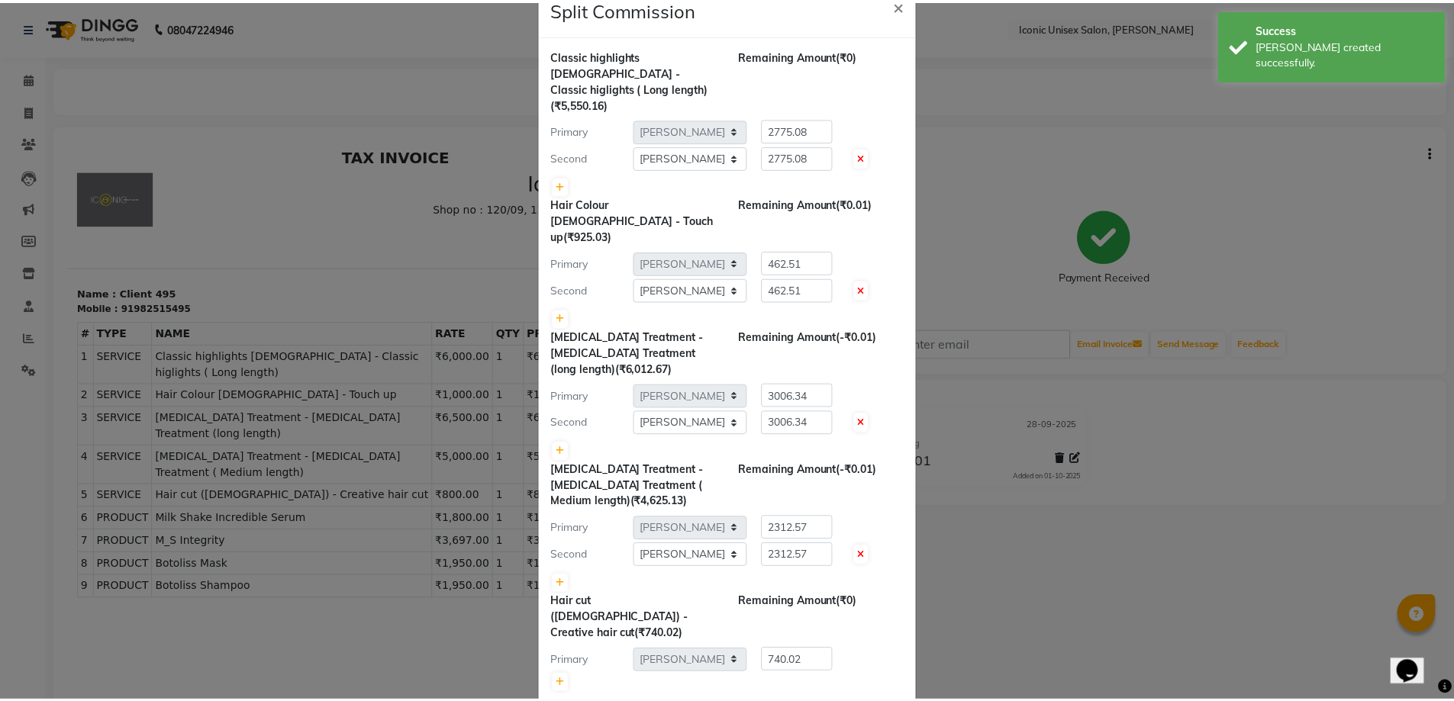
scroll to position [74, 0]
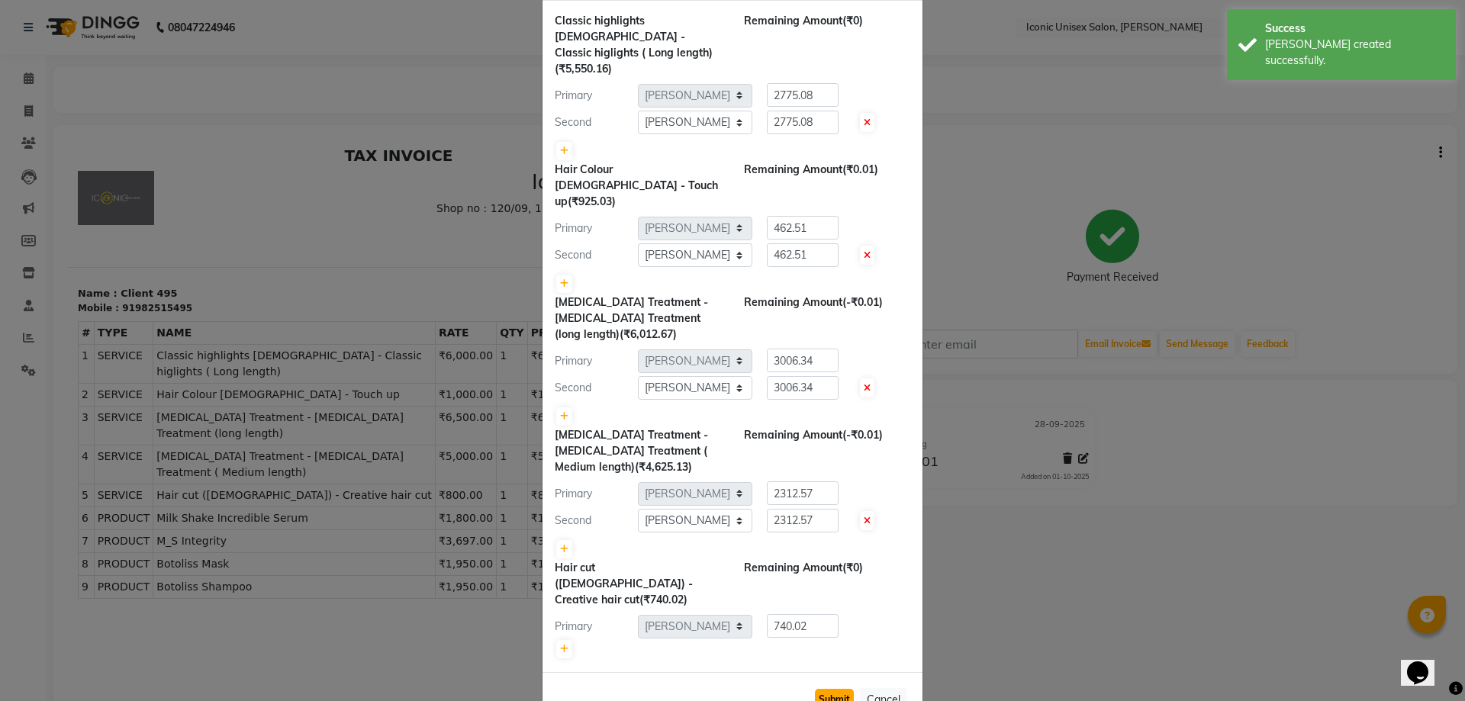
click at [833, 689] on button "Submit" at bounding box center [834, 699] width 39 height 21
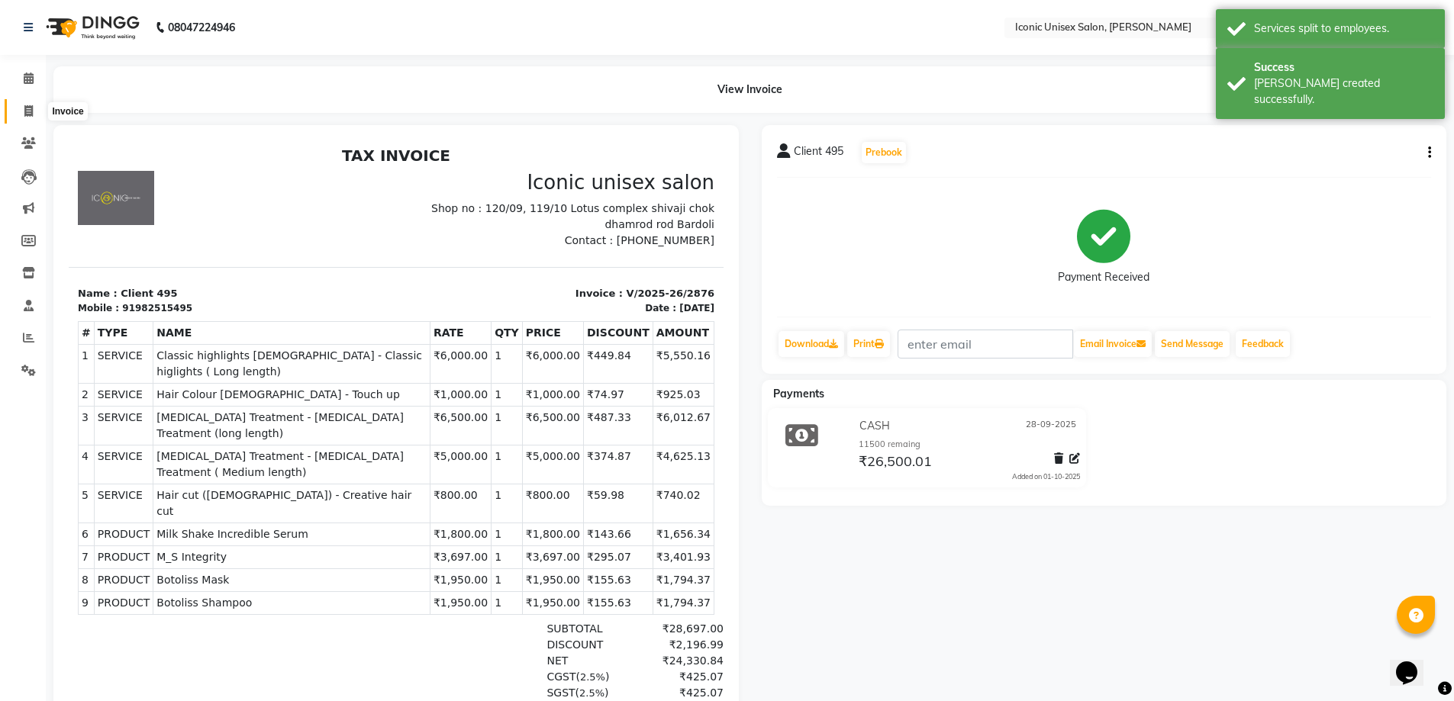
drag, startPoint x: 30, startPoint y: 109, endPoint x: 63, endPoint y: 100, distance: 34.8
click at [31, 107] on icon at bounding box center [28, 110] width 8 height 11
select select "3884"
select select "service"
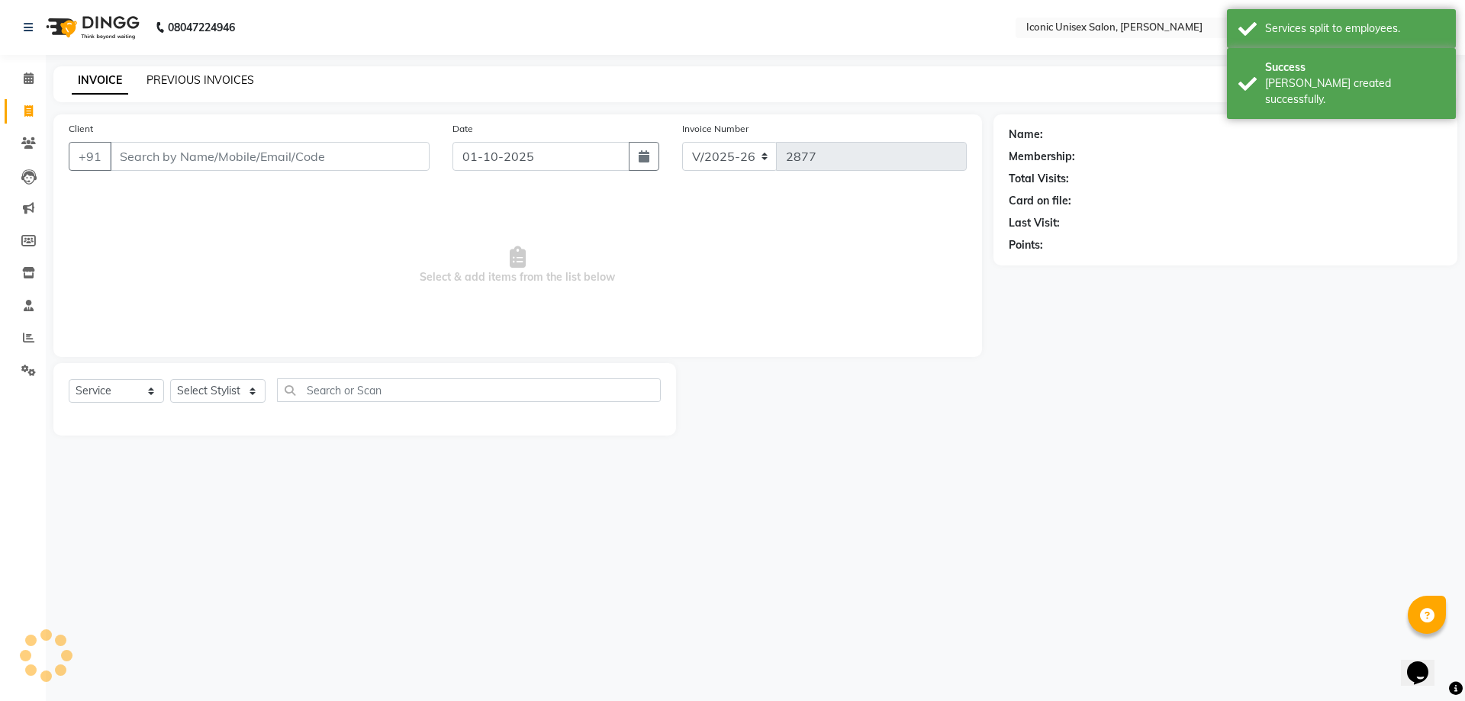
click at [195, 76] on link "PREVIOUS INVOICES" at bounding box center [201, 80] width 108 height 14
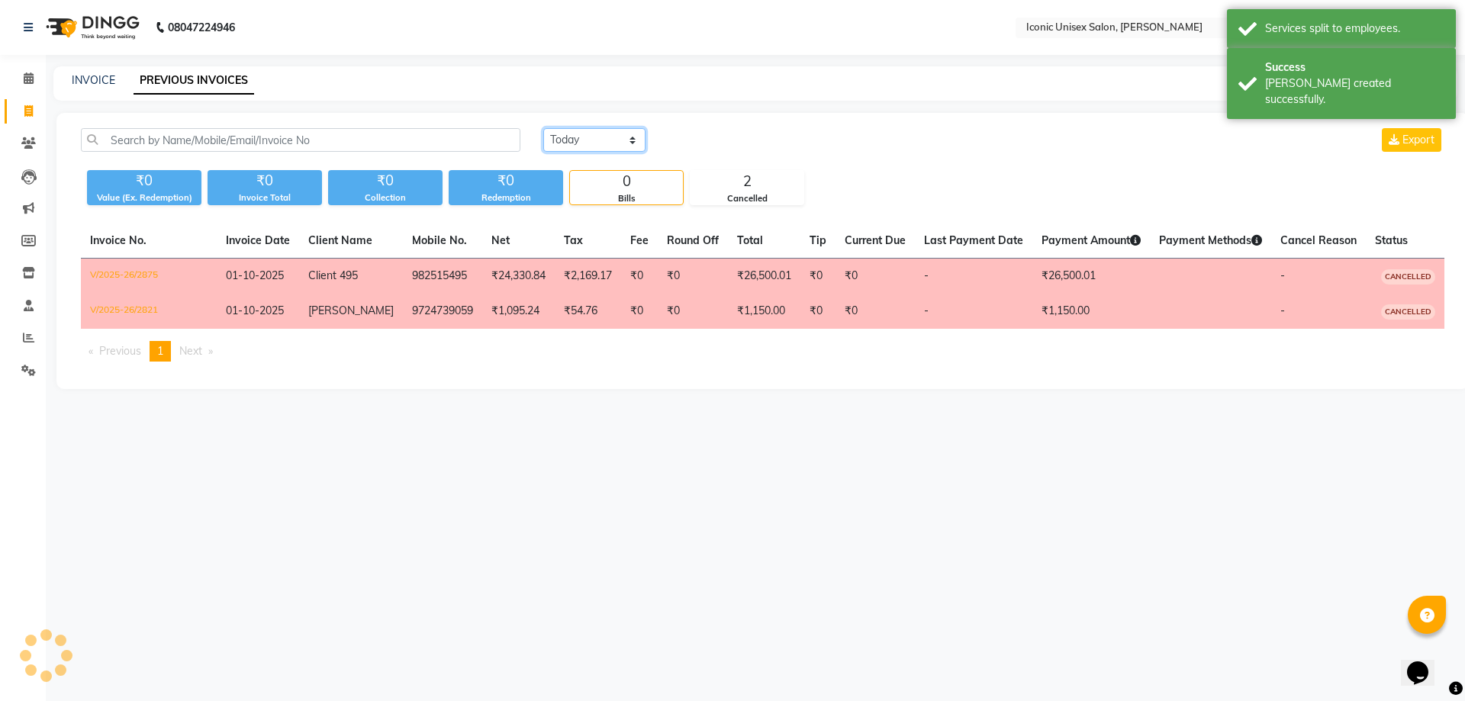
click at [571, 136] on select "[DATE] [DATE] Custom Range" at bounding box center [594, 140] width 102 height 24
select select "range"
click at [543, 128] on select "[DATE] [DATE] Custom Range" at bounding box center [594, 140] width 102 height 24
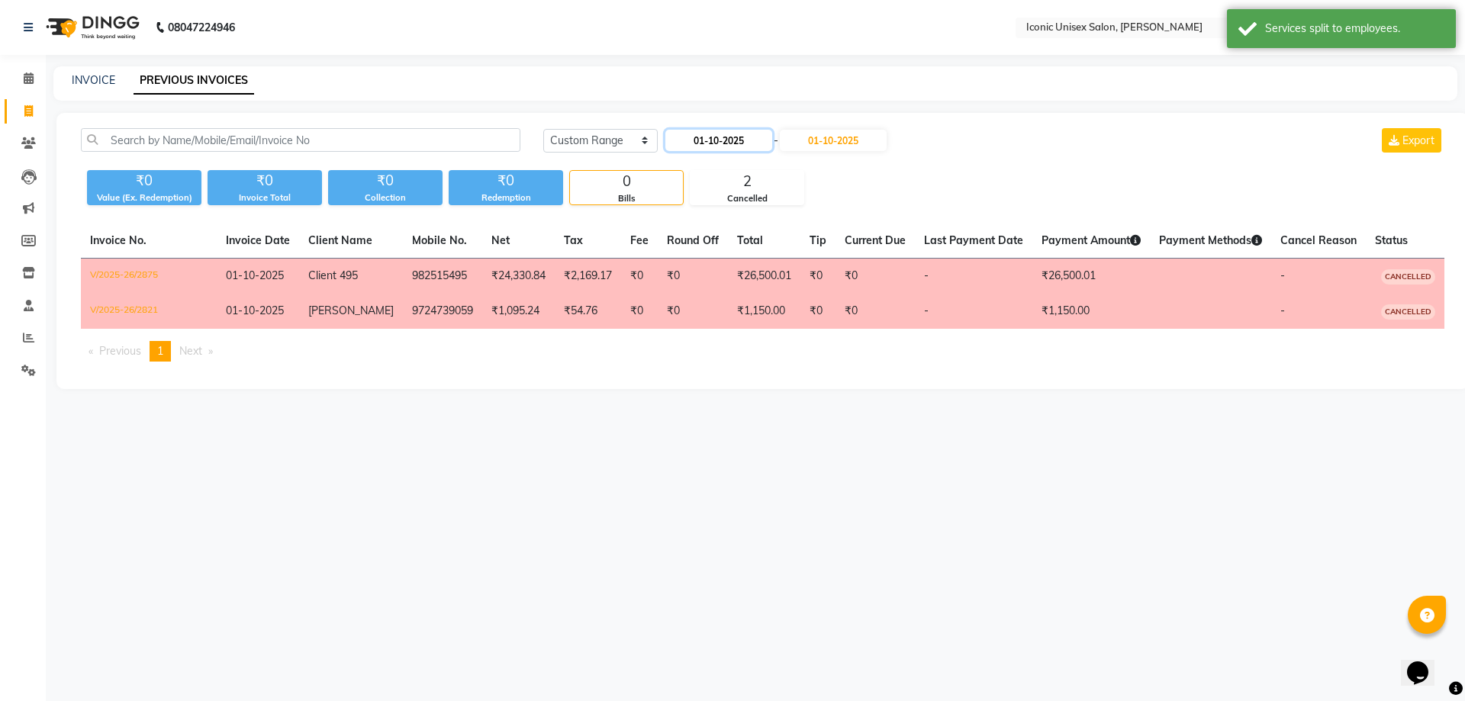
click at [745, 140] on input "01-10-2025" at bounding box center [718, 140] width 107 height 21
select select "10"
select select "2025"
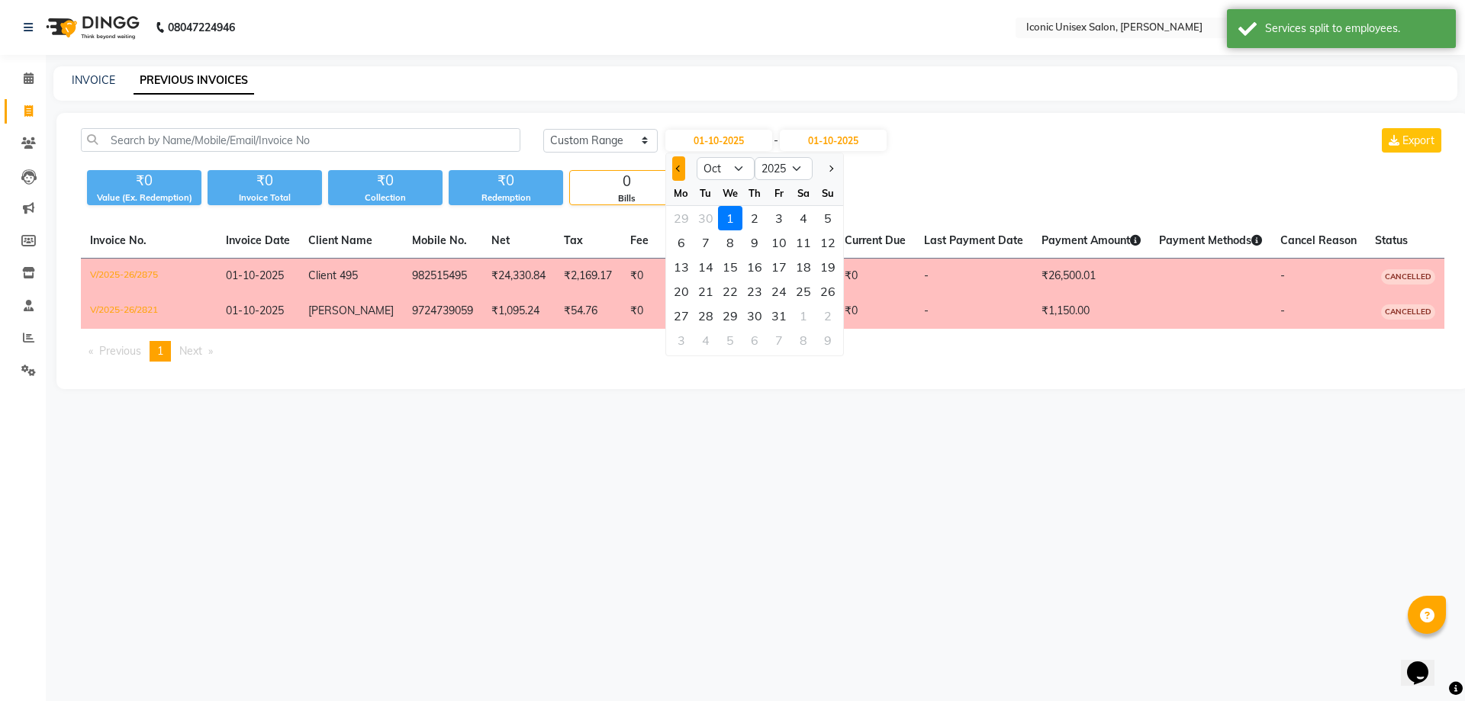
click at [681, 165] on button "Previous month" at bounding box center [678, 168] width 13 height 24
select select "9"
click at [825, 291] on div "28" at bounding box center [828, 291] width 24 height 24
type input "28-09-2025"
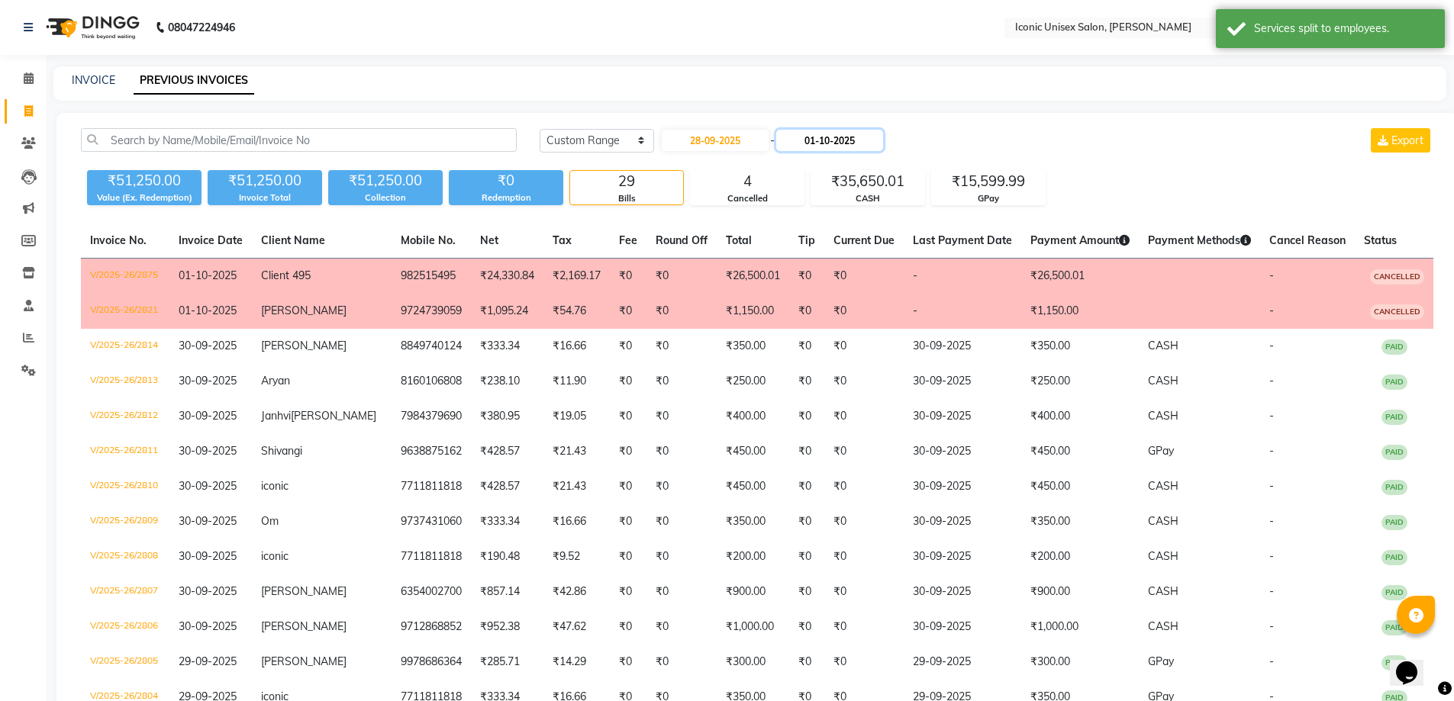
click at [858, 141] on input "01-10-2025" at bounding box center [829, 140] width 107 height 21
select select "10"
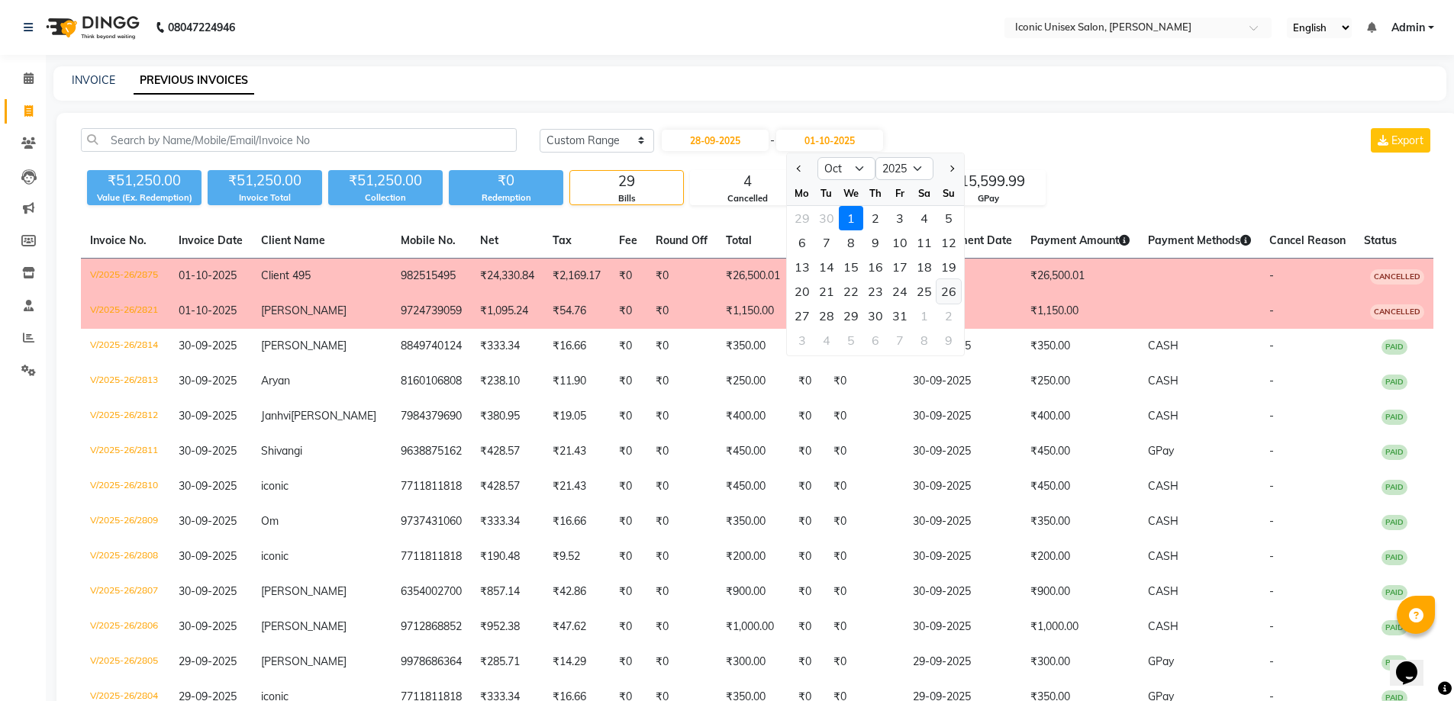
click at [948, 293] on div "26" at bounding box center [948, 291] width 24 height 24
type input "26-10-2025"
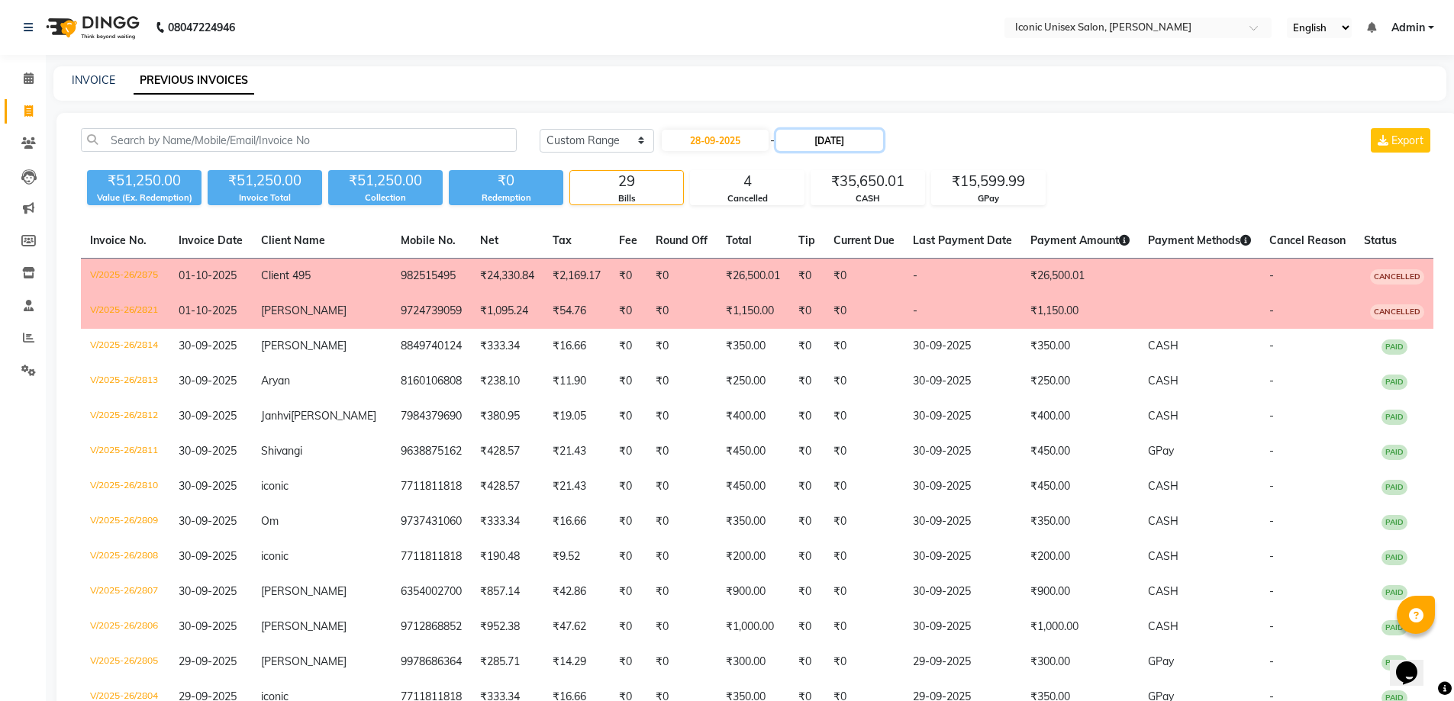
click at [831, 140] on input "26-10-2025" at bounding box center [829, 140] width 107 height 21
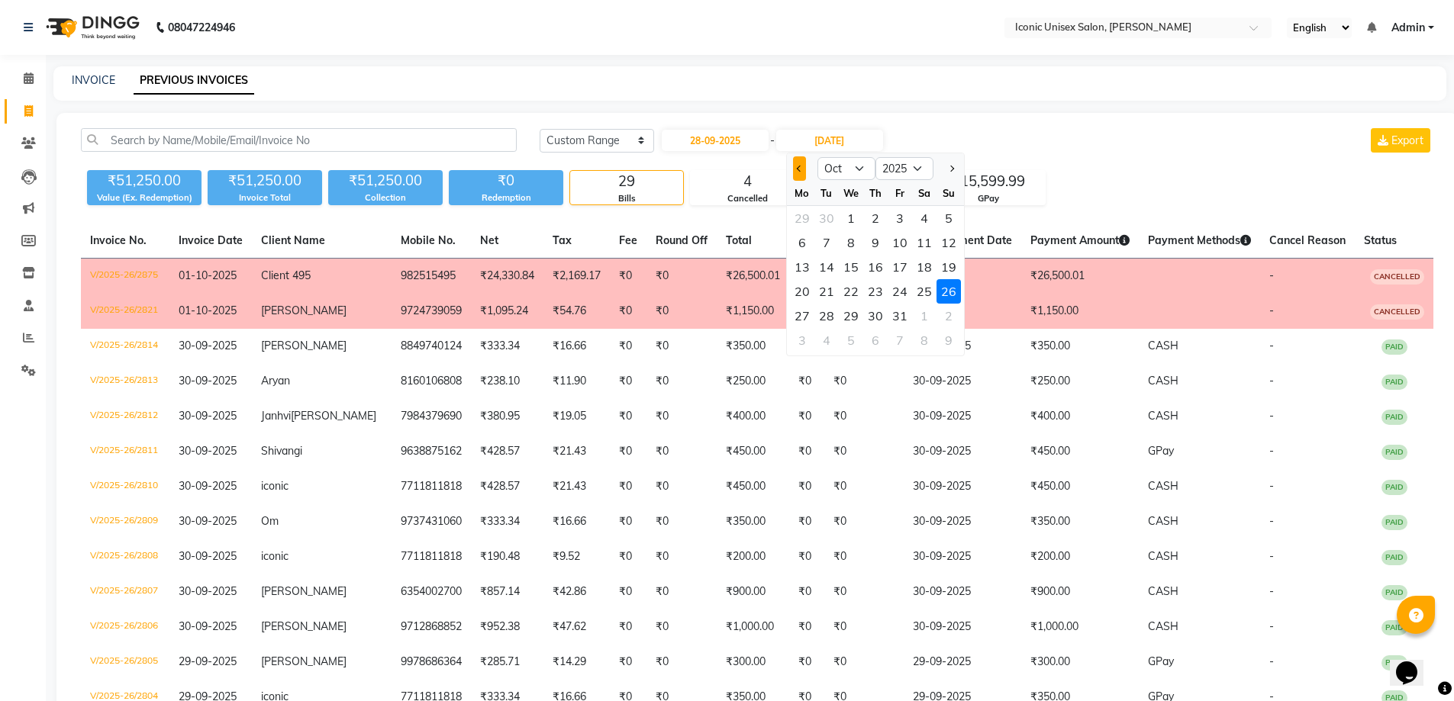
click at [802, 162] on button "Previous month" at bounding box center [799, 168] width 13 height 24
select select "9"
click at [955, 299] on div "28" at bounding box center [948, 291] width 24 height 24
type input "28-09-2025"
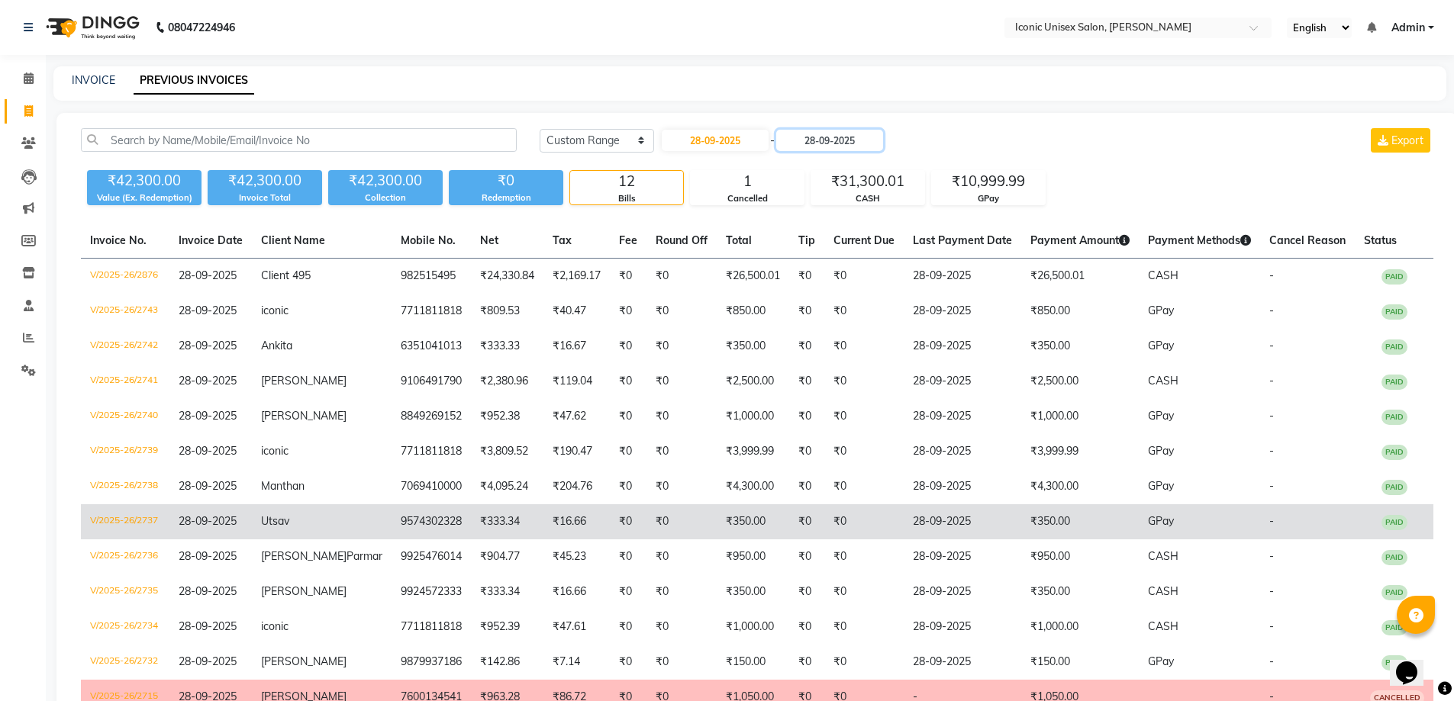
scroll to position [127, 0]
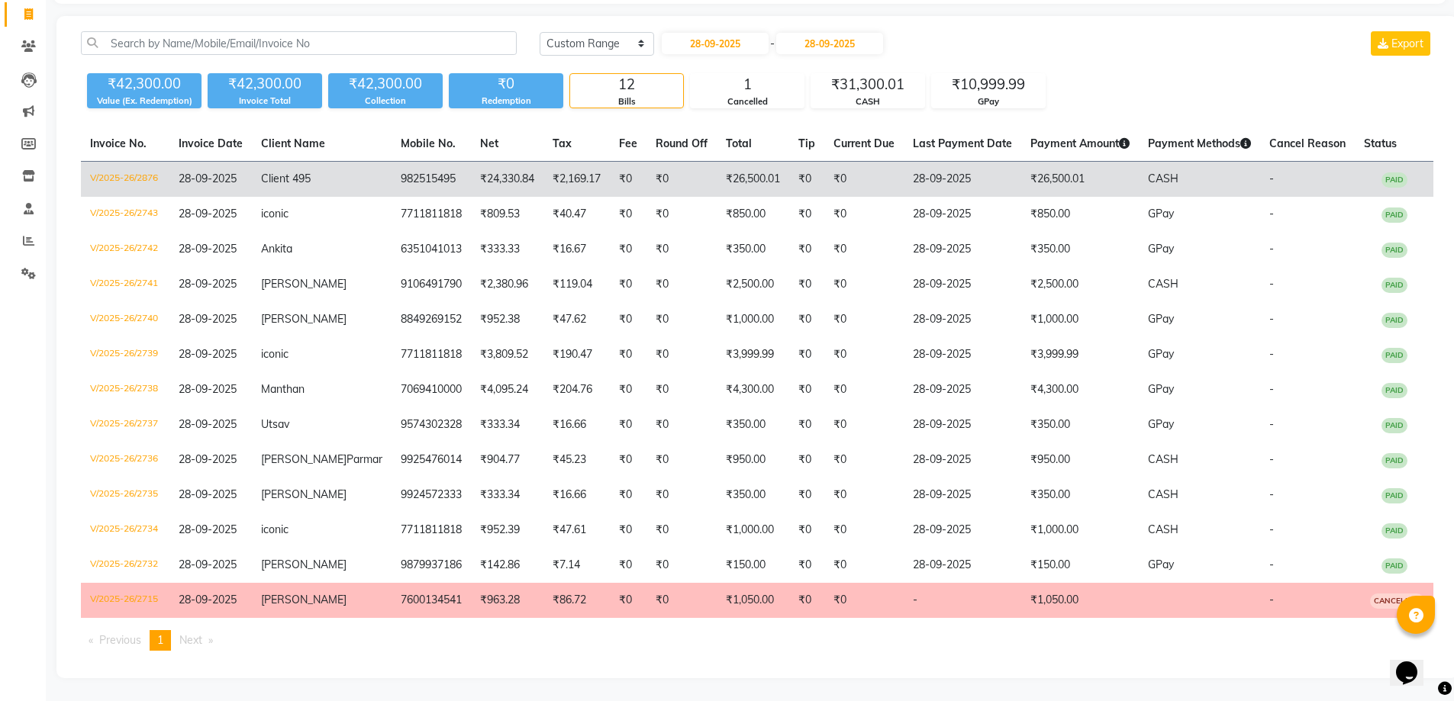
click at [951, 162] on td "28-09-2025" at bounding box center [962, 180] width 118 height 36
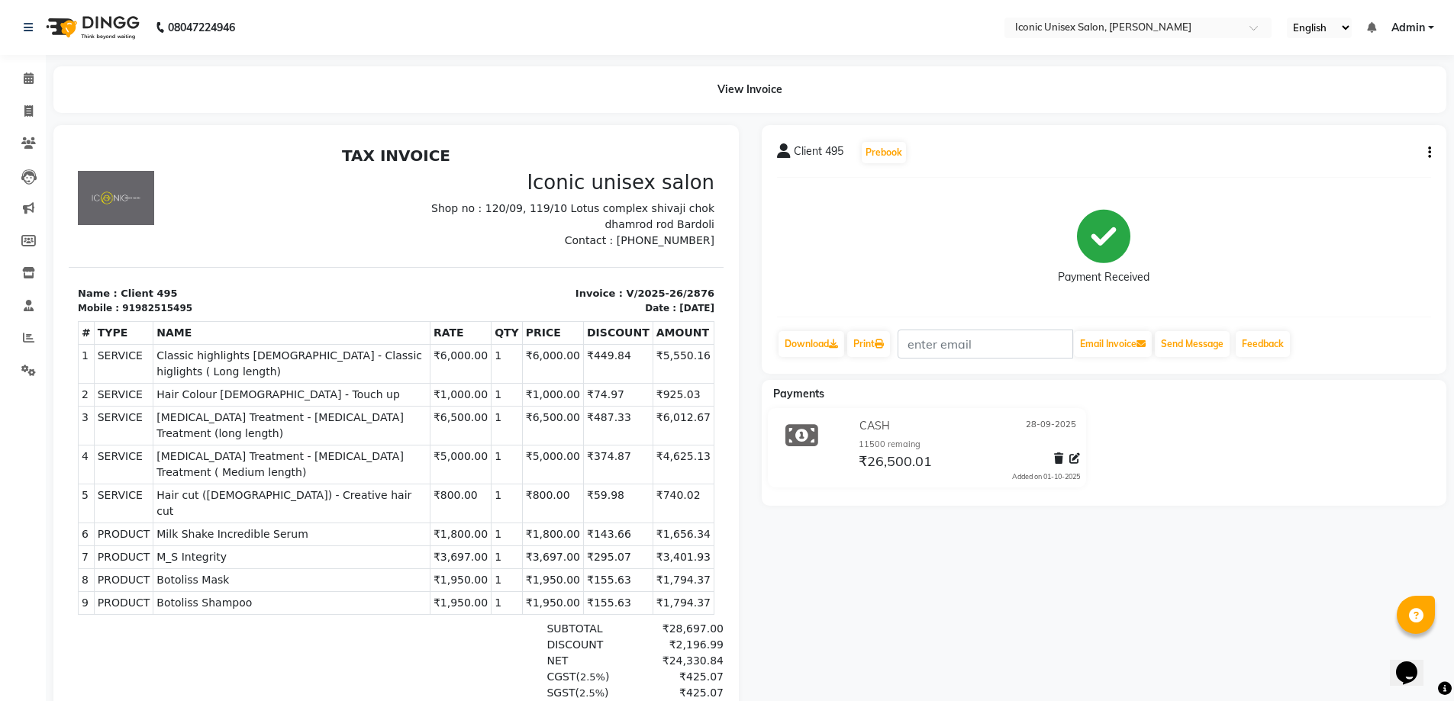
click at [1430, 153] on icon "button" at bounding box center [1429, 153] width 3 height 1
click at [1343, 175] on div "Edit Invoice" at bounding box center [1353, 172] width 105 height 19
select select "service"
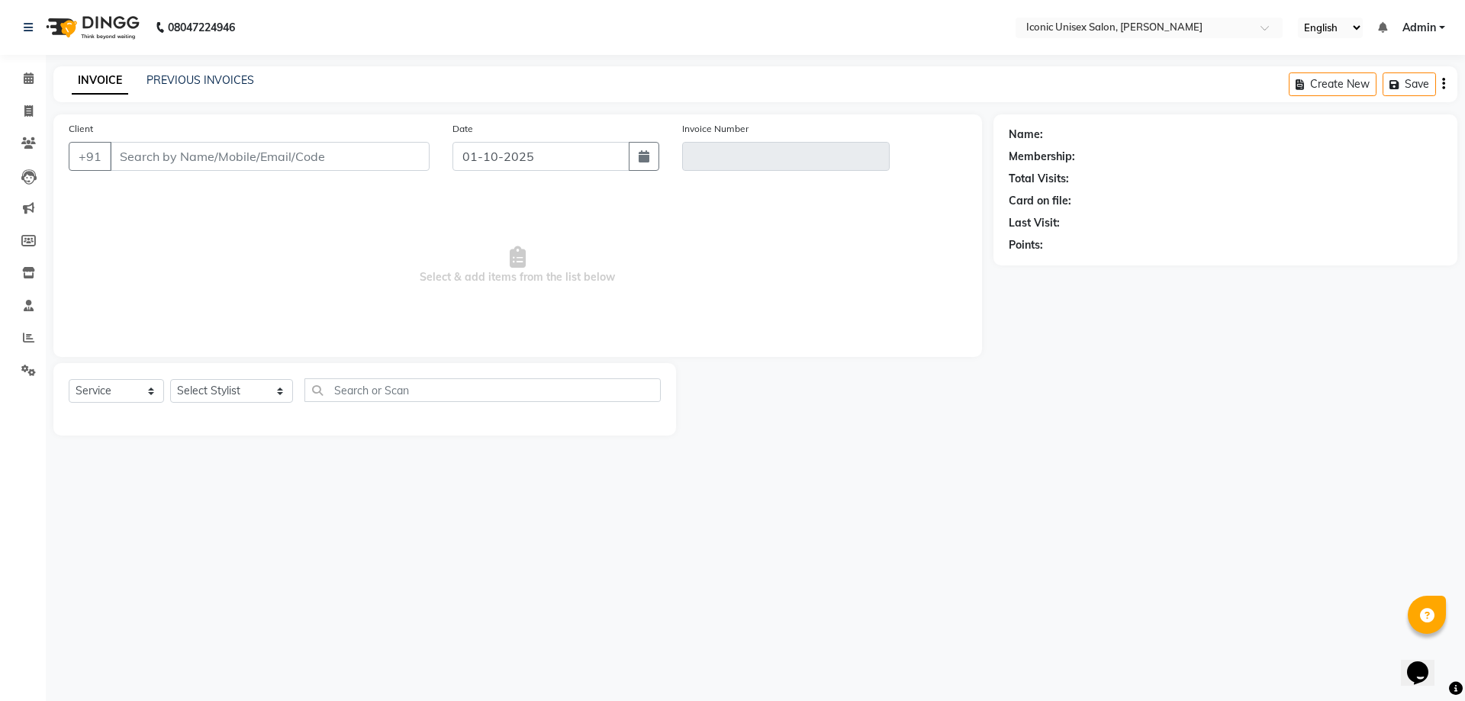
type input "982515495"
type input "V/2025-26/2876"
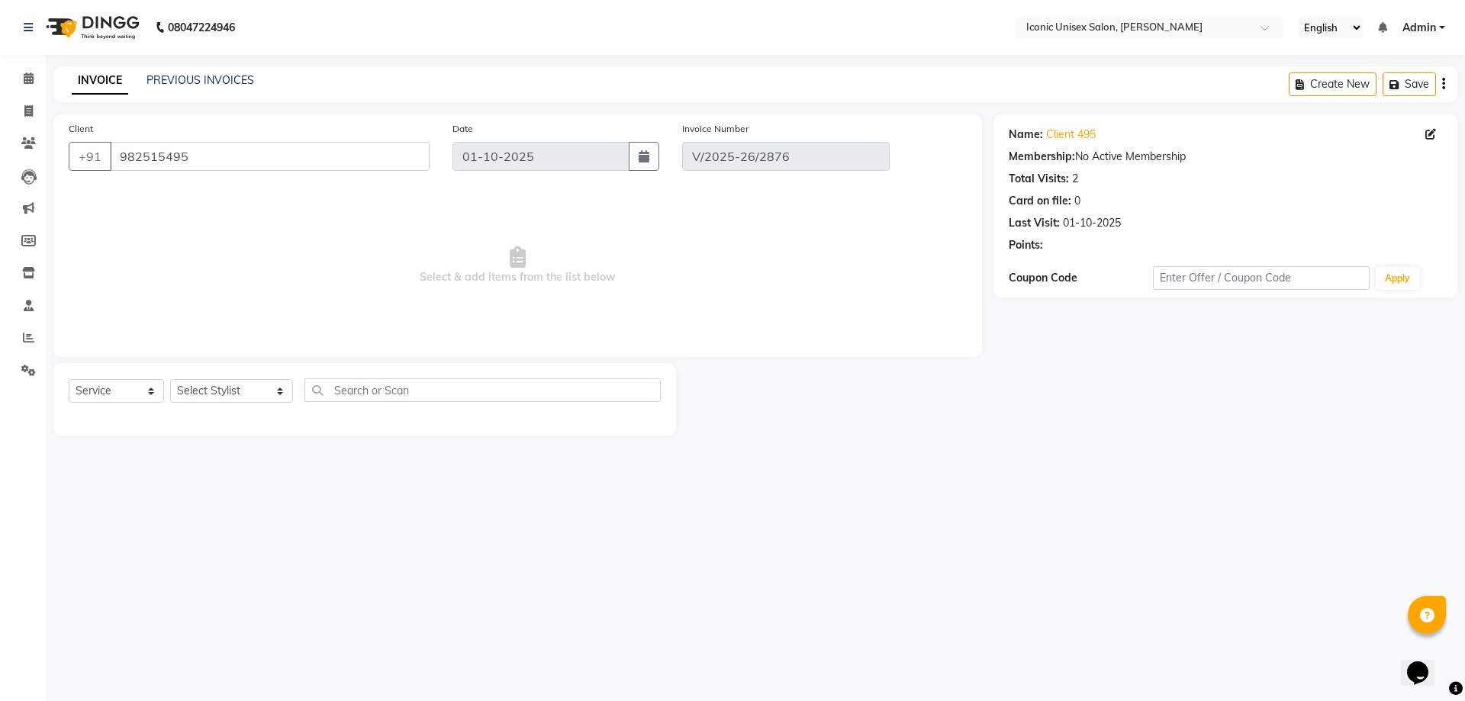
type input "28-09-2025"
select select "select"
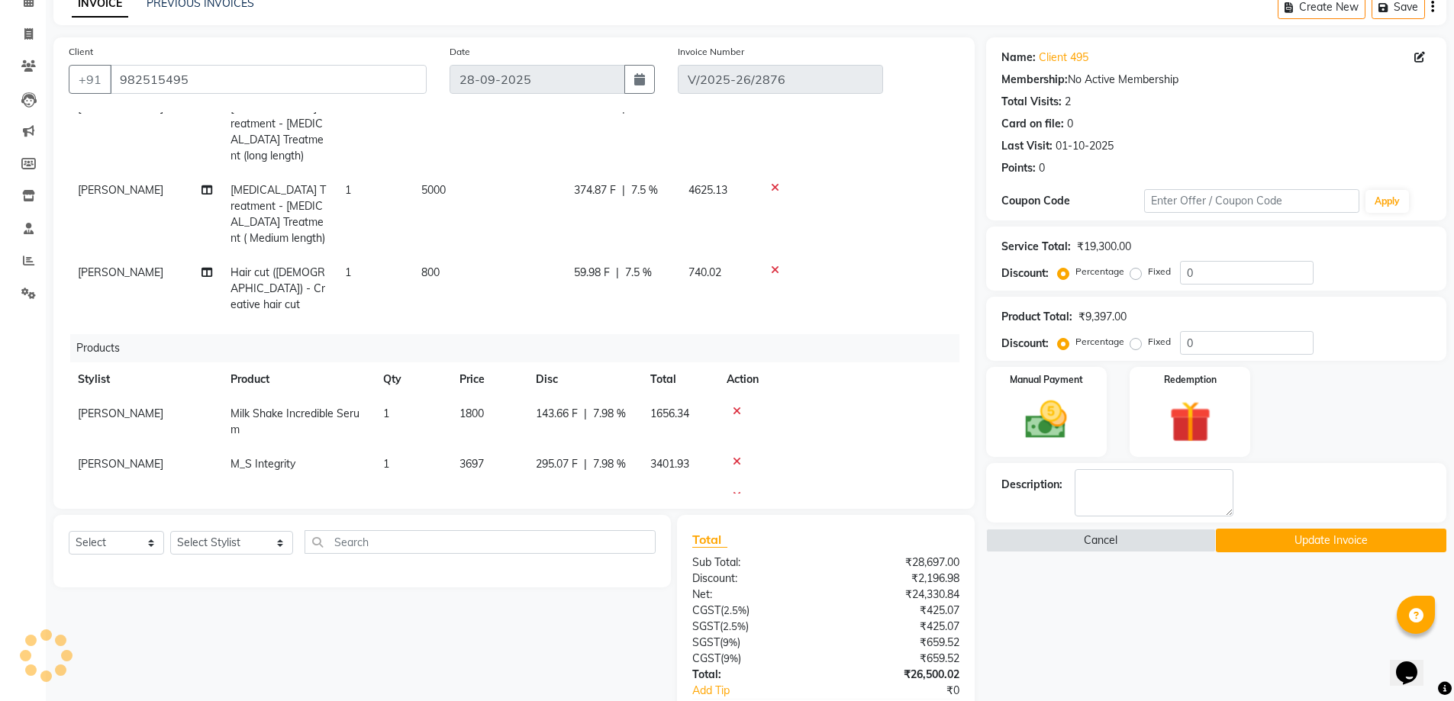
scroll to position [224, 0]
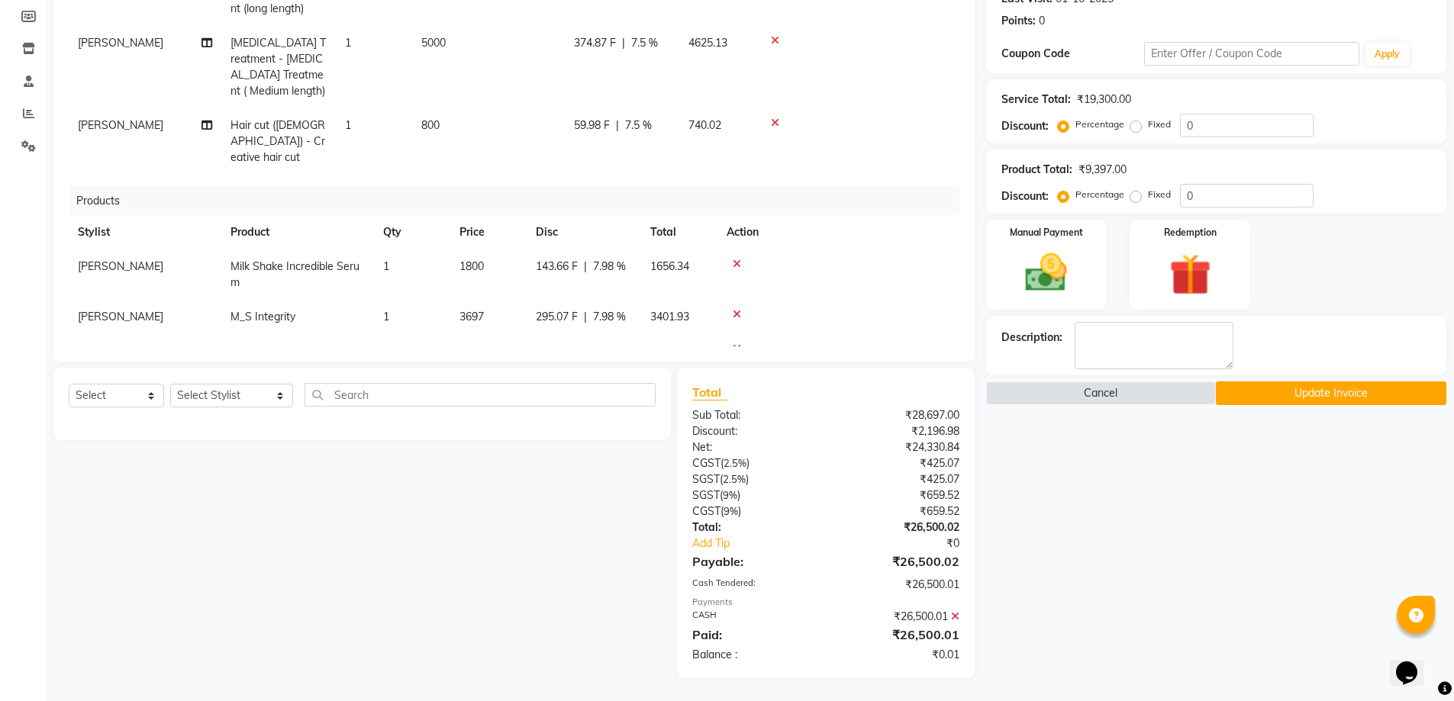
click at [1148, 194] on label "Fixed" at bounding box center [1159, 195] width 23 height 14
click at [1133, 194] on input "Fixed" at bounding box center [1138, 194] width 11 height 11
radio input "true"
click at [1196, 198] on input "0" at bounding box center [1247, 196] width 134 height 24
type input "950"
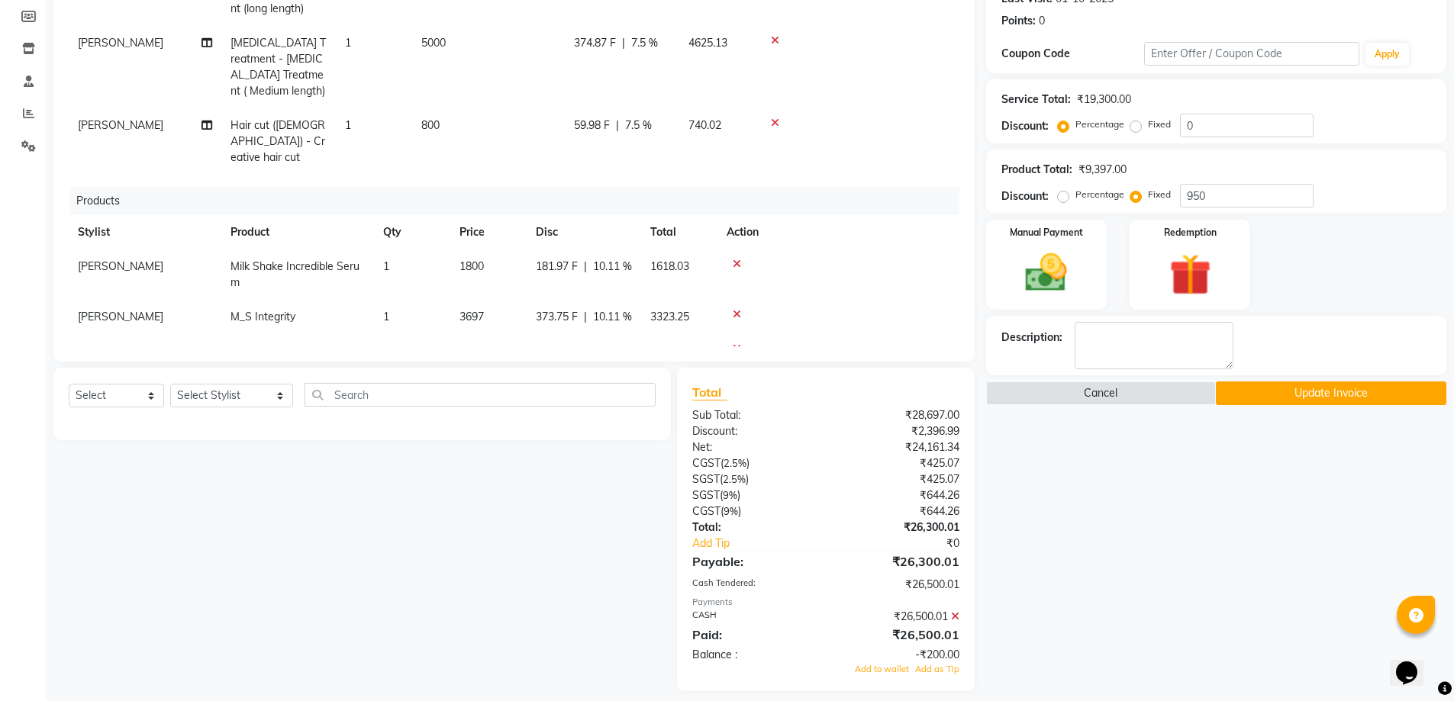
click at [956, 615] on icon at bounding box center [955, 616] width 8 height 11
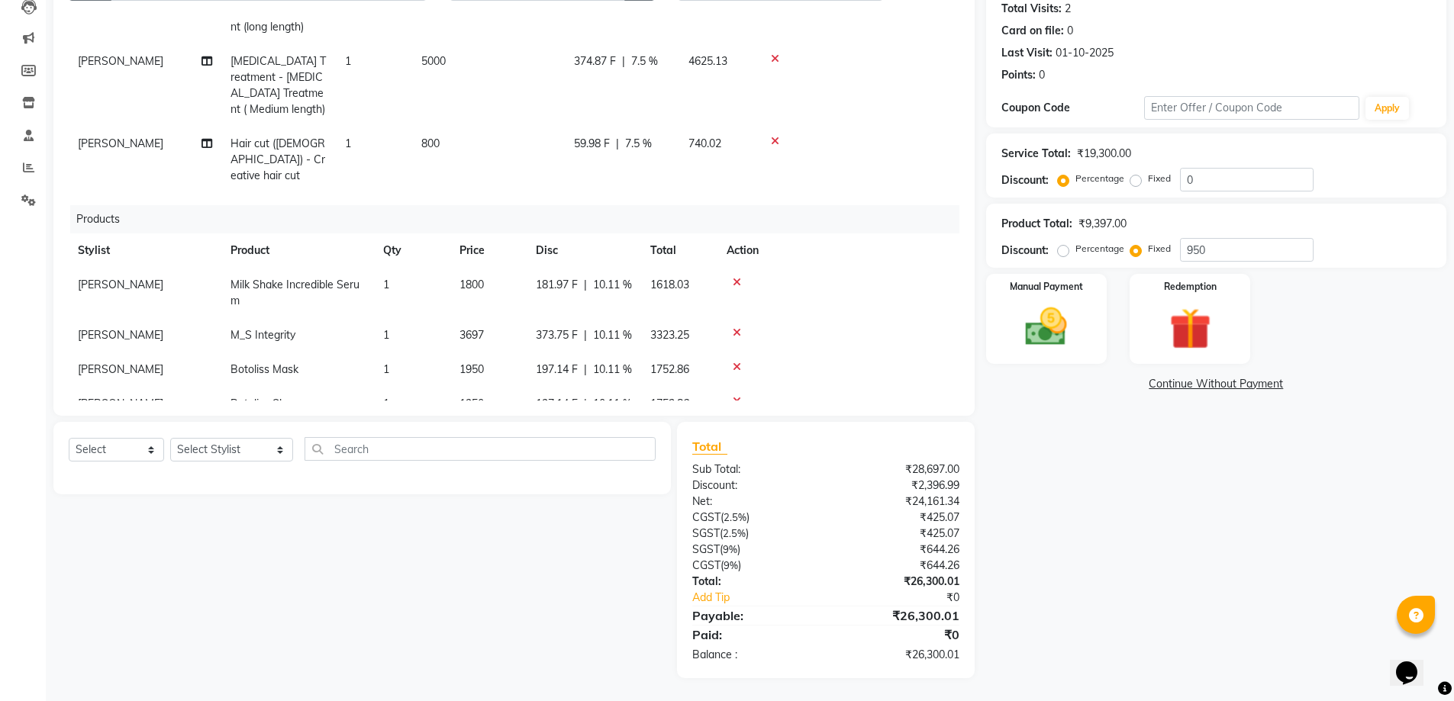
scroll to position [281, 0]
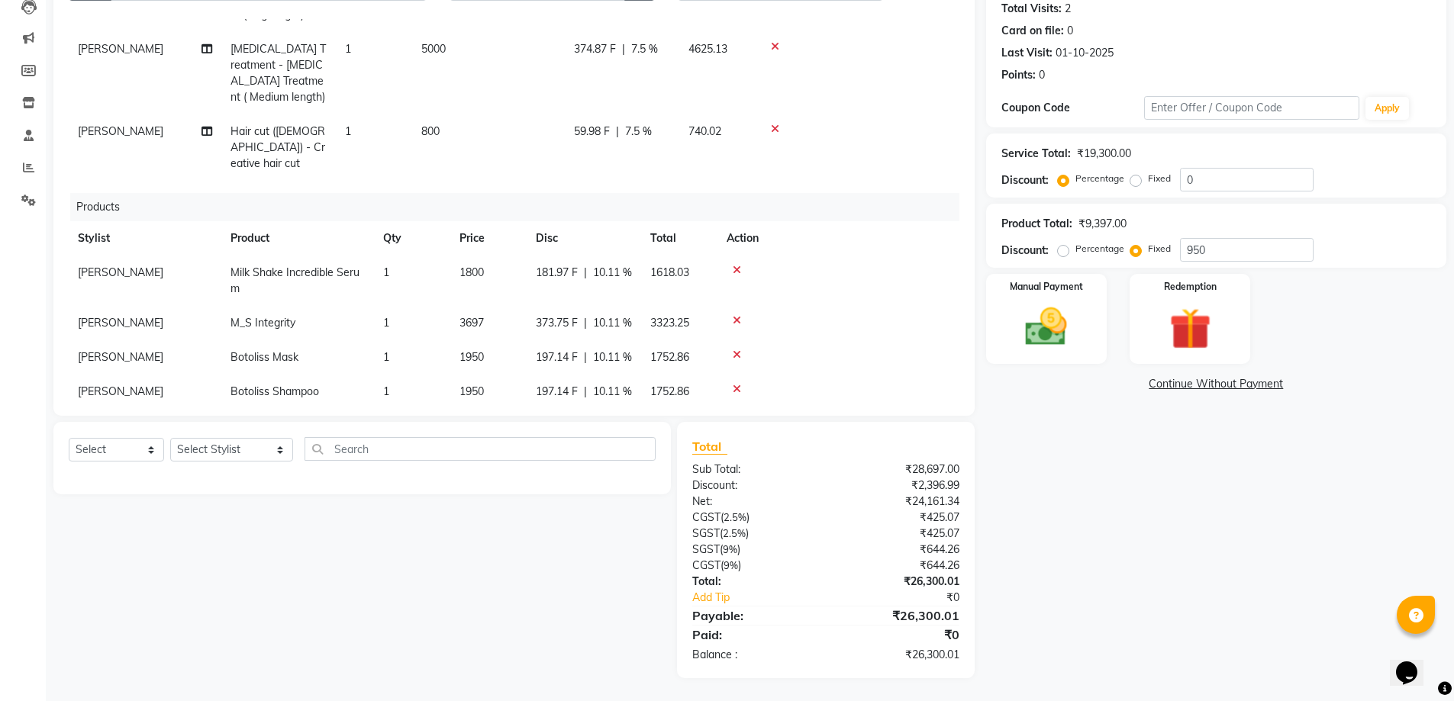
click at [1102, 477] on div "Name: Client 495 Membership: No Active Membership Total Visits: 2 Card on file:…" at bounding box center [1222, 311] width 472 height 734
click at [1148, 182] on label "Fixed" at bounding box center [1159, 179] width 23 height 14
click at [1137, 182] on input "Fixed" at bounding box center [1138, 178] width 11 height 11
radio input "true"
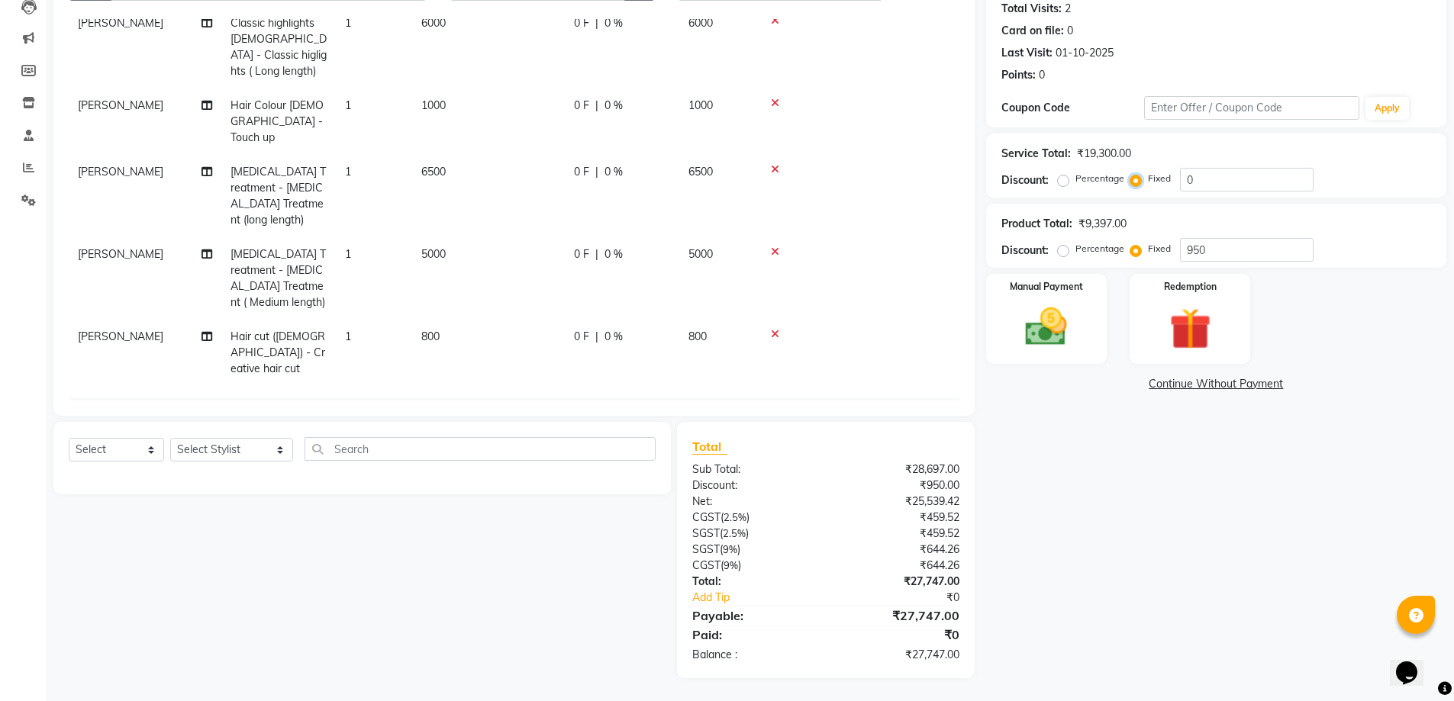
scroll to position [0, 0]
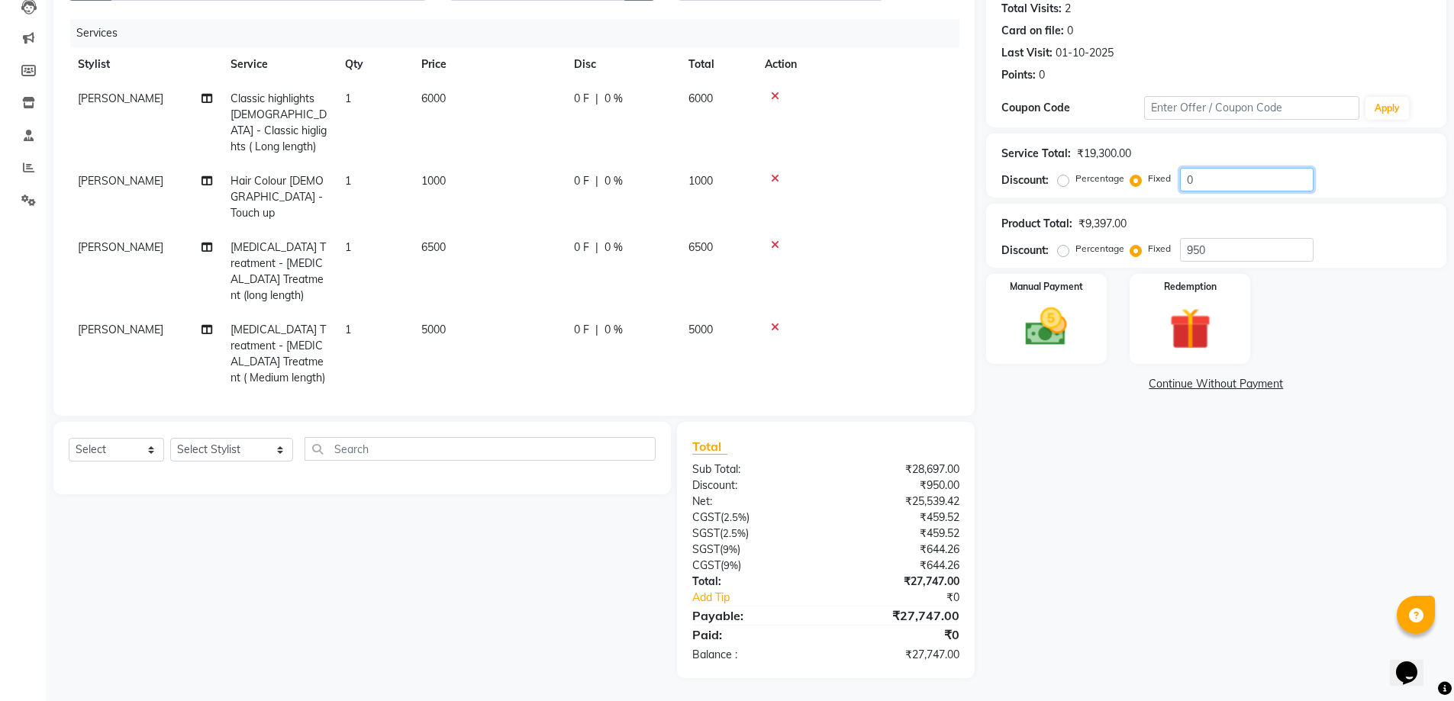
click at [1199, 182] on input "0" at bounding box center [1247, 180] width 134 height 24
click at [1191, 516] on div "Name: Client 495 Membership: No Active Membership Total Visits: 2 Card on file:…" at bounding box center [1222, 311] width 472 height 734
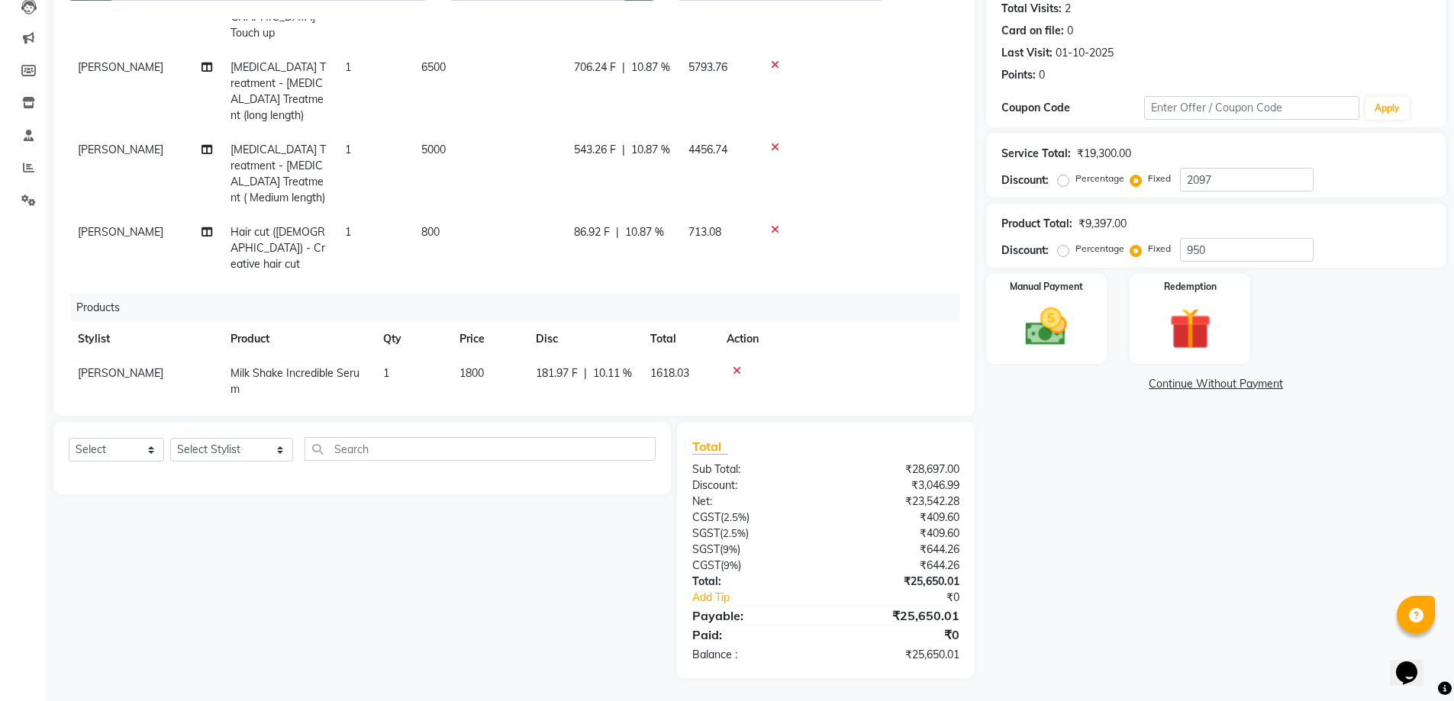
scroll to position [281, 0]
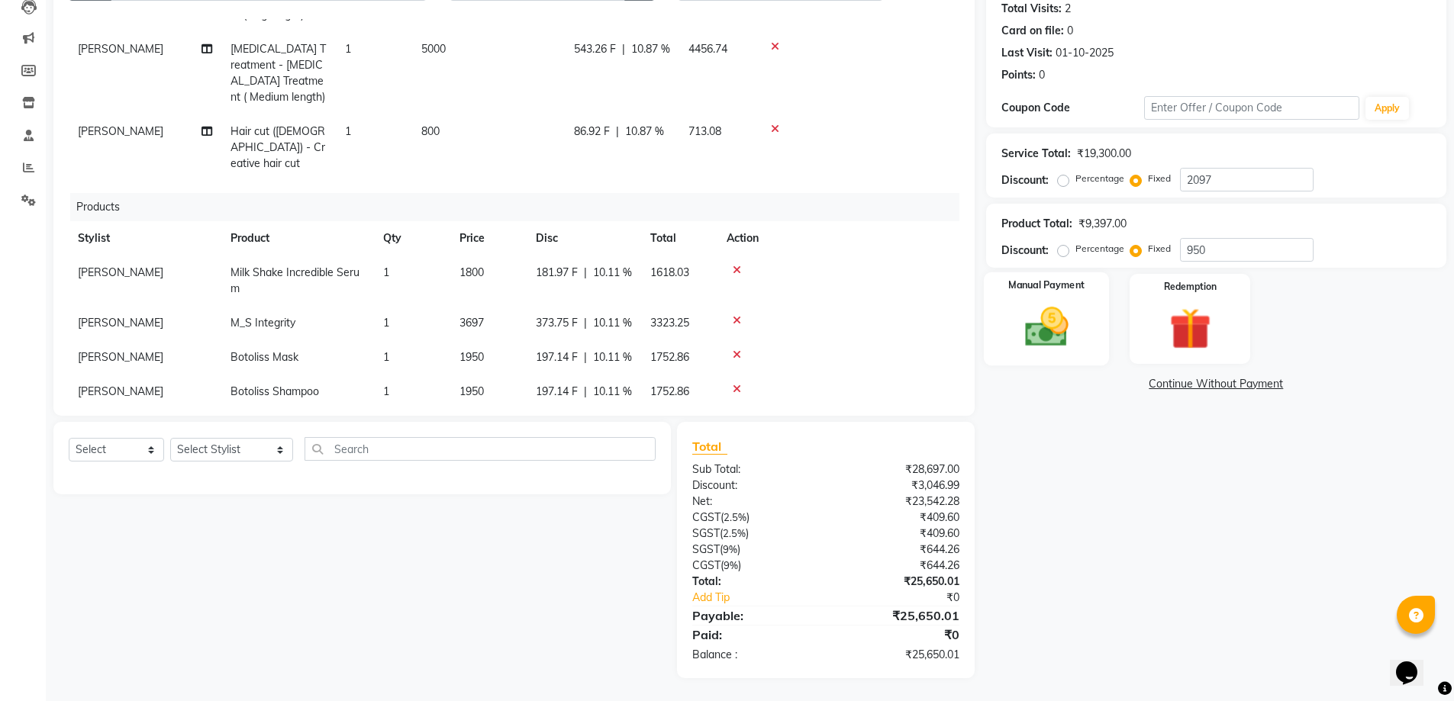
click at [1019, 329] on img at bounding box center [1046, 327] width 70 height 50
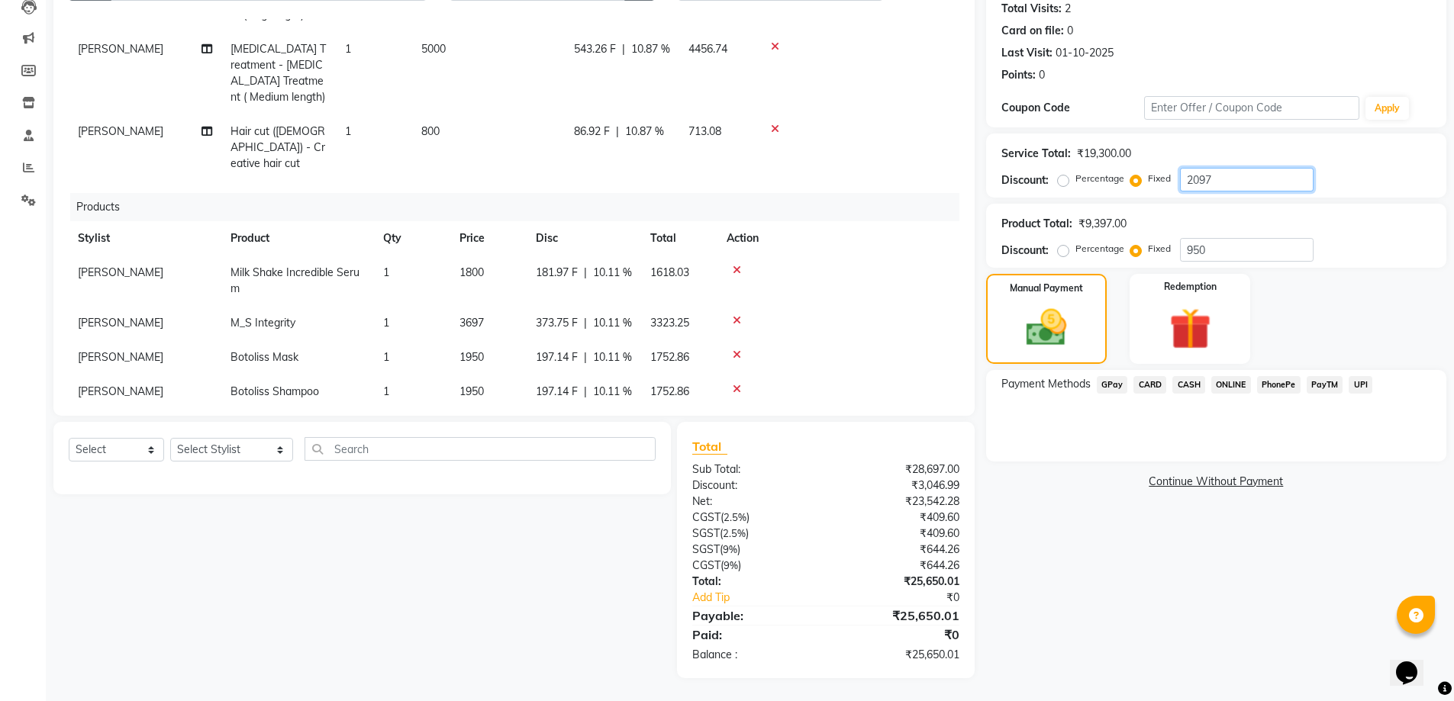
click at [1225, 179] on input "2097" at bounding box center [1247, 180] width 134 height 24
type input "2"
type input "1247"
click at [1180, 385] on span "CASH" at bounding box center [1188, 385] width 33 height 18
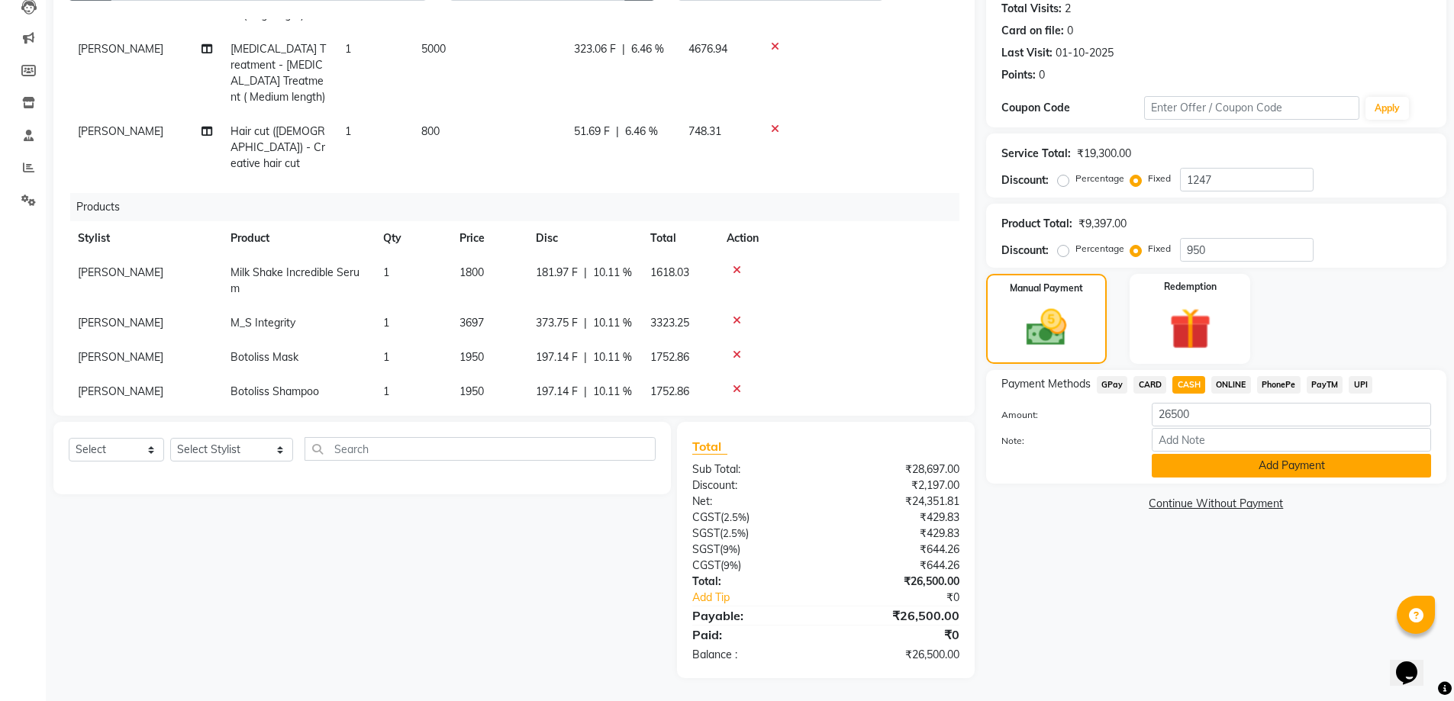
click at [1186, 463] on button "Add Payment" at bounding box center [1290, 466] width 279 height 24
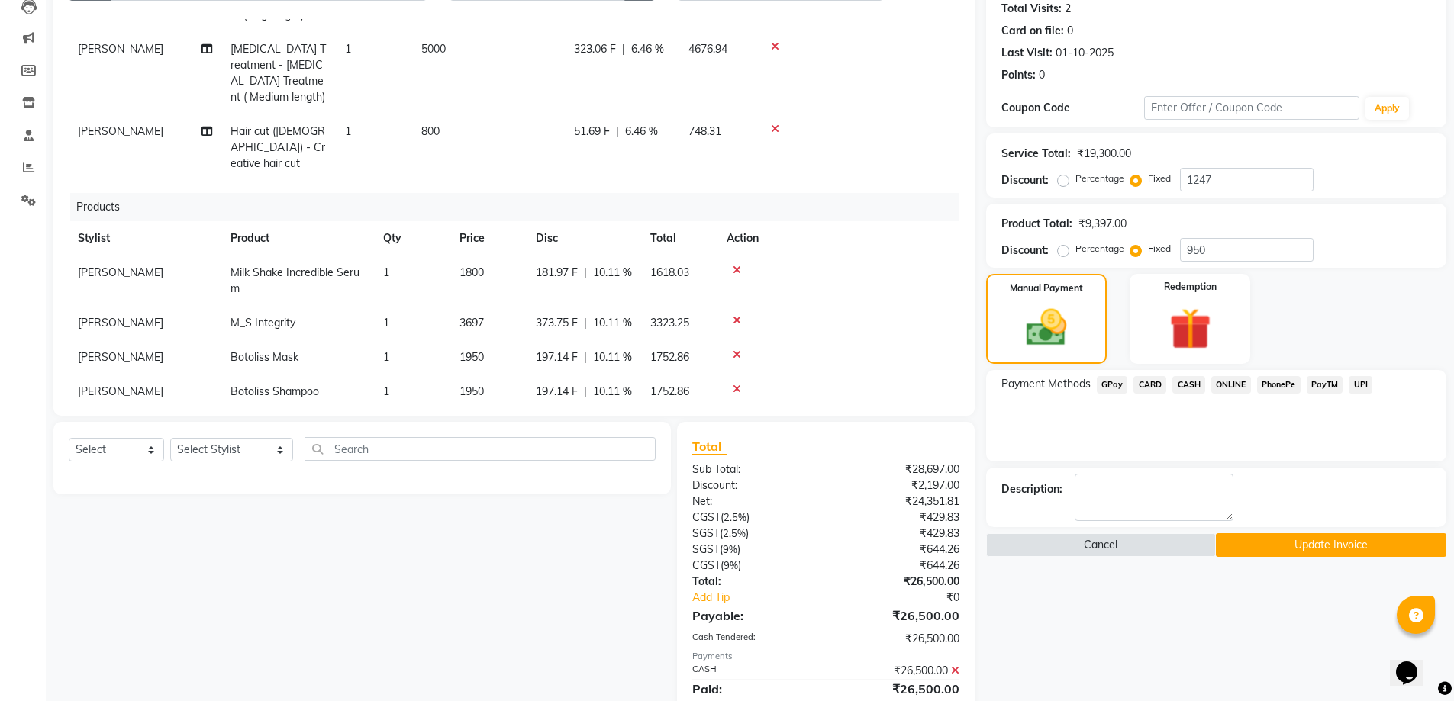
click at [1258, 537] on button "Update Invoice" at bounding box center [1331, 545] width 230 height 24
